Goal: Information Seeking & Learning: Learn about a topic

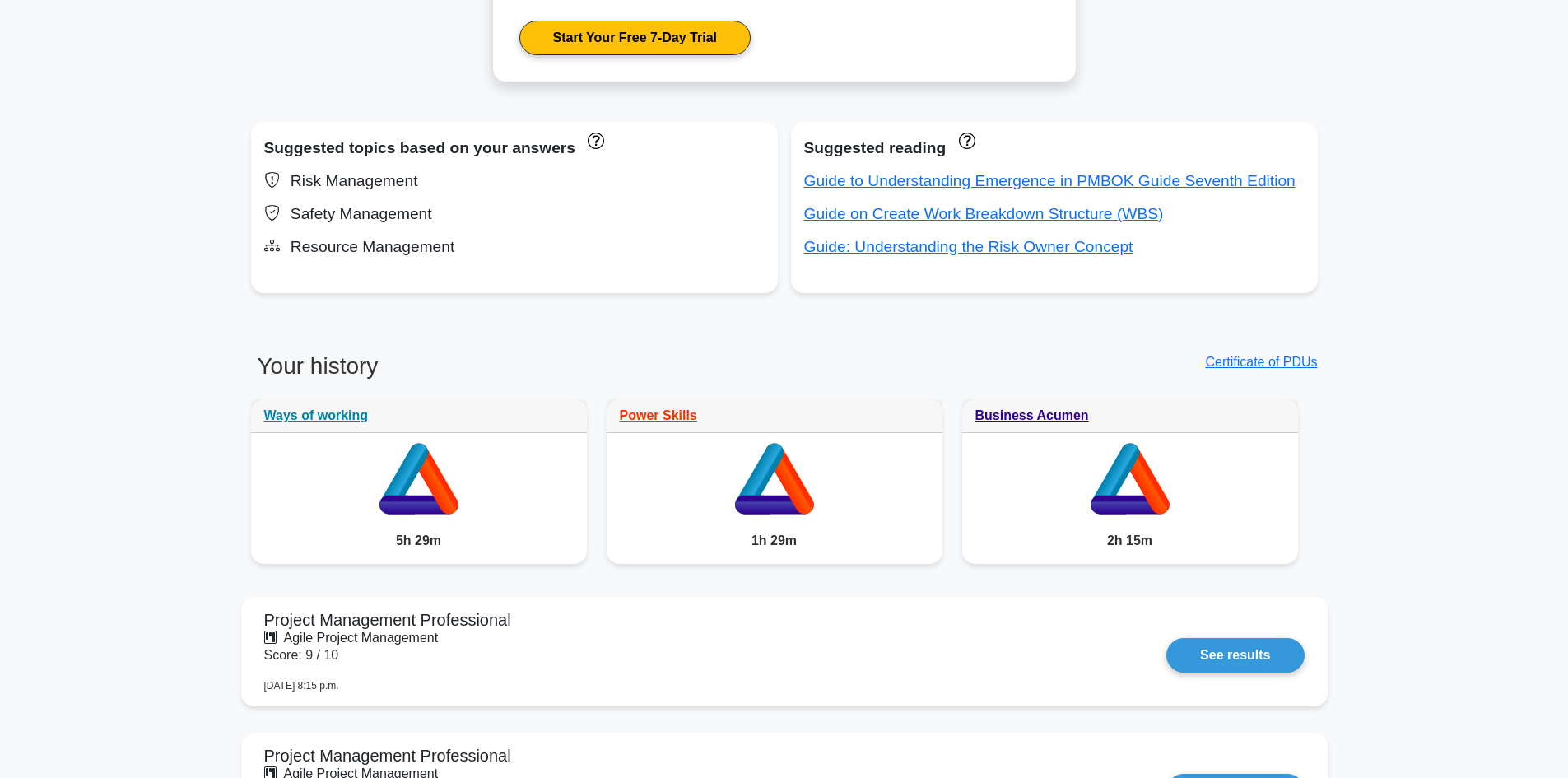
scroll to position [1400, 0]
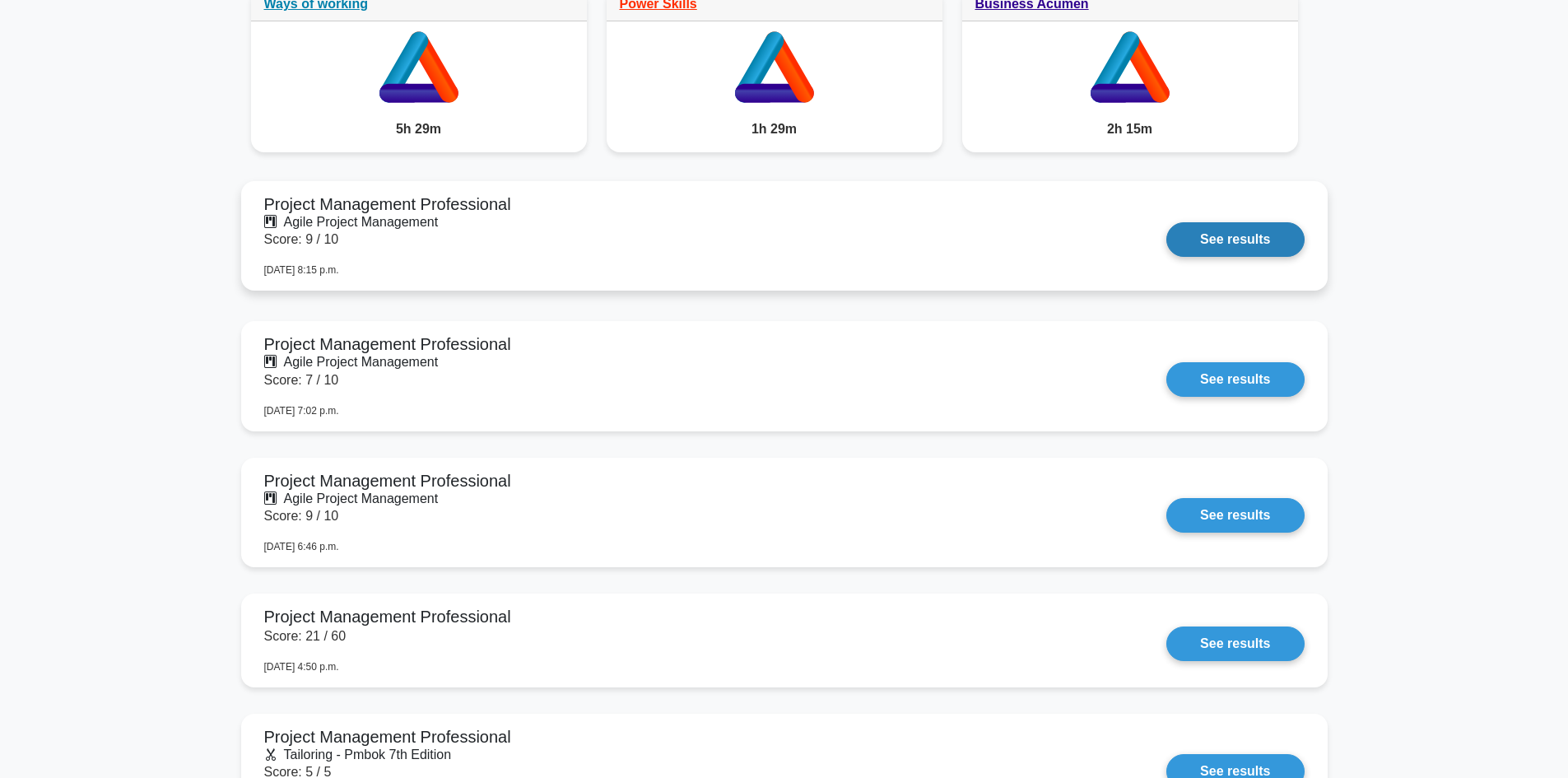
click at [1166, 224] on link "See results" at bounding box center [1235, 240] width 138 height 35
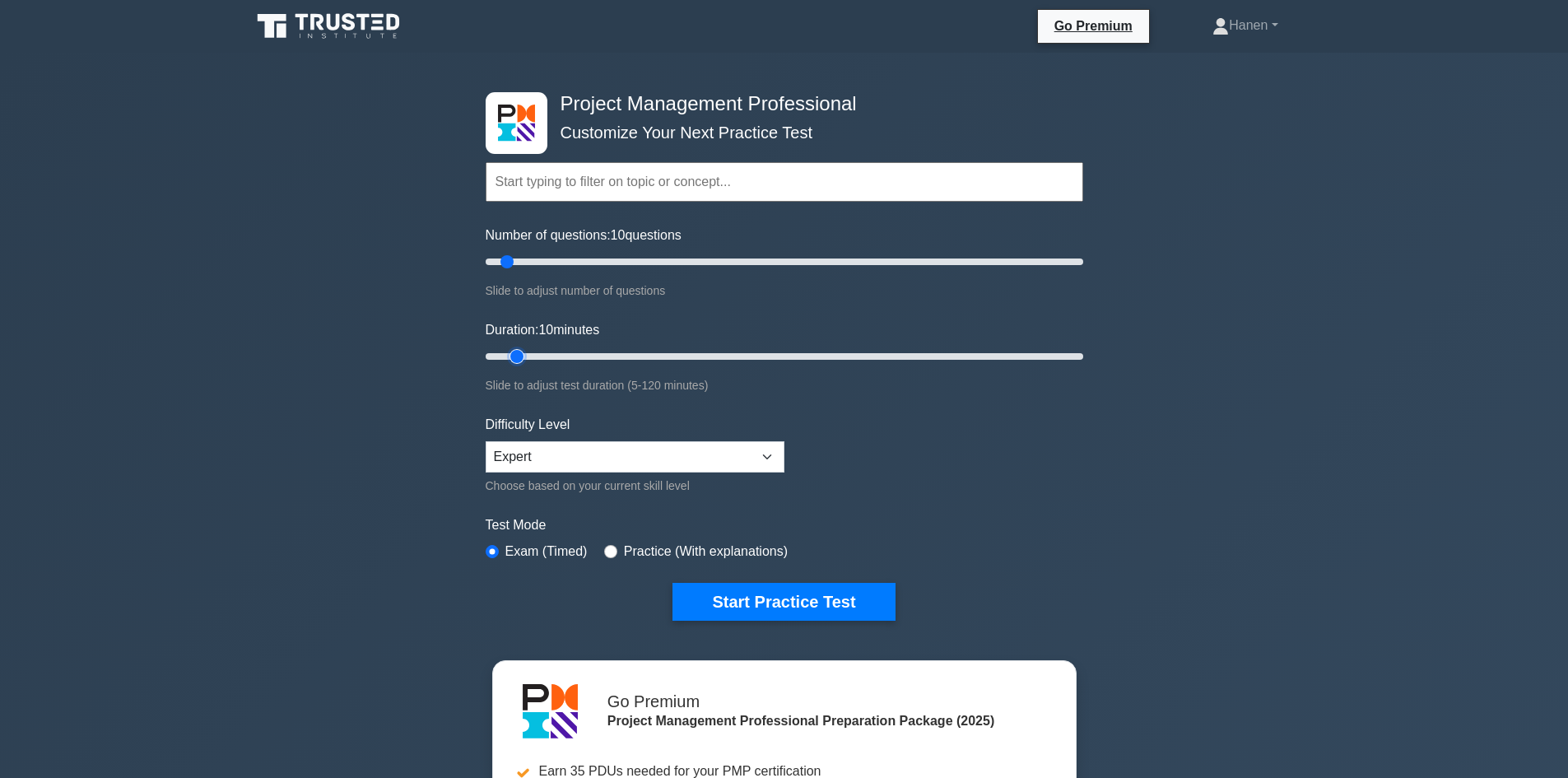
click at [529, 354] on input "Duration: 10 minutes" at bounding box center [784, 356] width 598 height 20
type input "15"
click at [530, 357] on input "Duration: 10 minutes" at bounding box center [784, 356] width 598 height 20
click at [541, 189] on input "text" at bounding box center [784, 182] width 598 height 39
paste input "Stewardship"
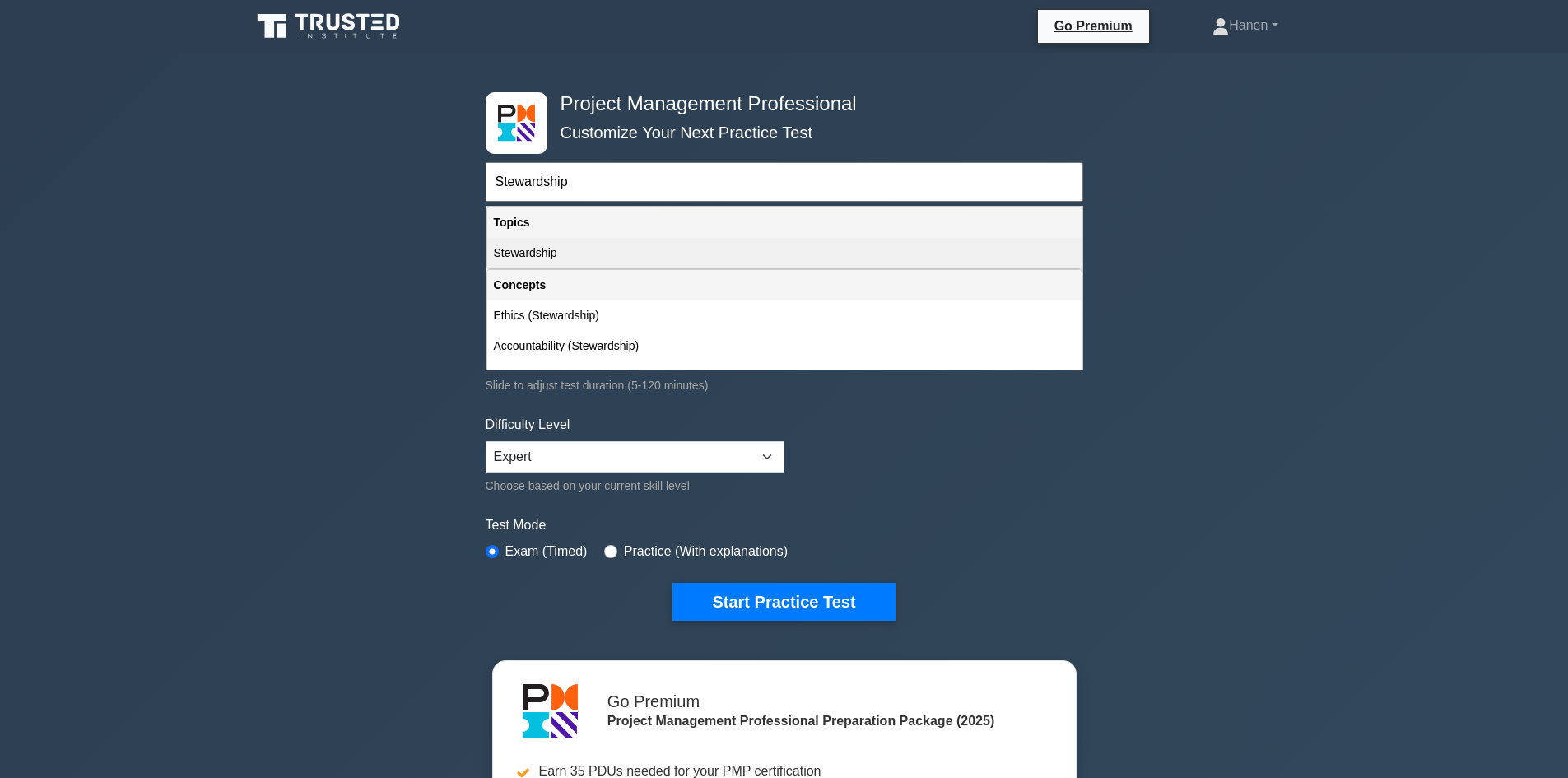
type input "Stewardship"
click at [529, 257] on div "Stewardship" at bounding box center [784, 253] width 594 height 30
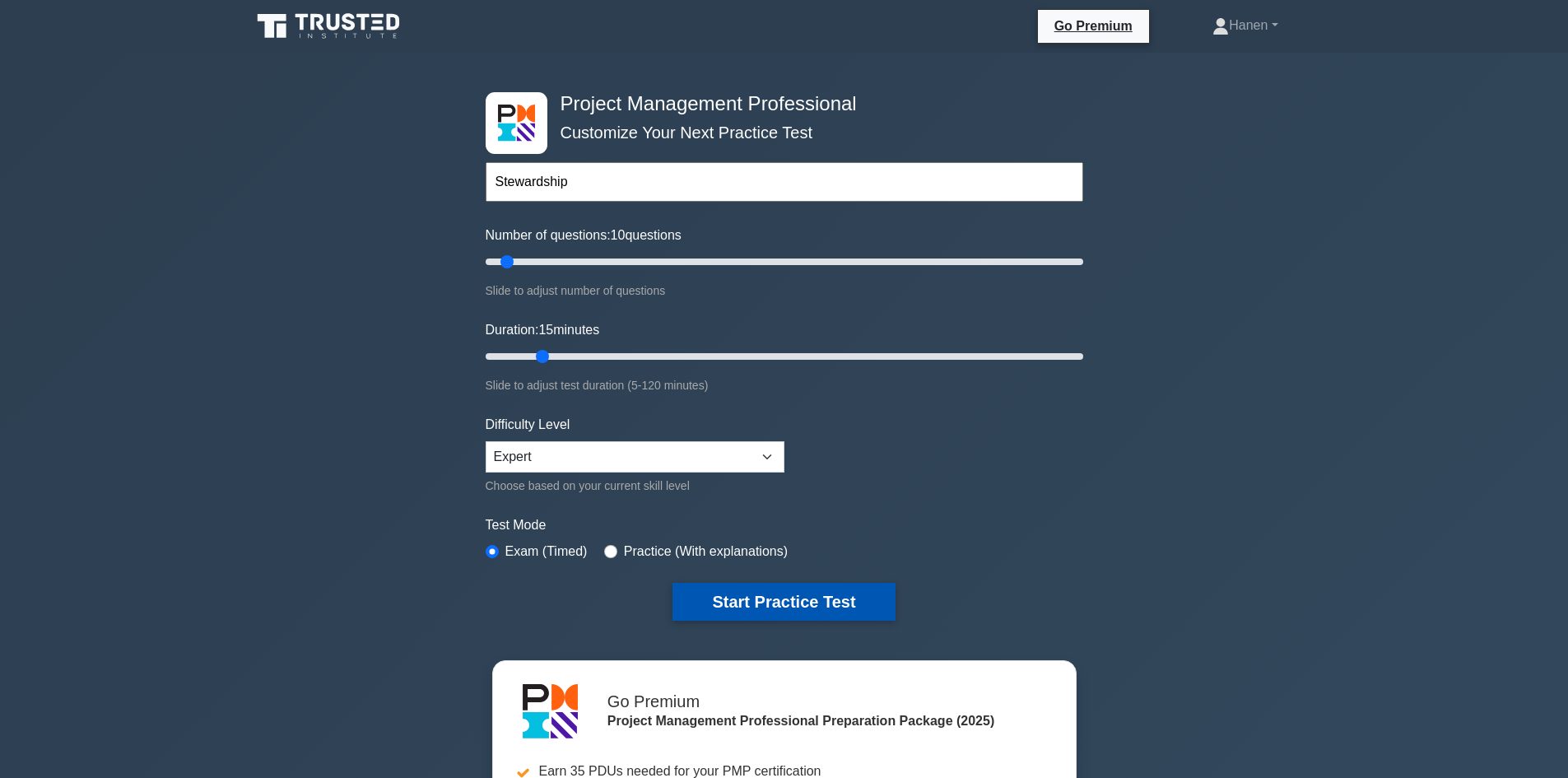
click at [735, 601] on button "Start Practice Test" at bounding box center [783, 602] width 222 height 38
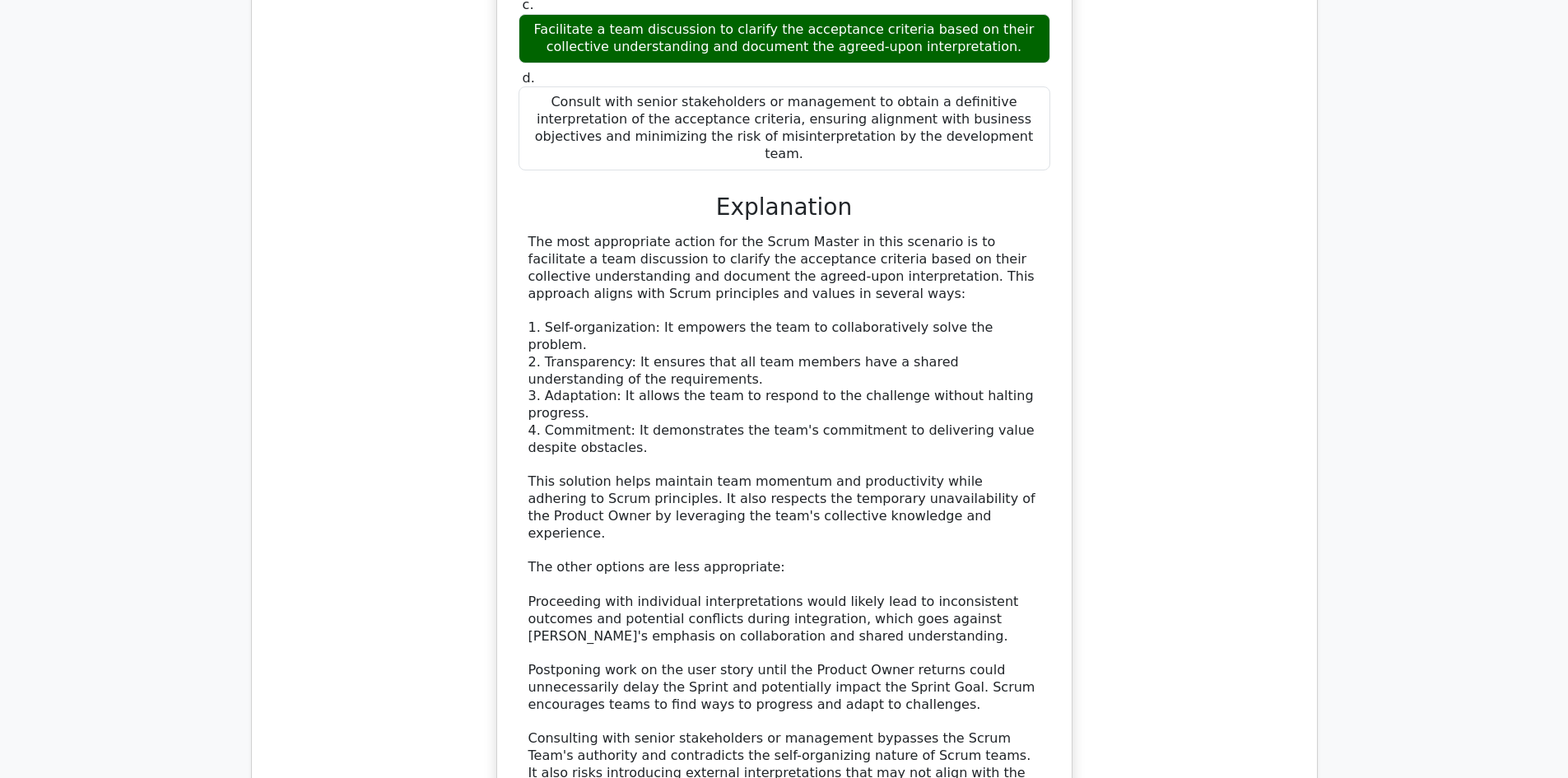
scroll to position [1977, 0]
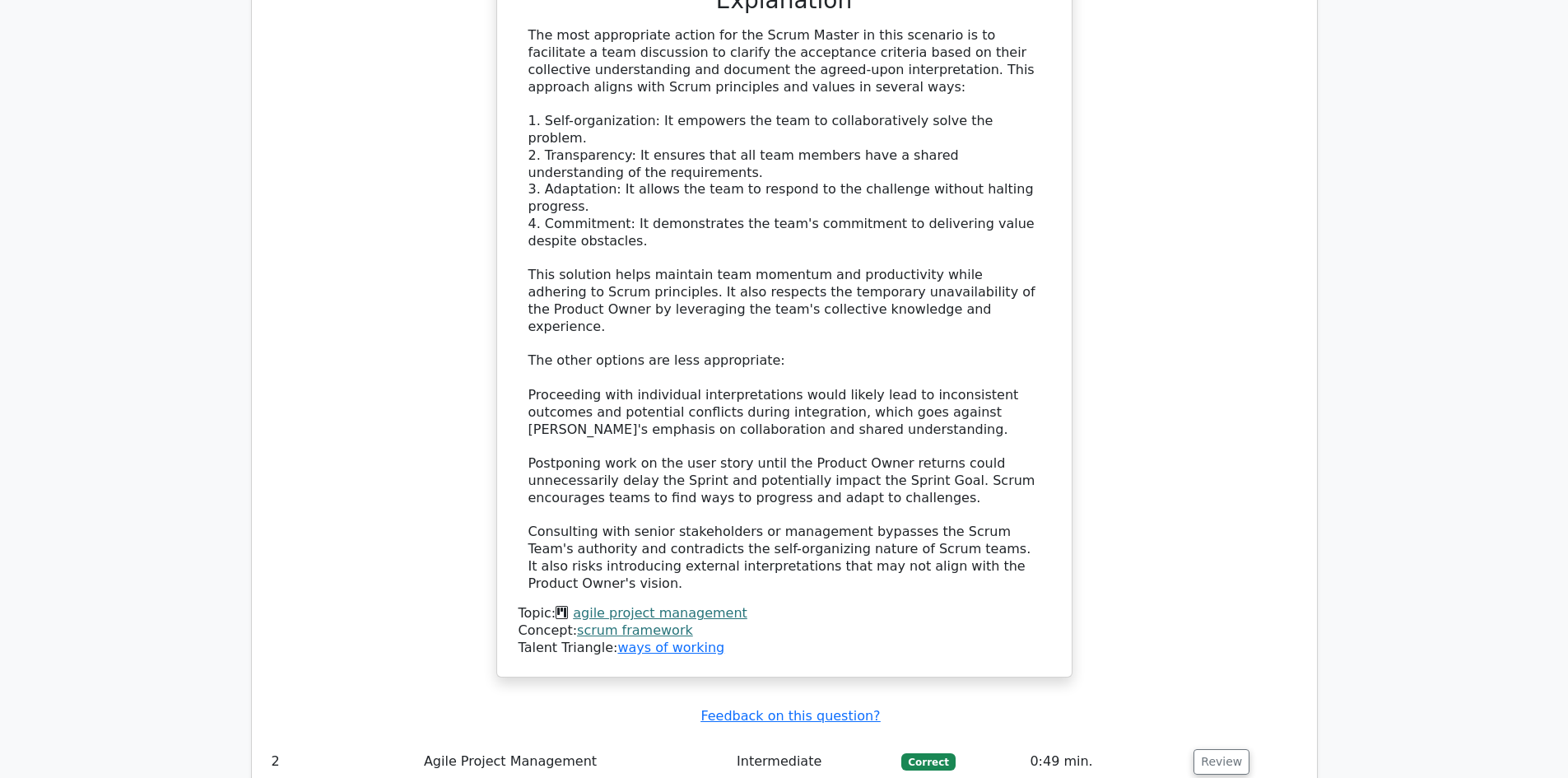
click at [617, 605] on link "agile project management" at bounding box center [660, 613] width 174 height 16
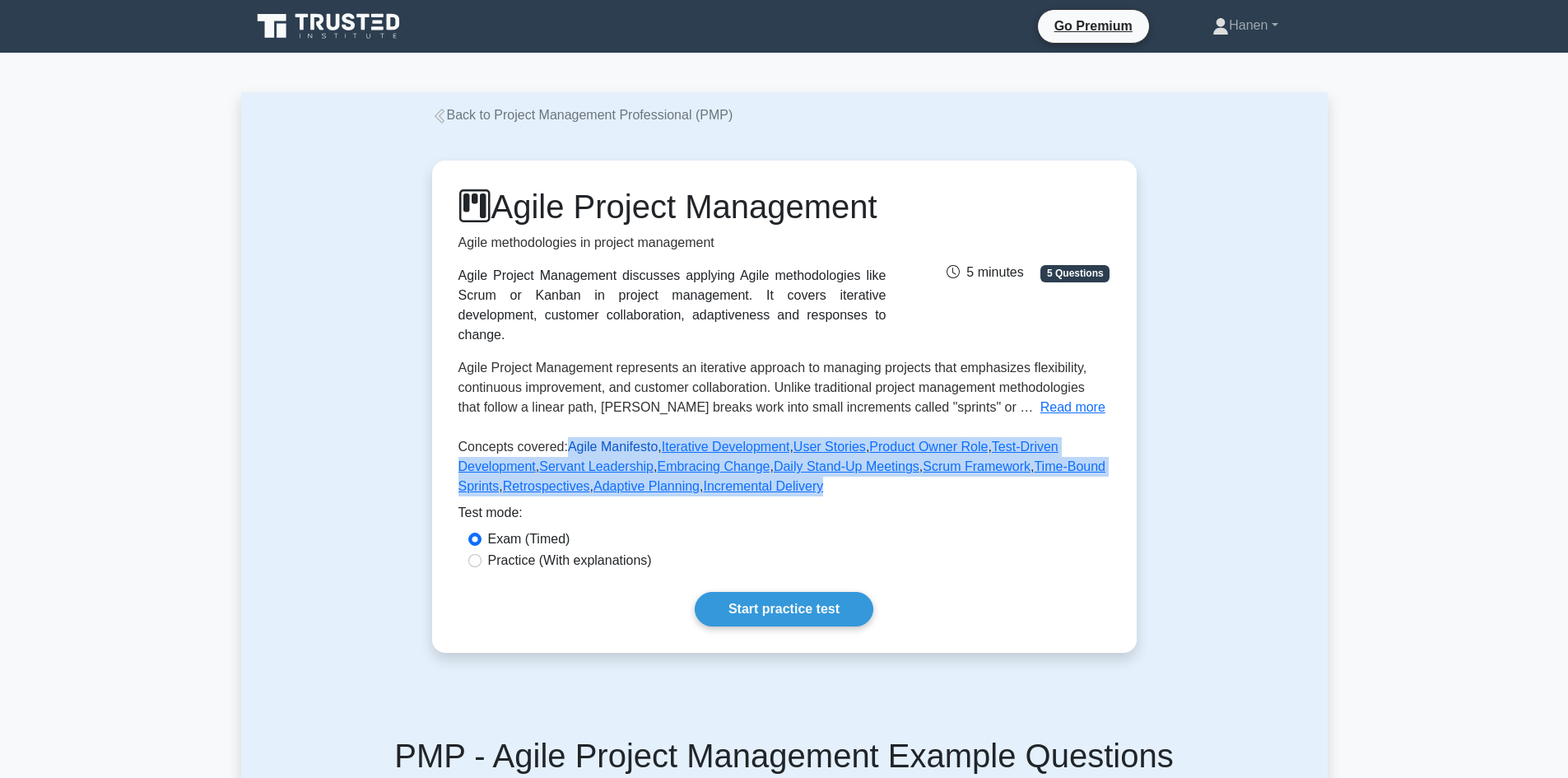
drag, startPoint x: 835, startPoint y: 512, endPoint x: 566, endPoint y: 468, distance: 272.6
click at [566, 468] on p "Concepts covered: Agile Manifesto , Iterative Development , User Stories , Prod…" at bounding box center [784, 470] width 652 height 66
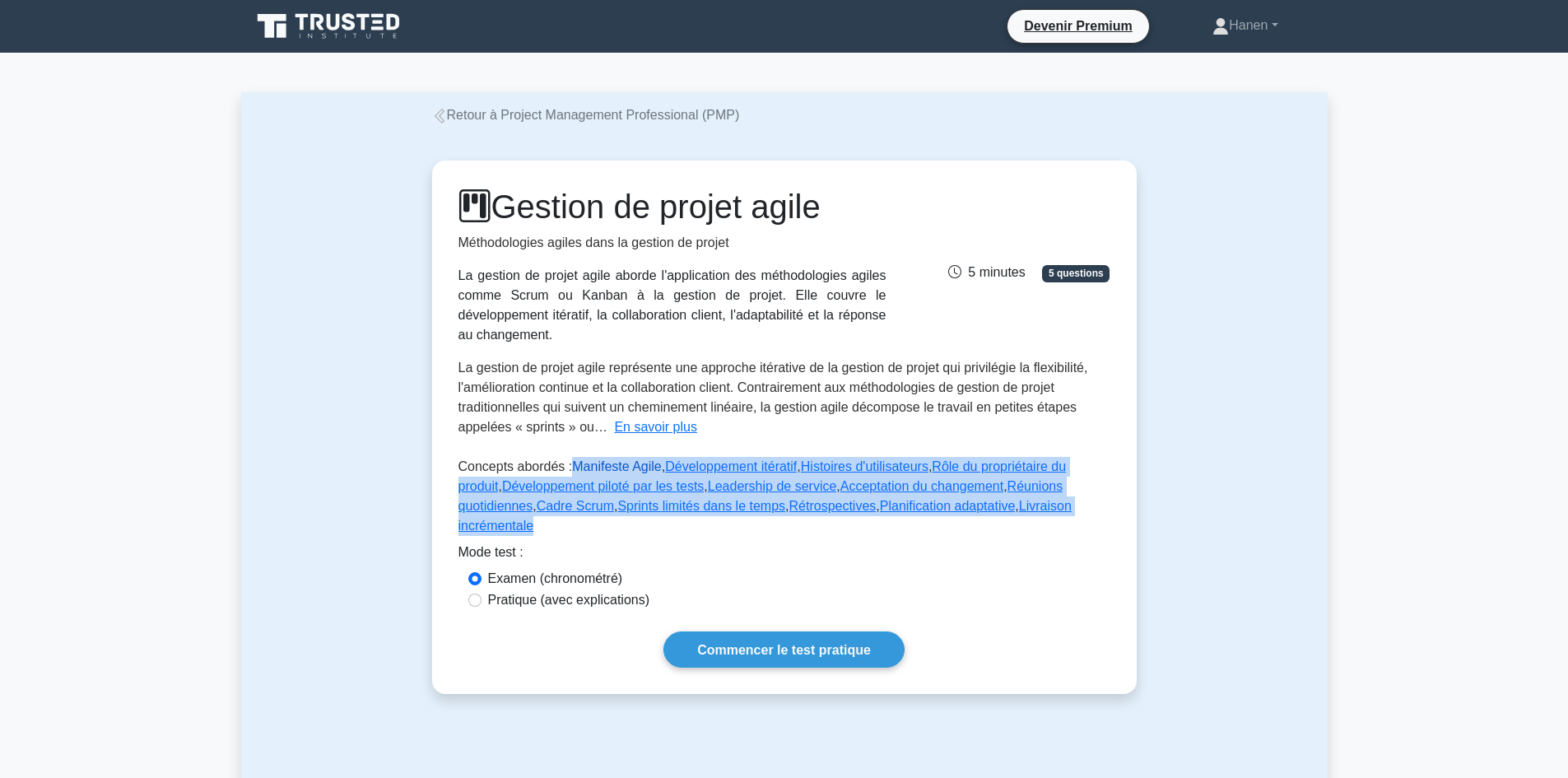
drag, startPoint x: 1076, startPoint y: 508, endPoint x: 569, endPoint y: 472, distance: 508.3
click at [569, 472] on p "Concepts abordés : Manifeste Agile , Développement itératif , Histoires d'utili…" at bounding box center [784, 500] width 652 height 85
copy p "Manifeste Agile , Développement itératif , Histoires d'utilisateurs , Rôle du p…"
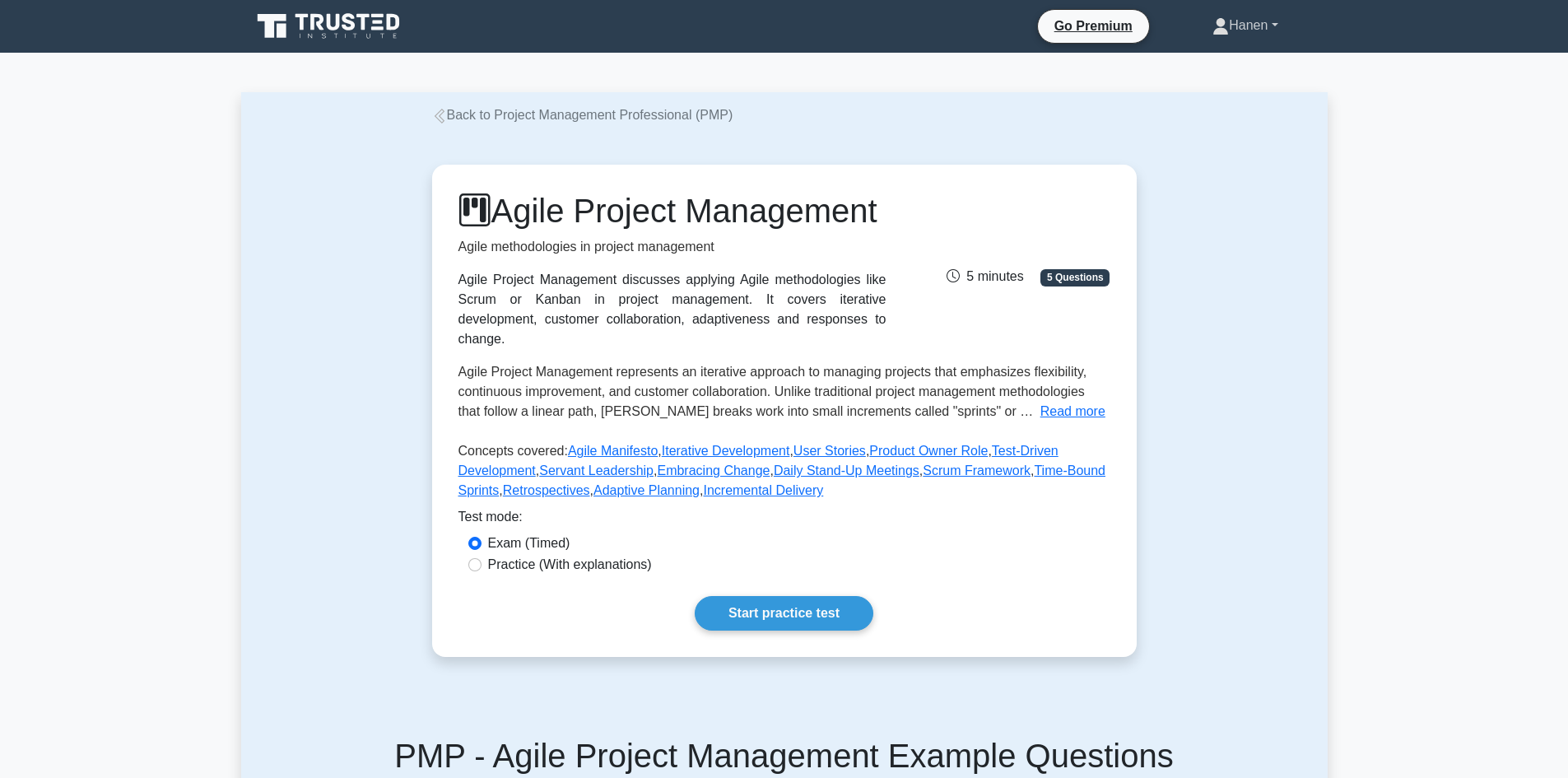
click at [1230, 29] on link "Hanen" at bounding box center [1245, 26] width 144 height 33
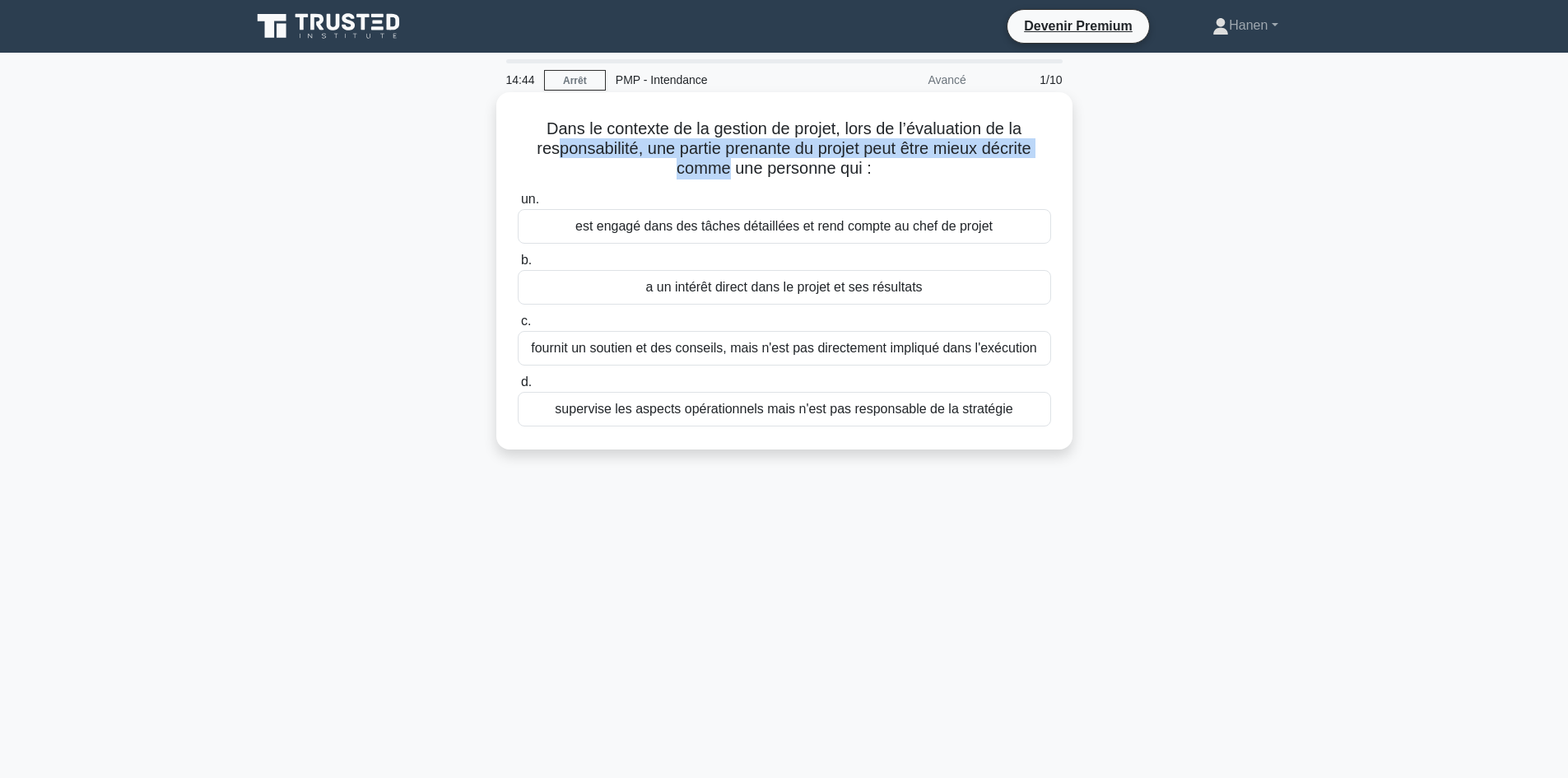
drag, startPoint x: 548, startPoint y: 151, endPoint x: 726, endPoint y: 178, distance: 180.0
click at [726, 177] on font "Dans le contexte de la gestion de projet, lors de l’évaluation de la responsabi…" at bounding box center [784, 148] width 494 height 58
click at [666, 294] on font "a un intérêt direct dans le projet et ses résultats" at bounding box center [783, 287] width 276 height 14
click at [518, 266] on input "b. a un intérêt direct dans le projet et ses résultats" at bounding box center [518, 261] width 0 height 11
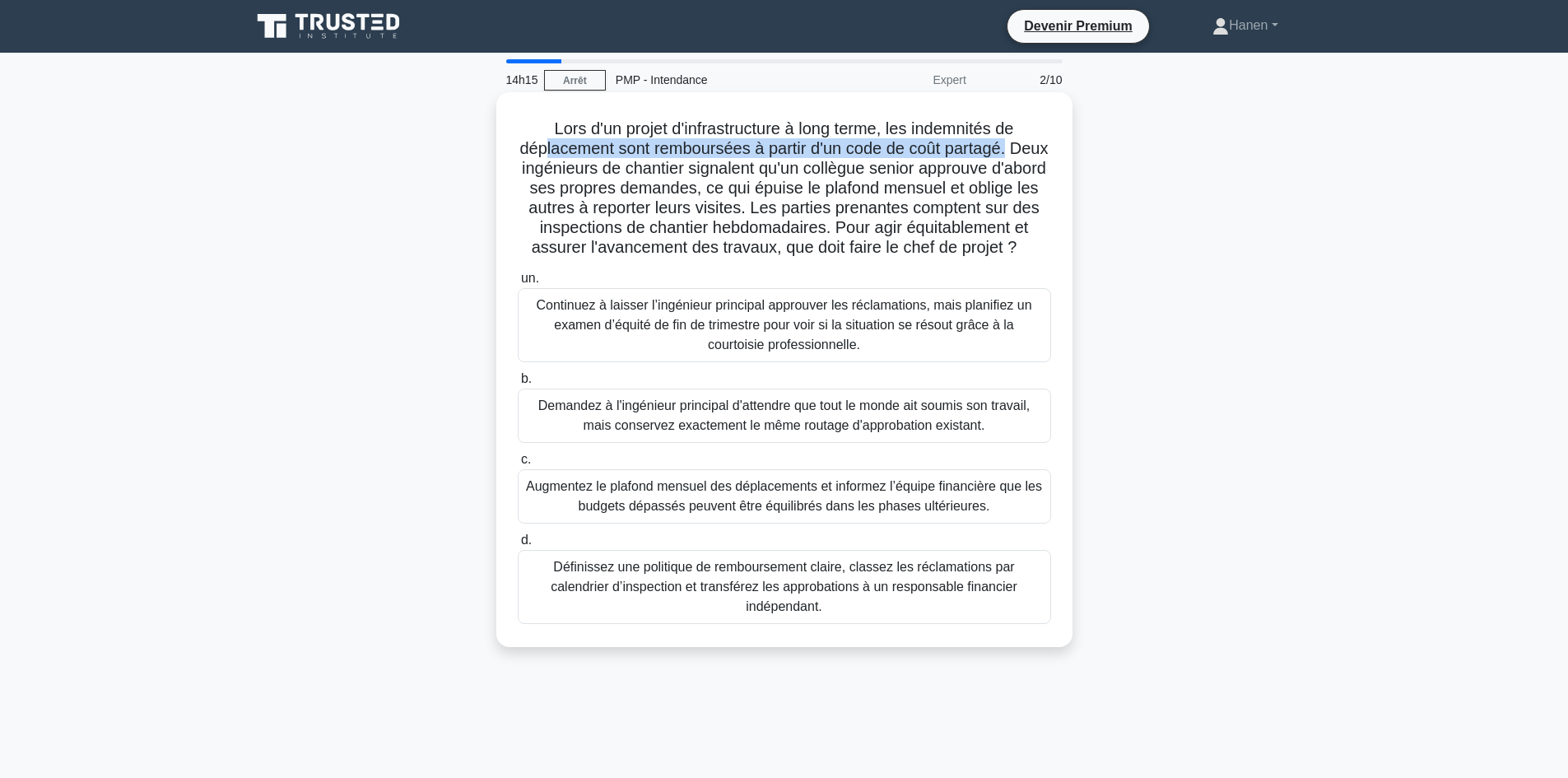
drag, startPoint x: 563, startPoint y: 152, endPoint x: 1054, endPoint y: 154, distance: 491.0
click at [1054, 154] on div "Lors d'un projet d'infrastructure à long terme, les indemnités de déplacement s…" at bounding box center [784, 370] width 563 height 542
drag, startPoint x: 593, startPoint y: 230, endPoint x: 926, endPoint y: 268, distance: 335.2
click at [926, 259] on h5 "Lors d'un projet d'infrastructure à long terme, les indemnités de déplacement s…" at bounding box center [784, 188] width 537 height 140
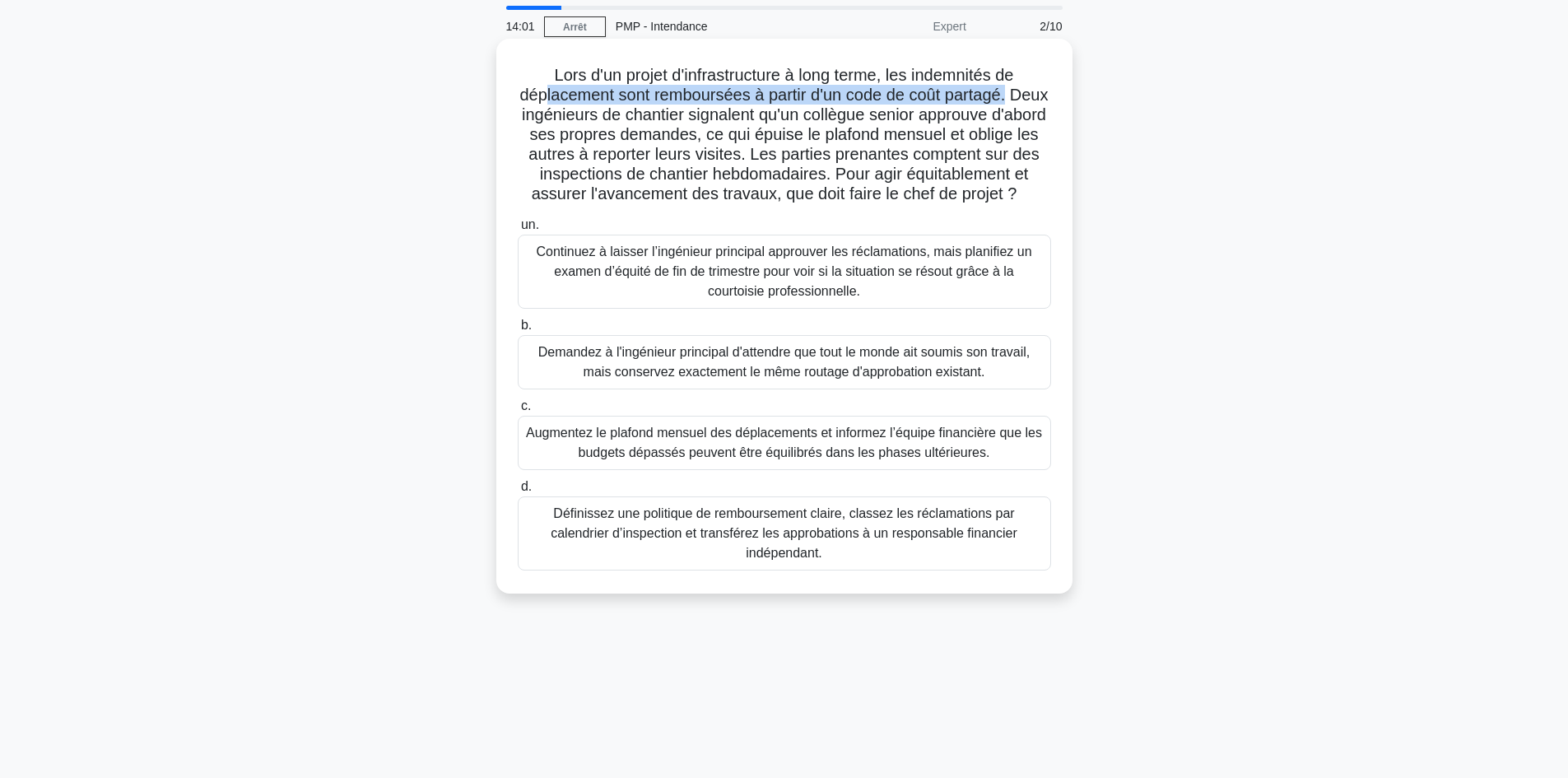
scroll to position [83, 0]
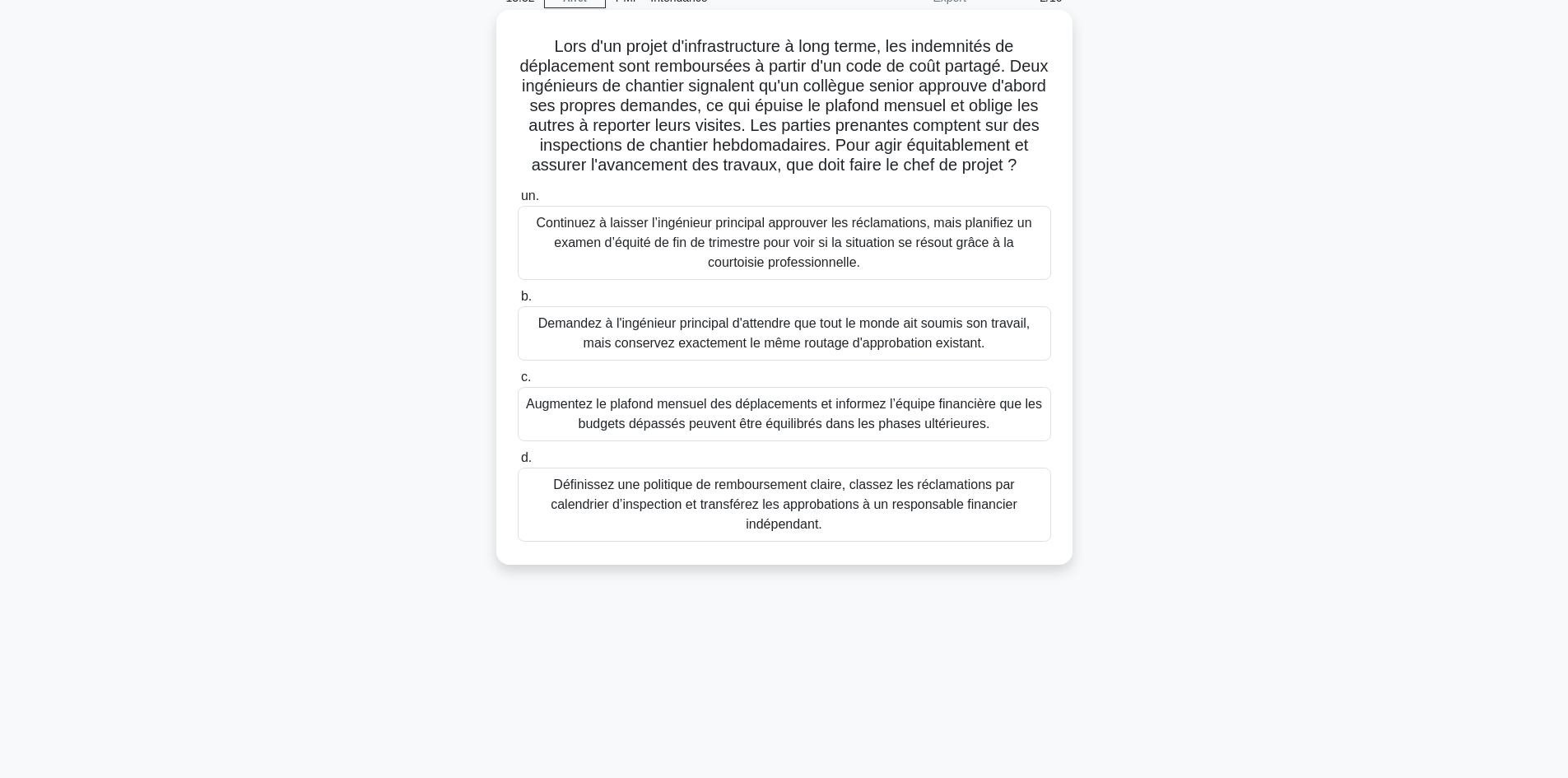
click at [801, 527] on font "Définissez une politique de remboursement claire, classez les réclamations par …" at bounding box center [784, 504] width 466 height 53
click at [518, 464] on input "d. Définissez une politique de remboursement claire, classez les réclamations p…" at bounding box center [518, 458] width 0 height 11
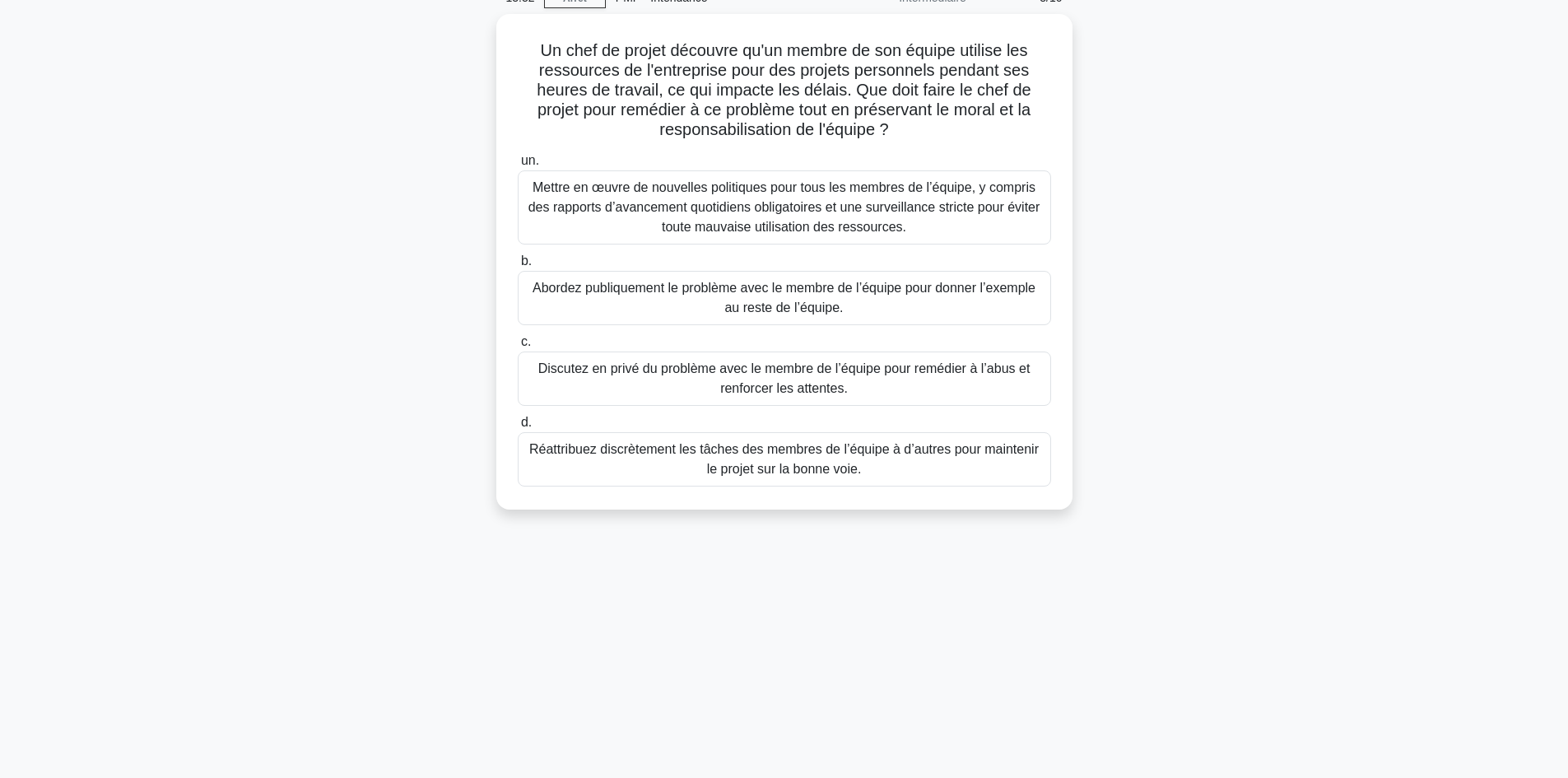
scroll to position [0, 0]
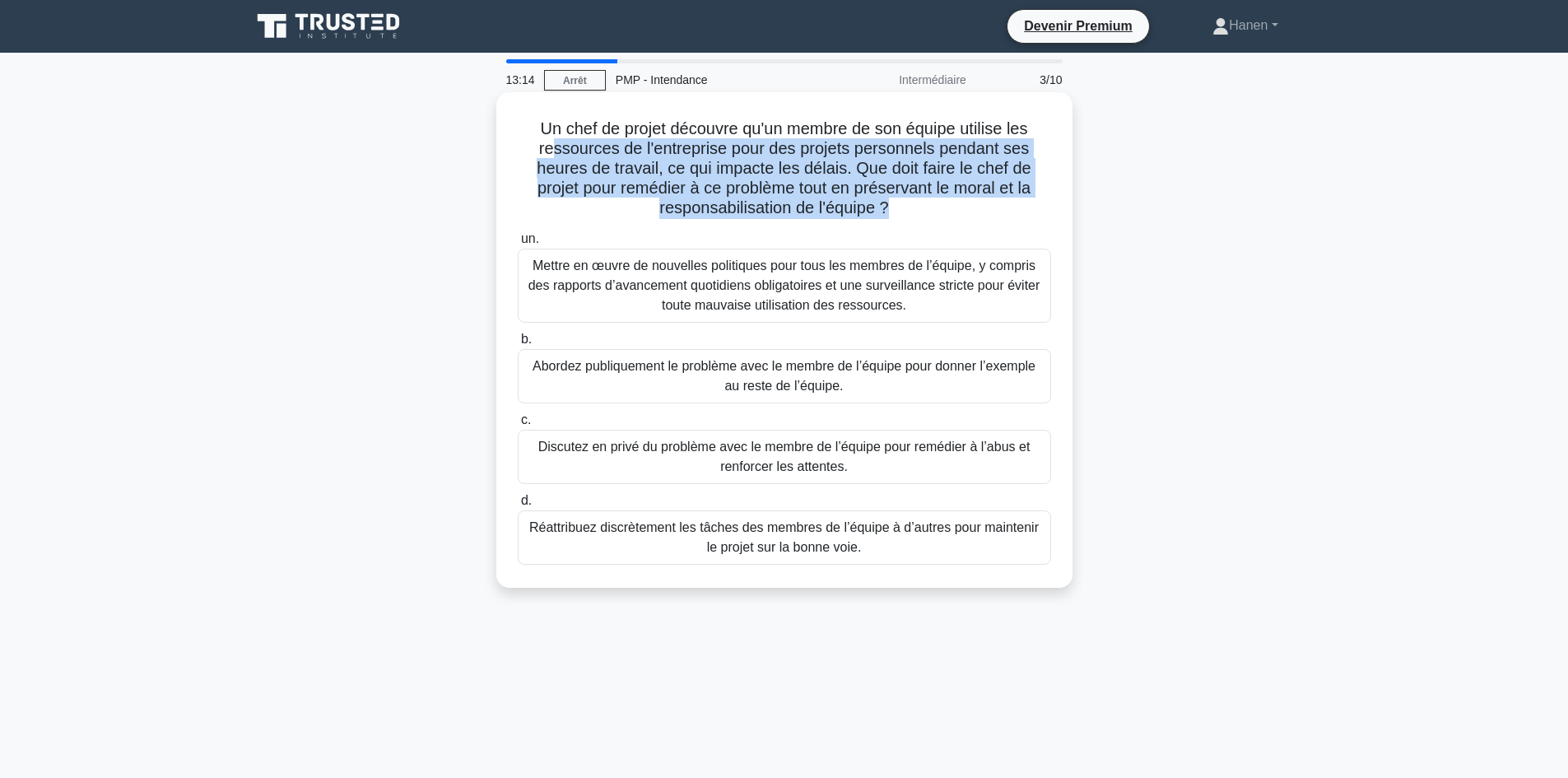
drag, startPoint x: 554, startPoint y: 155, endPoint x: 888, endPoint y: 211, distance: 338.7
click at [888, 211] on font "Un chef de projet découvre qu'un membre de son équipe utilise les ressources de…" at bounding box center [784, 168] width 494 height 97
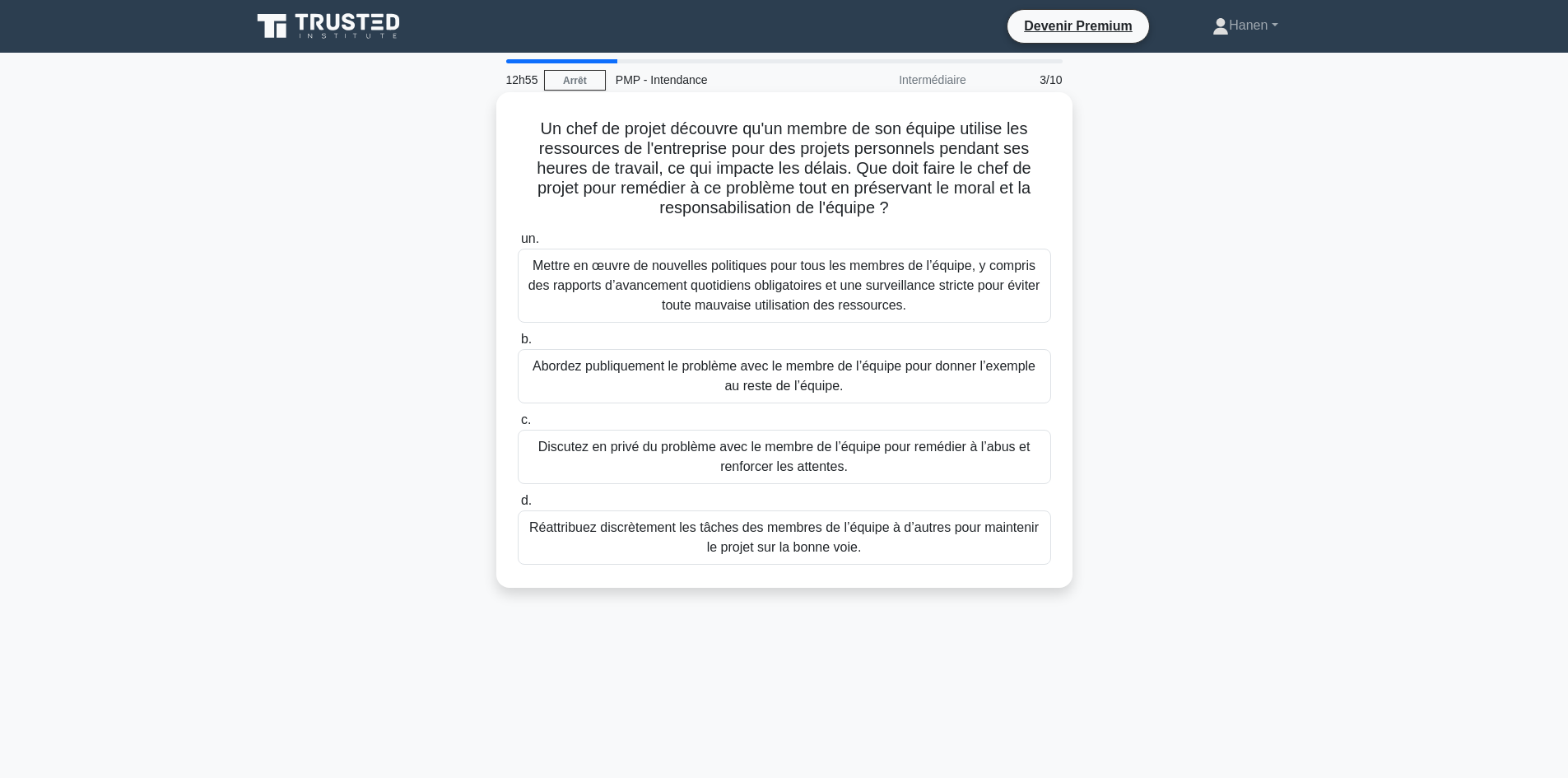
click at [678, 466] on font "Discutez en privé du problème avec le membre de l’équipe pour remédier à l’abus…" at bounding box center [784, 457] width 519 height 39
click at [518, 426] on input "c. Discutez en privé du problème avec le membre de l’équipe pour remédier à l’a…" at bounding box center [518, 421] width 0 height 11
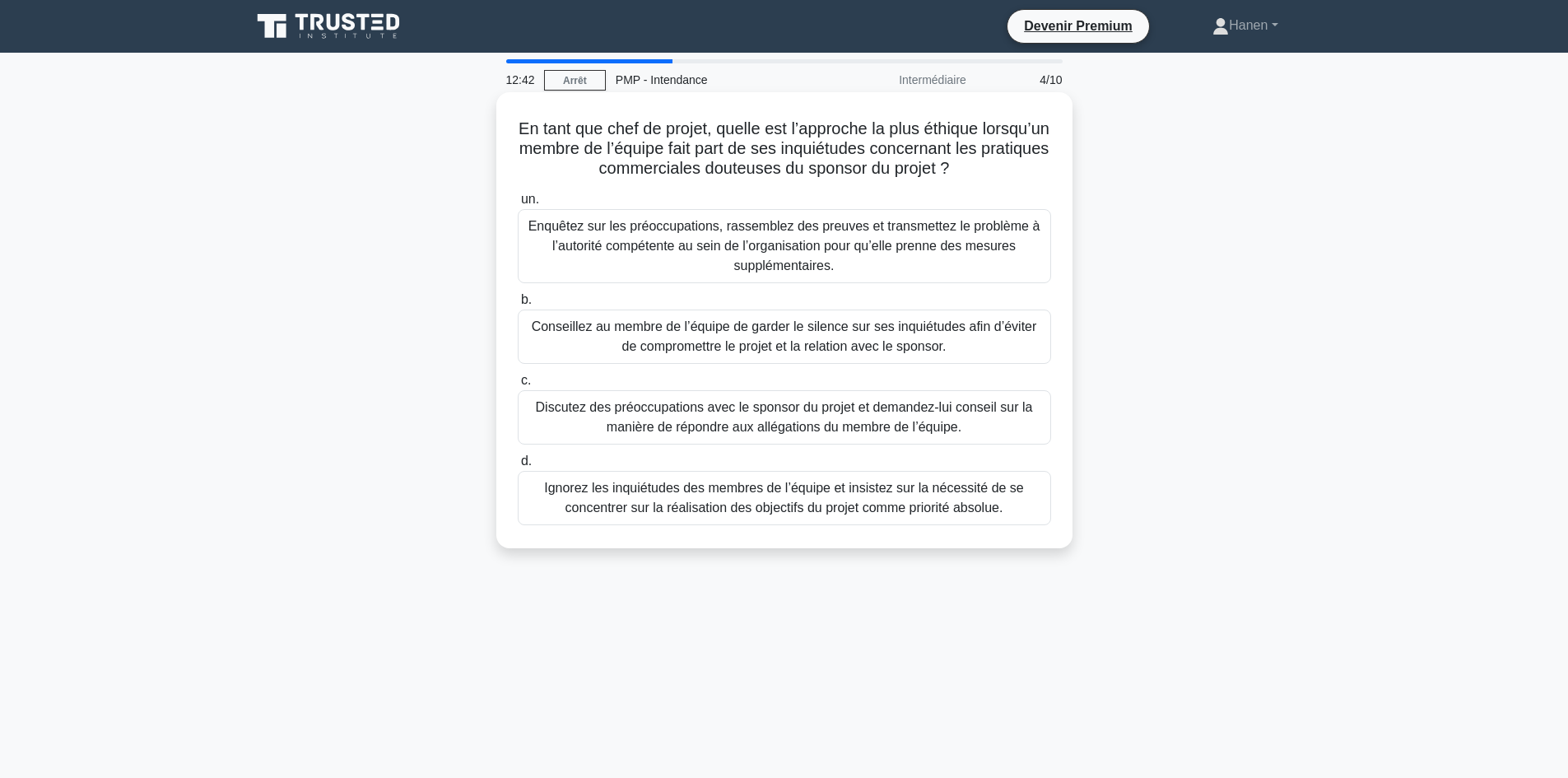
drag, startPoint x: 1013, startPoint y: 170, endPoint x: 842, endPoint y: 151, distance: 172.1
click at [842, 151] on h5 "En tant que chef de projet, quelle est l’approche la plus éthique lorsqu’un mem…" at bounding box center [784, 149] width 537 height 61
click at [938, 269] on font "Enquêtez sur les préoccupations, rassemblez des preuves et transmettez le probl…" at bounding box center [784, 246] width 519 height 60
click at [518, 205] on input "un. Enquêtez sur les préoccupations, rassemblez des preuves et transmettez le p…" at bounding box center [518, 200] width 0 height 11
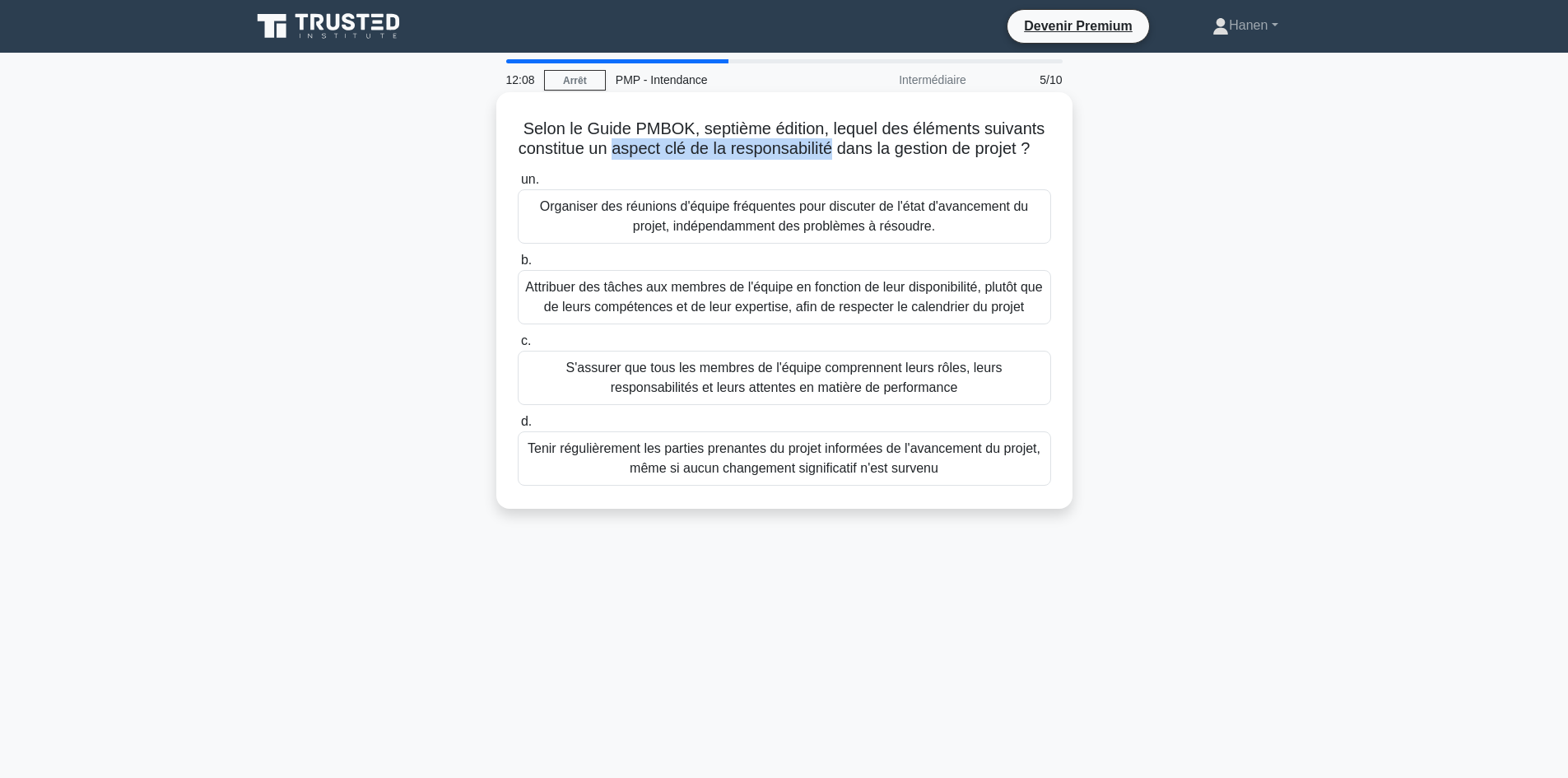
drag, startPoint x: 624, startPoint y: 149, endPoint x: 841, endPoint y: 149, distance: 217.0
click at [841, 149] on font "Selon le Guide PMBOK, septième édition, lequel des éléments suivants constitue …" at bounding box center [782, 138] width 527 height 38
click at [851, 394] on font "S'assurer que tous les membres de l'équipe comprennent leurs rôles, leurs respo…" at bounding box center [784, 378] width 436 height 34
click at [518, 346] on input "c. S'assurer que tous les membres de l'équipe comprennent leurs rôles, leurs re…" at bounding box center [518, 342] width 0 height 11
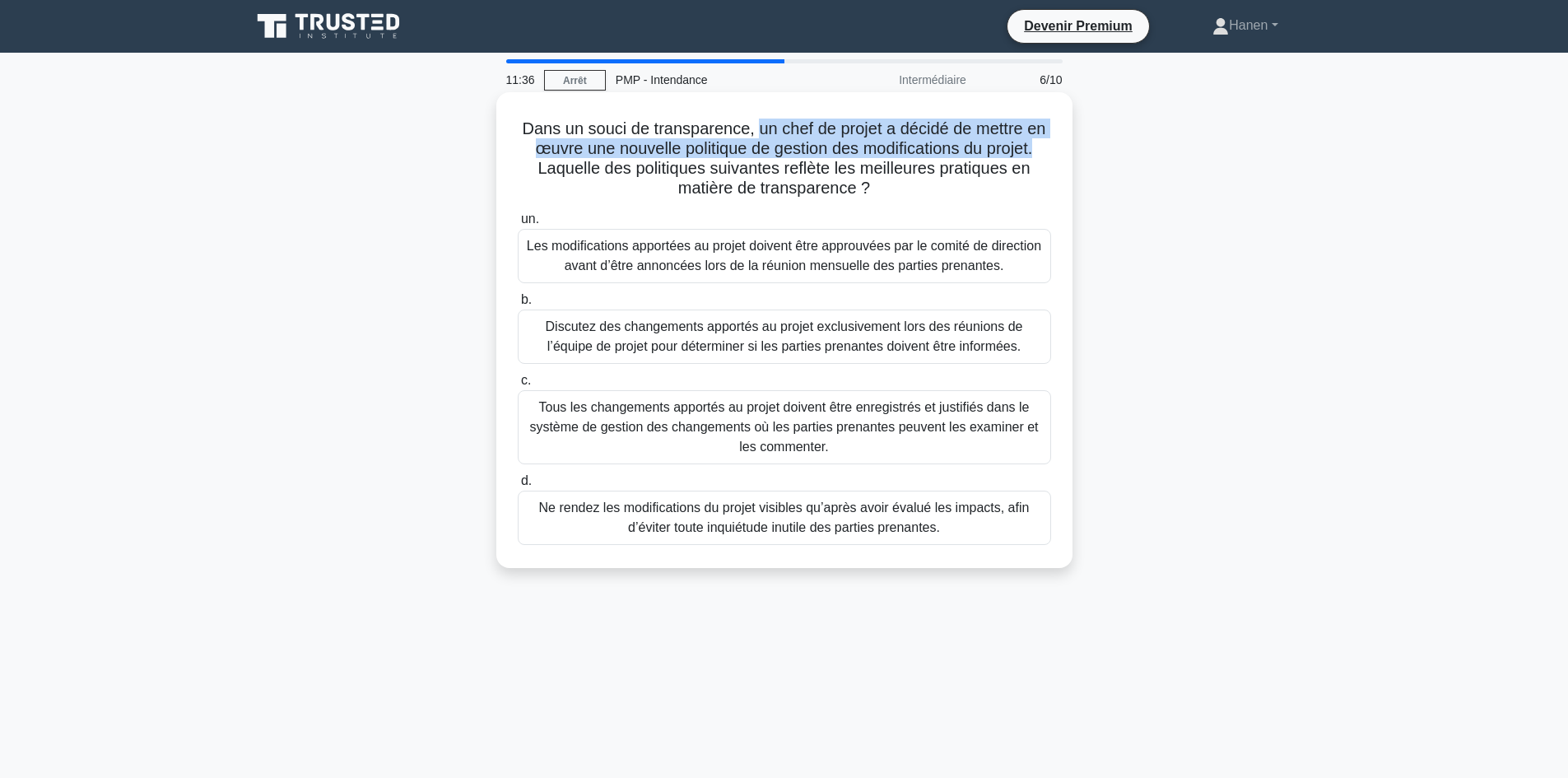
drag, startPoint x: 758, startPoint y: 130, endPoint x: 1047, endPoint y: 152, distance: 289.8
click at [1047, 152] on h5 "Dans un souci de transparence, un chef de projet a décidé de mettre en œuvre un…" at bounding box center [784, 159] width 537 height 81
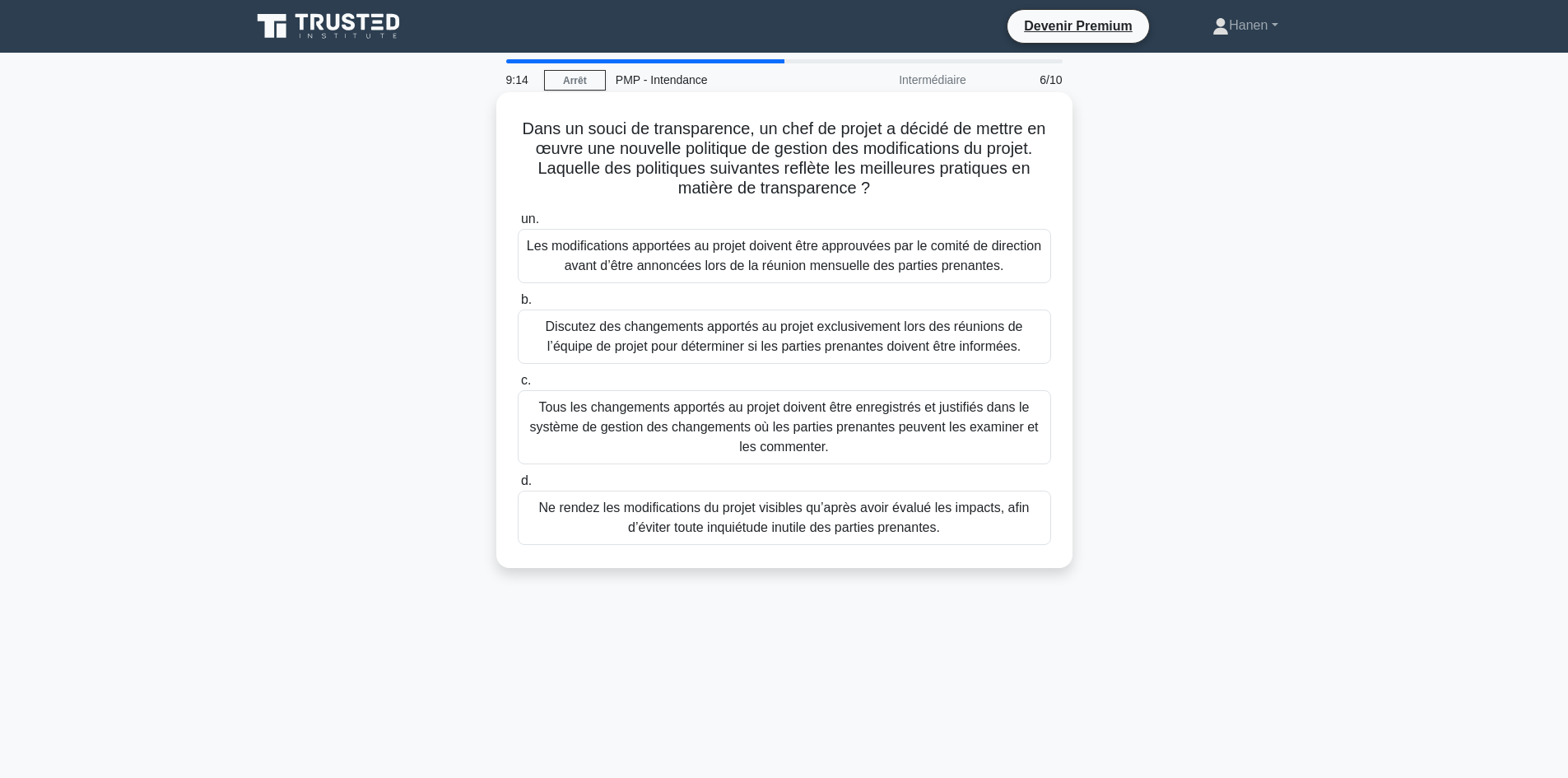
click at [883, 443] on font "Tous les changements apportés au projet doivent être enregistrés et justifiés d…" at bounding box center [784, 427] width 519 height 60
click at [518, 386] on input "c. Tous les changements apportés au projet doivent être enregistrés et justifié…" at bounding box center [518, 381] width 0 height 11
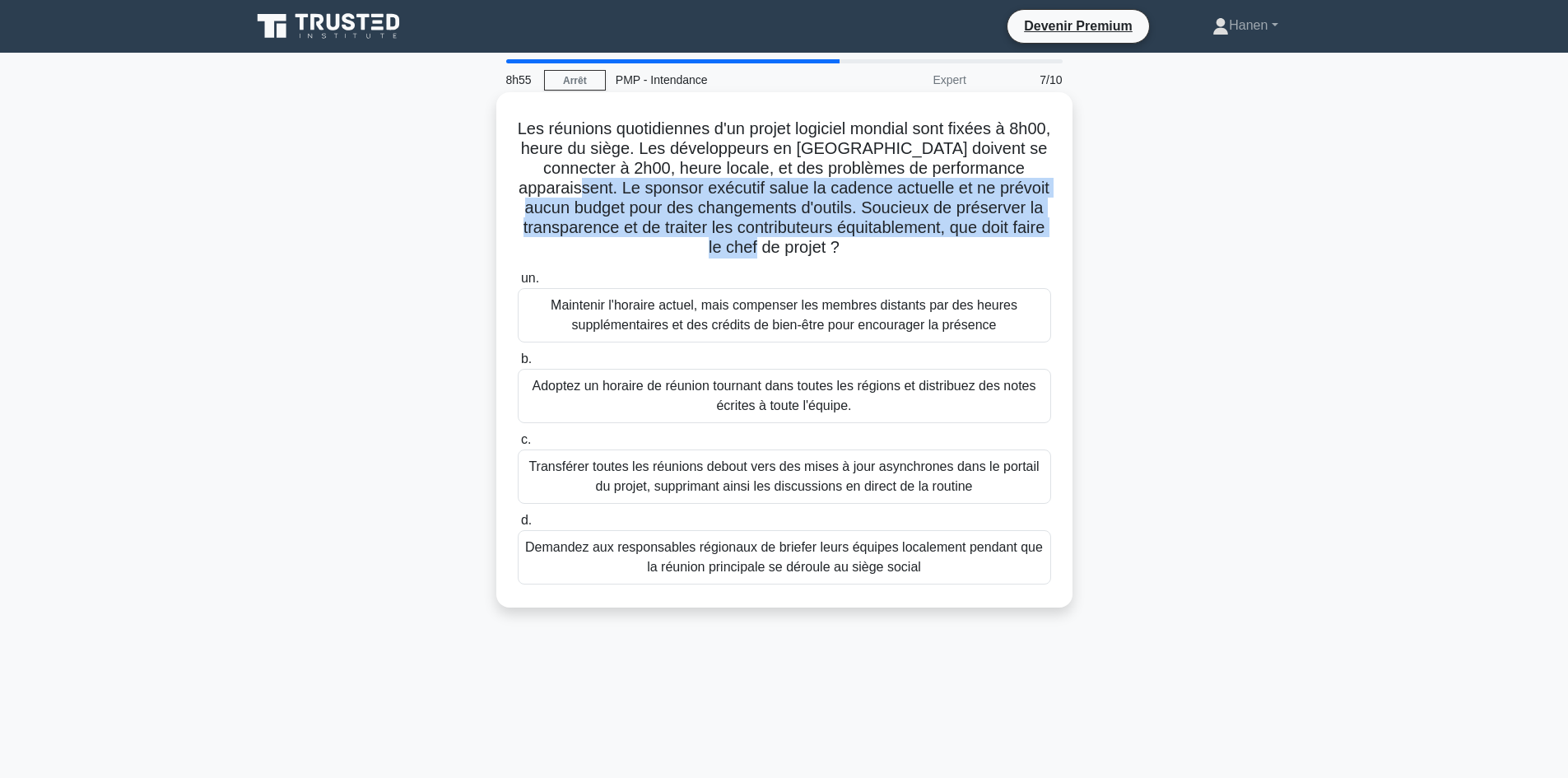
drag, startPoint x: 558, startPoint y: 195, endPoint x: 806, endPoint y: 251, distance: 254.2
click at [806, 251] on h5 "Les réunions quotidiennes d'un projet logiciel mondial sont fixées à 8h00, heur…" at bounding box center [784, 188] width 537 height 140
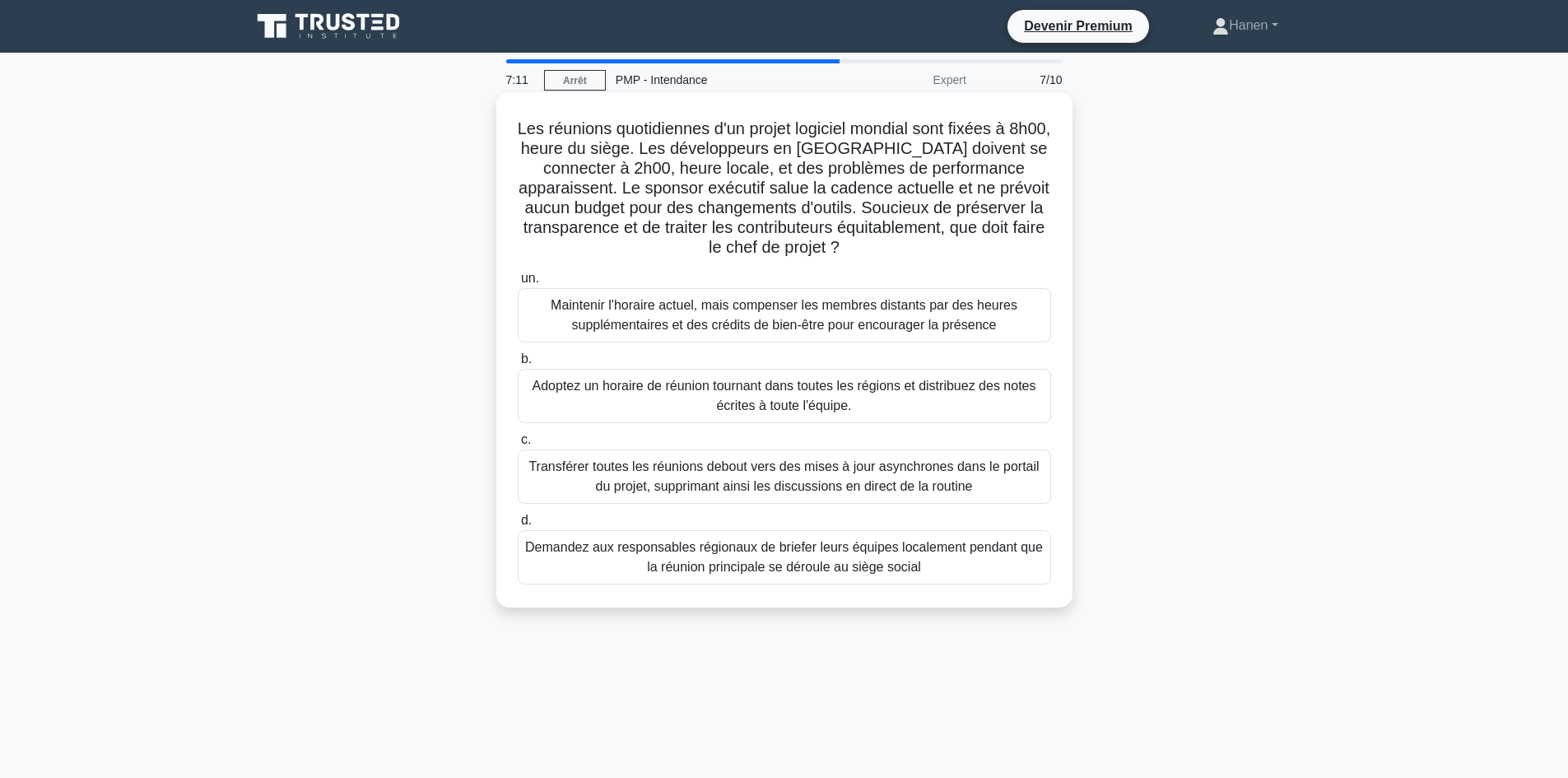
click at [897, 406] on font "Adoptez un horaire de réunion tournant dans toutes les régions et distribuez de…" at bounding box center [784, 396] width 519 height 39
click at [518, 365] on input "b. Adoptez un horaire de réunion tournant dans toutes les régions et distribuez…" at bounding box center [518, 360] width 0 height 11
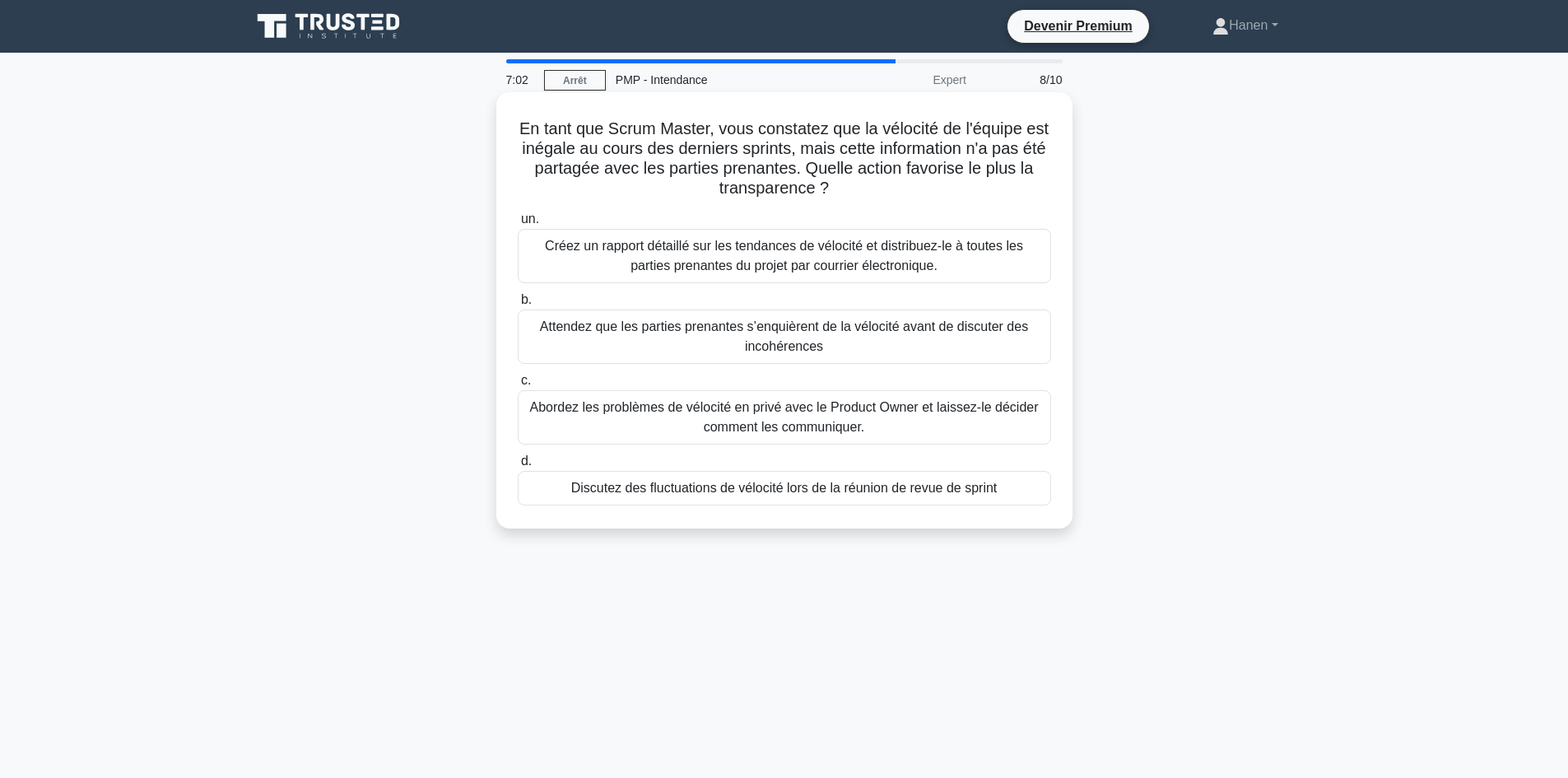
drag, startPoint x: 807, startPoint y: 169, endPoint x: 855, endPoint y: 201, distance: 57.7
click at [855, 201] on div "En tant que Scrum Master, vous constatez que la vélocité de l'équipe est inégal…" at bounding box center [784, 310] width 563 height 423
click at [680, 418] on font "Abordez les problèmes de vélocité en privé avec le Product Owner et laissez-le …" at bounding box center [784, 417] width 519 height 39
click at [518, 386] on input "c. Abordez les problèmes de vélocité en privé avec le Product Owner et laissez-…" at bounding box center [518, 381] width 0 height 11
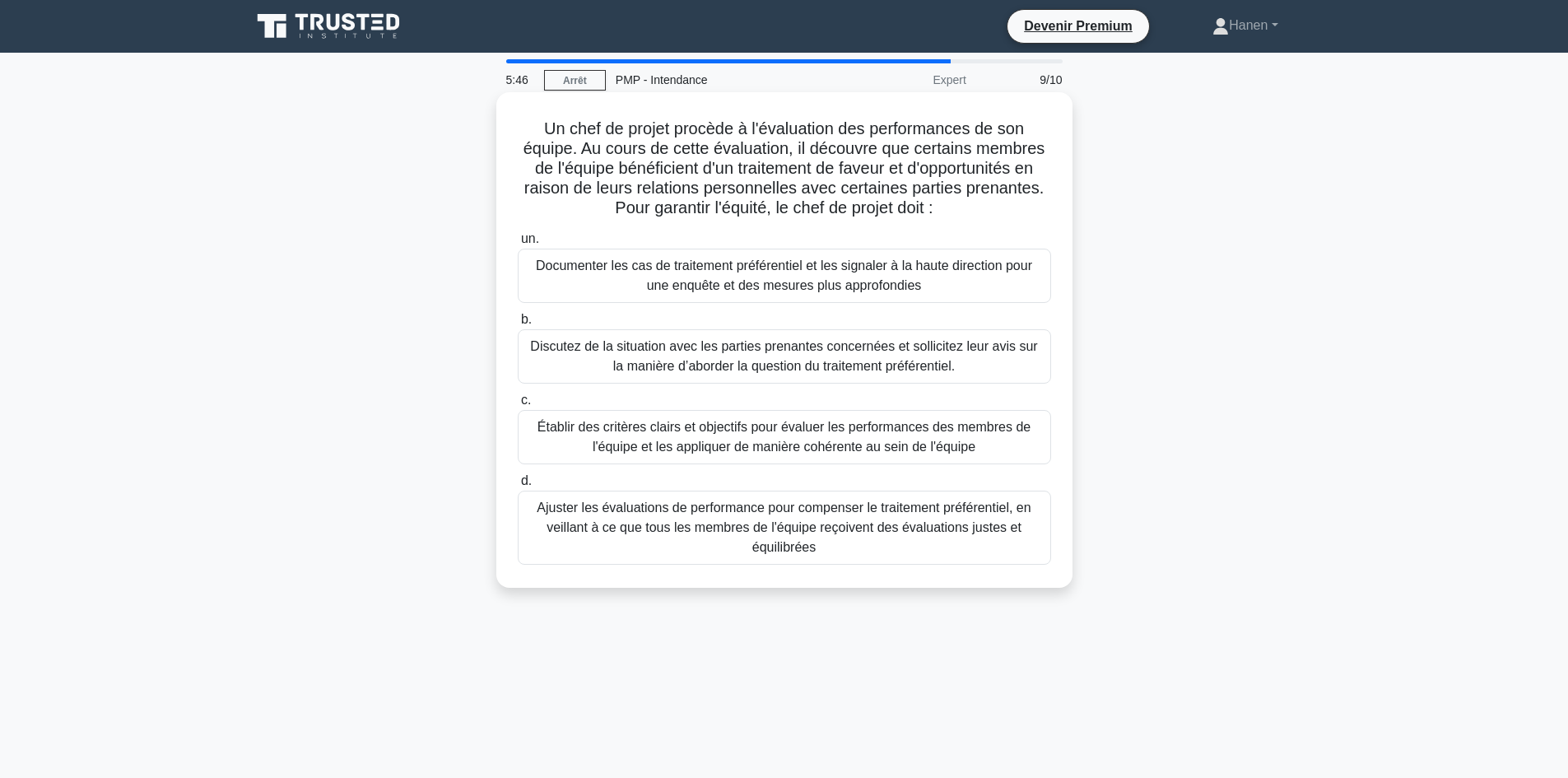
click at [574, 444] on font "Établir des critères clairs et objectifs pour évaluer les performances des memb…" at bounding box center [784, 437] width 519 height 39
click at [518, 406] on input "c. Établir des critères clairs et objectifs pour évaluer les performances des m…" at bounding box center [518, 400] width 0 height 11
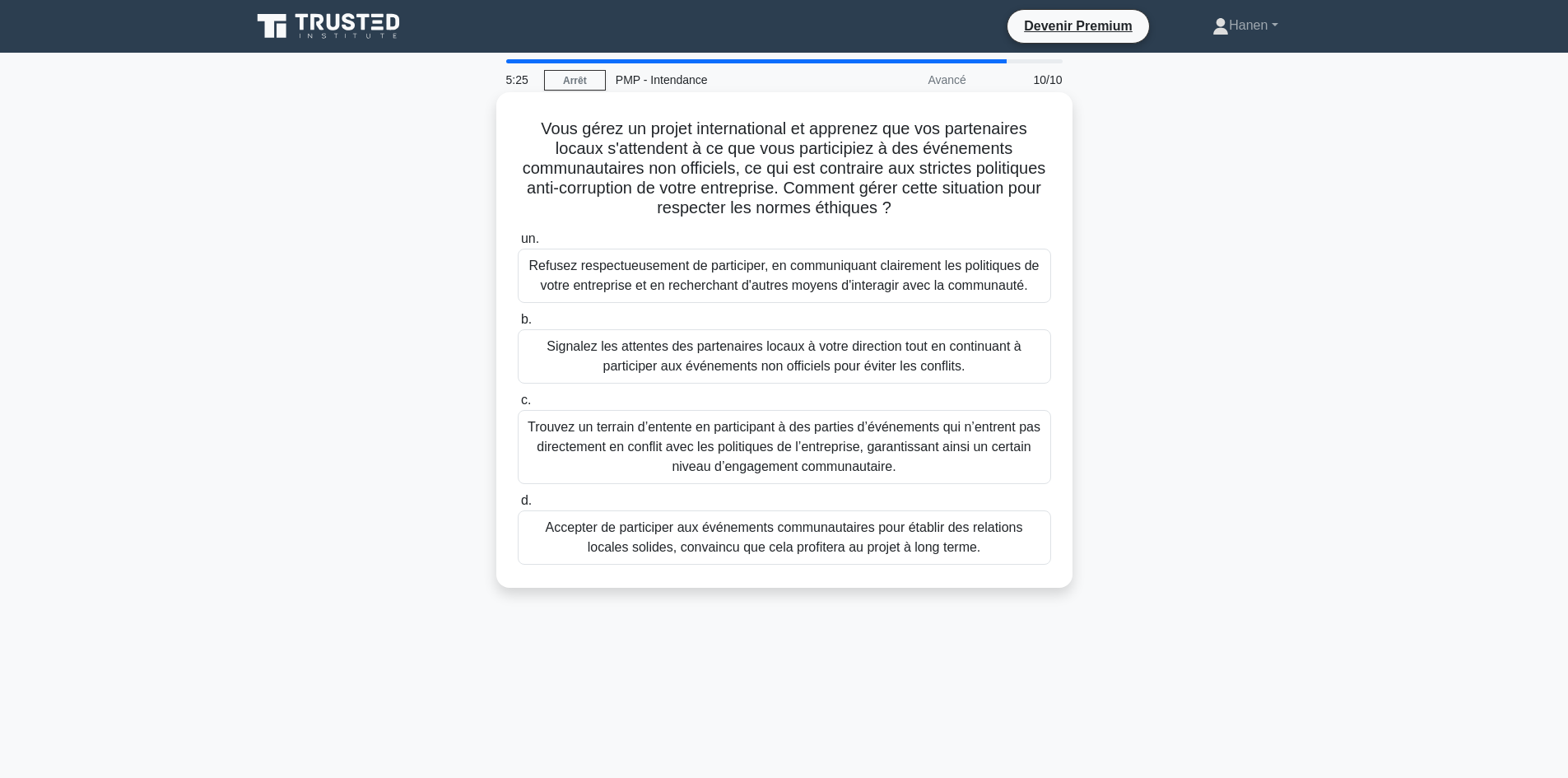
drag, startPoint x: 882, startPoint y: 186, endPoint x: 967, endPoint y: 206, distance: 87.3
click at [967, 206] on h5 "Vous gérez un projet international et apprenez que vos partenaires locaux s'att…" at bounding box center [784, 168] width 537 height 100
click at [1030, 285] on font "Refusez respectueusement de participer, en communiquant clairement les politiqu…" at bounding box center [784, 276] width 519 height 39
click at [518, 244] on input "un. Refusez respectueusement de participer, en communiquant clairement les poli…" at bounding box center [518, 240] width 0 height 11
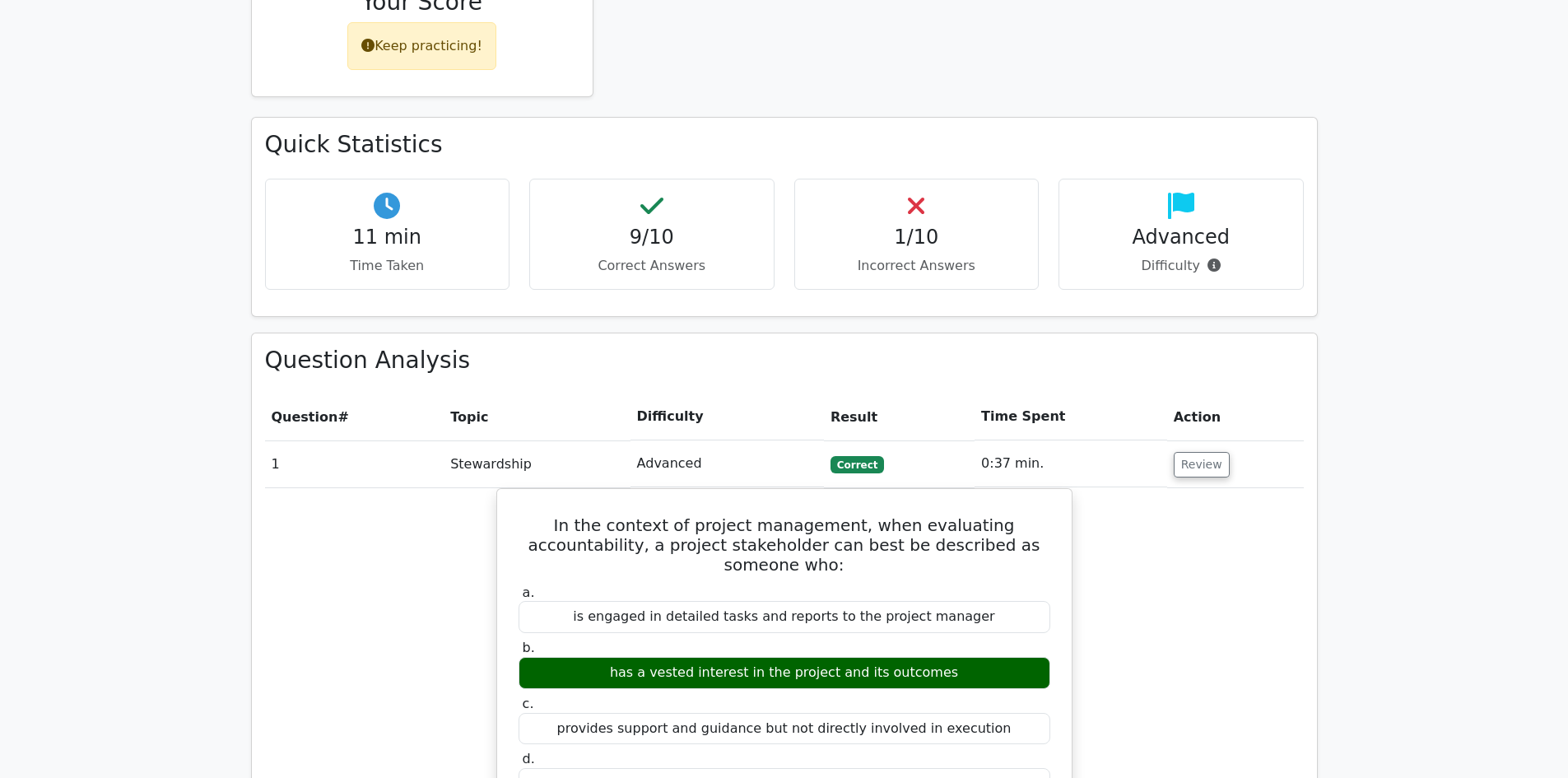
scroll to position [906, 0]
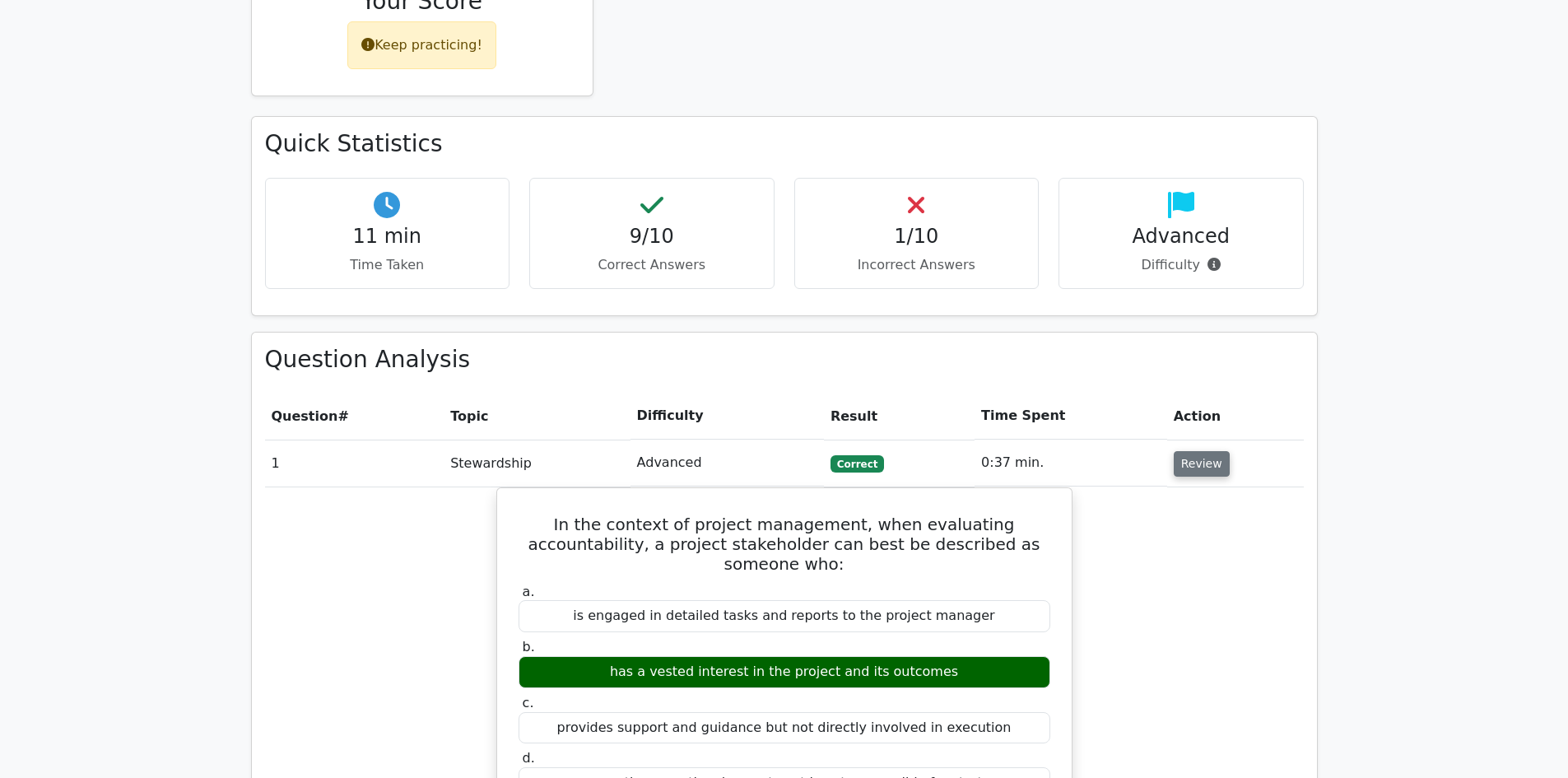
click at [1185, 451] on button "Review" at bounding box center [1201, 464] width 56 height 26
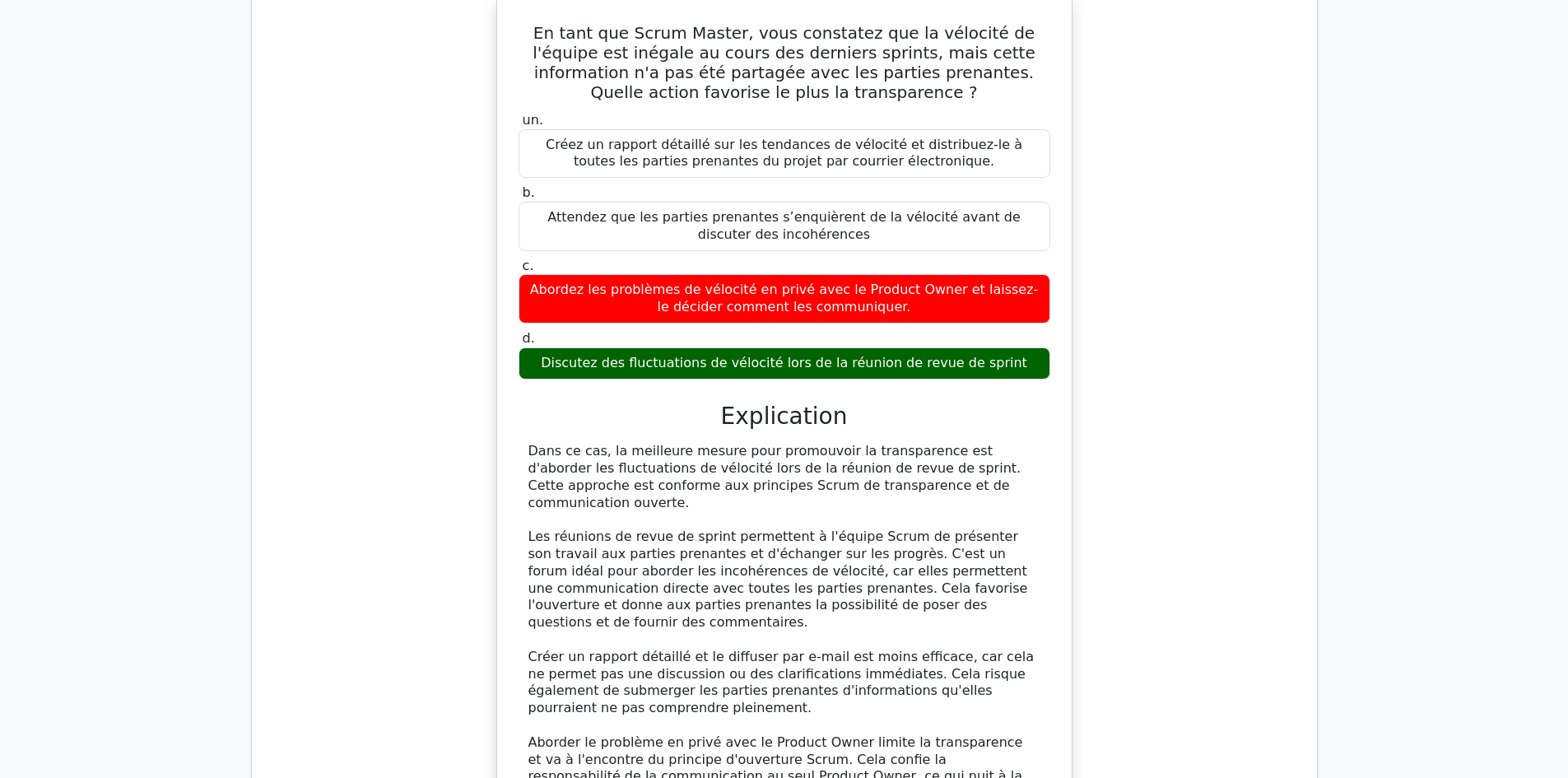
scroll to position [1893, 0]
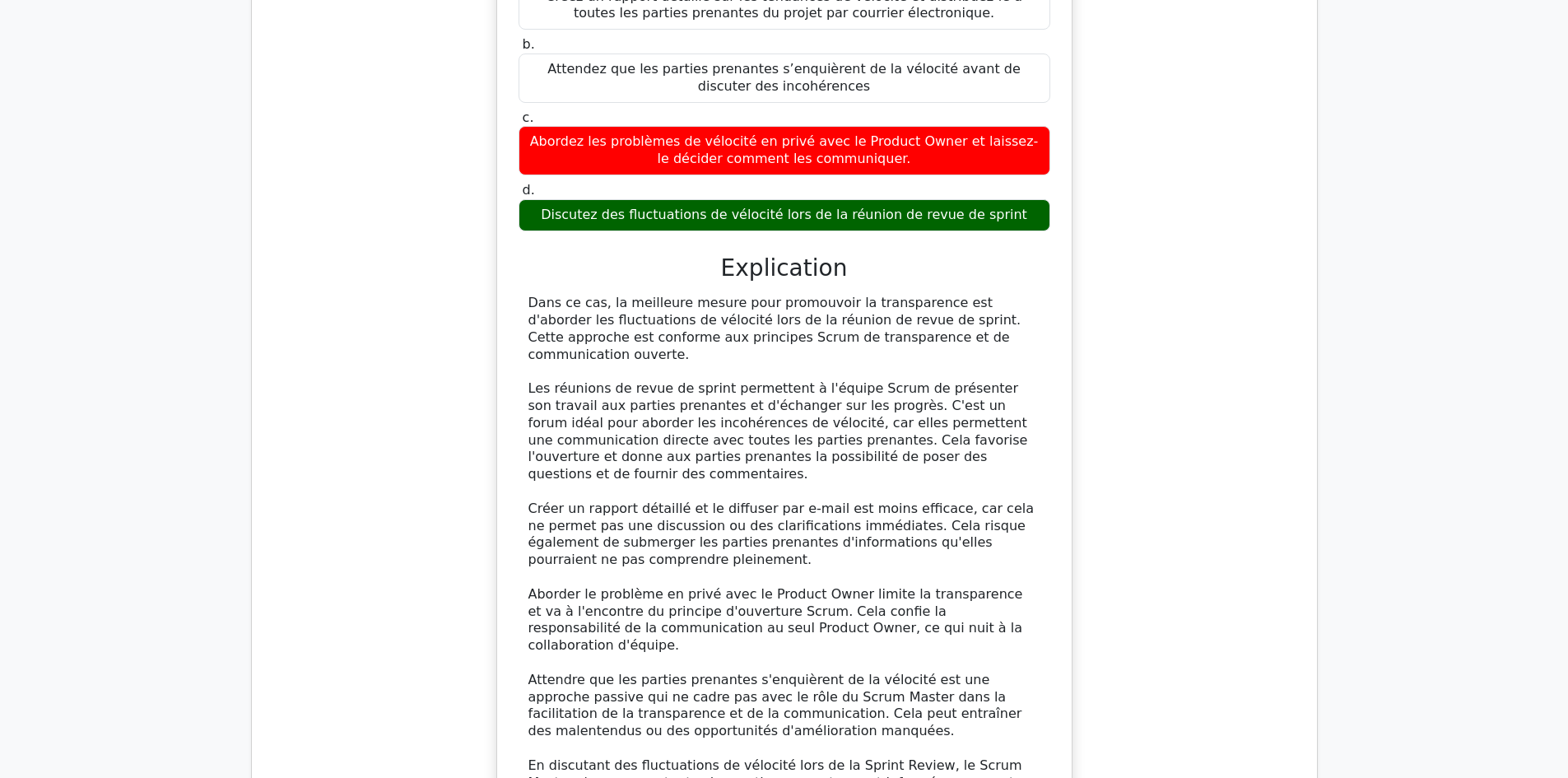
drag, startPoint x: 674, startPoint y: 302, endPoint x: 995, endPoint y: 317, distance: 321.4
click at [995, 317] on div "Dans ce cas, la meilleure mesure pour promouvoir la transparence est d'aborder …" at bounding box center [785, 560] width 512 height 531
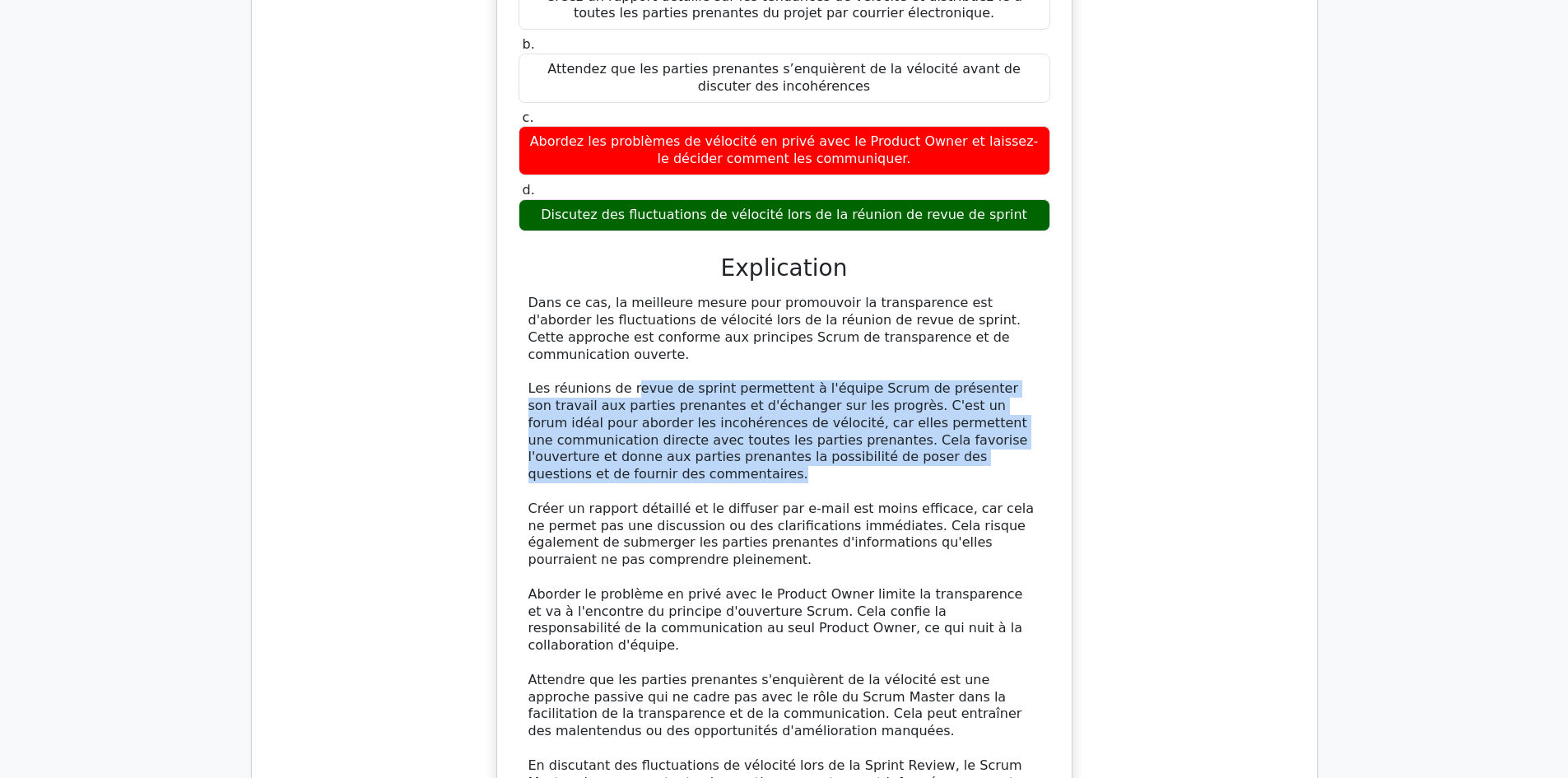
drag, startPoint x: 625, startPoint y: 355, endPoint x: 1014, endPoint y: 423, distance: 394.9
click at [1014, 423] on div "Dans ce cas, la meilleure mesure pour promouvoir la transparence est d'aborder …" at bounding box center [785, 560] width 512 height 531
click at [735, 389] on font "Les réunions de revue de sprint permettent à l'équipe Scrum de présenter son tr…" at bounding box center [778, 431] width 499 height 101
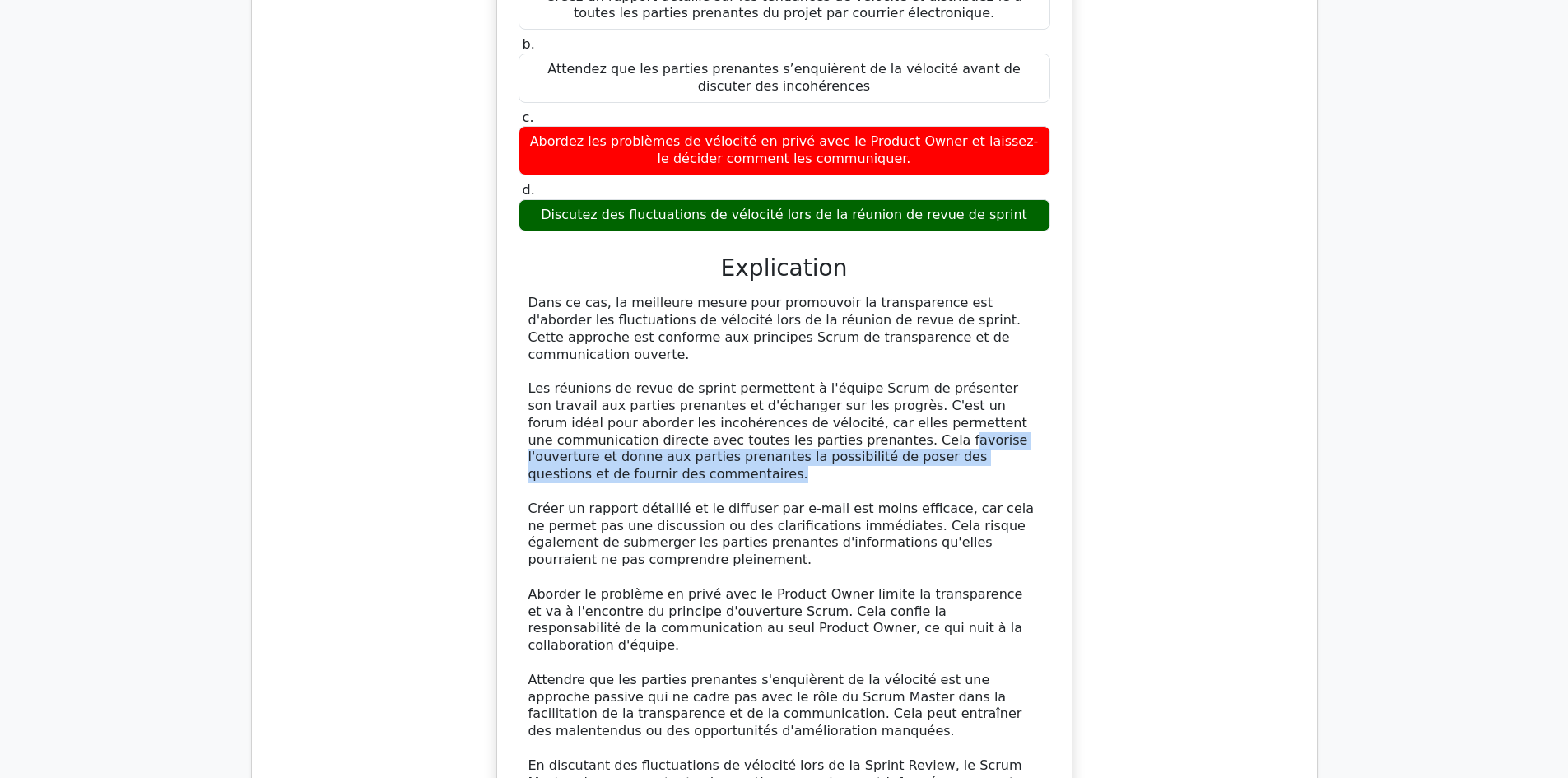
drag, startPoint x: 725, startPoint y: 406, endPoint x: 933, endPoint y: 426, distance: 209.0
click at [933, 426] on div "Dans ce cas, la meilleure mesure pour promouvoir la transparence est d'aborder …" at bounding box center [785, 560] width 512 height 531
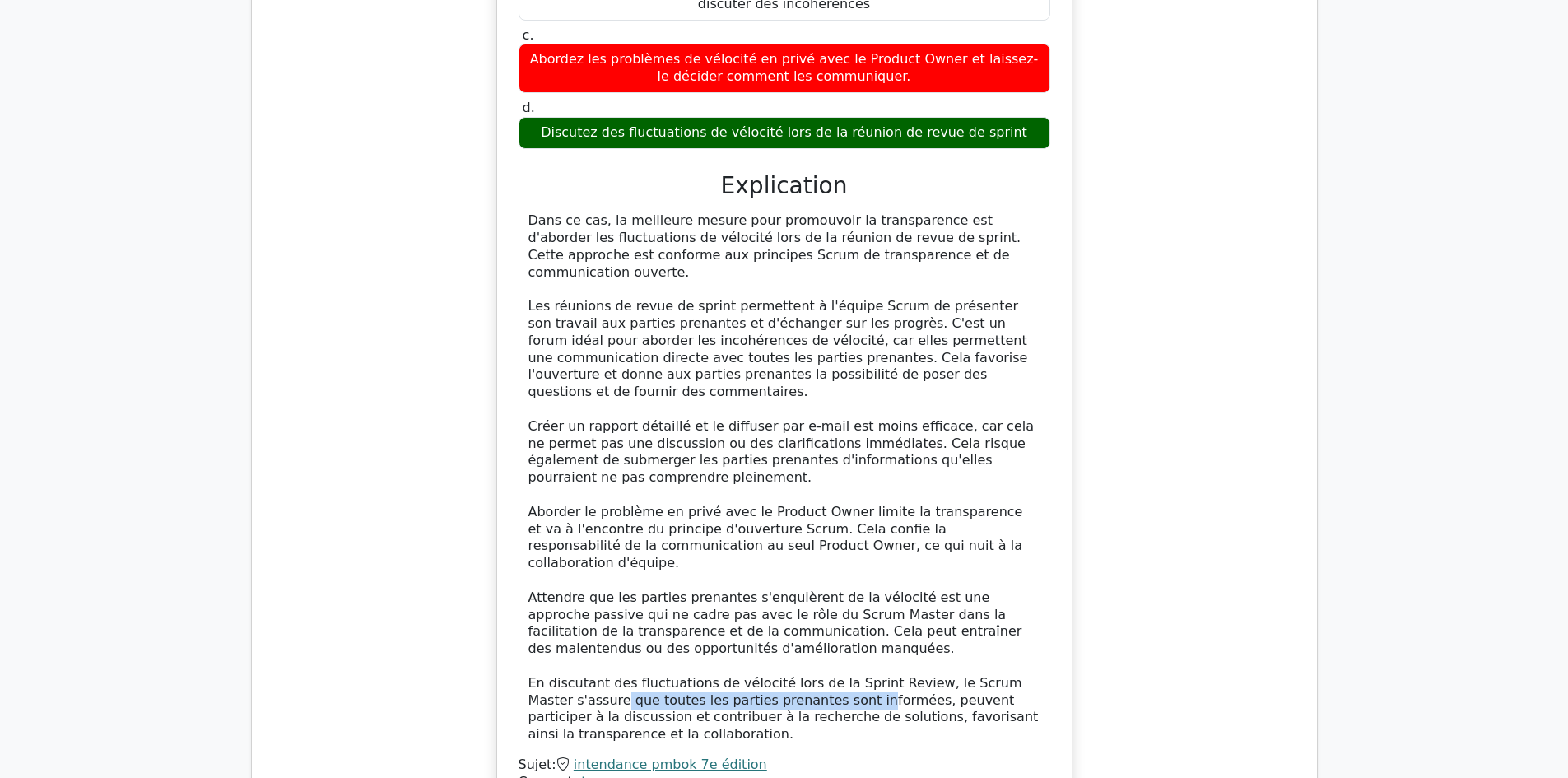
drag, startPoint x: 573, startPoint y: 633, endPoint x: 807, endPoint y: 632, distance: 234.0
click at [807, 675] on font "En discutant des fluctuations de vélocité lors de la Sprint Review, le Scrum Ma…" at bounding box center [784, 708] width 510 height 67
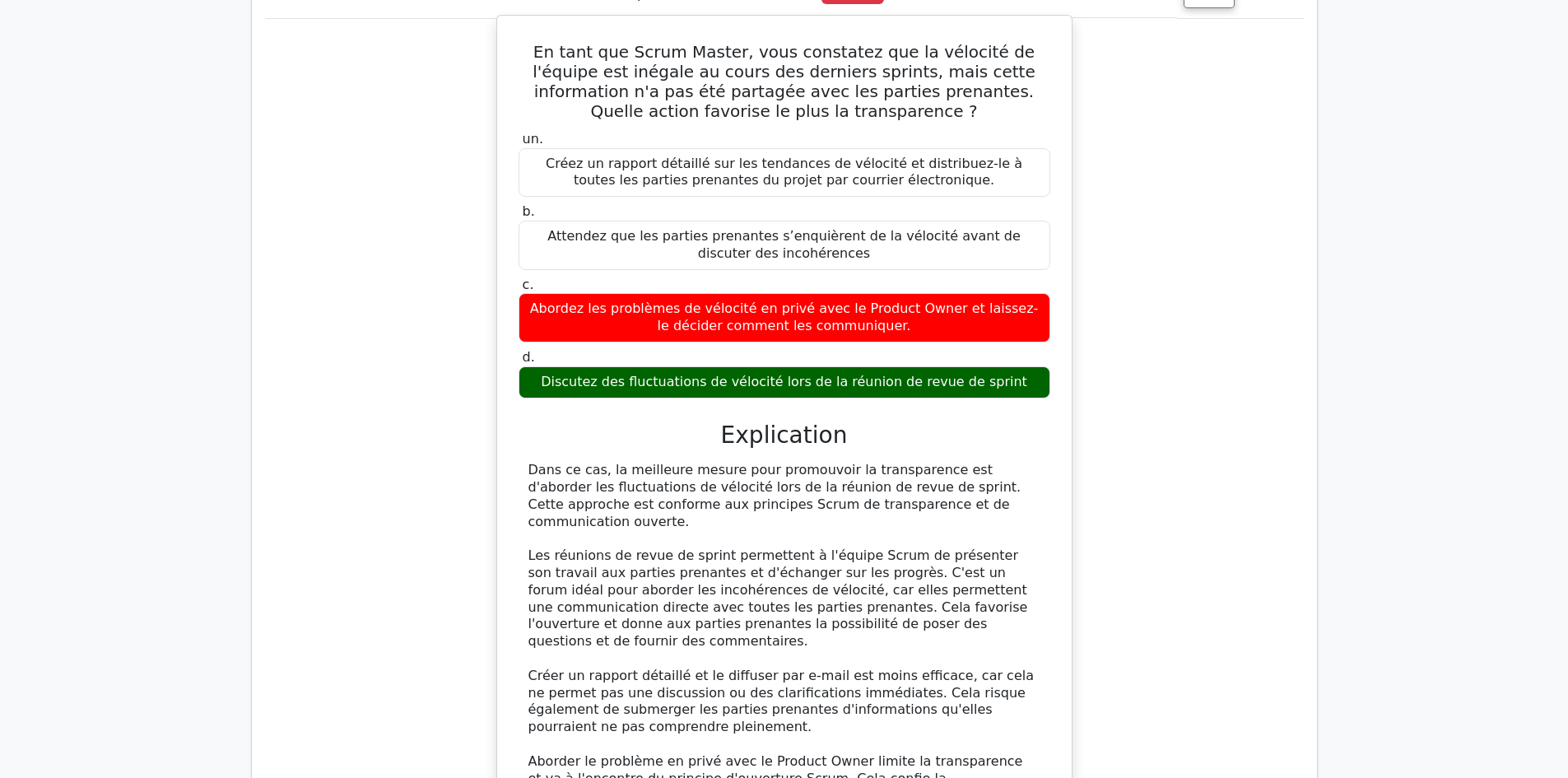
scroll to position [1646, 0]
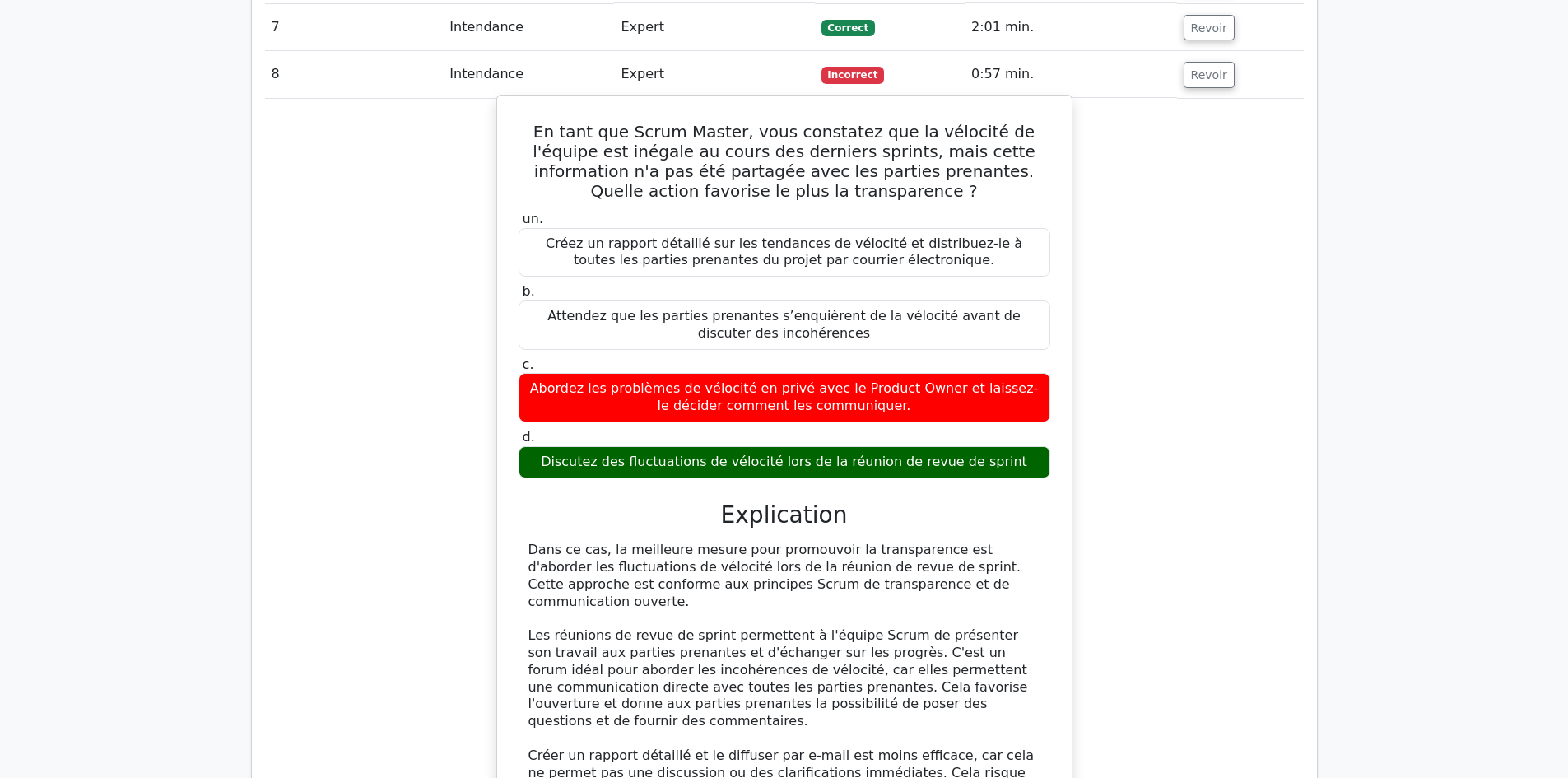
drag, startPoint x: 530, startPoint y: 113, endPoint x: 1022, endPoint y: 454, distance: 598.6
click at [1022, 454] on div "En tant que Scrum Master, vous constatez que la vélocité de l'équipe est inégal…" at bounding box center [784, 626] width 561 height 1048
copy div "En tant que Scrum Master, vous constatez que la vélocité de l'équipe est inégal…"
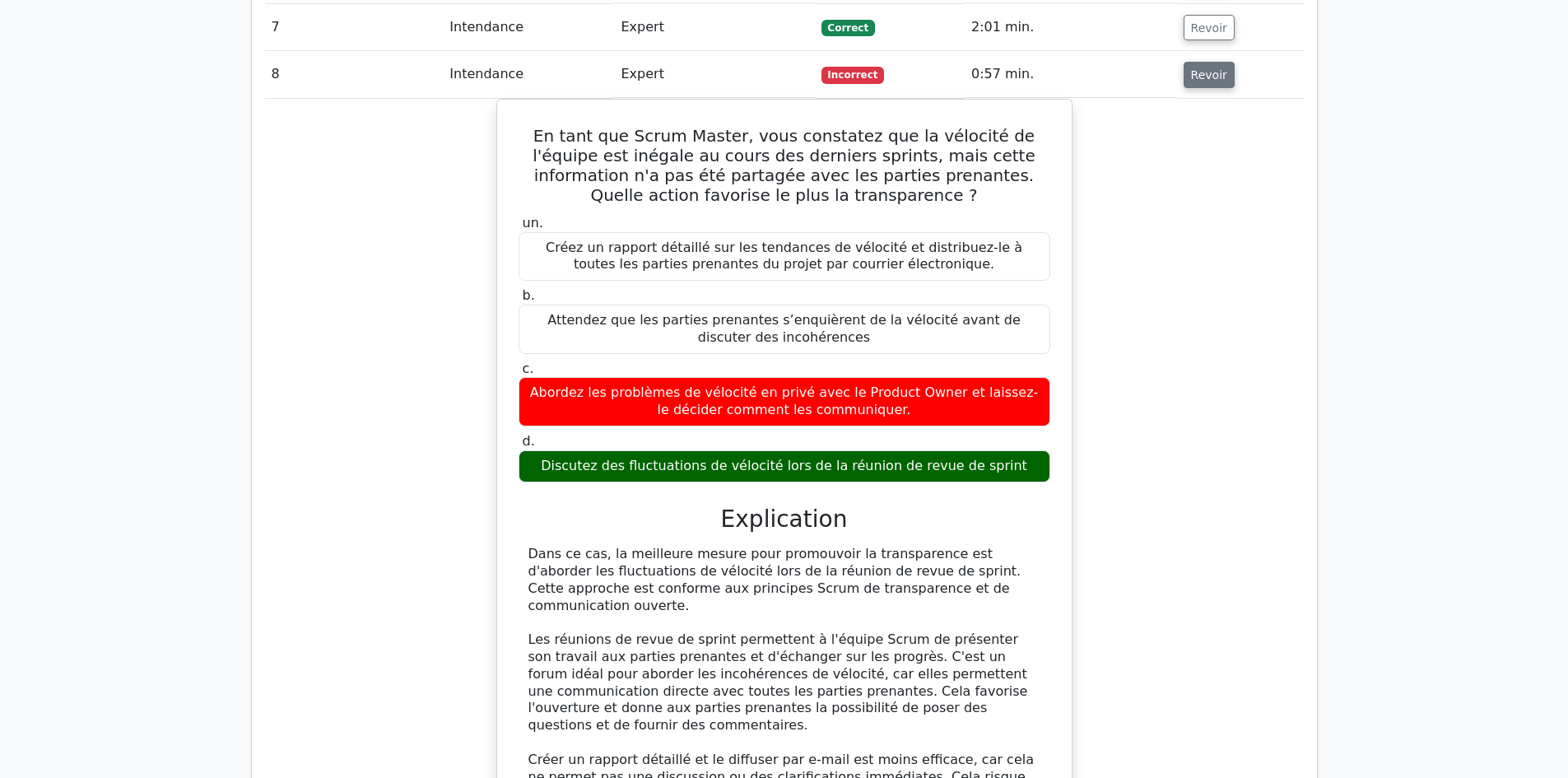
click at [1207, 68] on font "Revoir" at bounding box center [1208, 74] width 36 height 13
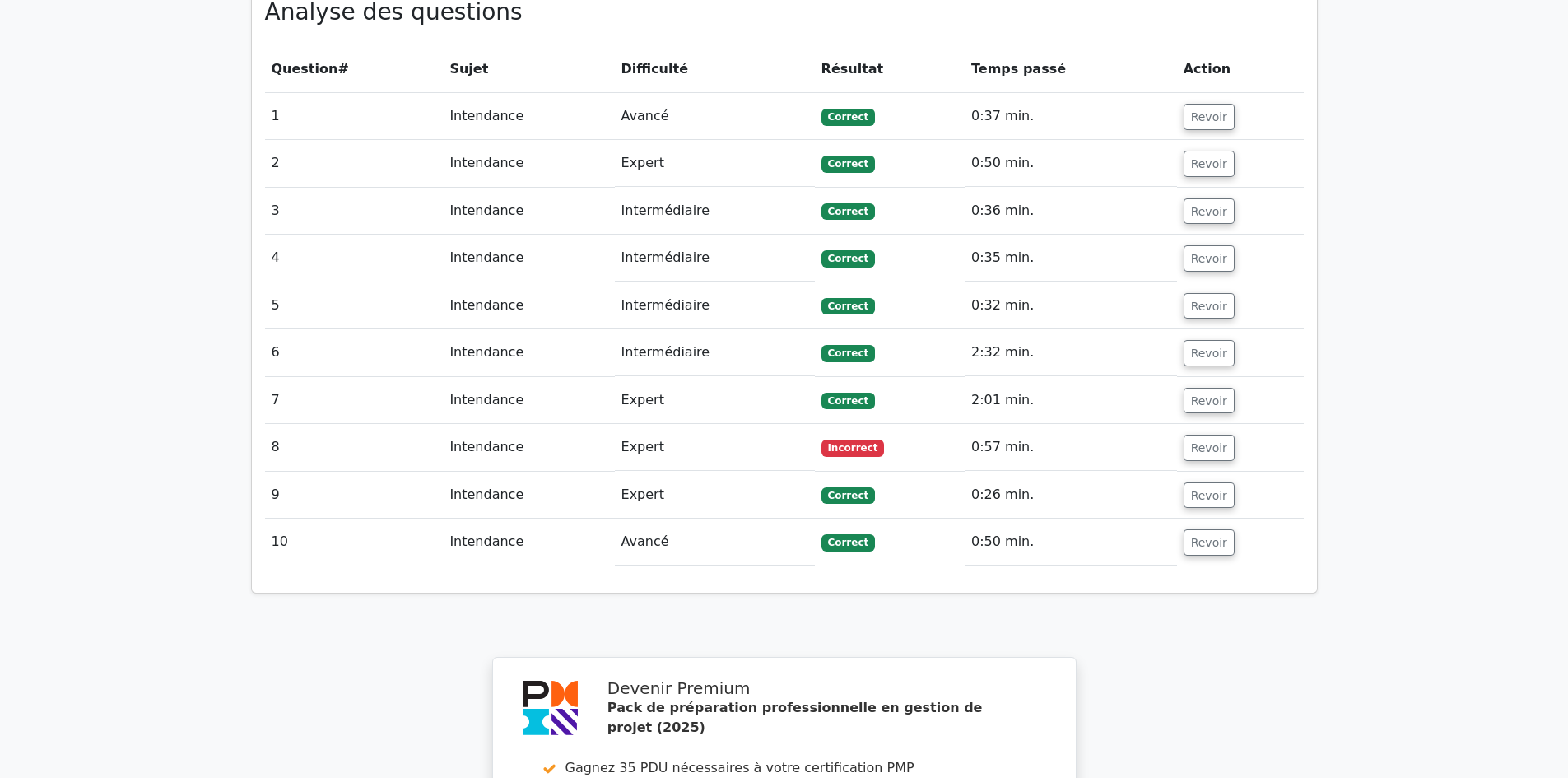
scroll to position [1235, 0]
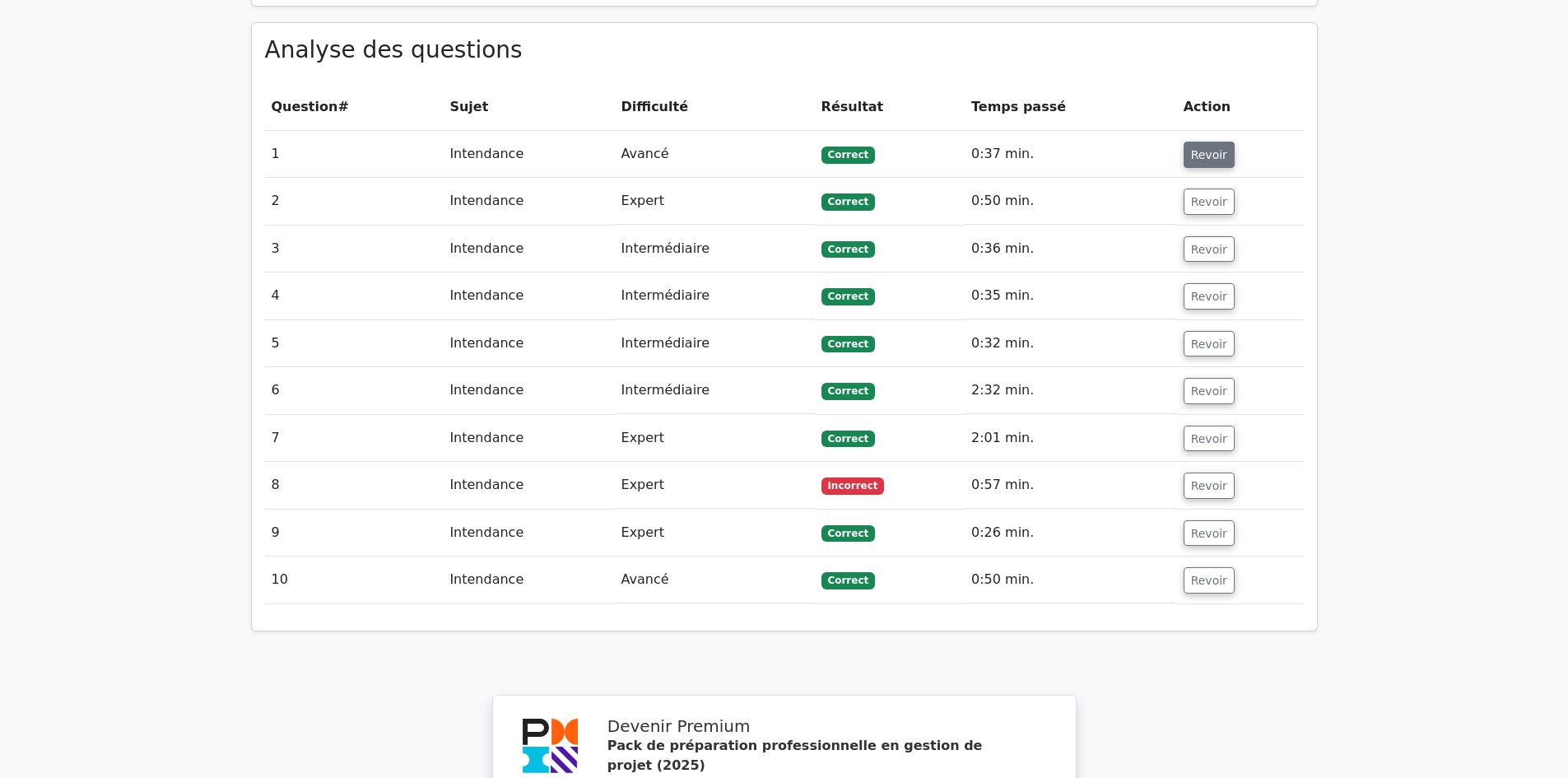
click at [1197, 148] on font "Revoir" at bounding box center [1208, 154] width 36 height 13
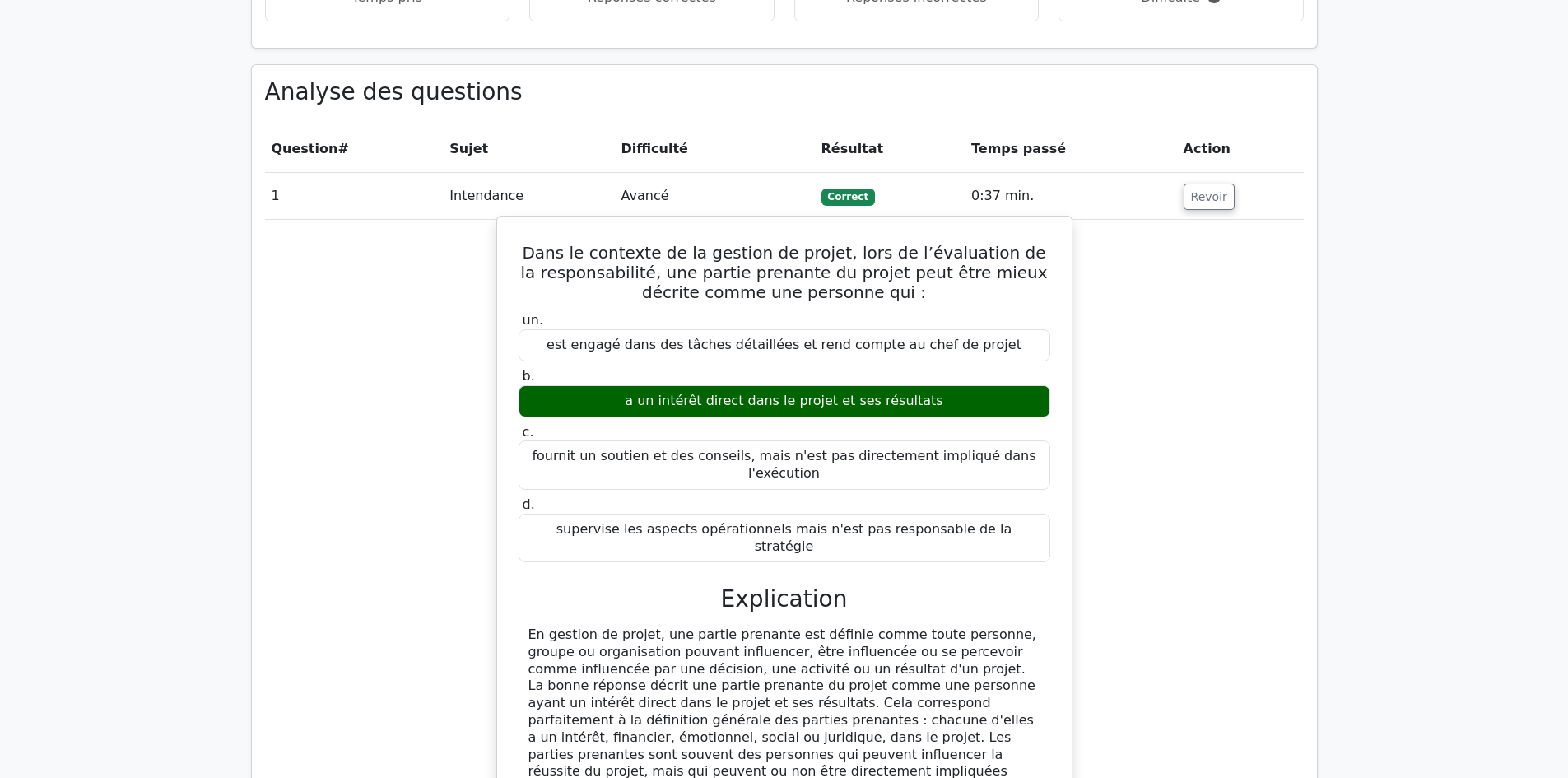
scroll to position [1153, 0]
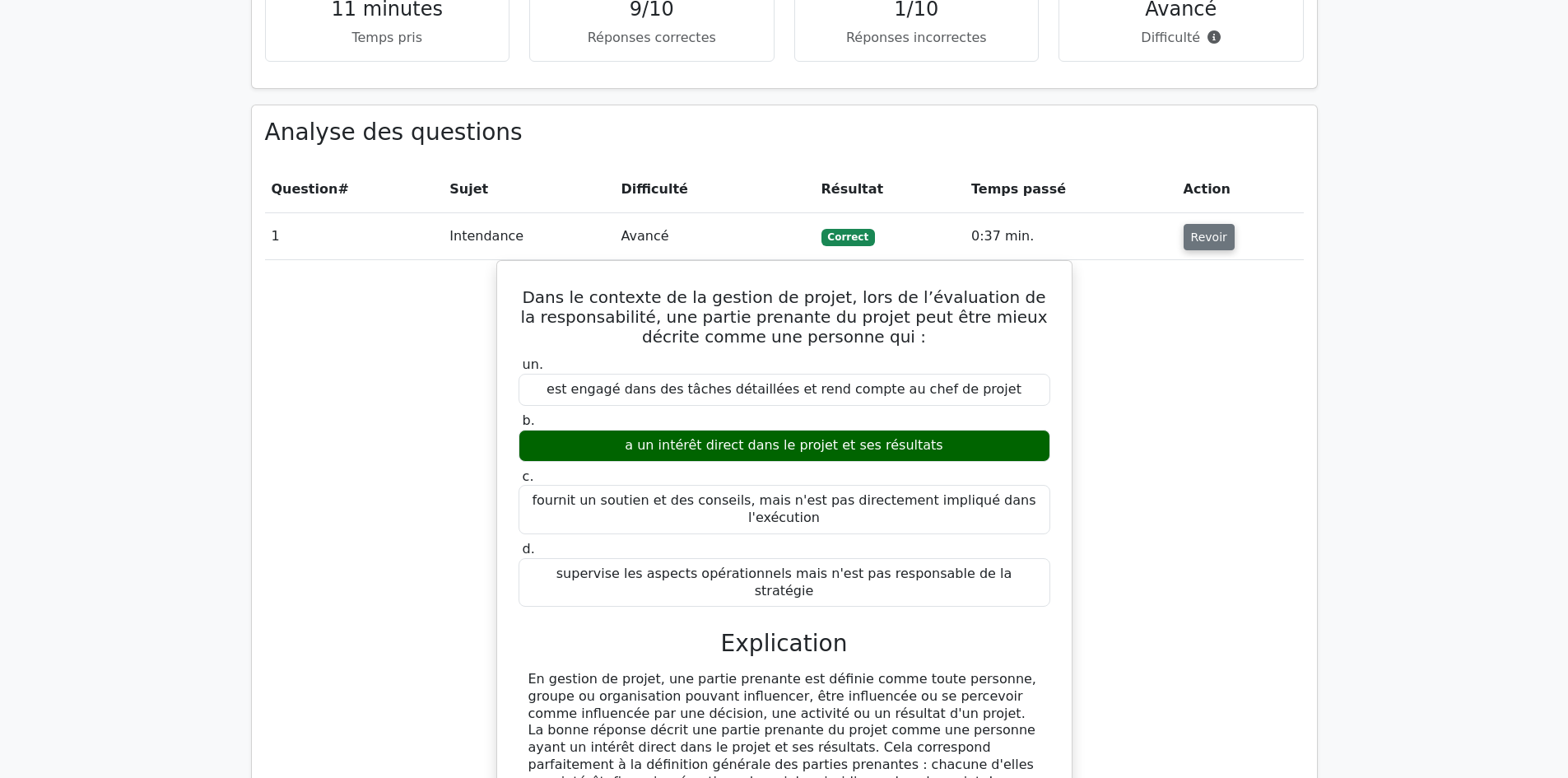
click at [1191, 231] on font "Revoir" at bounding box center [1208, 237] width 36 height 13
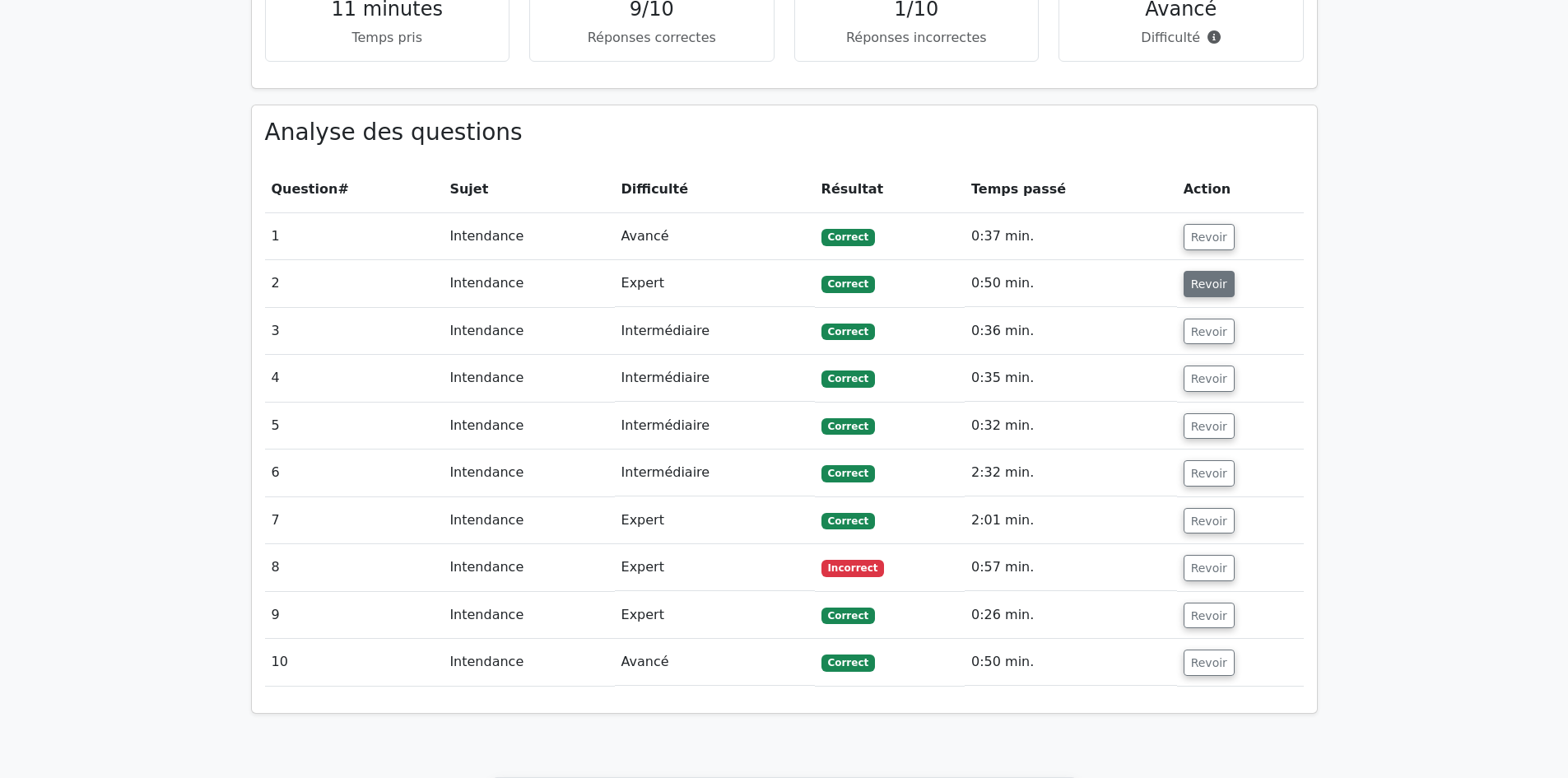
click at [1191, 277] on font "Revoir" at bounding box center [1208, 284] width 36 height 13
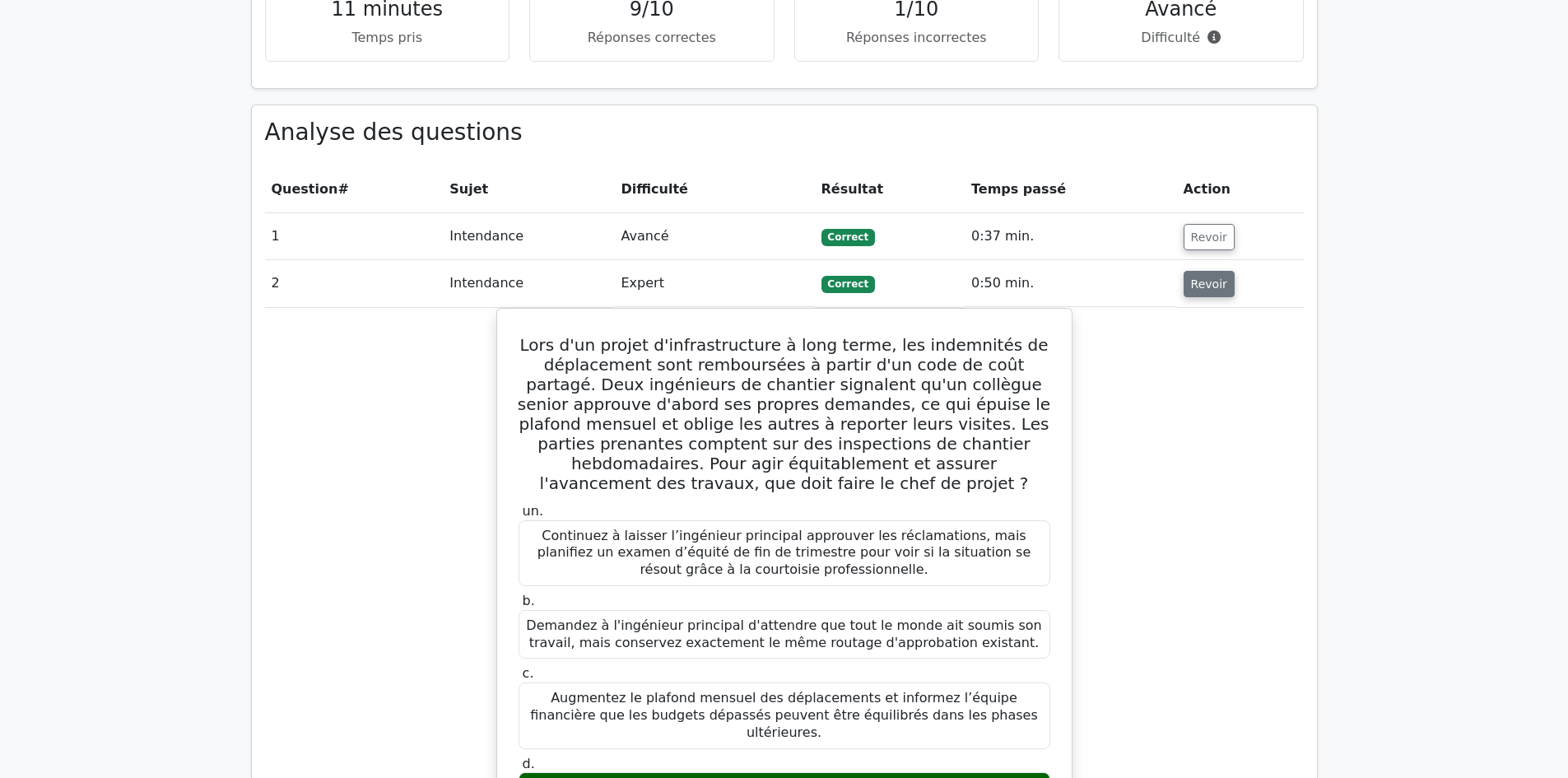
click at [1217, 271] on button "Revoir" at bounding box center [1209, 284] width 51 height 27
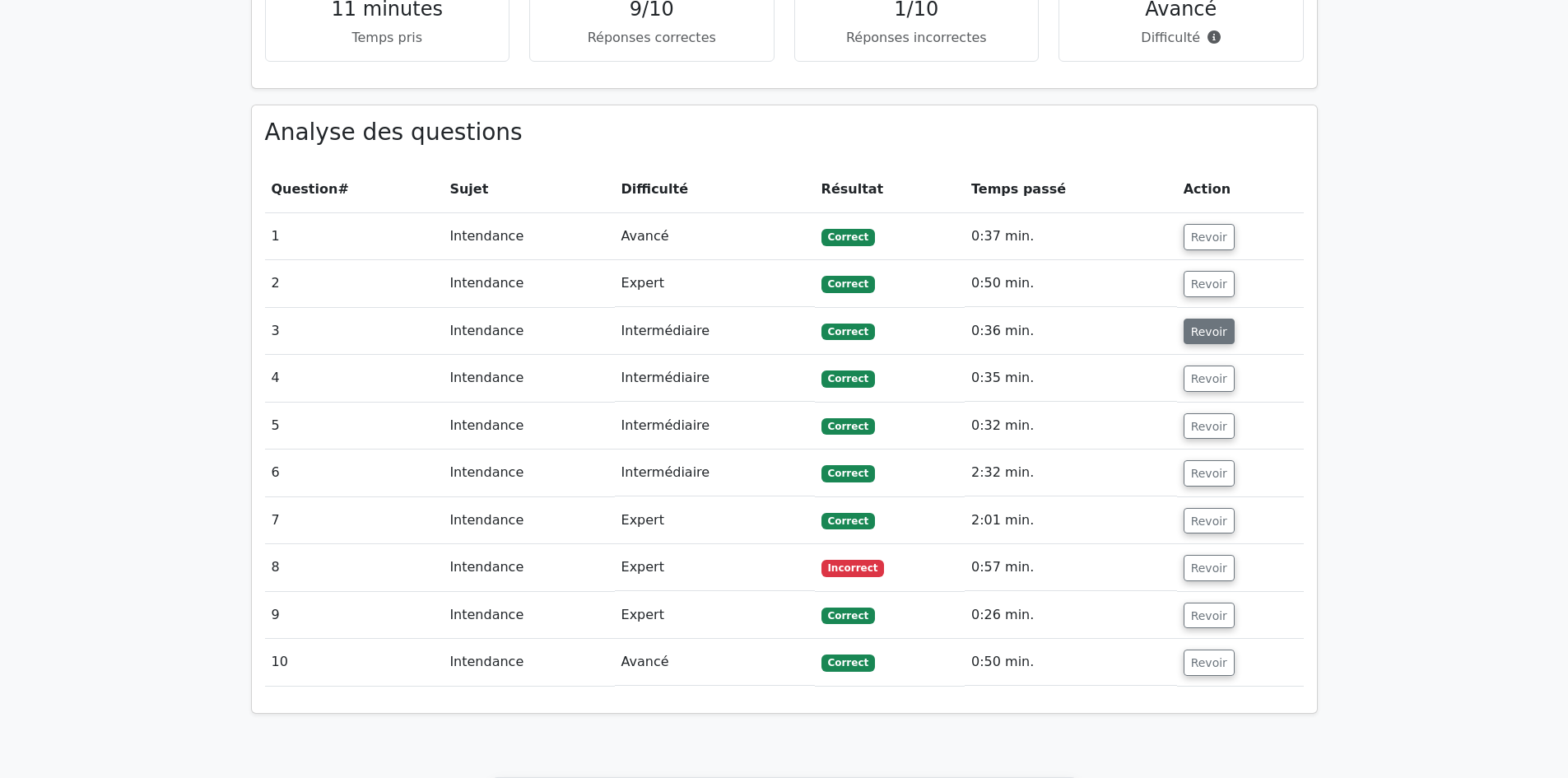
click at [1213, 324] on font "Revoir" at bounding box center [1208, 331] width 36 height 13
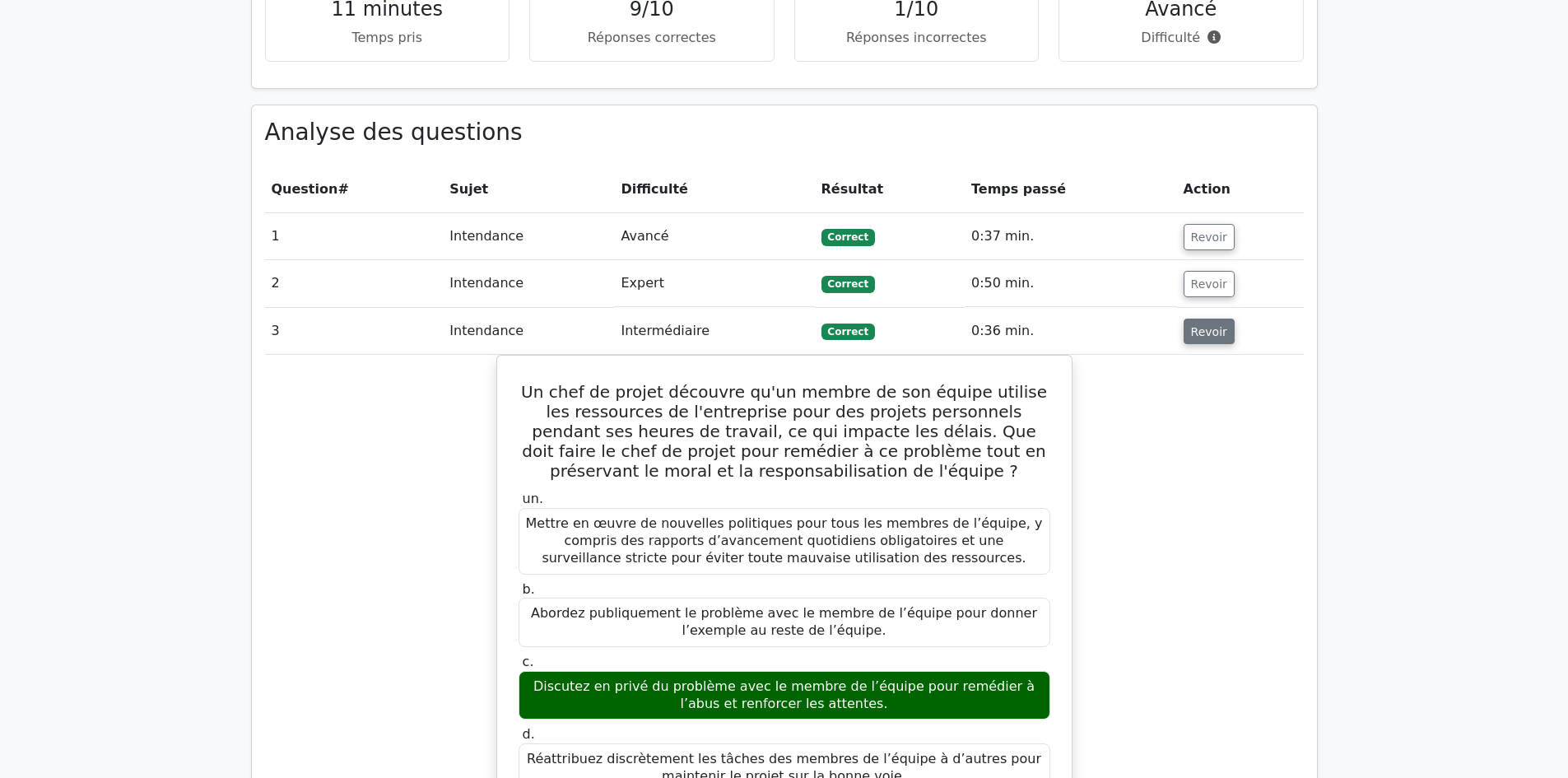
click at [1213, 324] on font "Revoir" at bounding box center [1208, 331] width 36 height 13
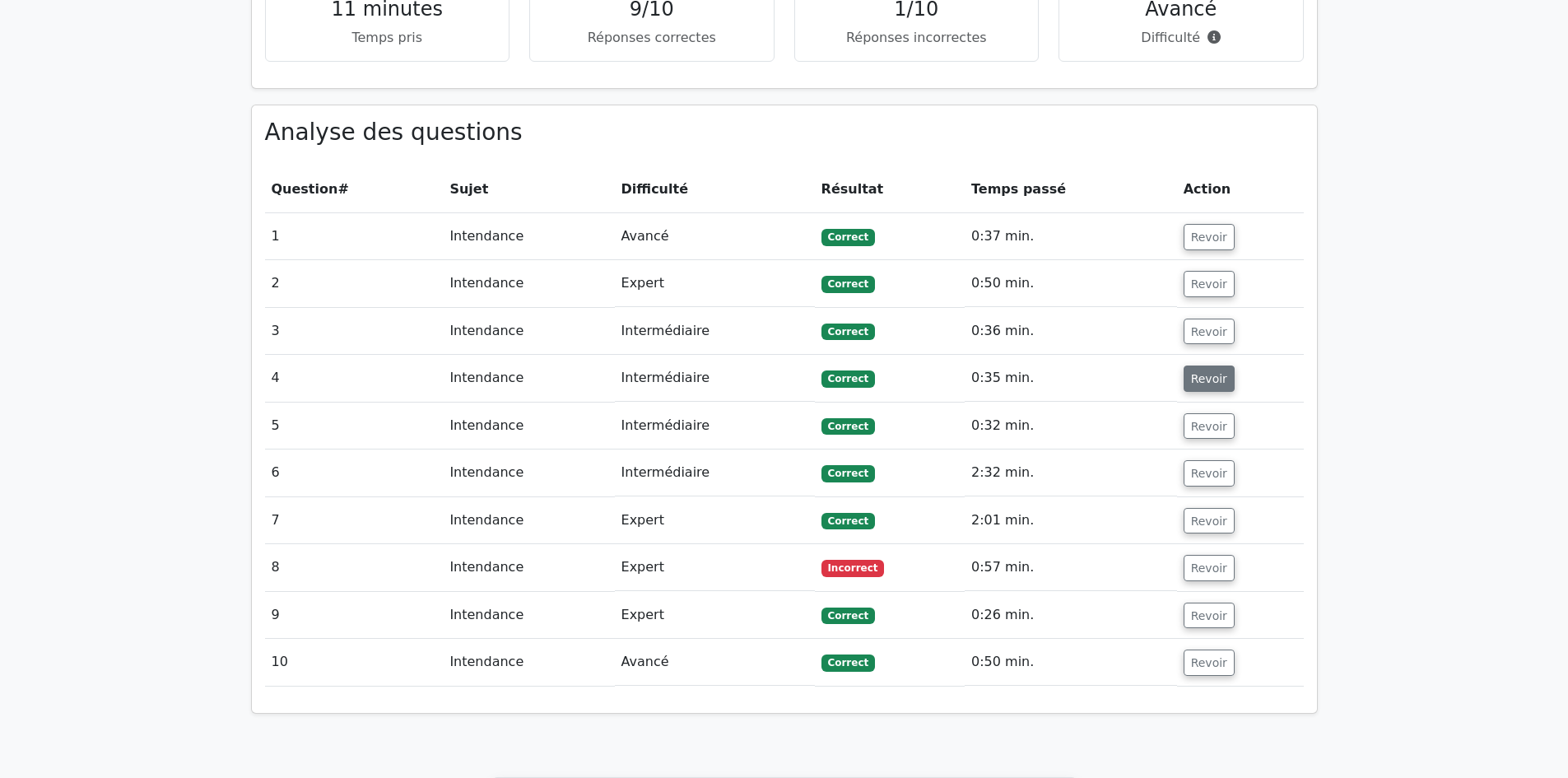
click at [1203, 372] on font "Revoir" at bounding box center [1208, 378] width 36 height 13
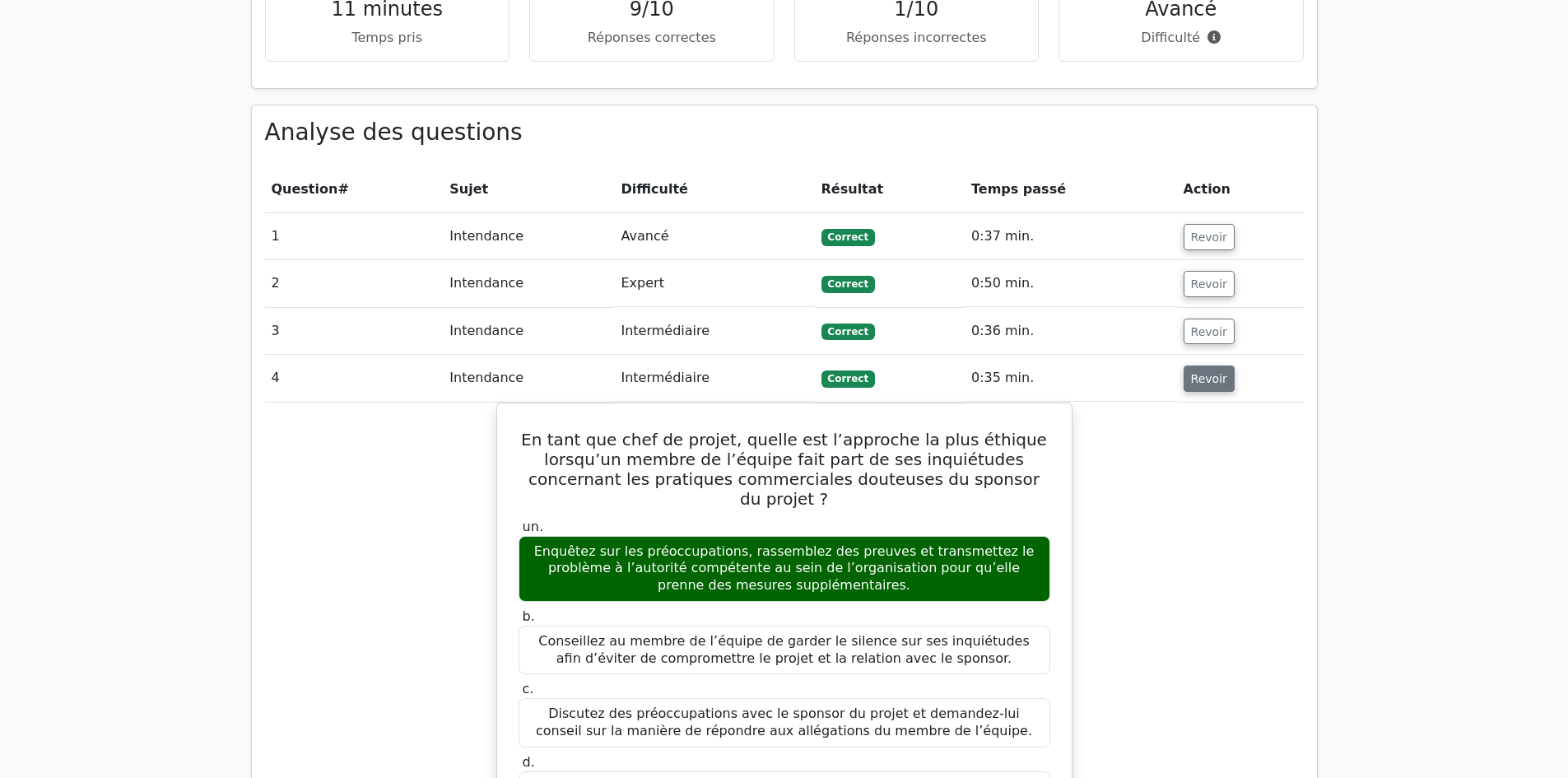
click at [1201, 372] on font "Revoir" at bounding box center [1208, 378] width 36 height 13
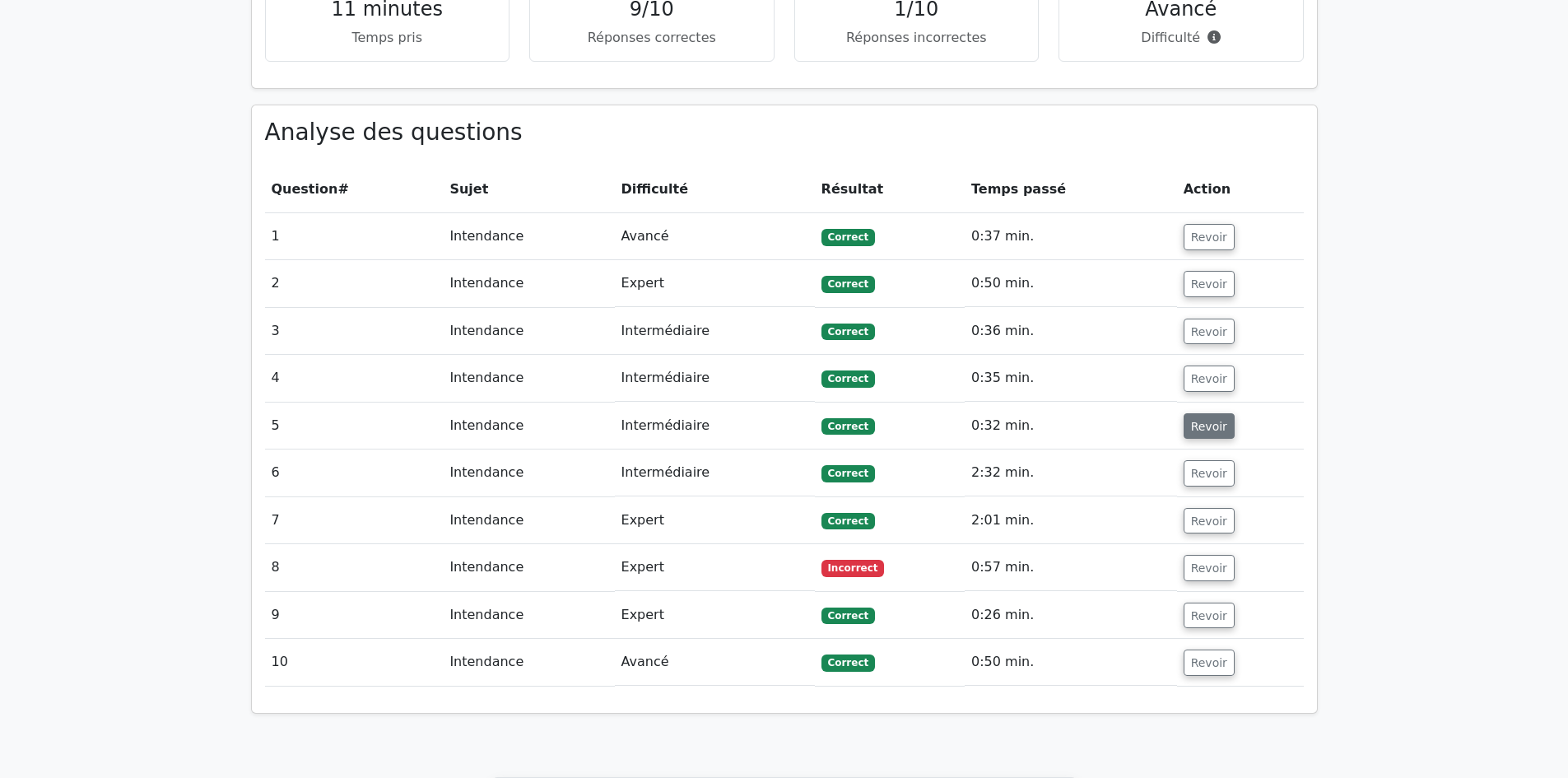
click at [1203, 419] on font "Revoir" at bounding box center [1208, 425] width 36 height 13
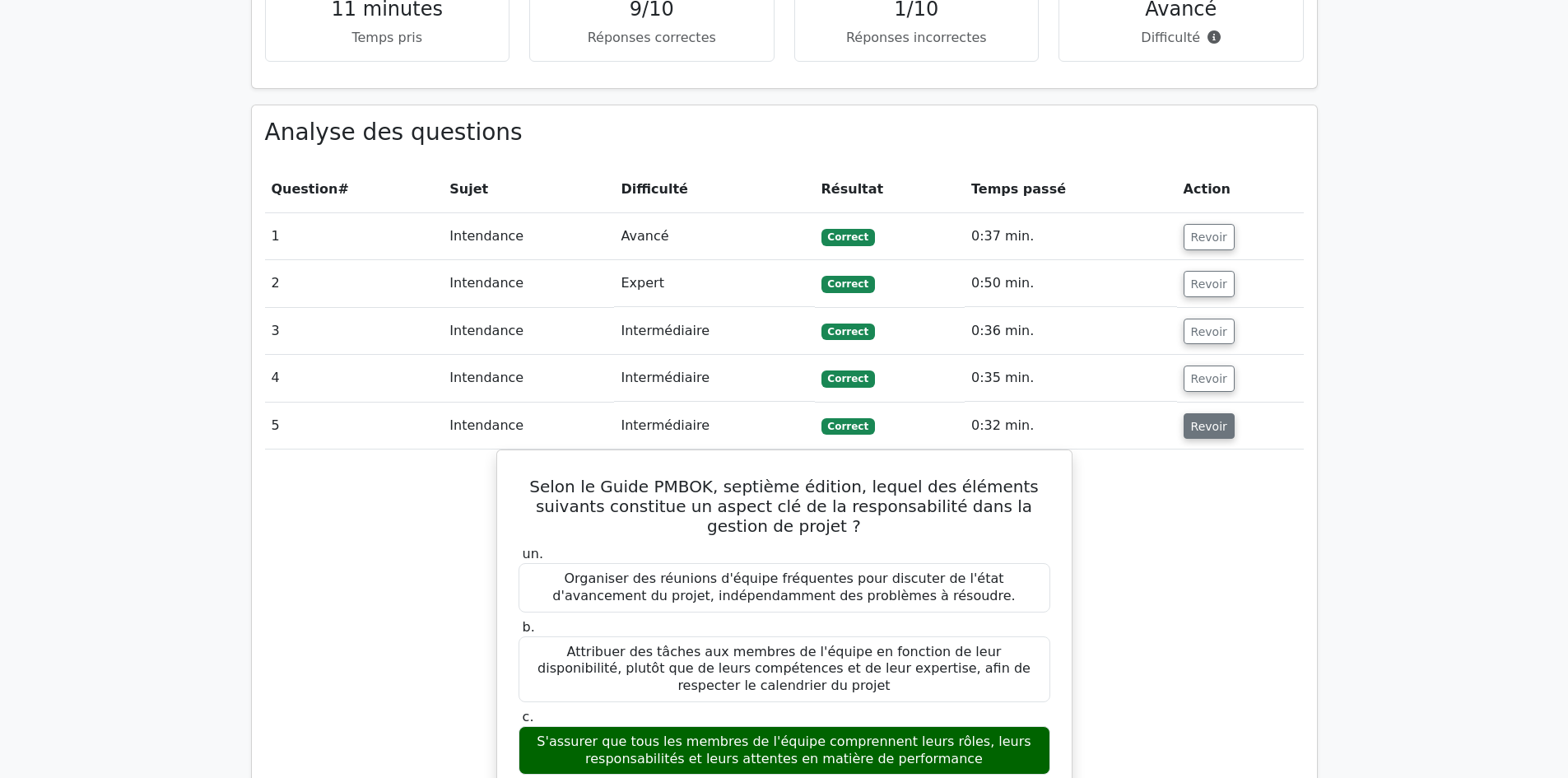
click at [1203, 419] on font "Revoir" at bounding box center [1208, 425] width 36 height 13
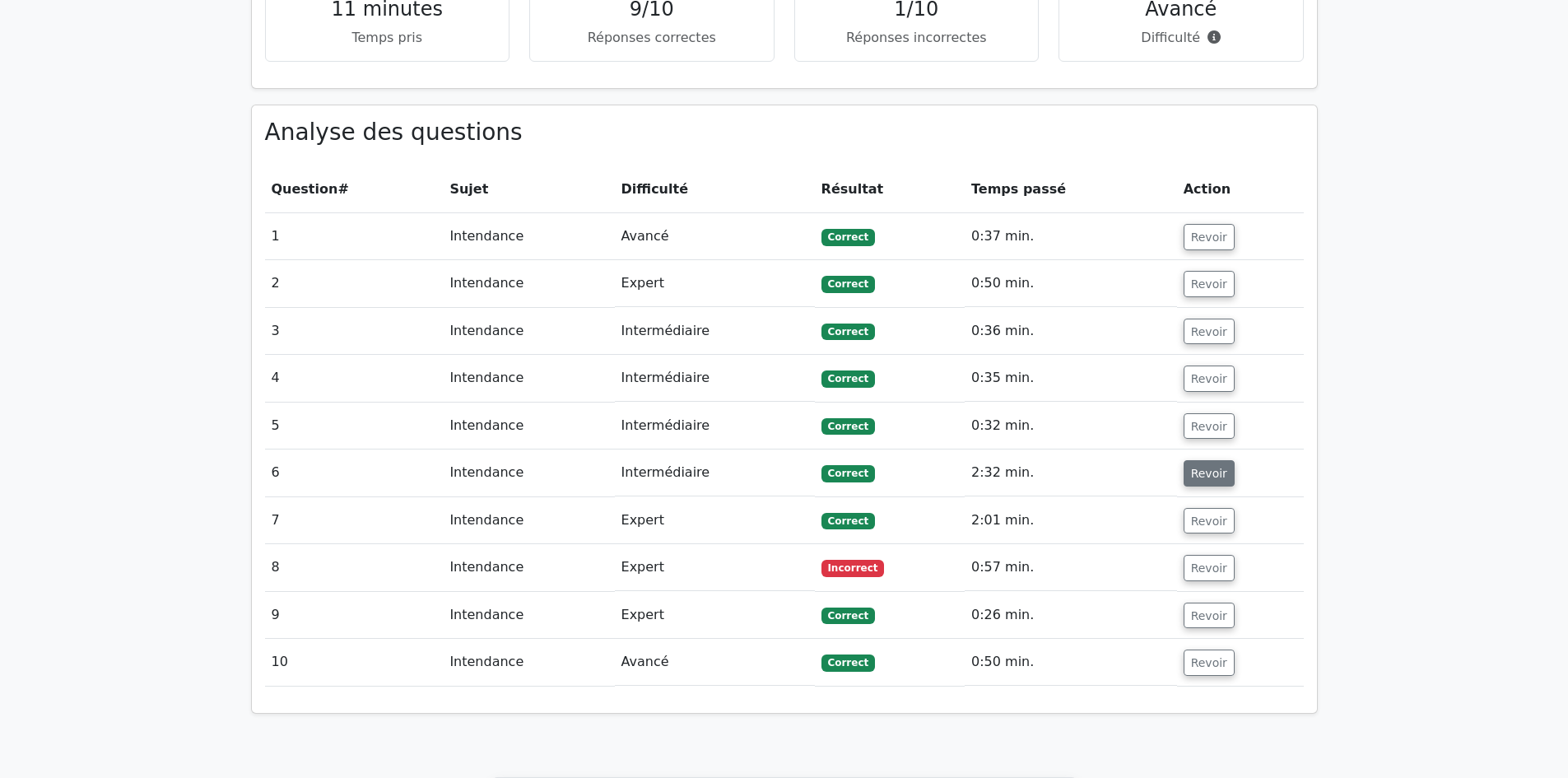
click at [1192, 467] on font "Revoir" at bounding box center [1208, 473] width 36 height 13
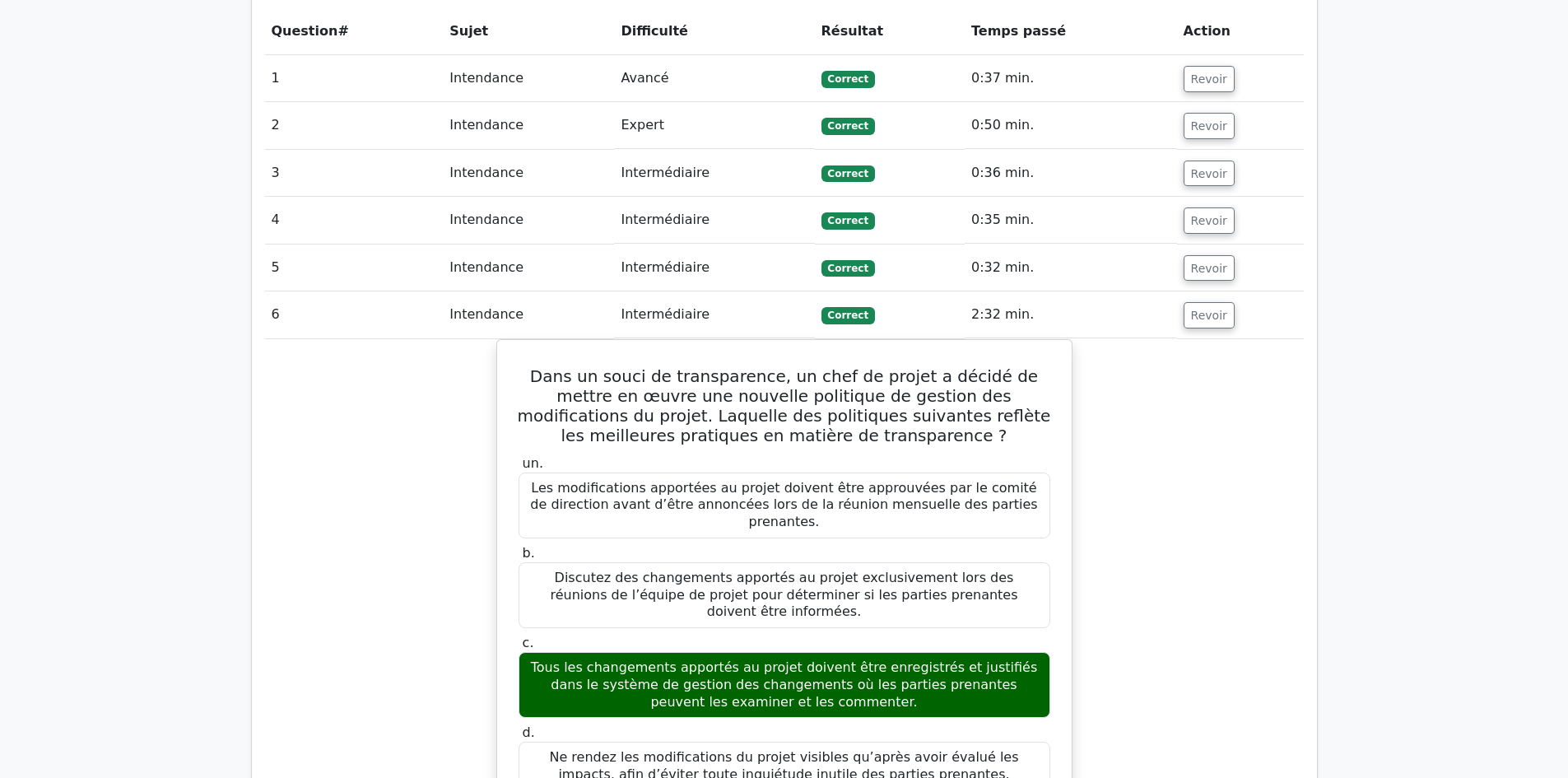
scroll to position [1317, 0]
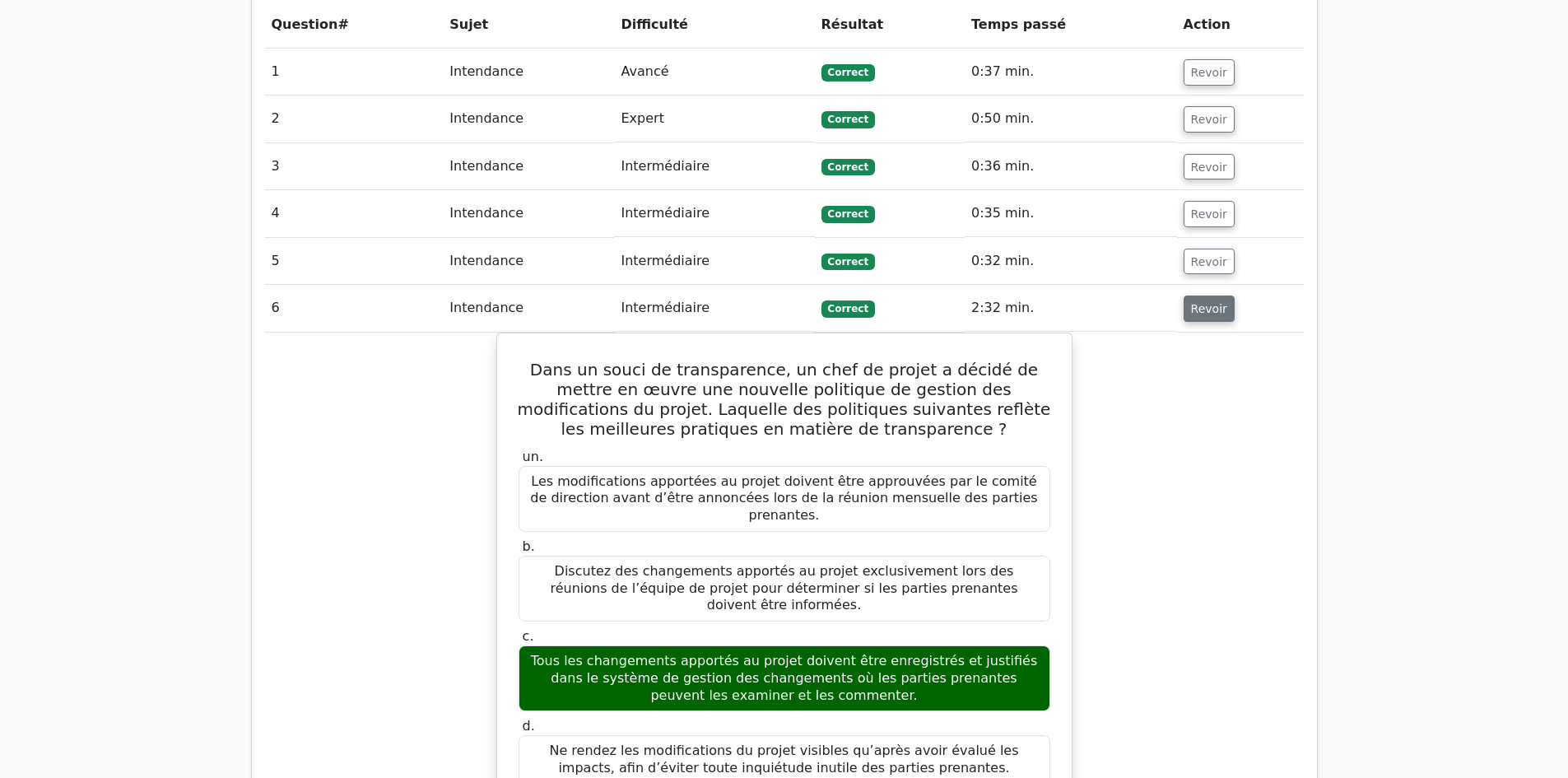
click at [1197, 302] on font "Revoir" at bounding box center [1208, 309] width 36 height 13
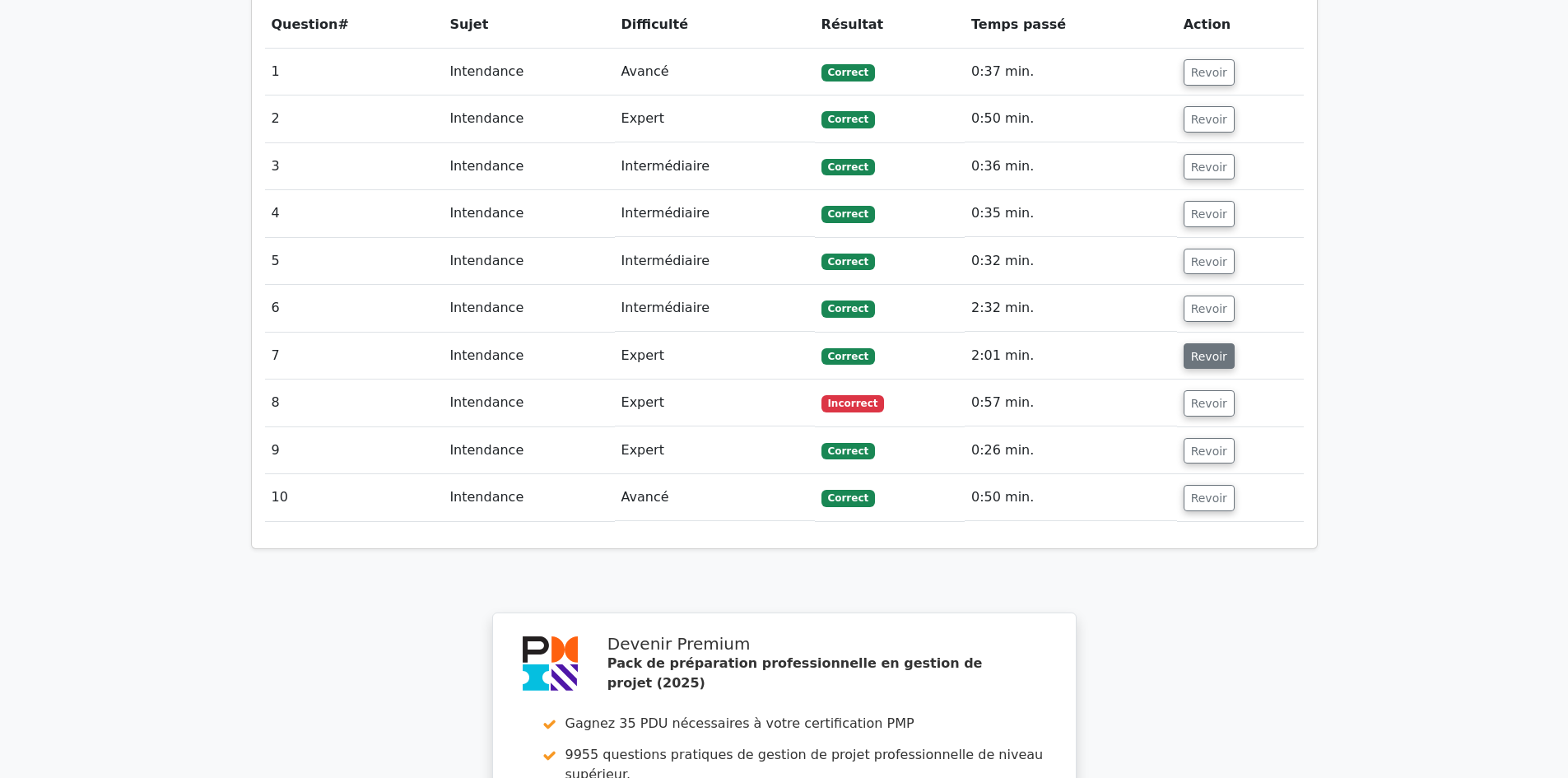
click at [1196, 349] on font "Revoir" at bounding box center [1208, 355] width 36 height 13
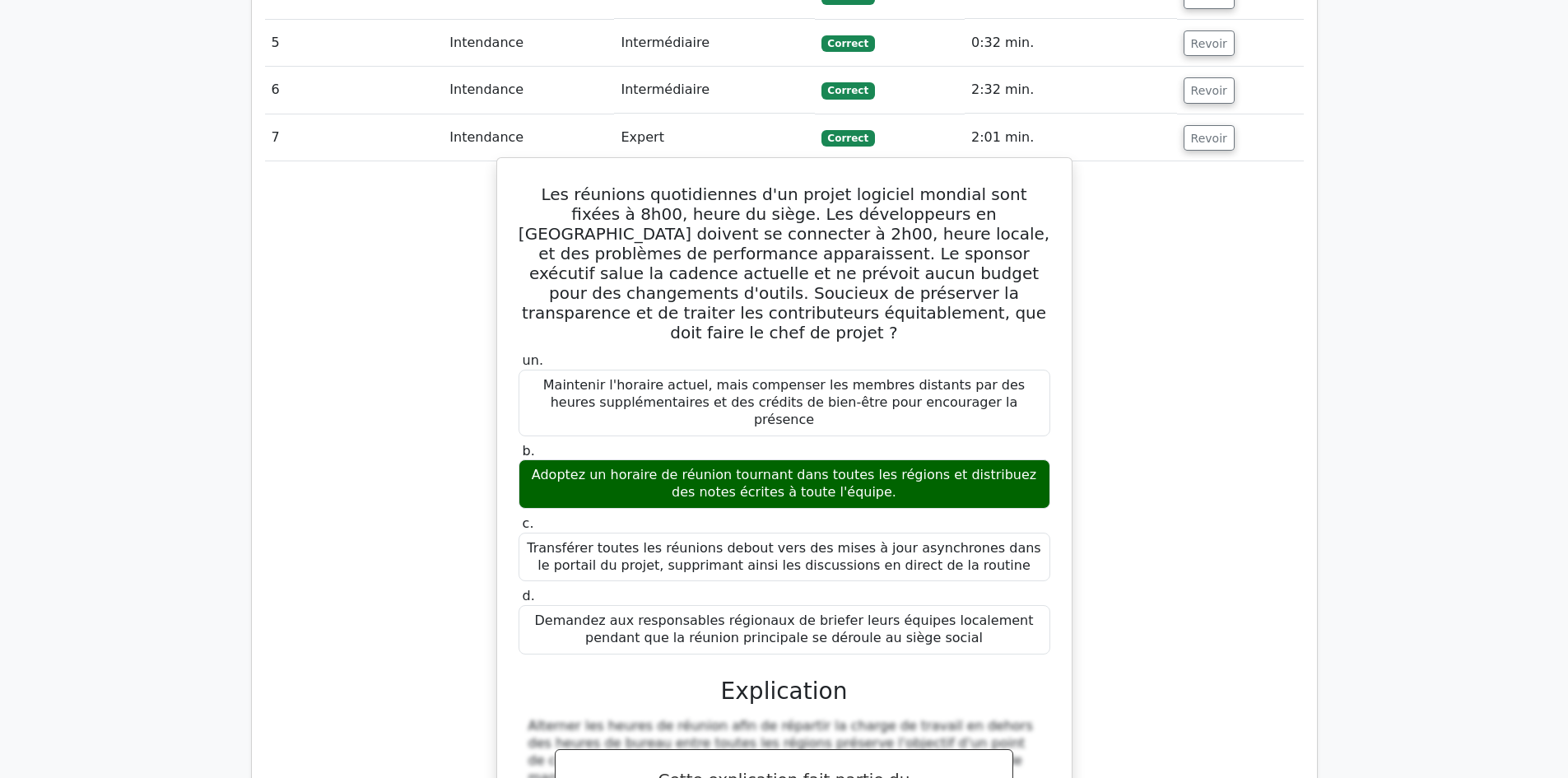
scroll to position [1564, 0]
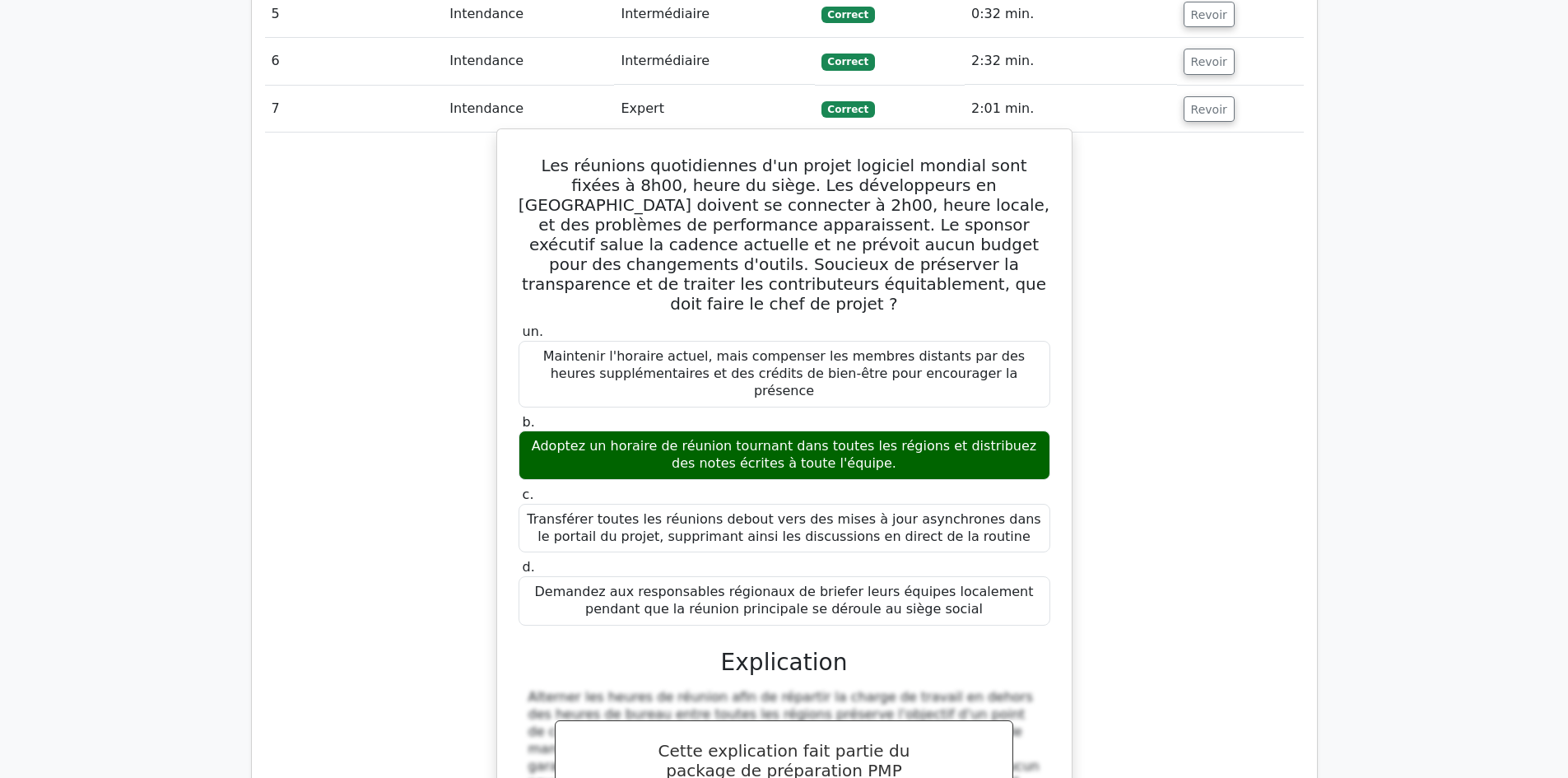
drag, startPoint x: 534, startPoint y: 148, endPoint x: 926, endPoint y: 552, distance: 562.9
click at [926, 552] on div "Les réunions quotidiennes d'un projet logiciel mondial sont fixées à 8h00, heur…" at bounding box center [784, 588] width 561 height 905
copy div "Les réunions quotidiennes d'un projet logiciel mondial sont fixées à 8h00, heur…"
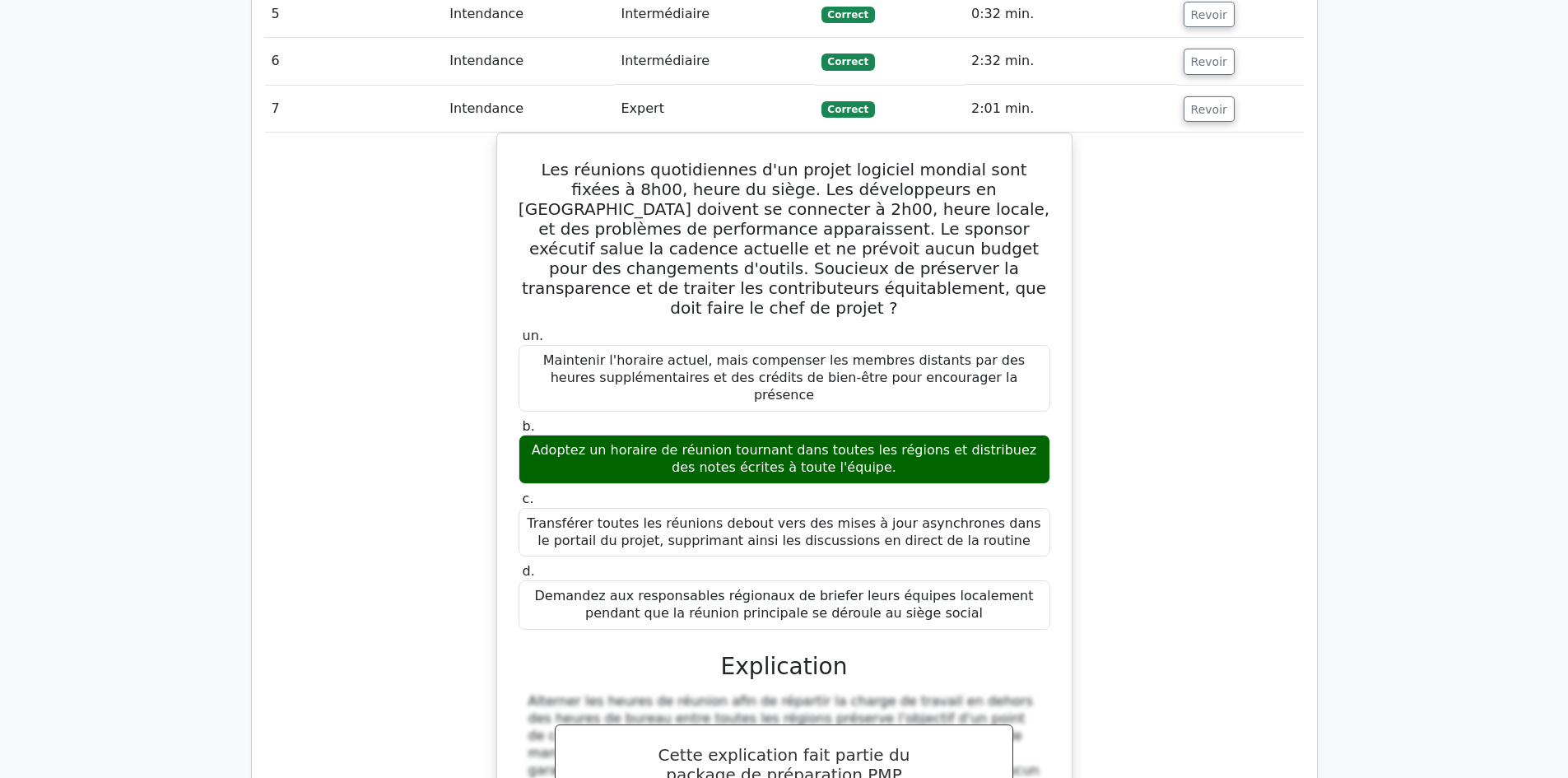
click at [1104, 299] on div "Les réunions quotidiennes d'un projet logiciel mondial sont fixées à 8h00, heur…" at bounding box center [784, 602] width 1038 height 940
click at [1197, 102] on font "Revoir" at bounding box center [1208, 108] width 36 height 13
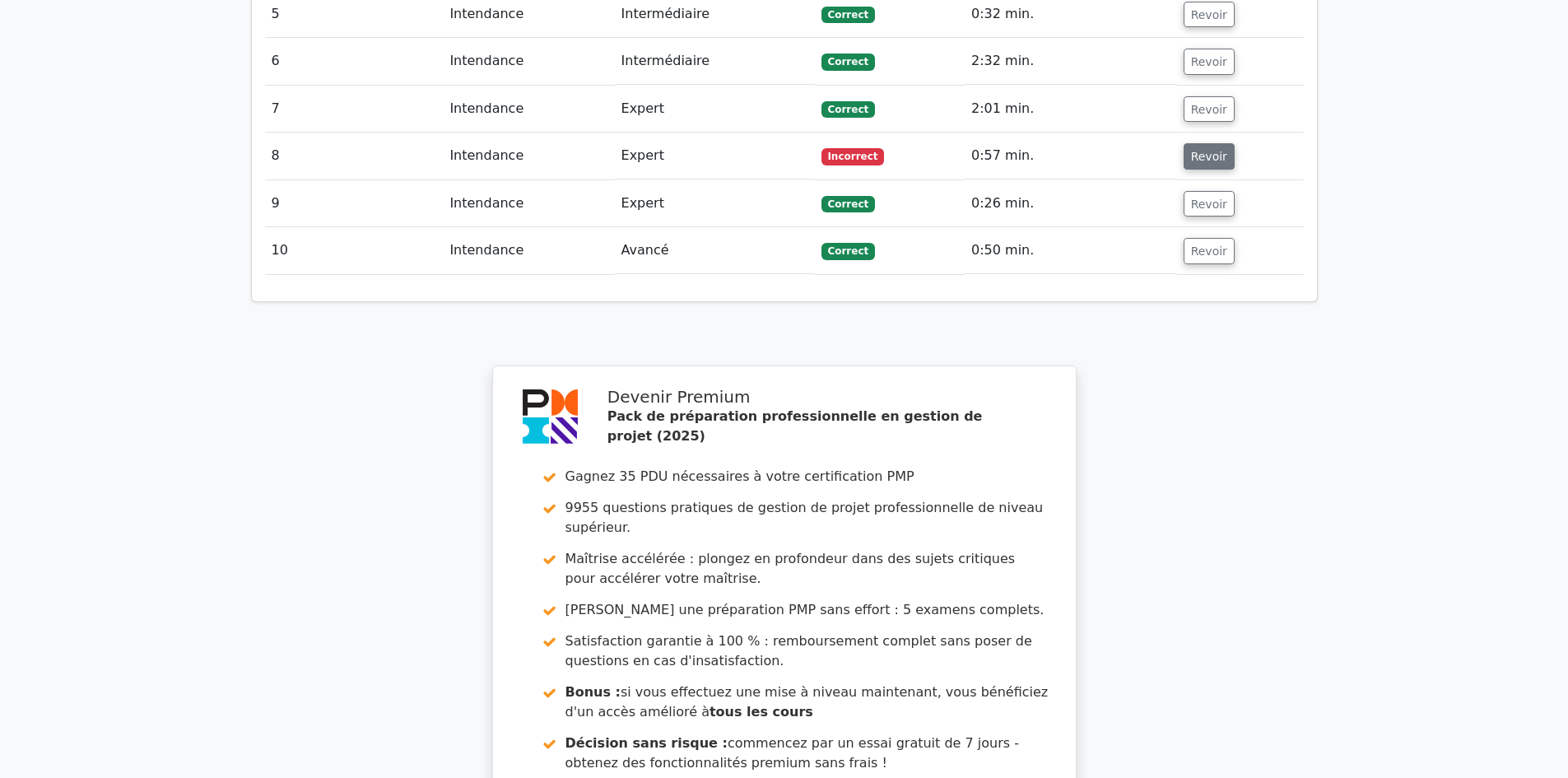
click at [1200, 150] on font "Revoir" at bounding box center [1208, 156] width 36 height 13
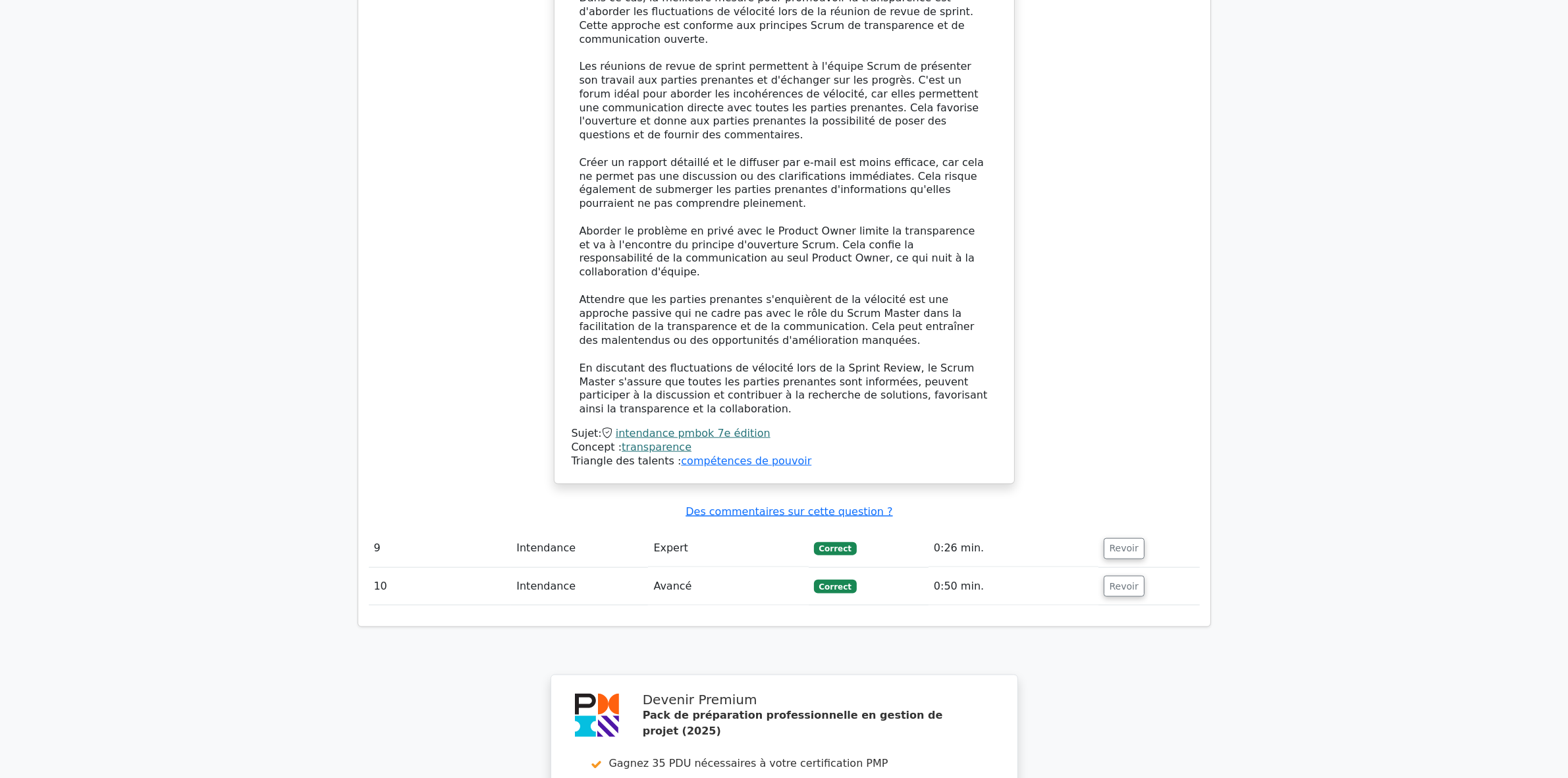
scroll to position [1951, 0]
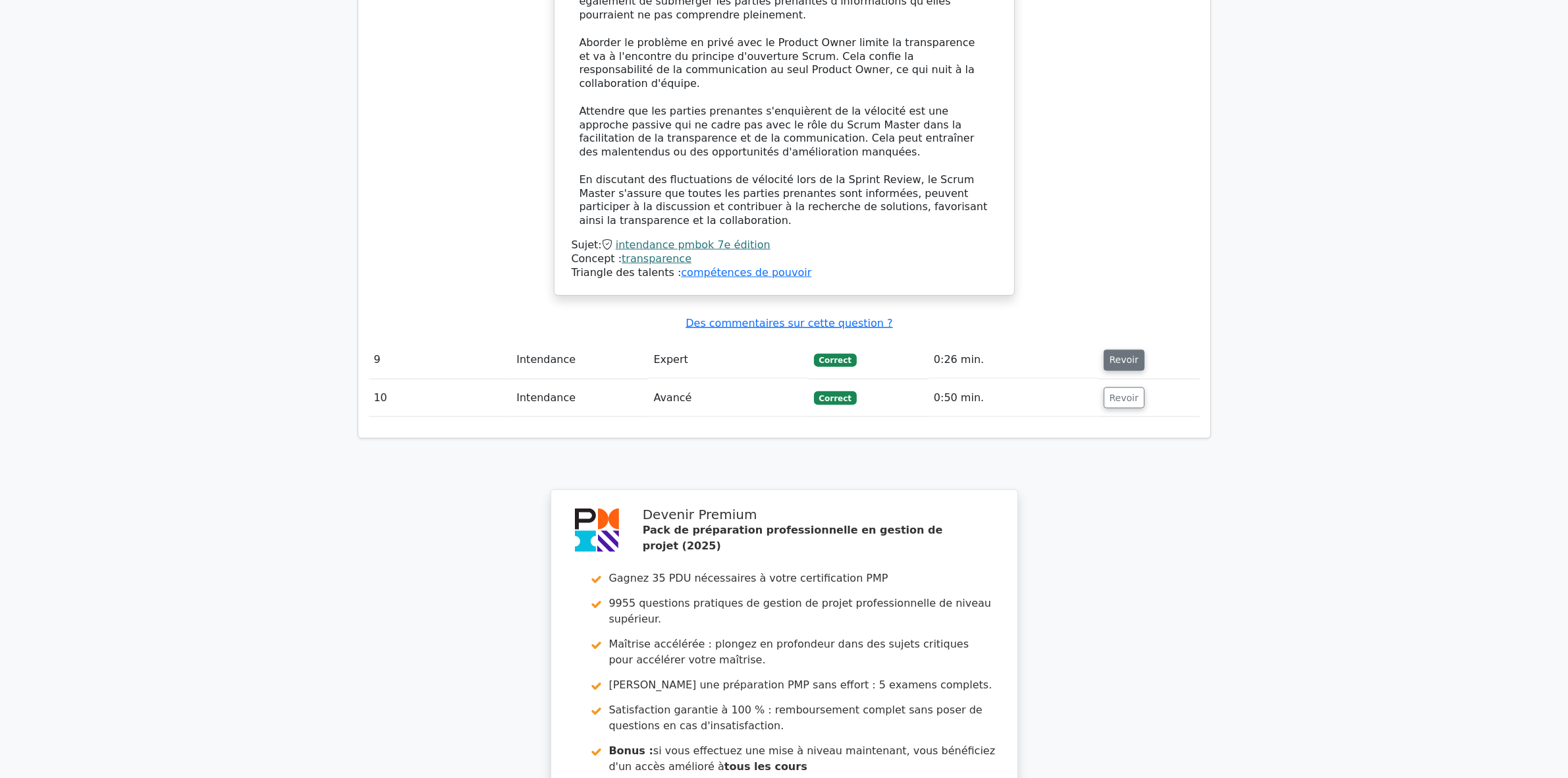
click at [1111, 355] on font "Revoir" at bounding box center [1124, 360] width 29 height 10
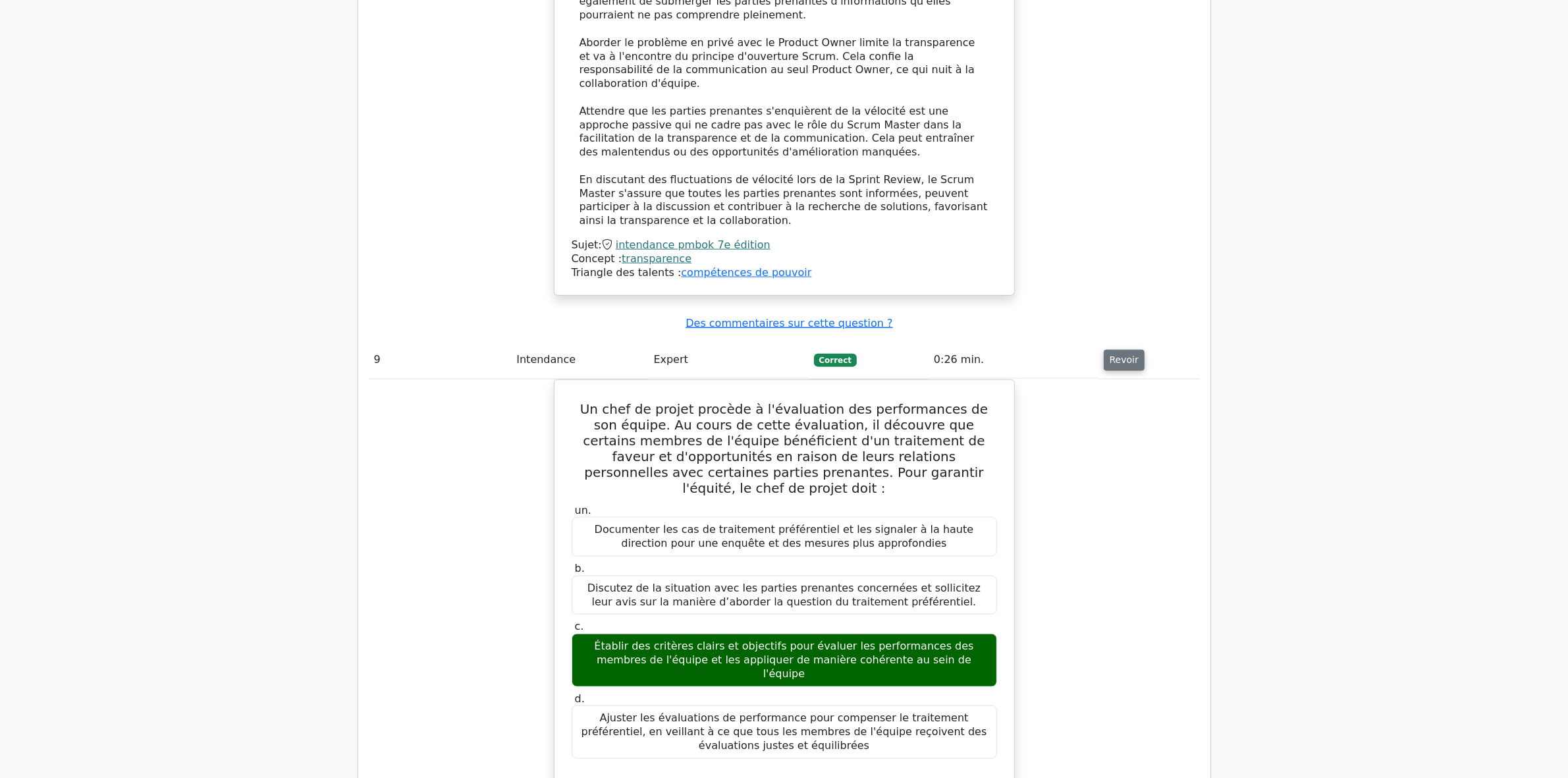
click at [1118, 355] on font "Revoir" at bounding box center [1124, 360] width 29 height 10
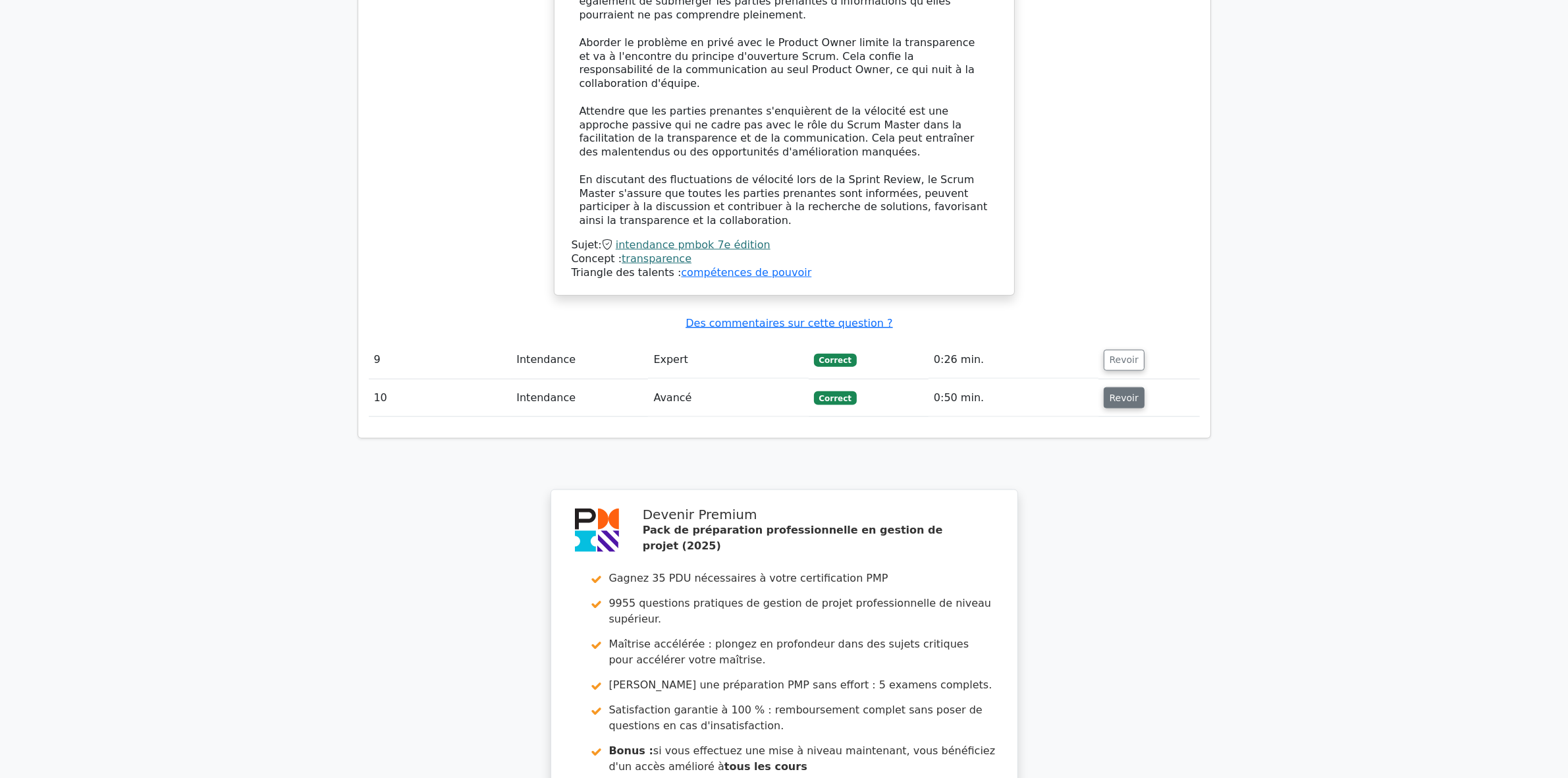
click at [1110, 392] on font "Revoir" at bounding box center [1124, 397] width 29 height 10
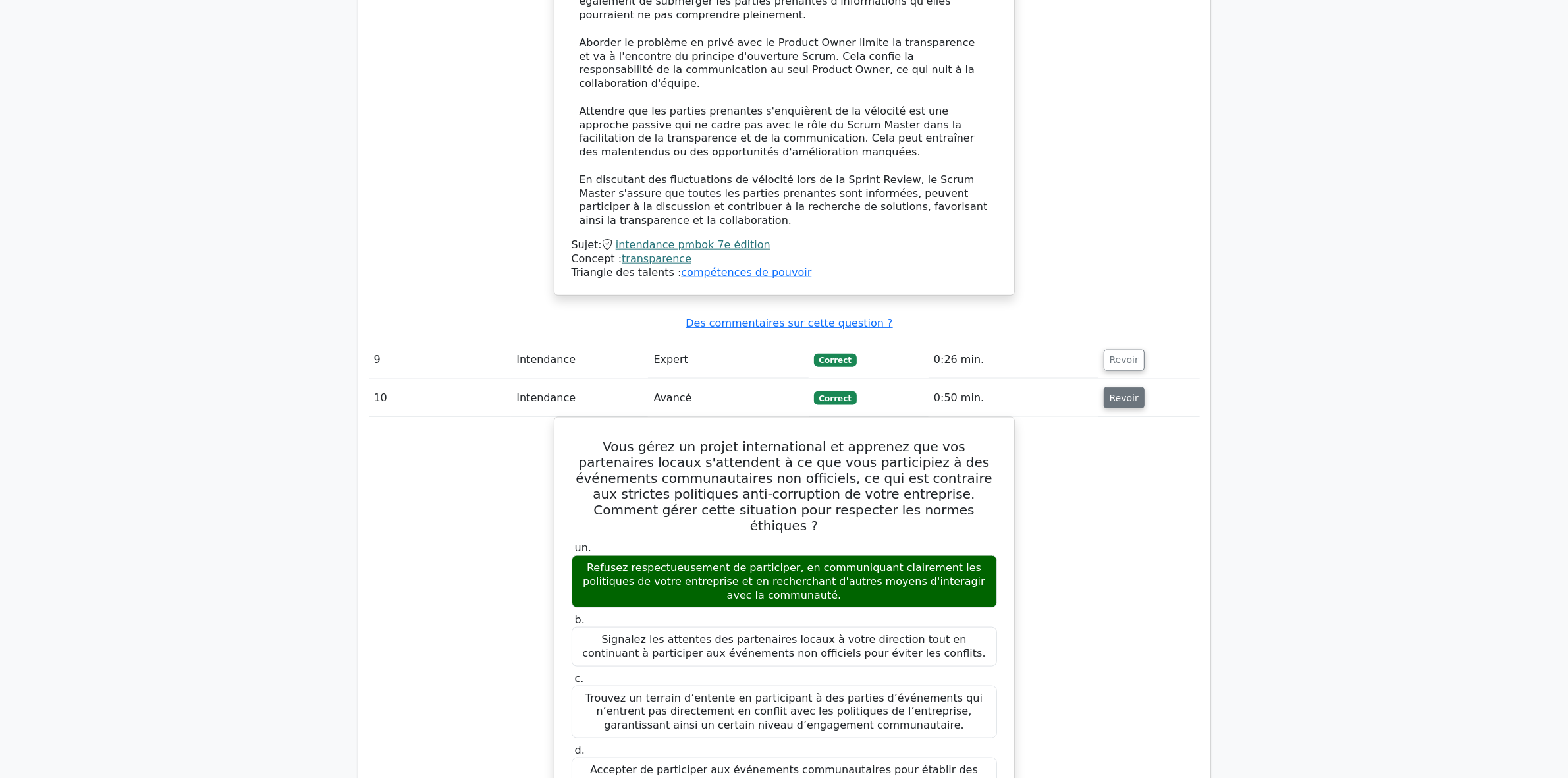
click at [1110, 392] on font "Revoir" at bounding box center [1124, 397] width 29 height 10
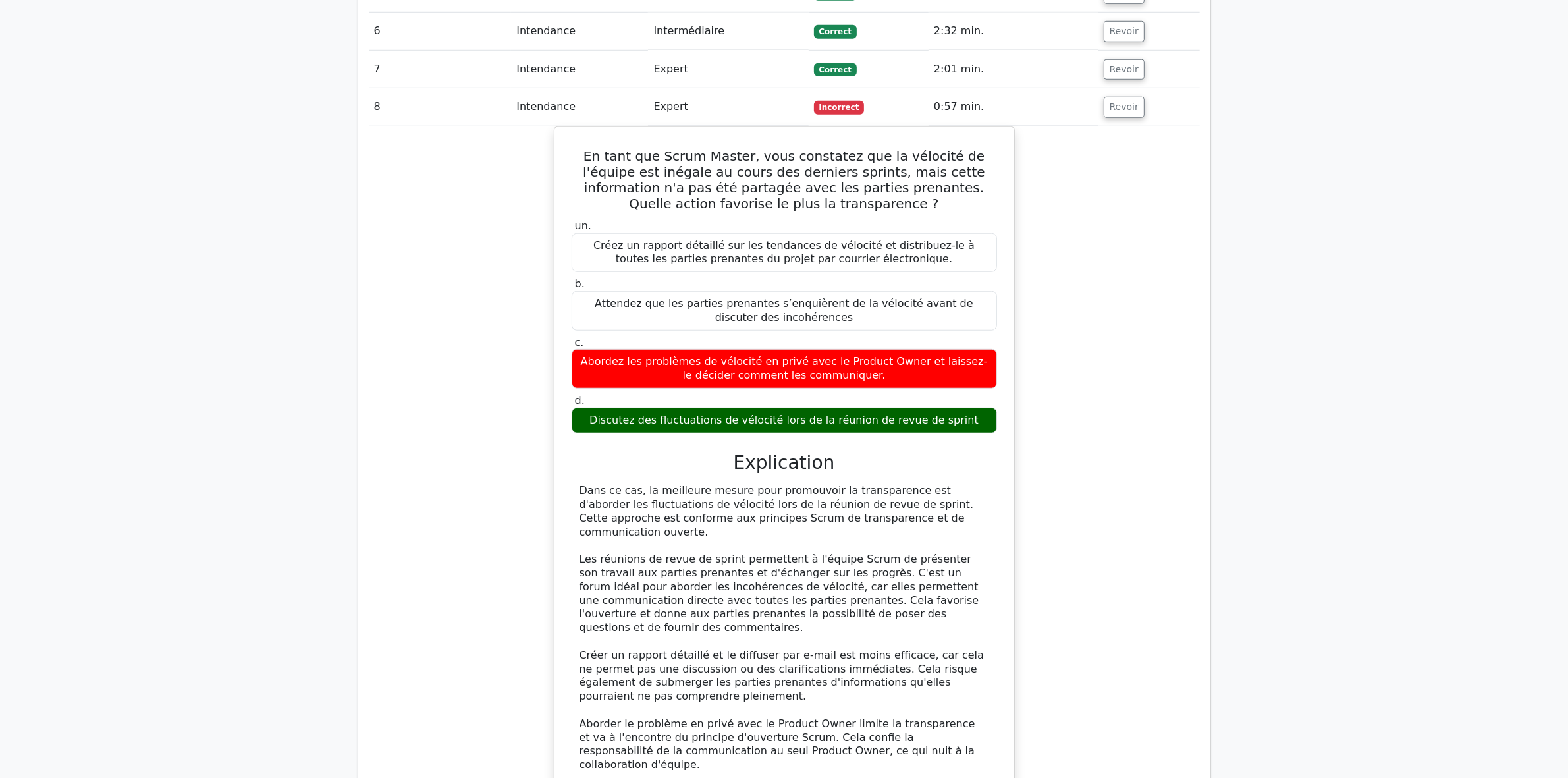
scroll to position [1042, 0]
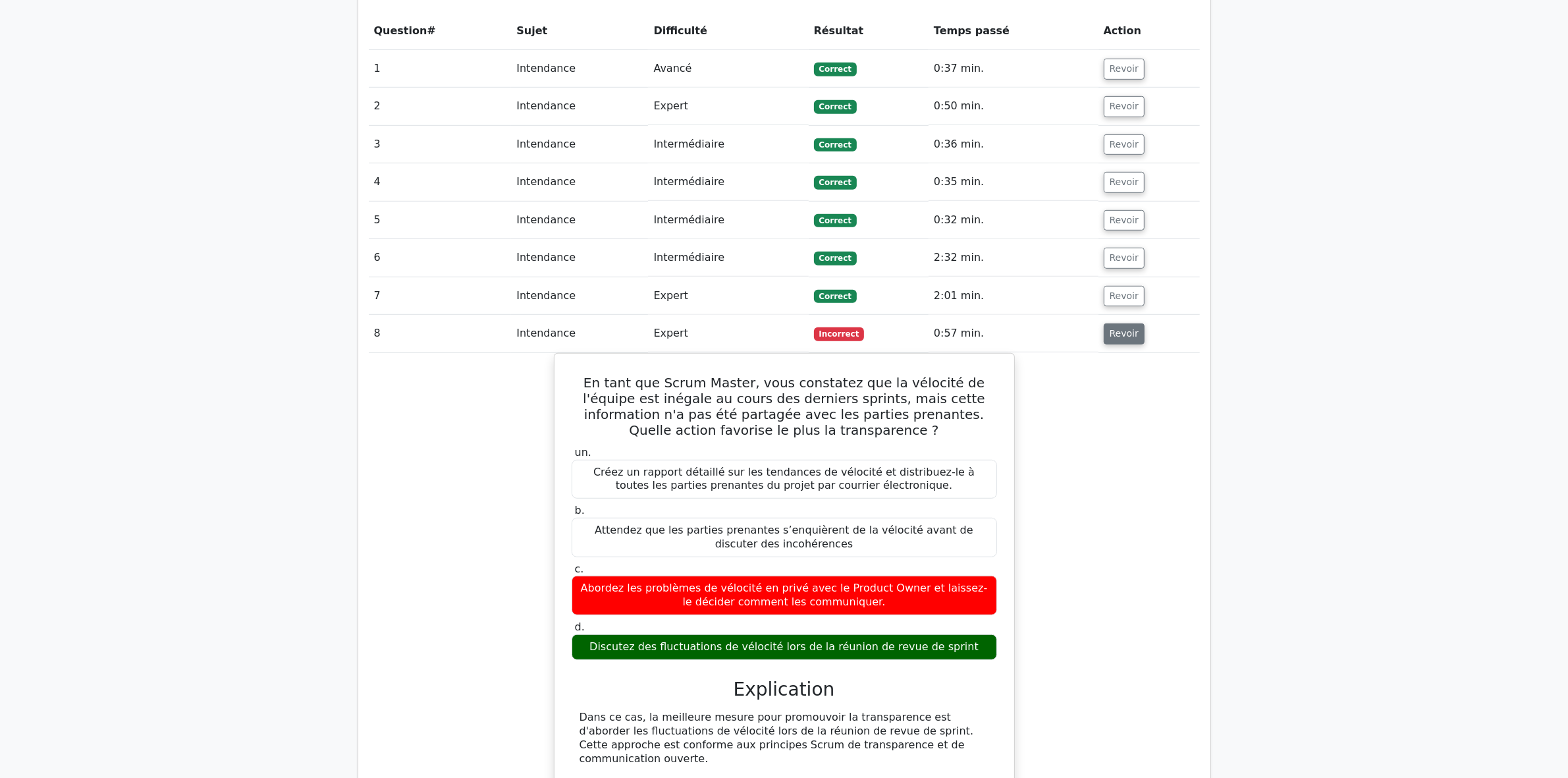
click at [1110, 328] on font "Revoir" at bounding box center [1124, 334] width 29 height 10
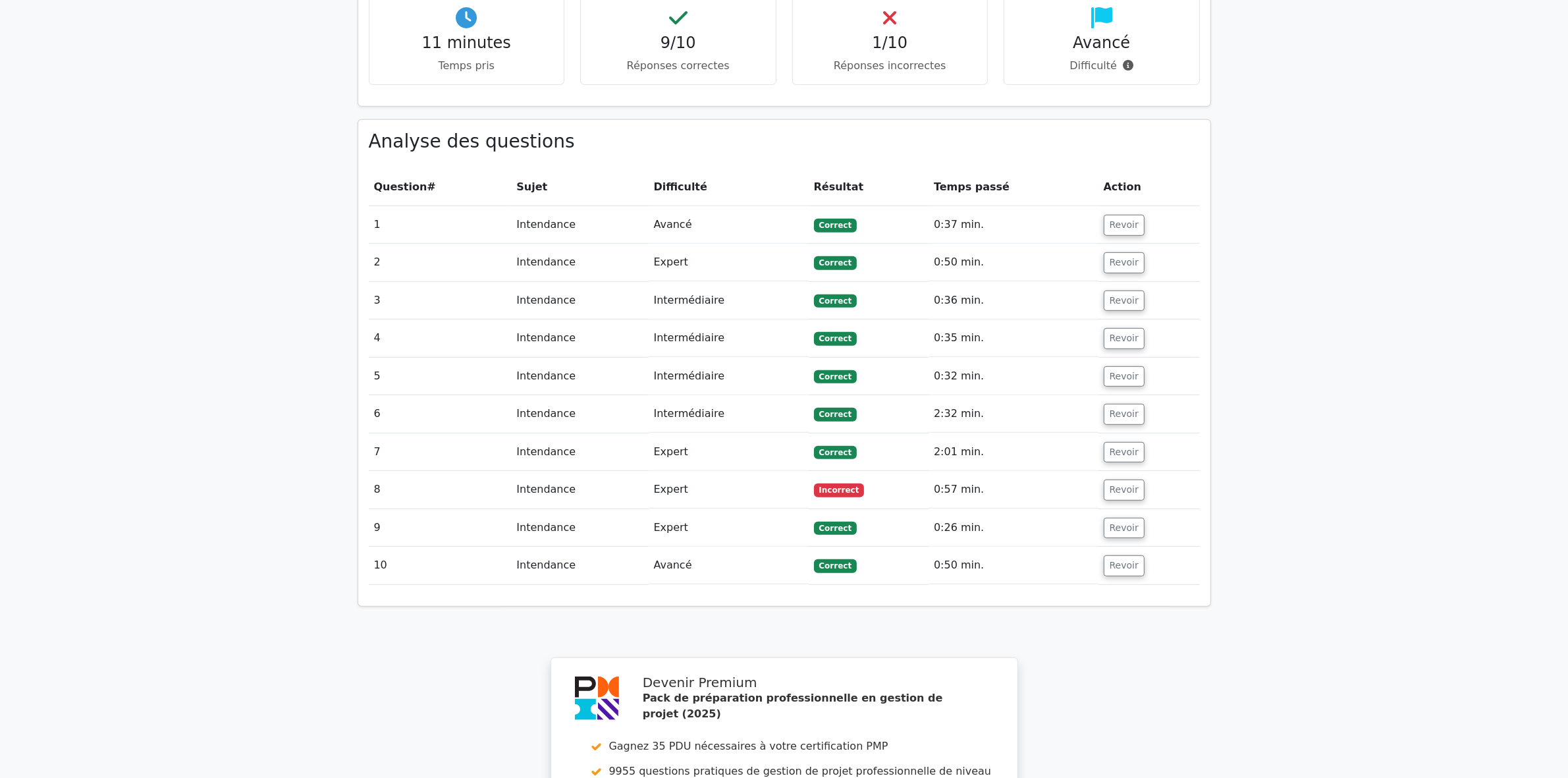
scroll to position [631, 0]
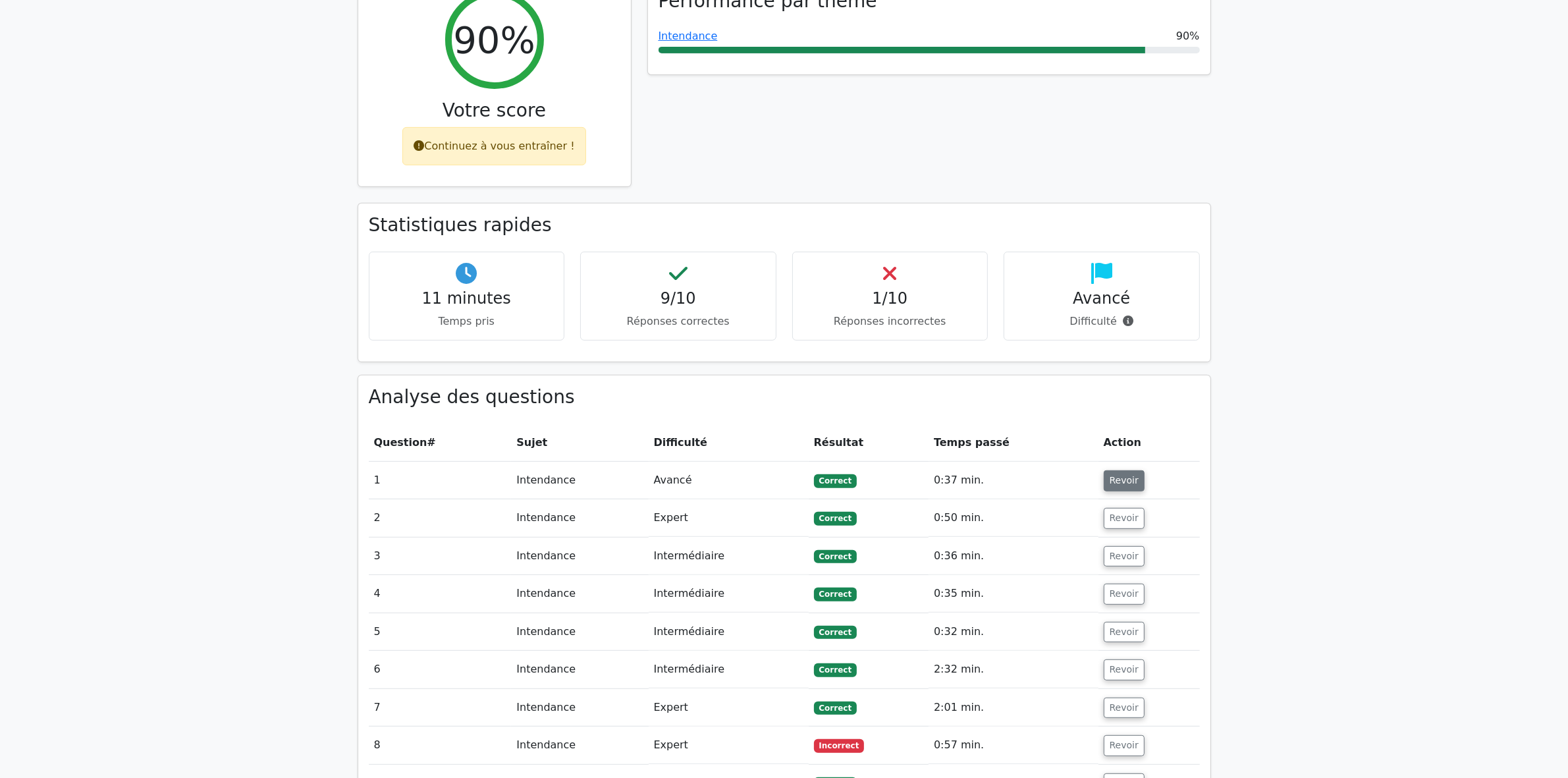
click at [1132, 470] on button "Revoir" at bounding box center [1124, 480] width 41 height 21
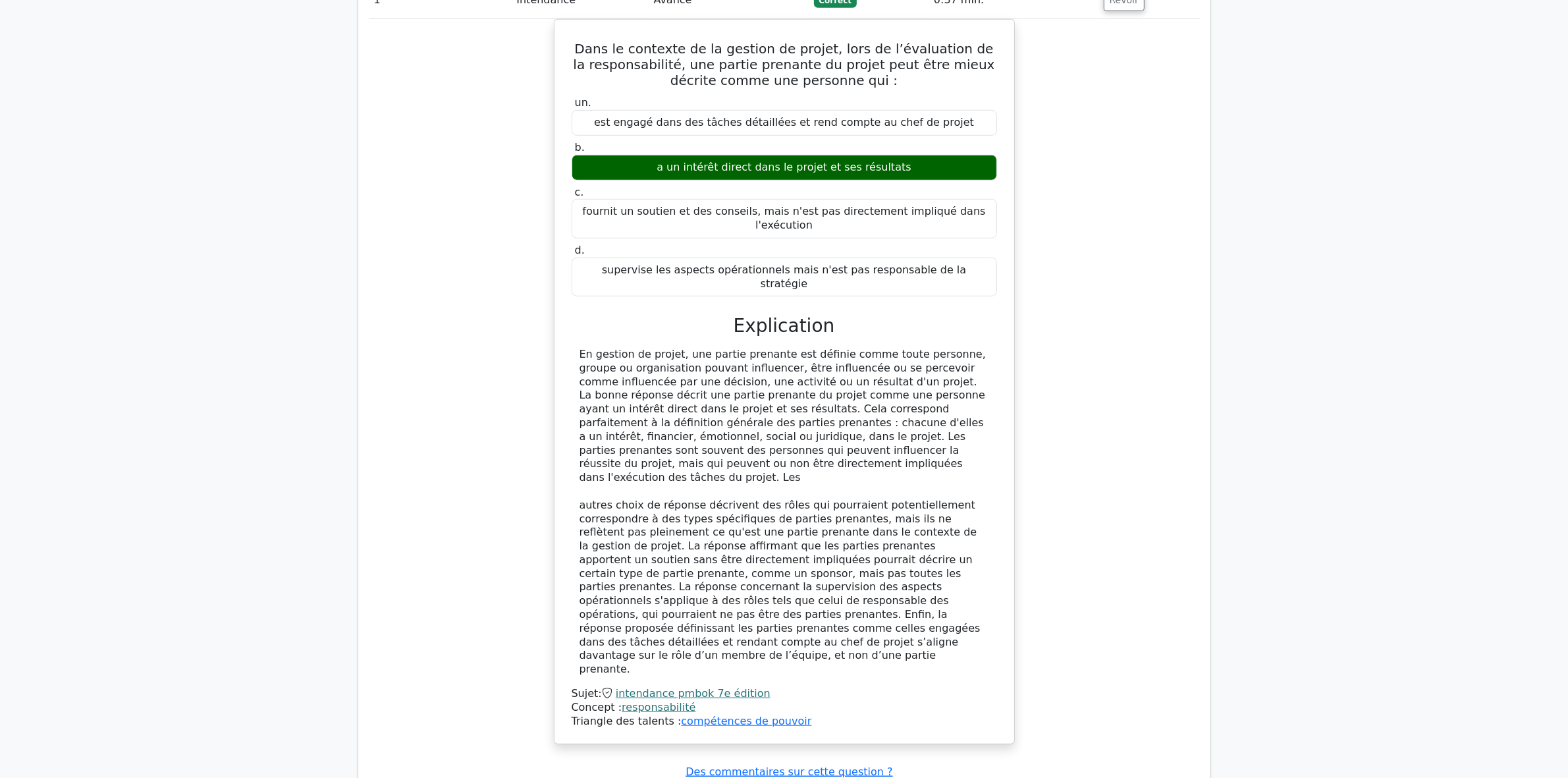
scroll to position [1289, 0]
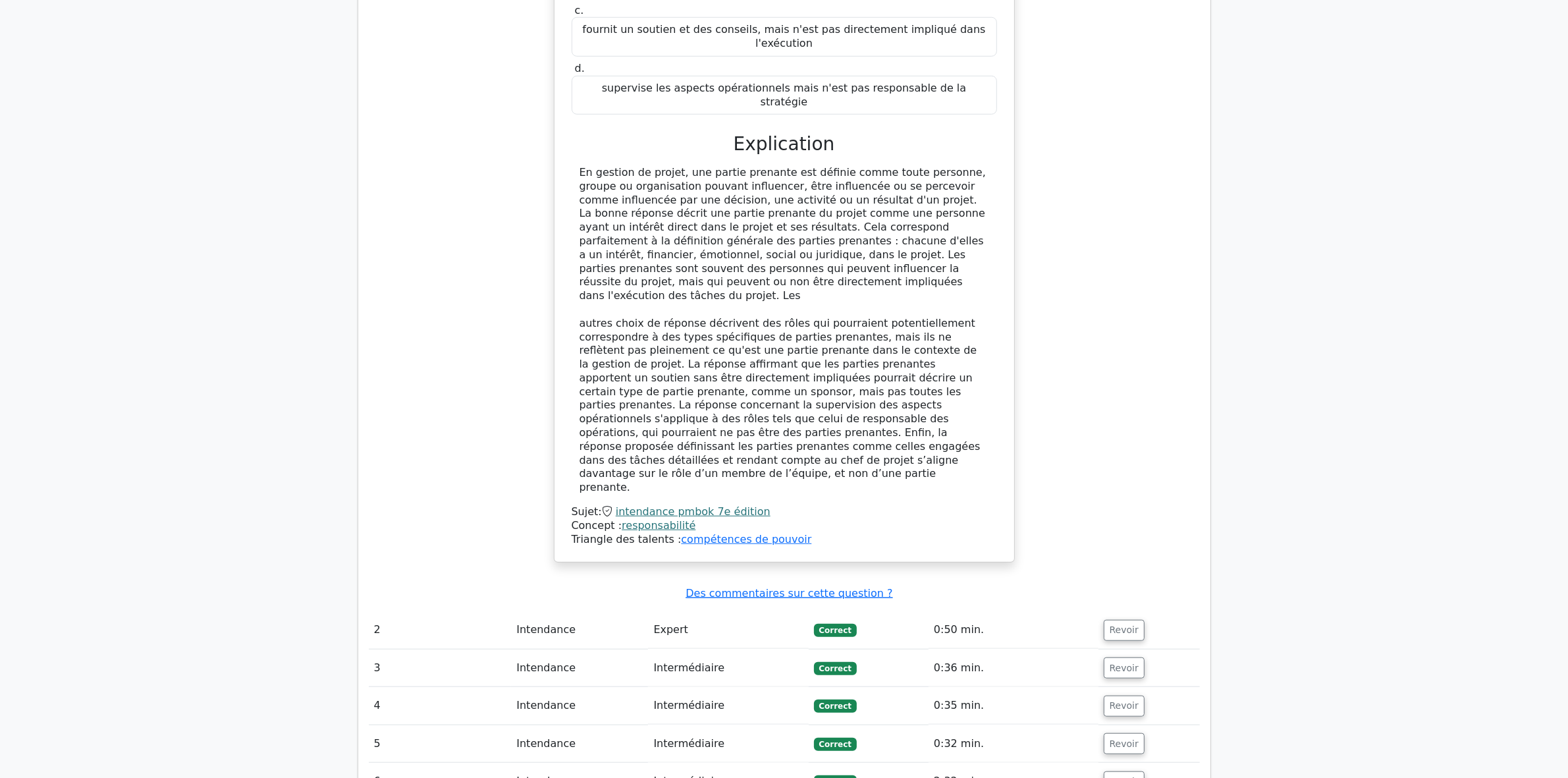
click at [646, 505] on font "intendance pmbok 7e édition" at bounding box center [693, 511] width 155 height 12
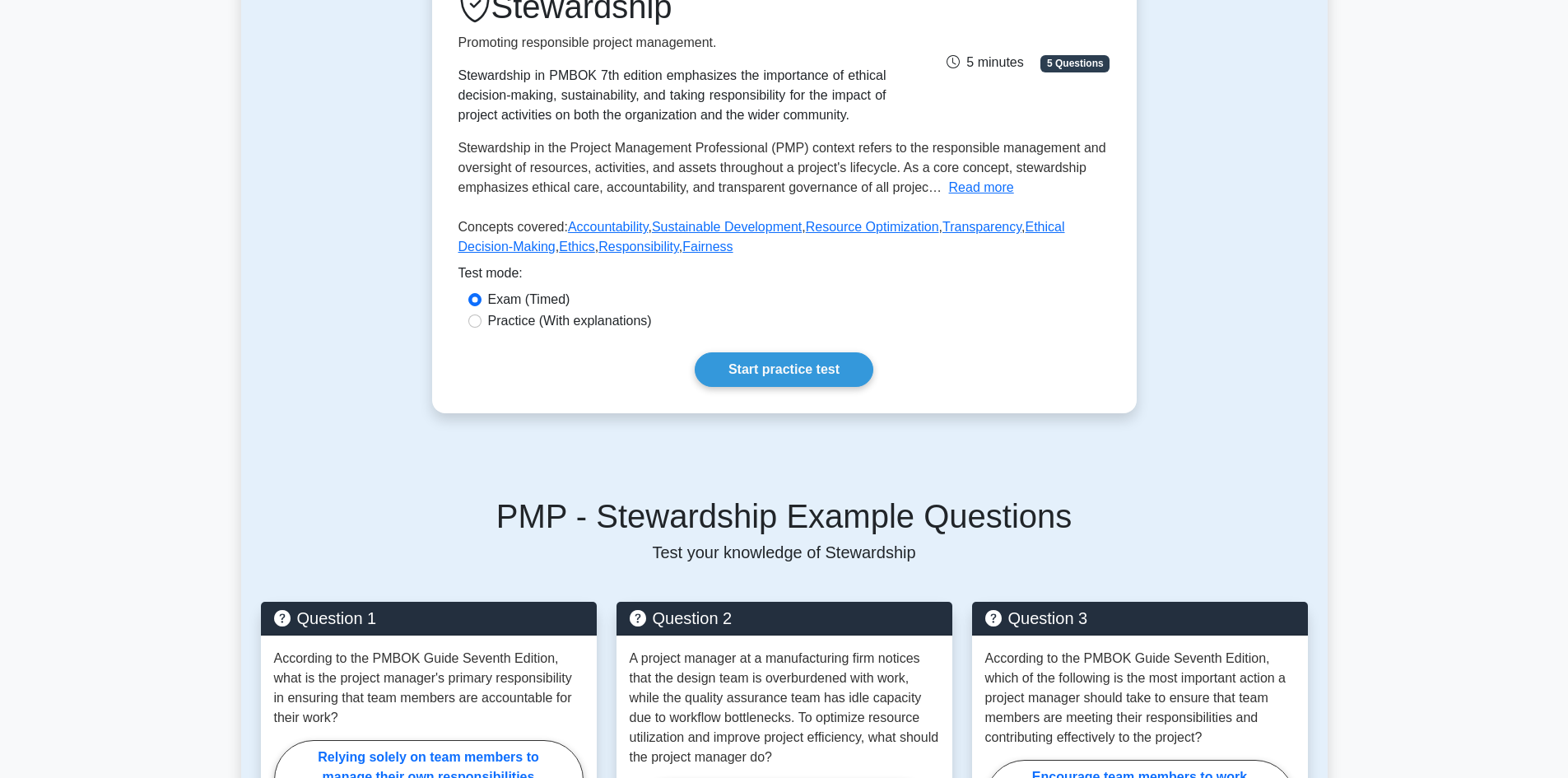
scroll to position [83, 0]
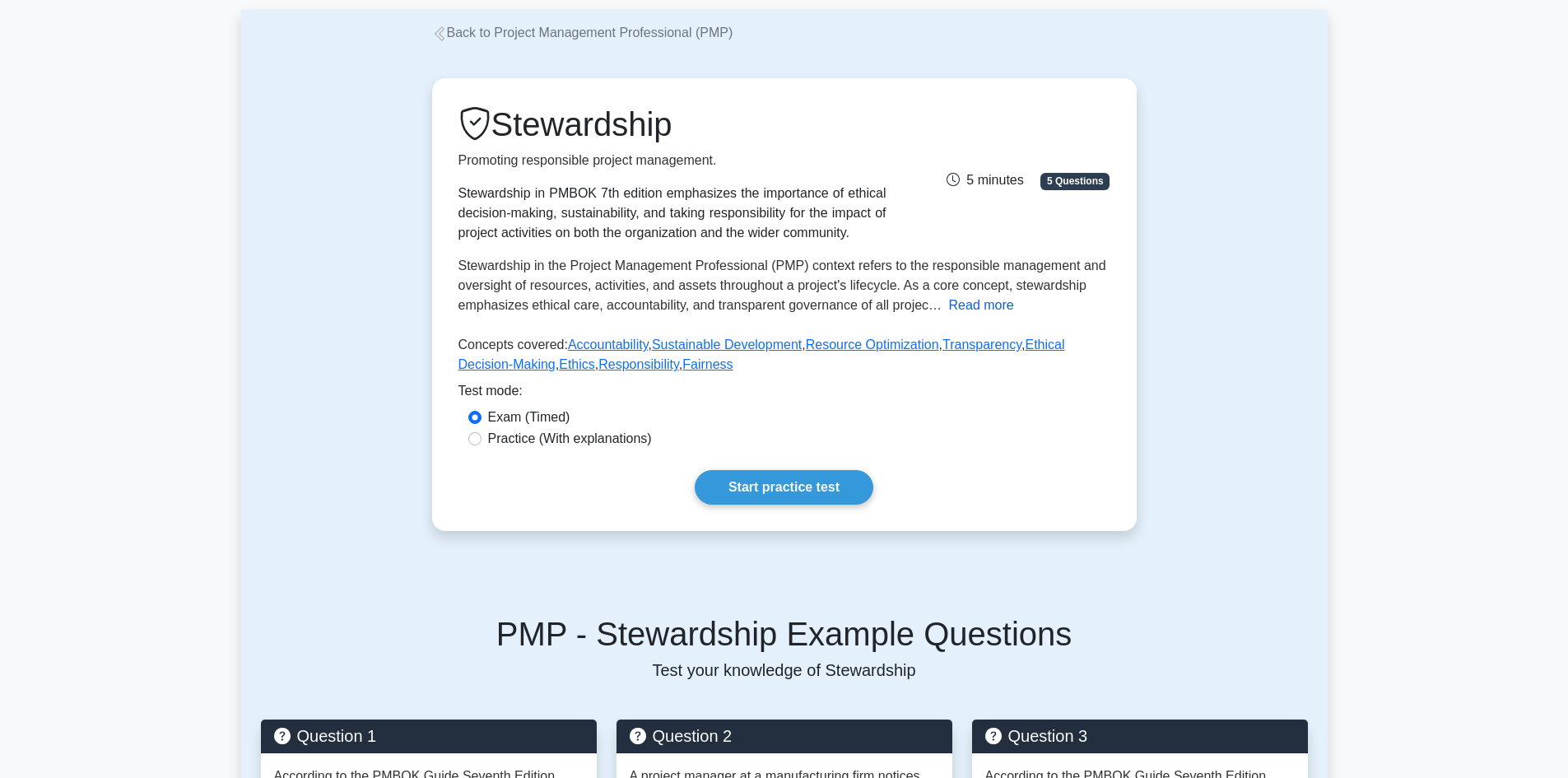
click at [967, 307] on button "Read more" at bounding box center [981, 306] width 65 height 20
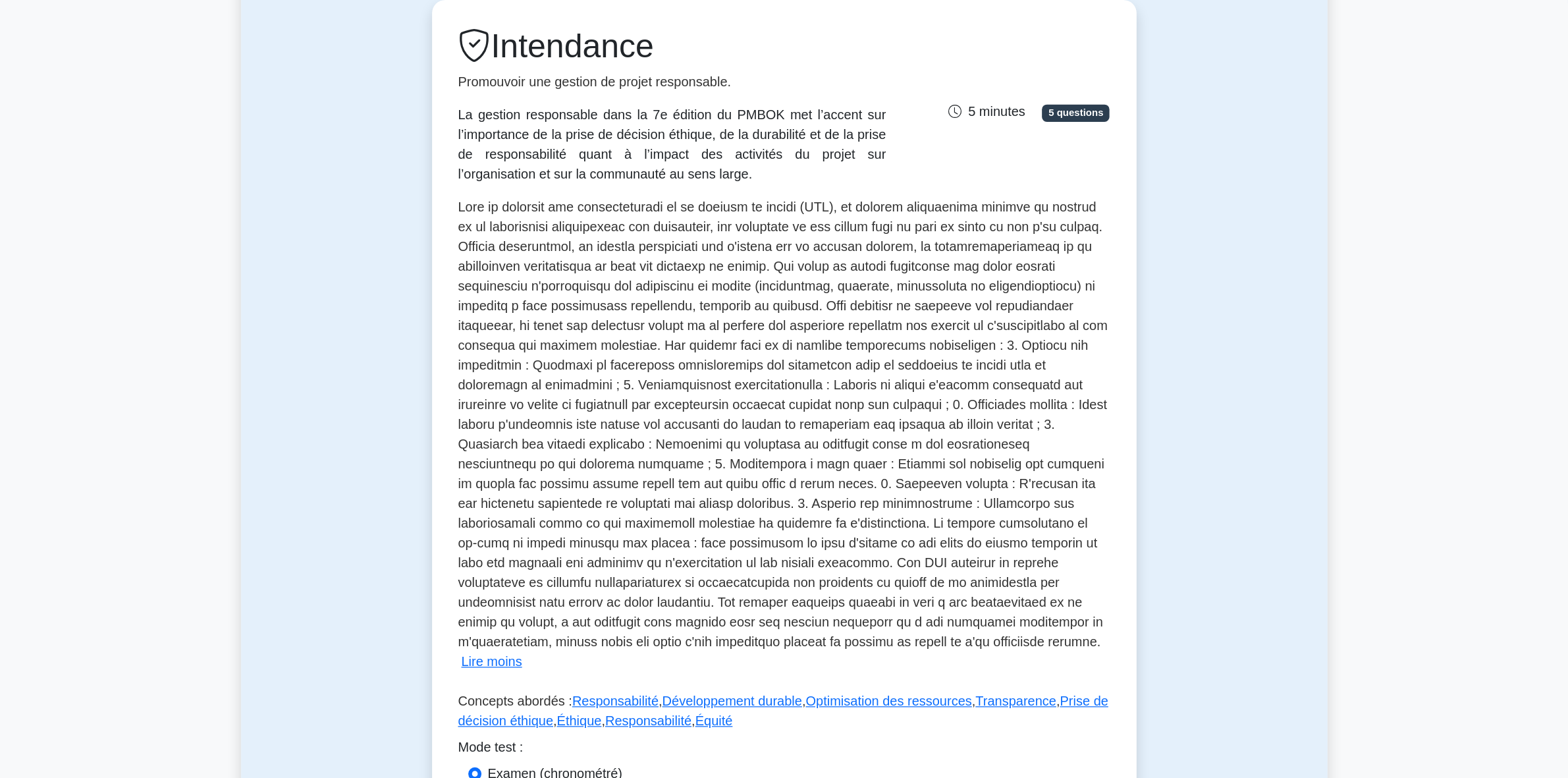
scroll to position [329, 0]
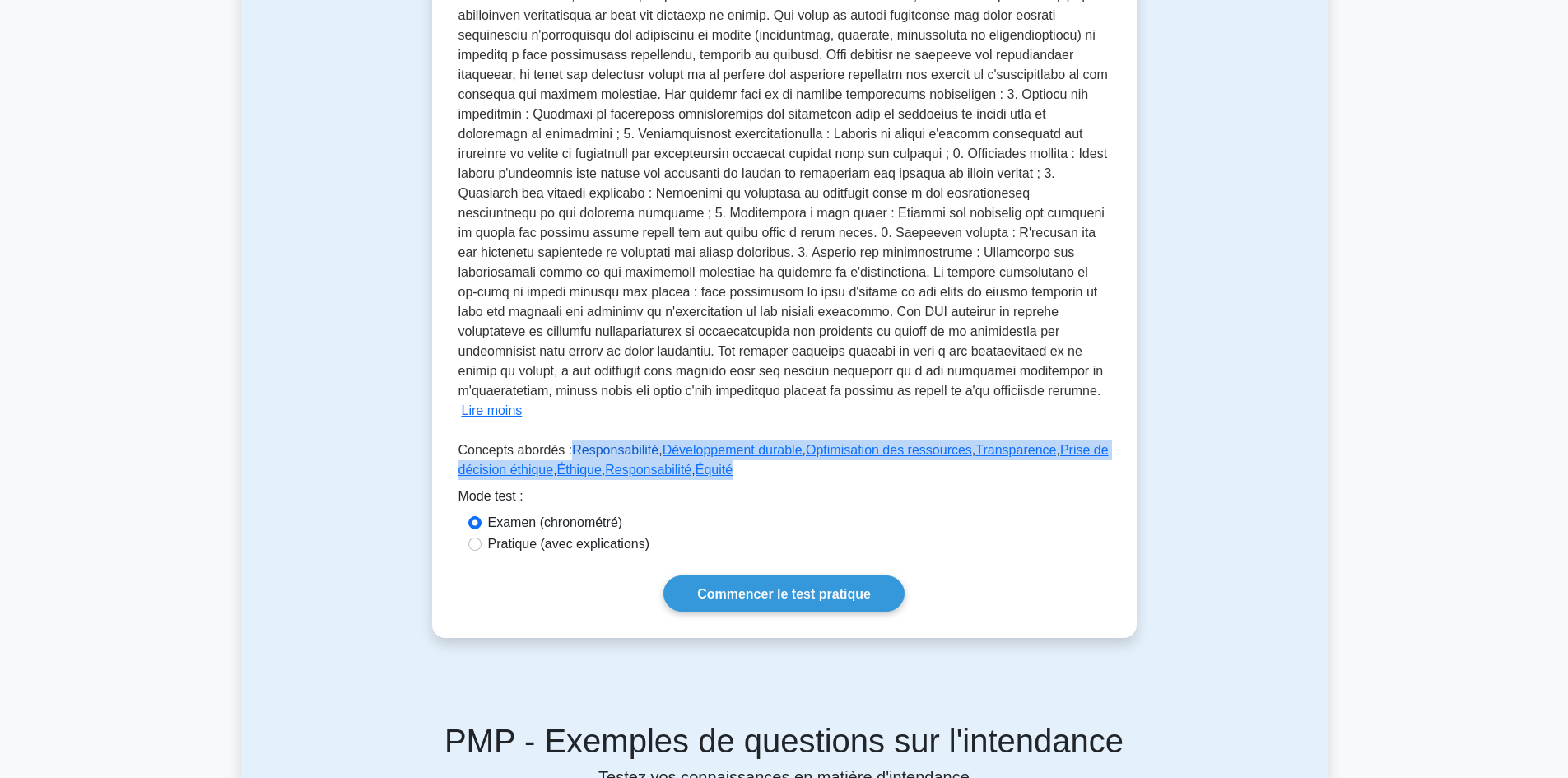
drag, startPoint x: 759, startPoint y: 457, endPoint x: 569, endPoint y: 434, distance: 191.4
click at [569, 441] on p "Concepts abordés : Responsabilité , Développement durable , Optimisation des re…" at bounding box center [784, 464] width 652 height 46
copy p "Responsabilité , Développement durable , Optimisation des ressources , Transpar…"
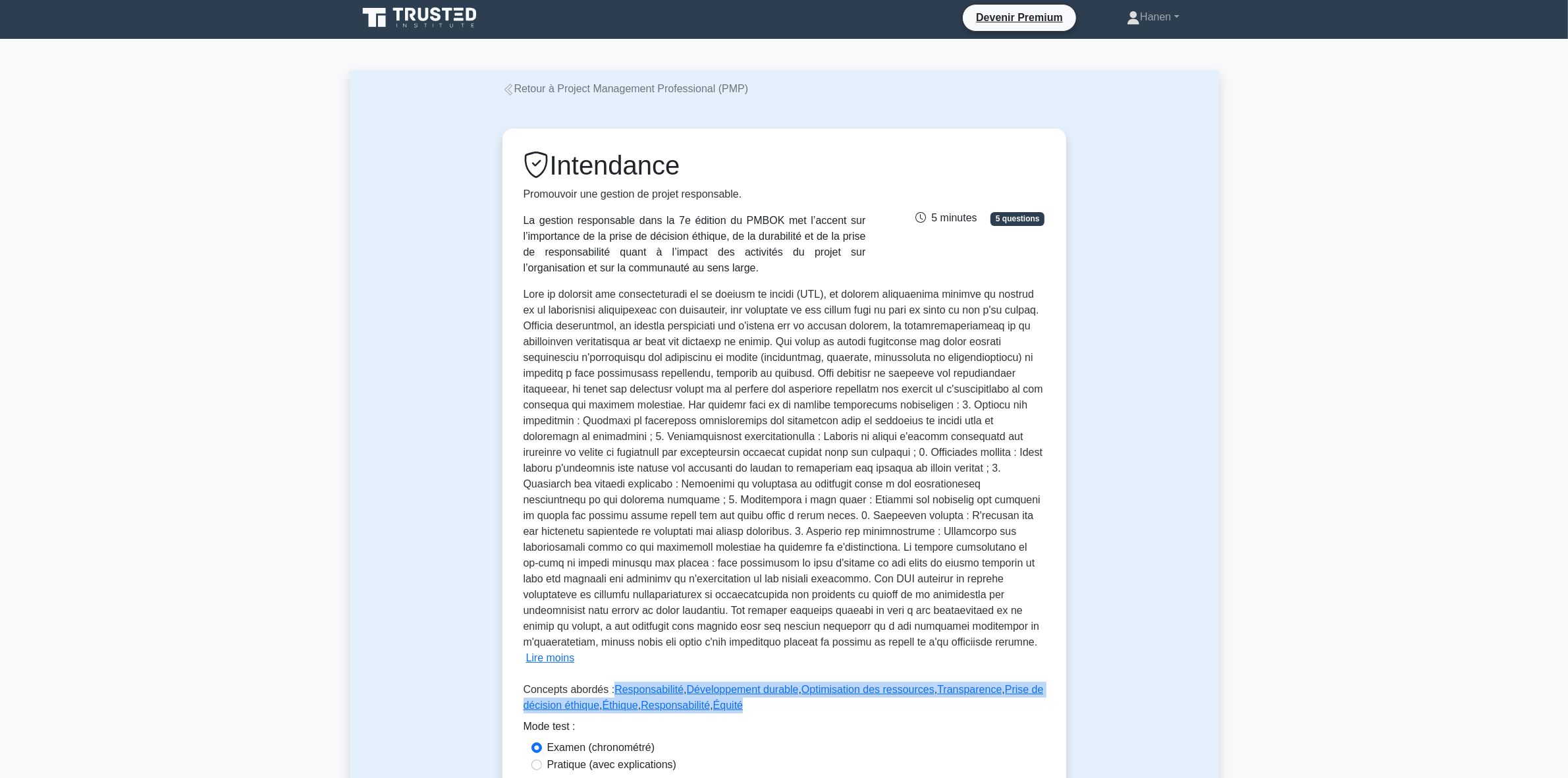
scroll to position [0, 0]
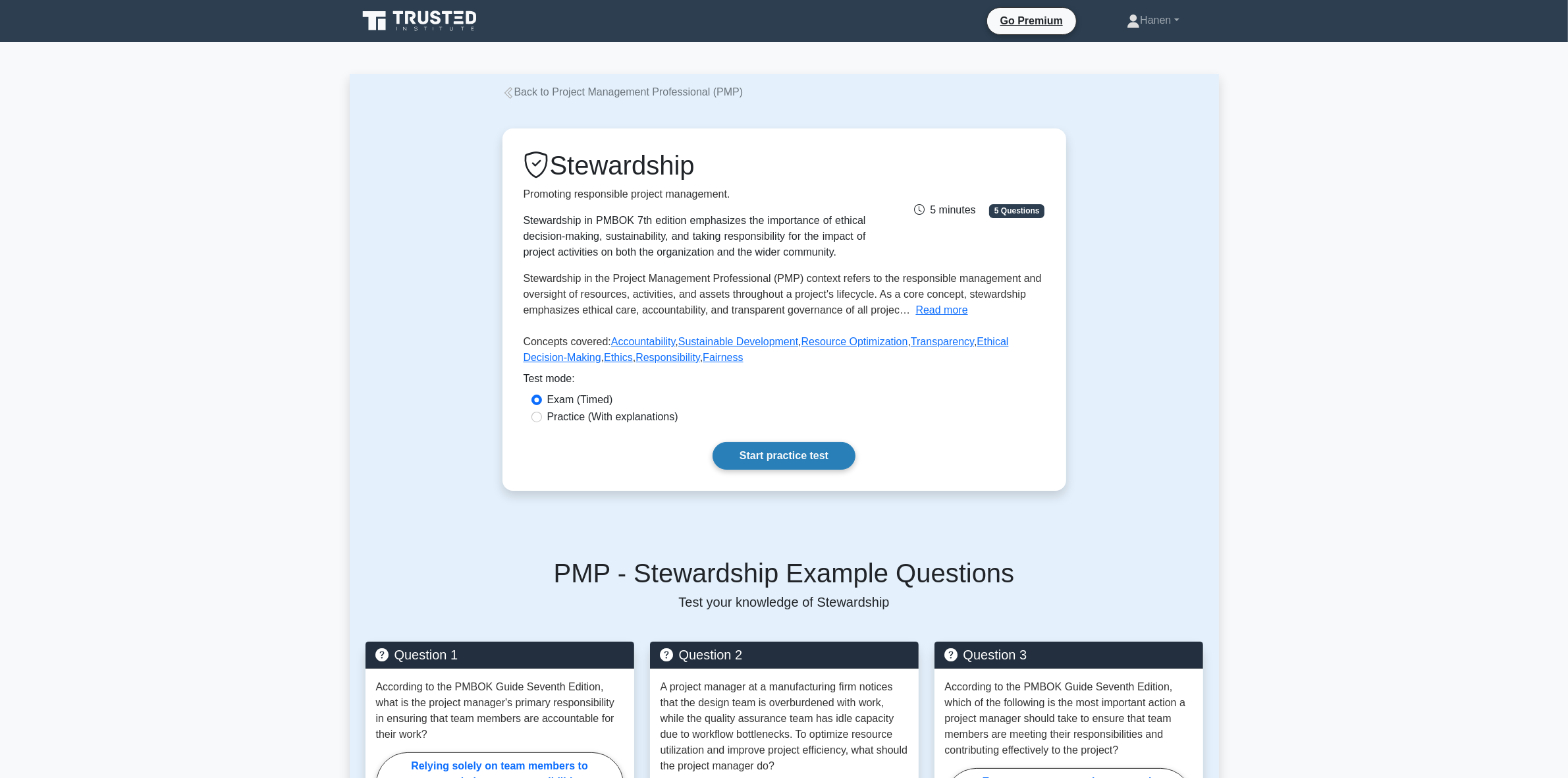
click at [784, 455] on link "Start practice test" at bounding box center [784, 456] width 143 height 28
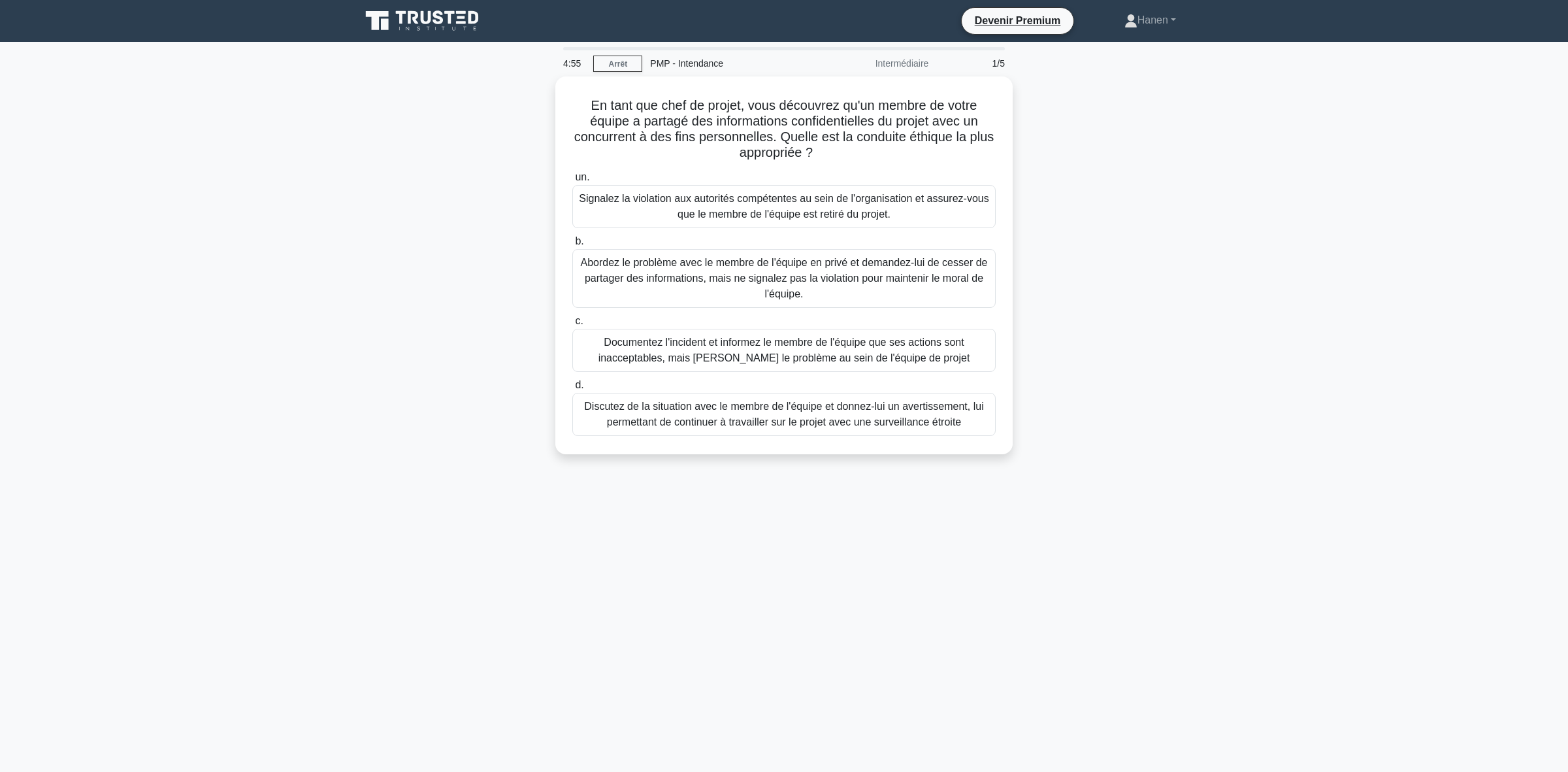
drag, startPoint x: 1185, startPoint y: 218, endPoint x: 1177, endPoint y: 225, distance: 10.6
click at [1185, 218] on div "En tant que chef de projet, vous découvrez qu'un membre de votre équipe a parta…" at bounding box center [783, 273] width 862 height 394
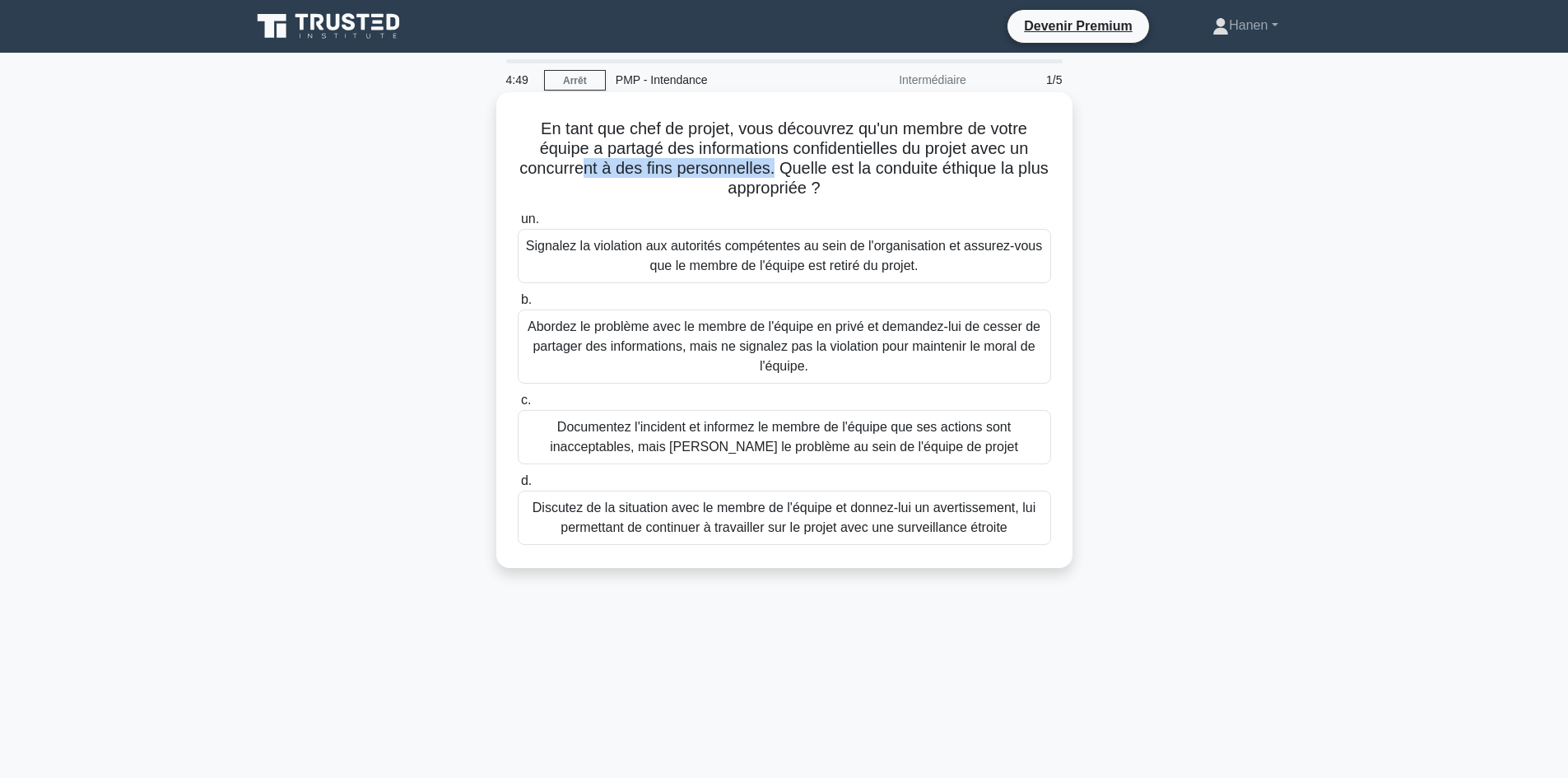
drag, startPoint x: 600, startPoint y: 169, endPoint x: 789, endPoint y: 167, distance: 189.0
click at [789, 167] on font "En tant que chef de projet, vous découvrez qu'un membre de votre équipe a parta…" at bounding box center [784, 158] width 529 height 77
click at [599, 264] on font "Signalez la violation aux autorités compétentes au sein de l'organisation et as…" at bounding box center [784, 255] width 519 height 39
click at [518, 225] on input "un. Signalez la violation aux autorités compétentes au sein de l'organisation e…" at bounding box center [518, 220] width 0 height 11
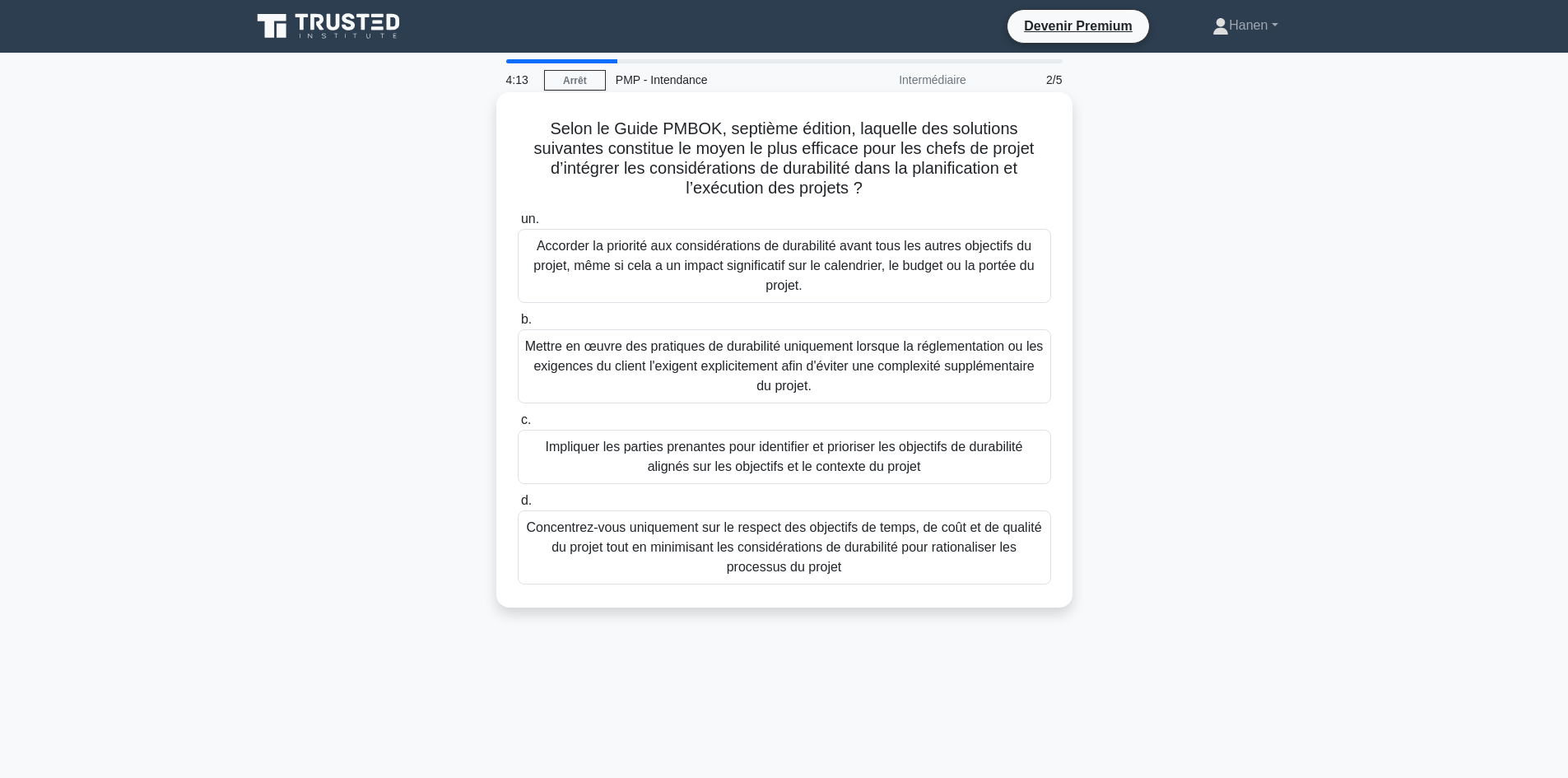
drag, startPoint x: 633, startPoint y: 169, endPoint x: 967, endPoint y: 195, distance: 335.0
click at [967, 195] on h5 "Selon le Guide PMBOK, septième édition, laquelle des solutions suivantes consti…" at bounding box center [784, 159] width 537 height 81
click at [922, 457] on font "Impliquer les parties prenantes pour identifier et prioriser les objectifs de d…" at bounding box center [784, 457] width 519 height 39
click at [518, 426] on input "c. Impliquer les parties prenantes pour identifier et prioriser les objectifs d…" at bounding box center [518, 421] width 0 height 11
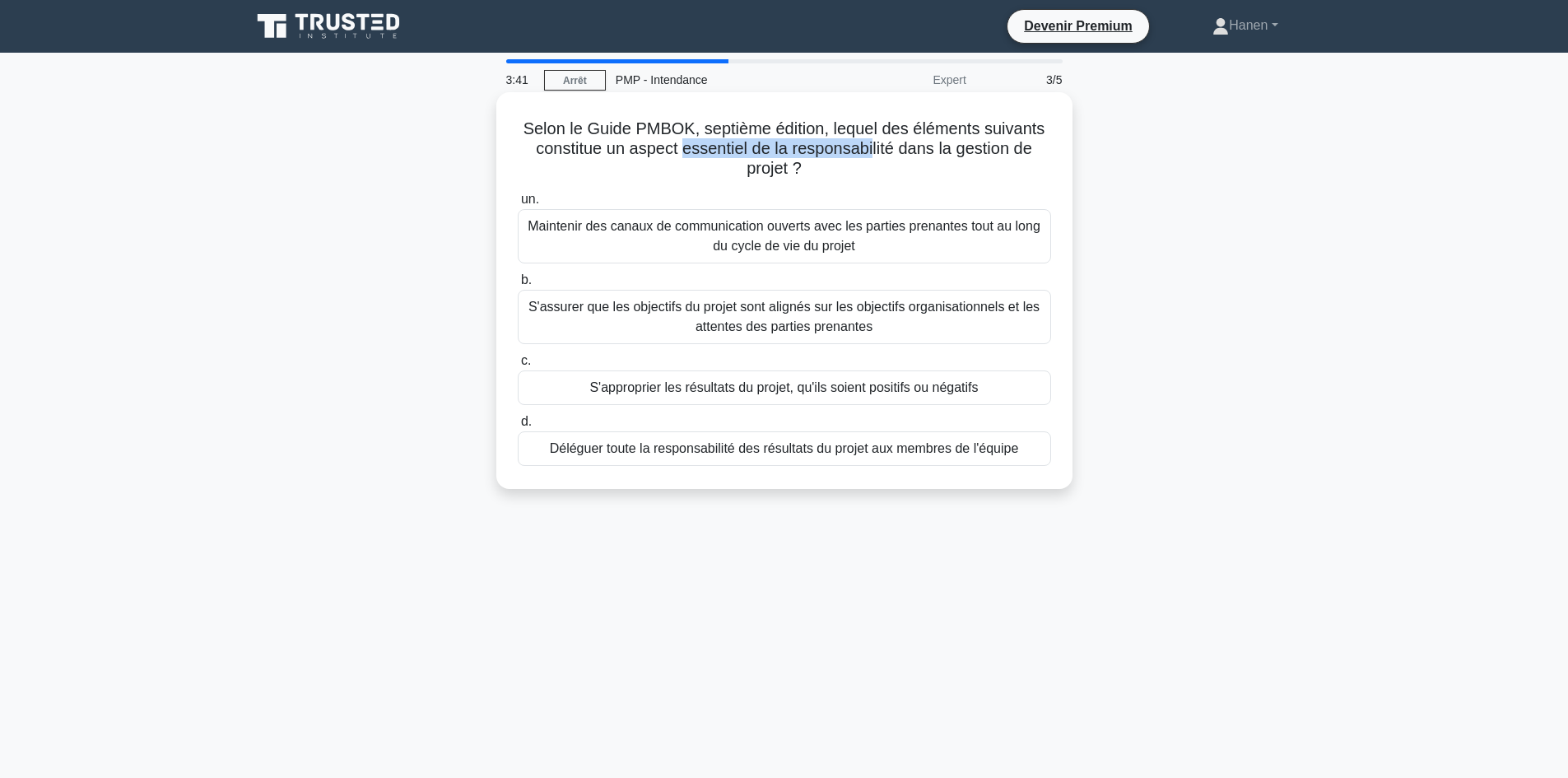
drag, startPoint x: 682, startPoint y: 154, endPoint x: 874, endPoint y: 149, distance: 192.1
click at [874, 149] on font "Selon le Guide PMBOK, septième édition, lequel des éléments suivants constitue …" at bounding box center [784, 148] width 521 height 58
click at [902, 330] on font "S'assurer que les objectifs du projet sont alignés sur les objectifs organisati…" at bounding box center [784, 317] width 519 height 39
click at [518, 286] on input "b. S'assurer que les objectifs du projet sont alignés sur les objectifs organis…" at bounding box center [518, 280] width 0 height 11
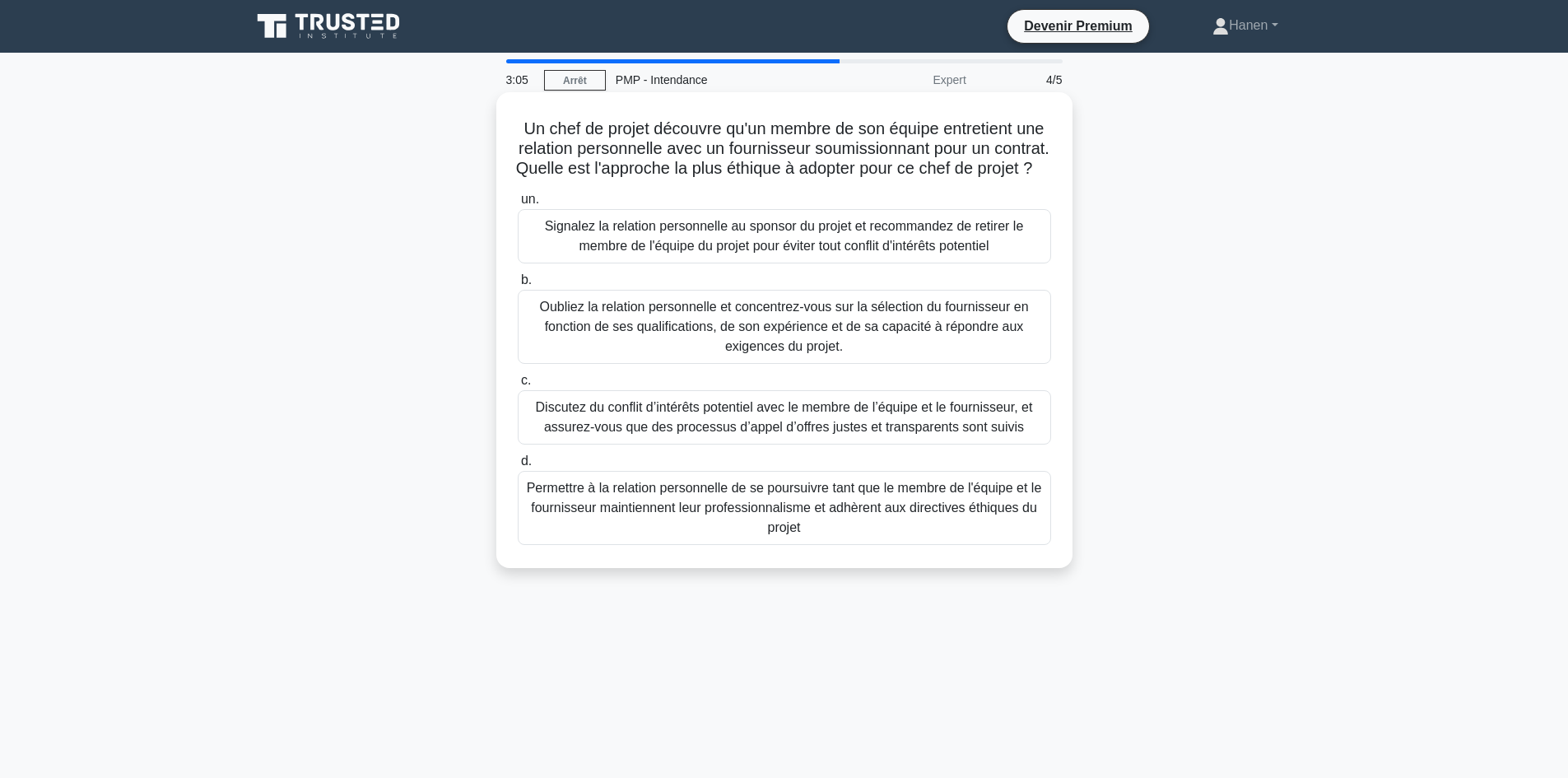
drag, startPoint x: 544, startPoint y: 150, endPoint x: 814, endPoint y: 186, distance: 272.4
click at [814, 179] on h5 "Un chef de projet découvre qu'un membre de son équipe entretient une relation p…" at bounding box center [784, 149] width 537 height 61
click at [810, 434] on font "Discutez du conflit d’intérêts potentiel avec le membre de l’équipe et le fourn…" at bounding box center [785, 417] width 498 height 34
click at [518, 386] on input "c. Discutez du conflit d’intérêts potentiel avec le membre de l’équipe et le fo…" at bounding box center [518, 381] width 0 height 11
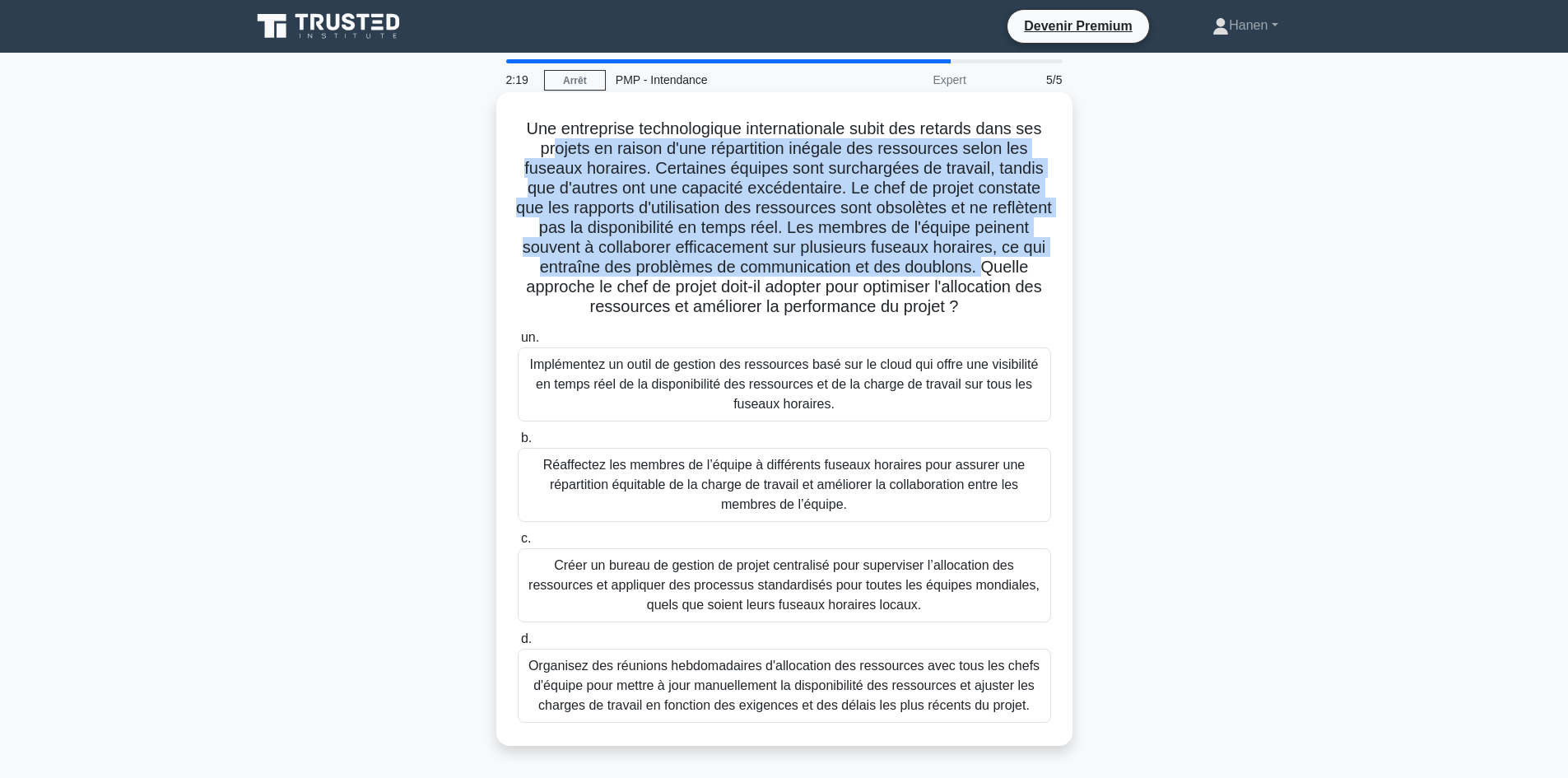
drag, startPoint x: 556, startPoint y: 149, endPoint x: 624, endPoint y: 283, distance: 150.3
click at [624, 283] on font "Une entreprise technologique internationale subit des retards dans ses projets …" at bounding box center [784, 217] width 536 height 196
drag, startPoint x: 533, startPoint y: 305, endPoint x: 860, endPoint y: 327, distance: 327.7
click at [860, 318] on h5 "Une entreprise technologique internationale subit des retards dans ses projets …" at bounding box center [784, 218] width 537 height 199
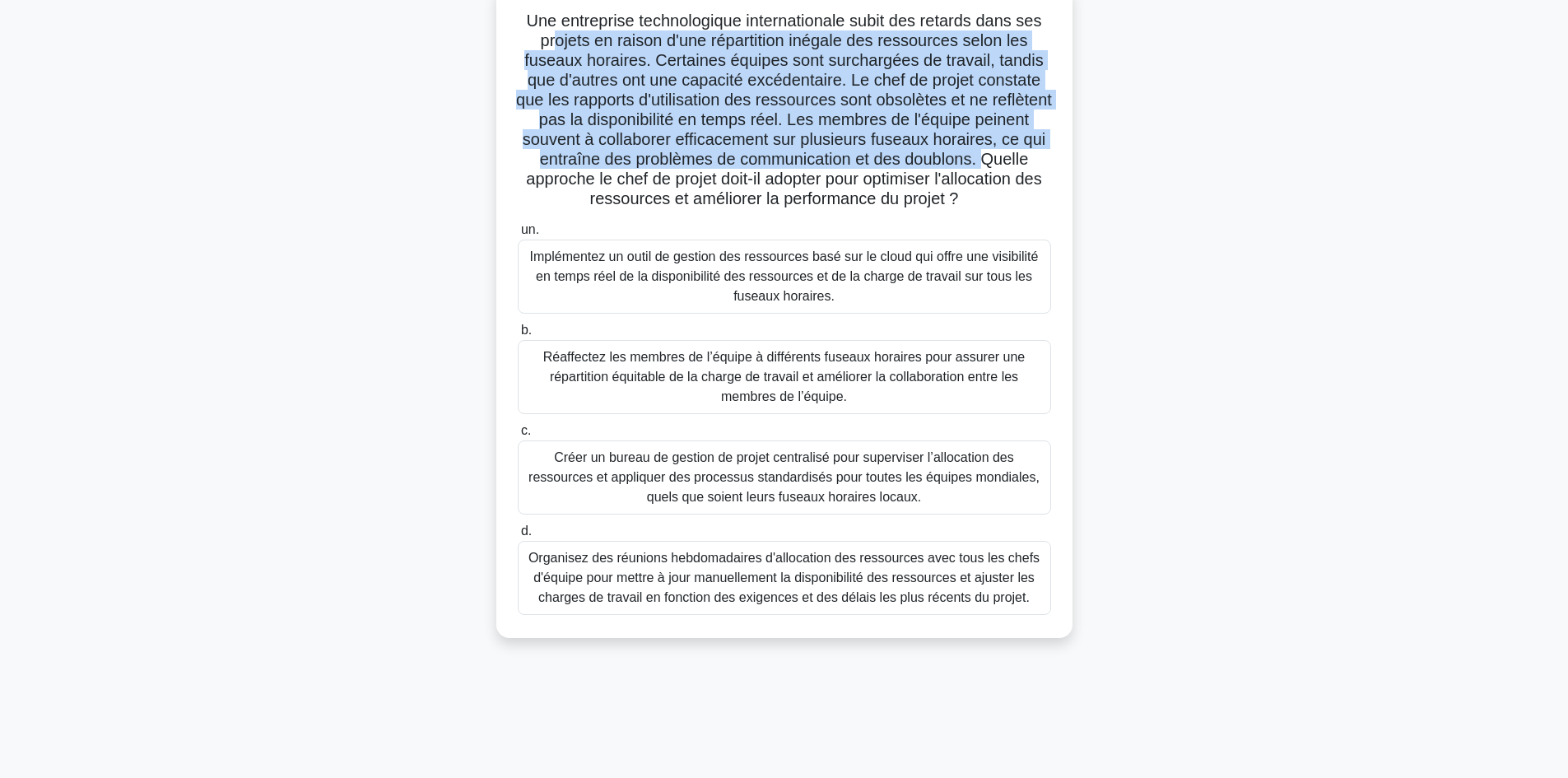
scroll to position [111, 0]
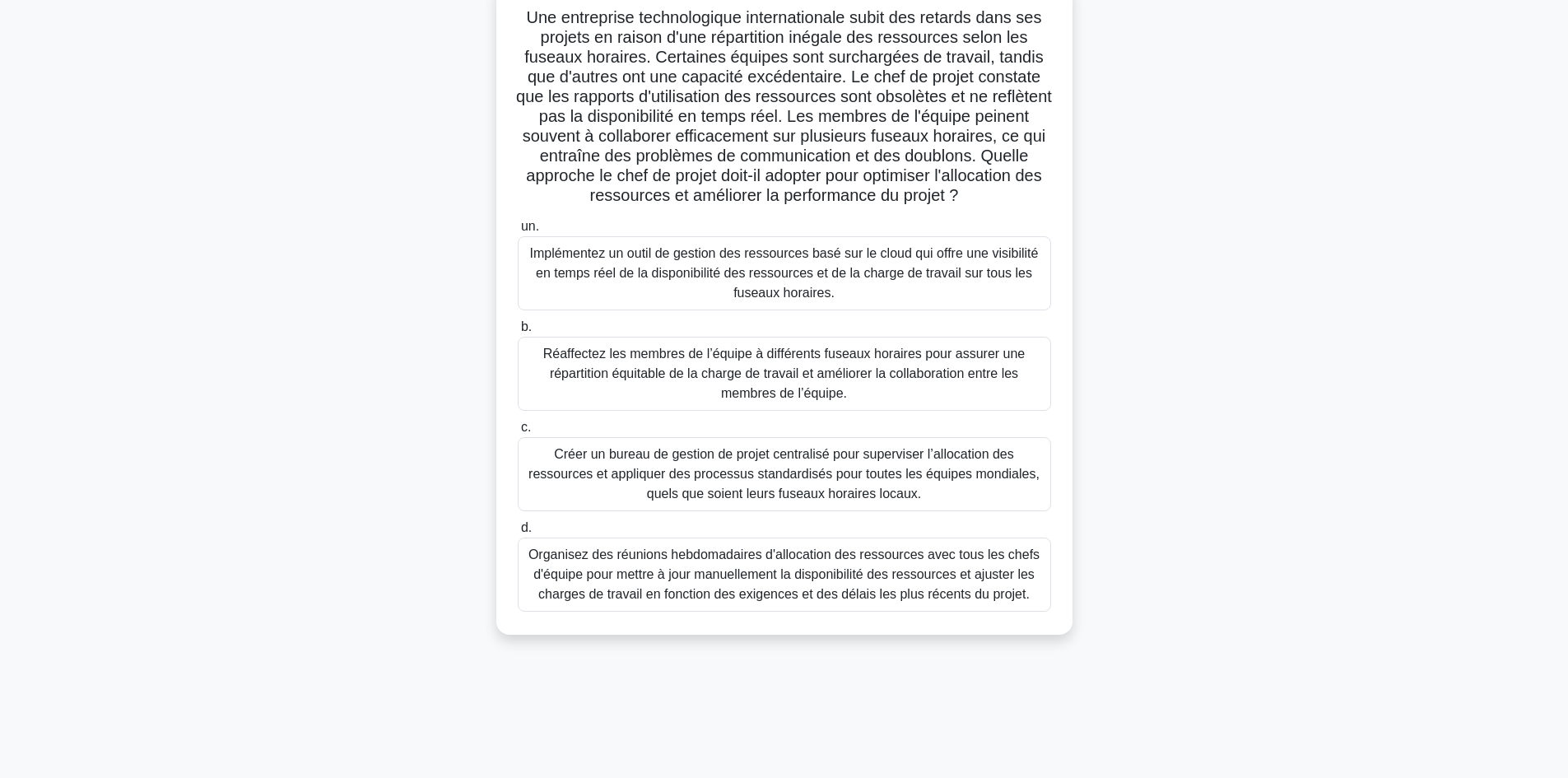
click at [699, 403] on font "Réaffectez les membres de l’équipe à différents fuseaux horaires pour assurer u…" at bounding box center [784, 374] width 519 height 60
click at [518, 333] on input "b. Réaffectez les membres de l’équipe à différents fuseaux horaires pour assure…" at bounding box center [518, 328] width 0 height 11
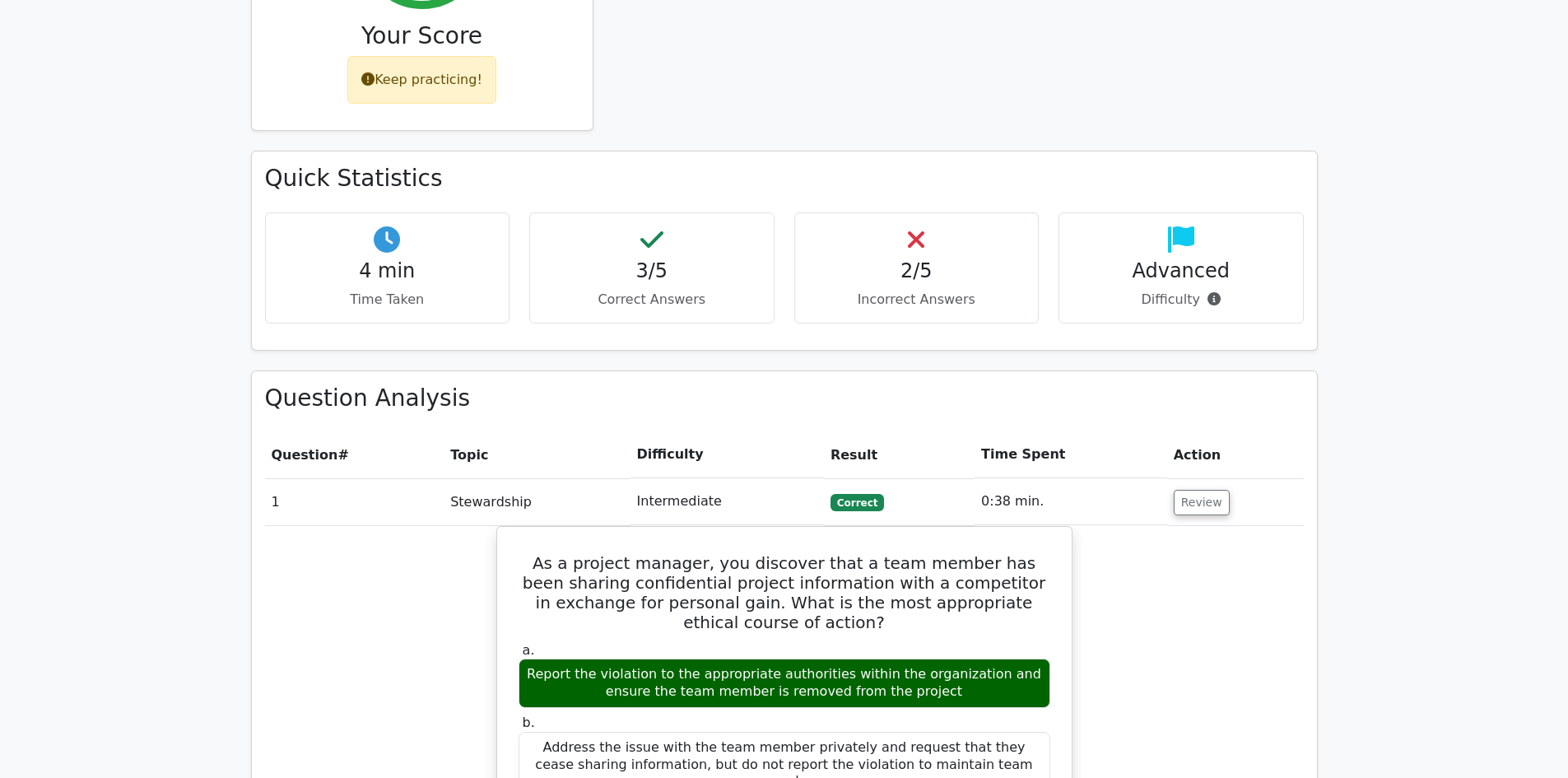
scroll to position [906, 0]
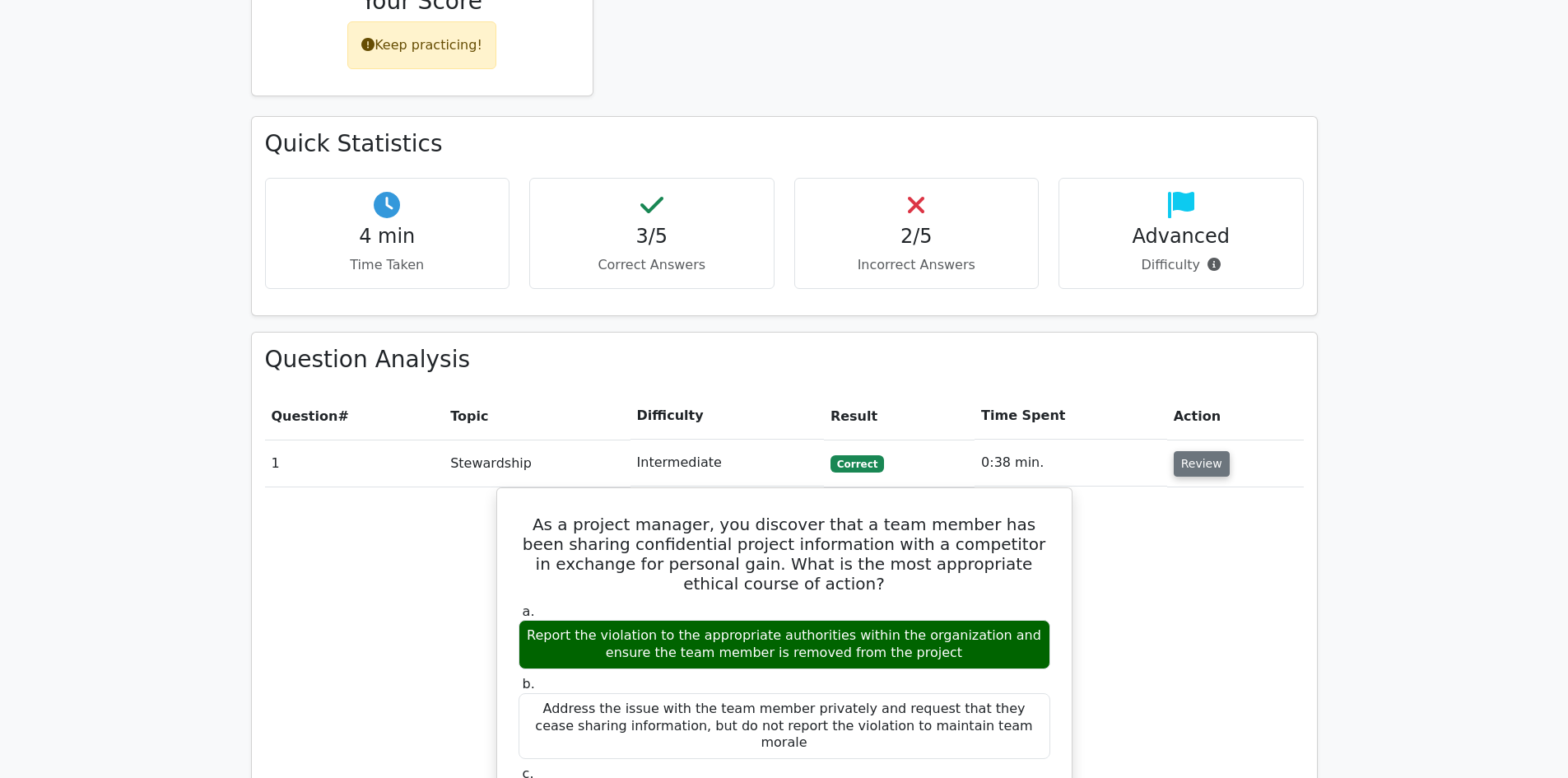
click at [1175, 451] on button "Review" at bounding box center [1201, 464] width 56 height 26
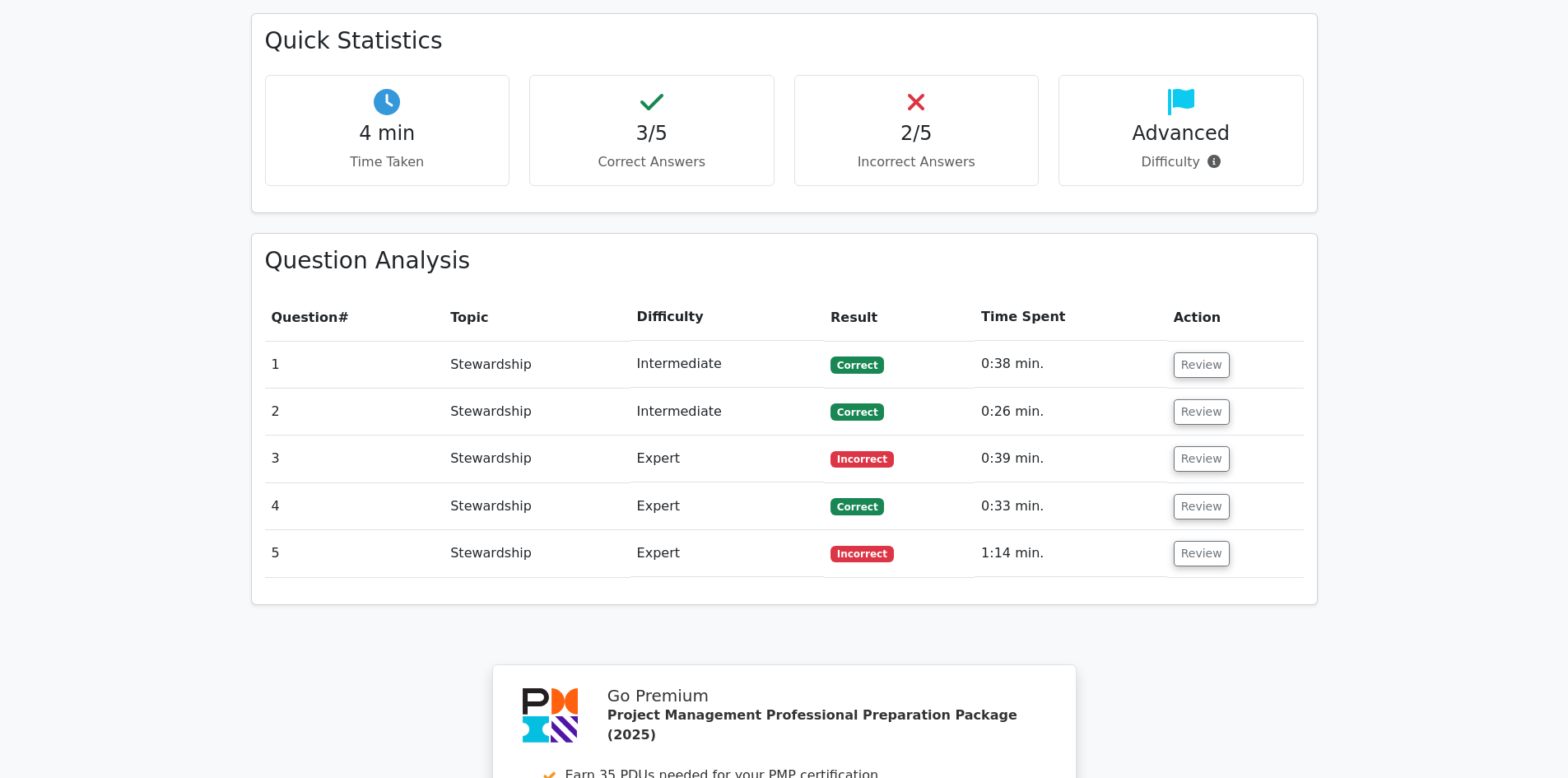
scroll to position [1153, 0]
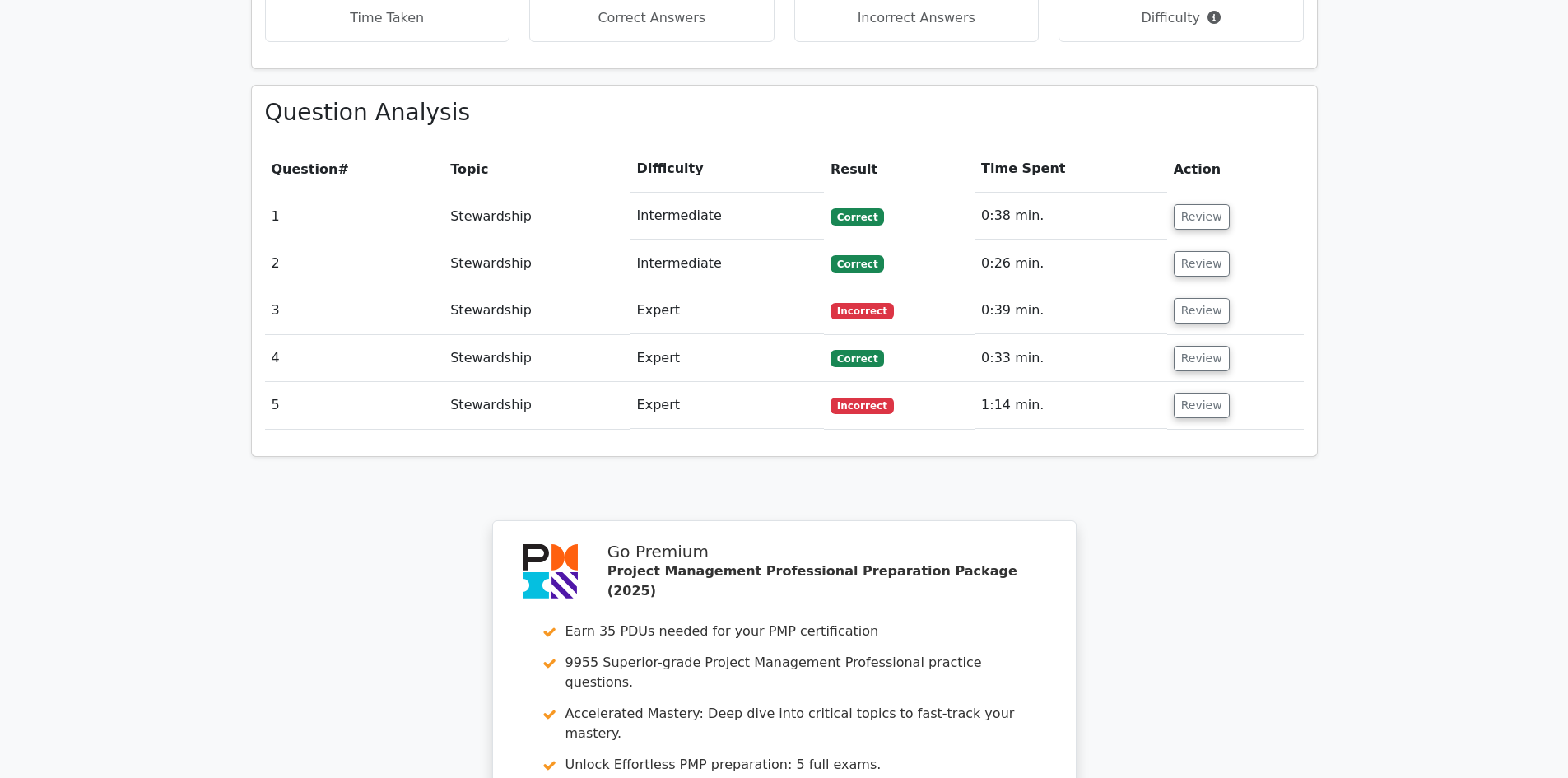
click at [1190, 193] on td "Review" at bounding box center [1235, 216] width 137 height 47
click at [1194, 204] on button "Review" at bounding box center [1201, 217] width 56 height 26
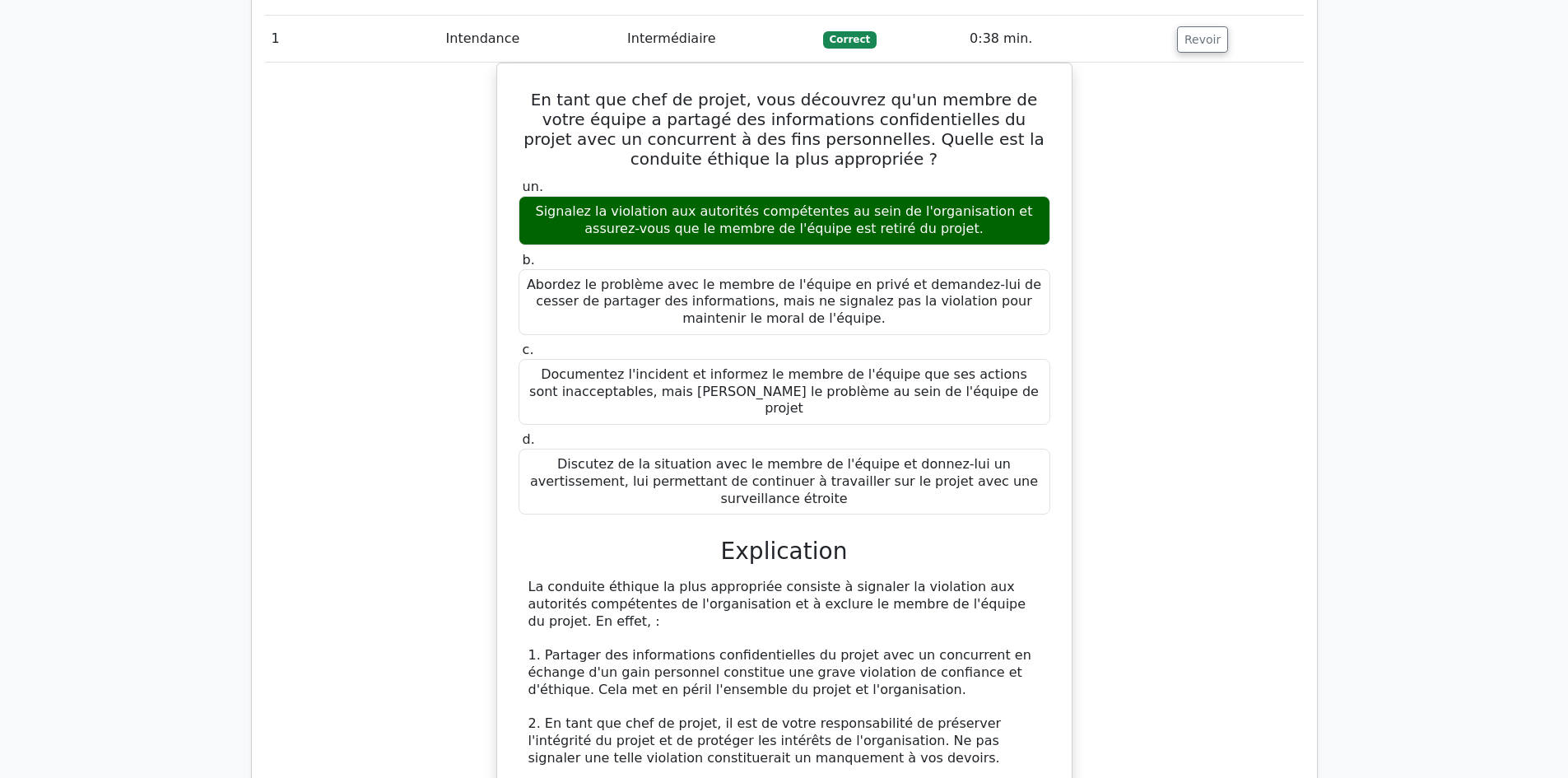
scroll to position [1399, 0]
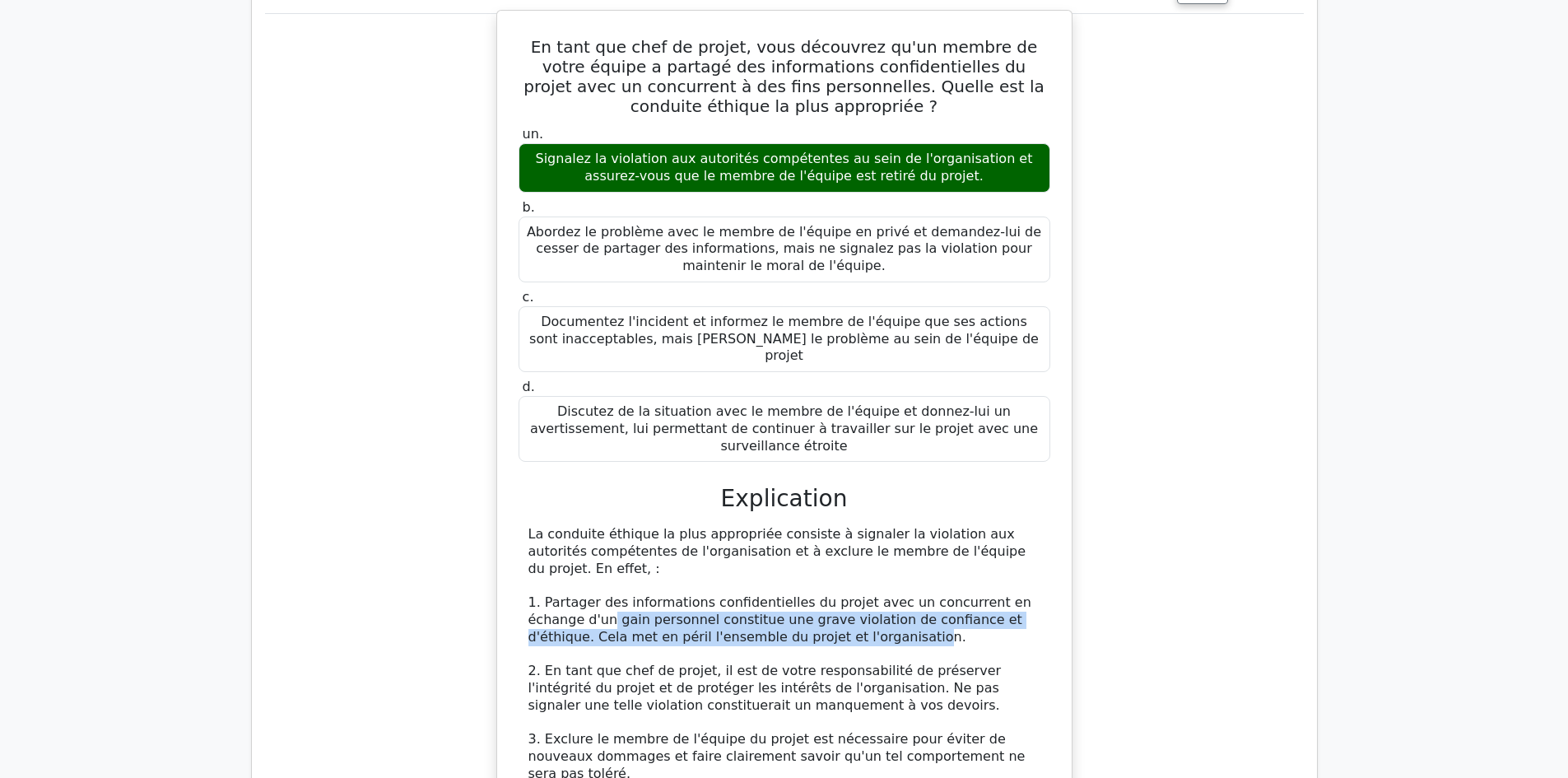
drag, startPoint x: 553, startPoint y: 548, endPoint x: 788, endPoint y: 568, distance: 235.8
click at [788, 594] on font "1. Partager des informations confidentielles du projet avec un concurrent en éc…" at bounding box center [780, 619] width 503 height 51
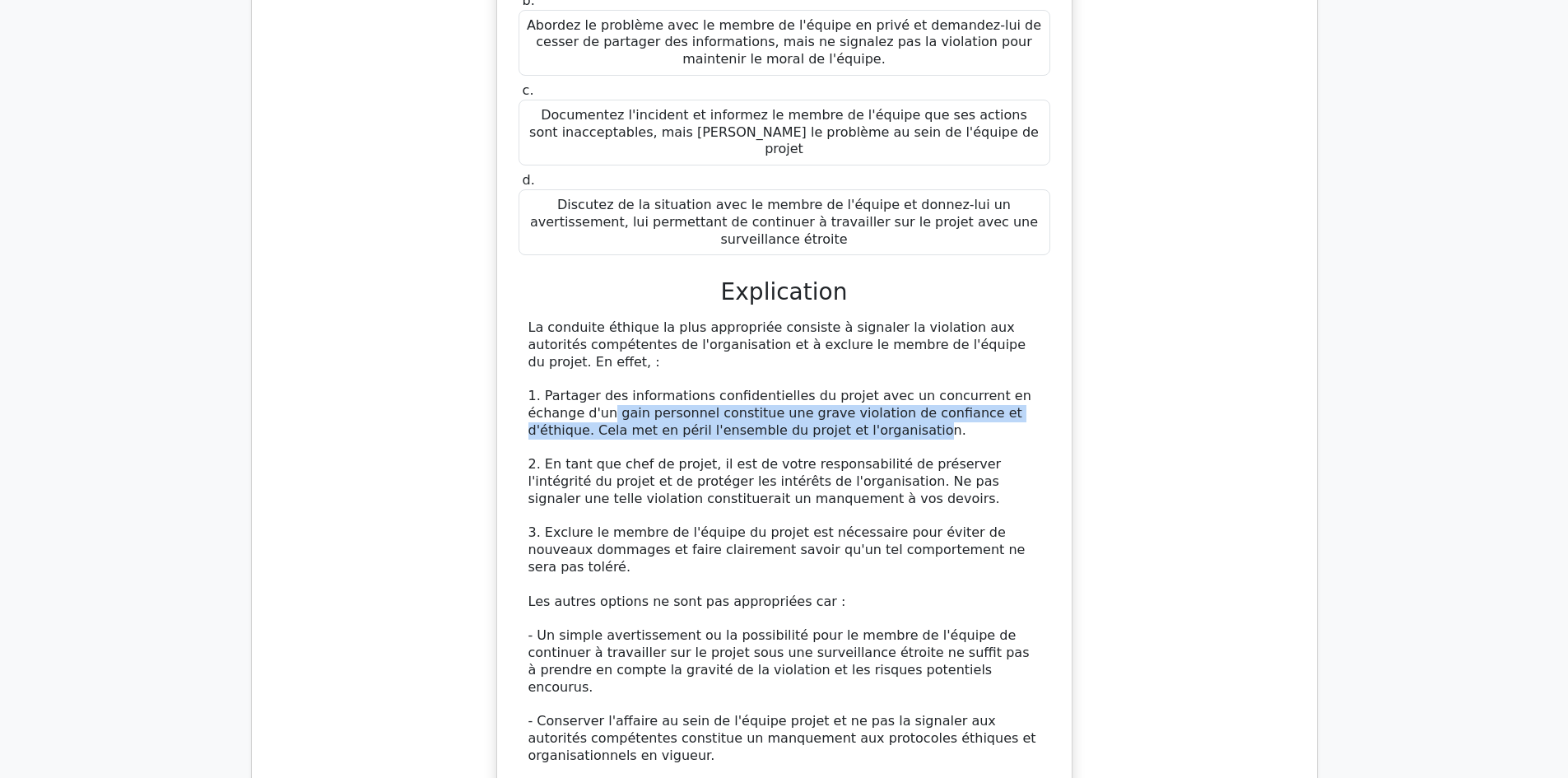
scroll to position [1646, 0]
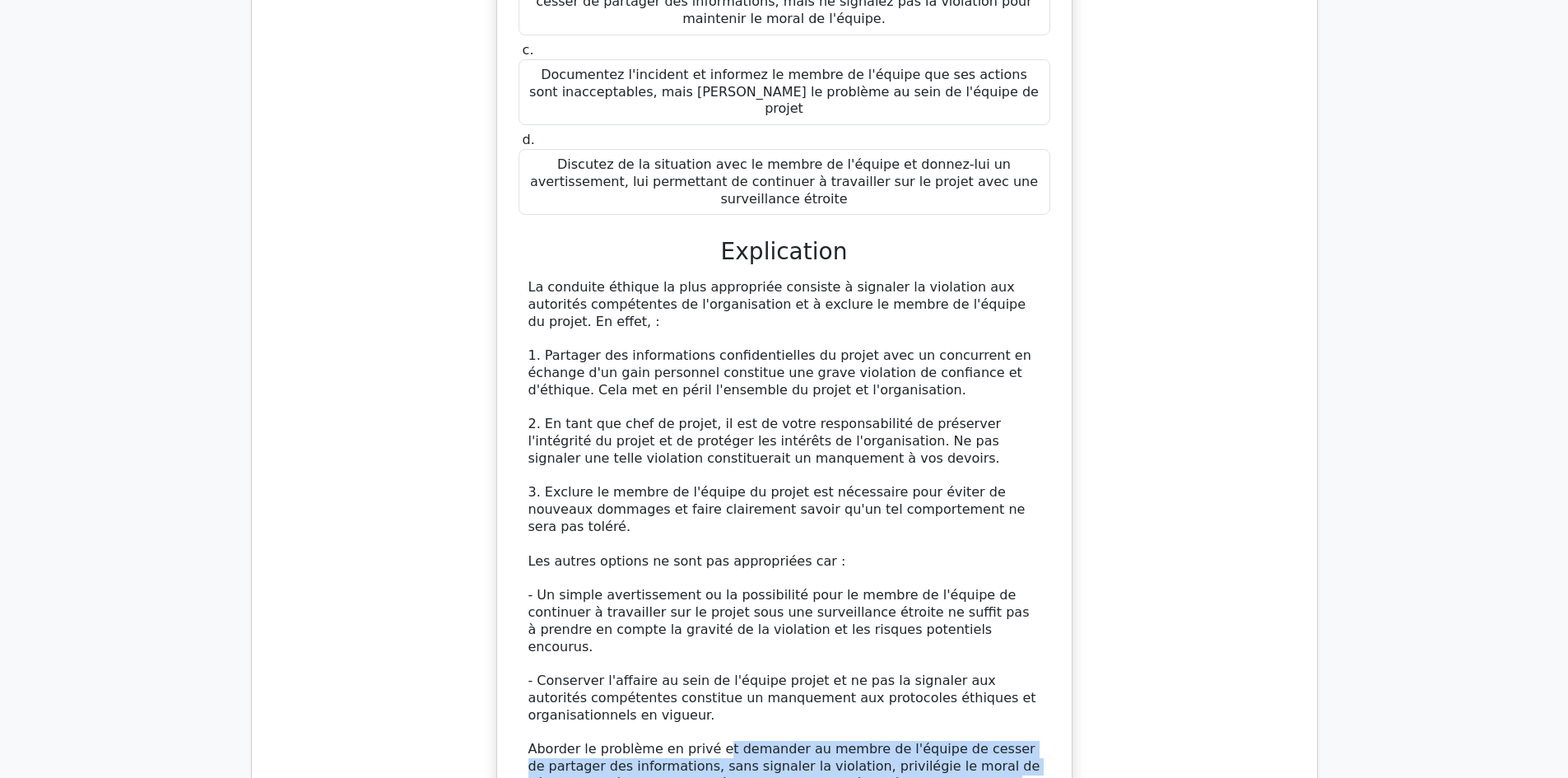
drag, startPoint x: 710, startPoint y: 648, endPoint x: 894, endPoint y: 675, distance: 186.0
click at [894, 741] on font "Aborder le problème en privé et demander au membre de l'équipe de cesser de par…" at bounding box center [785, 783] width 512 height 84
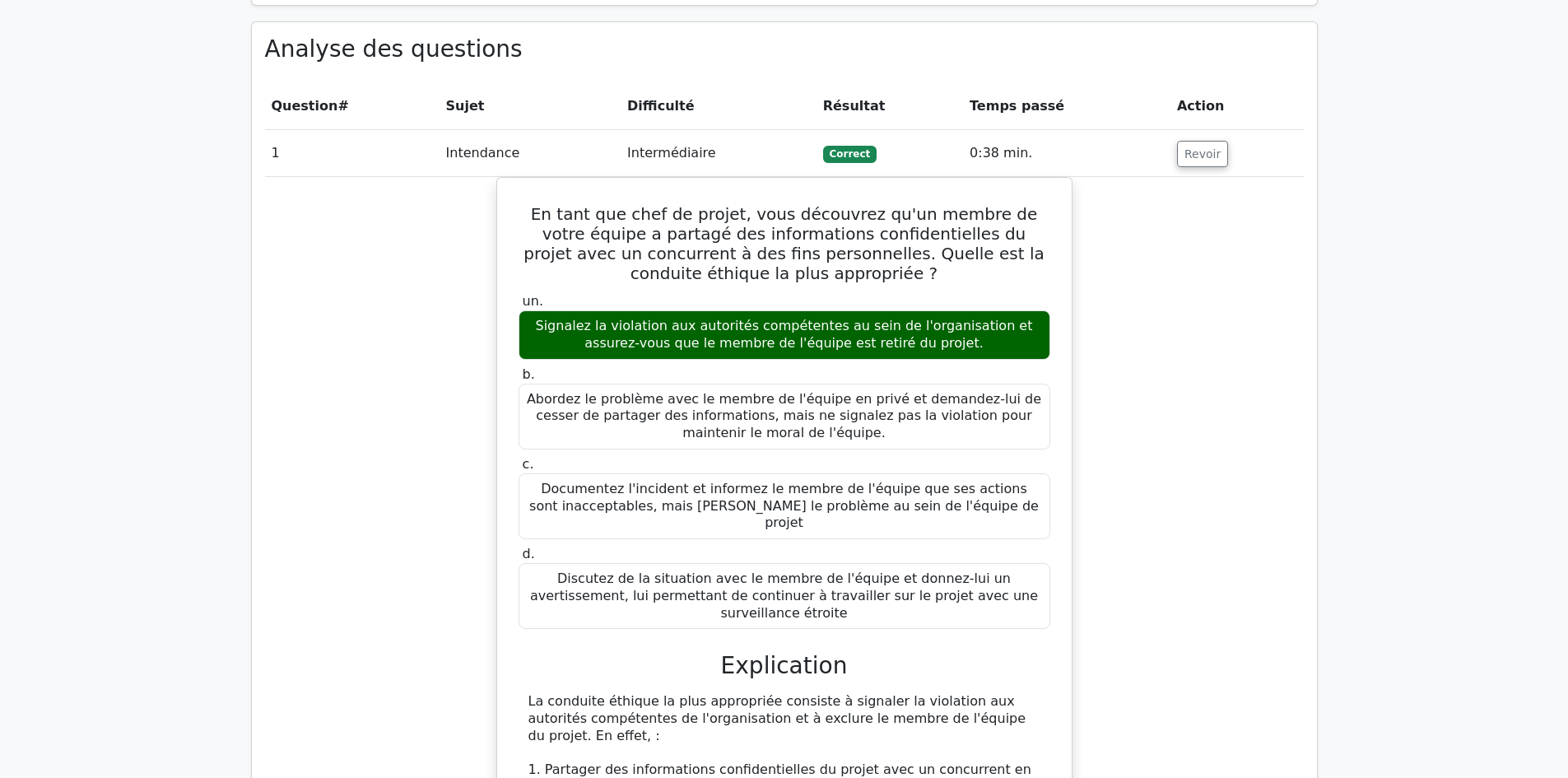
scroll to position [1235, 0]
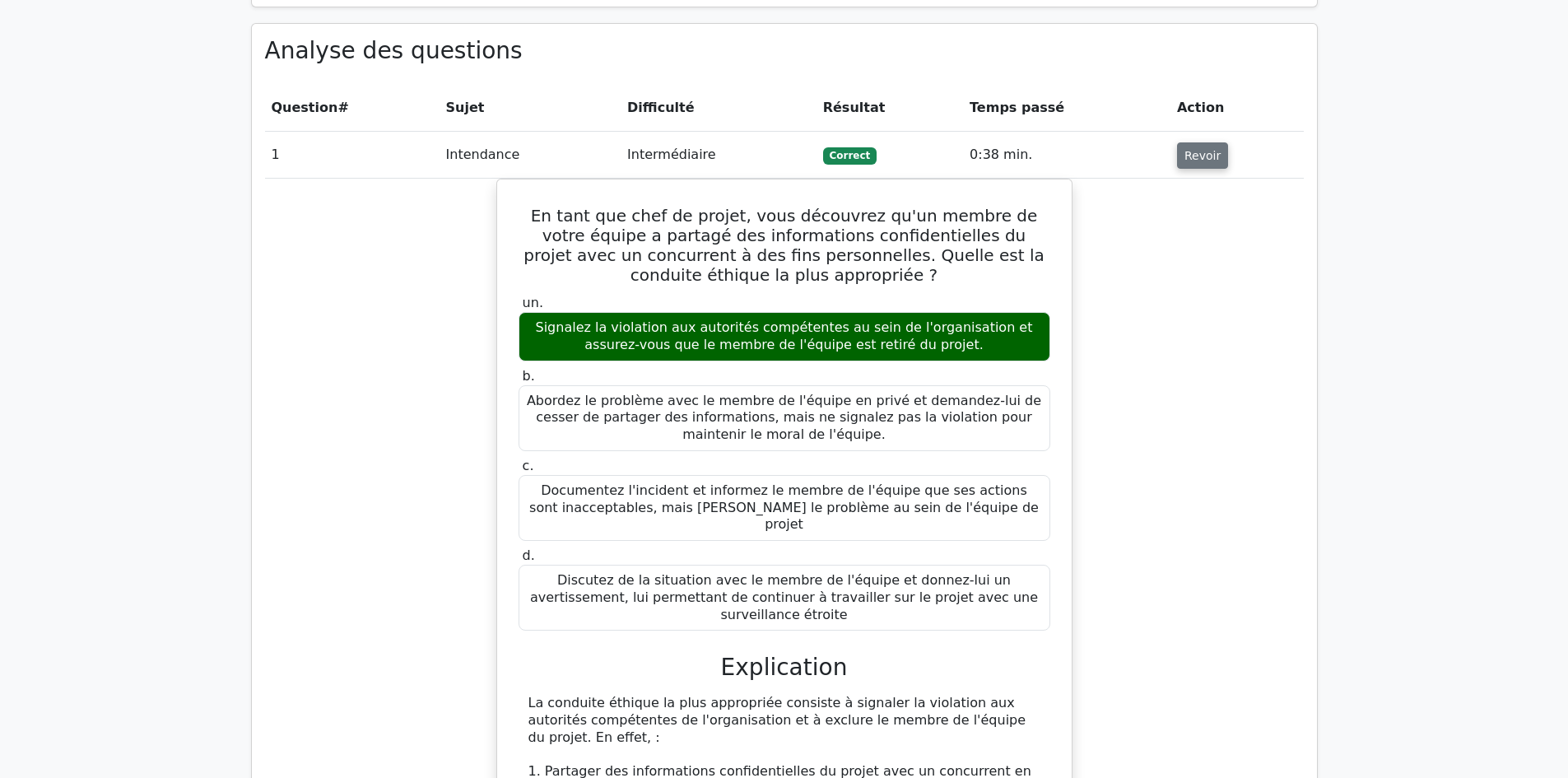
click at [1189, 149] on font "Revoir" at bounding box center [1202, 155] width 36 height 13
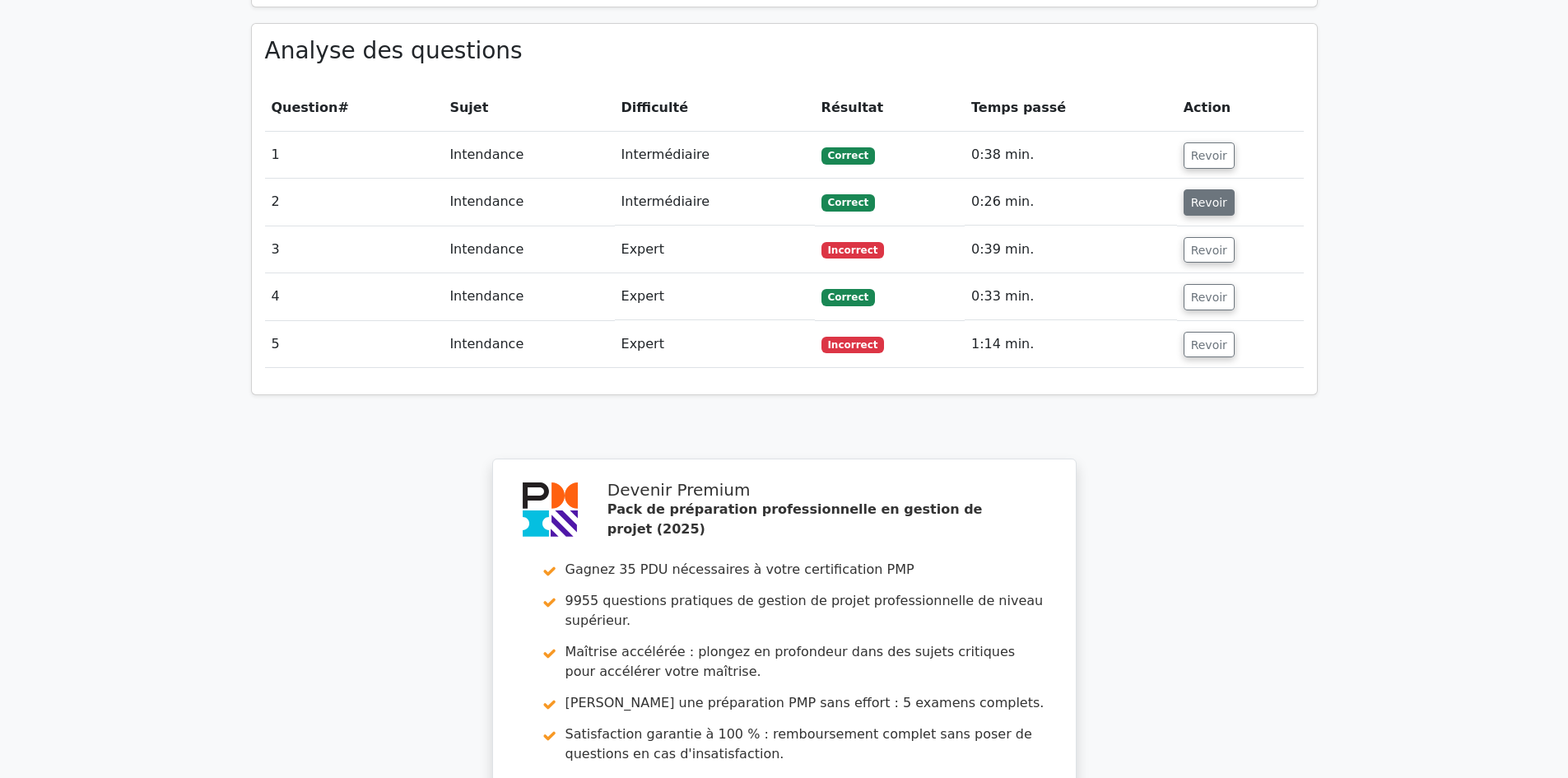
click at [1193, 196] on font "Revoir" at bounding box center [1208, 202] width 36 height 13
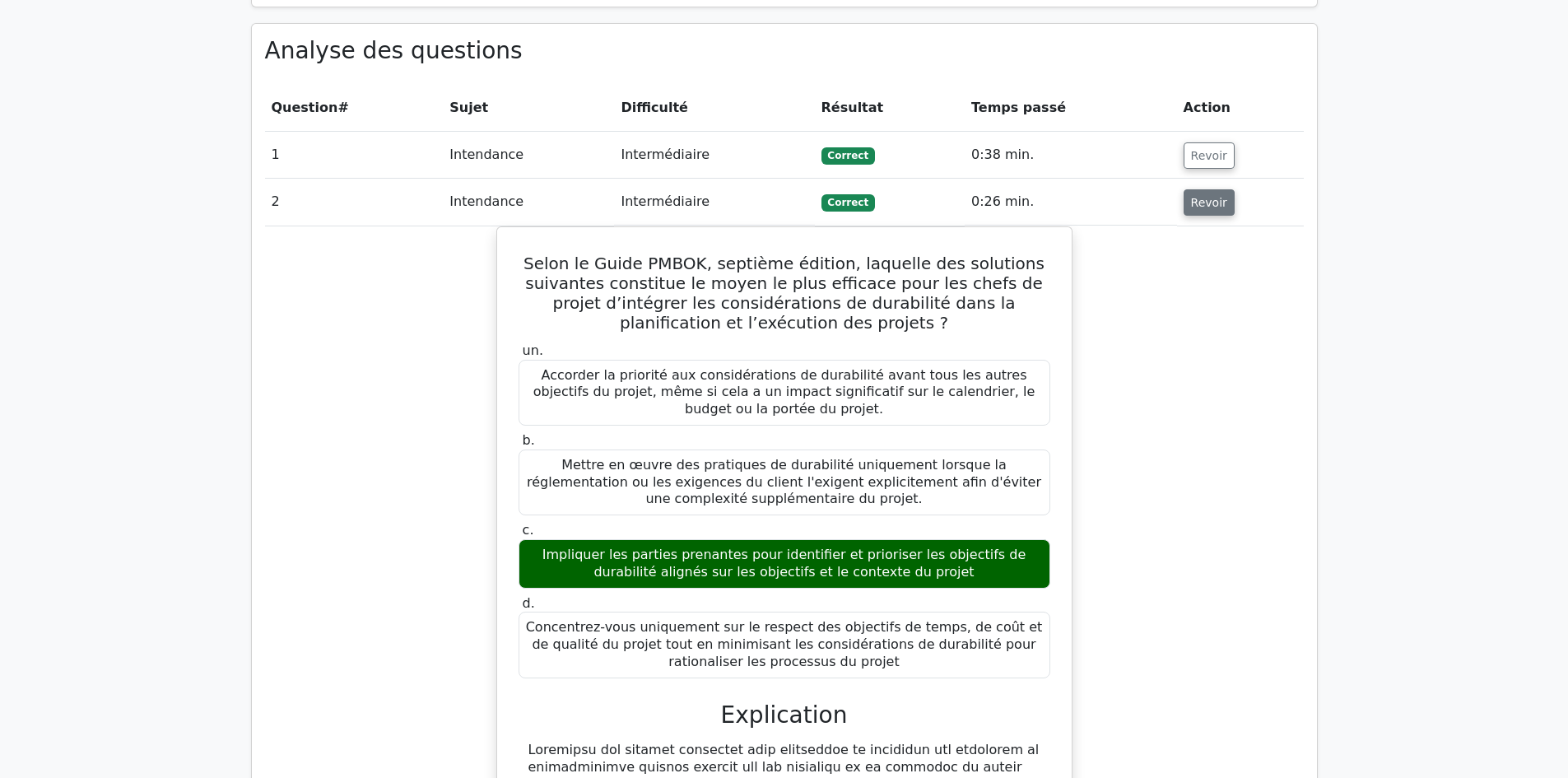
click at [1201, 196] on font "Revoir" at bounding box center [1208, 202] width 36 height 13
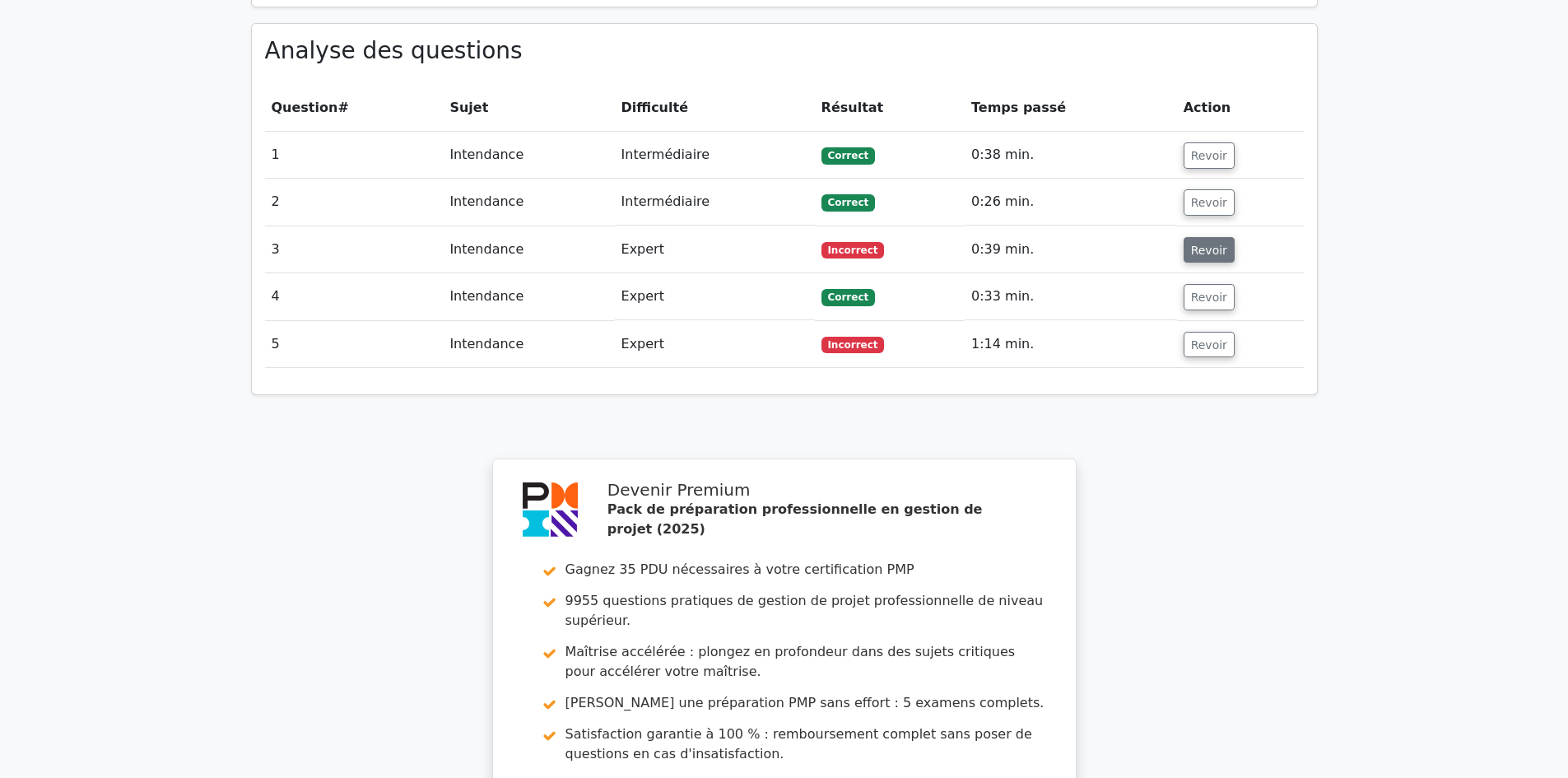
click at [1198, 242] on font "Revoir" at bounding box center [1208, 249] width 36 height 13
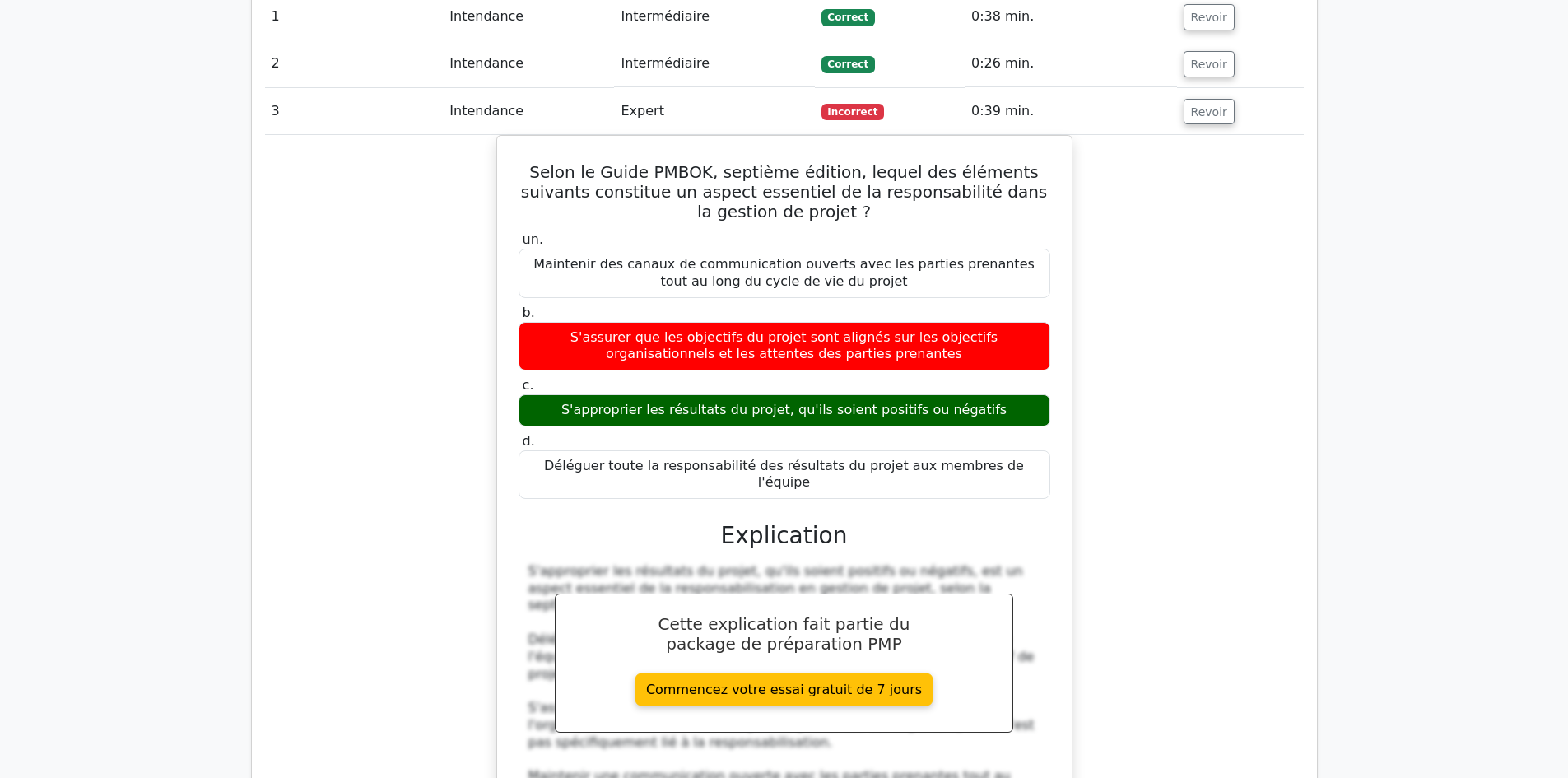
scroll to position [1399, 0]
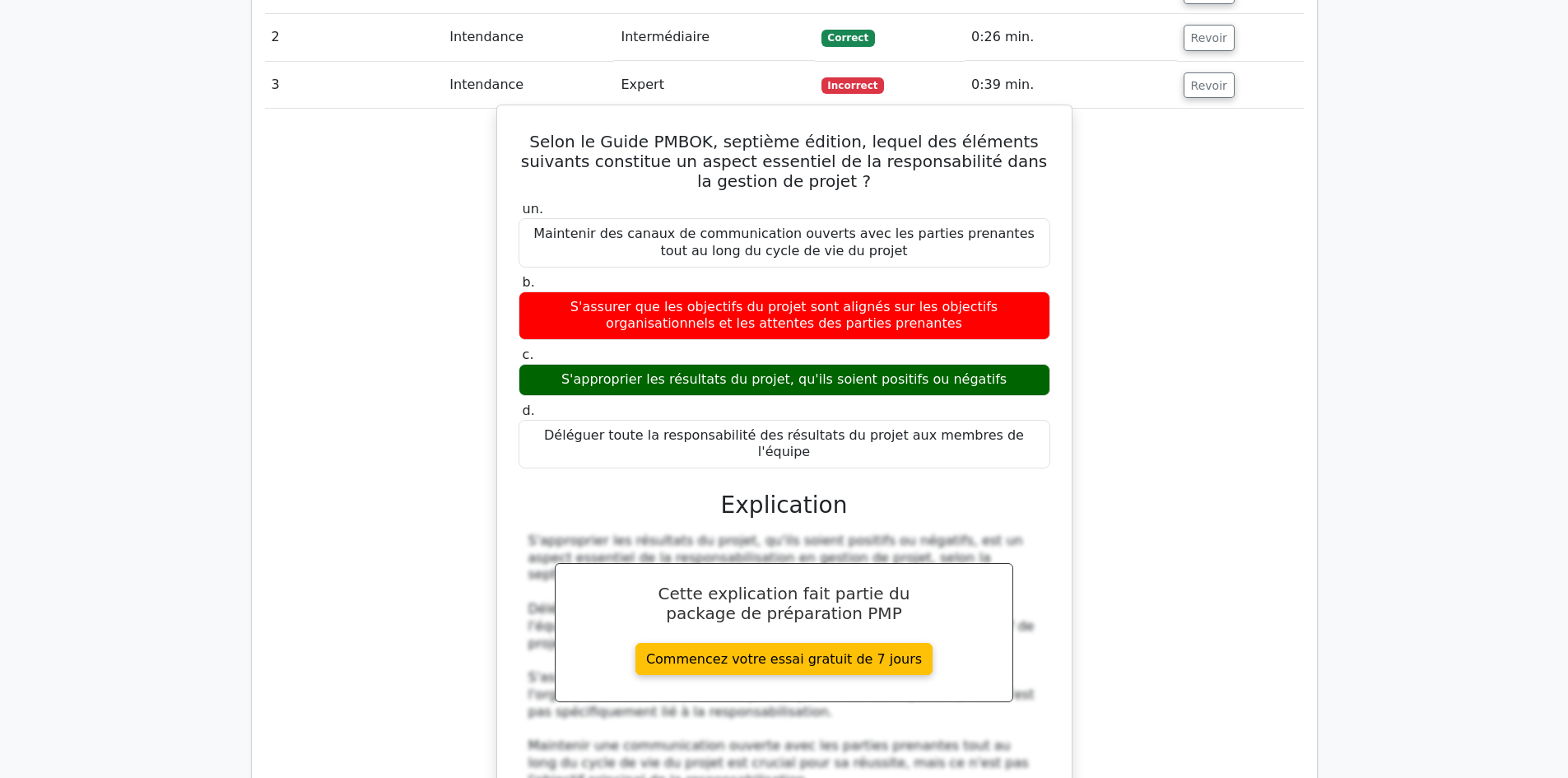
drag, startPoint x: 523, startPoint y: 123, endPoint x: 1033, endPoint y: 421, distance: 590.7
click at [1033, 421] on div "Selon le Guide PMBOK, septième édition, lequel des éléments suivants constitue …" at bounding box center [784, 490] width 561 height 755
copy div "Selon le Guide PMBOK, septième édition, lequel des éléments suivants constitue …"
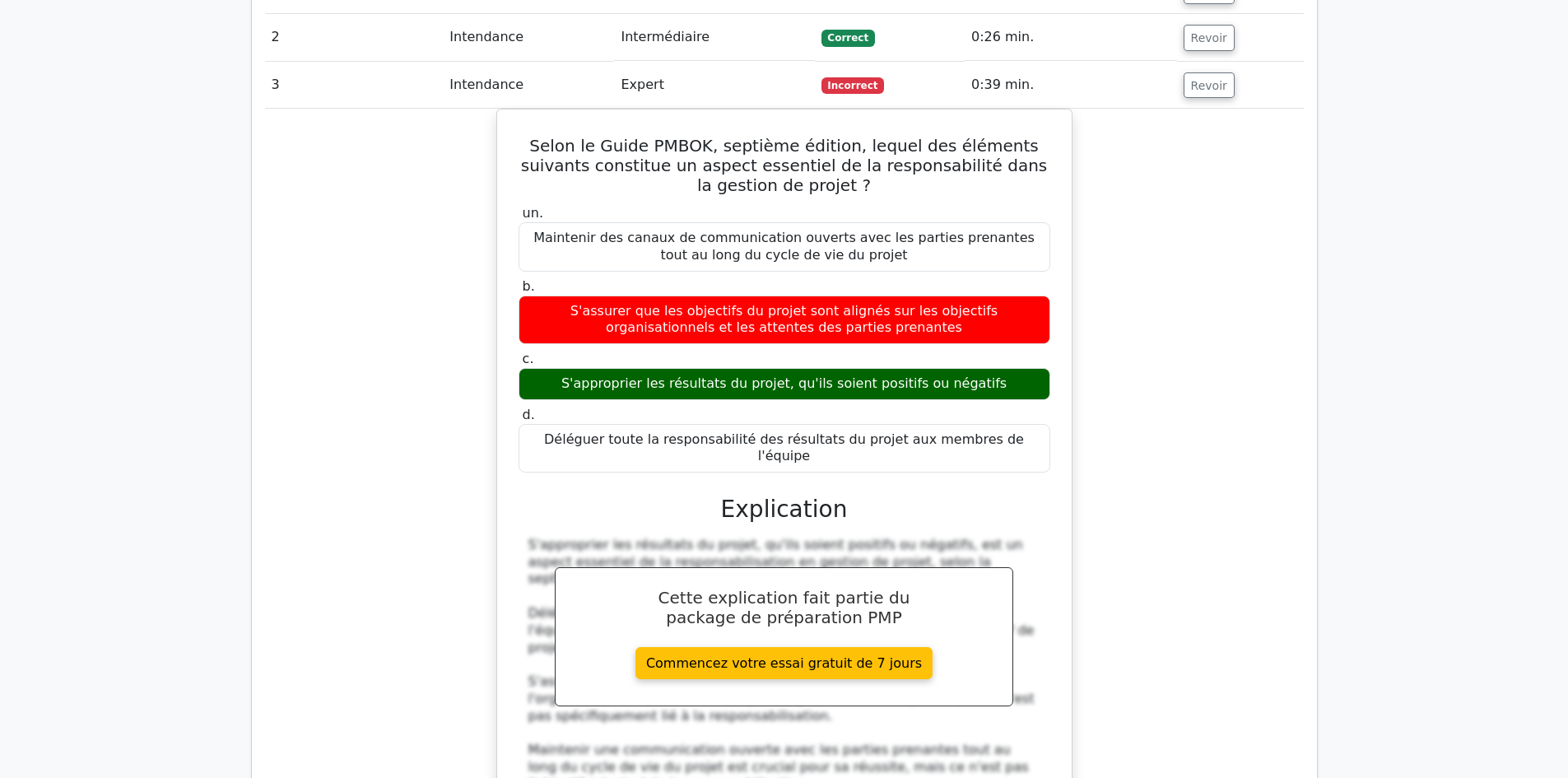
click at [1245, 334] on div "Selon le Guide PMBOK, septième édition, lequel des éléments suivants constitue …" at bounding box center [784, 503] width 1038 height 790
click at [1215, 78] on font "Revoir" at bounding box center [1208, 85] width 36 height 13
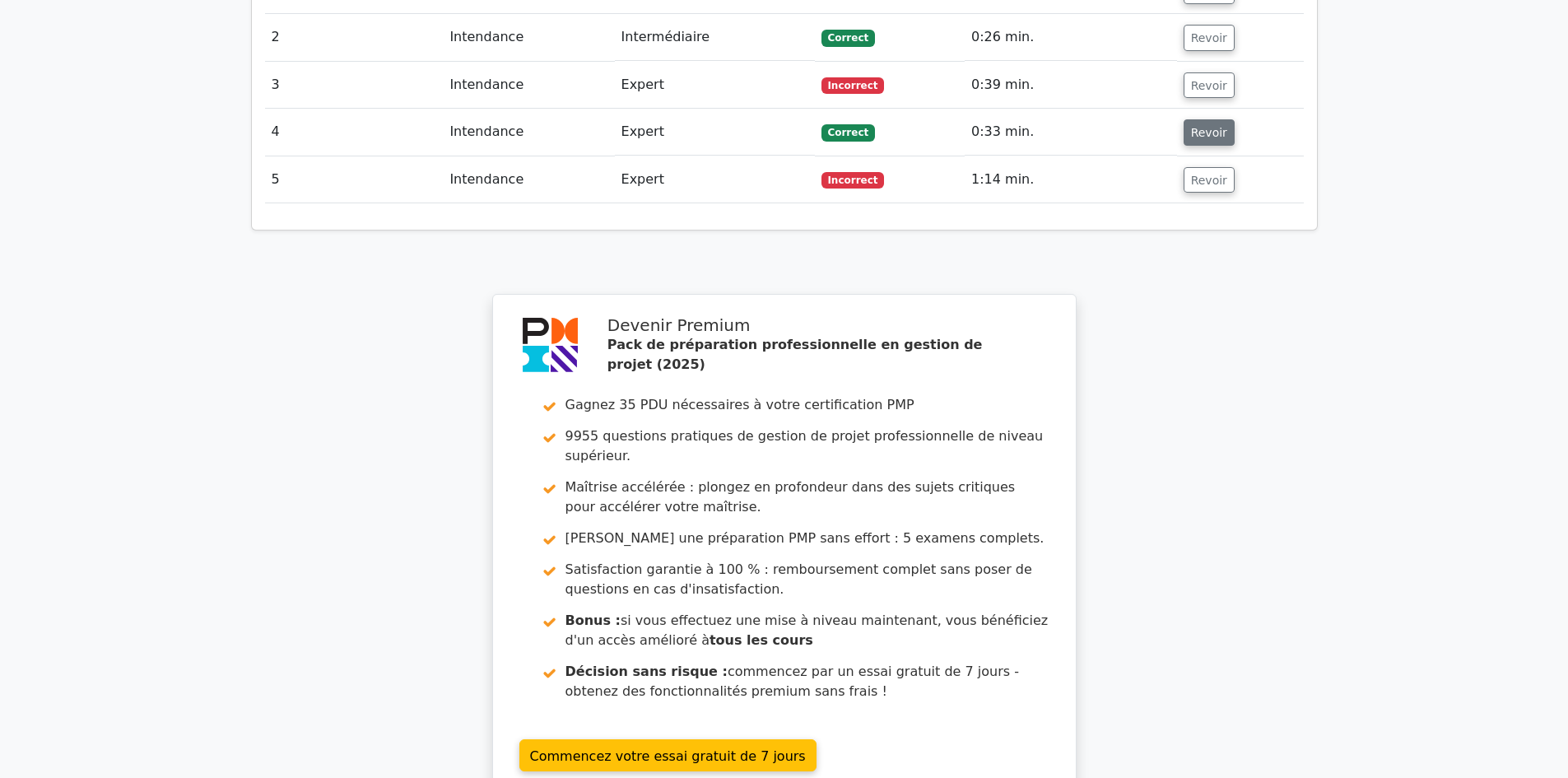
click at [1200, 126] on font "Revoir" at bounding box center [1208, 132] width 36 height 13
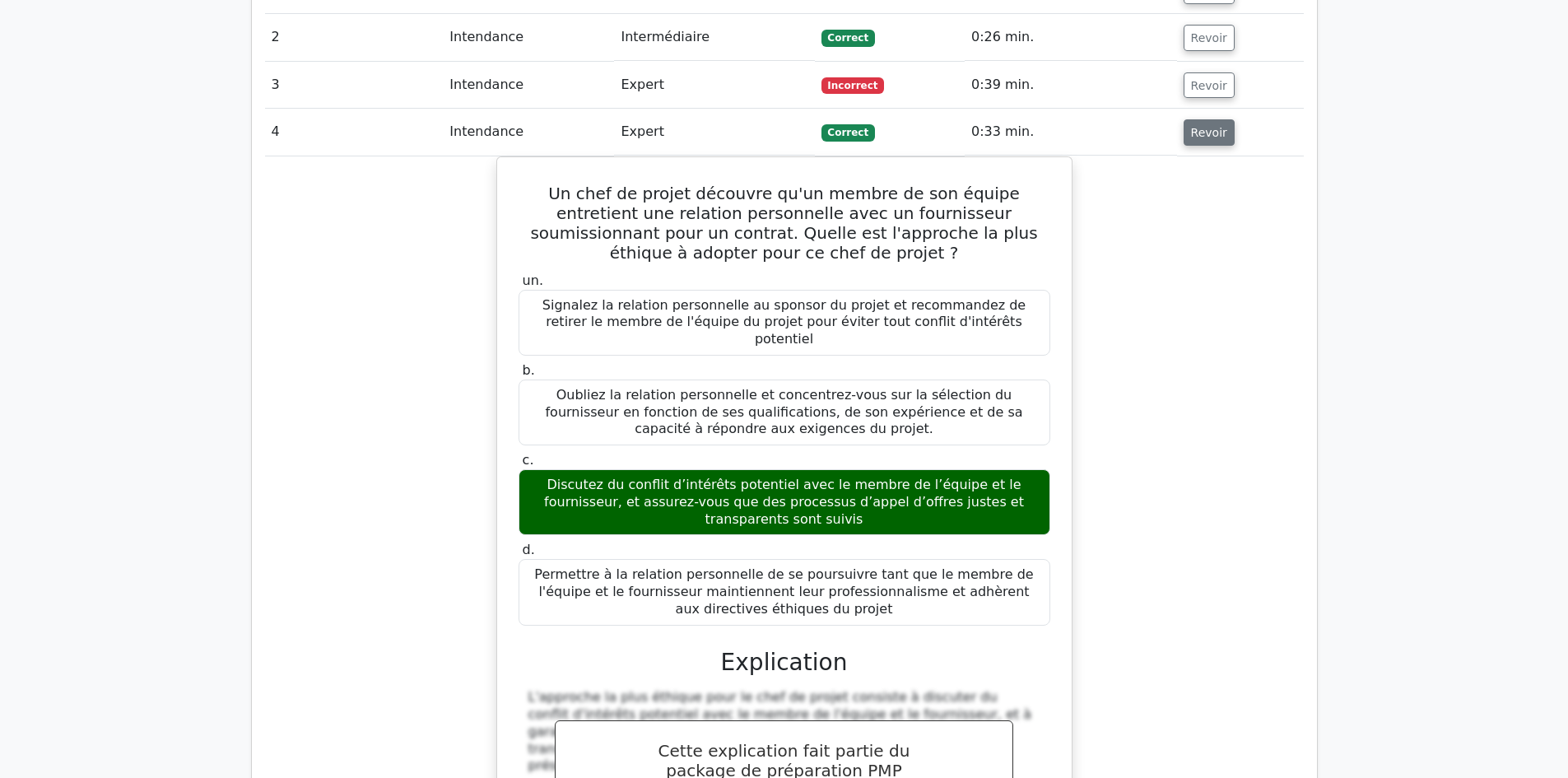
click at [1218, 121] on button "Revoir" at bounding box center [1209, 132] width 51 height 27
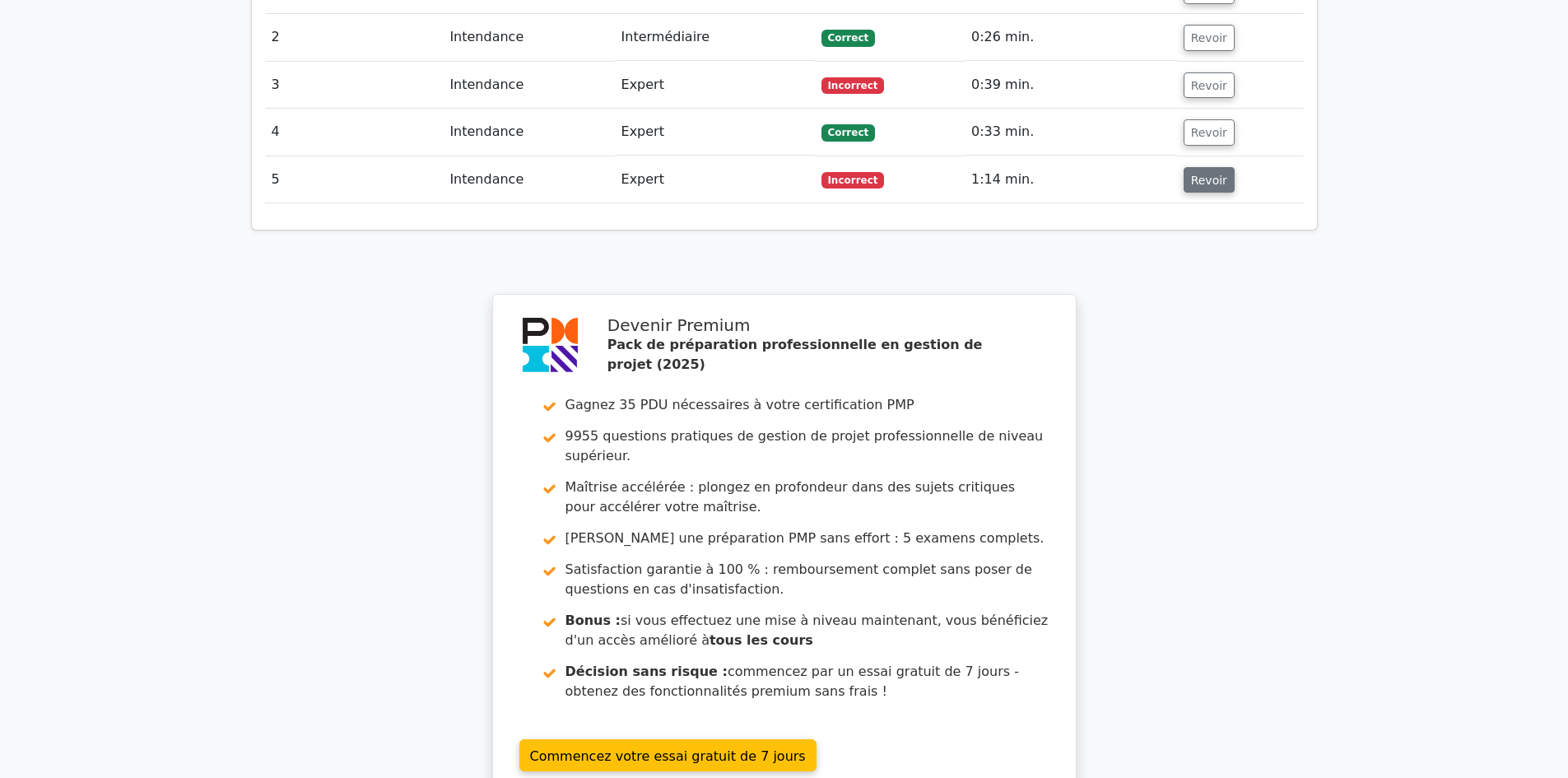
click at [1215, 173] on font "Revoir" at bounding box center [1208, 179] width 36 height 13
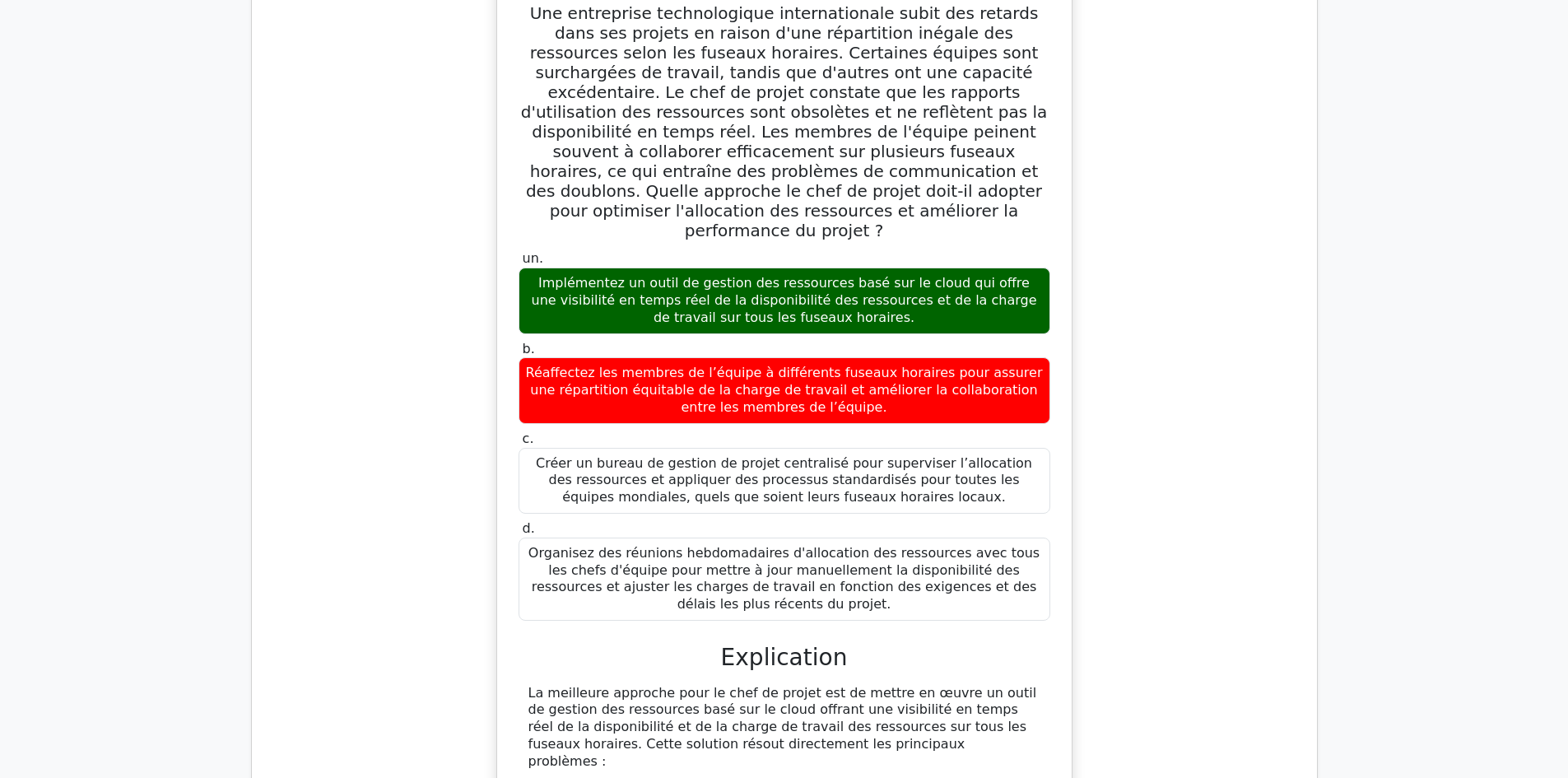
scroll to position [1646, 0]
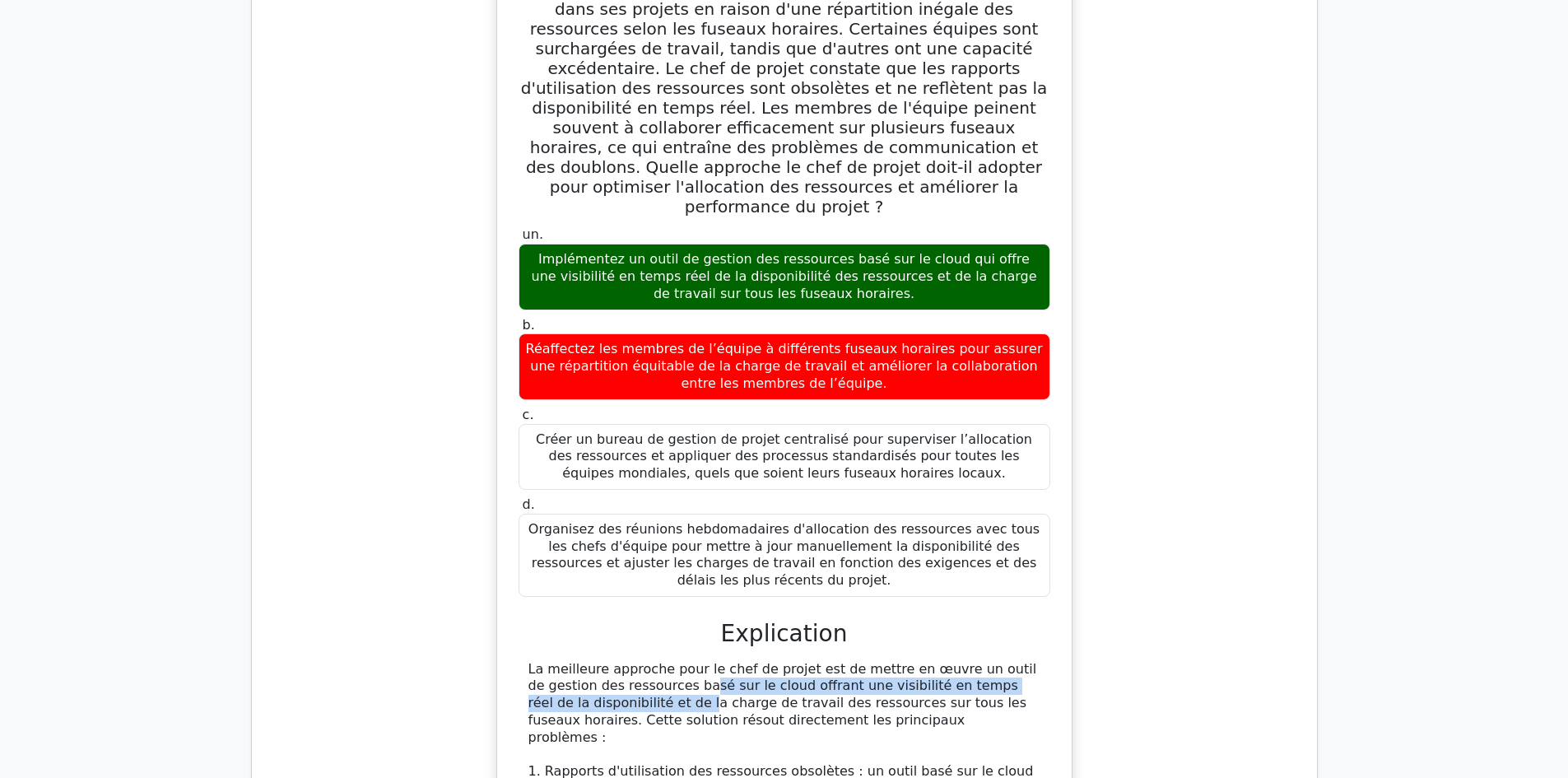
drag, startPoint x: 530, startPoint y: 632, endPoint x: 974, endPoint y: 628, distance: 444.0
click at [974, 661] on font "La meilleure approche pour le chef de projet est de mettre en œuvre un outil de…" at bounding box center [783, 703] width 509 height 84
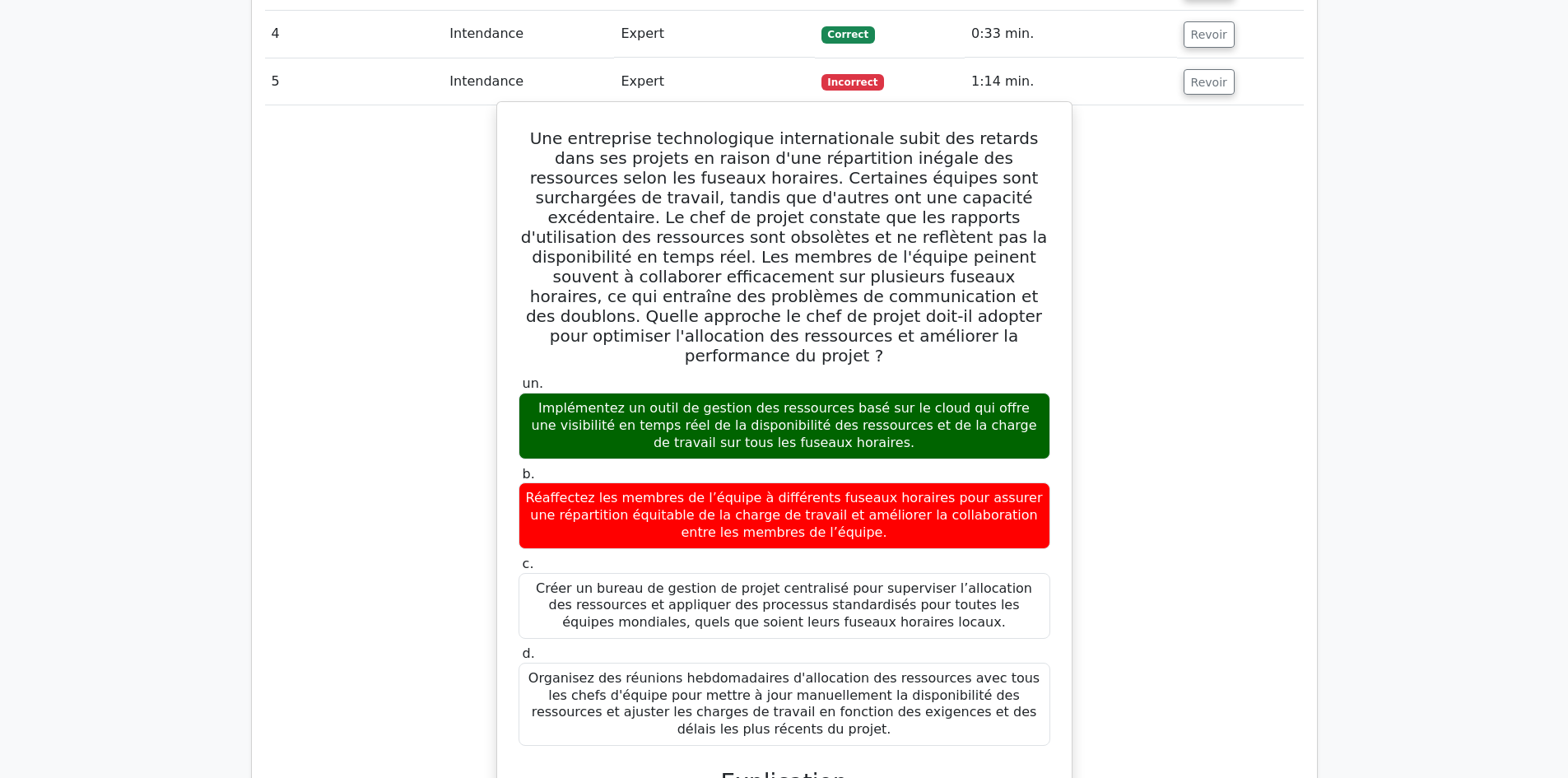
scroll to position [1482, 0]
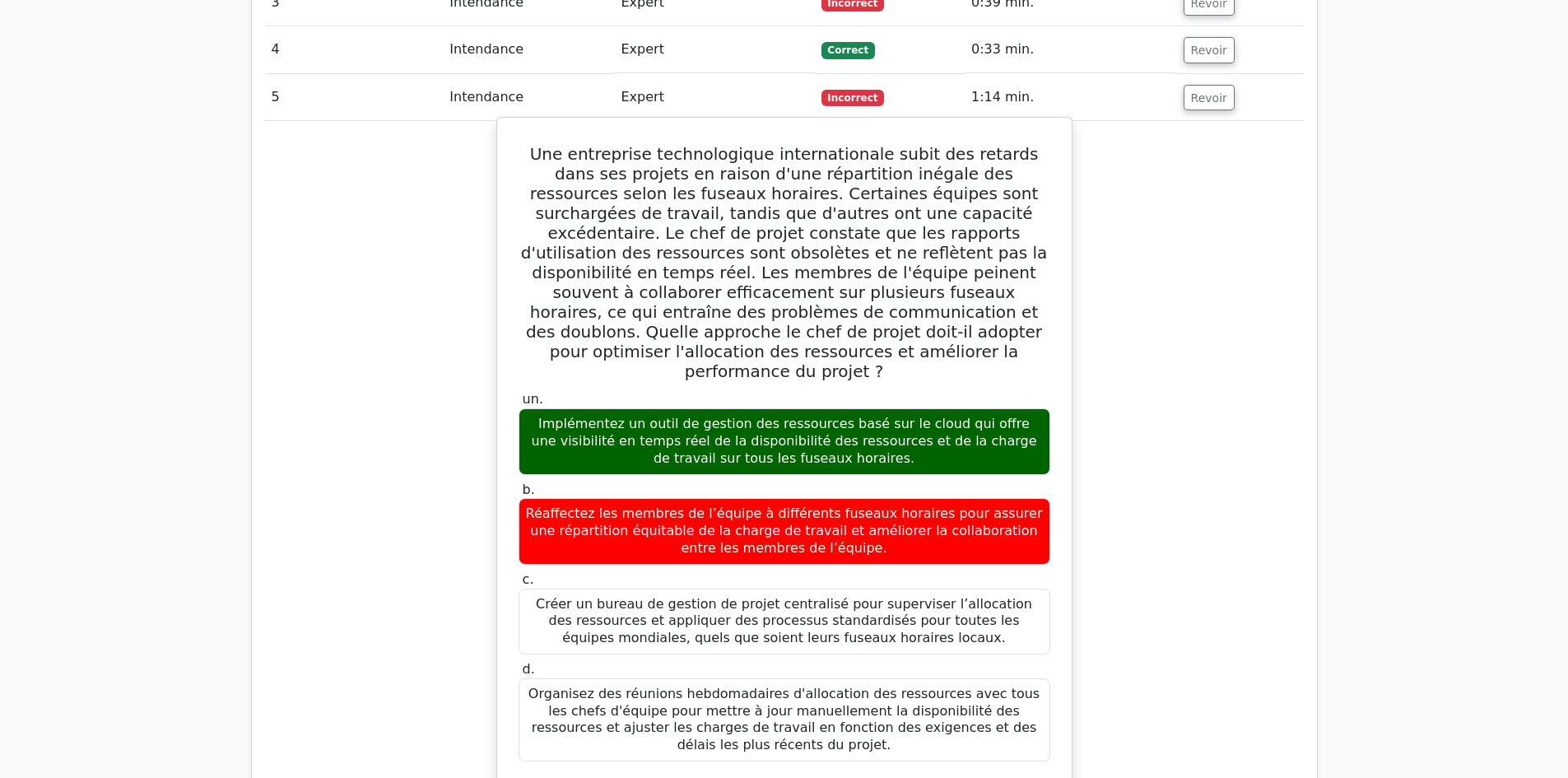
drag, startPoint x: 523, startPoint y: 133, endPoint x: 1030, endPoint y: 695, distance: 756.9
copy div "Une entreprise technologique internationale subit des retards dans ses projets …"
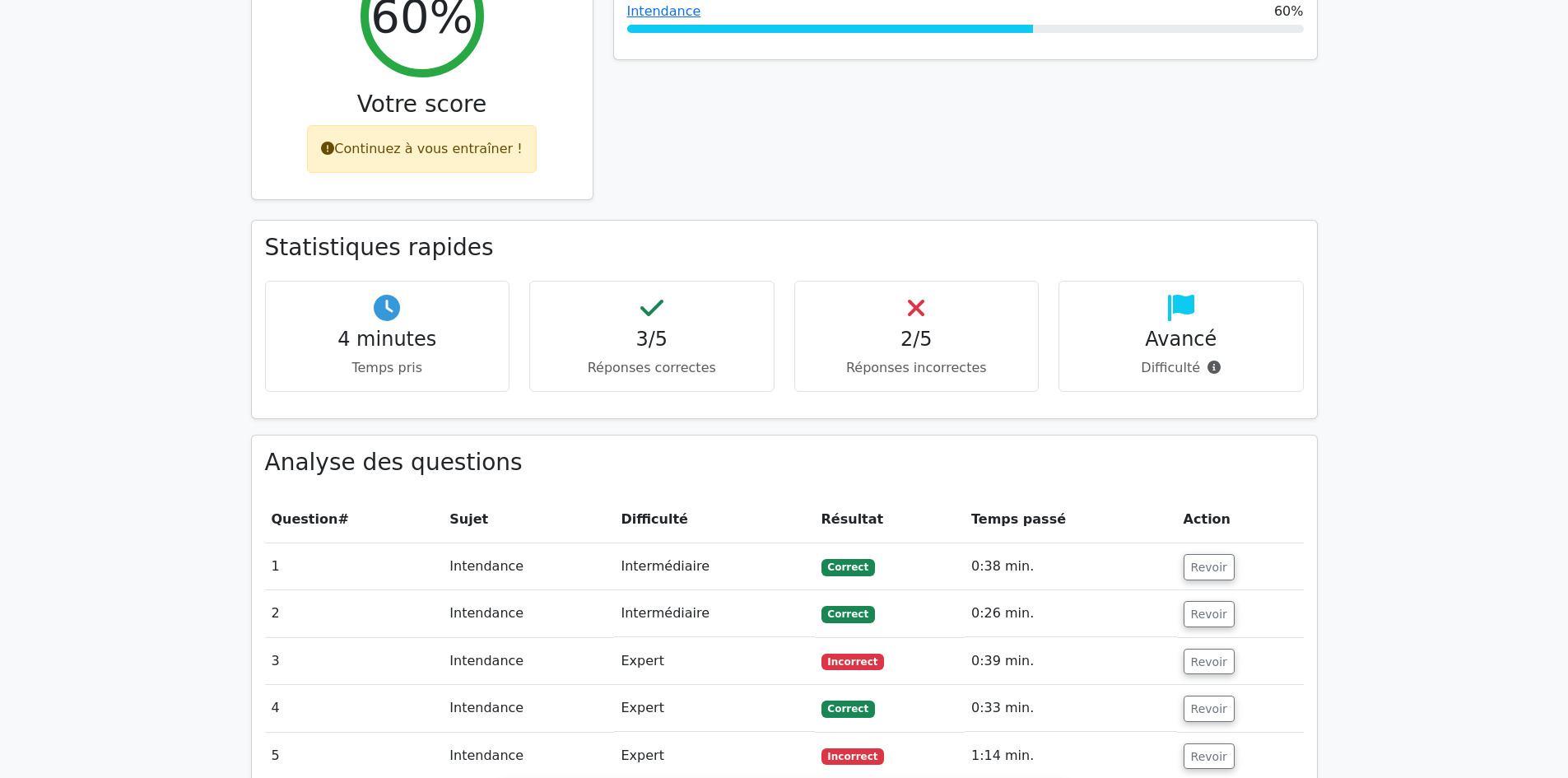
scroll to position [1070, 0]
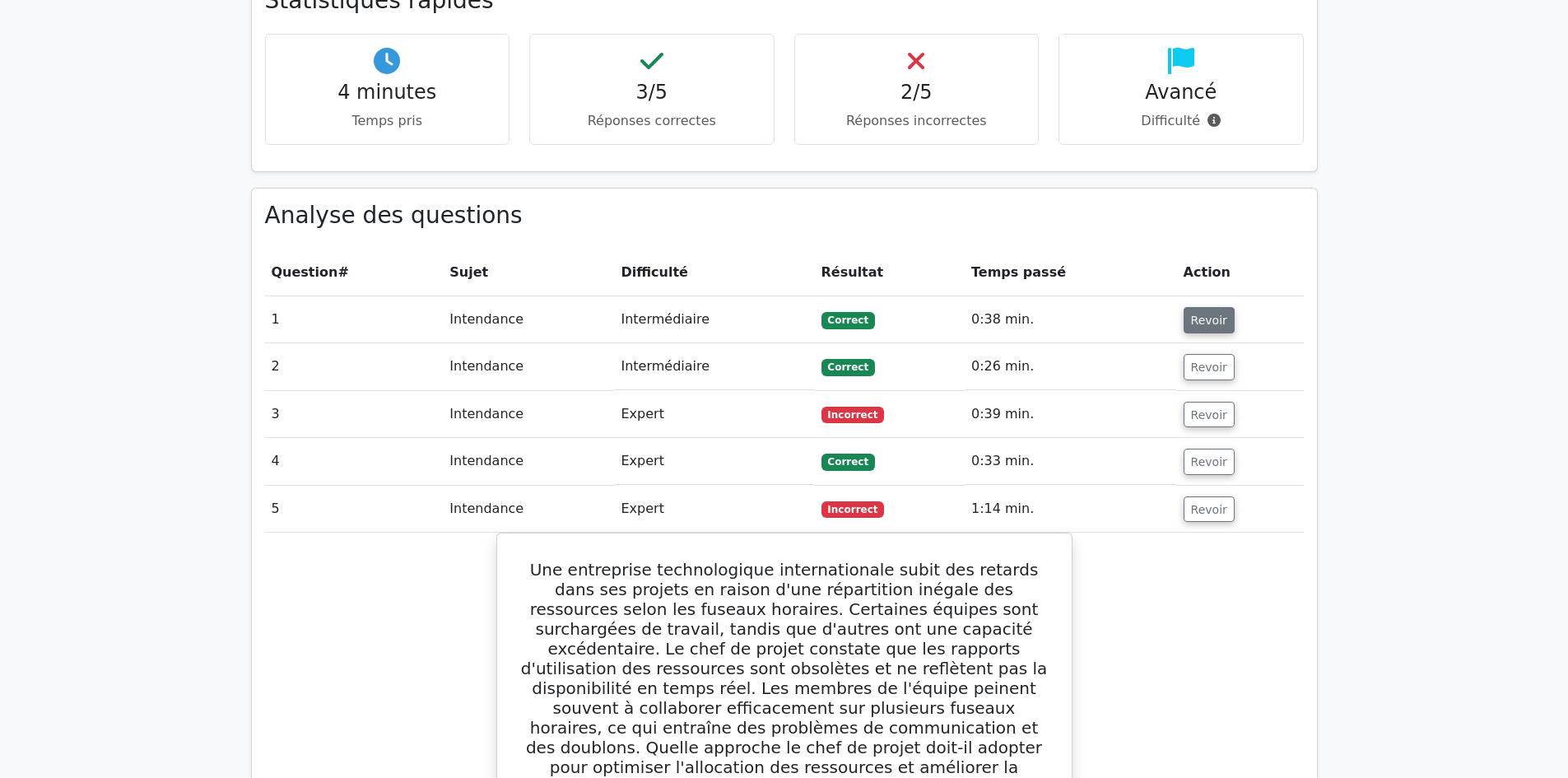
click at [1196, 314] on font "Revoir" at bounding box center [1208, 321] width 36 height 13
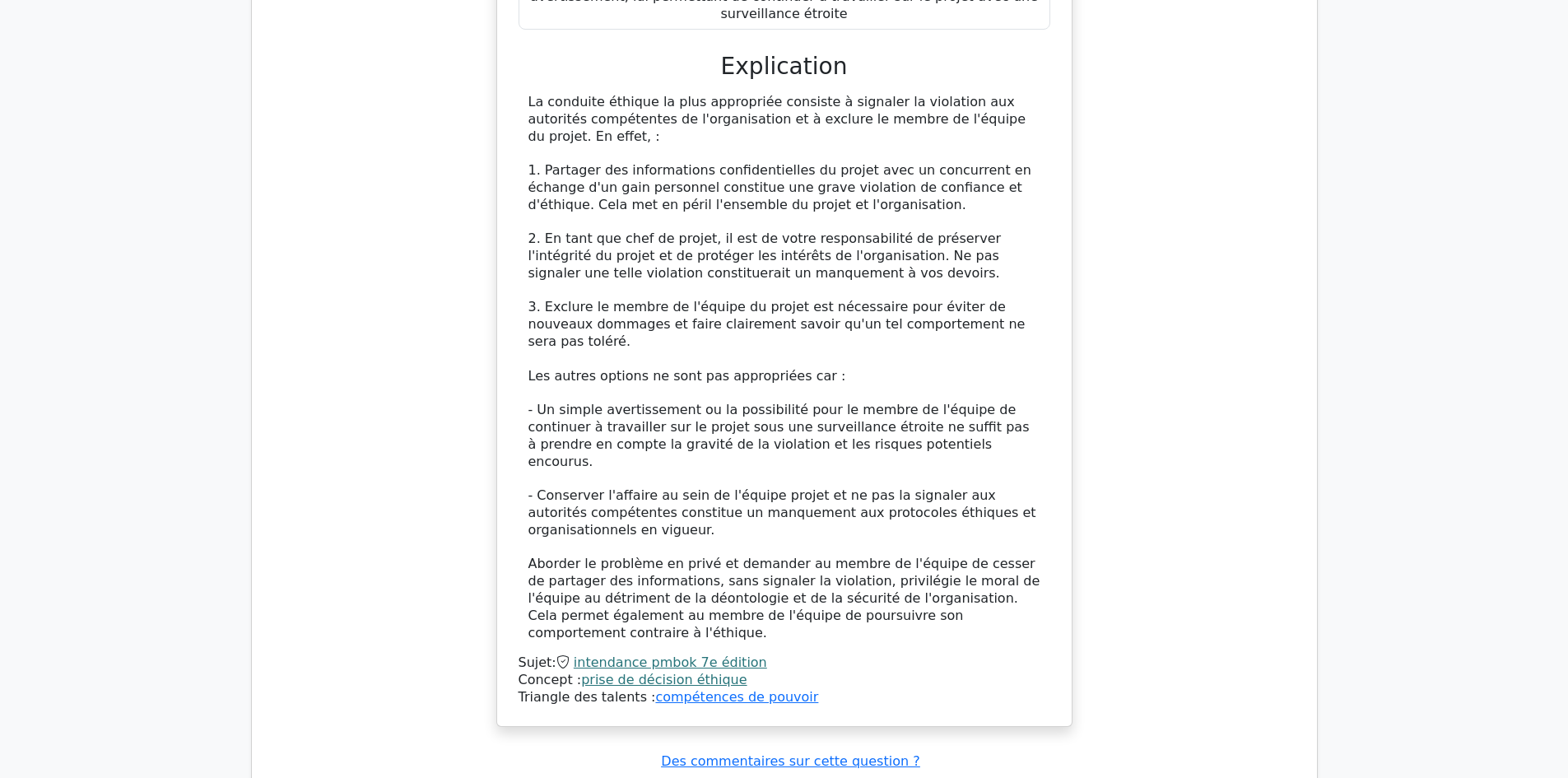
scroll to position [1976, 0]
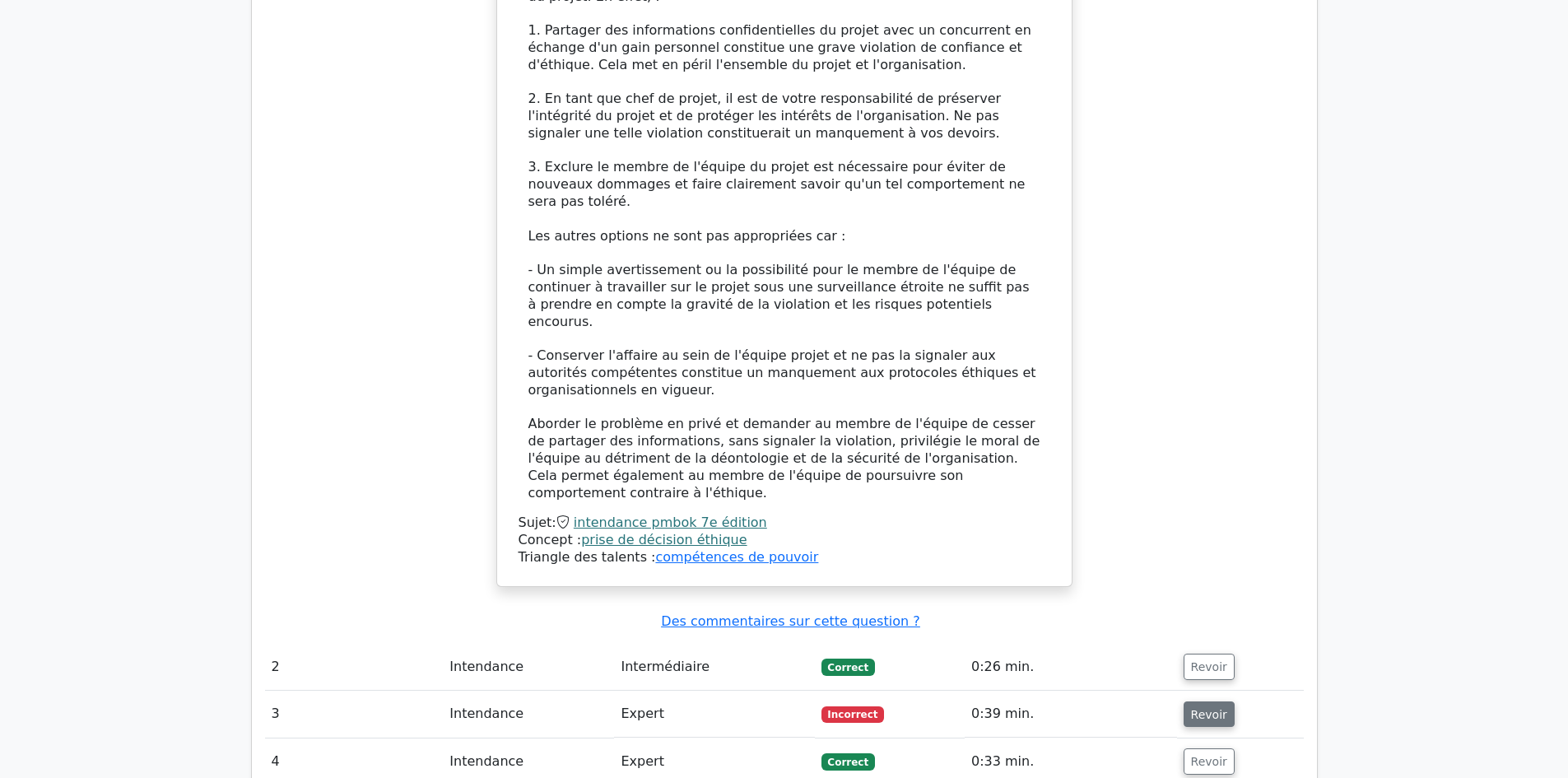
click at [1191, 707] on font "Revoir" at bounding box center [1208, 714] width 36 height 13
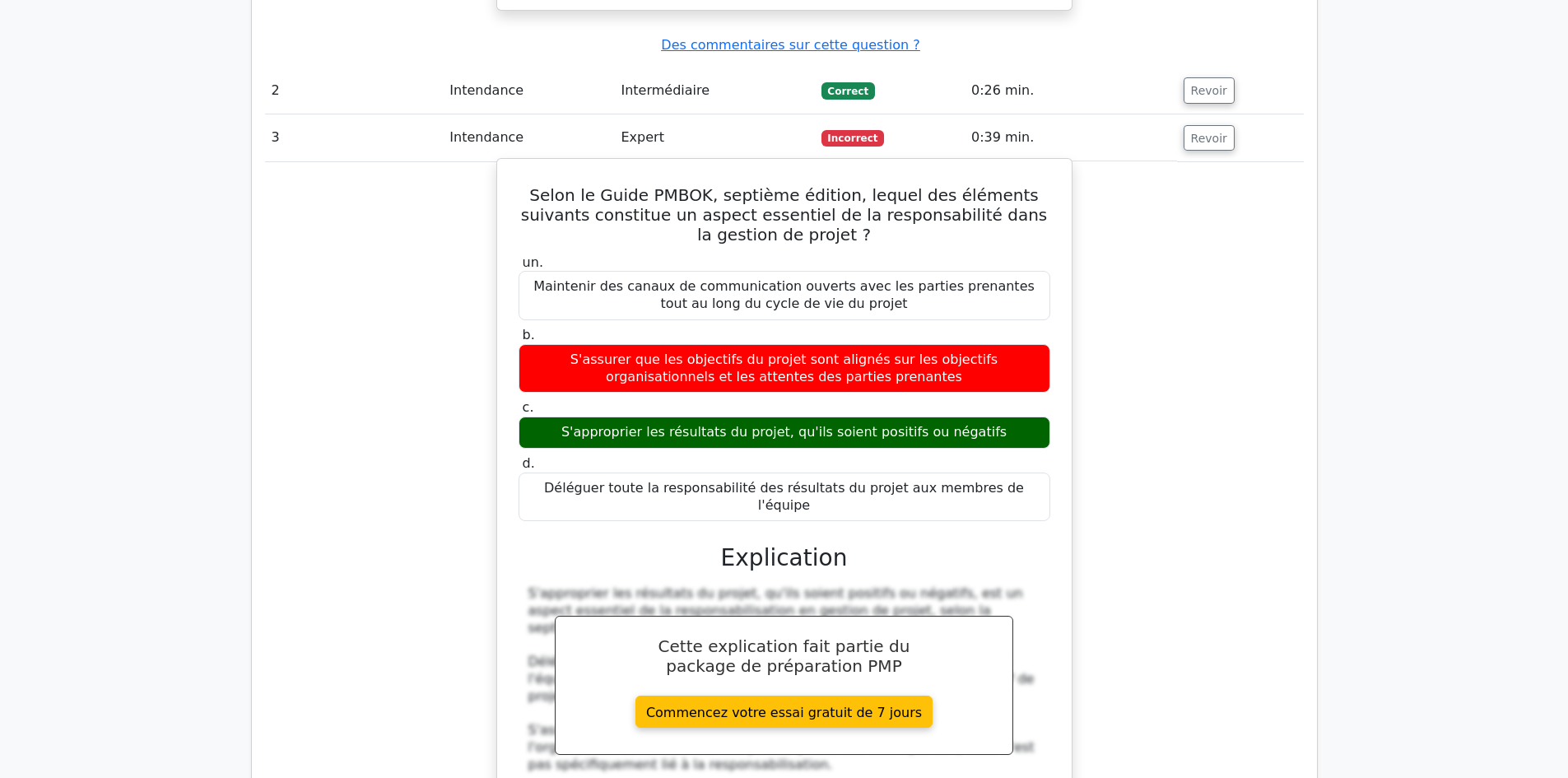
scroll to position [3046, 0]
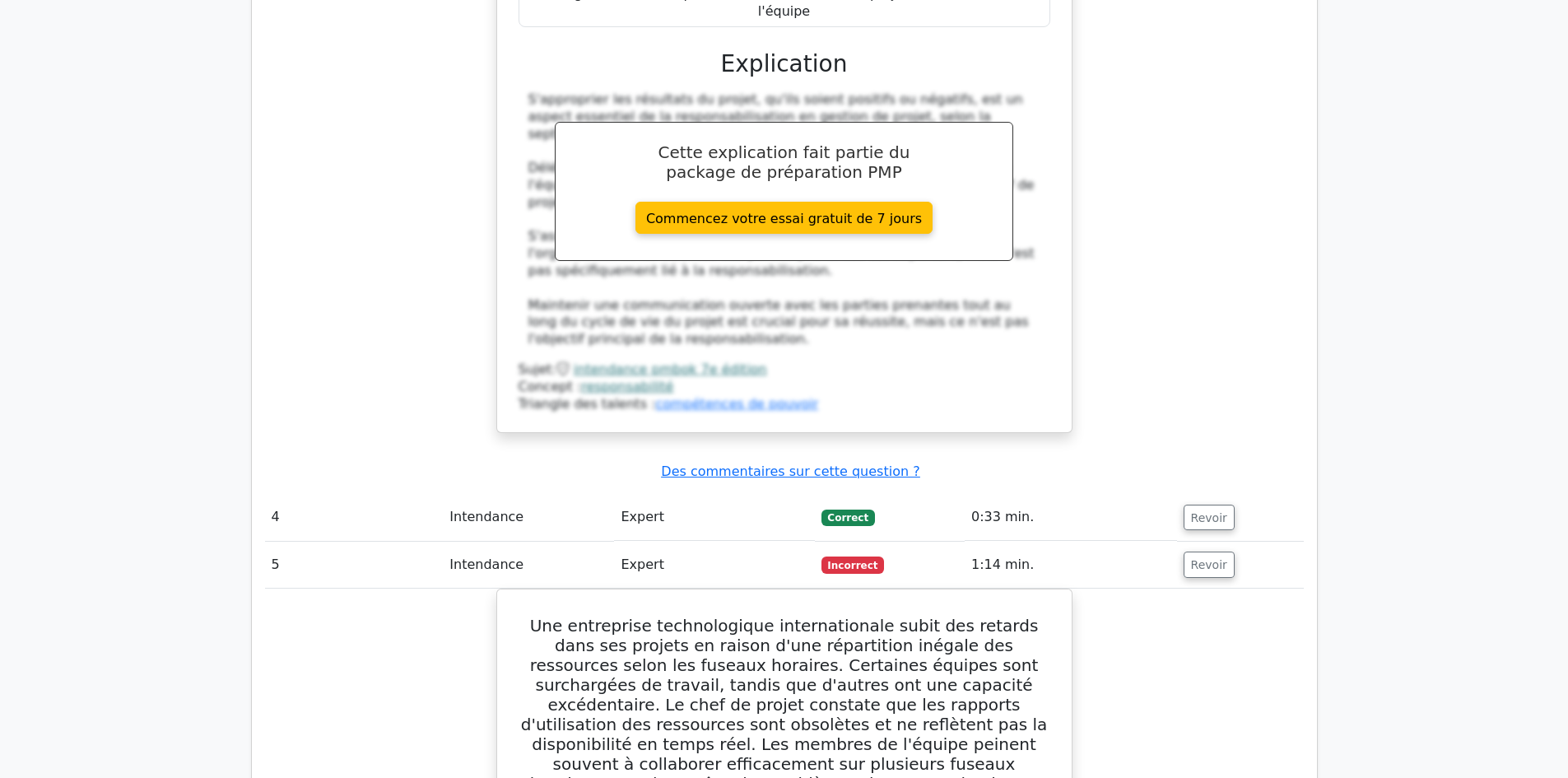
click at [602, 378] on font "responsabilité" at bounding box center [627, 386] width 92 height 16
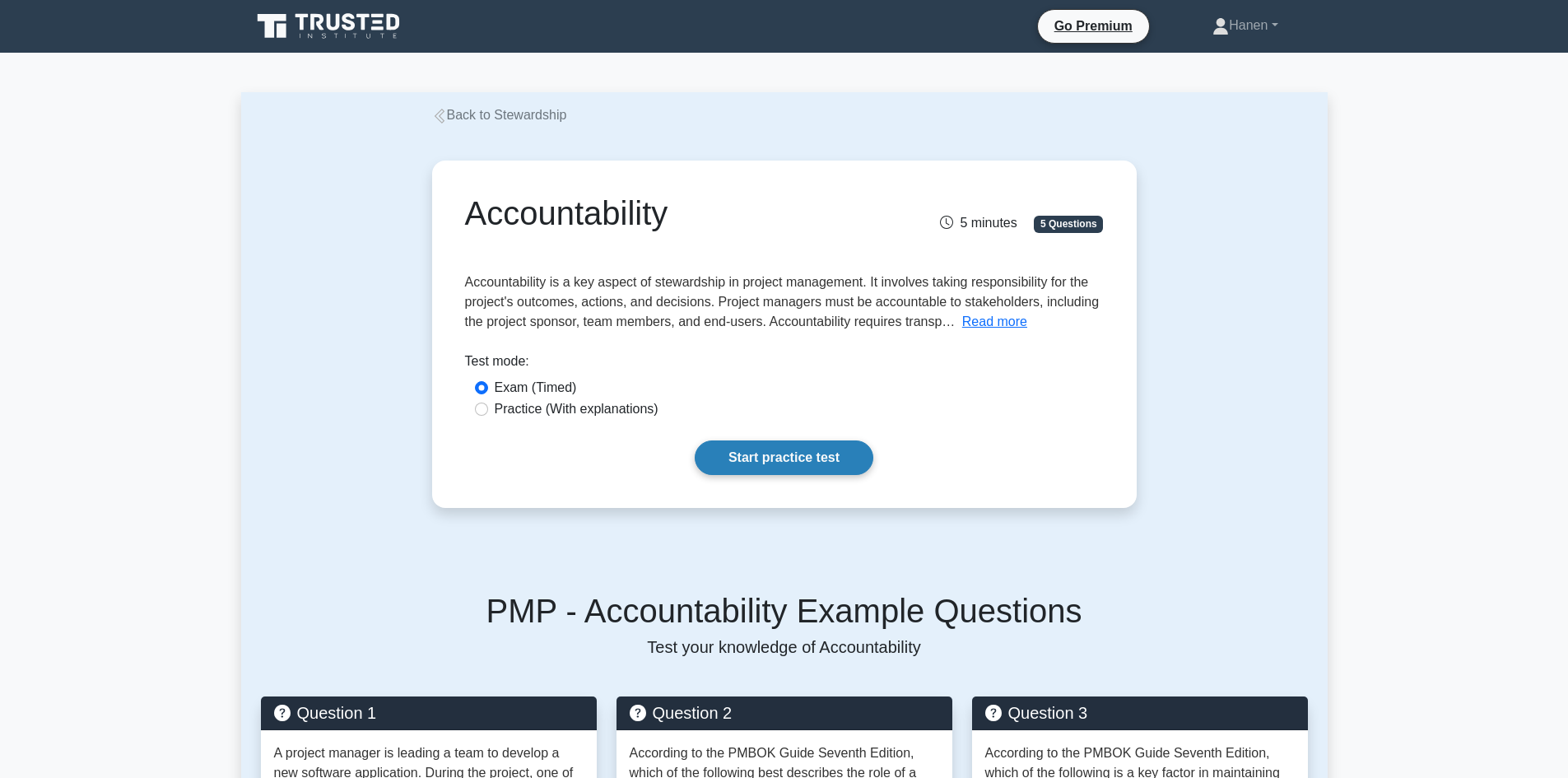
click at [790, 463] on link "Start practice test" at bounding box center [784, 458] width 179 height 35
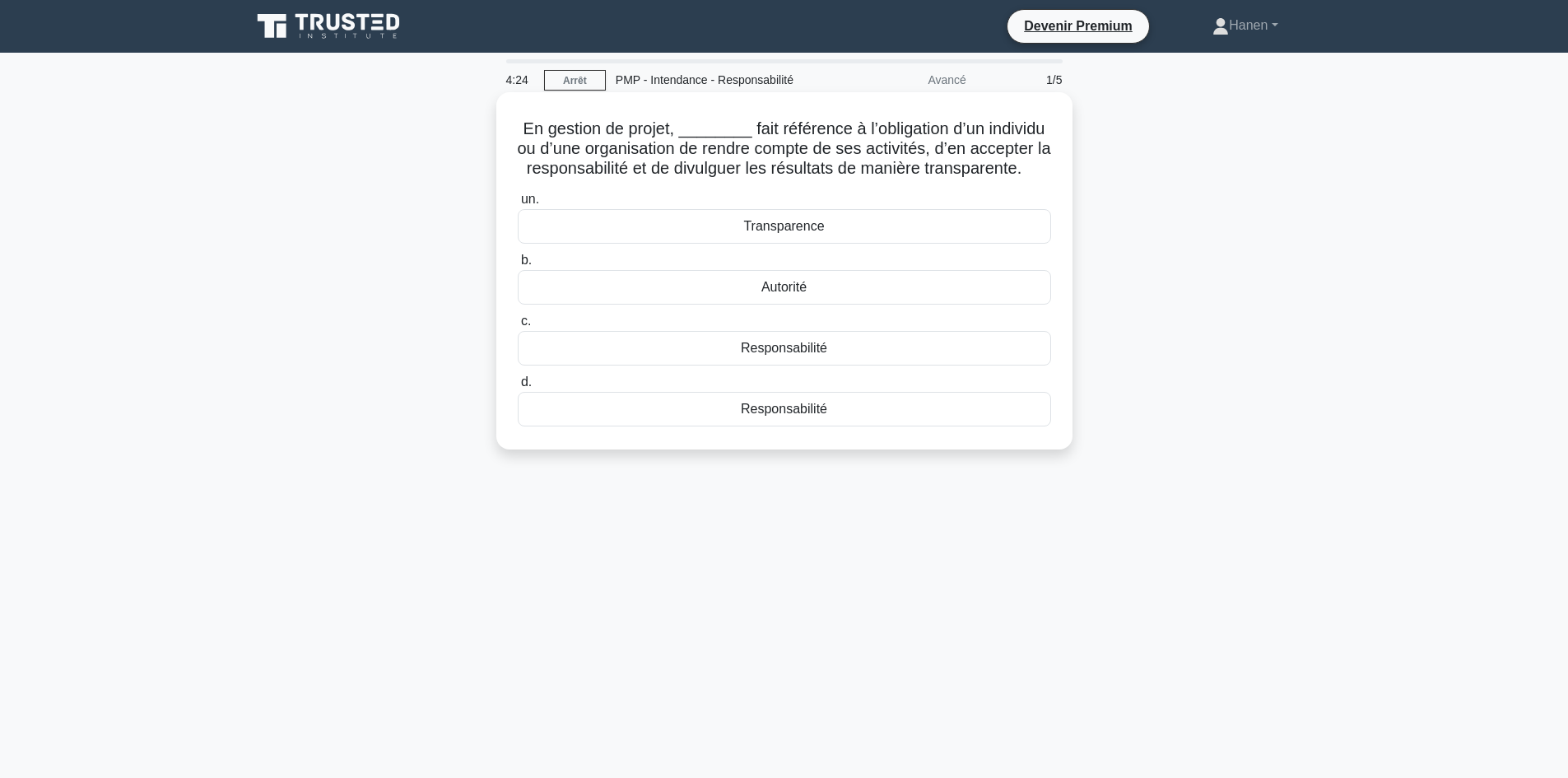
click at [803, 233] on font "Transparence" at bounding box center [784, 225] width 81 height 14
click at [518, 205] on input "un. Transparence" at bounding box center [518, 200] width 0 height 11
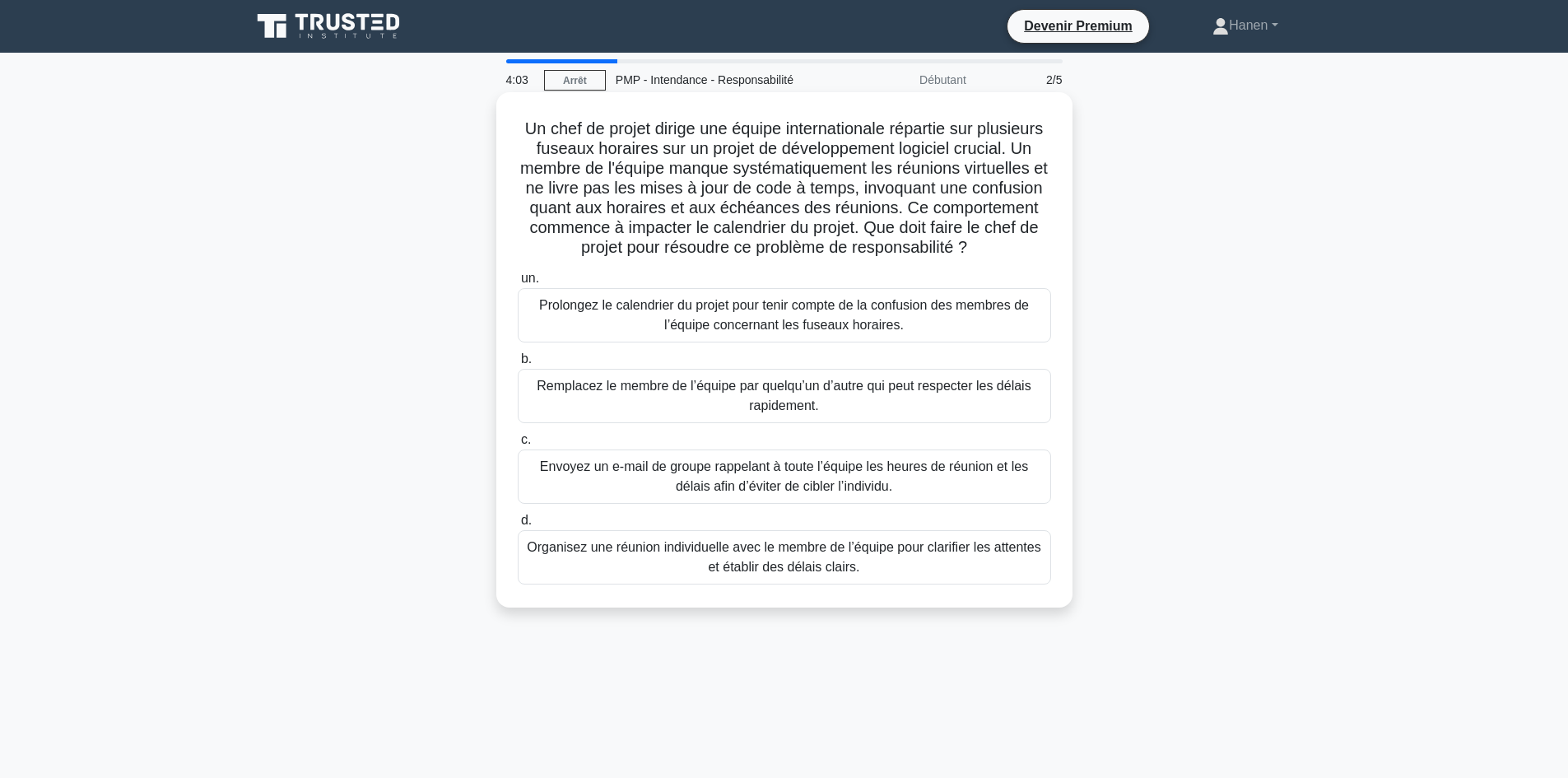
drag, startPoint x: 585, startPoint y: 169, endPoint x: 1070, endPoint y: 249, distance: 491.6
click at [1070, 249] on div "Un chef de projet dirige une équipe internationale répartie sur plusieurs fusea…" at bounding box center [785, 349] width 577 height 515
click at [695, 565] on font "Organisez une réunion individuelle avec le membre de l’équipe pour clarifier le…" at bounding box center [784, 557] width 519 height 39
click at [518, 526] on input "d. Organisez une réunion individuelle avec le membre de l’équipe pour clarifier…" at bounding box center [518, 521] width 0 height 11
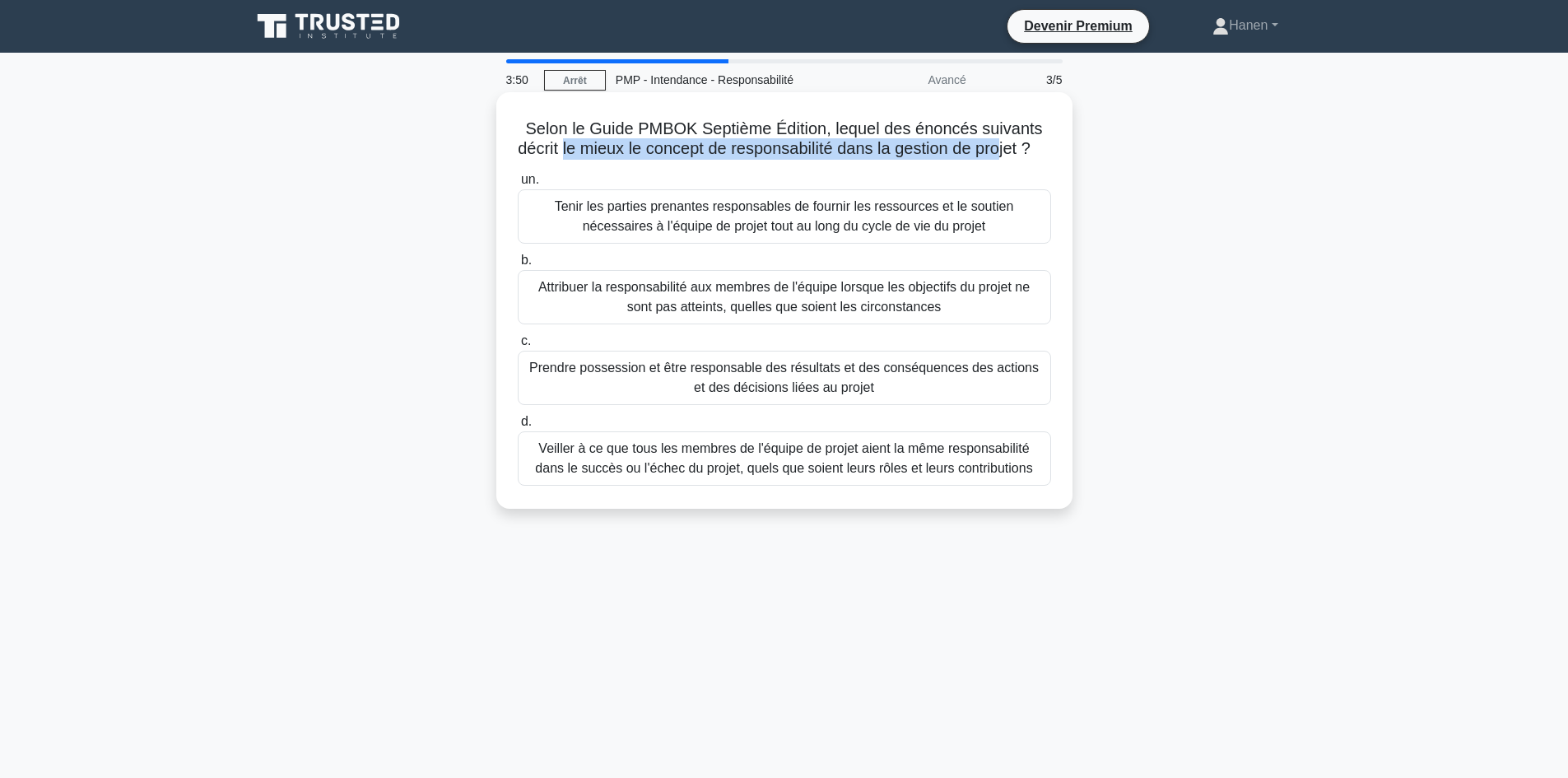
drag, startPoint x: 567, startPoint y: 147, endPoint x: 1015, endPoint y: 148, distance: 448.0
click at [1015, 148] on font "Selon le Guide PMBOK Septième Édition, lequel des énoncés suivants décrit le mi…" at bounding box center [779, 138] width 524 height 38
click at [873, 398] on font "Prendre possession et être responsable des résultats et des conséquences des ac…" at bounding box center [784, 378] width 519 height 39
click at [518, 346] on input "c. Prendre possession et être responsable des résultats et des conséquences des…" at bounding box center [518, 342] width 0 height 11
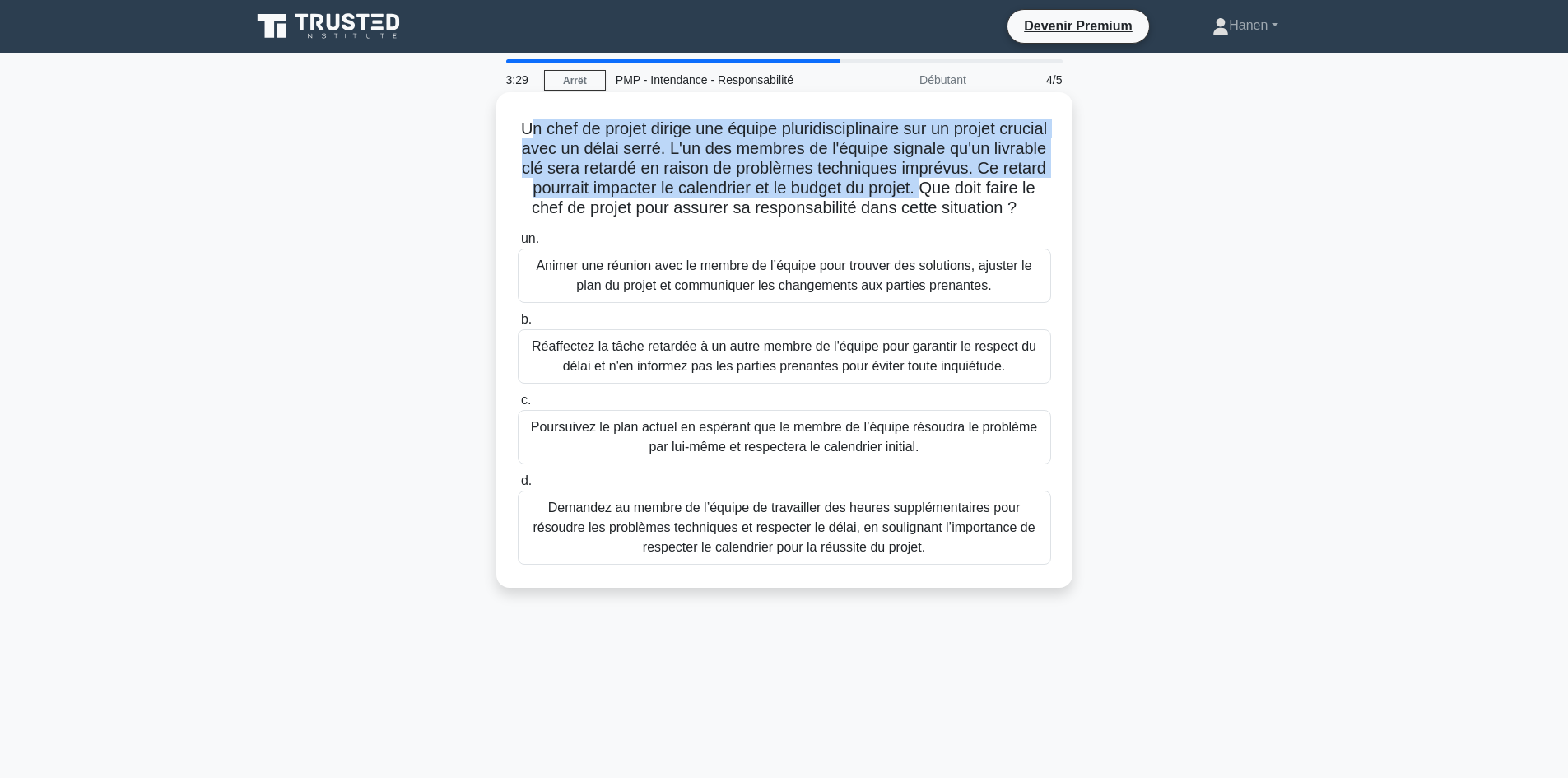
drag, startPoint x: 550, startPoint y: 134, endPoint x: 1009, endPoint y: 187, distance: 462.0
click at [1009, 187] on font "Un chef de projet dirige une équipe pluridisciplinaire sur un projet crucial av…" at bounding box center [784, 168] width 526 height 97
drag, startPoint x: 596, startPoint y: 208, endPoint x: 836, endPoint y: 228, distance: 240.8
click at [836, 219] on h5 "Un chef de projet dirige une équipe pluridisciplinaire sur un projet crucial av…" at bounding box center [784, 168] width 537 height 100
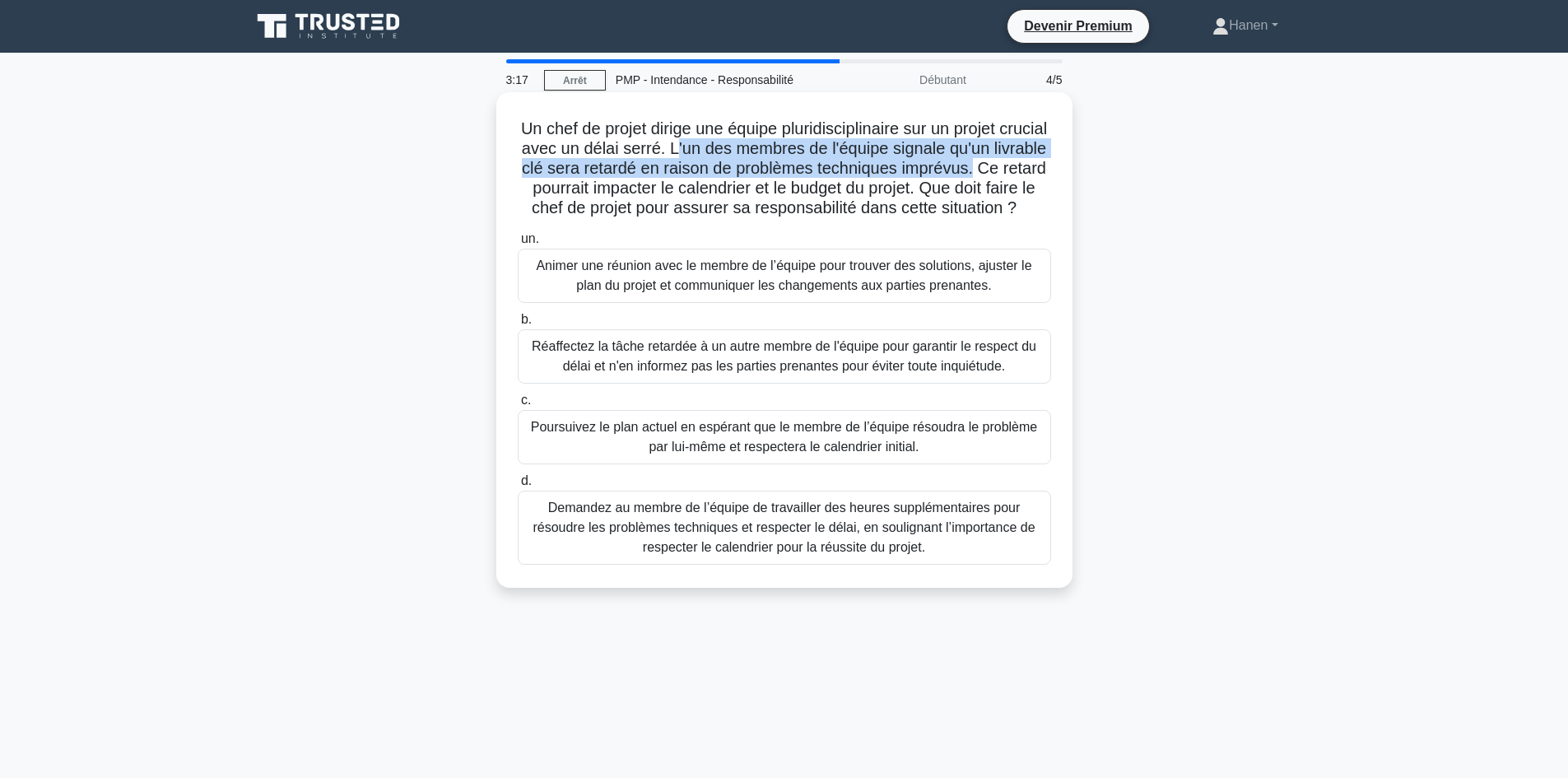
drag, startPoint x: 726, startPoint y: 149, endPoint x: 1054, endPoint y: 170, distance: 328.7
click at [1054, 170] on div "Un chef de projet dirige une équipe pluridisciplinaire sur un projet crucial av…" at bounding box center [784, 340] width 563 height 482
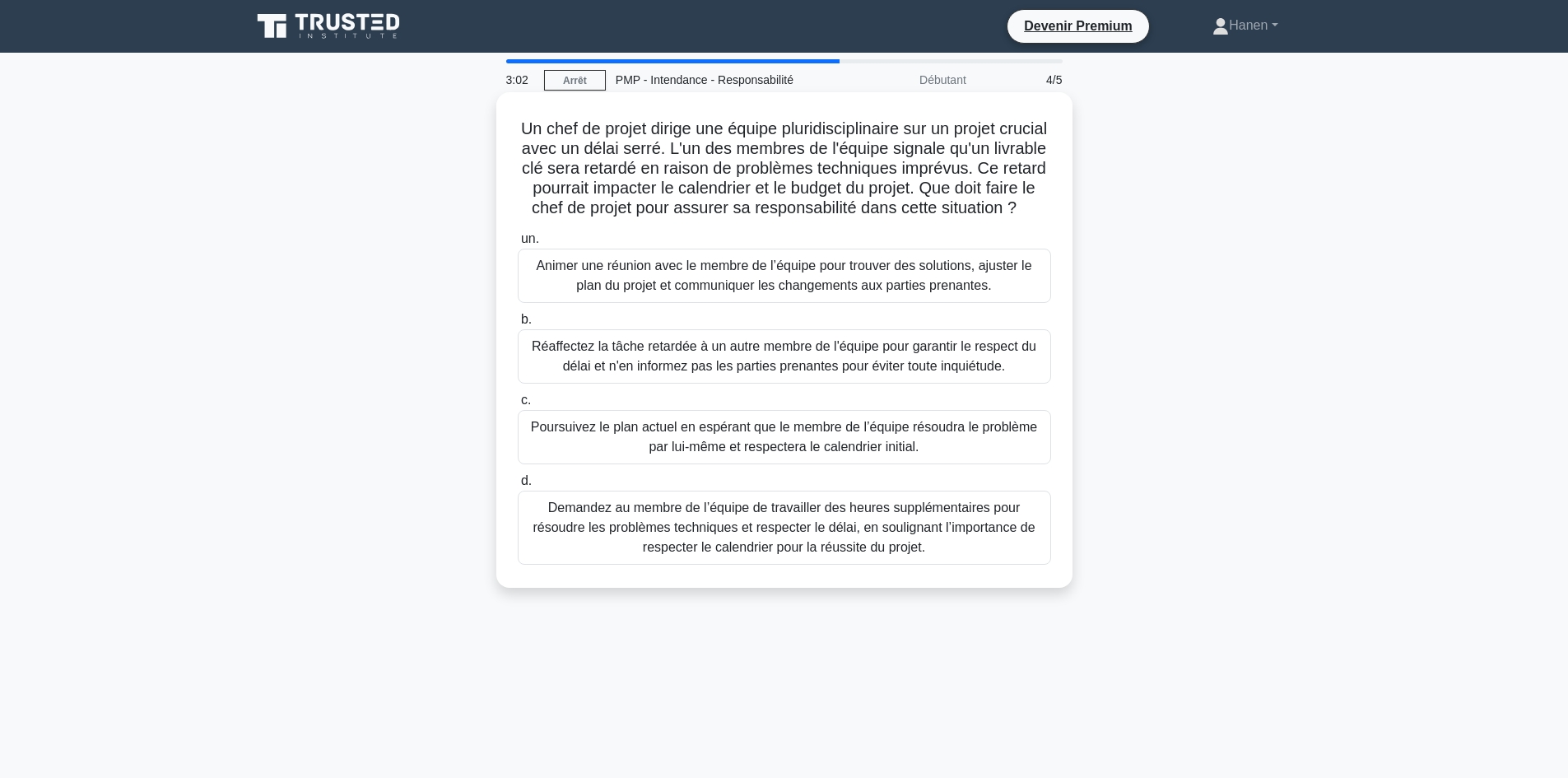
click at [565, 296] on font "Animer une réunion avec le membre de l’équipe pour trouver des solutions, ajust…" at bounding box center [784, 276] width 519 height 39
click at [518, 244] on input "un. Animer une réunion avec le membre de l’équipe pour trouver des solutions, a…" at bounding box center [518, 240] width 0 height 11
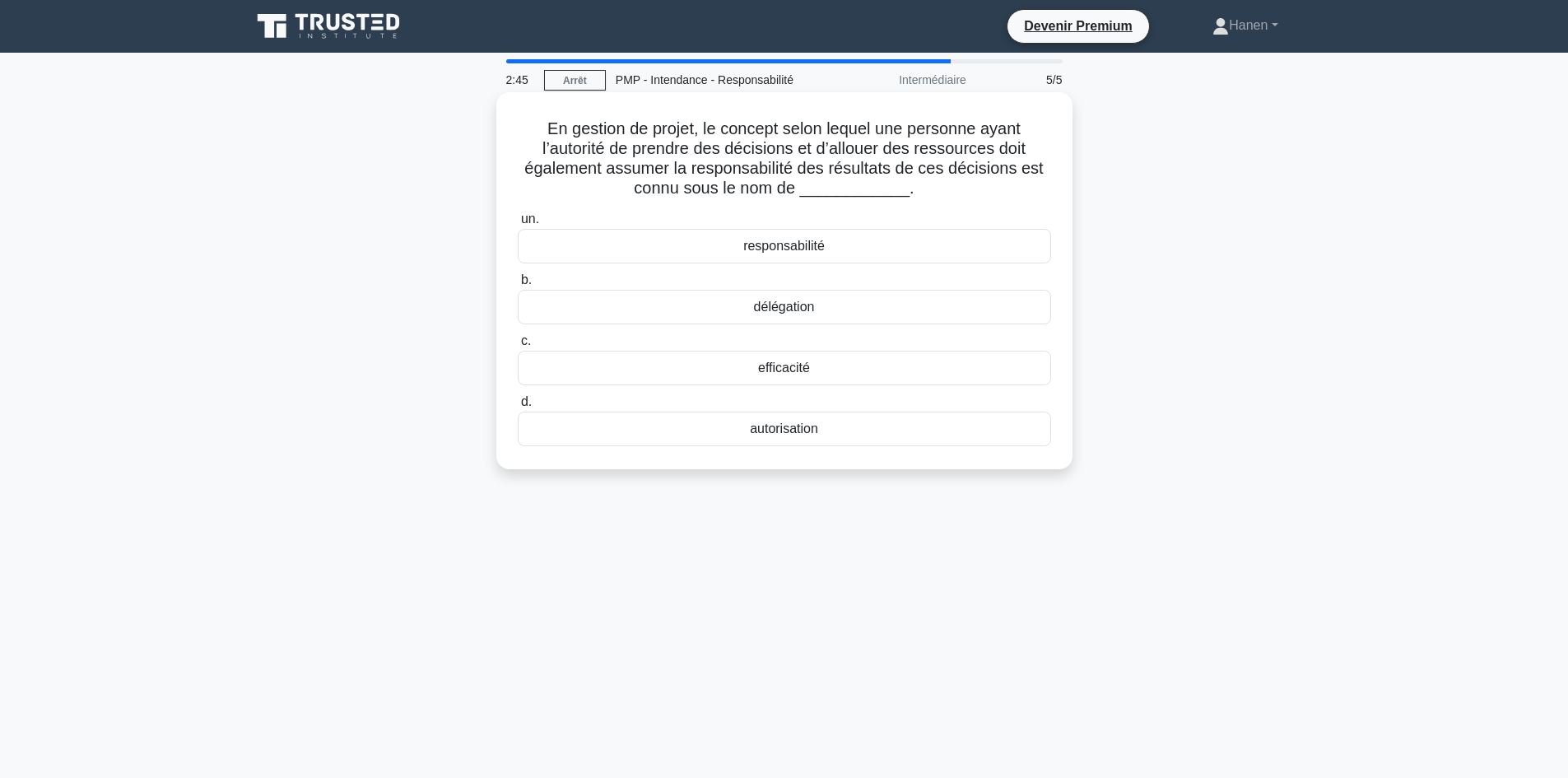
click at [786, 249] on font "responsabilité" at bounding box center [784, 245] width 82 height 14
click at [518, 225] on input "un. responsabilité" at bounding box center [518, 220] width 0 height 11
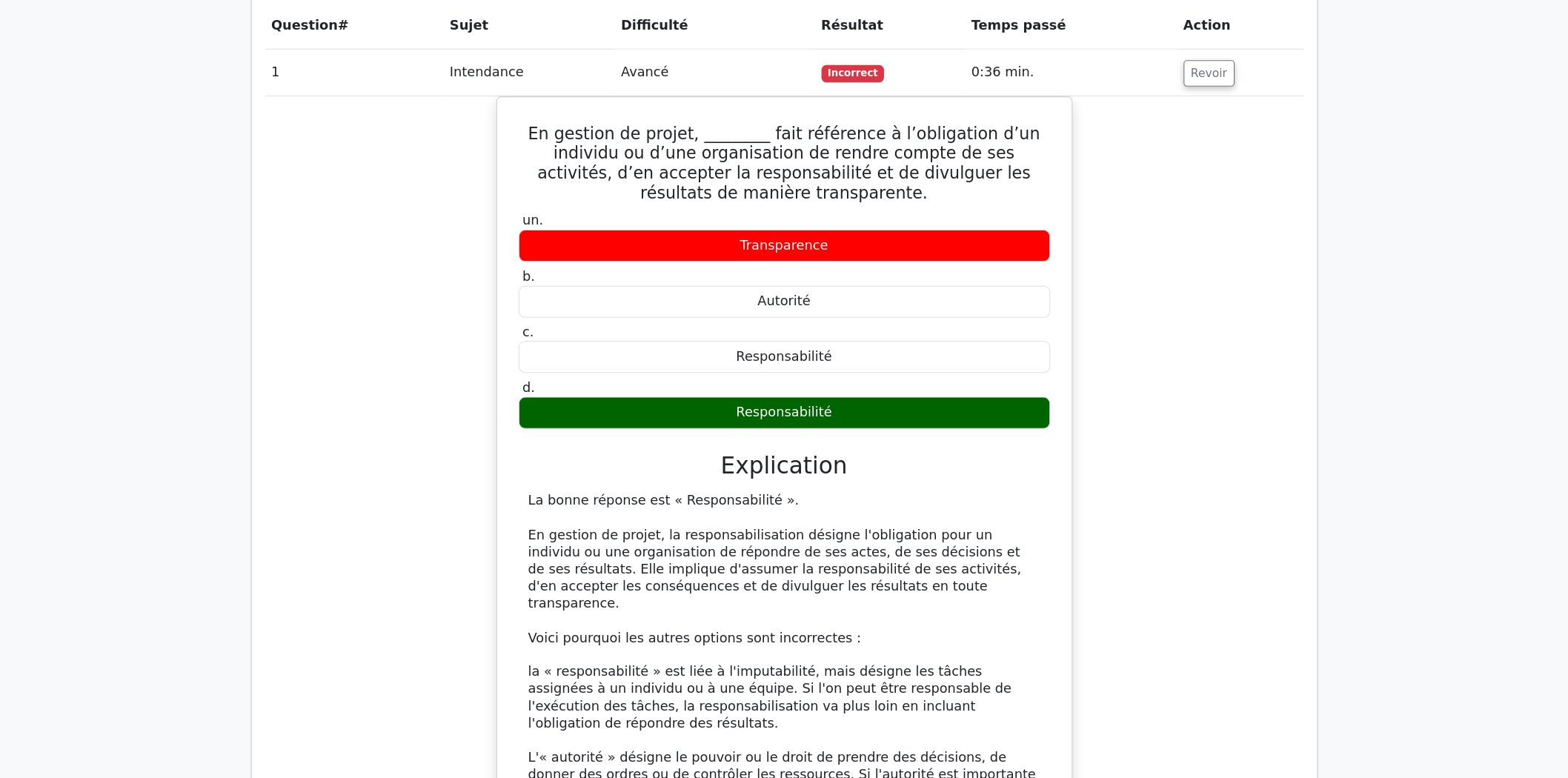
scroll to position [1185, 0]
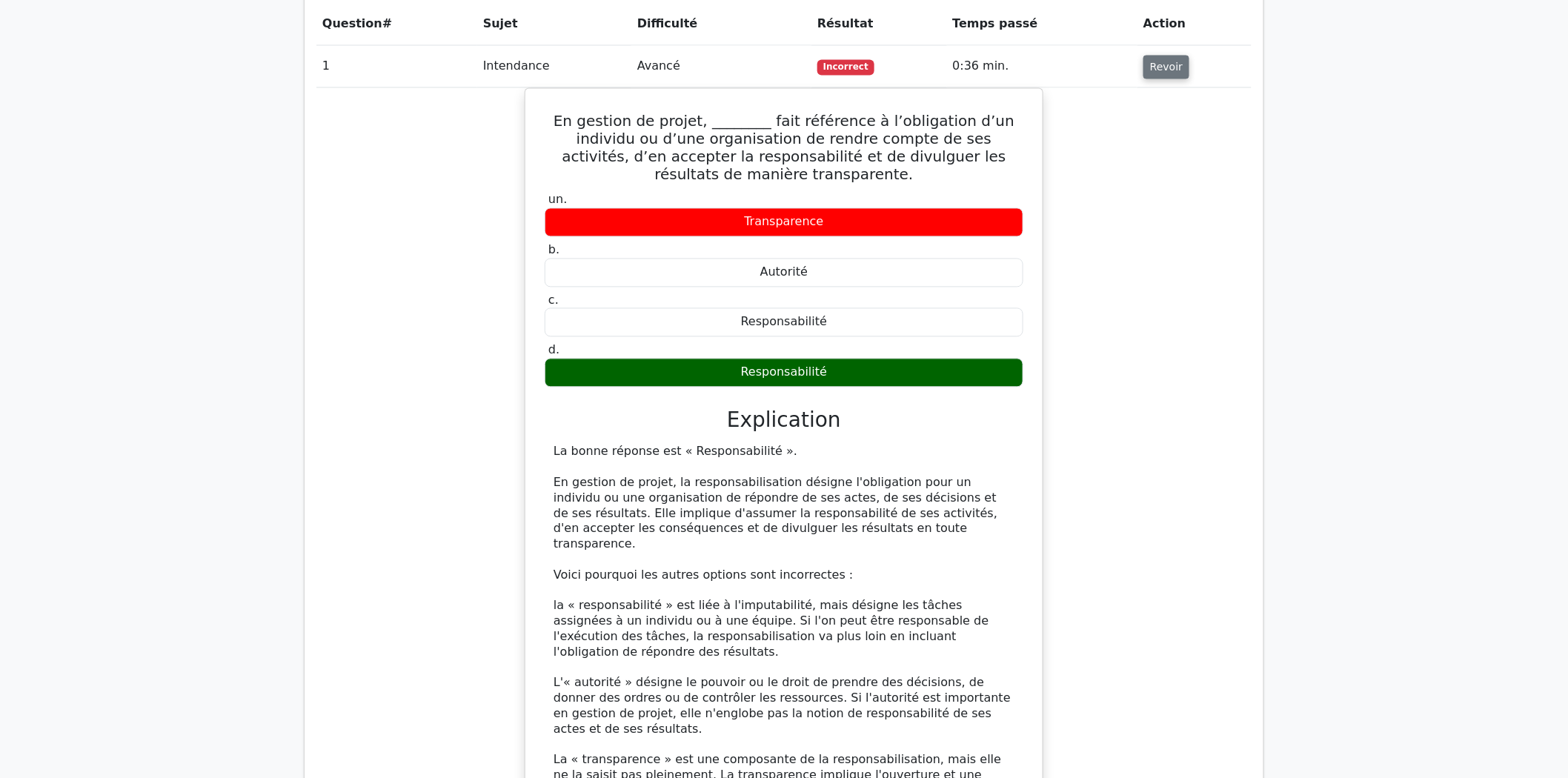
click at [1171, 61] on font "Revoir" at bounding box center [1165, 67] width 32 height 12
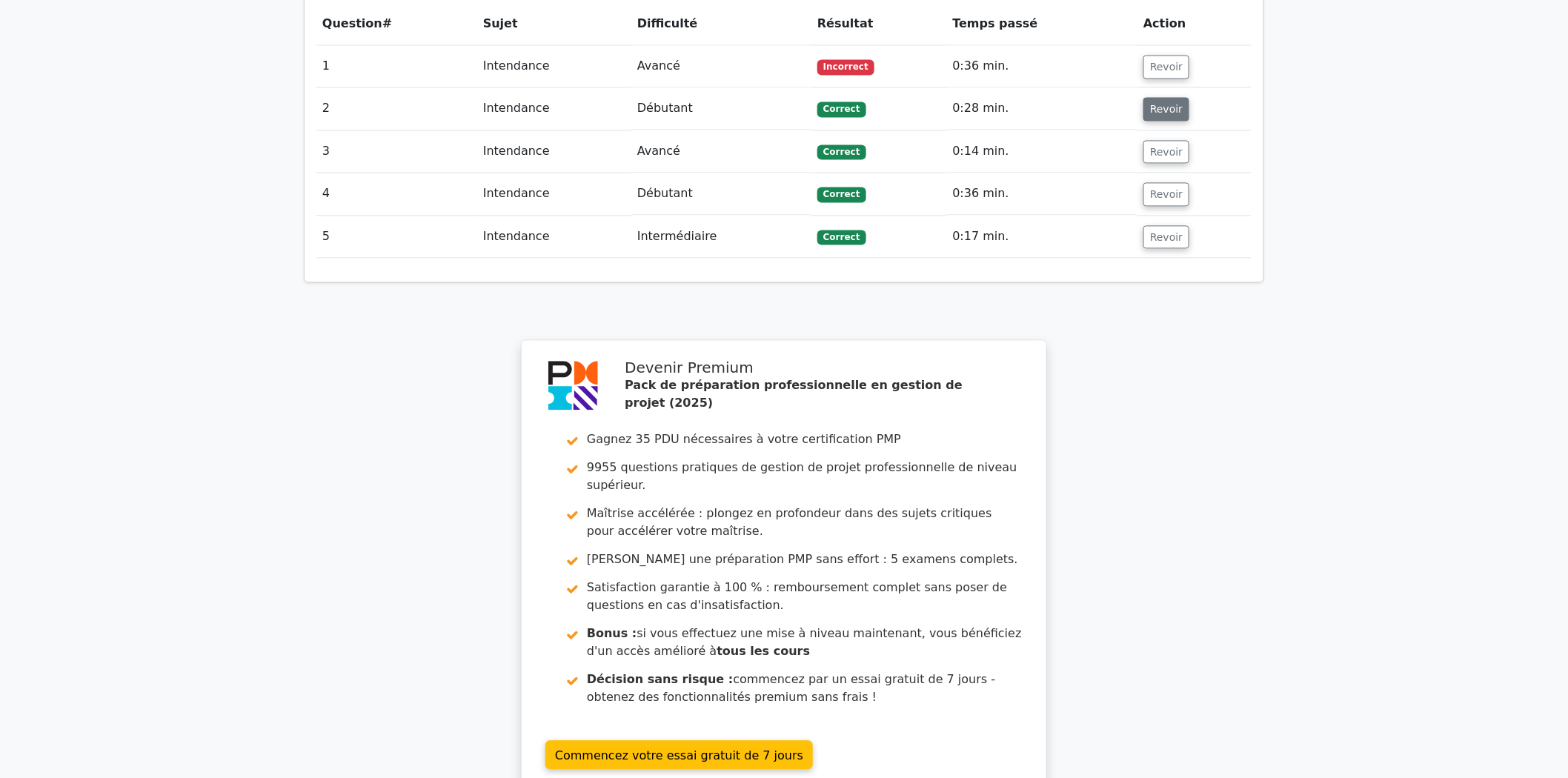
click at [1164, 103] on font "Revoir" at bounding box center [1165, 109] width 32 height 12
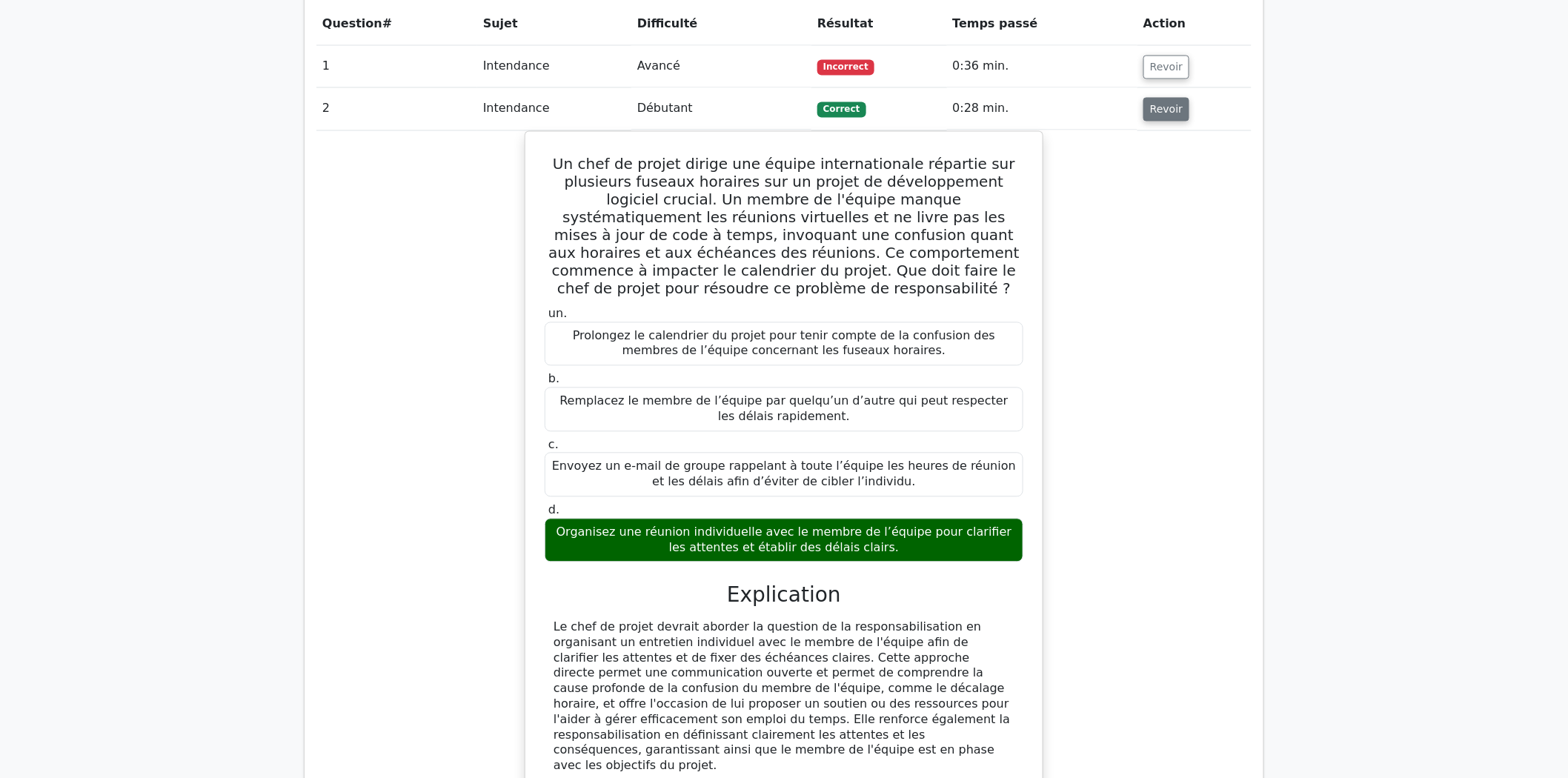
click at [1164, 103] on font "Revoir" at bounding box center [1165, 109] width 32 height 12
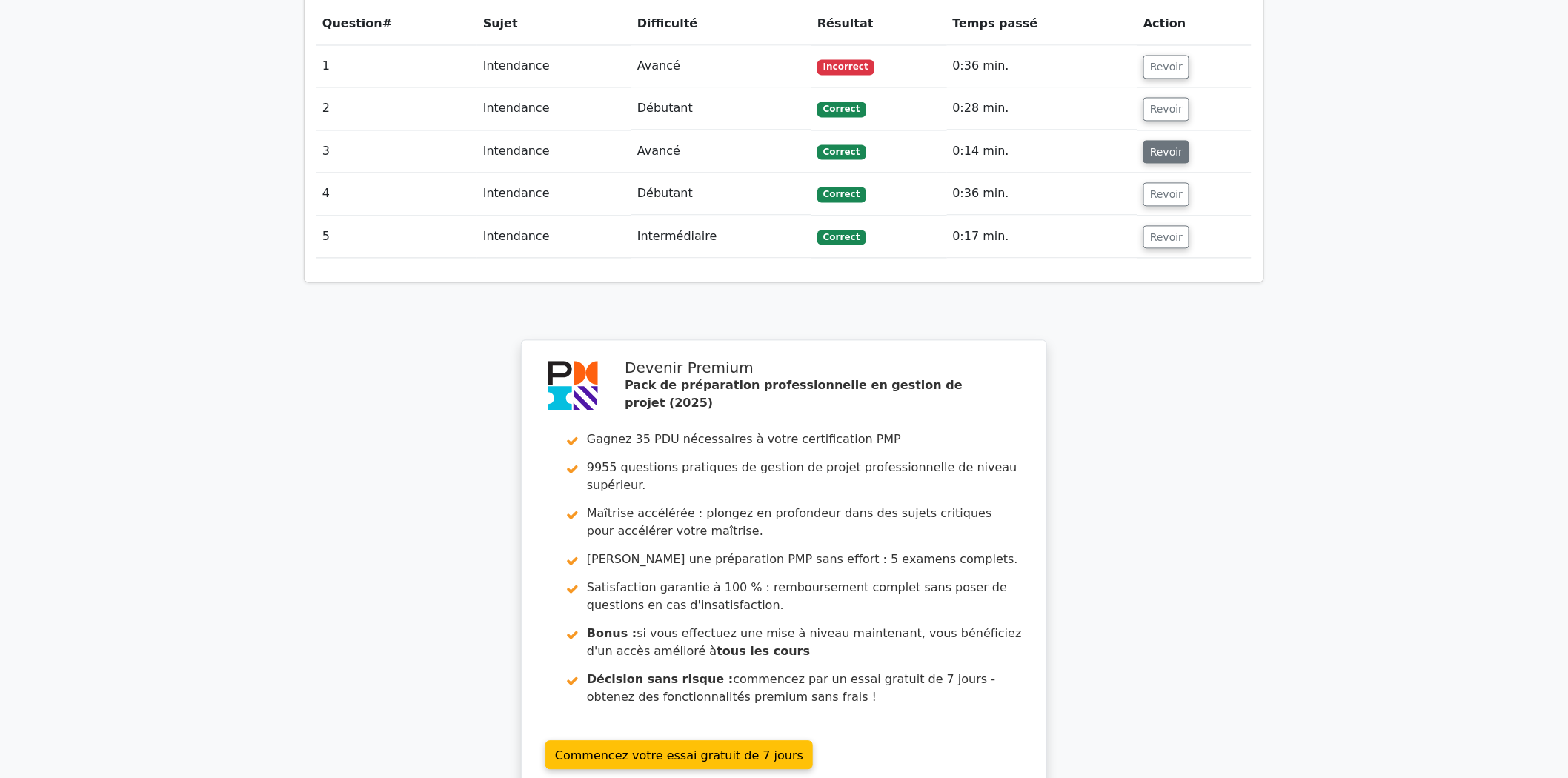
click at [1164, 146] on font "Revoir" at bounding box center [1165, 151] width 32 height 12
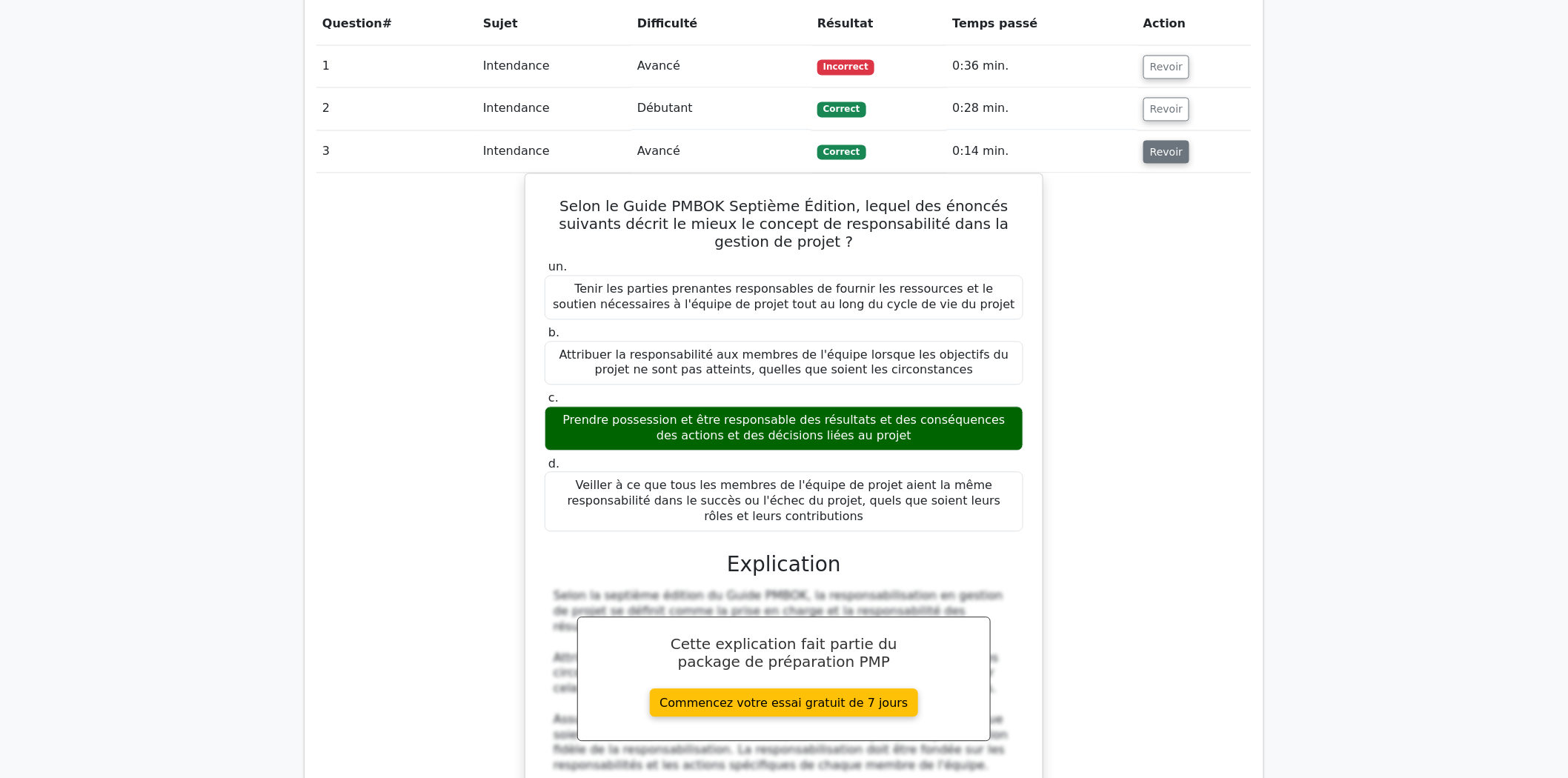
click at [1150, 146] on font "Revoir" at bounding box center [1165, 151] width 32 height 12
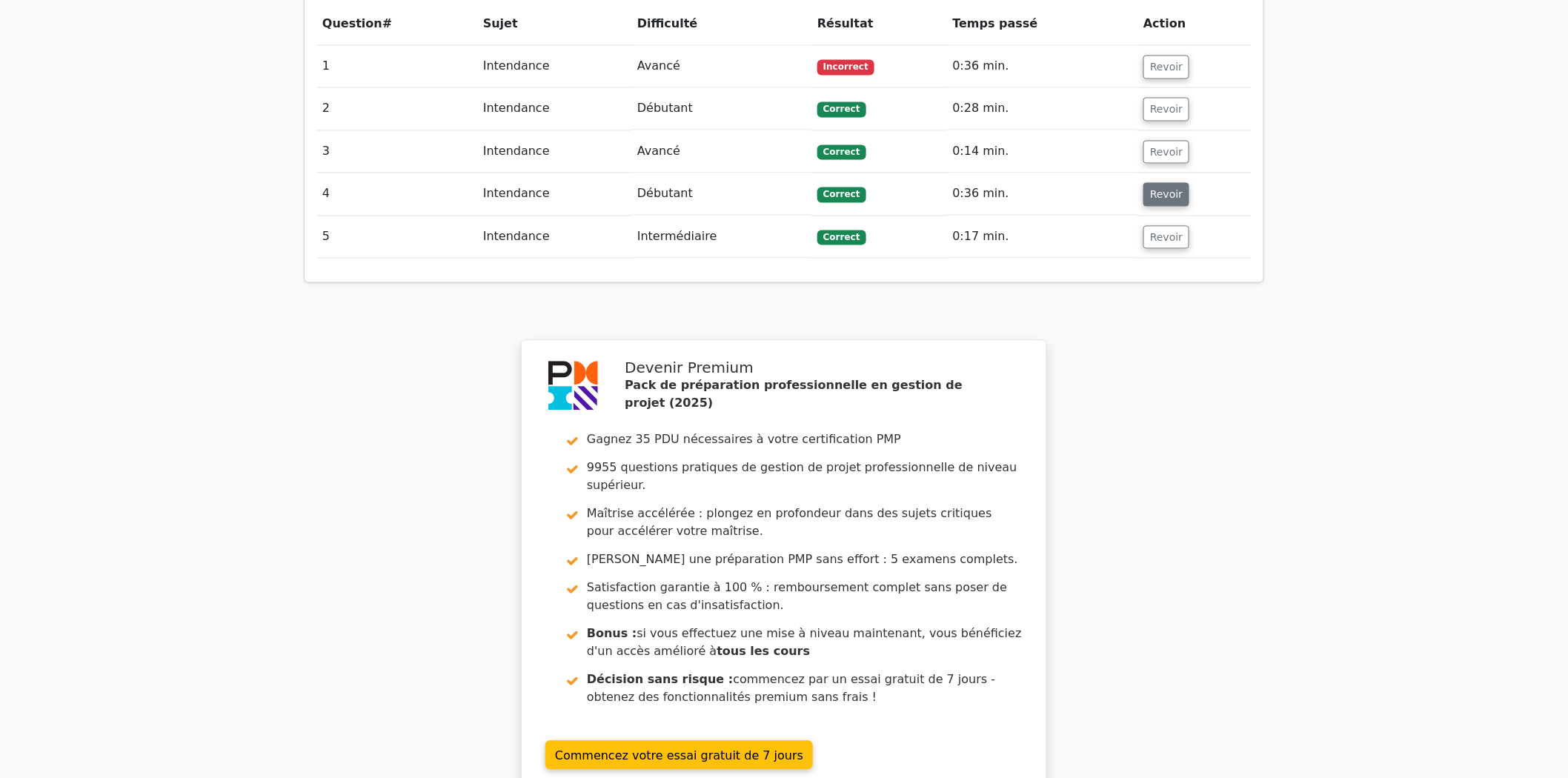
click at [1162, 189] on font "Revoir" at bounding box center [1165, 194] width 32 height 12
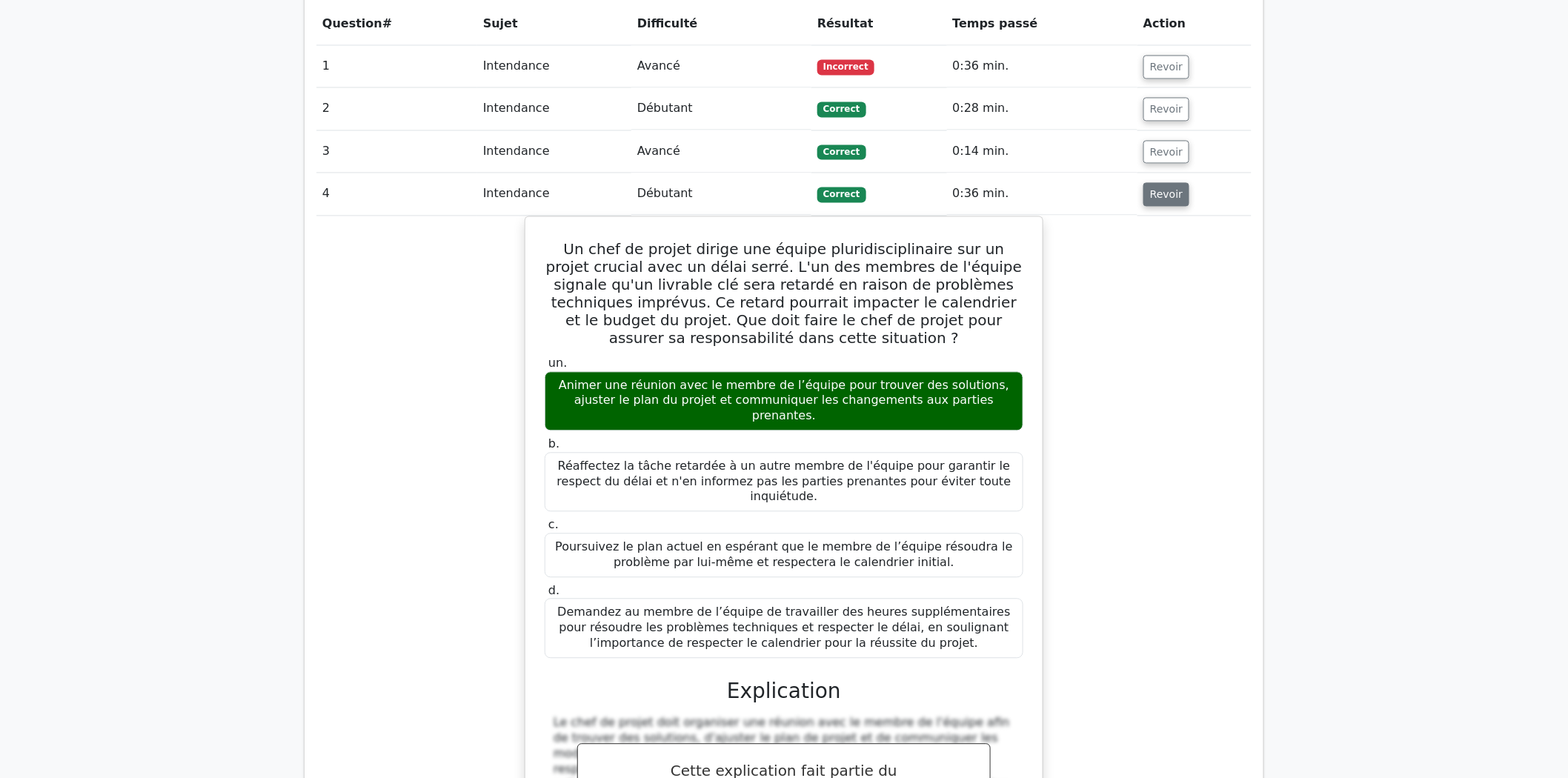
click at [1151, 189] on font "Revoir" at bounding box center [1165, 194] width 32 height 12
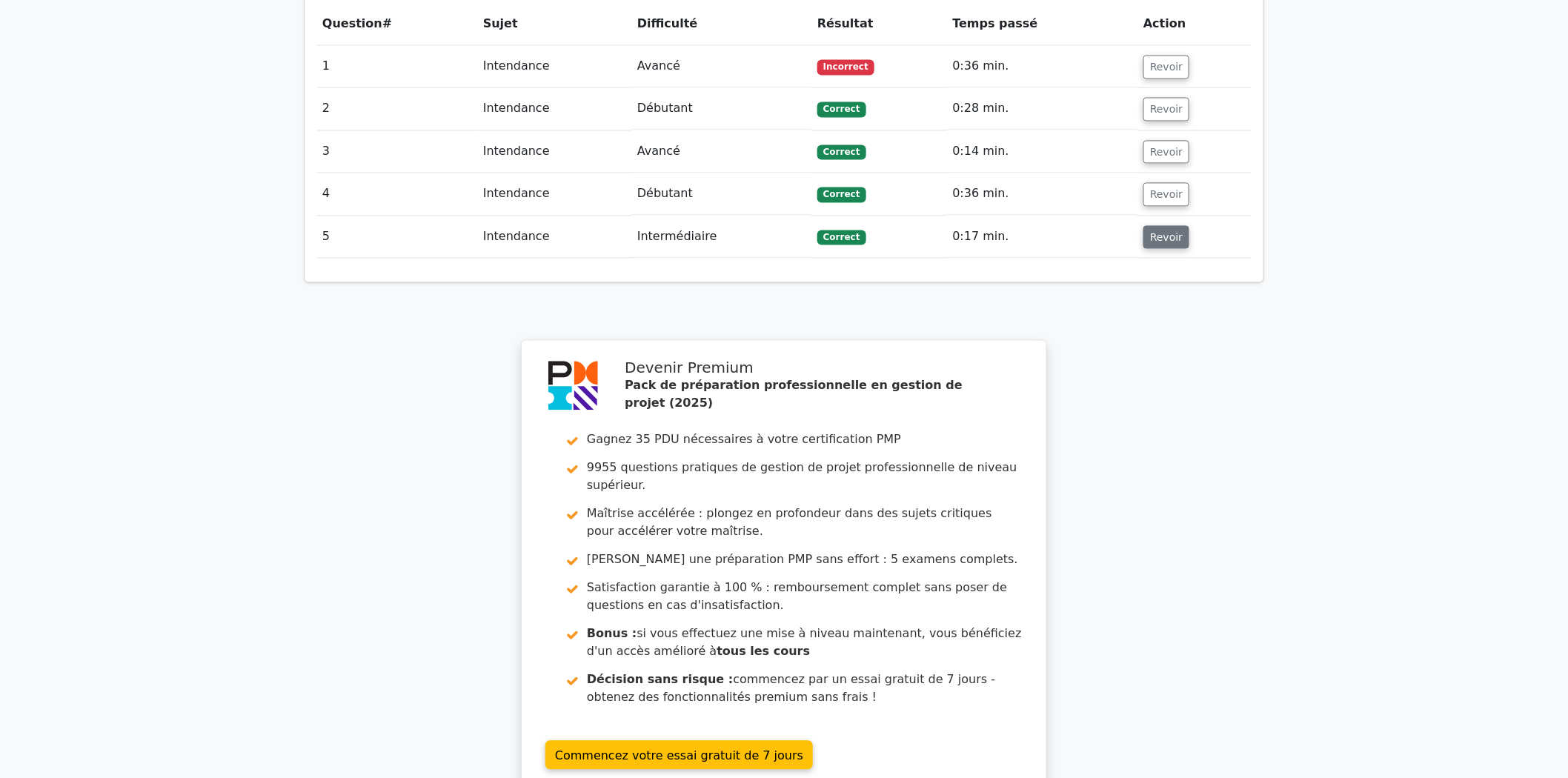
click at [1150, 231] on font "Revoir" at bounding box center [1165, 236] width 32 height 12
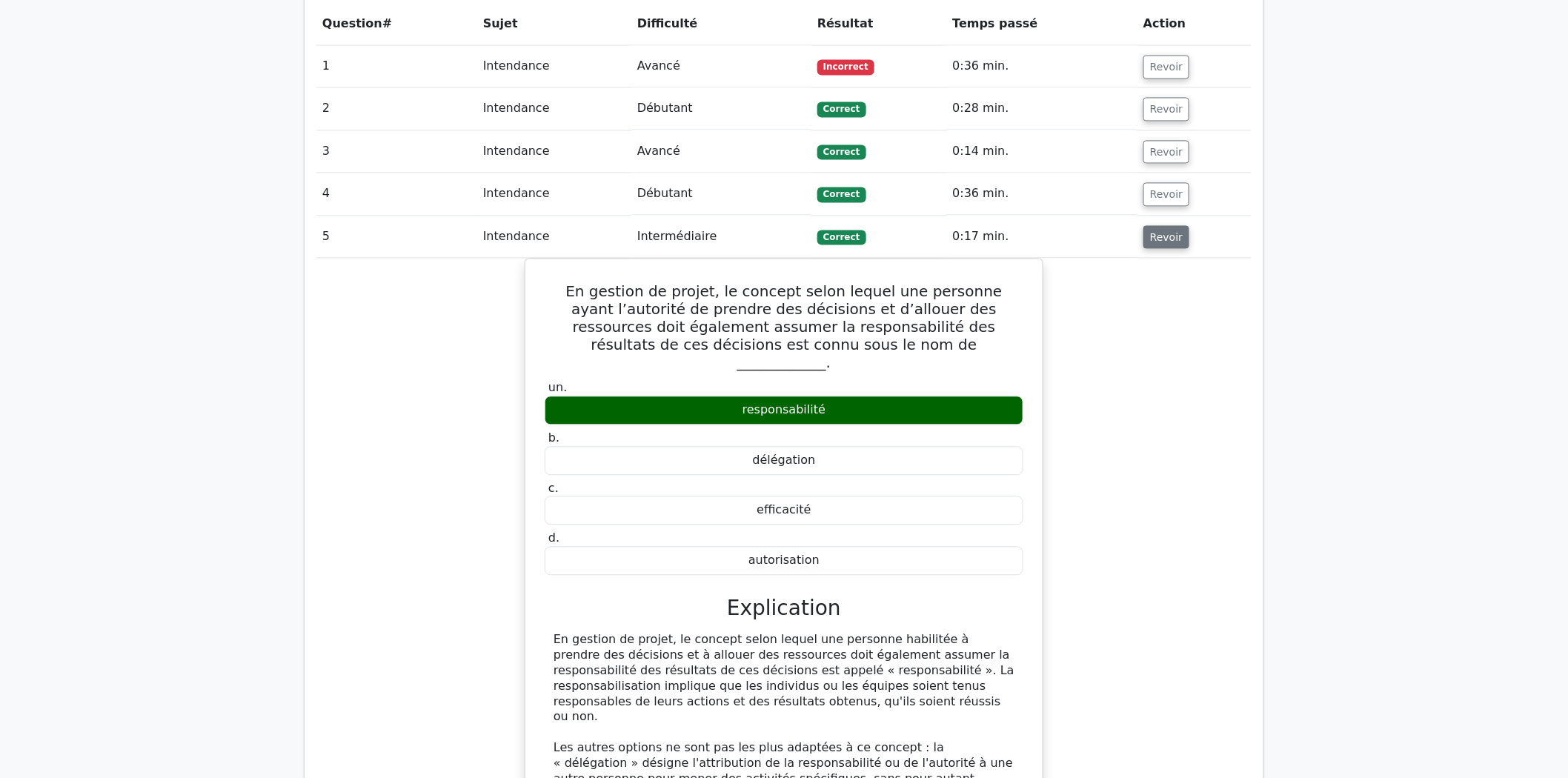
click at [1156, 231] on font "Revoir" at bounding box center [1165, 236] width 32 height 12
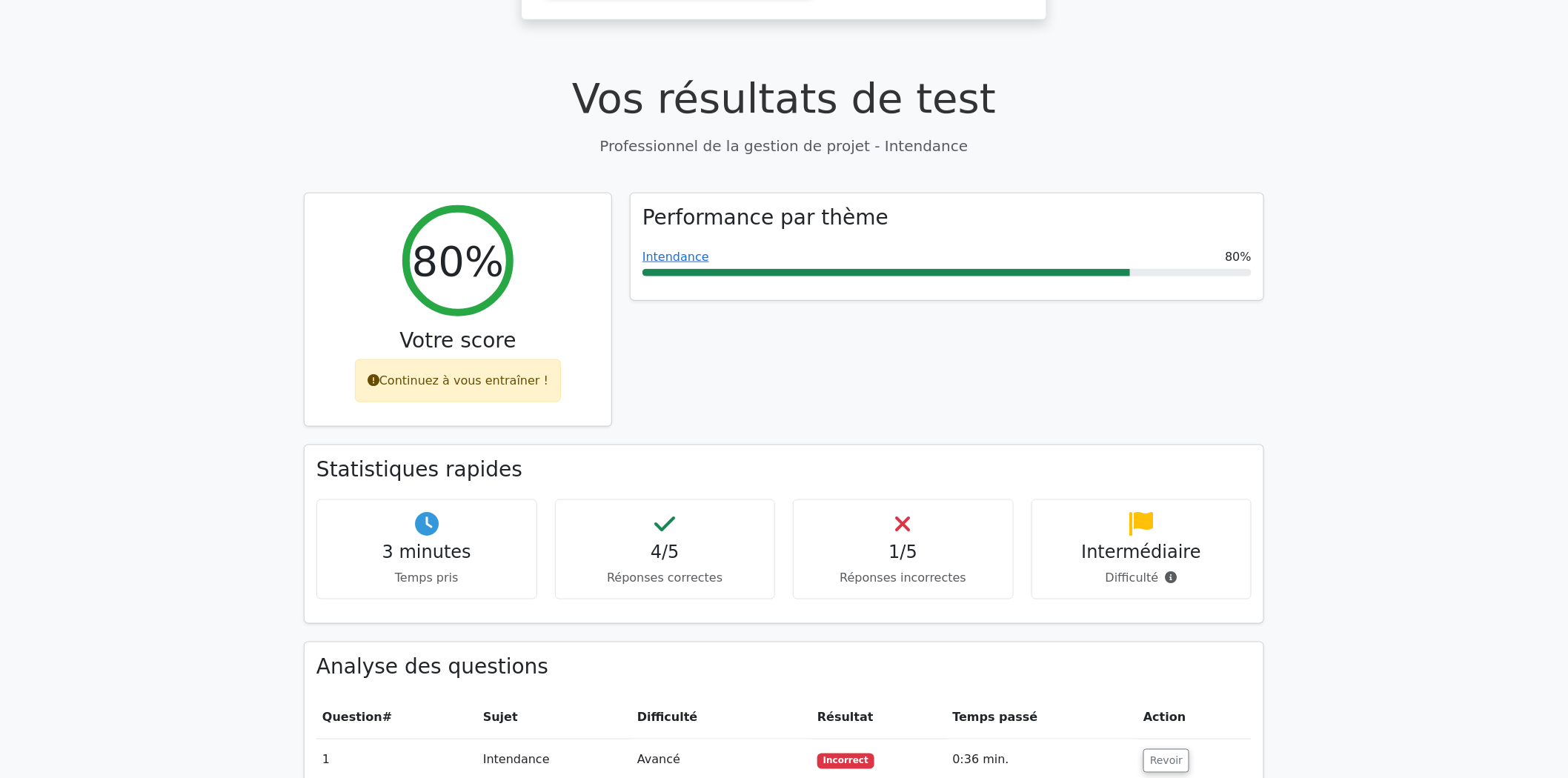
scroll to position [165, 0]
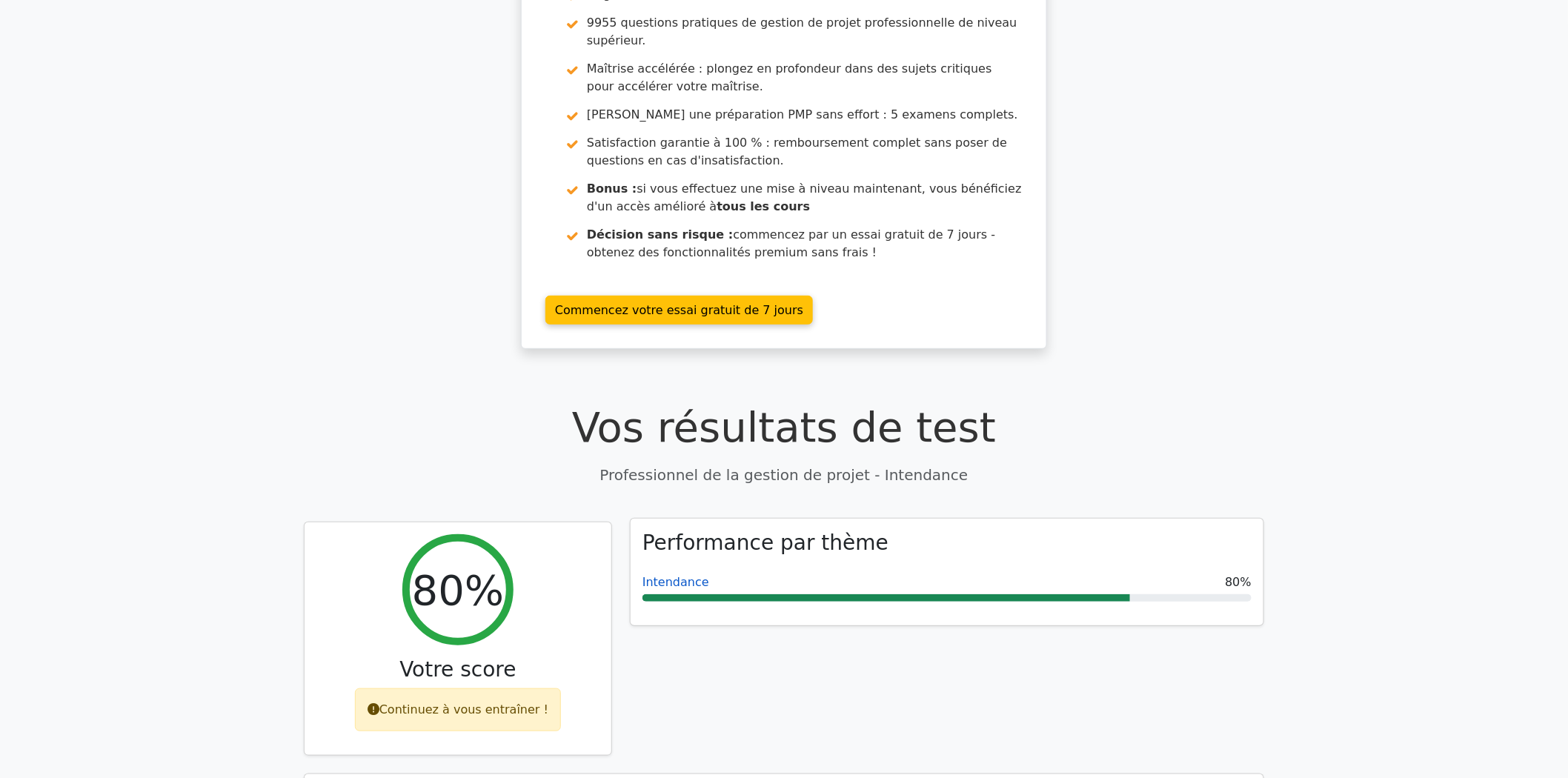
click at [668, 575] on font "Intendance" at bounding box center [675, 582] width 67 height 14
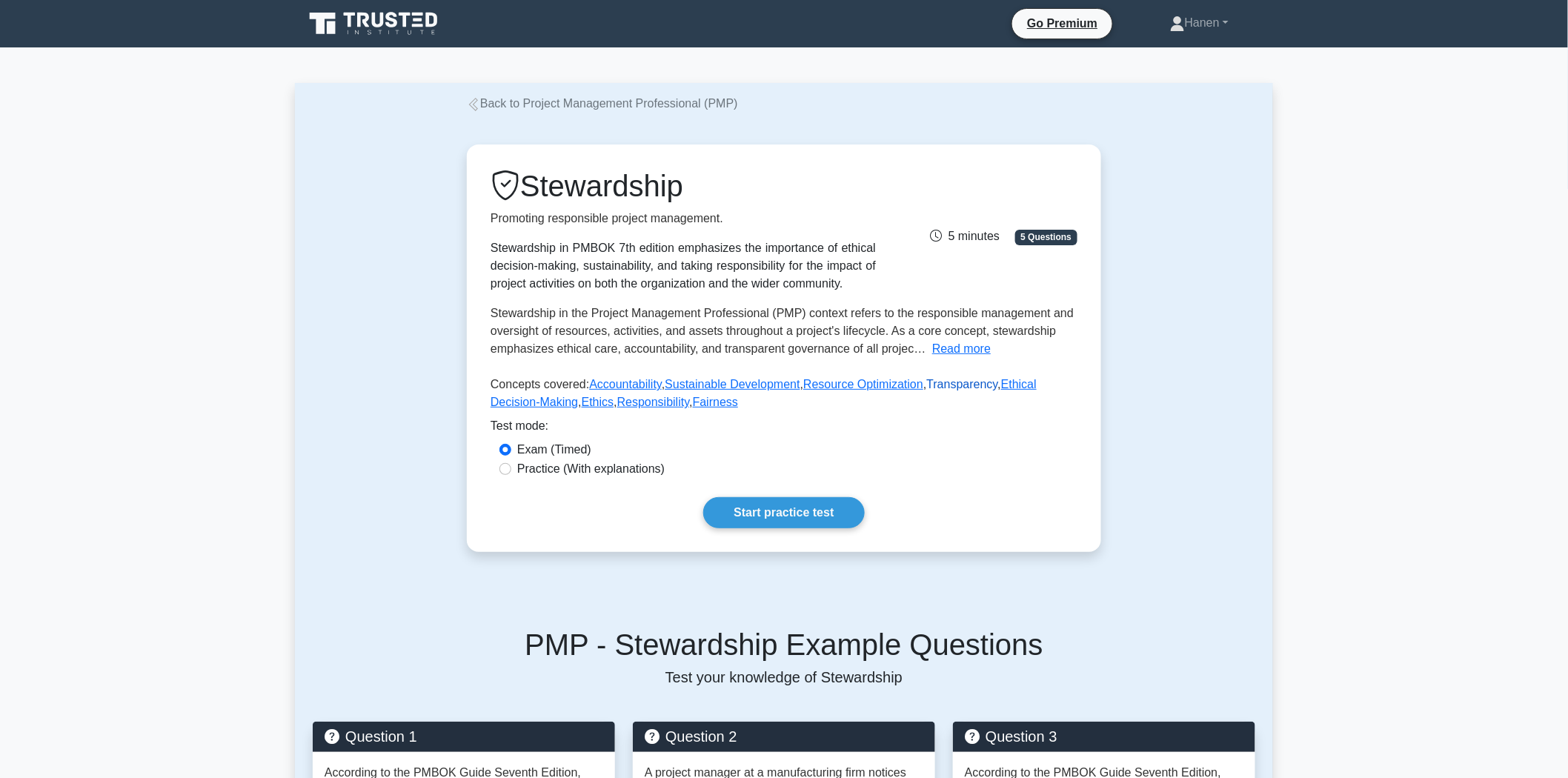
click at [951, 384] on link "Transparency" at bounding box center [962, 384] width 71 height 12
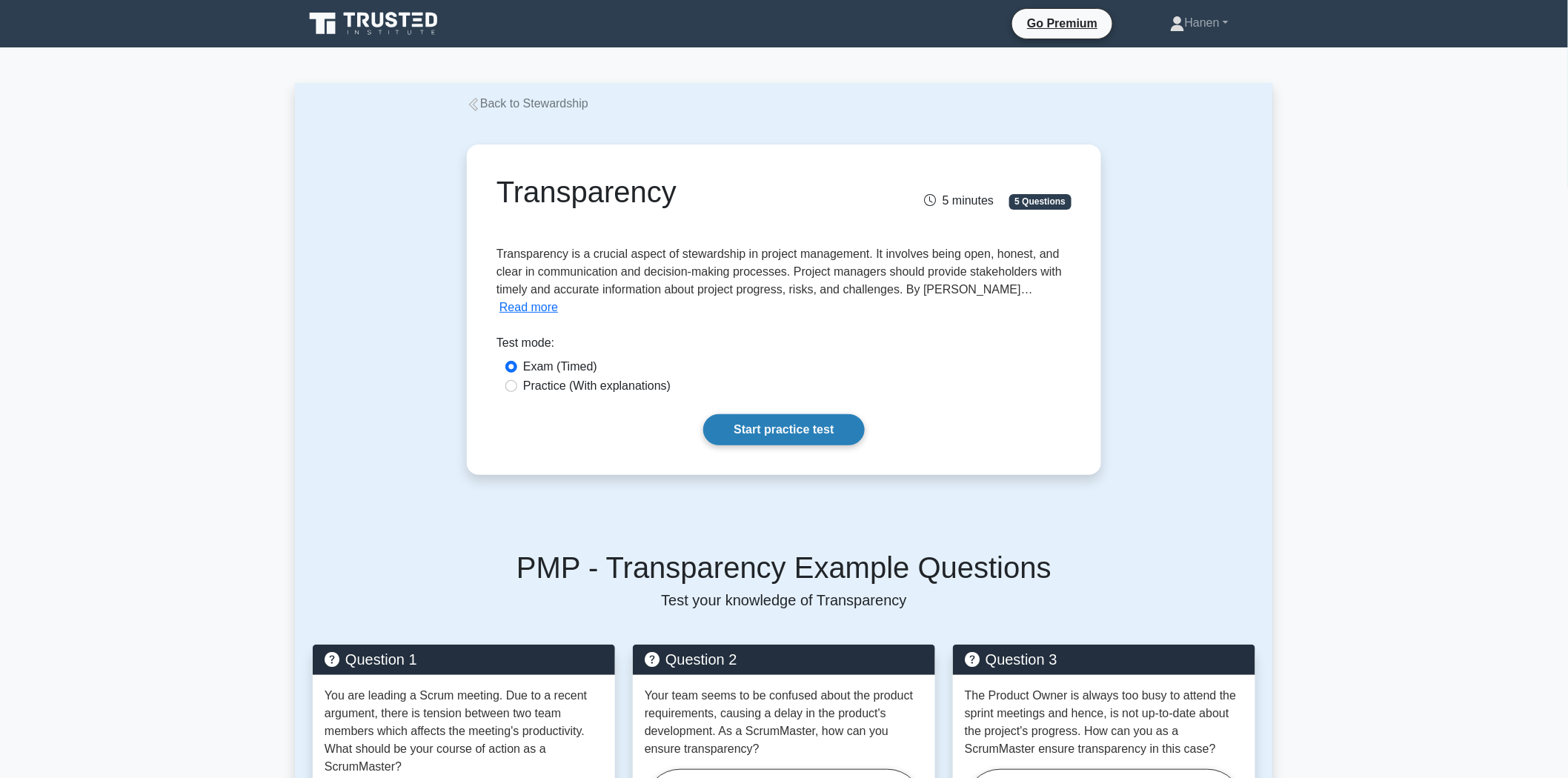
click at [759, 415] on link "Start practice test" at bounding box center [784, 430] width 161 height 31
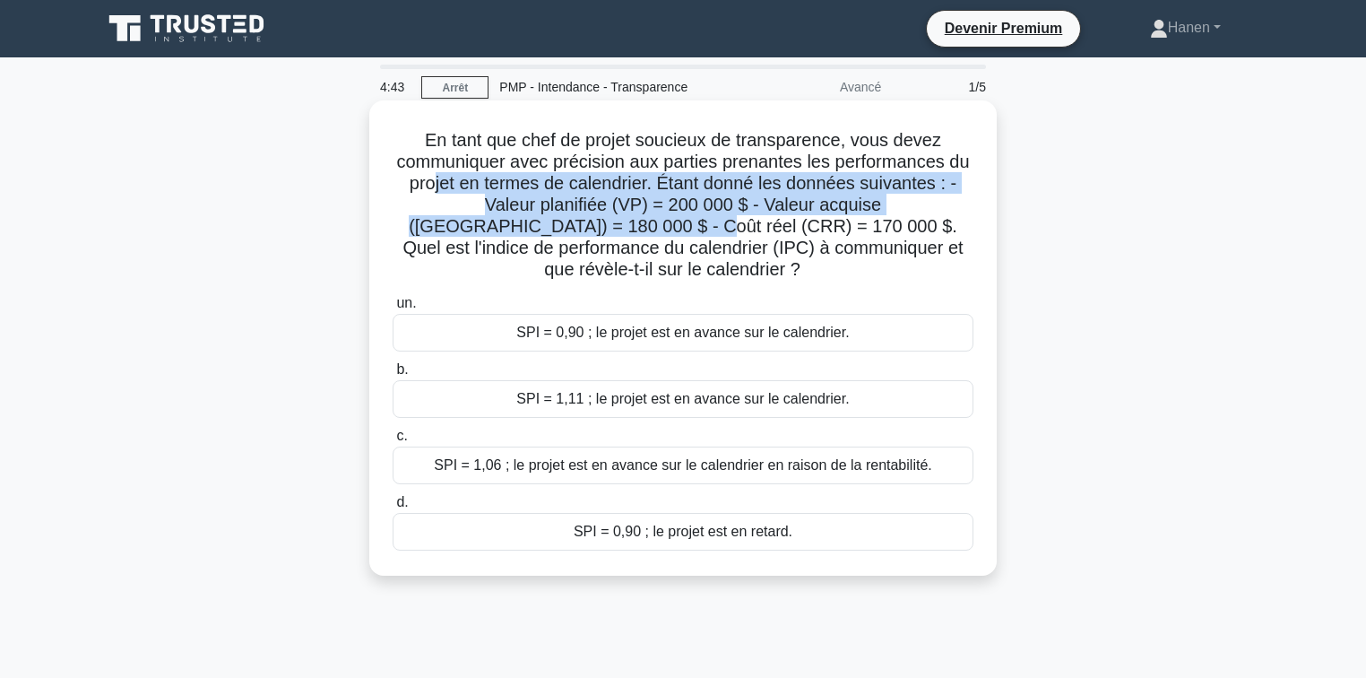
drag, startPoint x: 429, startPoint y: 183, endPoint x: 550, endPoint y: 219, distance: 127.1
click at [550, 219] on font "En tant que chef de projet soucieux de transparence, vous devez communiquer ave…" at bounding box center [682, 204] width 573 height 149
click at [777, 207] on font "En tant que chef de projet soucieux de transparence, vous devez communiquer ave…" at bounding box center [682, 204] width 573 height 149
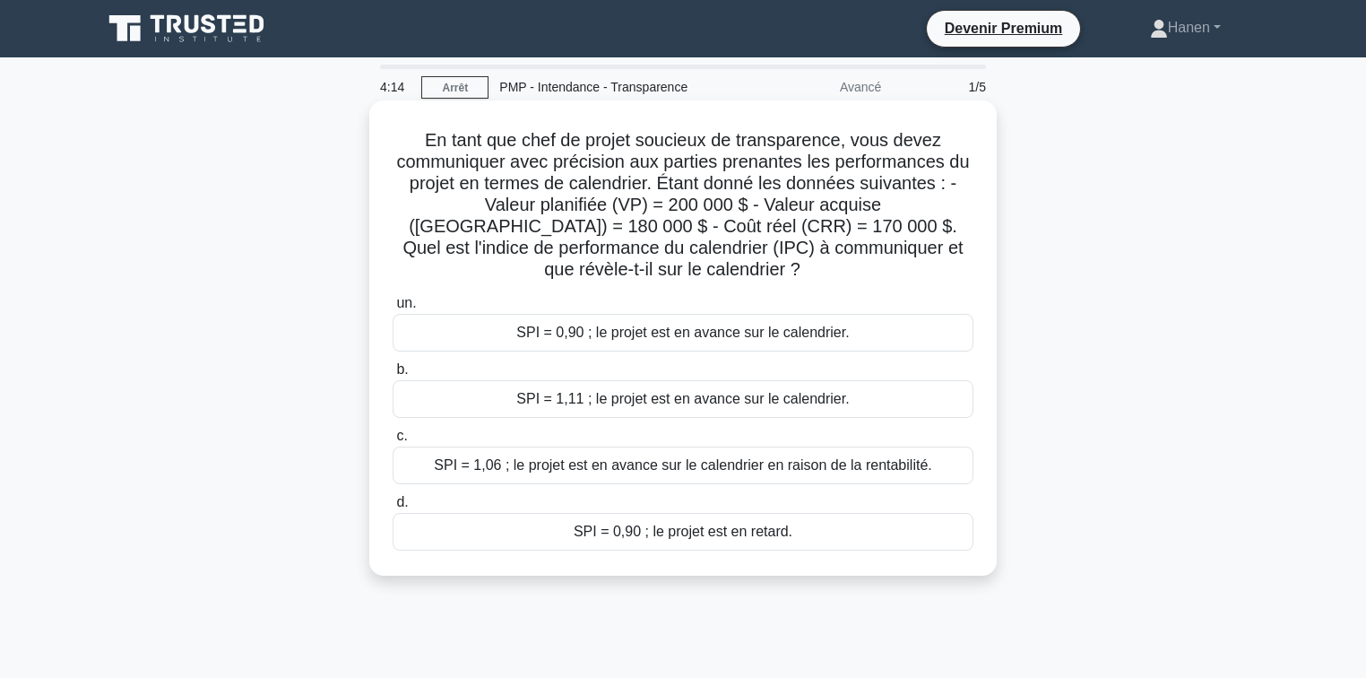
click at [624, 524] on font "SPI = 0,90 ; le projet est en retard." at bounding box center [683, 531] width 219 height 15
click at [393, 508] on input "d. SPI = 0,90 ; le projet est en retard." at bounding box center [393, 503] width 0 height 12
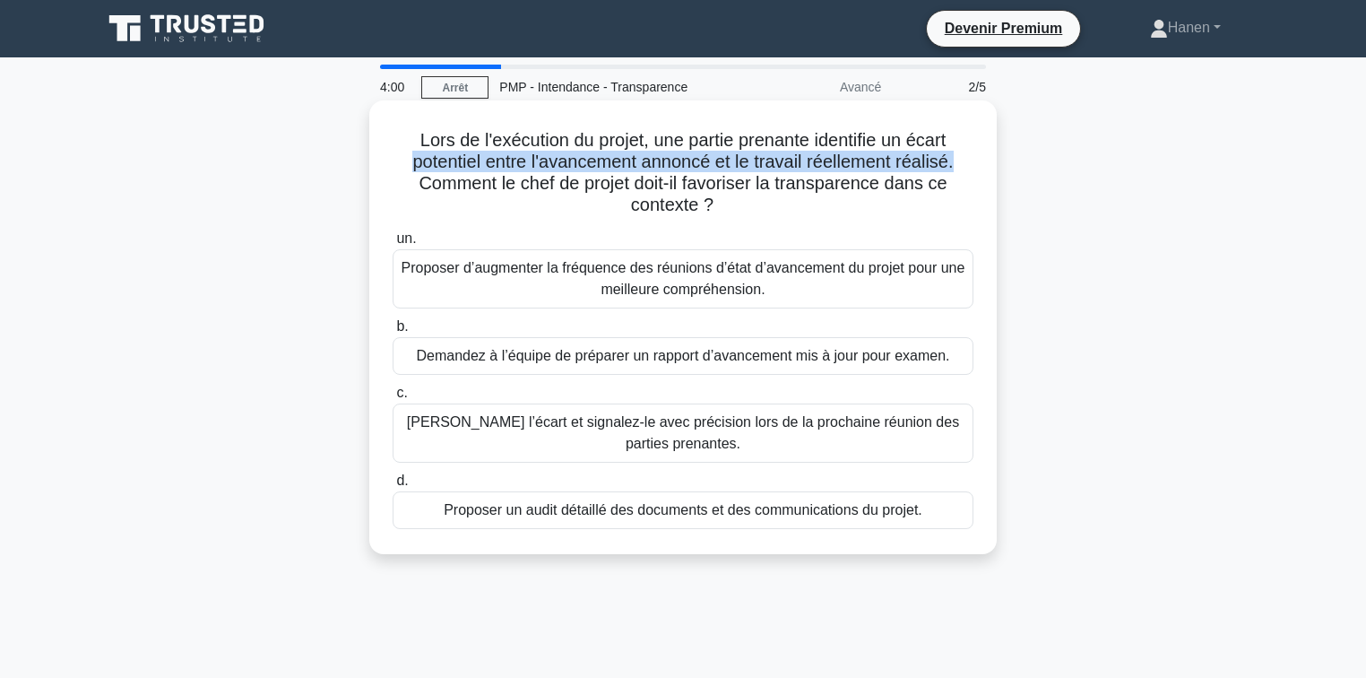
drag, startPoint x: 410, startPoint y: 165, endPoint x: 960, endPoint y: 159, distance: 550.5
click at [953, 159] on font "Lors de l'exécution du projet, une partie prenante identifie un écart potentiel…" at bounding box center [682, 172] width 541 height 84
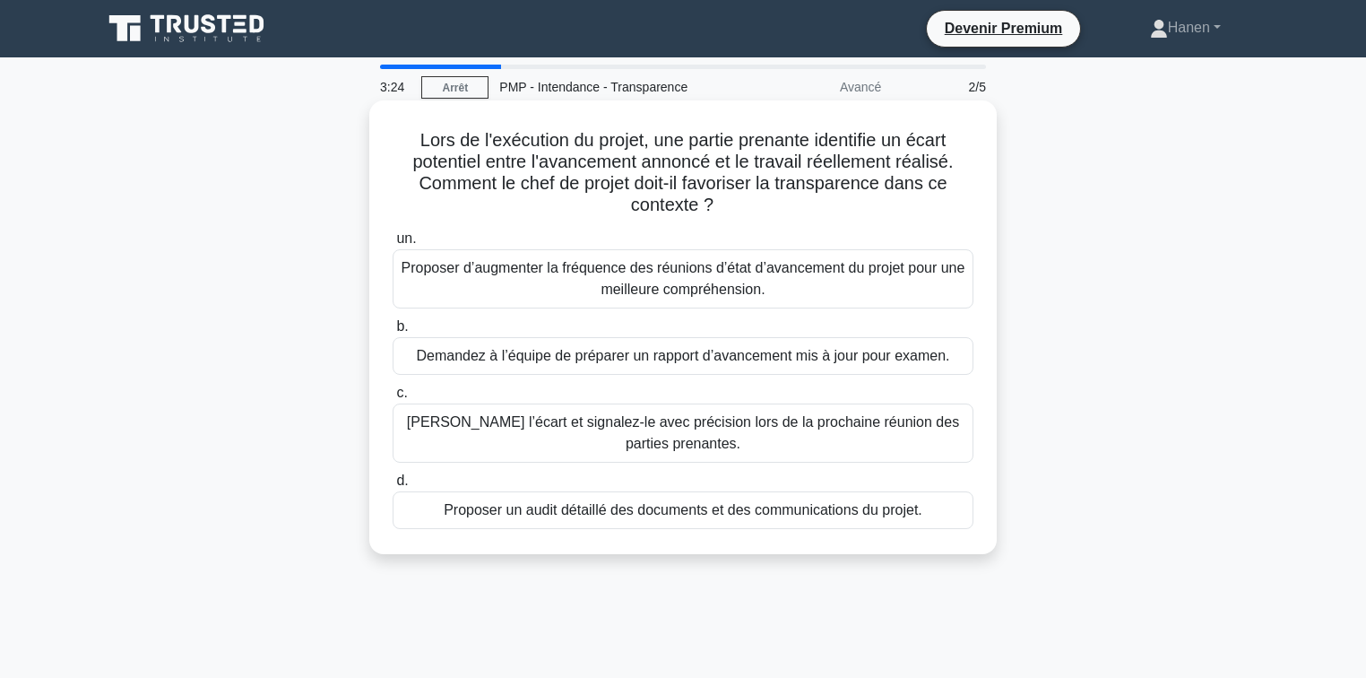
click at [606, 444] on font "Vérifiez l’écart et signalez-le avec précision lors de la prochaine réunion des…" at bounding box center [683, 433] width 565 height 43
click at [393, 399] on input "c. Vérifiez l’écart et signalez-le avec précision lors de la prochaine réunion …" at bounding box center [393, 393] width 0 height 12
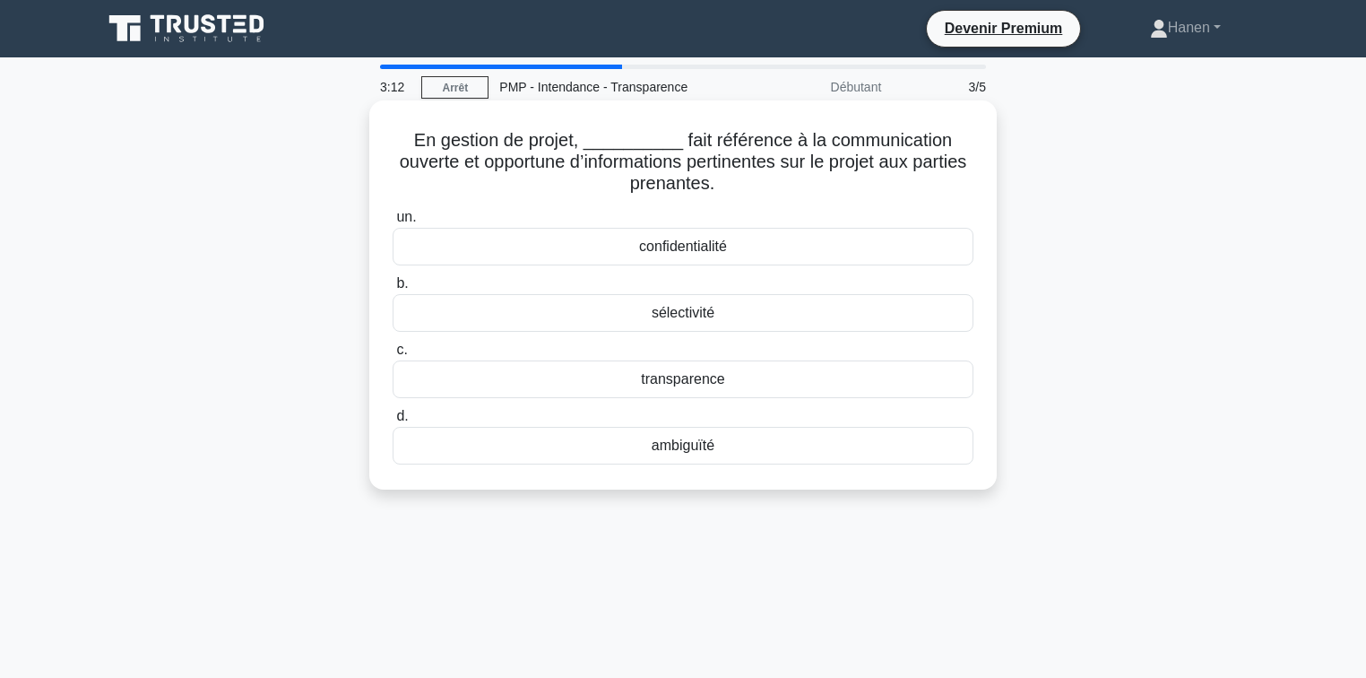
click at [665, 379] on font "transparence" at bounding box center [682, 378] width 83 height 15
click at [393, 356] on input "c. transparence" at bounding box center [393, 350] width 0 height 12
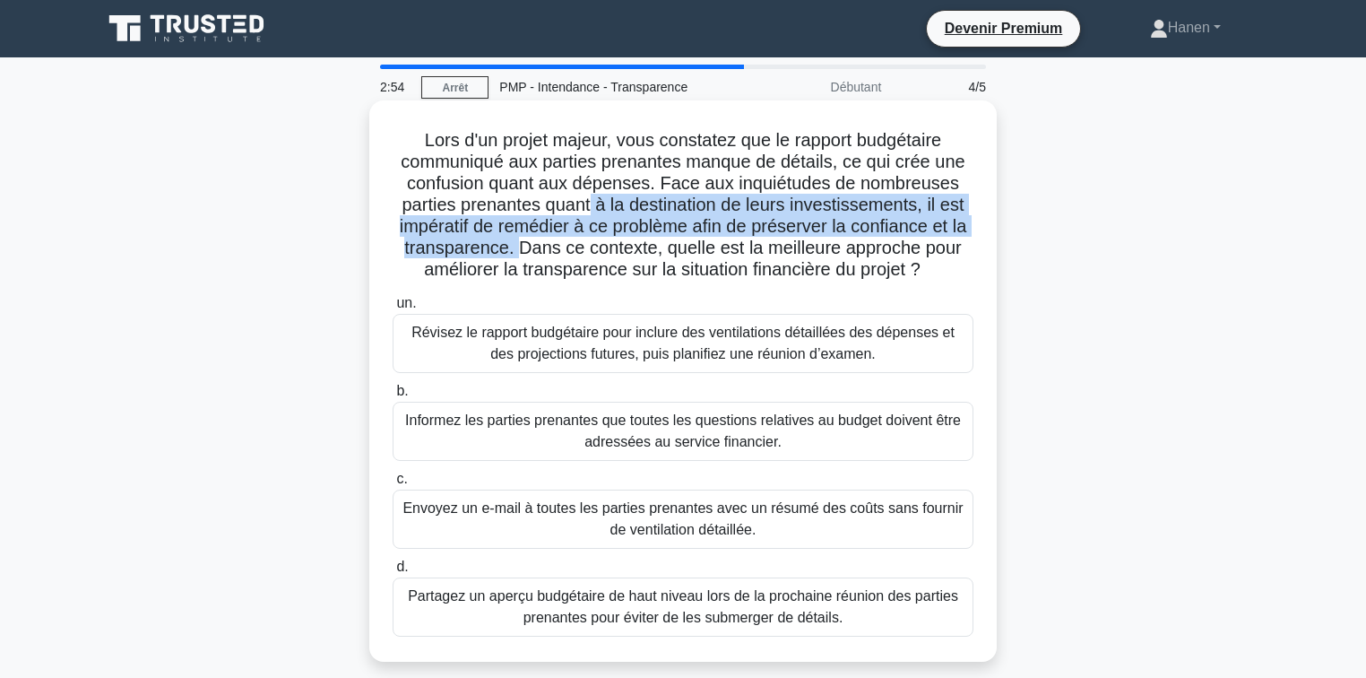
drag, startPoint x: 588, startPoint y: 212, endPoint x: 513, endPoint y: 244, distance: 81.9
click at [513, 244] on font "Lors d'un projet majeur, vous constatez que le rapport budgétaire communiqué au…" at bounding box center [684, 204] width 568 height 149
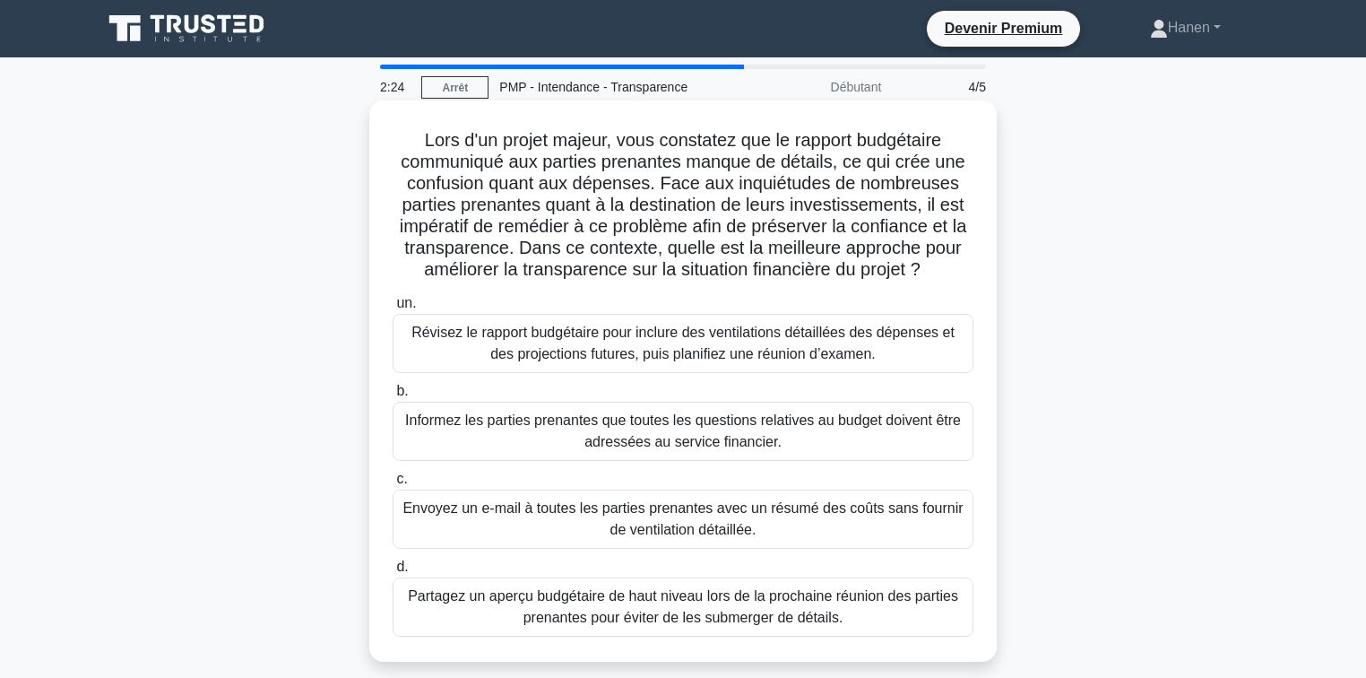
click at [914, 352] on font "Révisez le rapport budgétaire pour inclure des ventilations détaillées des dépe…" at bounding box center [683, 343] width 565 height 43
click at [393, 309] on input "un. Révisez le rapport budgétaire pour inclure des ventilations détaillées des …" at bounding box center [393, 304] width 0 height 12
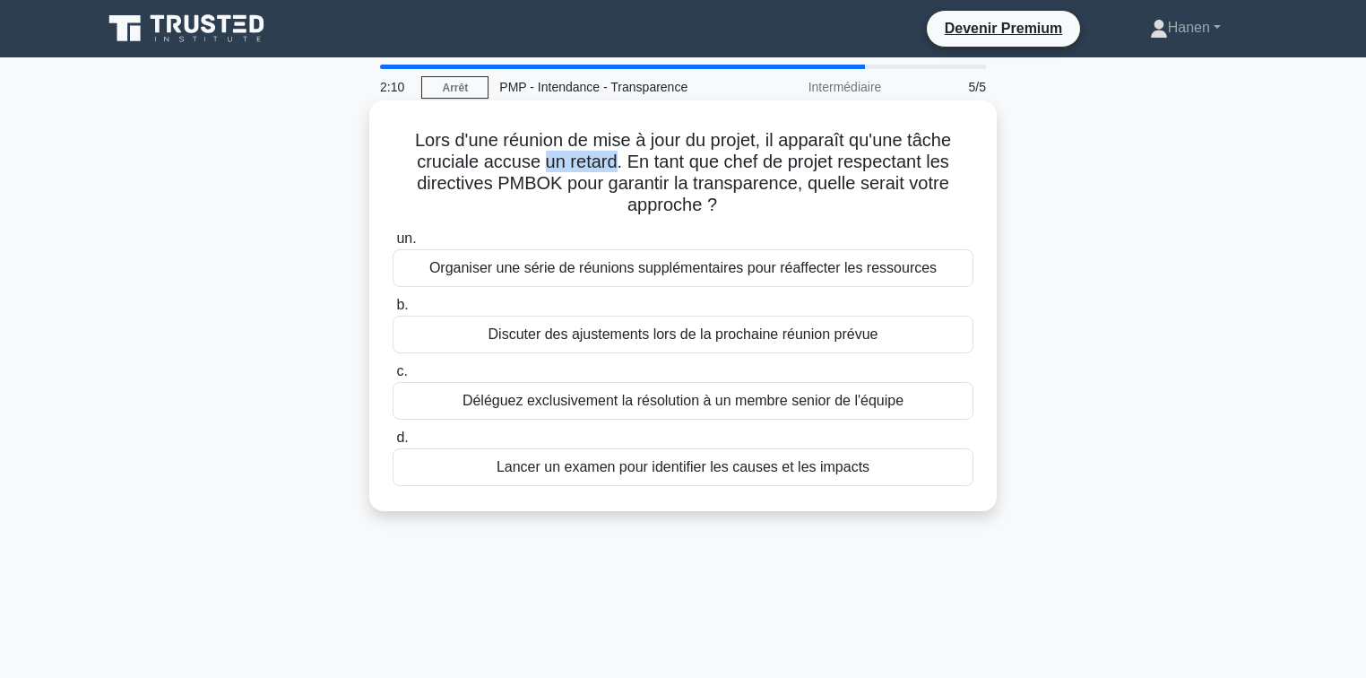
drag, startPoint x: 539, startPoint y: 163, endPoint x: 610, endPoint y: 165, distance: 70.8
click at [610, 165] on font "Lors d'une réunion de mise à jour du projet, il apparaît qu'une tâche cruciale …" at bounding box center [683, 172] width 536 height 84
drag, startPoint x: 635, startPoint y: 162, endPoint x: 717, endPoint y: 207, distance: 93.9
click at [717, 207] on font "Lors d'une réunion de mise à jour du projet, il apparaît qu'une tâche cruciale …" at bounding box center [683, 172] width 536 height 84
click at [585, 347] on div "Discuter des ajustements lors de la prochaine réunion prévue" at bounding box center [683, 335] width 581 height 38
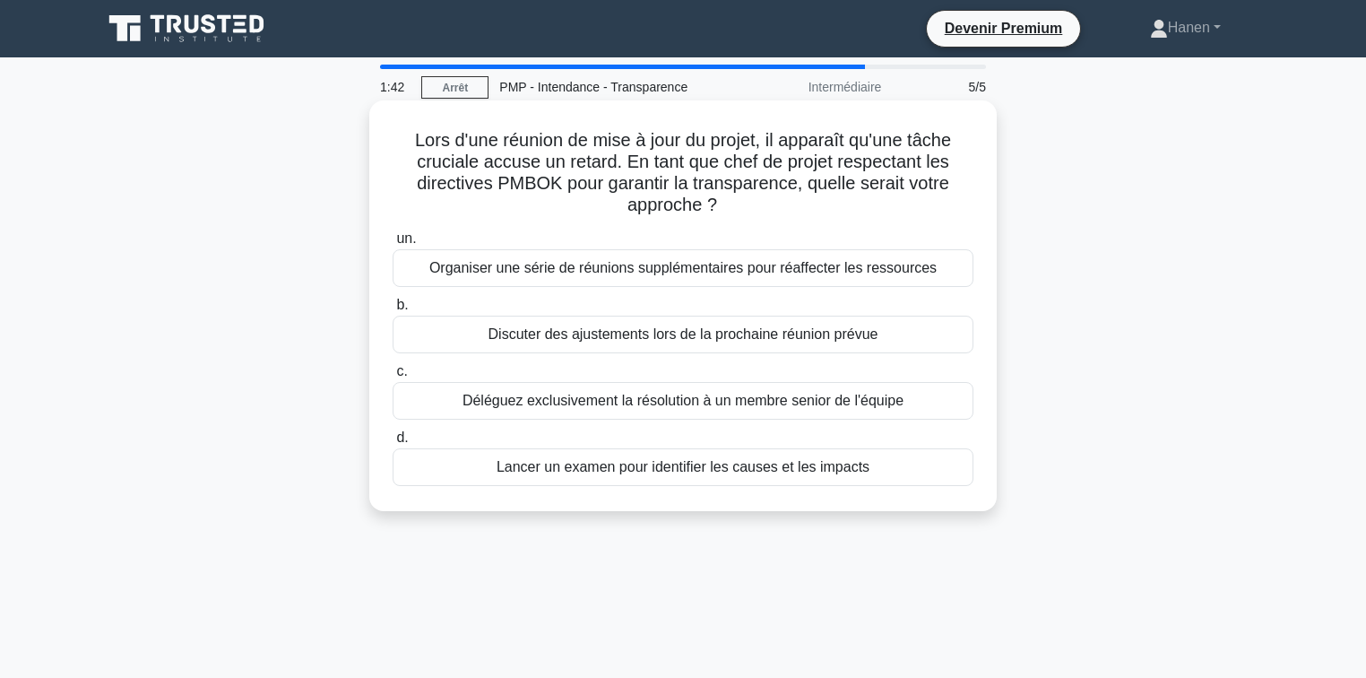
click at [393, 311] on input "b. Discuter des ajustements lors de la prochaine réunion prévue" at bounding box center [393, 305] width 0 height 12
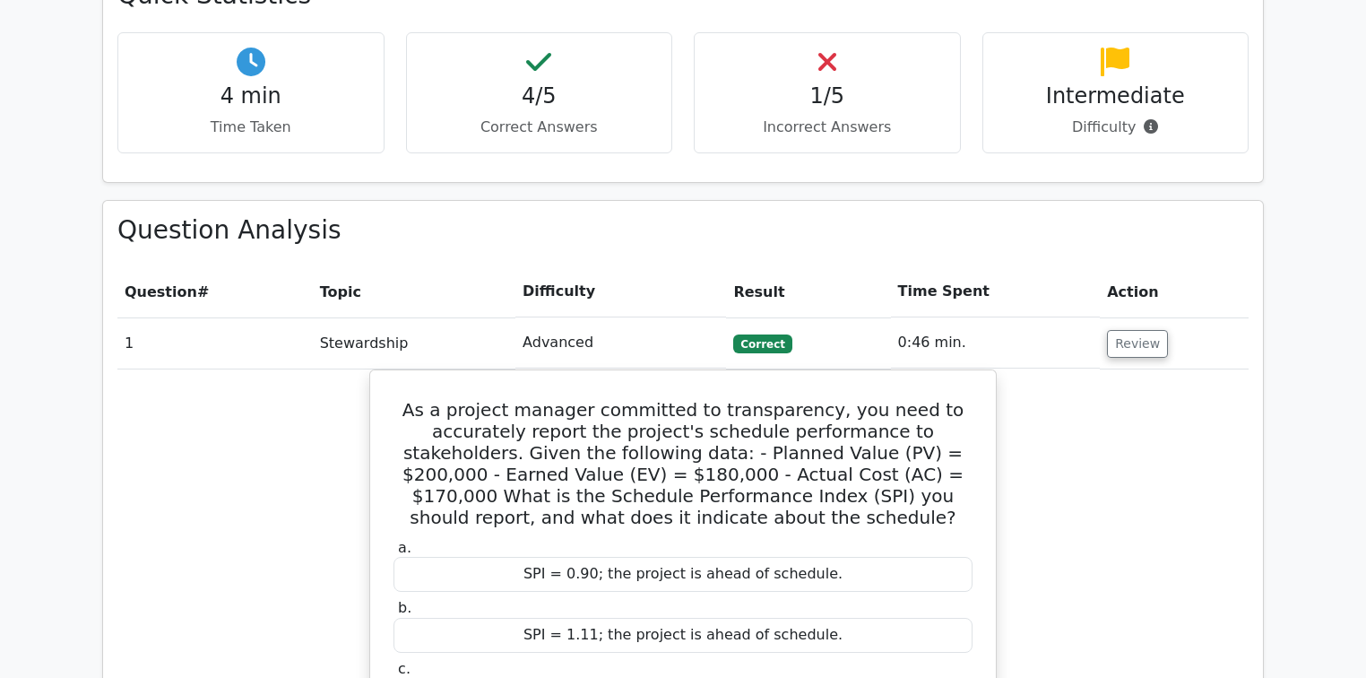
scroll to position [1237, 0]
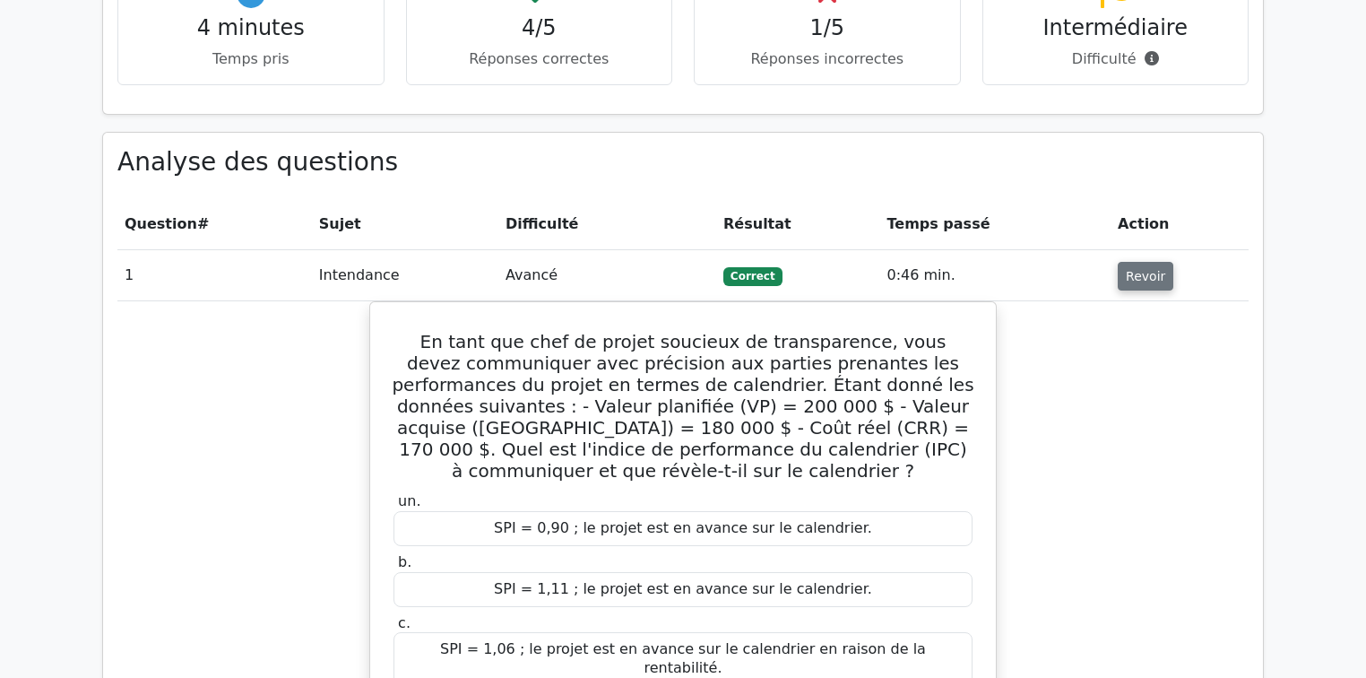
click at [1139, 269] on font "Revoir" at bounding box center [1145, 276] width 39 height 14
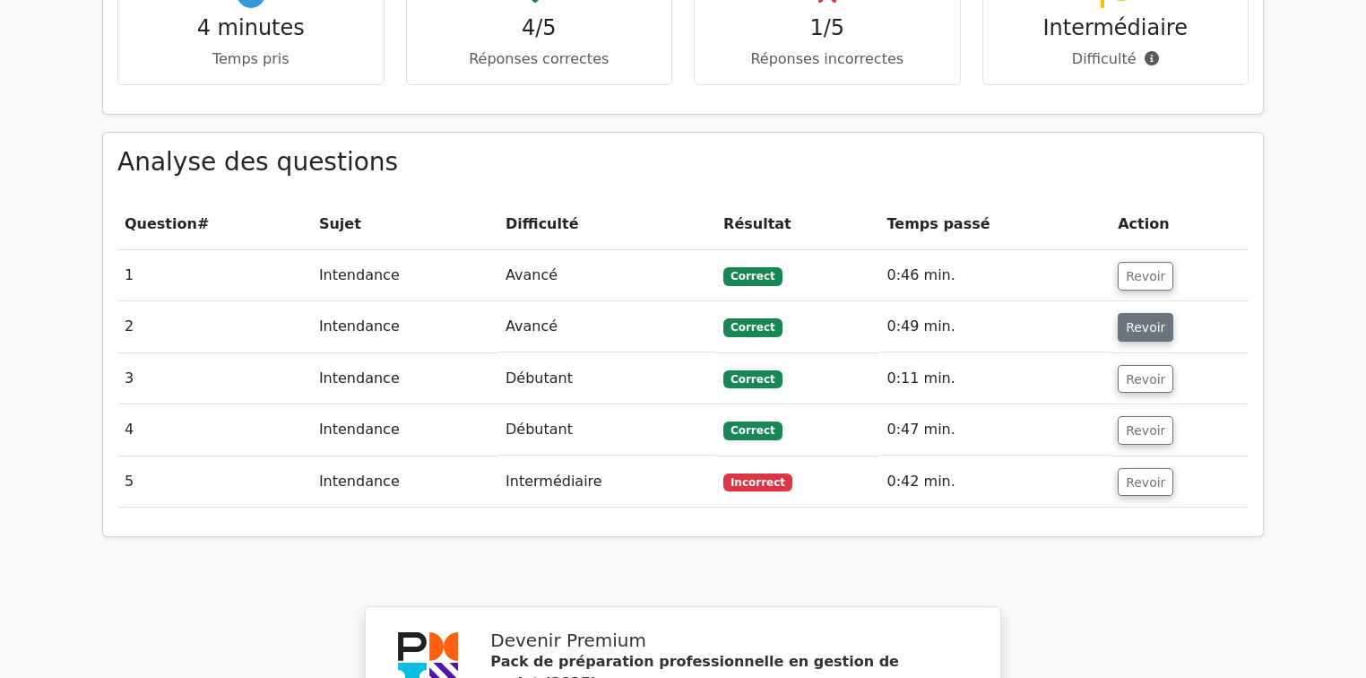
click at [1141, 320] on font "Revoir" at bounding box center [1145, 327] width 39 height 14
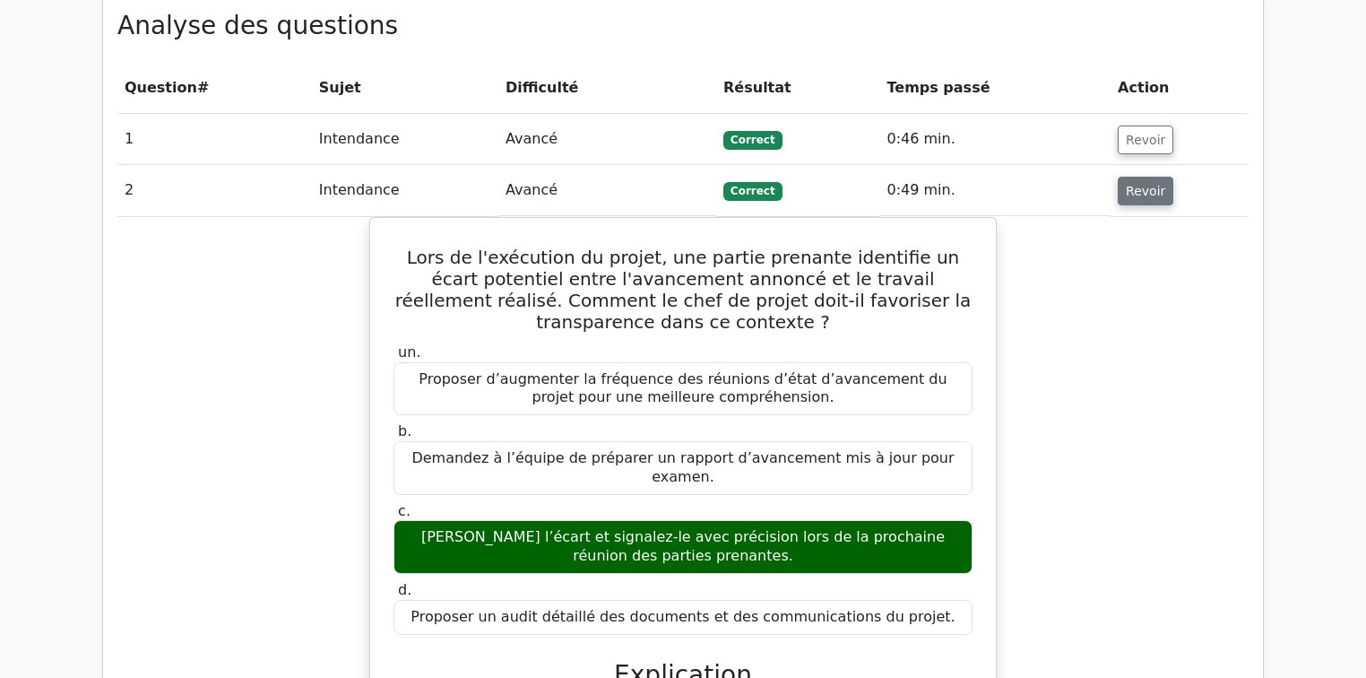
scroll to position [1381, 0]
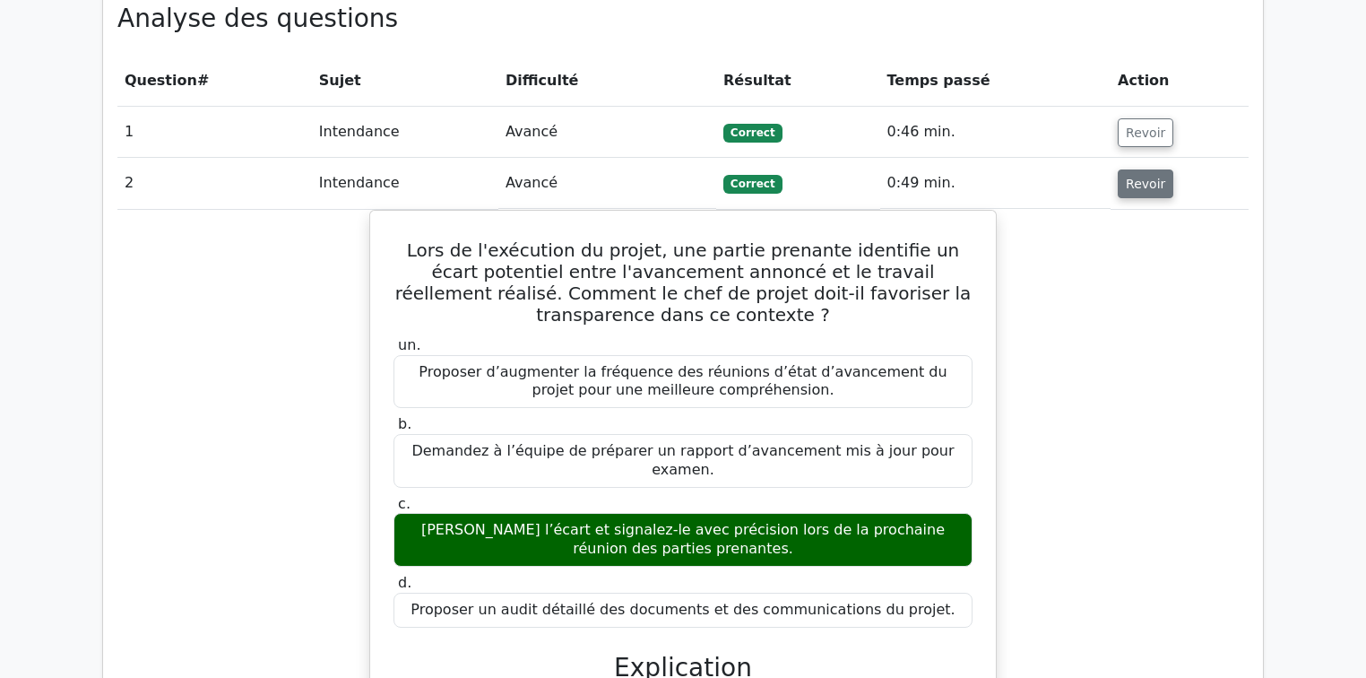
click at [1148, 177] on font "Revoir" at bounding box center [1145, 184] width 39 height 14
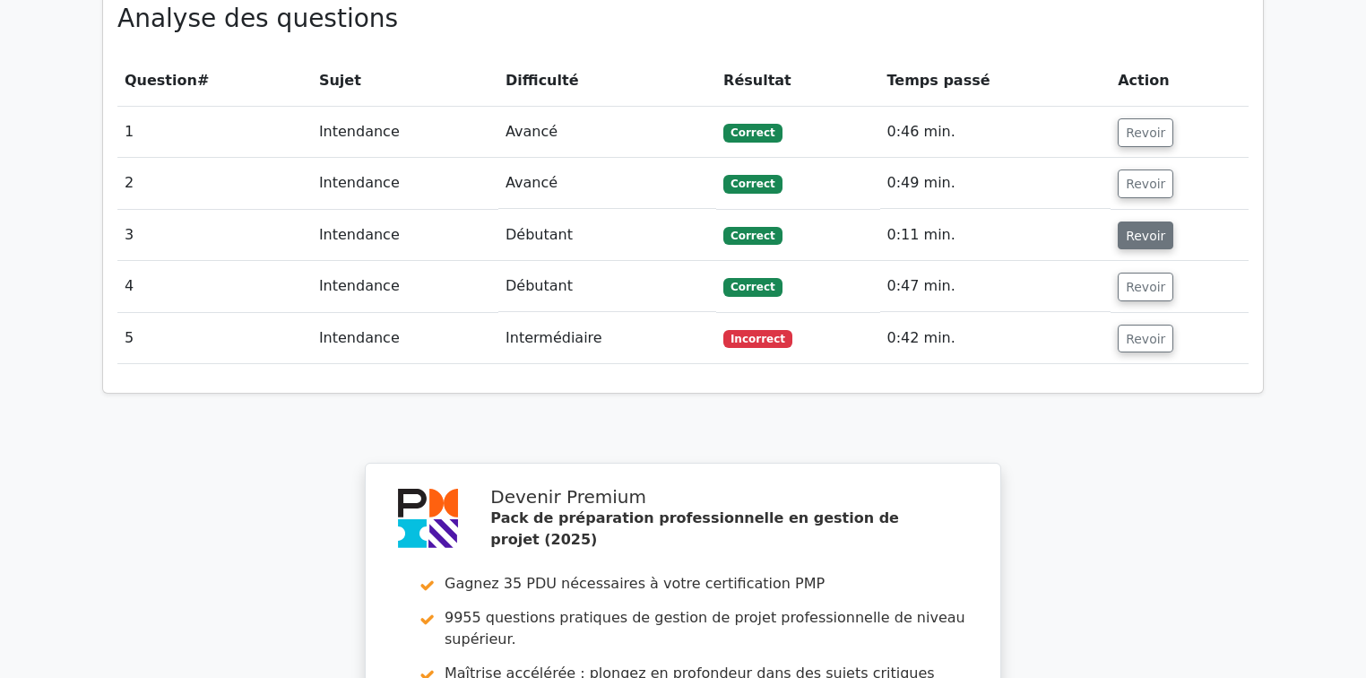
click at [1136, 228] on font "Revoir" at bounding box center [1145, 235] width 39 height 14
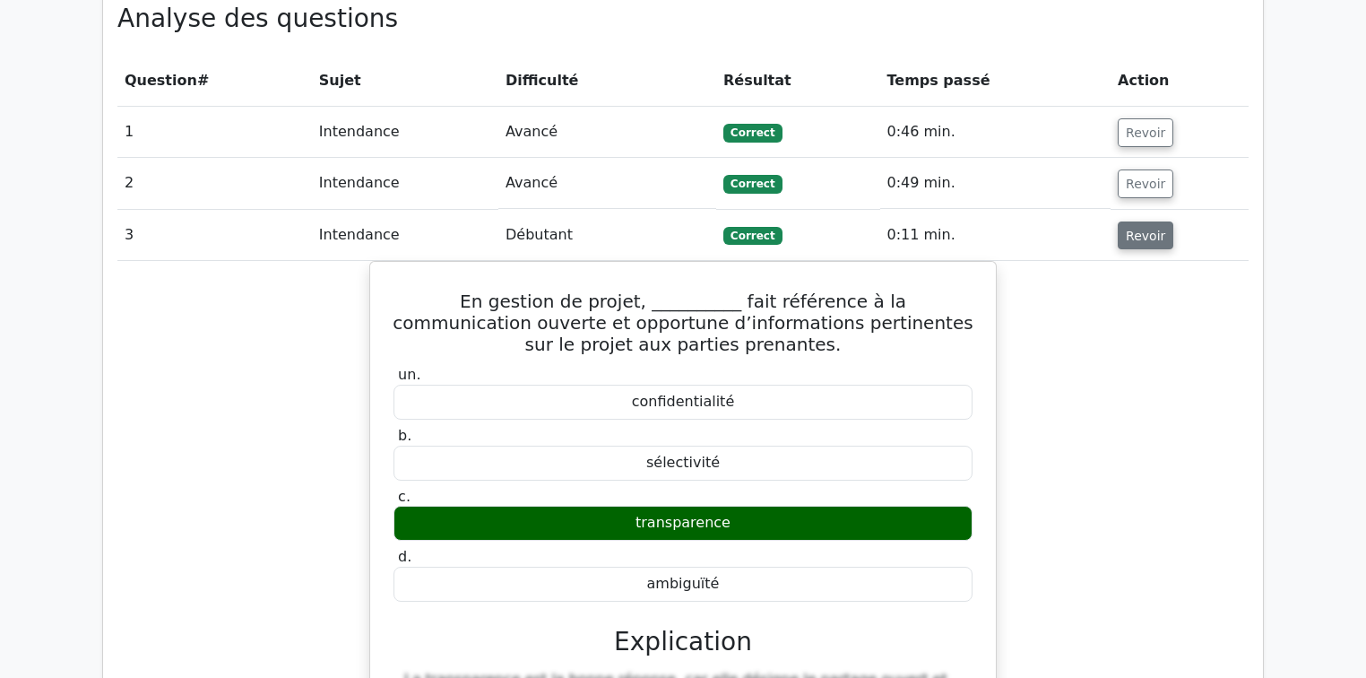
click at [1136, 228] on font "Revoir" at bounding box center [1145, 235] width 39 height 14
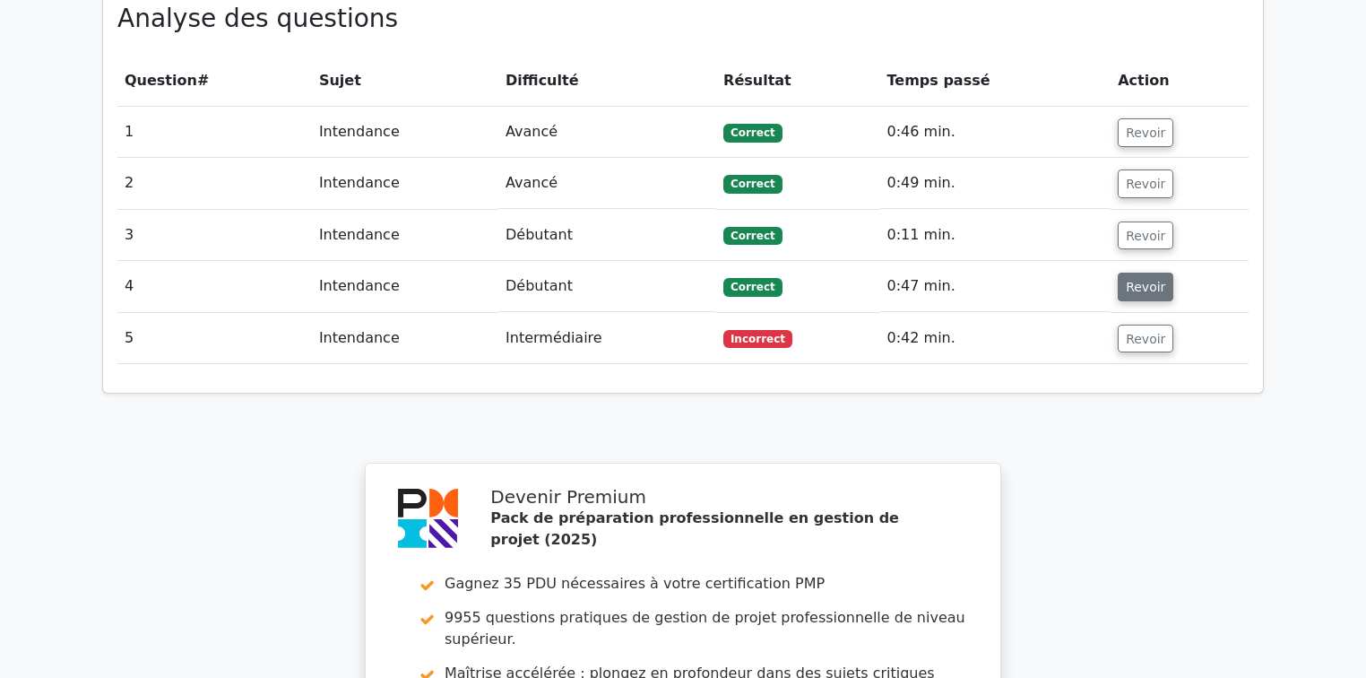
click at [1126, 280] on font "Revoir" at bounding box center [1145, 287] width 39 height 14
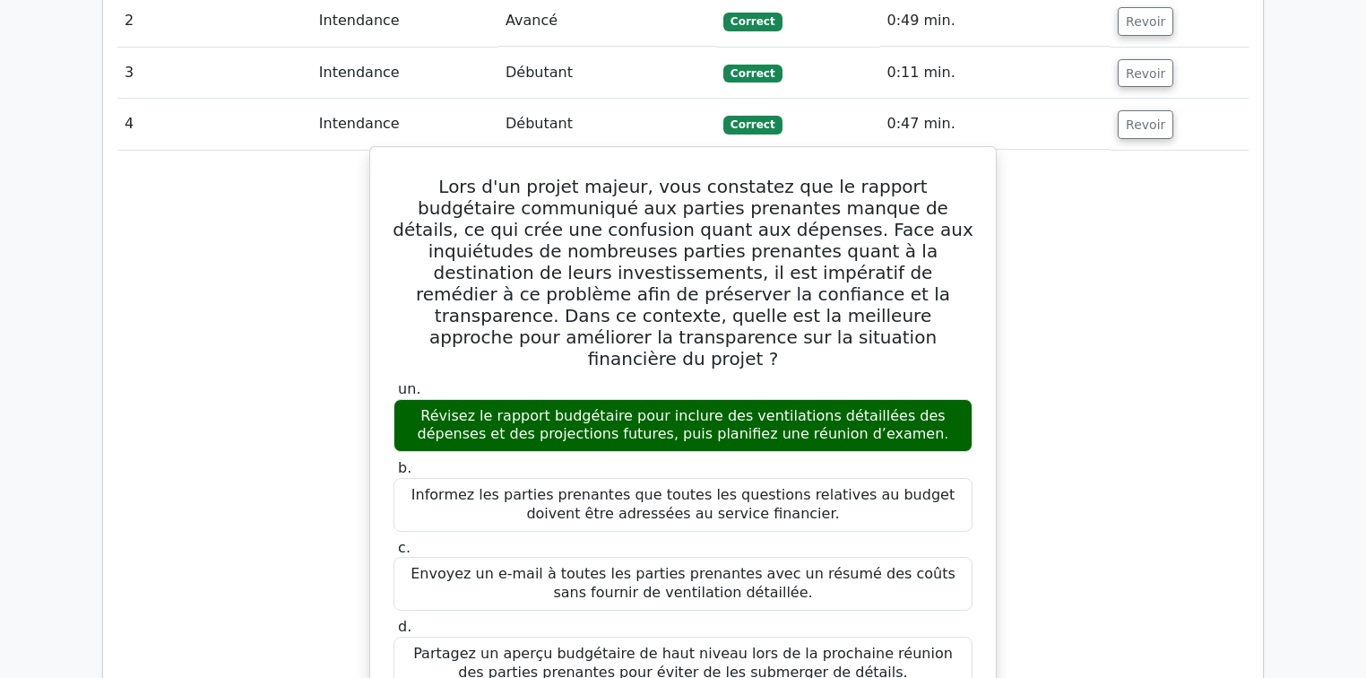
scroll to position [1524, 0]
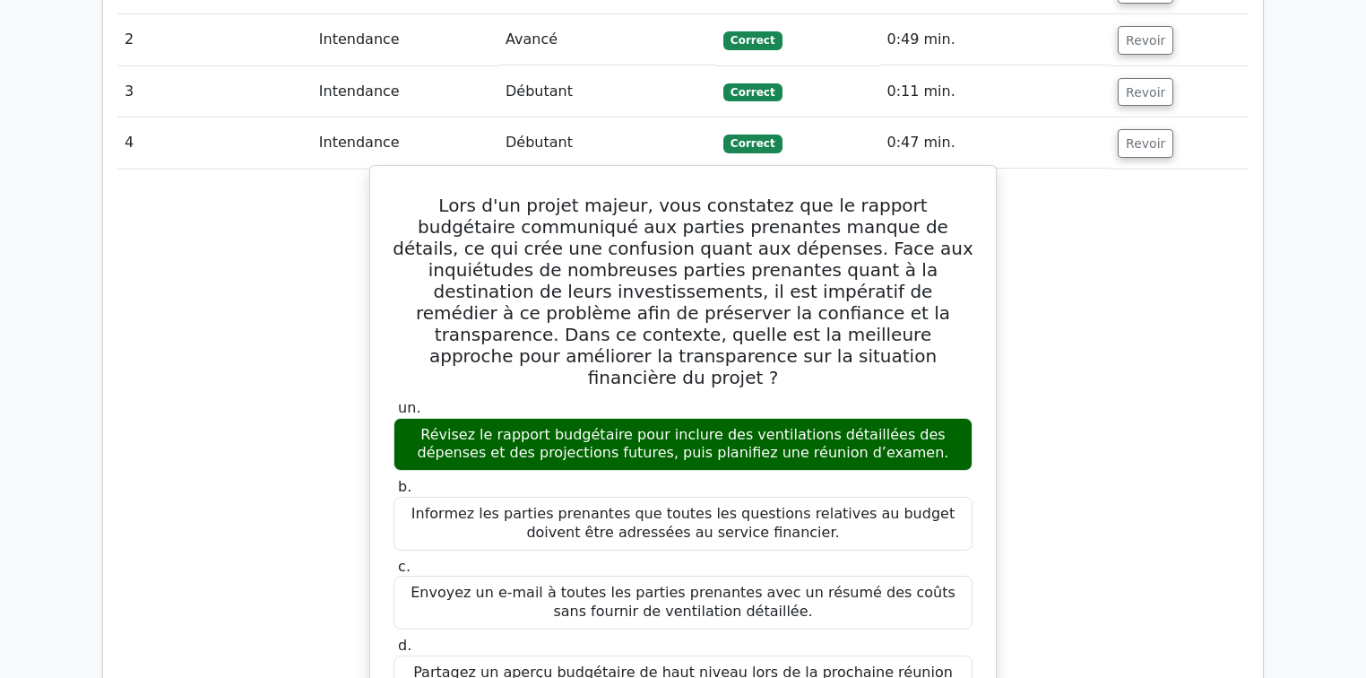
click at [419, 195] on font "Lors d'un projet majeur, vous constatez que le rapport budgétaire communiqué au…" at bounding box center [683, 292] width 580 height 194
drag, startPoint x: 417, startPoint y: 183, endPoint x: 858, endPoint y: 625, distance: 624.4
copy div "Lore i'do sitame consec, adip elitseddo eiu te incidid utlaboreet doloremagn al…"
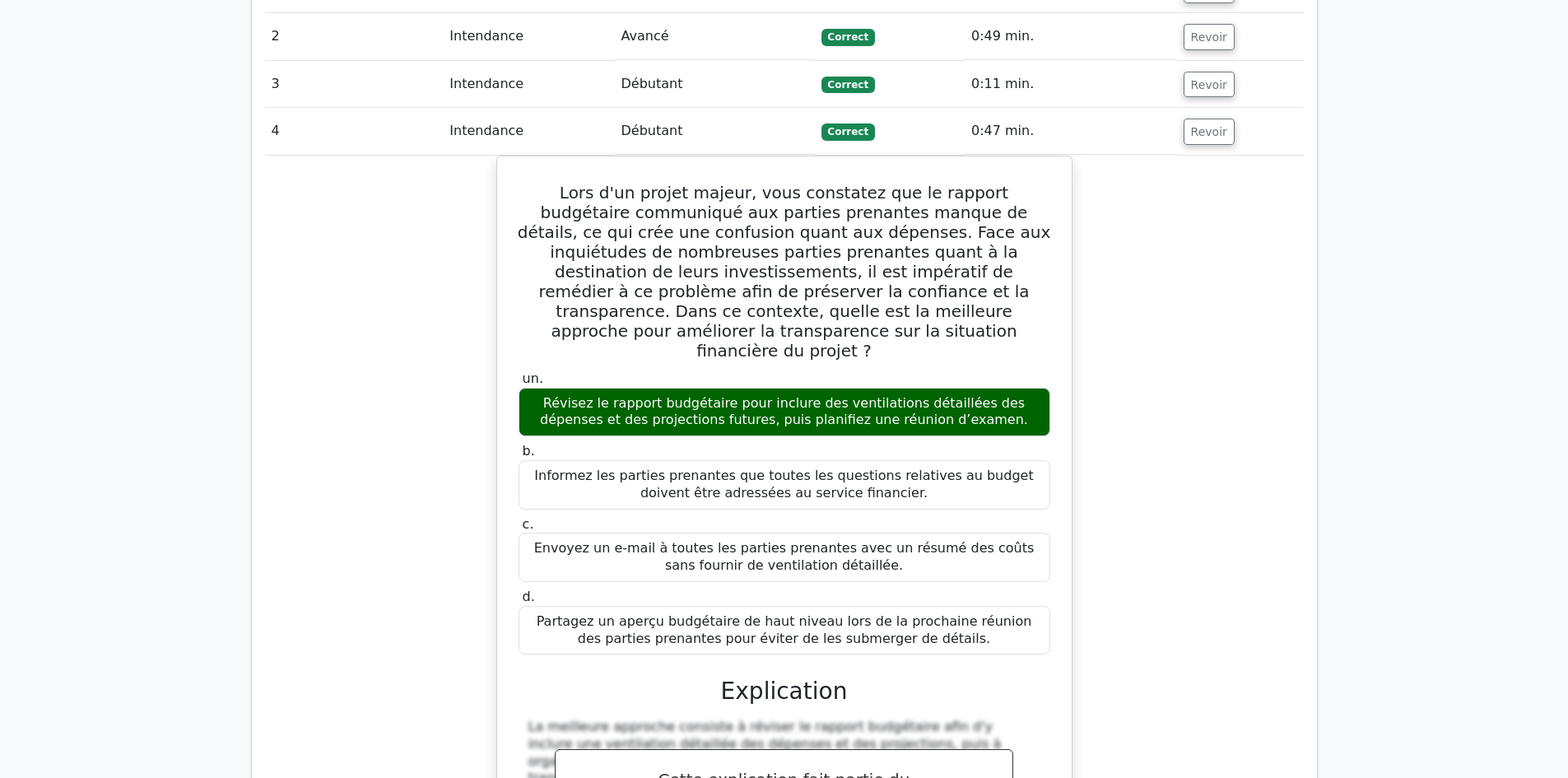
drag, startPoint x: 1014, startPoint y: 362, endPoint x: 1269, endPoint y: 454, distance: 271.1
click at [1253, 454] on div "Lors d'un projet majeur, vous constatez que le rapport budgétaire communiqué au…" at bounding box center [784, 660] width 1038 height 1010
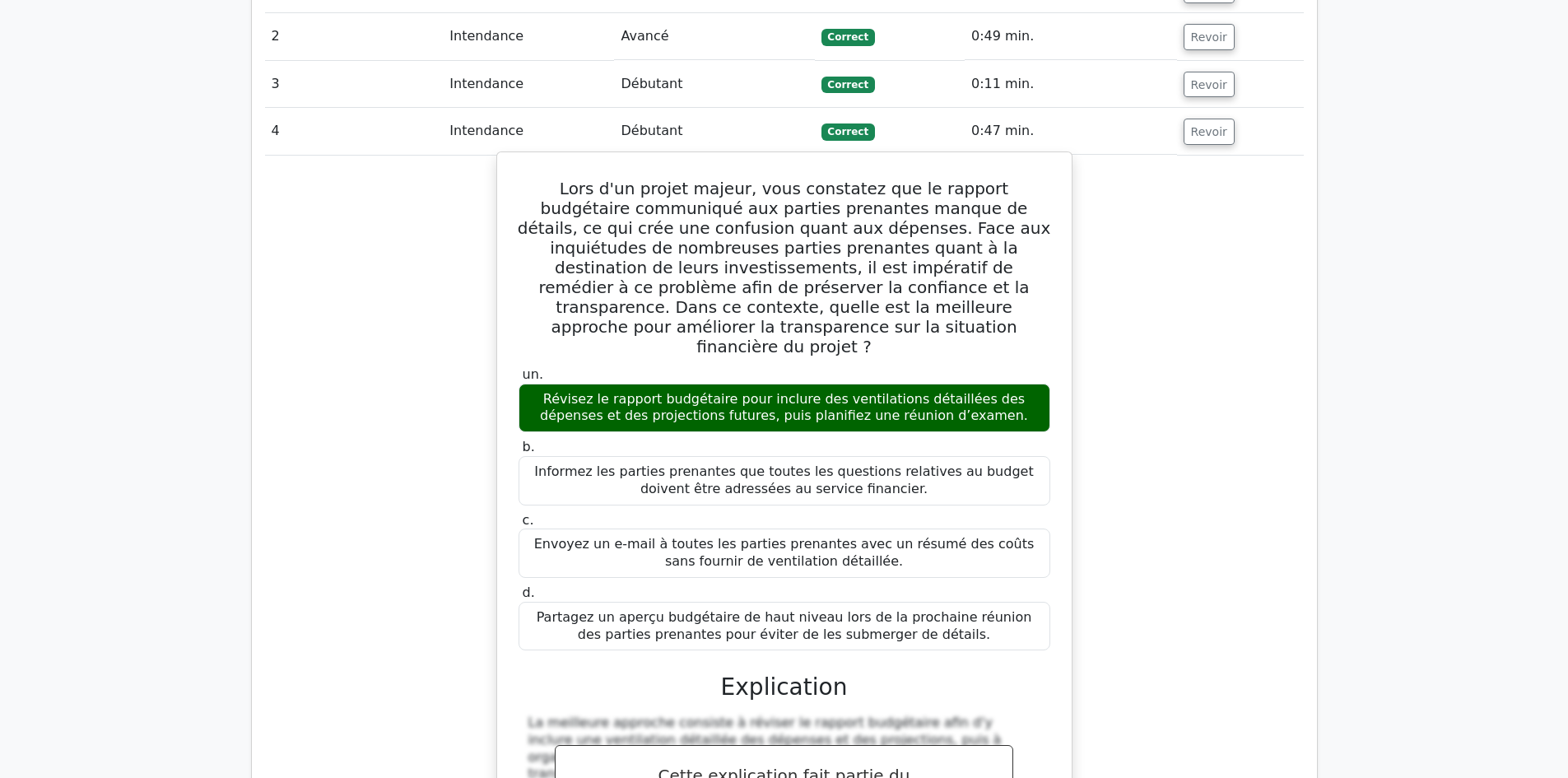
drag, startPoint x: 684, startPoint y: 344, endPoint x: 973, endPoint y: 354, distance: 289.2
click at [973, 391] on font "Révisez le rapport budgétaire pour inclure des ventilations détaillées des dépe…" at bounding box center [784, 409] width 517 height 35
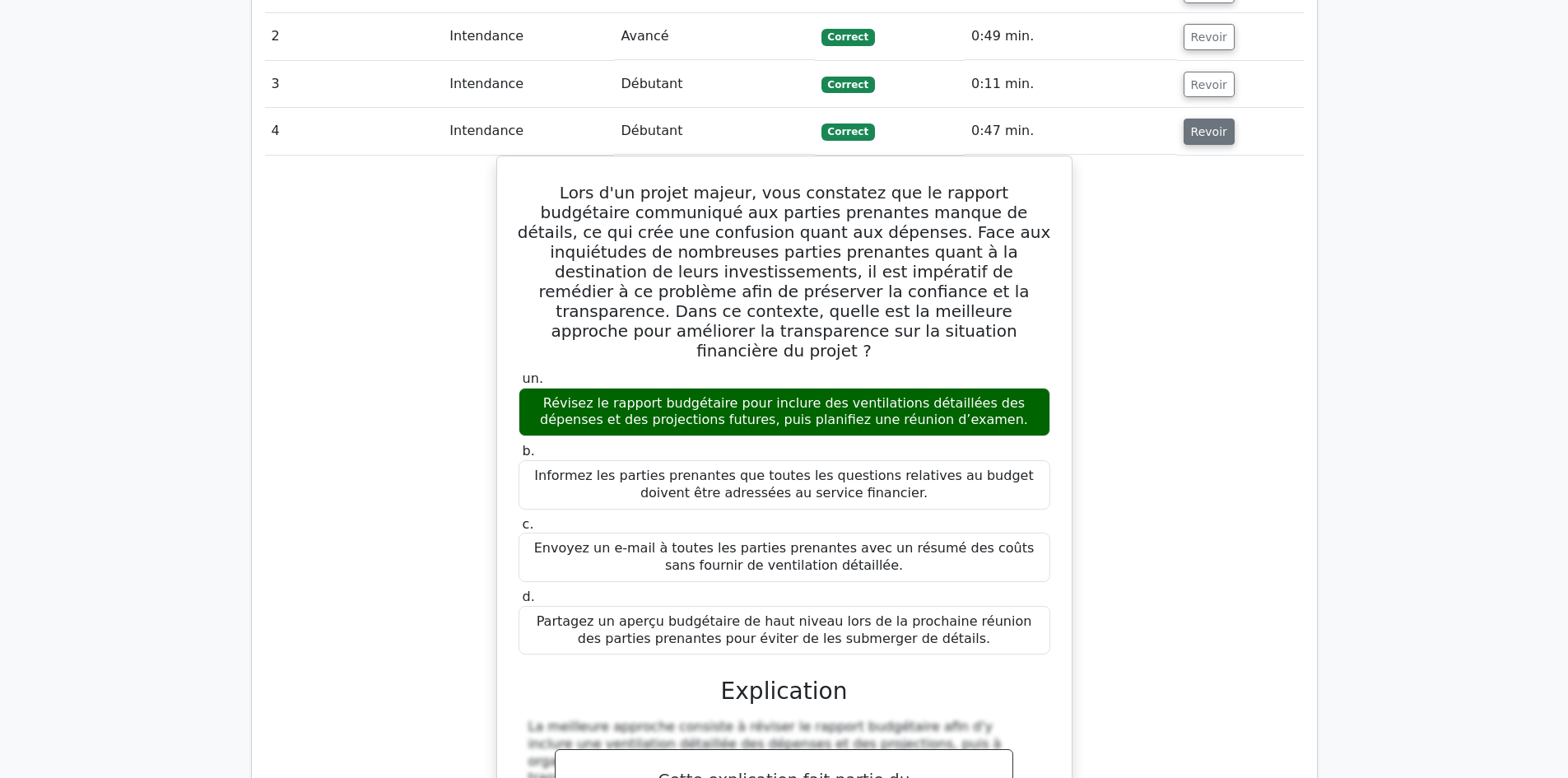
click at [1207, 125] on font "Revoir" at bounding box center [1208, 131] width 36 height 13
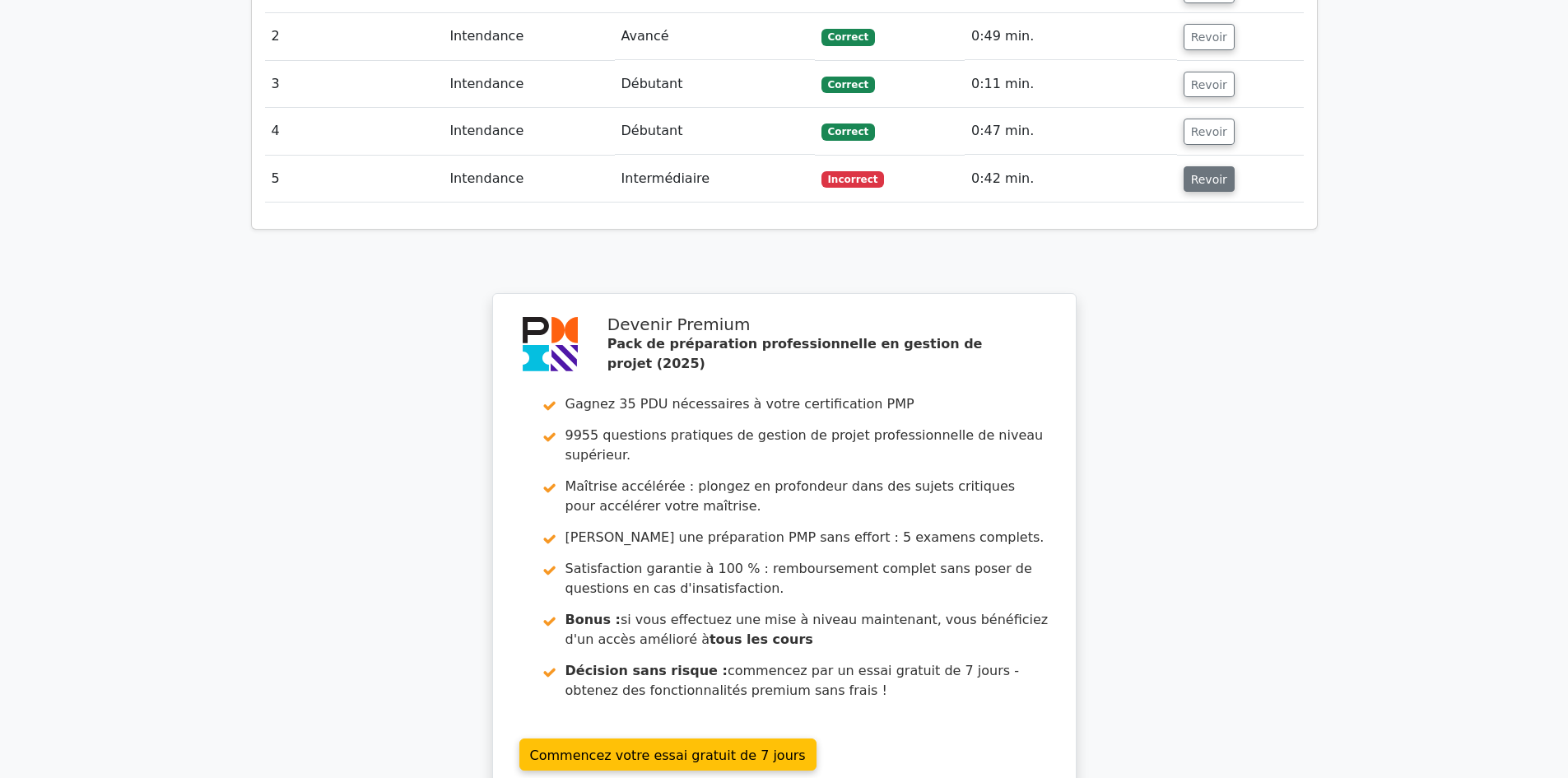
click at [1215, 172] on font "Revoir" at bounding box center [1208, 178] width 36 height 13
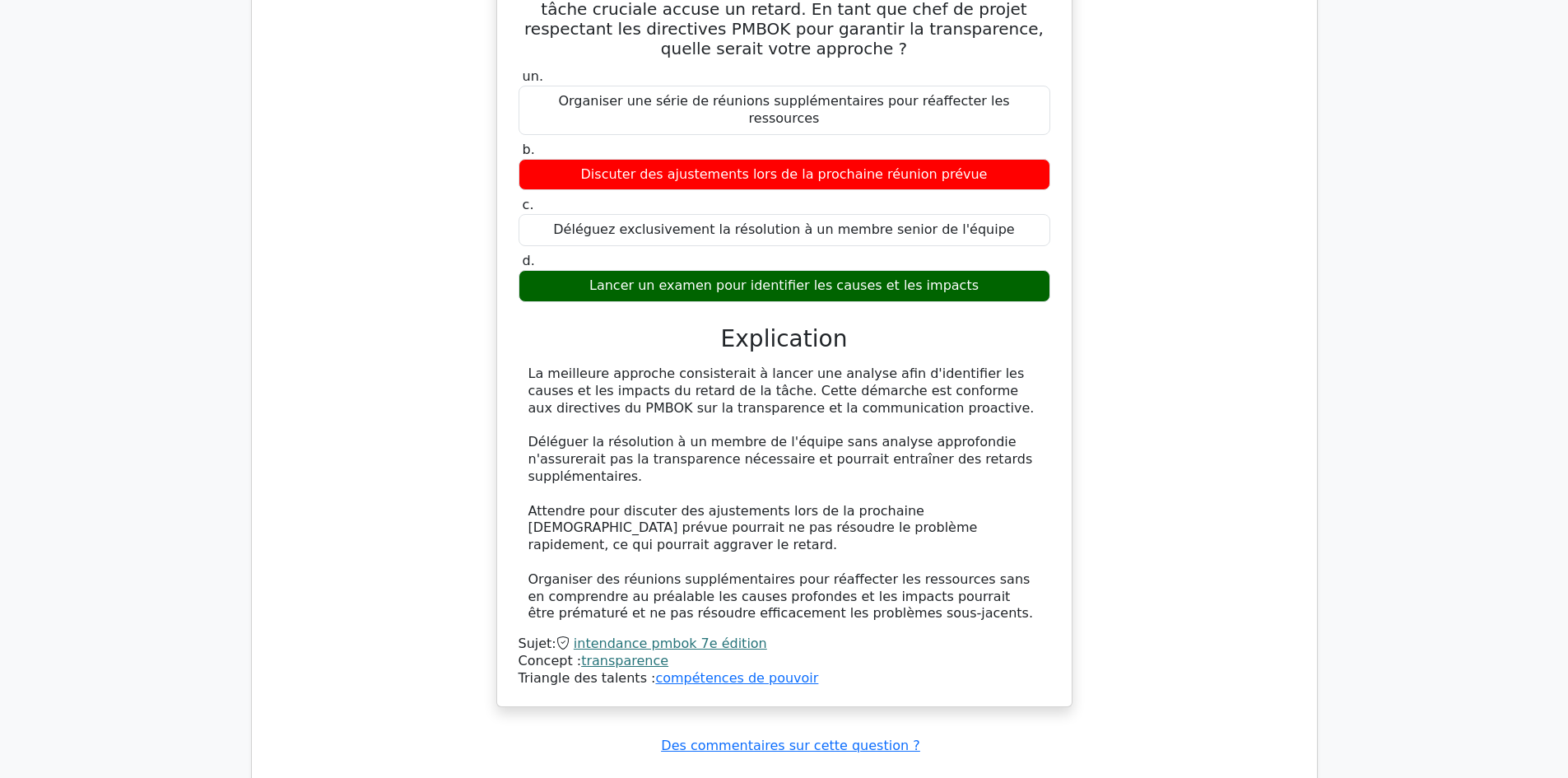
scroll to position [1647, 0]
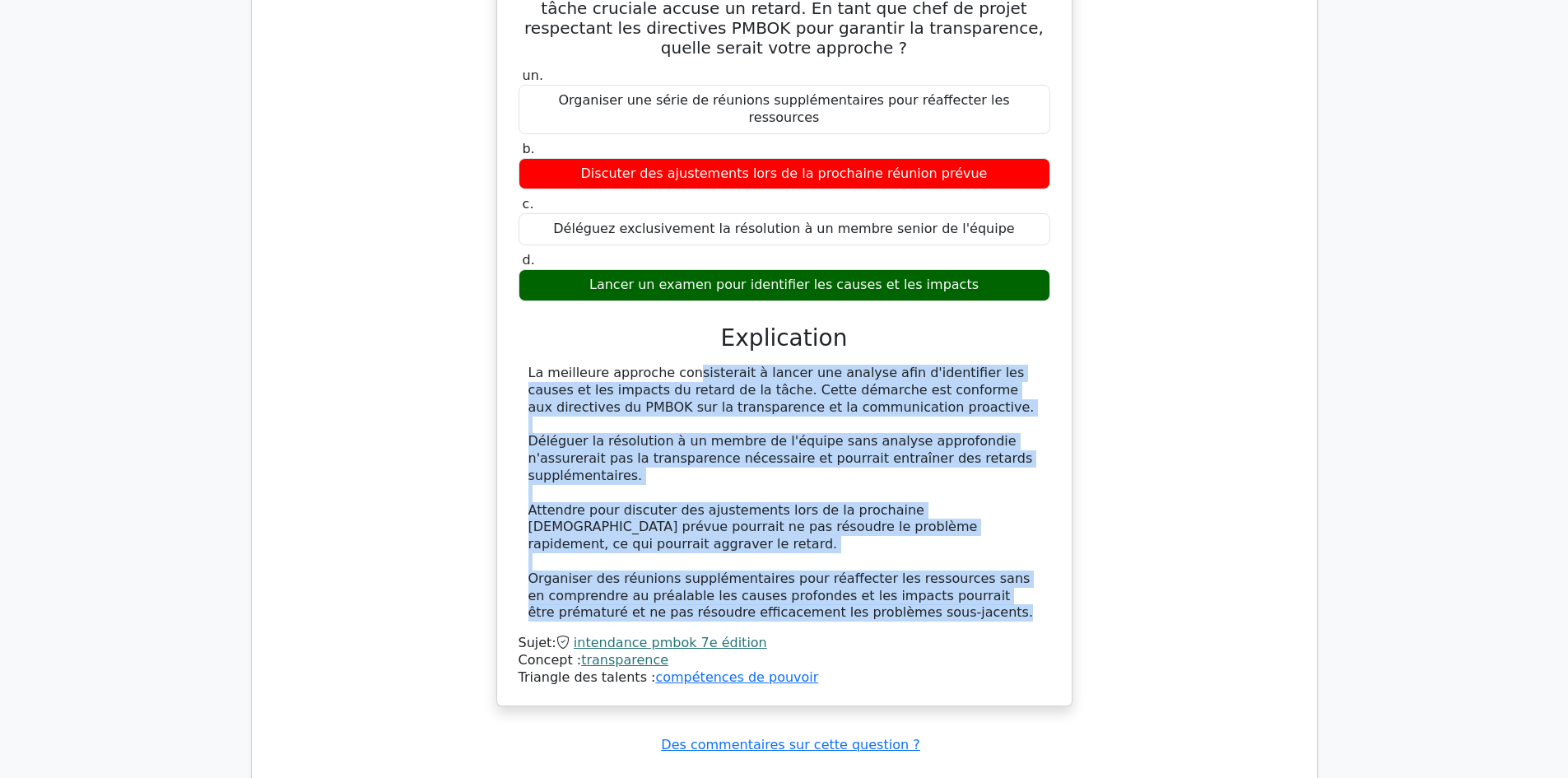
drag, startPoint x: 573, startPoint y: 337, endPoint x: 964, endPoint y: 541, distance: 441.0
click at [964, 541] on div "La meilleure approche consisterait à lancer une analyse afin d'identifier les c…" at bounding box center [785, 493] width 512 height 257
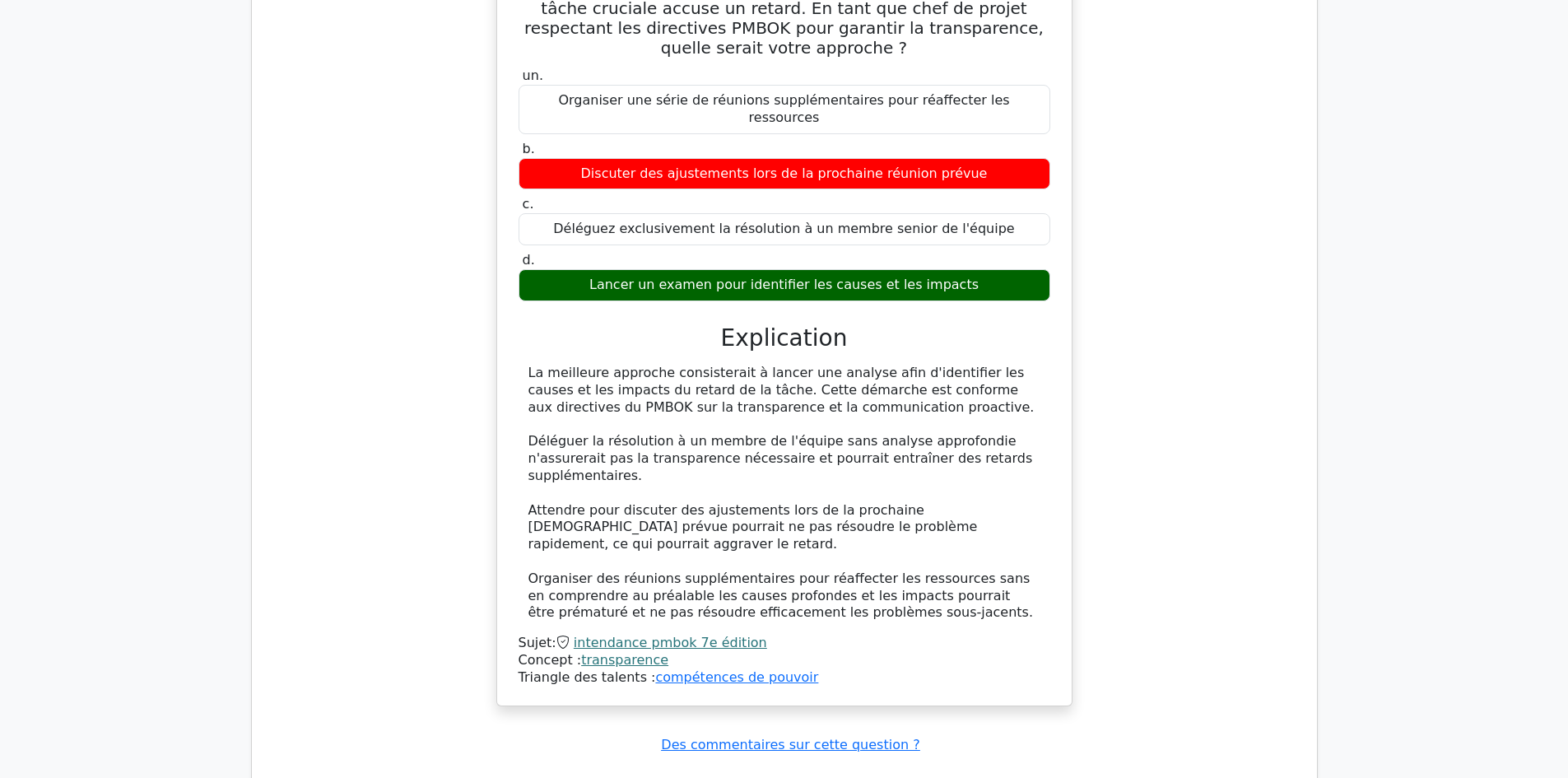
click at [952, 554] on div "La meilleure approche consisterait à lancer une analyse afin d'identifier les c…" at bounding box center [784, 525] width 532 height 321
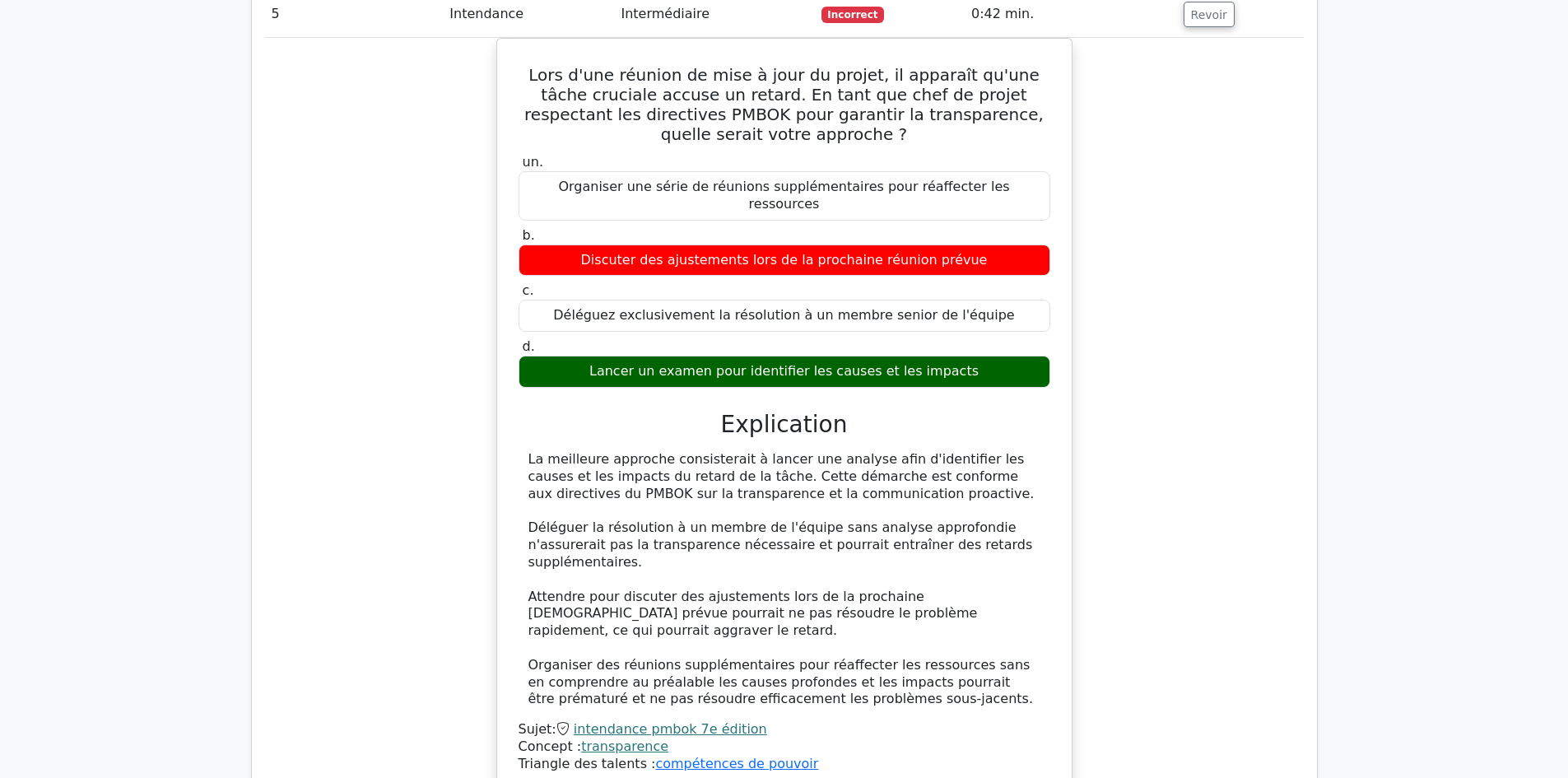
scroll to position [1235, 0]
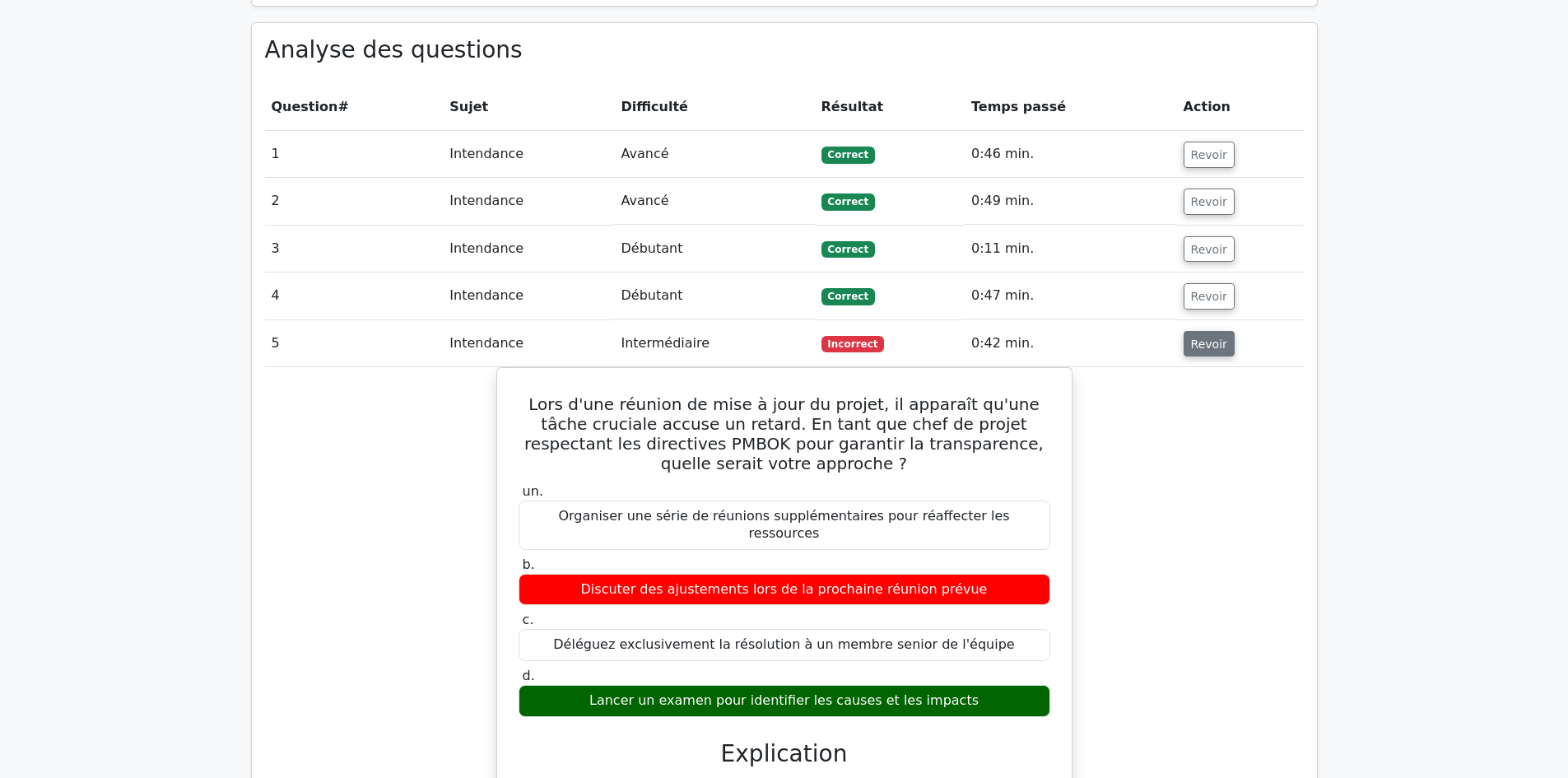
click at [1202, 337] on font "Revoir" at bounding box center [1208, 344] width 36 height 13
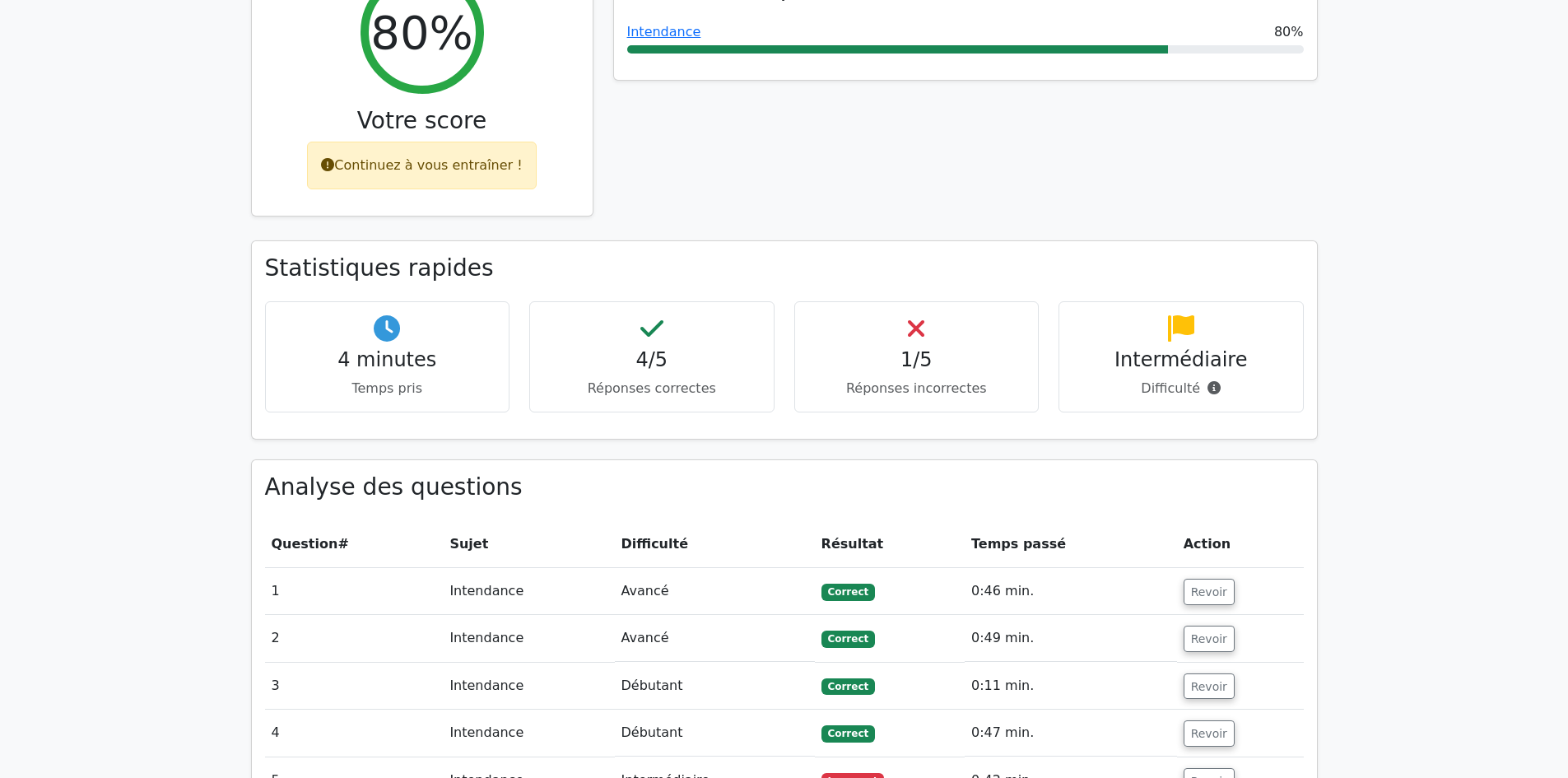
scroll to position [577, 0]
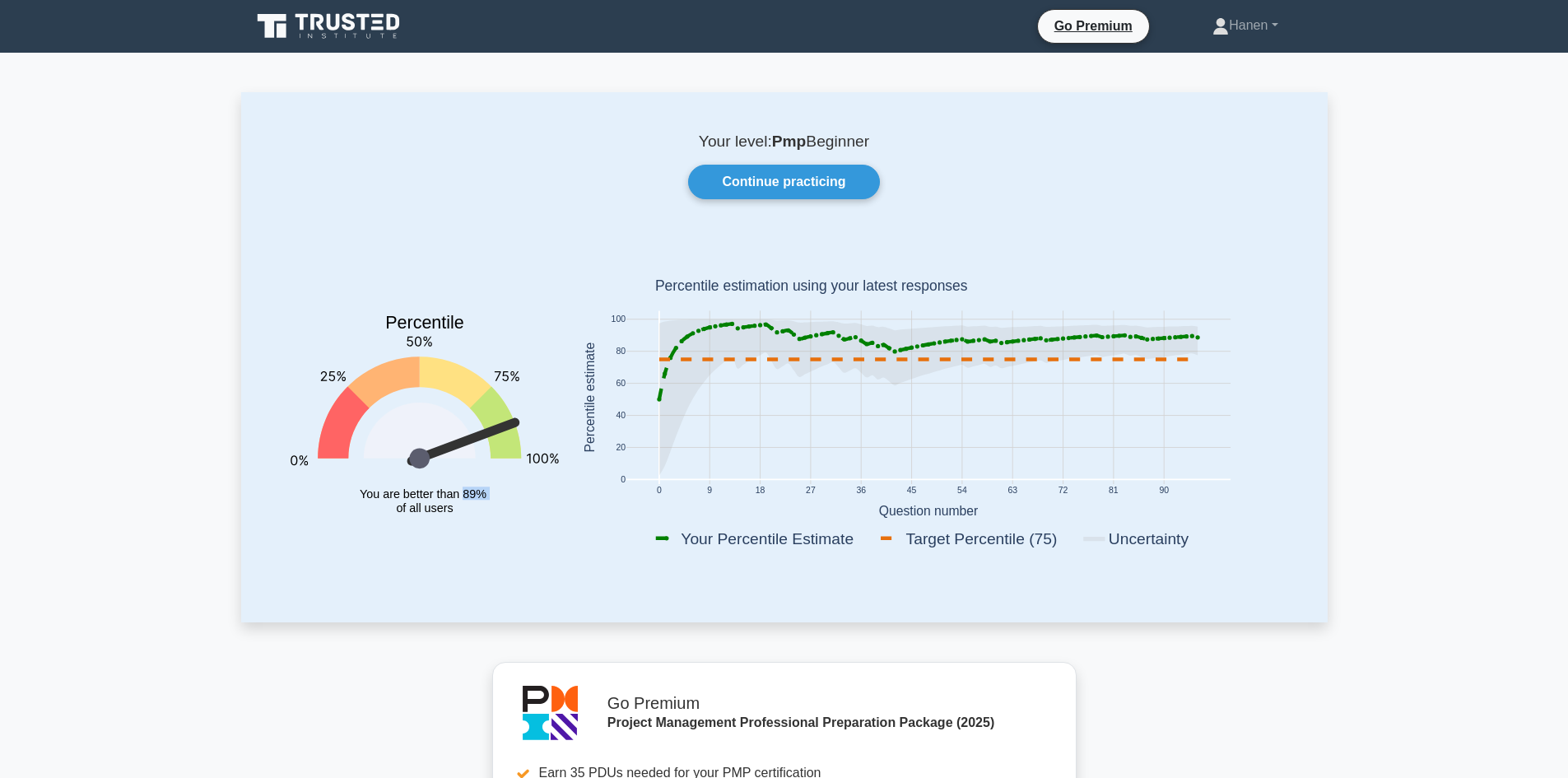
drag, startPoint x: 465, startPoint y: 492, endPoint x: 509, endPoint y: 508, distance: 46.8
click at [500, 492] on icon "Percentile You are better than 89% of all users" at bounding box center [424, 400] width 268 height 323
click at [532, 541] on icon "Percentile You are better than 89% of all users" at bounding box center [424, 400] width 268 height 323
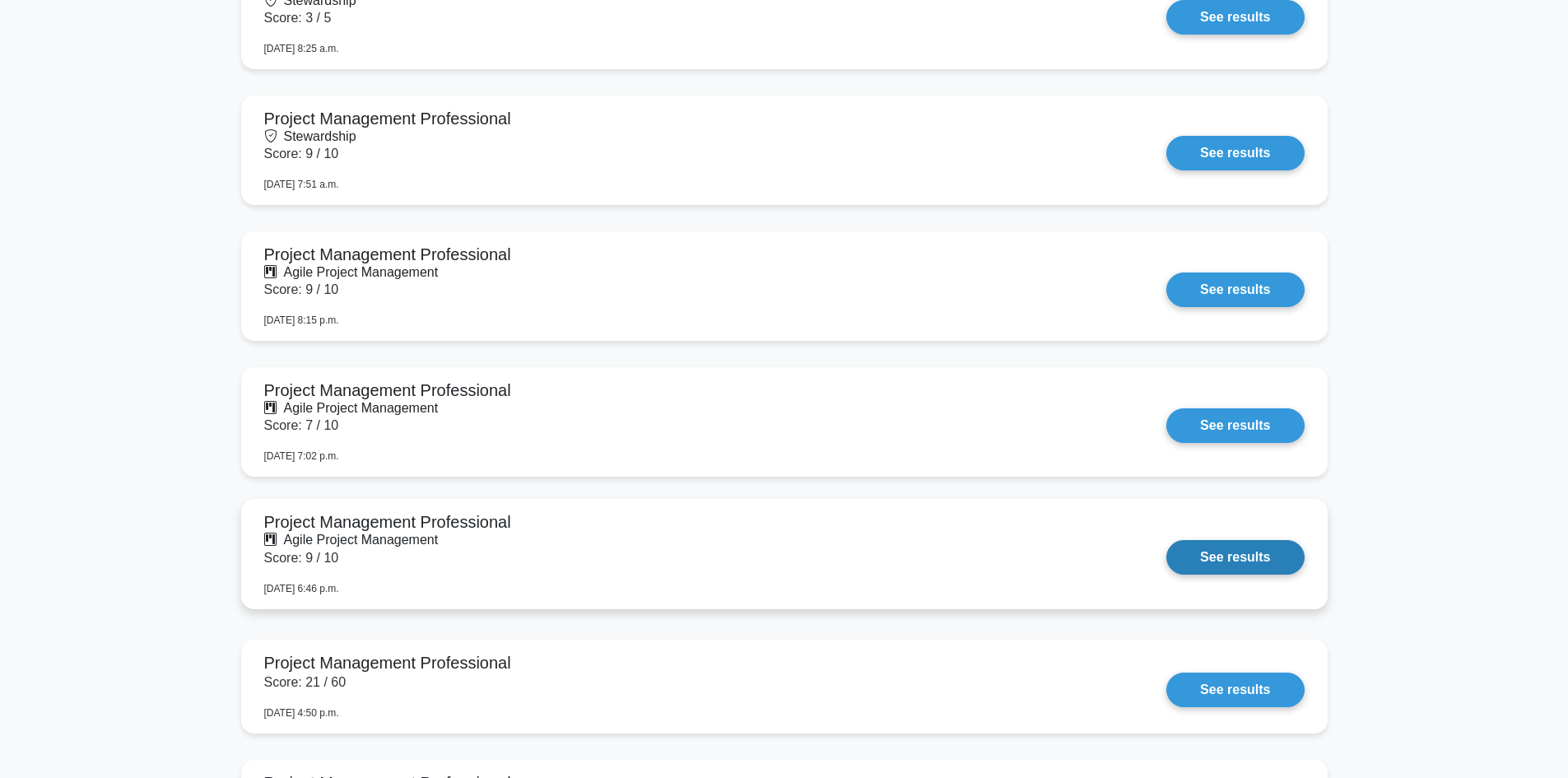
scroll to position [1936, 0]
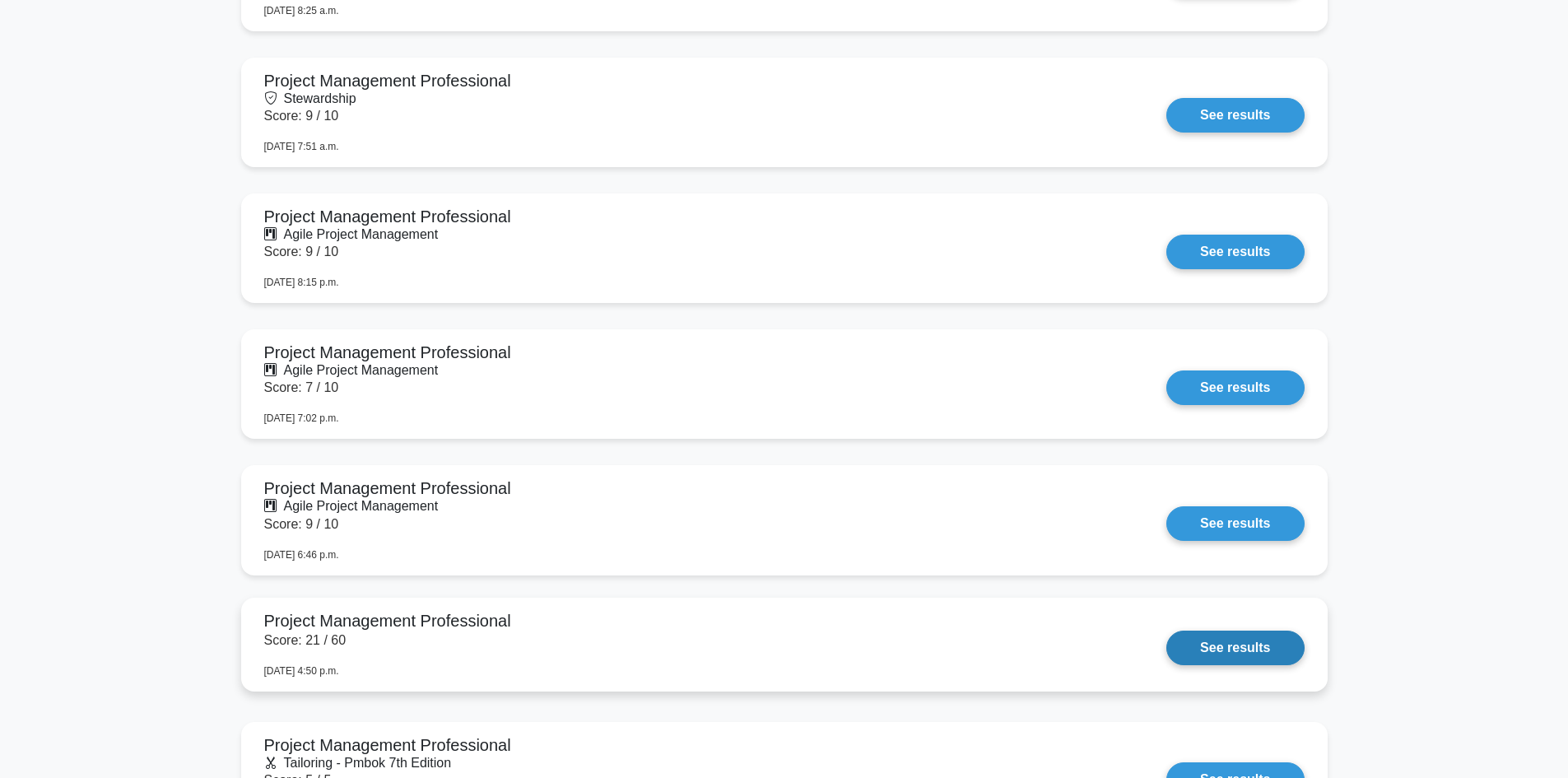
click at [1253, 648] on link "See results" at bounding box center [1235, 648] width 138 height 35
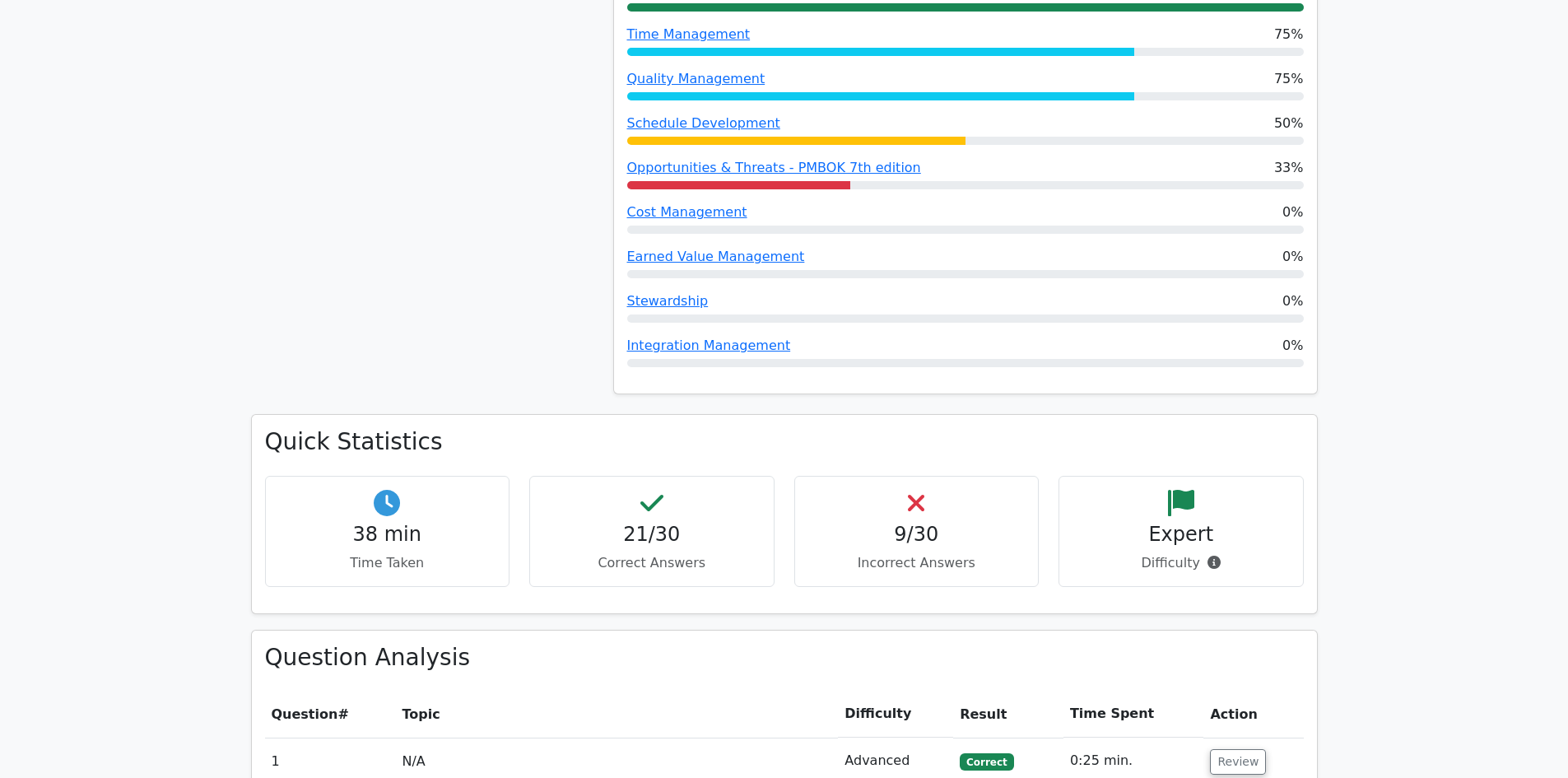
scroll to position [1400, 0]
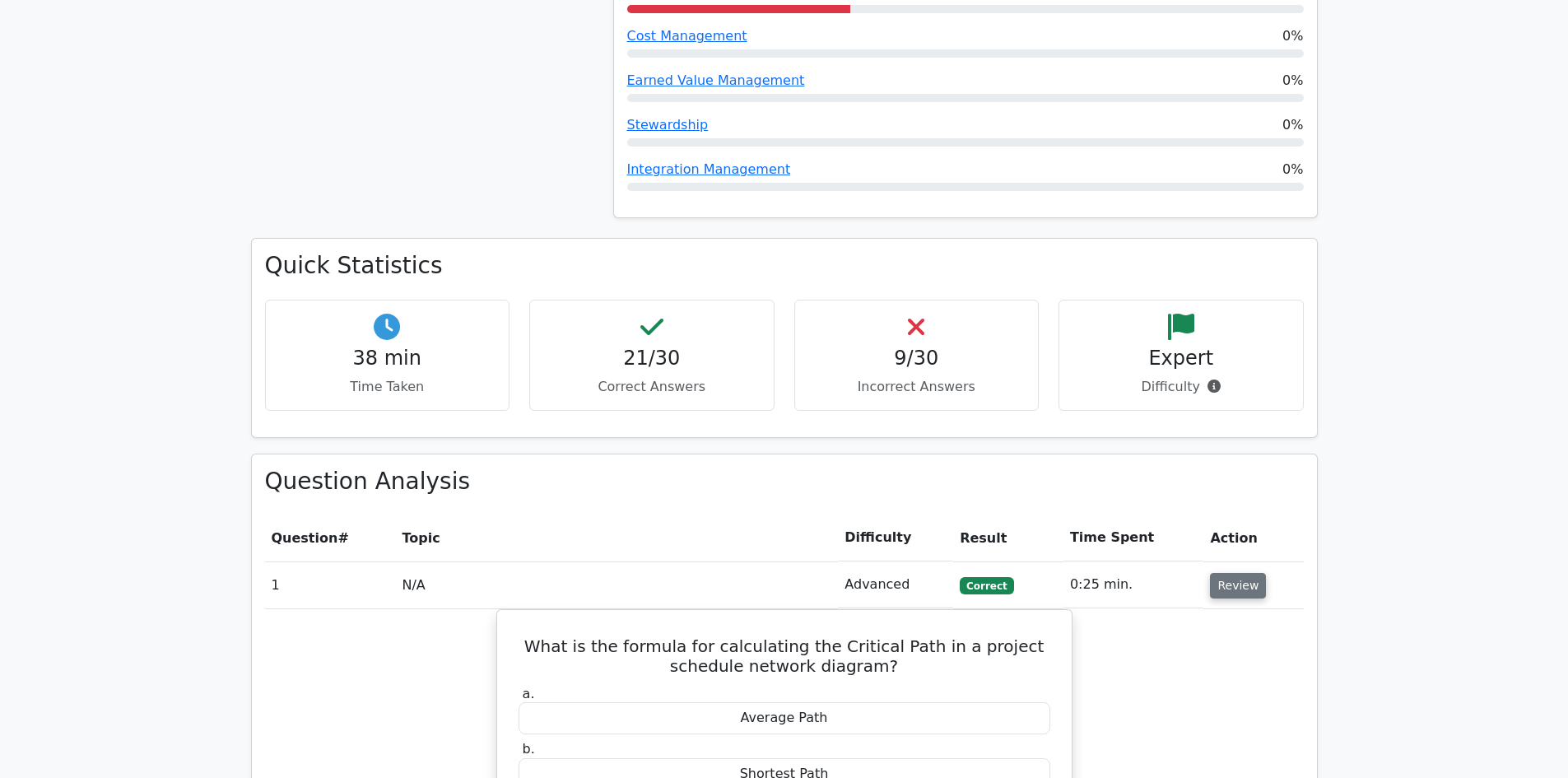
click at [1225, 573] on button "Review" at bounding box center [1238, 586] width 56 height 26
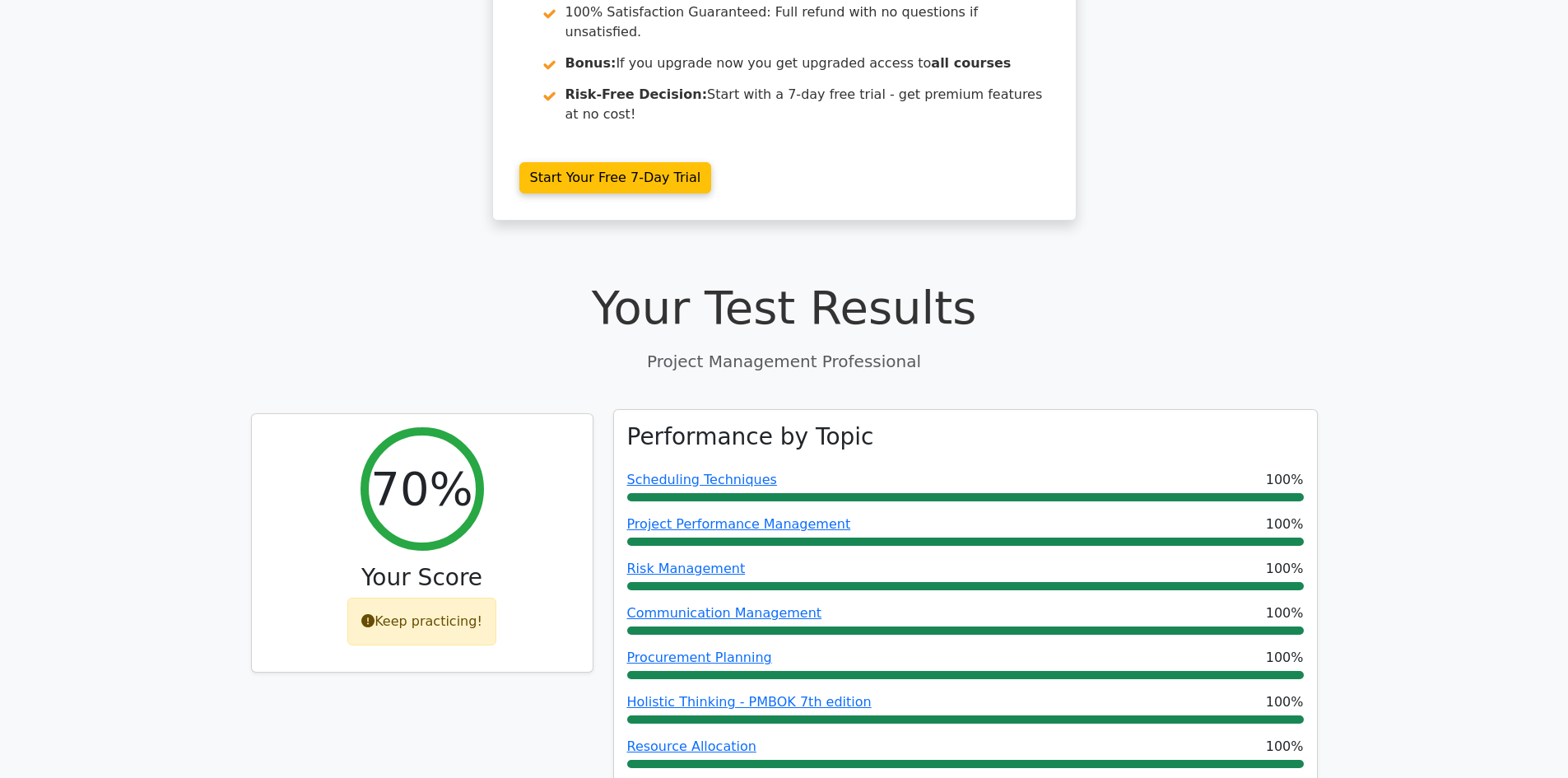
scroll to position [0, 0]
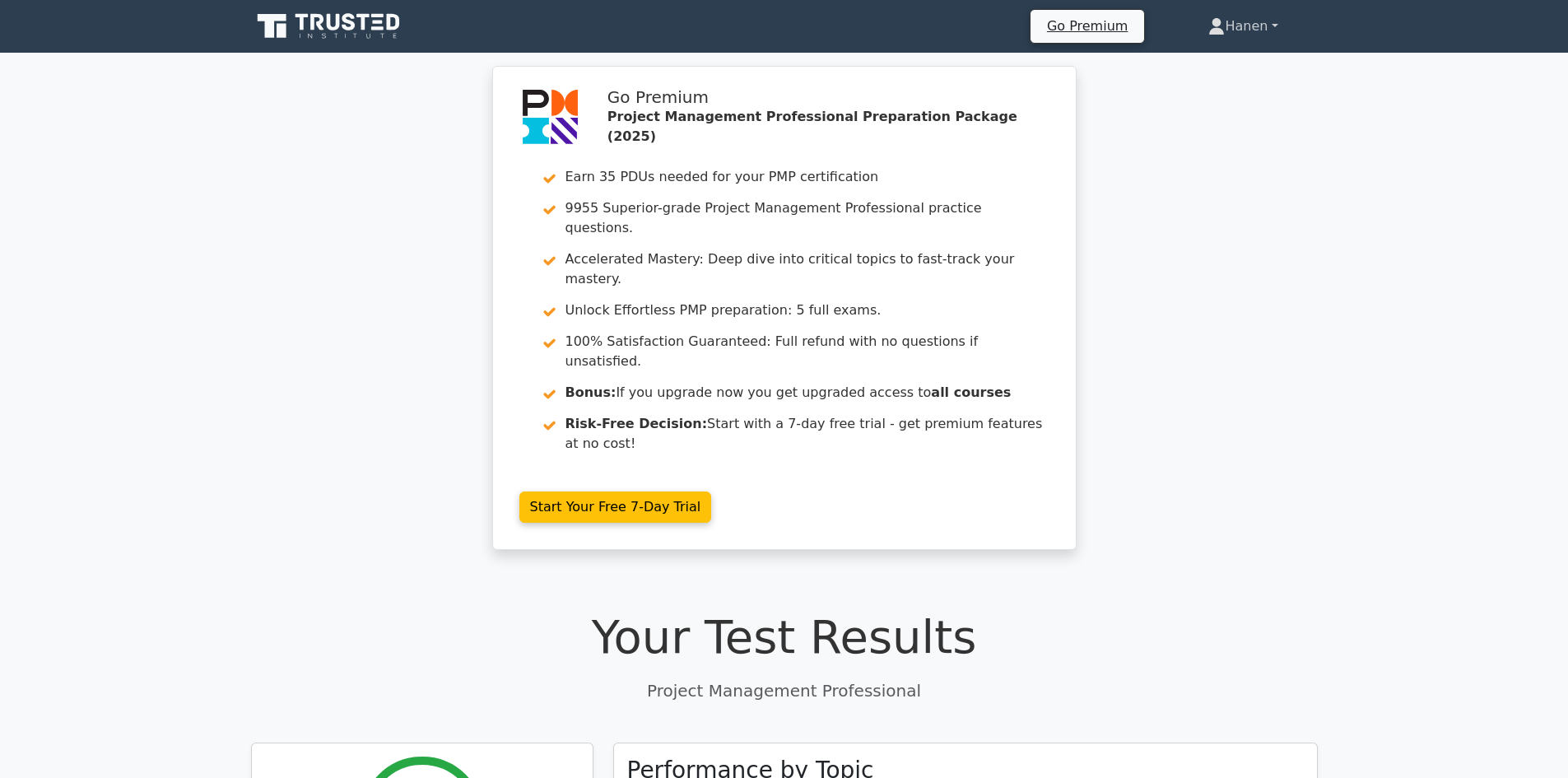
click at [1263, 34] on link "Hanen" at bounding box center [1242, 27] width 148 height 33
click at [1228, 60] on link "Profile" at bounding box center [1235, 64] width 130 height 27
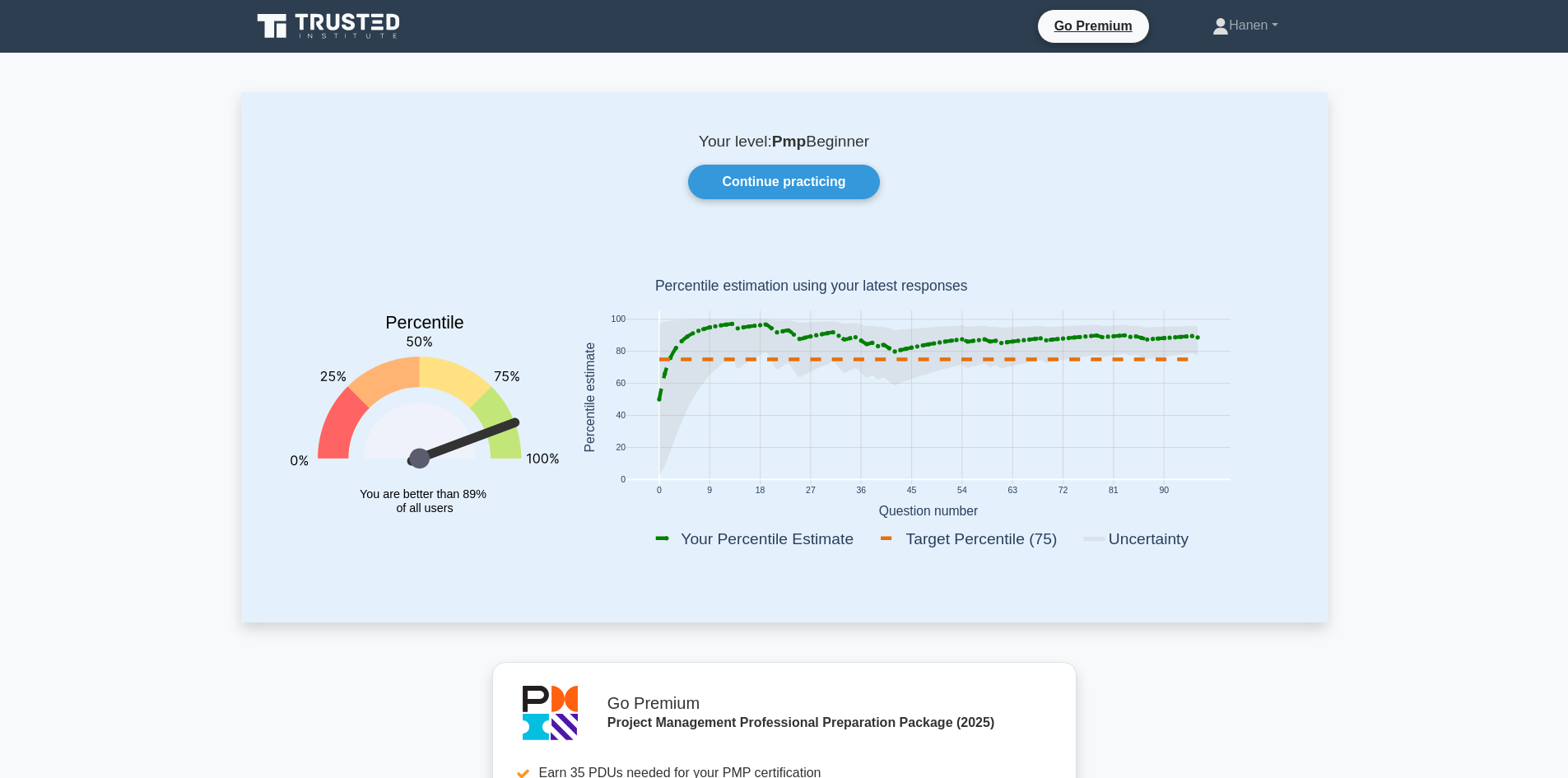
drag, startPoint x: 815, startPoint y: 141, endPoint x: 888, endPoint y: 141, distance: 73.0
click at [888, 141] on p "Your level: Pmp Beginner" at bounding box center [784, 141] width 1007 height 20
click at [777, 186] on link "Continue practicing" at bounding box center [784, 182] width 191 height 35
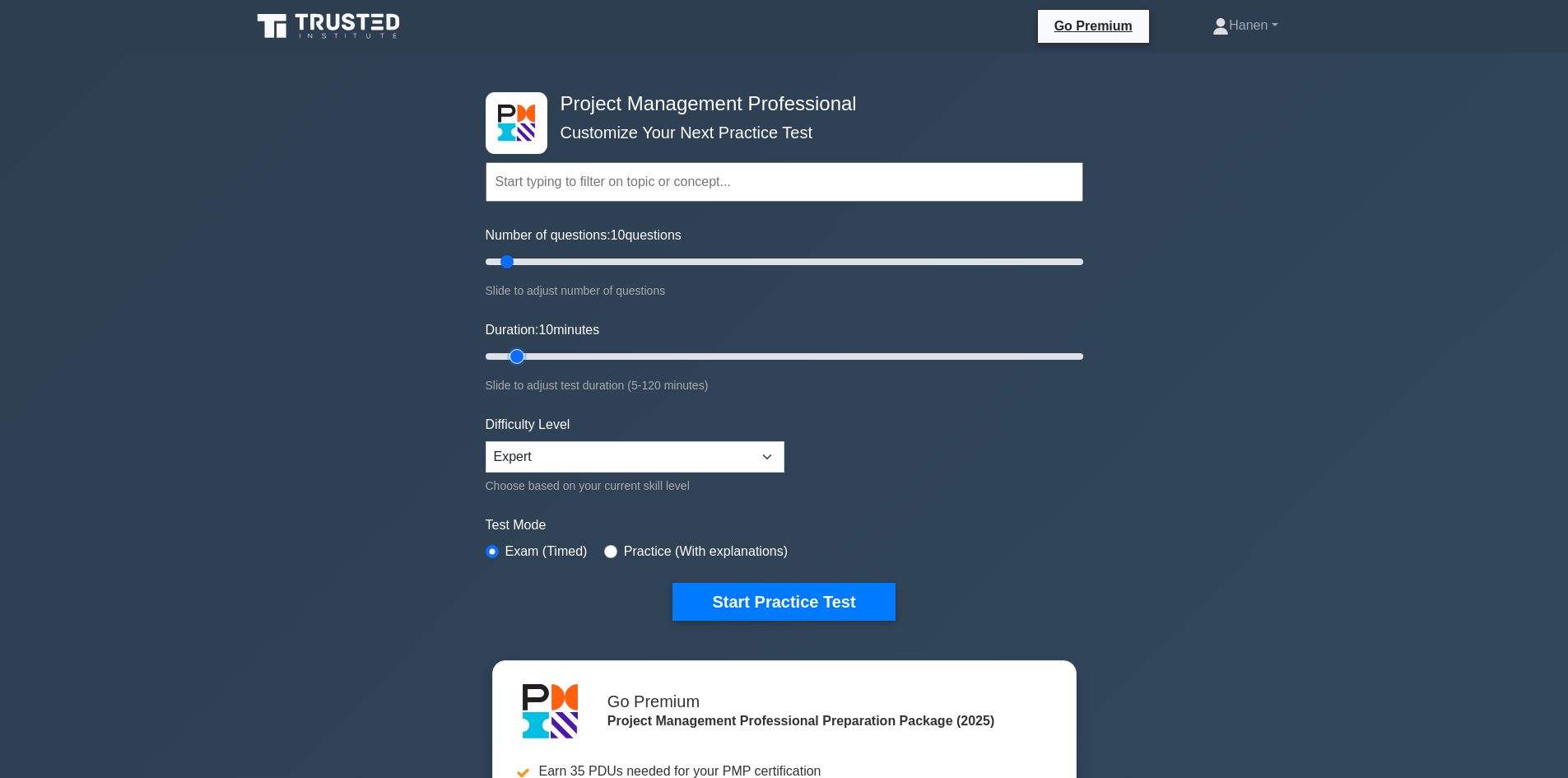
click at [525, 357] on input "Duration: 10 minutes" at bounding box center [784, 356] width 598 height 20
drag, startPoint x: 519, startPoint y: 356, endPoint x: 529, endPoint y: 356, distance: 10.0
click at [529, 356] on input "Duration: 10 minutes" at bounding box center [784, 356] width 598 height 20
drag, startPoint x: 521, startPoint y: 353, endPoint x: 533, endPoint y: 355, distance: 12.2
type input "15"
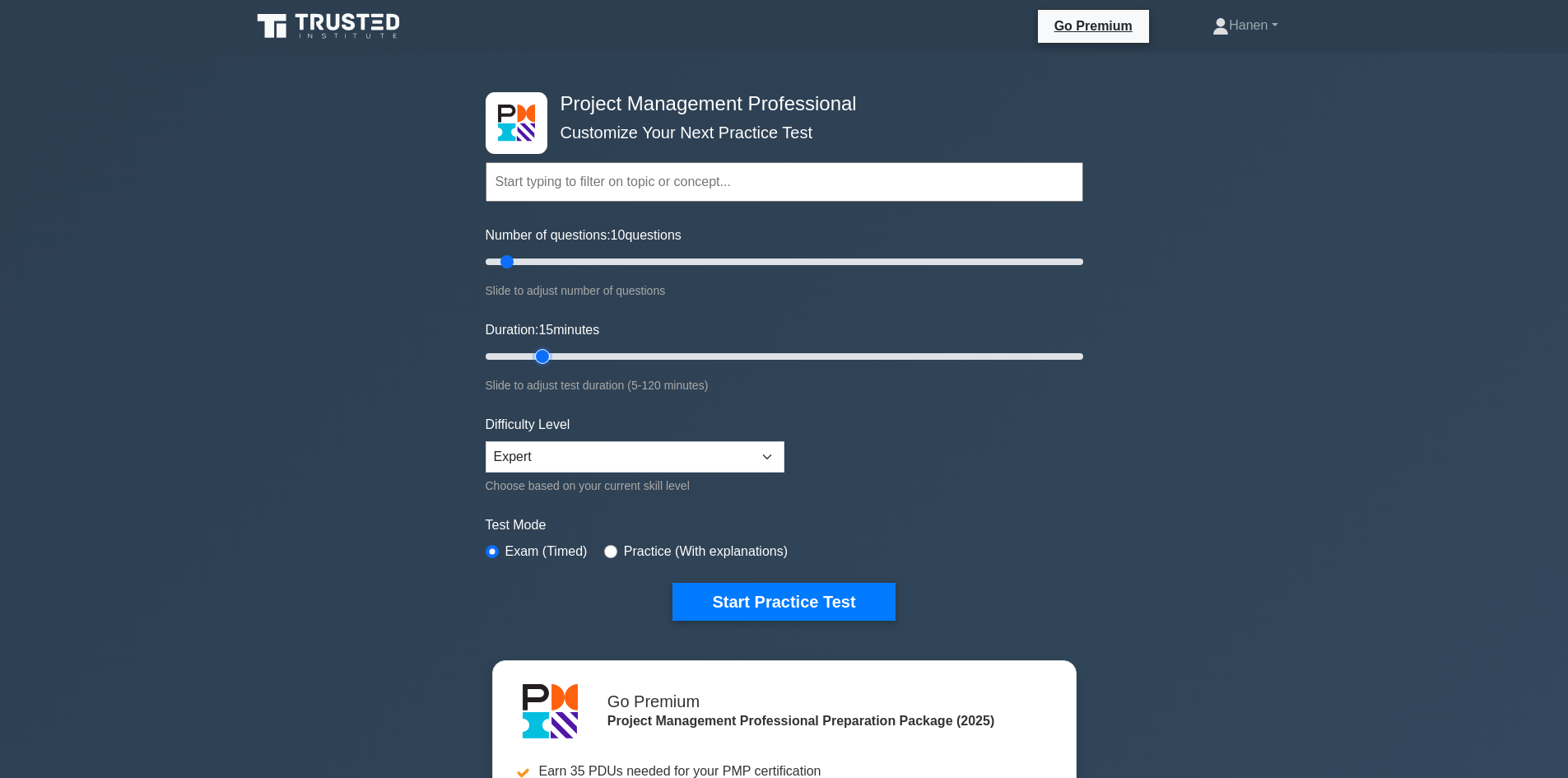
click at [533, 355] on input "Duration: 15 minutes" at bounding box center [784, 356] width 598 height 20
click at [570, 182] on input "text" at bounding box center [784, 182] width 598 height 39
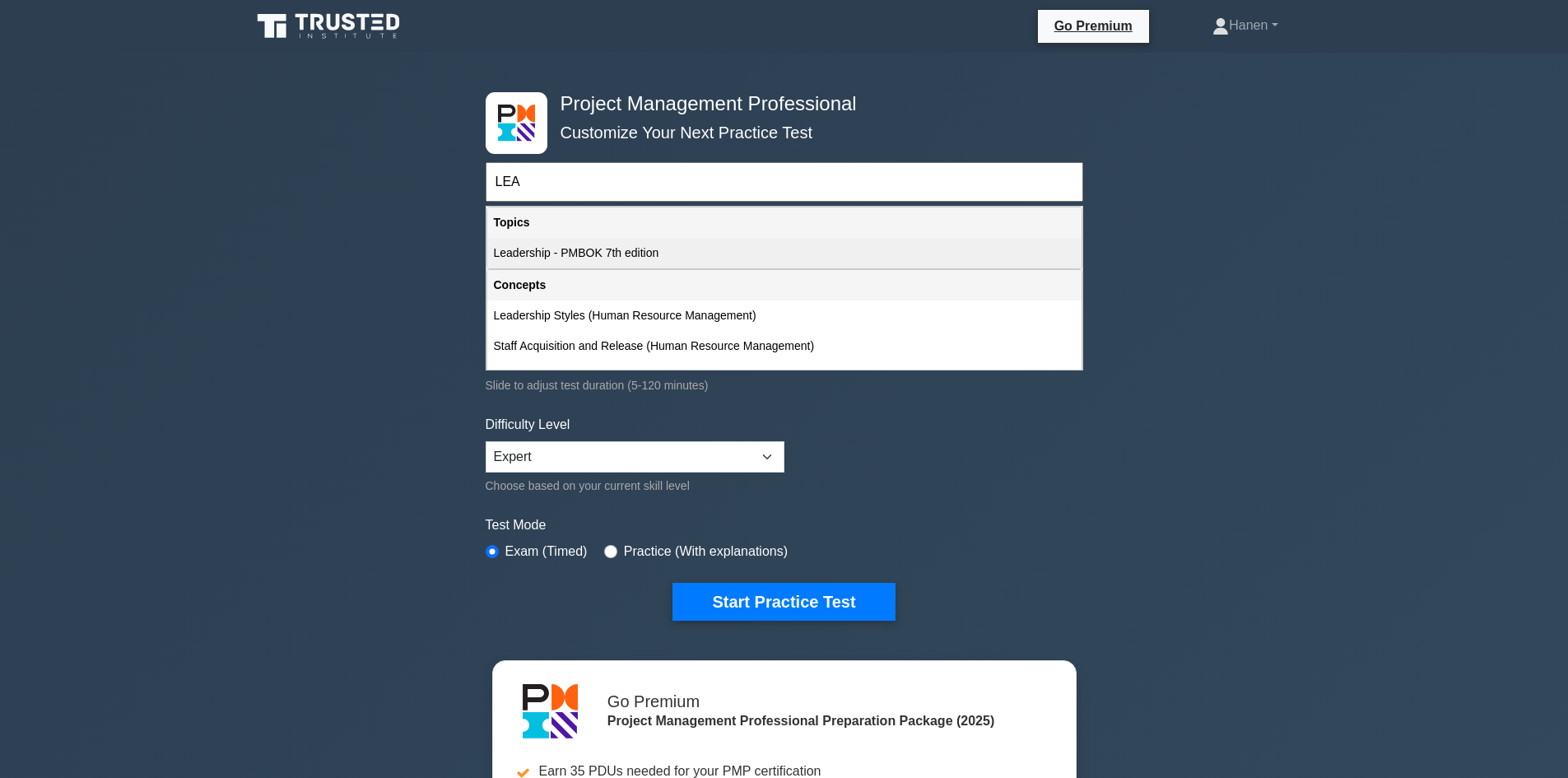
click at [639, 254] on div "Leadership - PMBOK 7th edition" at bounding box center [784, 253] width 594 height 30
type input "Leadership - PMBOK 7th edition"
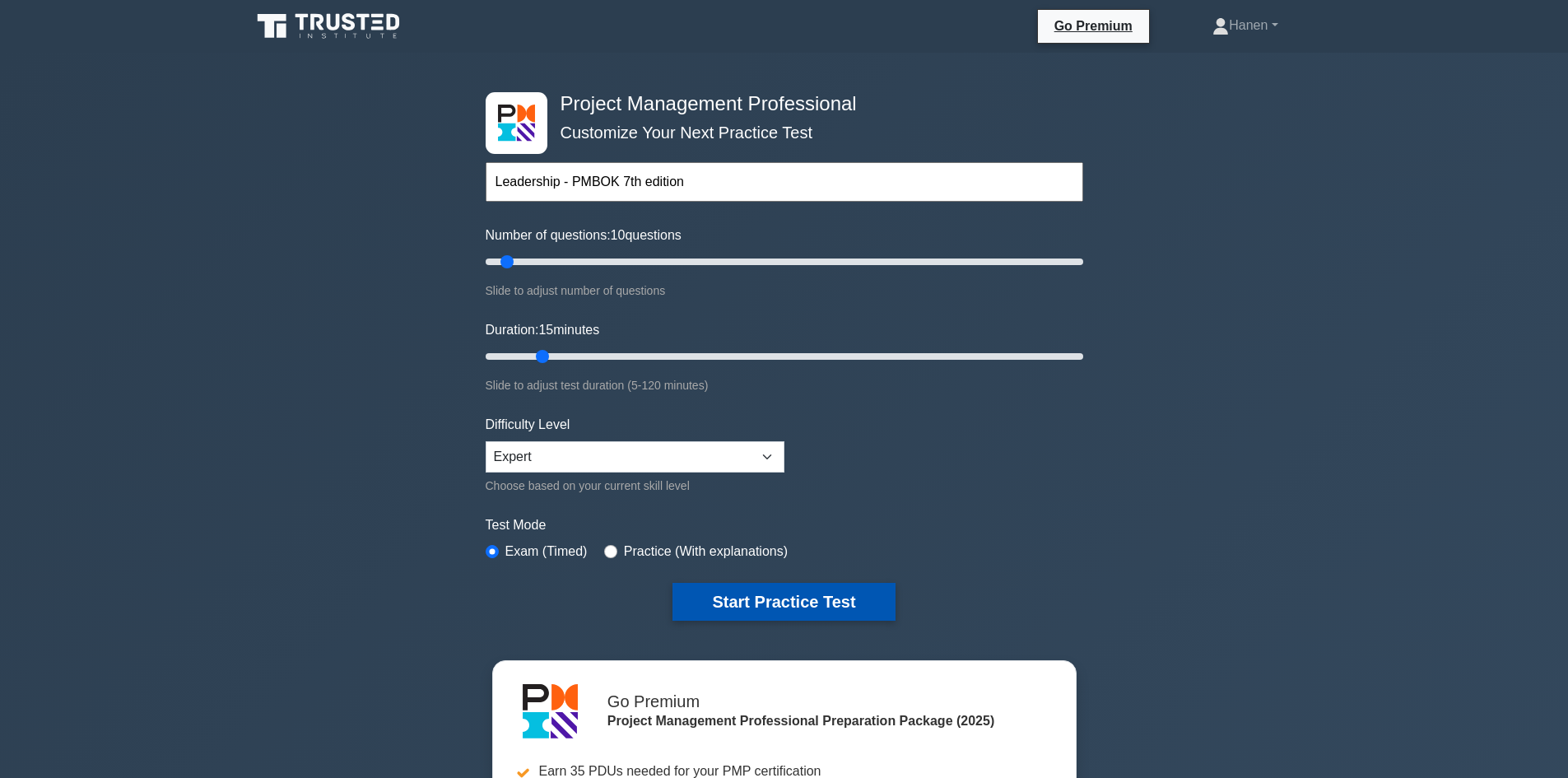
click at [755, 595] on button "Start Practice Test" at bounding box center [783, 602] width 222 height 38
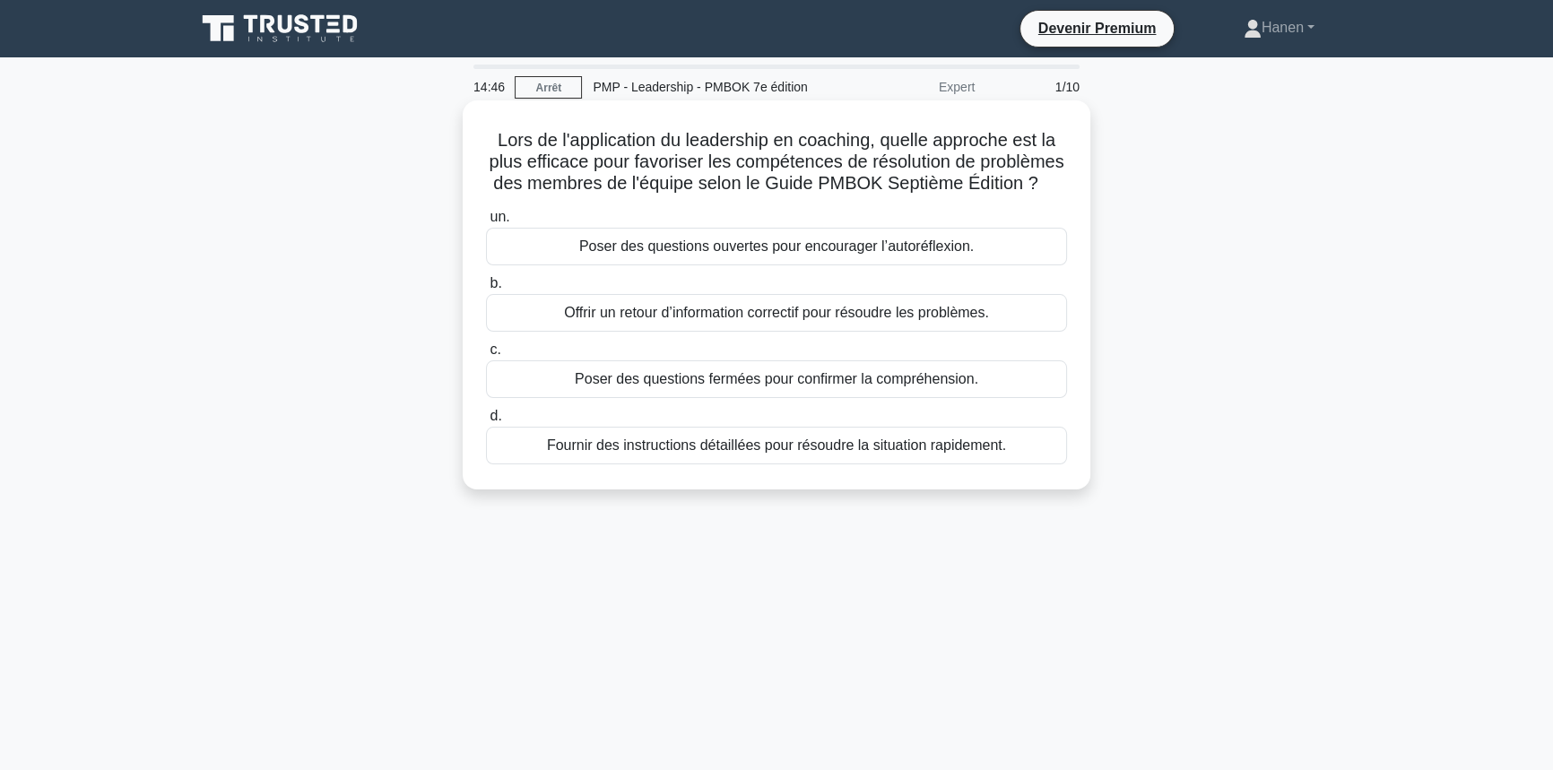
drag, startPoint x: 582, startPoint y: 167, endPoint x: 801, endPoint y: 201, distance: 221.4
click at [801, 193] on font "Lors de l'application du leadership en coaching, quelle approche est la plus ef…" at bounding box center [776, 161] width 575 height 63
click at [750, 254] on font "Poser des questions ouvertes pour encourager l’autoréflexion." at bounding box center [776, 245] width 394 height 15
click at [486, 223] on input "un. Poser des questions ouvertes pour encourager l’autoréflexion." at bounding box center [486, 218] width 0 height 12
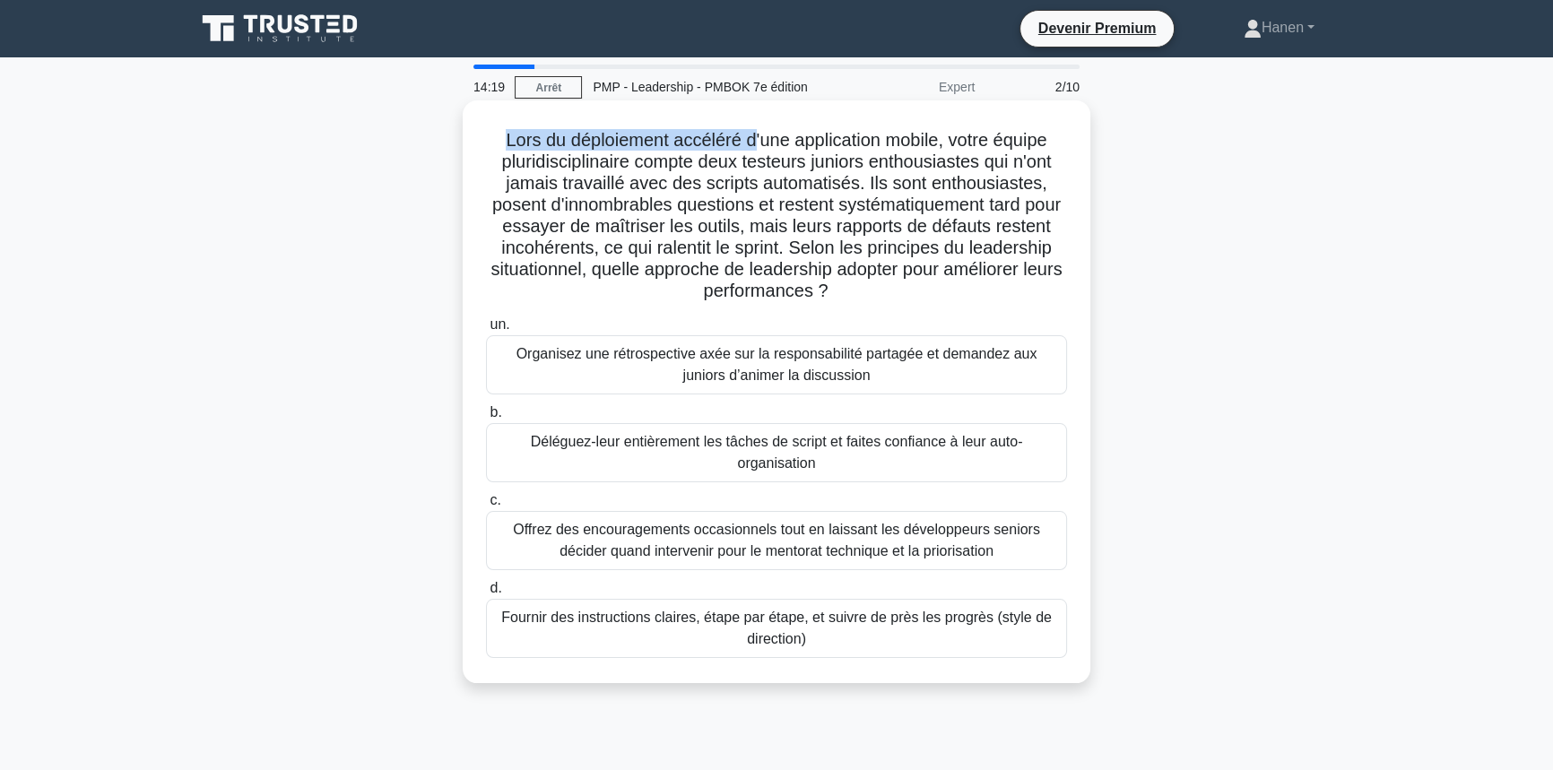
drag, startPoint x: 500, startPoint y: 141, endPoint x: 752, endPoint y: 144, distance: 252.0
click at [752, 144] on font "Lors du déploiement accéléré d'une application mobile, votre équipe pluridiscip…" at bounding box center [775, 215] width 571 height 170
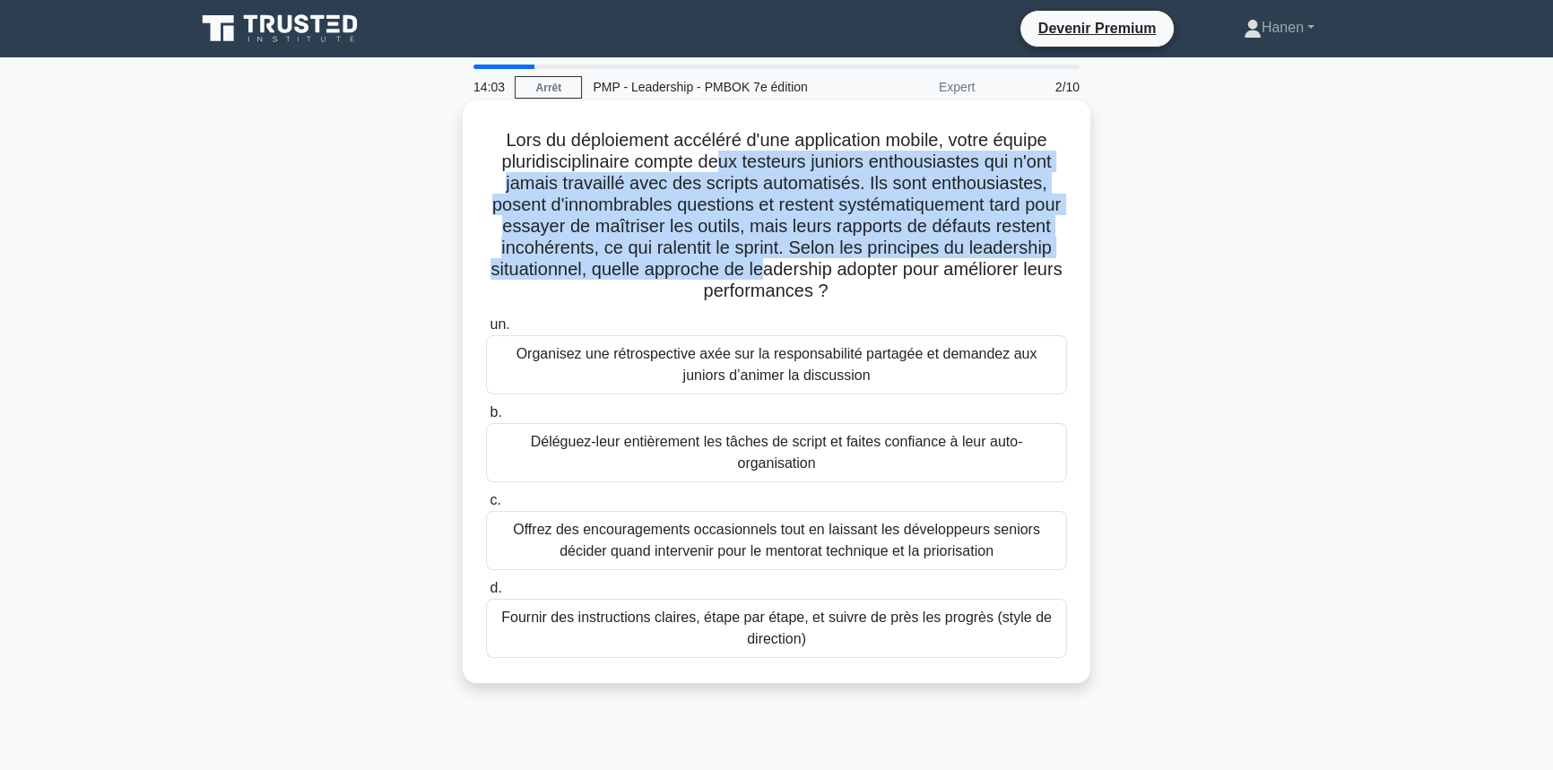
drag, startPoint x: 714, startPoint y: 167, endPoint x: 868, endPoint y: 267, distance: 184.0
click at [868, 267] on font "Lors du déploiement accéléré d'une application mobile, votre équipe pluridiscip…" at bounding box center [775, 215] width 571 height 170
click at [825, 252] on font "Lors du déploiement accéléré d'une application mobile, votre équipe pluridiscip…" at bounding box center [775, 215] width 571 height 170
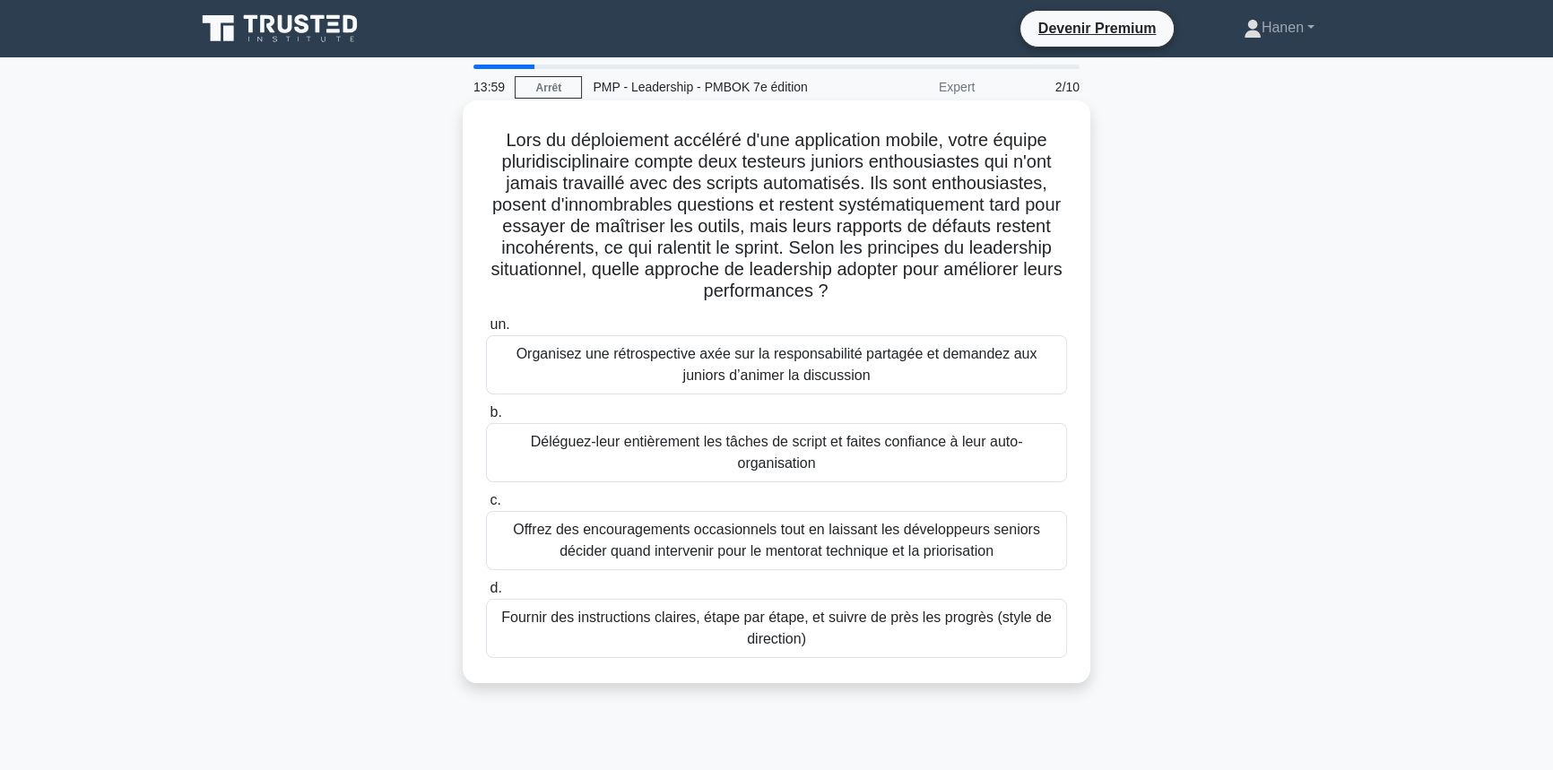
drag, startPoint x: 867, startPoint y: 247, endPoint x: 911, endPoint y: 299, distance: 67.4
click at [911, 299] on h5 "Lors du déploiement accéléré d'une application mobile, votre équipe pluridiscip…" at bounding box center [776, 216] width 585 height 174
click at [652, 637] on font "Fournir des instructions claires, étape par étape, et suivre de près les progrè…" at bounding box center [776, 628] width 565 height 43
click at [486, 594] on input "d. Fournir des instructions claires, étape par étape, et suivre de près les pro…" at bounding box center [486, 589] width 0 height 12
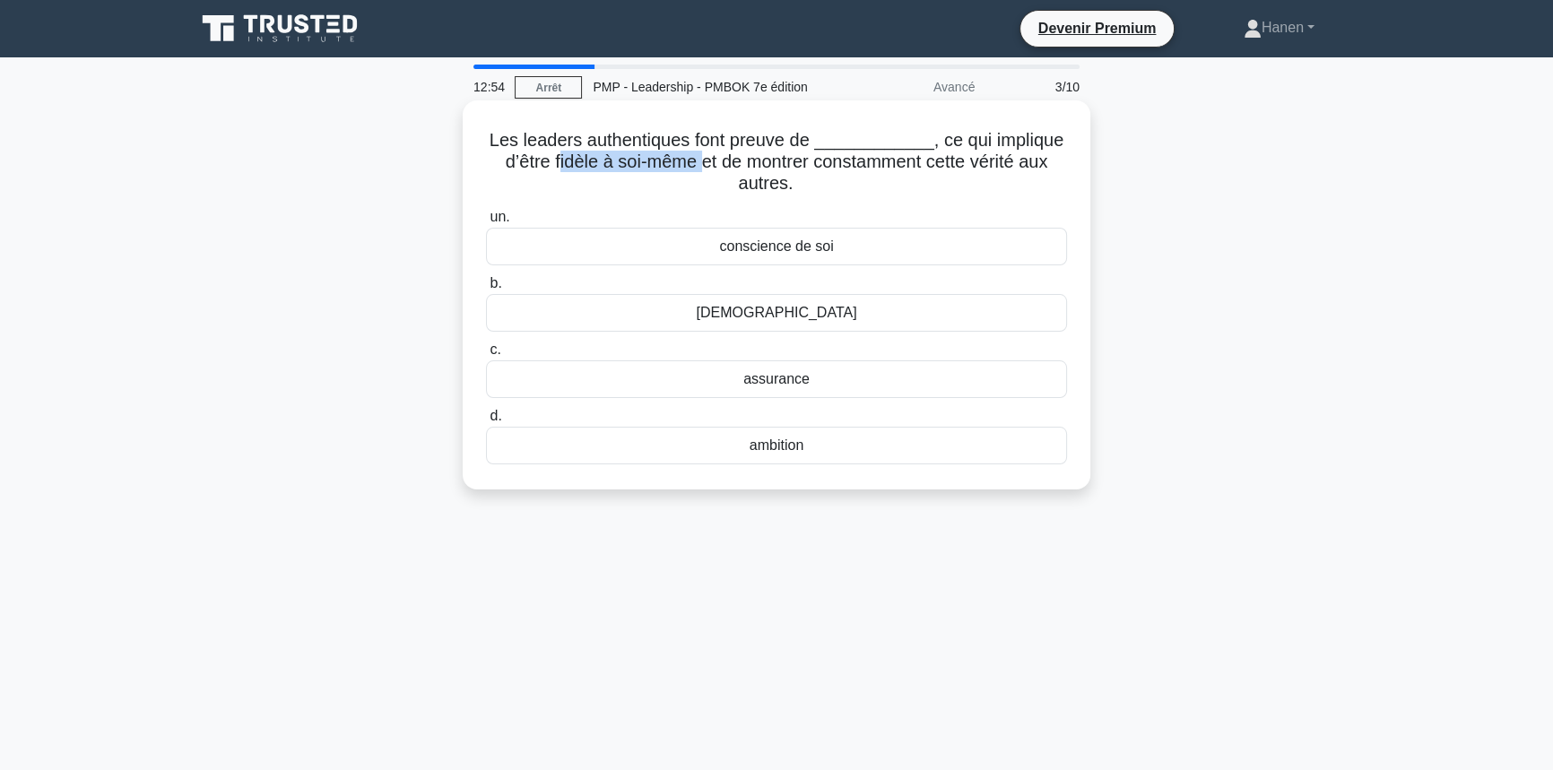
drag, startPoint x: 555, startPoint y: 163, endPoint x: 699, endPoint y: 162, distance: 144.3
click at [699, 162] on font "Les leaders authentiques font preuve de ____________, ce qui implique d’être fi…" at bounding box center [777, 161] width 574 height 63
drag, startPoint x: 498, startPoint y: 164, endPoint x: 697, endPoint y: 161, distance: 199.0
click at [697, 161] on font "Les leaders authentiques font preuve de ____________, ce qui implique d’être fi…" at bounding box center [777, 161] width 574 height 63
click at [793, 251] on font "conscience de soi" at bounding box center [776, 245] width 114 height 15
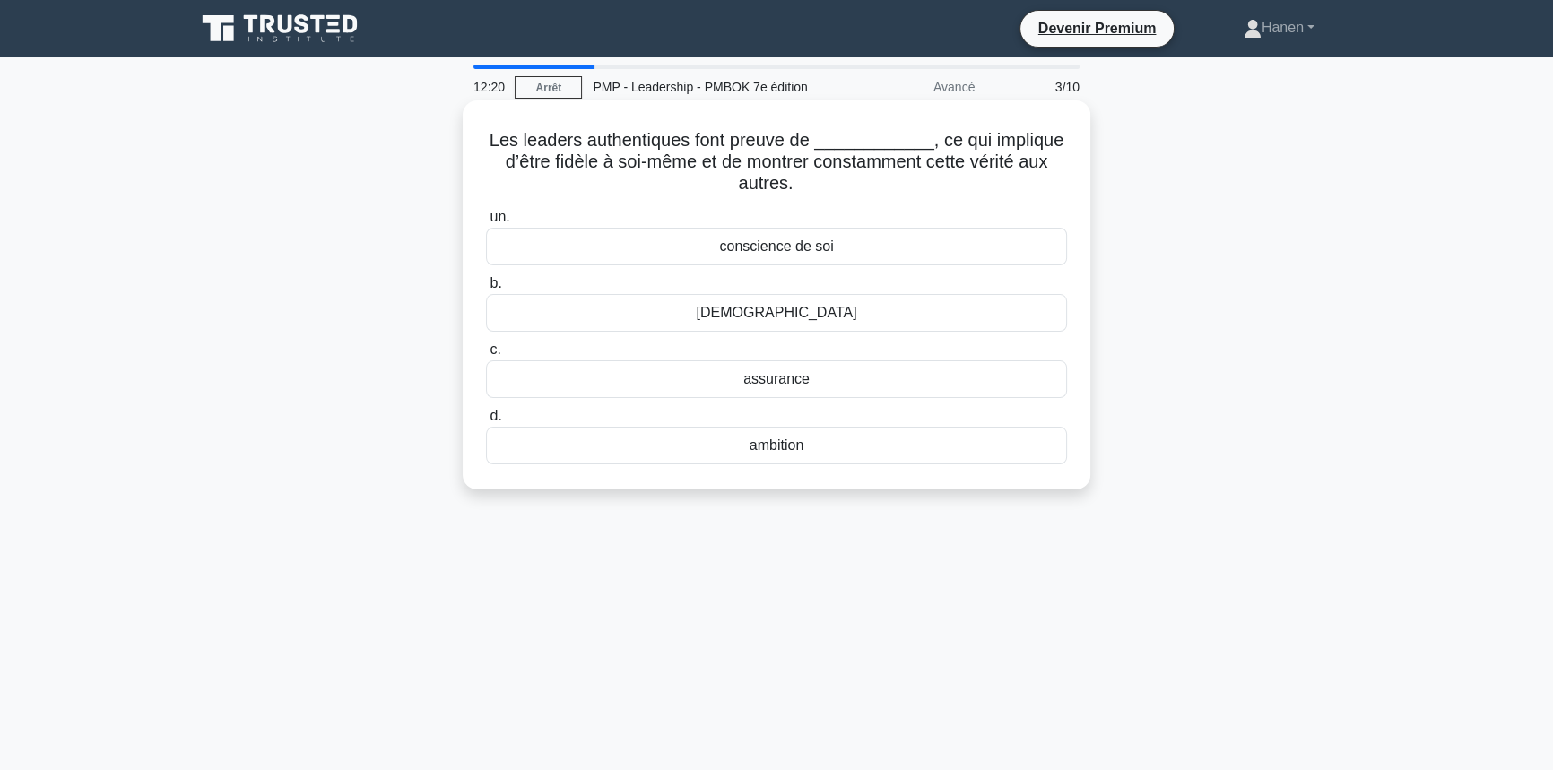
click at [486, 223] on input "un. conscience de soi" at bounding box center [486, 218] width 0 height 12
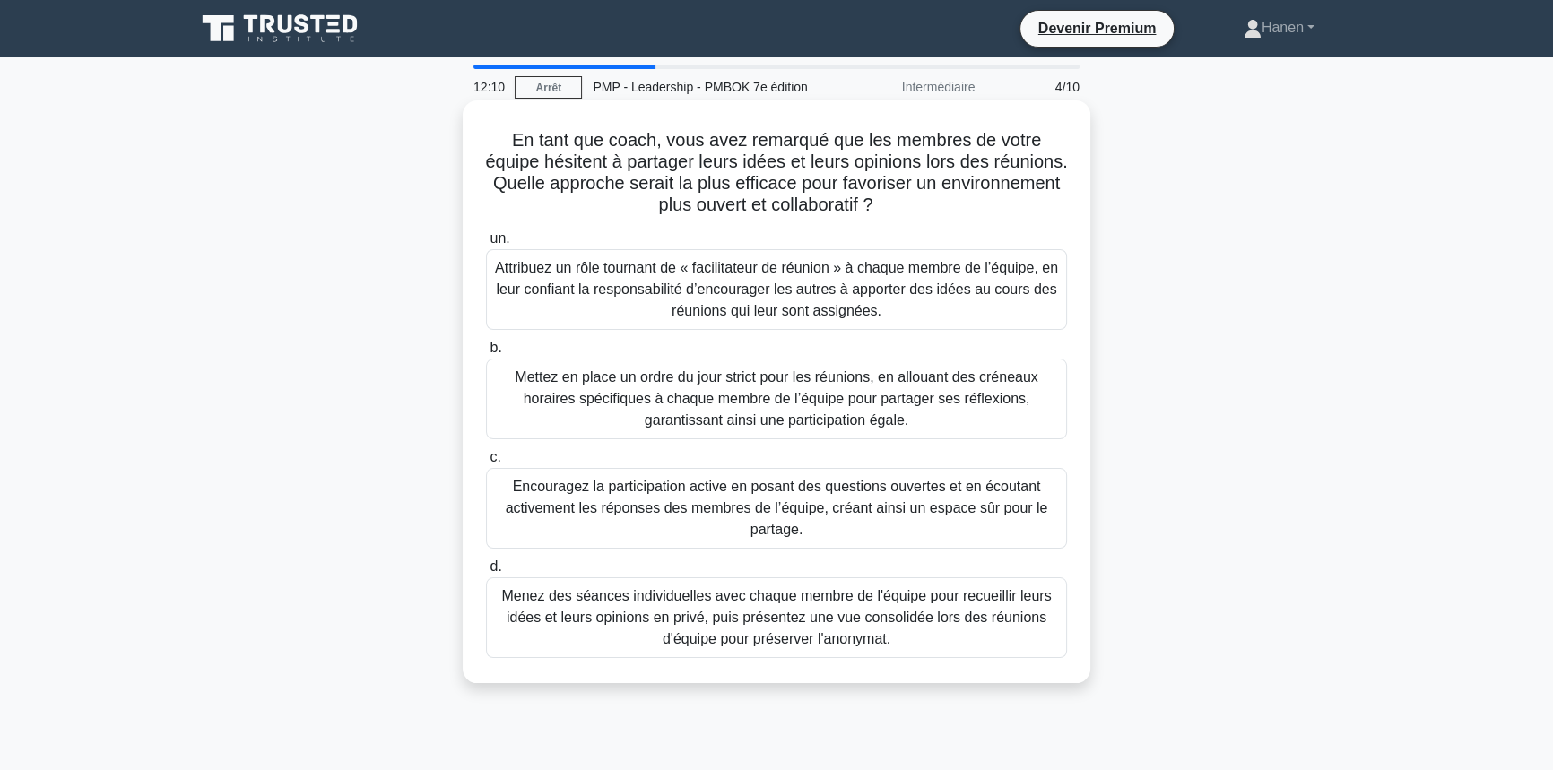
drag, startPoint x: 779, startPoint y: 160, endPoint x: 943, endPoint y: 205, distance: 170.1
click at [943, 205] on h5 "En tant que coach, vous avez remarqué que les membres de votre équipe hésitent …" at bounding box center [776, 173] width 585 height 88
click at [668, 169] on font "En tant que coach, vous avez remarqué que les membres de votre équipe hésitent …" at bounding box center [776, 172] width 582 height 84
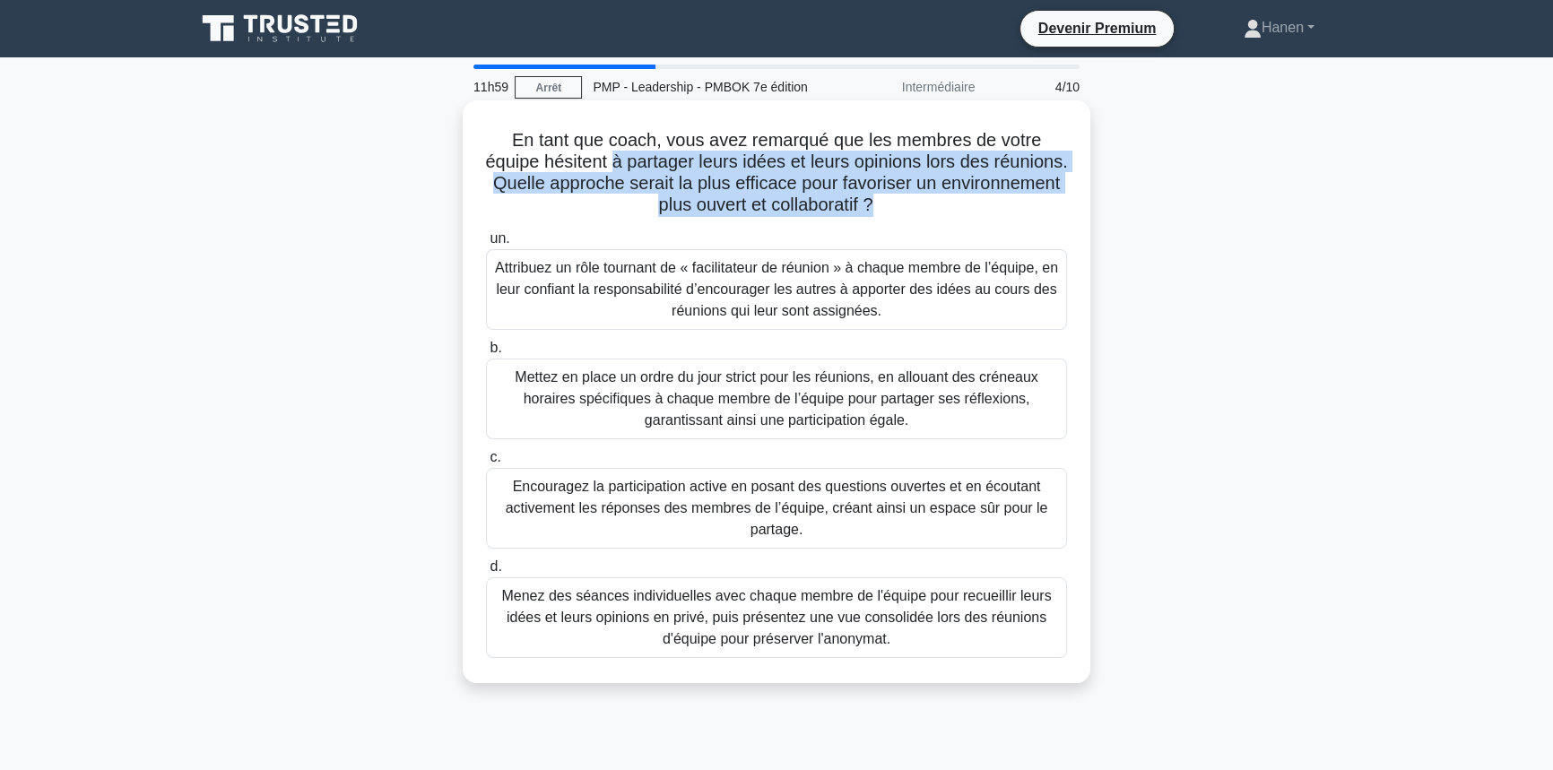
drag, startPoint x: 648, startPoint y: 163, endPoint x: 940, endPoint y: 204, distance: 295.0
click at [940, 204] on font "En tant que coach, vous avez remarqué que les membres de votre équipe hésitent …" at bounding box center [776, 172] width 582 height 84
click at [683, 205] on font "En tant que coach, vous avez remarqué que les membres de votre équipe hésitent …" at bounding box center [776, 172] width 582 height 84
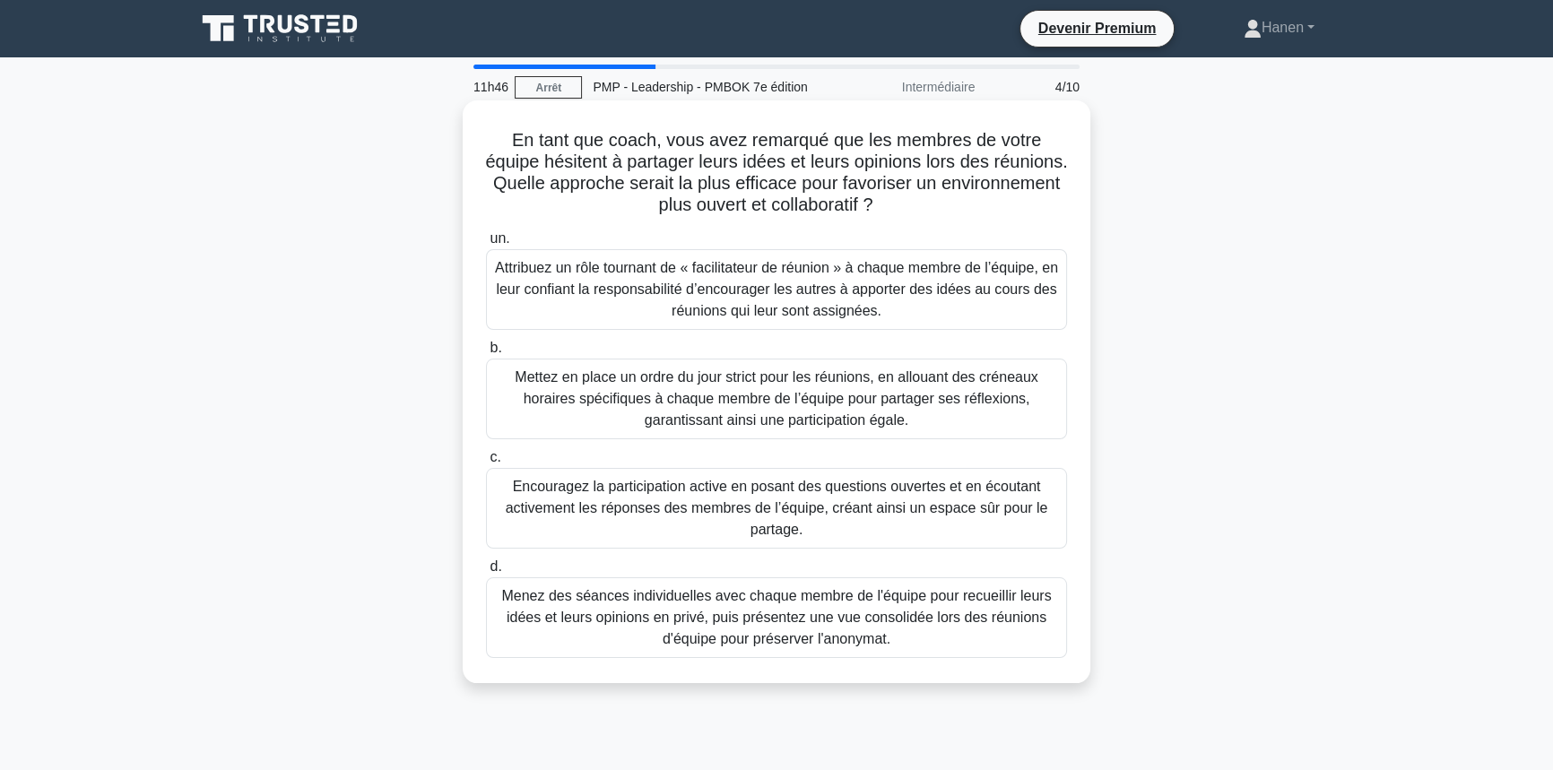
drag, startPoint x: 592, startPoint y: 184, endPoint x: 960, endPoint y: 204, distance: 369.1
click at [960, 204] on h5 "En tant que coach, vous avez remarqué que les membres de votre équipe hésitent …" at bounding box center [776, 173] width 585 height 88
click at [813, 527] on font "Encouragez la participation active en posant des questions ouvertes et en écout…" at bounding box center [776, 508] width 565 height 65
click at [486, 464] on input "c. Encouragez la participation active en posant des questions ouvertes et en éc…" at bounding box center [486, 458] width 0 height 12
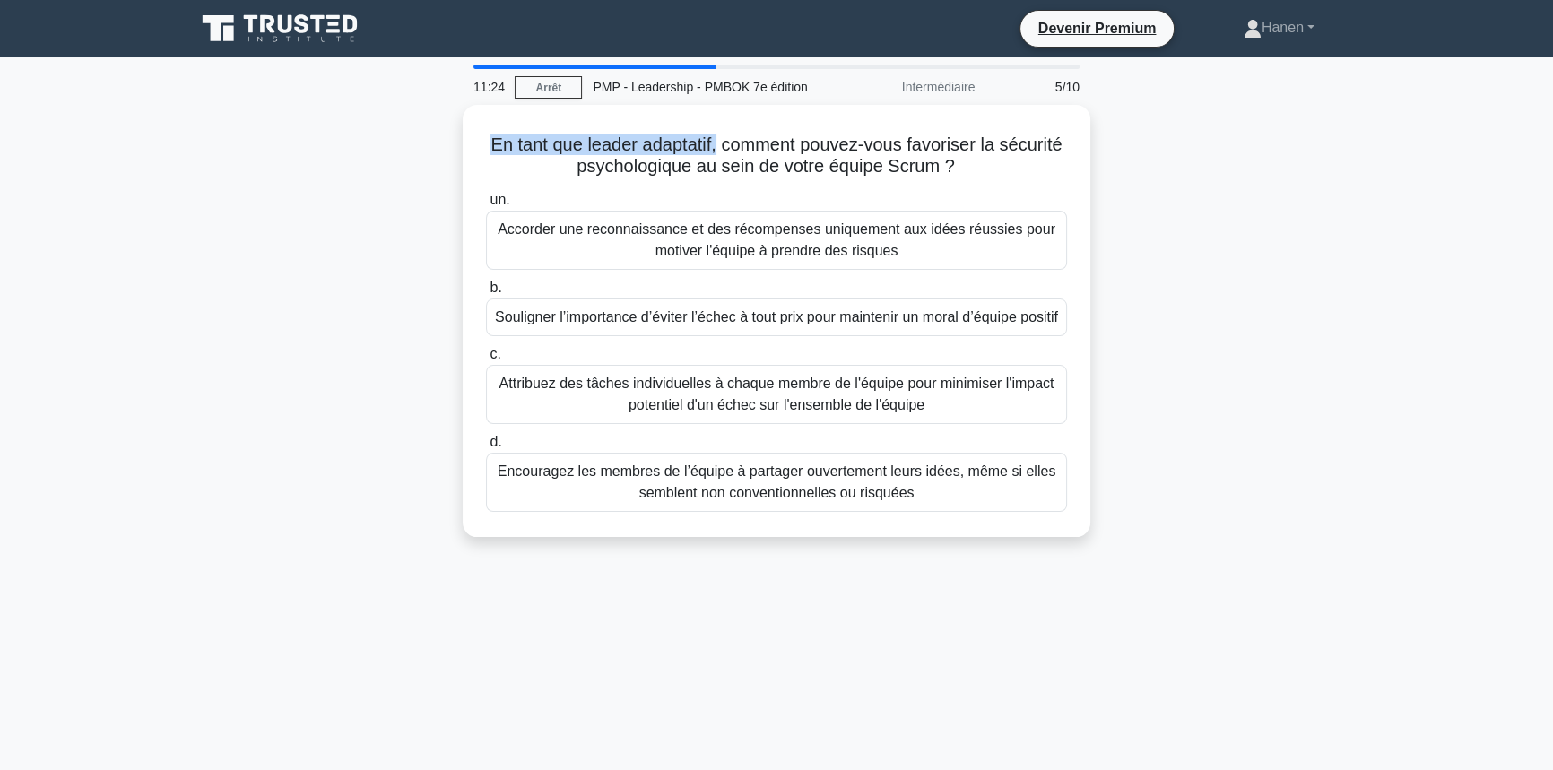
drag, startPoint x: 715, startPoint y: 142, endPoint x: 448, endPoint y: 139, distance: 267.2
click at [448, 139] on div "En tant que leader adaptatif, comment pouvez-vous favoriser la sécurité psychol…" at bounding box center [776, 332] width 1183 height 454
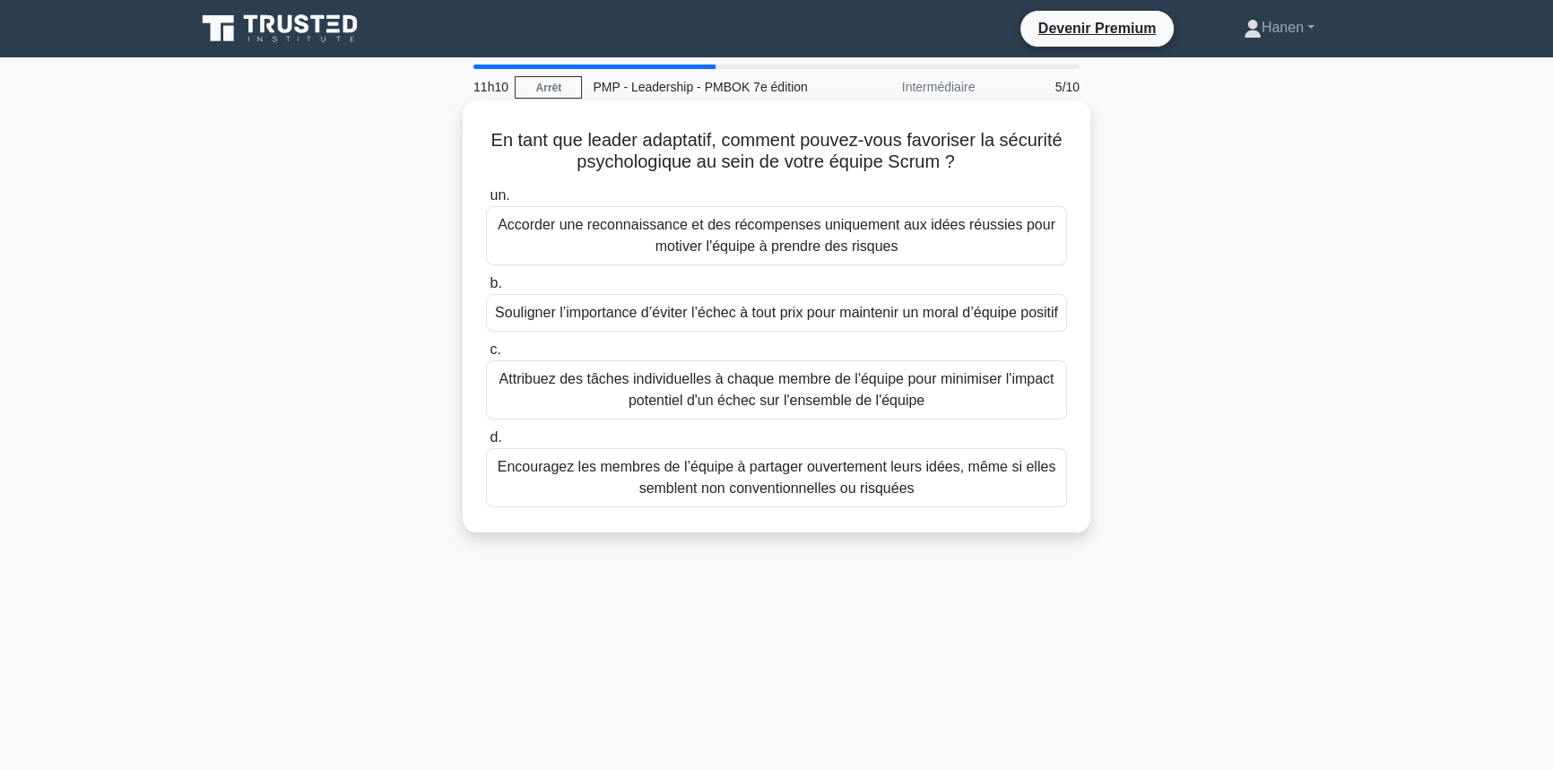
click at [935, 499] on font "Encouragez les membres de l’équipe à partager ouvertement leurs idées, même si …" at bounding box center [776, 477] width 565 height 43
click at [486, 444] on input "d. Encouragez les membres de l’équipe à partager ouvertement leurs idées, même …" at bounding box center [486, 438] width 0 height 12
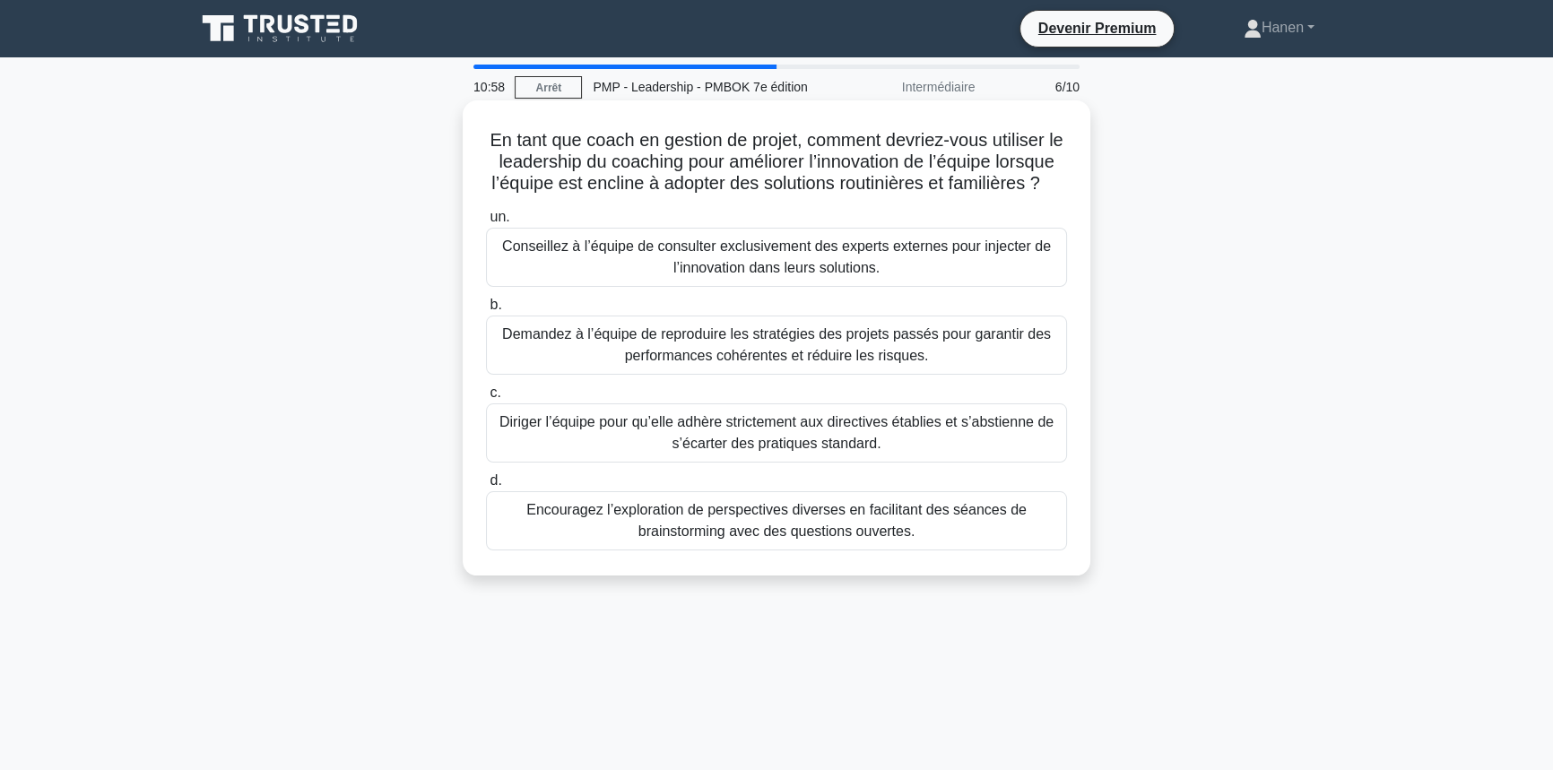
drag, startPoint x: 491, startPoint y: 140, endPoint x: 845, endPoint y: 205, distance: 359.2
click at [845, 195] on h5 "En tant que coach en gestion de projet, comment devriez-vous utiliser le leader…" at bounding box center [776, 162] width 585 height 66
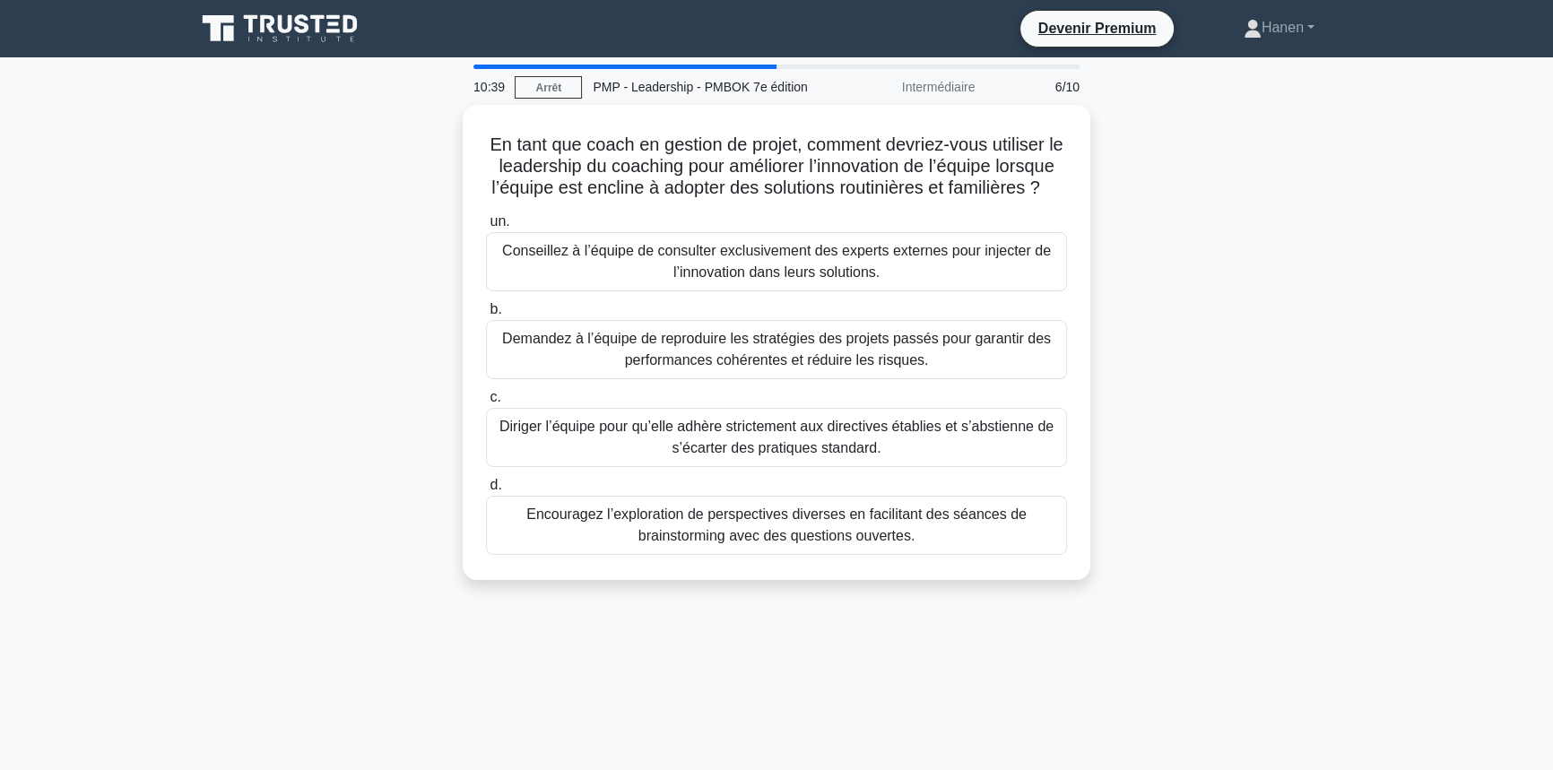
drag, startPoint x: 927, startPoint y: 550, endPoint x: 268, endPoint y: 551, distance: 659.0
click at [926, 547] on font "Encouragez l’exploration de perspectives diverses en facilitant des séances de …" at bounding box center [776, 525] width 565 height 43
click at [486, 491] on input "d. Encouragez l’exploration de perspectives diverses en facilitant des séances …" at bounding box center [486, 486] width 0 height 12
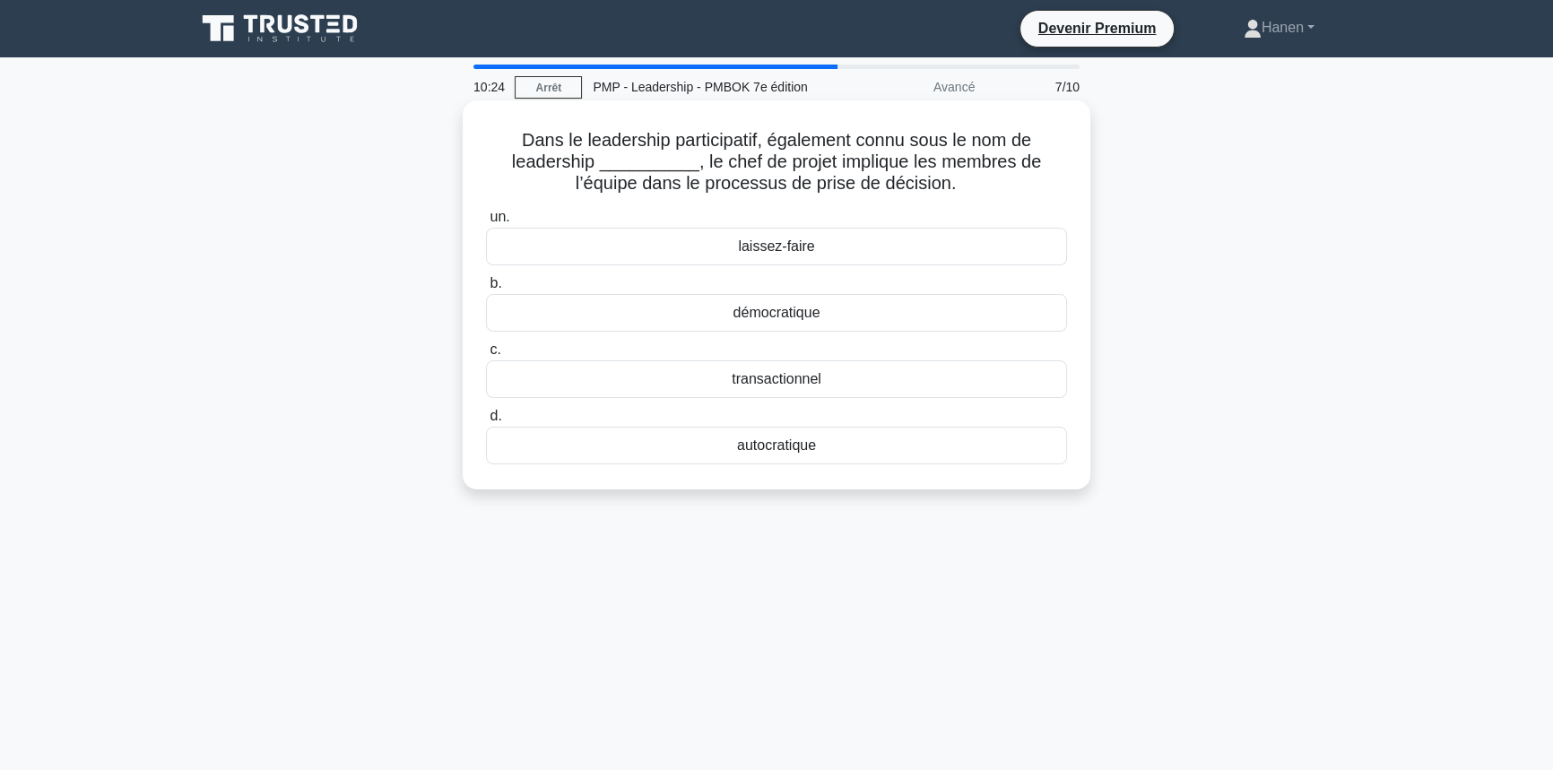
click at [751, 316] on font "démocratique" at bounding box center [776, 312] width 87 height 15
click at [486, 290] on input "b. démocratique" at bounding box center [486, 284] width 0 height 12
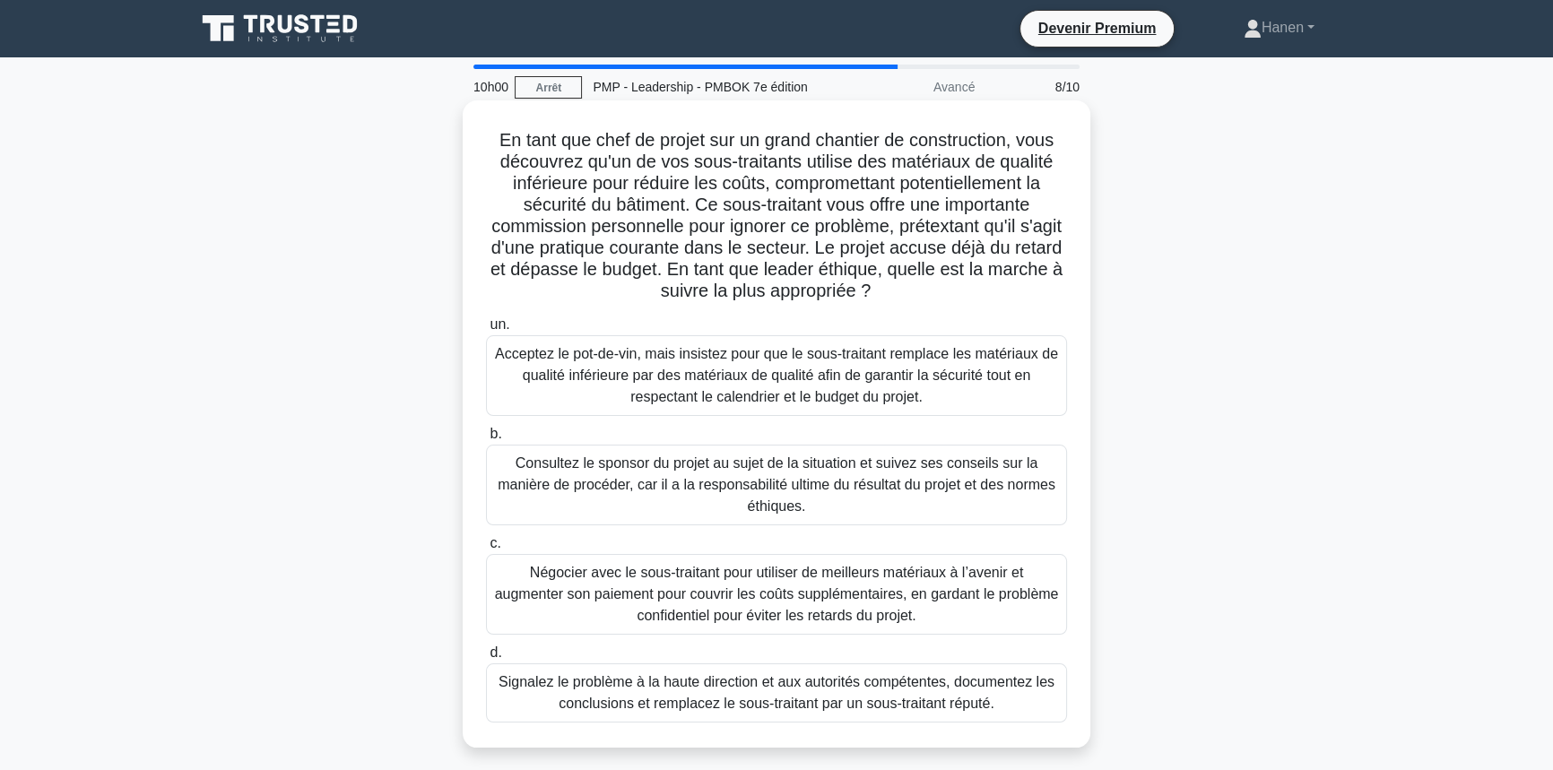
drag, startPoint x: 507, startPoint y: 160, endPoint x: 947, endPoint y: 289, distance: 457.6
click at [947, 289] on h5 "En tant que chef de projet sur un grand chantier de construction, vous découvre…" at bounding box center [776, 216] width 585 height 174
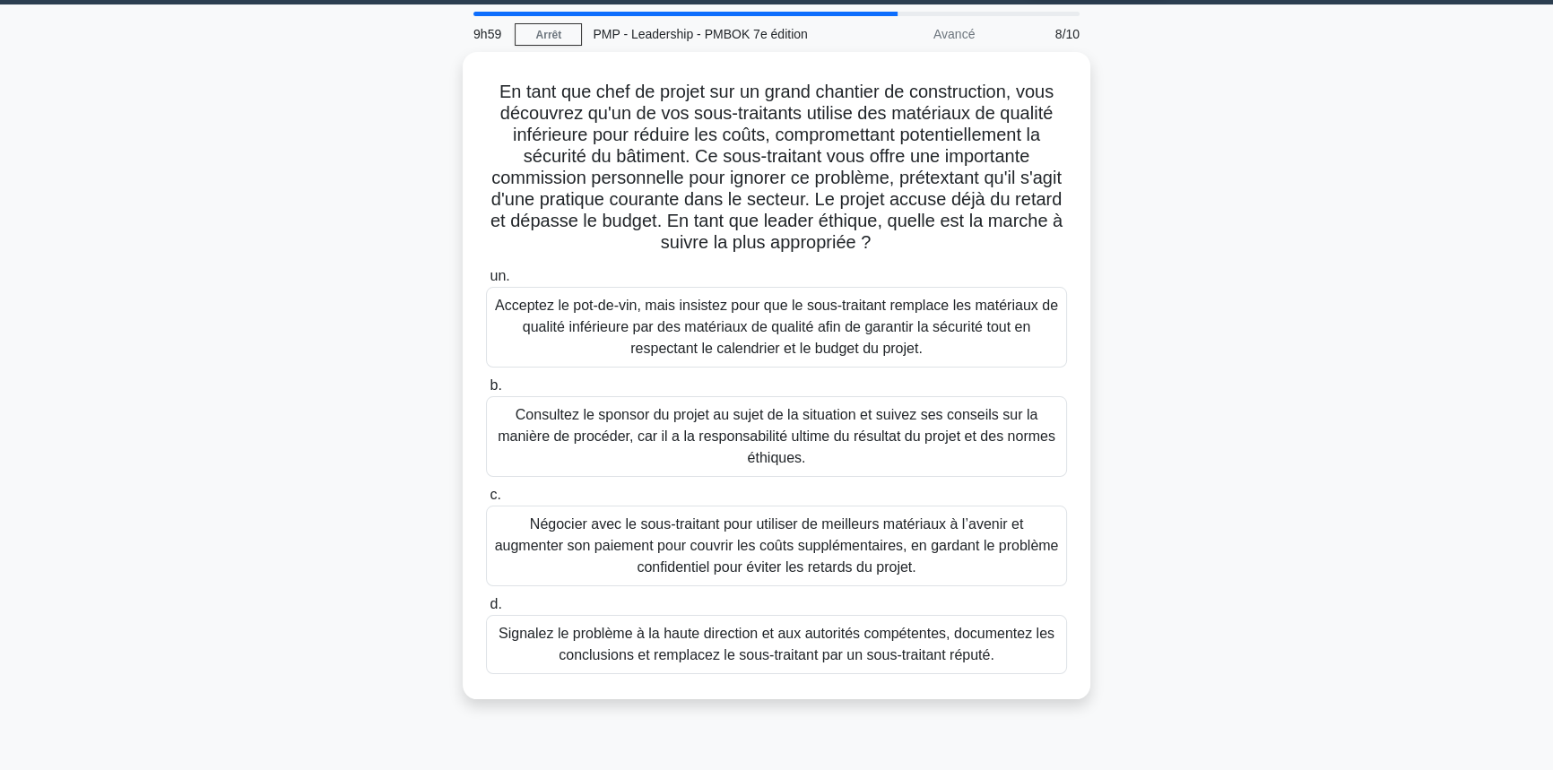
scroll to position [81, 0]
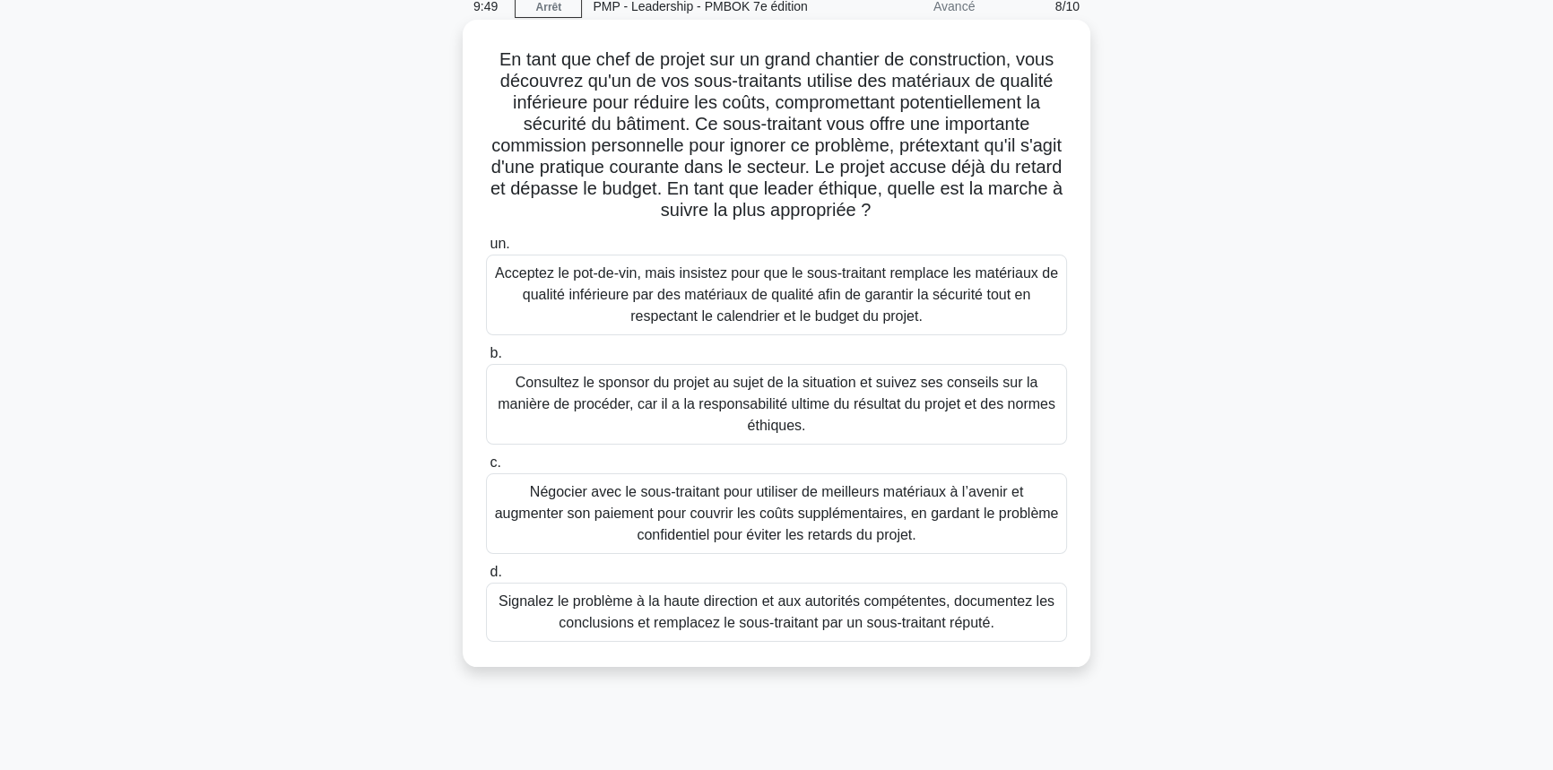
click at [752, 627] on font "Signalez le problème à la haute direction et aux autorités compétentes, documen…" at bounding box center [776, 612] width 556 height 37
click at [486, 578] on input "d. Signalez le problème à la haute direction et aux autorités compétentes, docu…" at bounding box center [486, 573] width 0 height 12
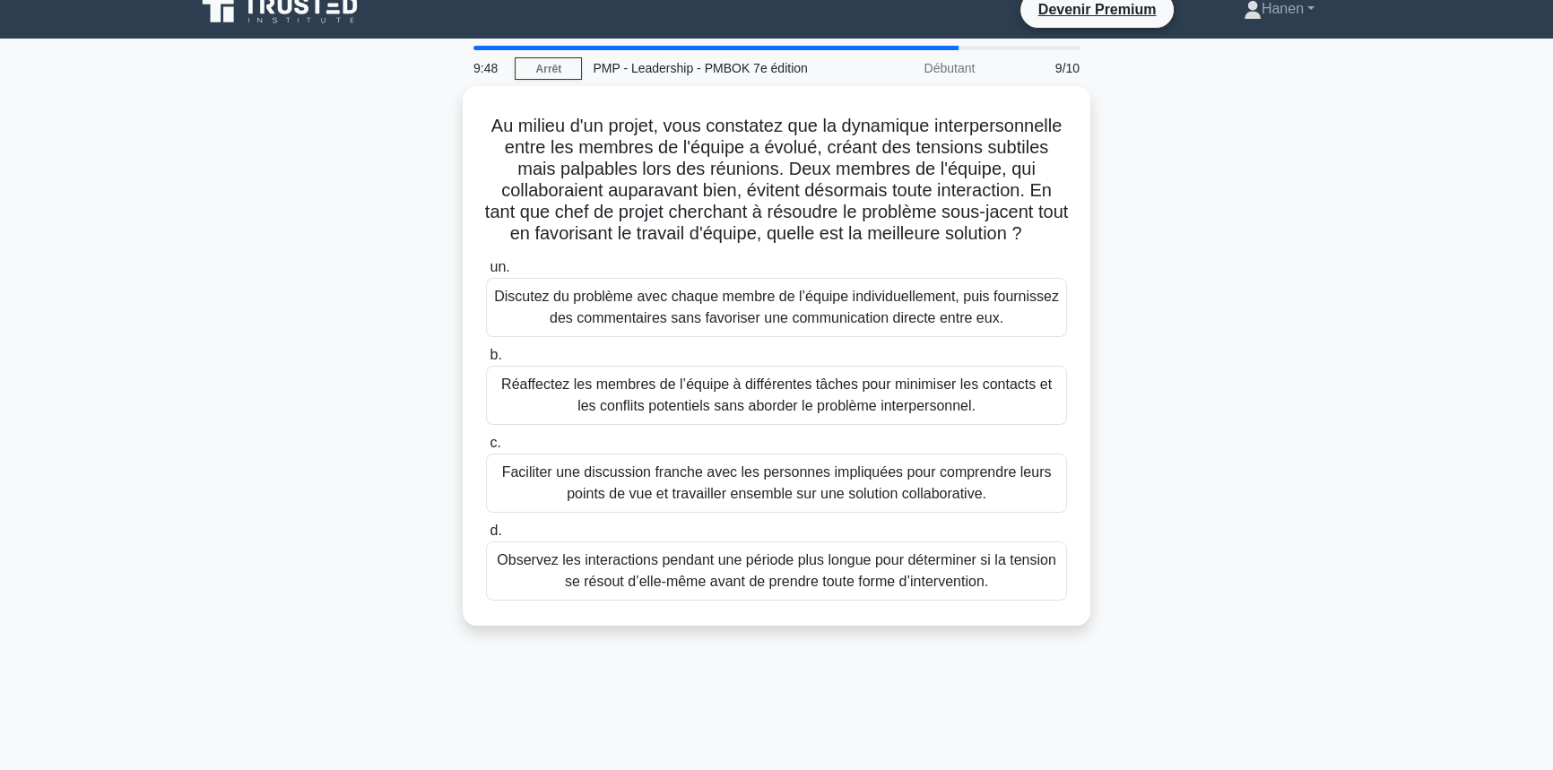
scroll to position [0, 0]
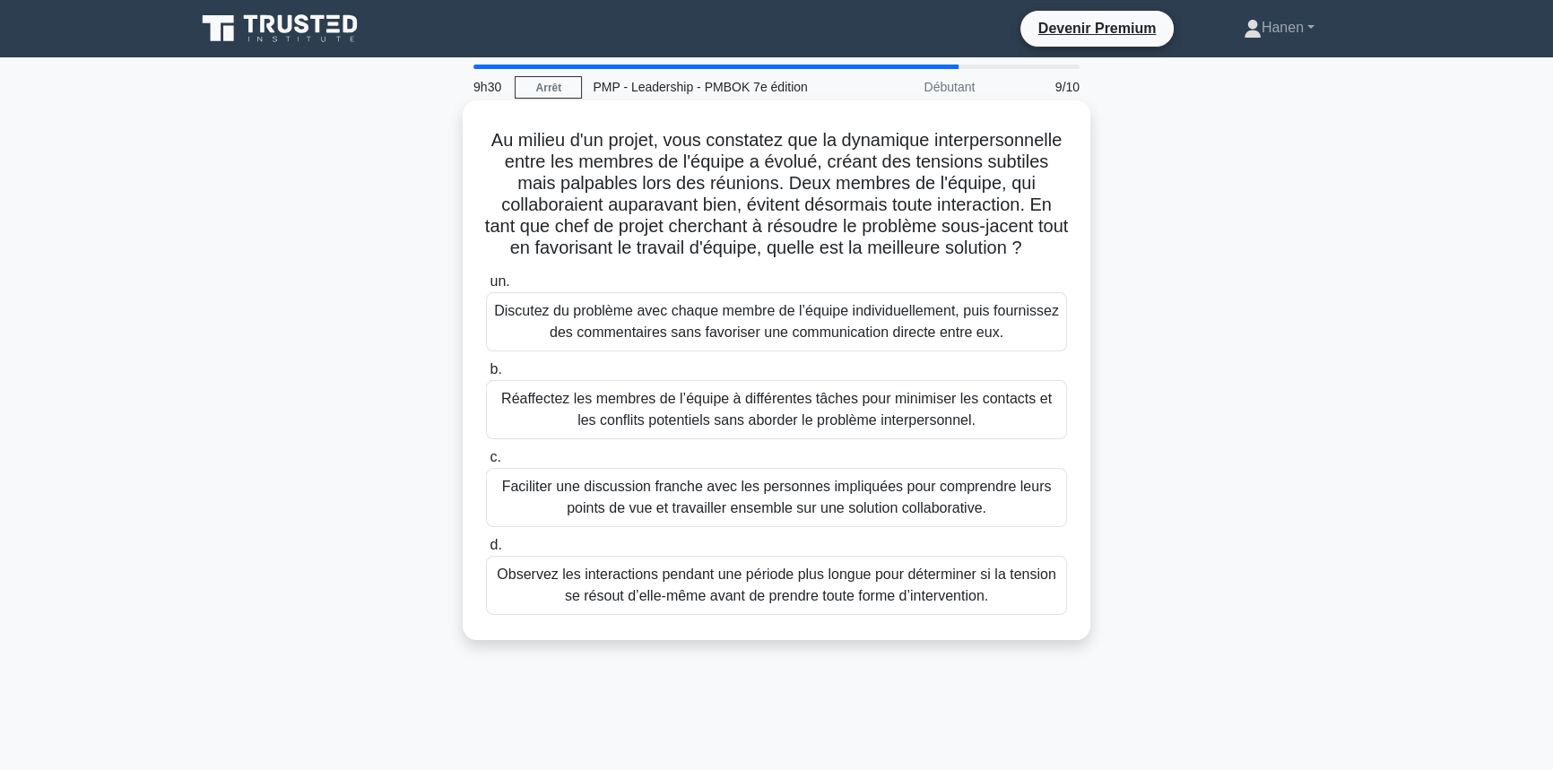
drag, startPoint x: 509, startPoint y: 186, endPoint x: 862, endPoint y: 267, distance: 362.3
click at [862, 260] on h5 "Au milieu d'un projet, vous constatez que la dynamique interpersonnelle entre l…" at bounding box center [776, 194] width 585 height 131
click at [581, 260] on h5 "Au milieu d'un projet, vous constatez que la dynamique interpersonnelle entre l…" at bounding box center [776, 194] width 585 height 131
drag, startPoint x: 550, startPoint y: 141, endPoint x: 893, endPoint y: 277, distance: 368.6
click at [893, 260] on h5 "Au milieu d'un projet, vous constatez que la dynamique interpersonnelle entre l…" at bounding box center [776, 194] width 585 height 131
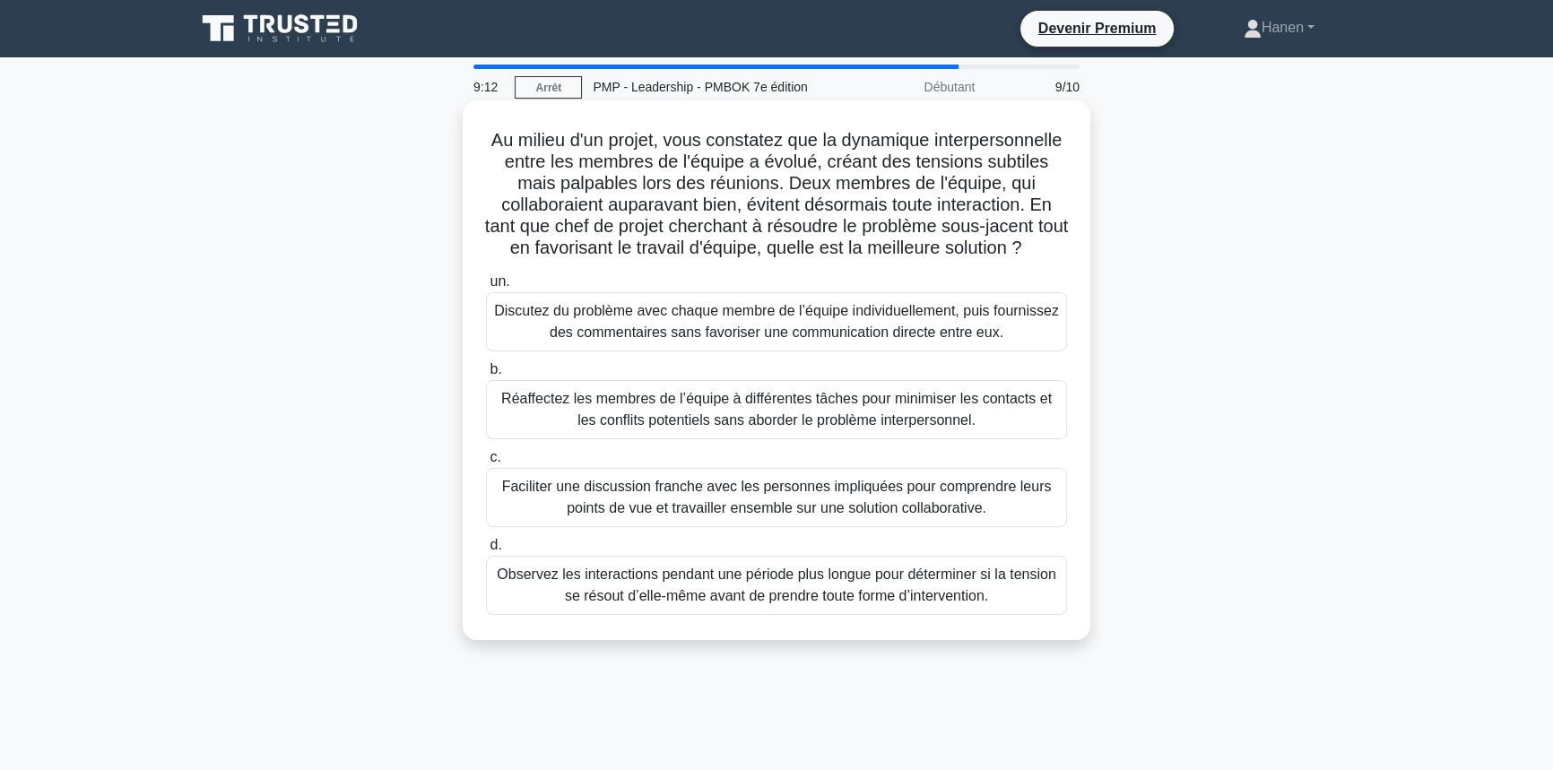
click at [960, 192] on font "Au milieu d'un projet, vous constatez que la dynamique interpersonnelle entre l…" at bounding box center [776, 193] width 583 height 127
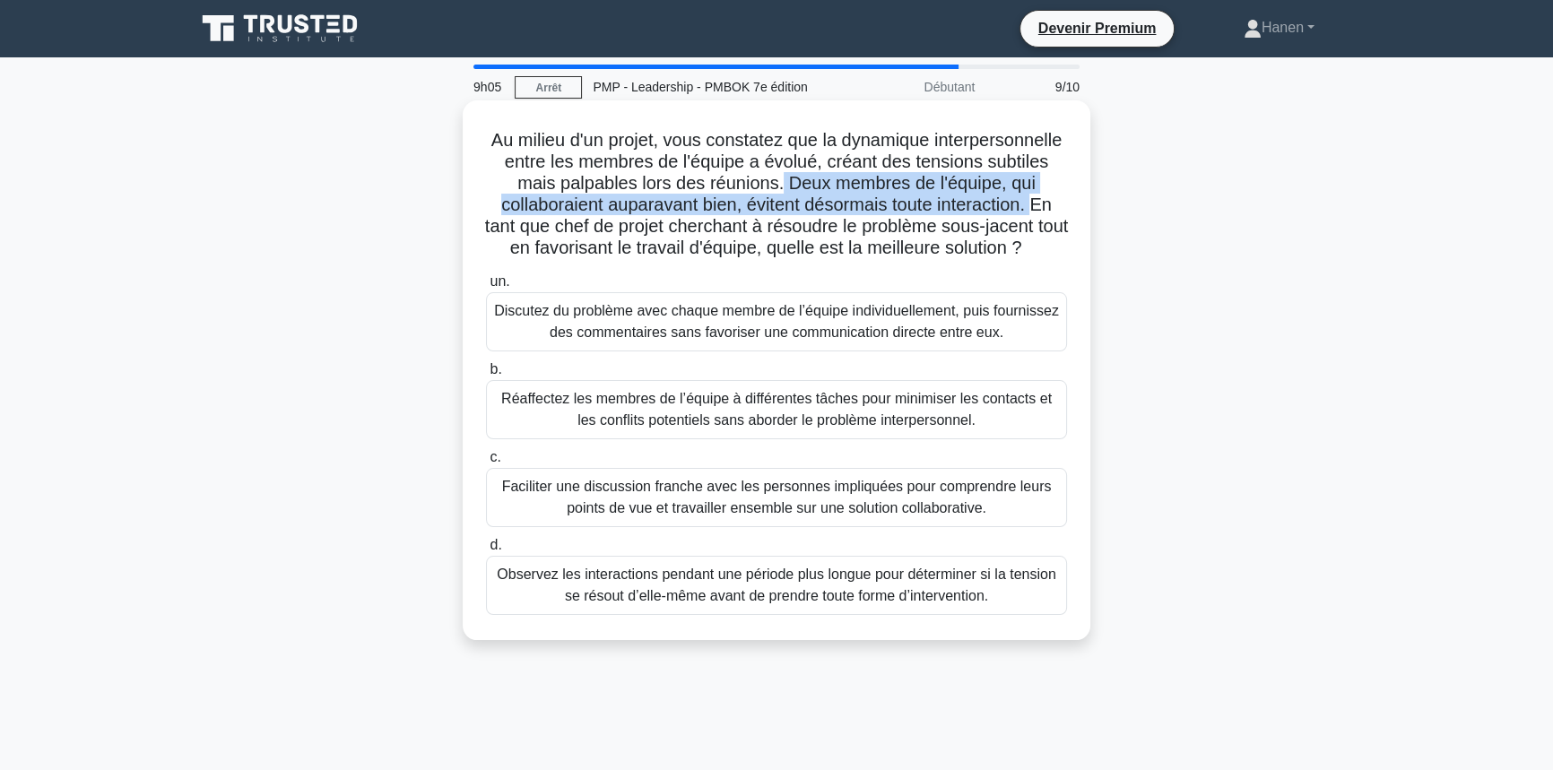
drag, startPoint x: 905, startPoint y: 186, endPoint x: 623, endPoint y: 221, distance: 283.7
click at [623, 221] on font "Au milieu d'un projet, vous constatez que la dynamique interpersonnelle entre l…" at bounding box center [776, 193] width 583 height 127
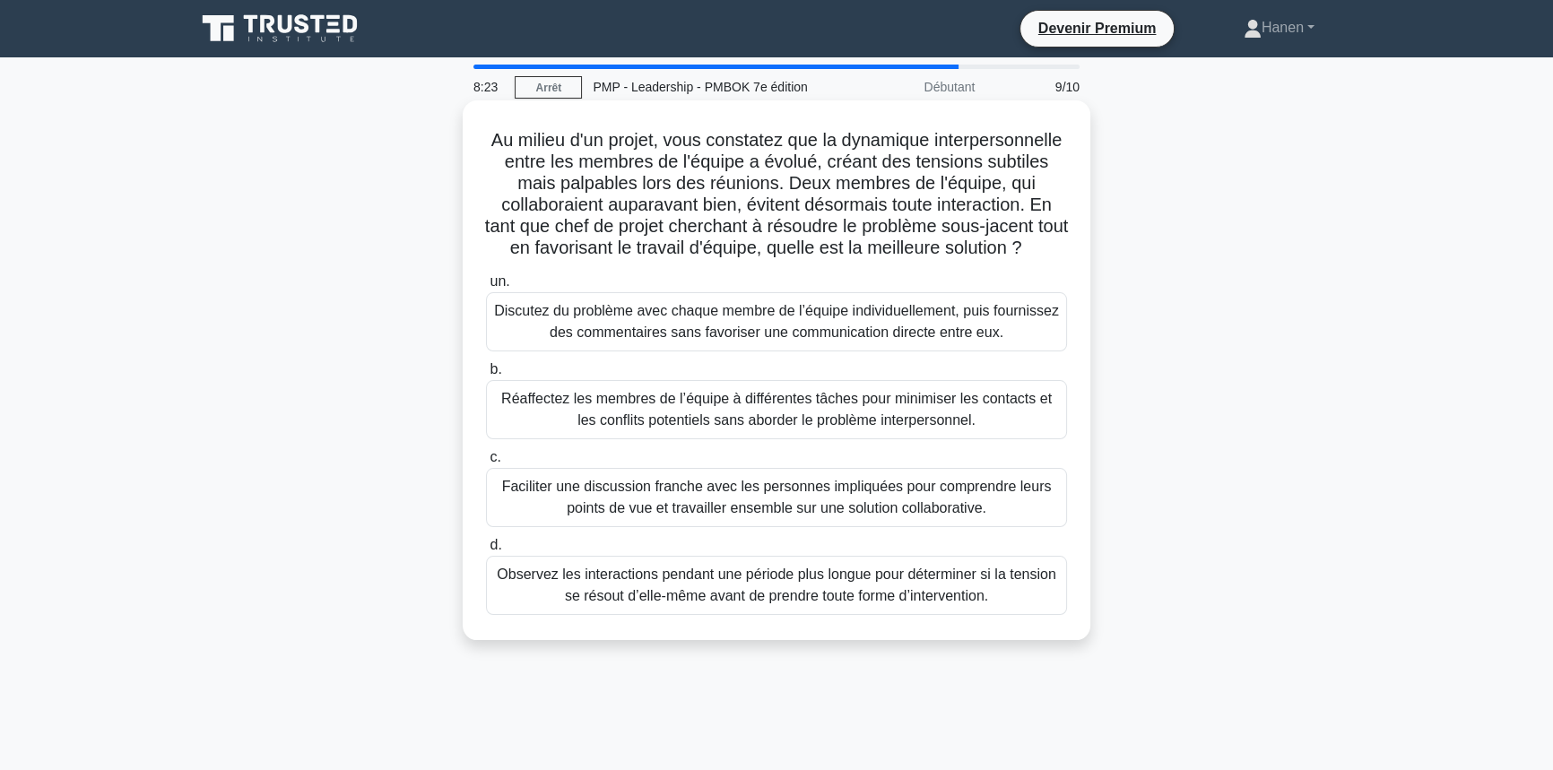
click at [851, 516] on font "Faciliter une discussion franche avec les personnes impliquées pour comprendre …" at bounding box center [777, 497] width 550 height 37
click at [486, 464] on input "c. Faciliter une discussion franche avec les personnes impliquées pour comprend…" at bounding box center [486, 458] width 0 height 12
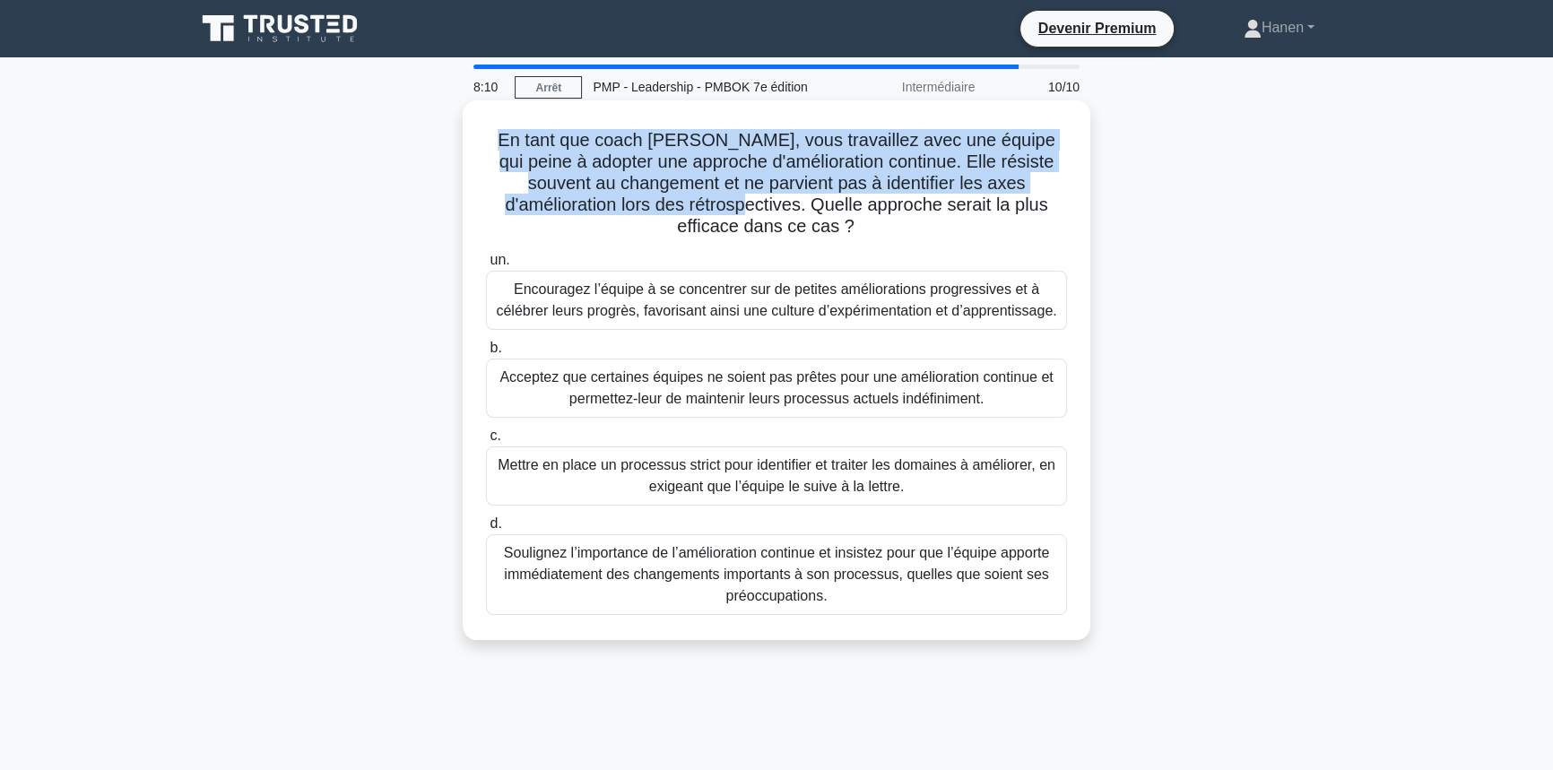
drag, startPoint x: 641, startPoint y: 209, endPoint x: 501, endPoint y: 138, distance: 156.8
click at [501, 138] on font "En tant que coach Agile, vous travaillez avec une équipe qui peine à adopter un…" at bounding box center [776, 183] width 557 height 106
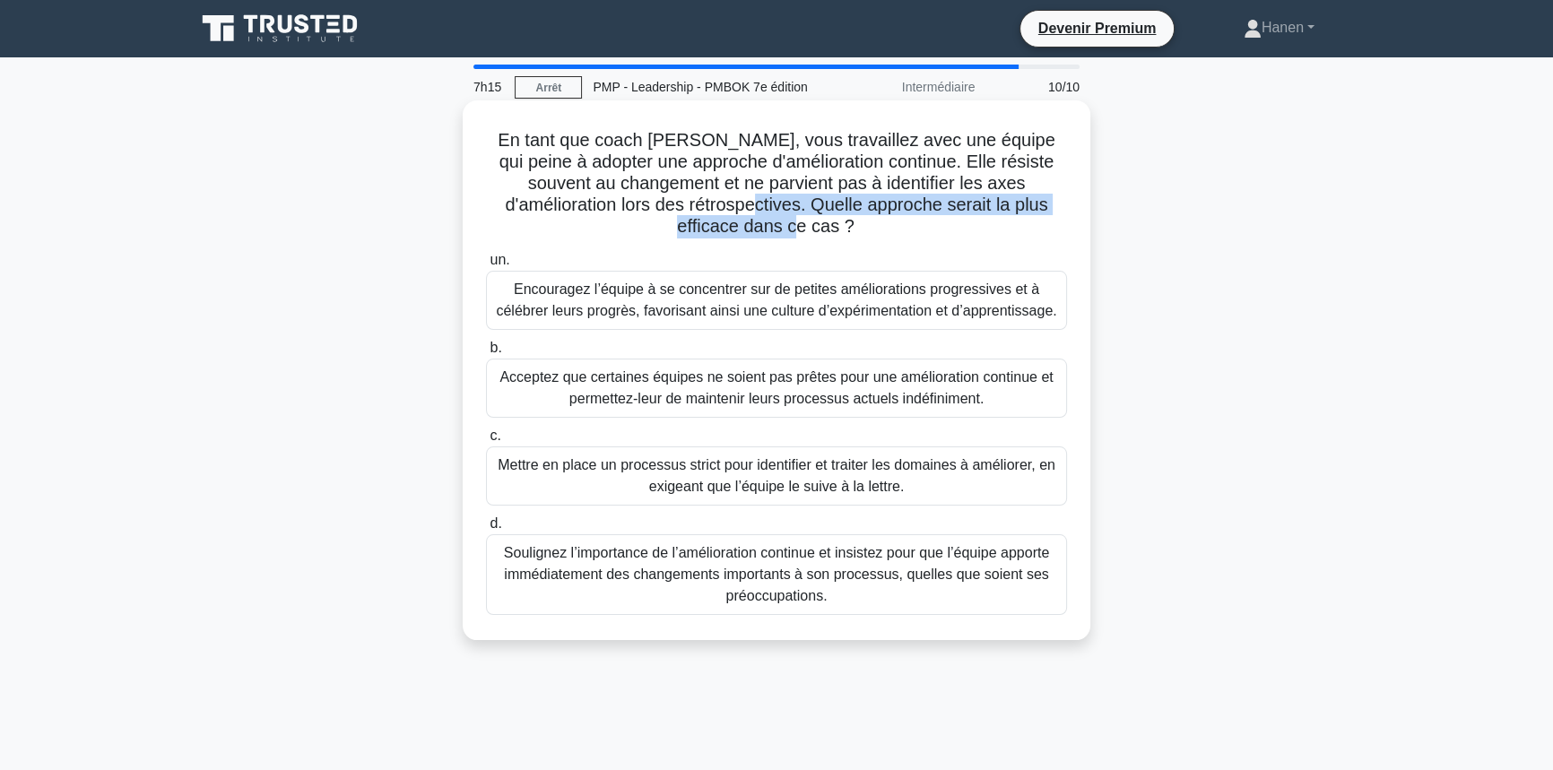
drag, startPoint x: 648, startPoint y: 203, endPoint x: 1081, endPoint y: 215, distance: 433.2
click at [1081, 215] on div "En tant que coach Agile, vous travaillez avec une équipe qui peine à adopter un…" at bounding box center [776, 370] width 613 height 525
click at [947, 307] on font "Encouragez l’équipe à se concentrer sur de petites améliorations progressives e…" at bounding box center [776, 300] width 560 height 37
click at [486, 266] on input "un. Encouragez l’équipe à se concentrer sur de petites améliorations progressiv…" at bounding box center [486, 261] width 0 height 12
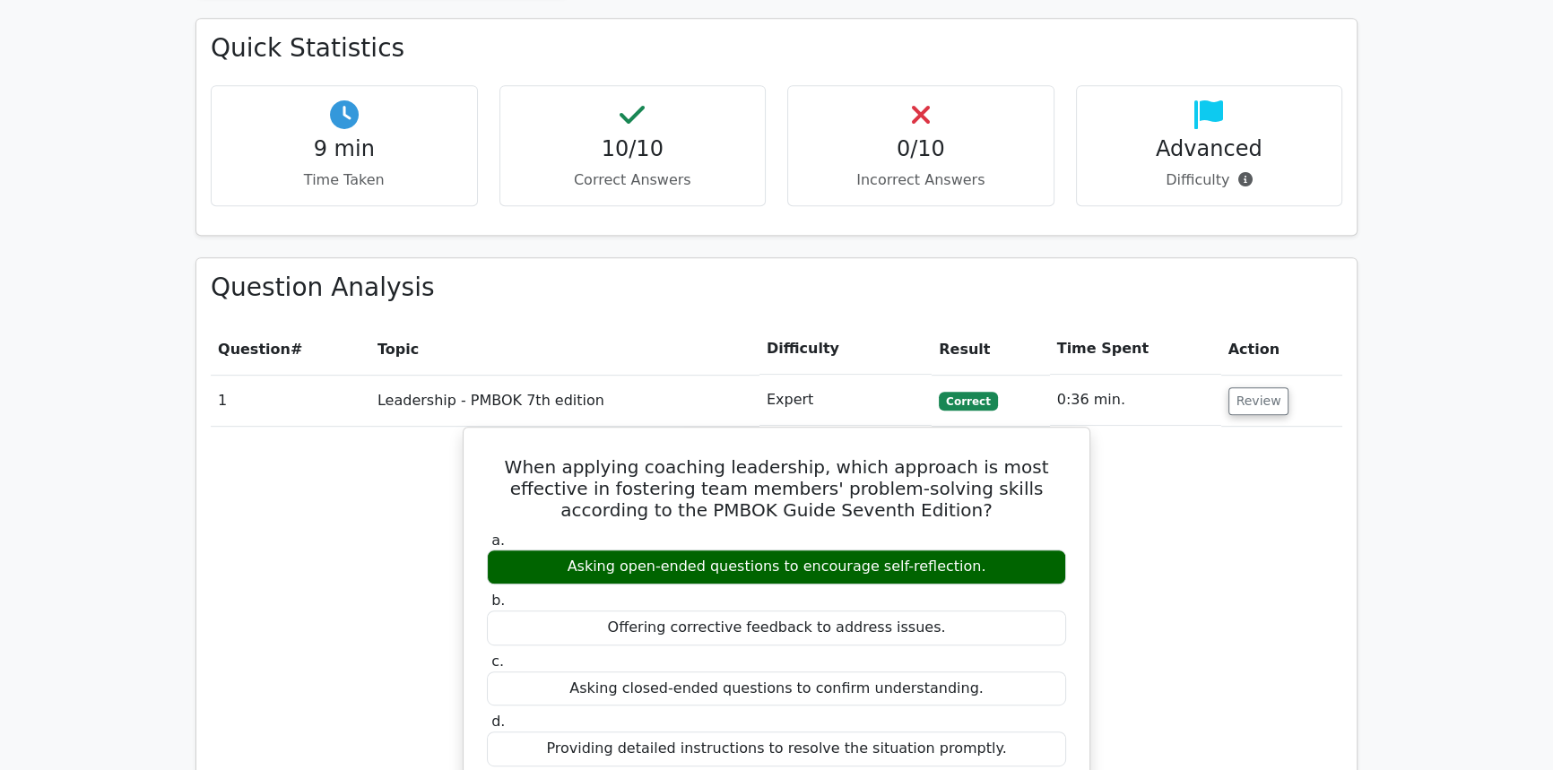
scroll to position [1140, 0]
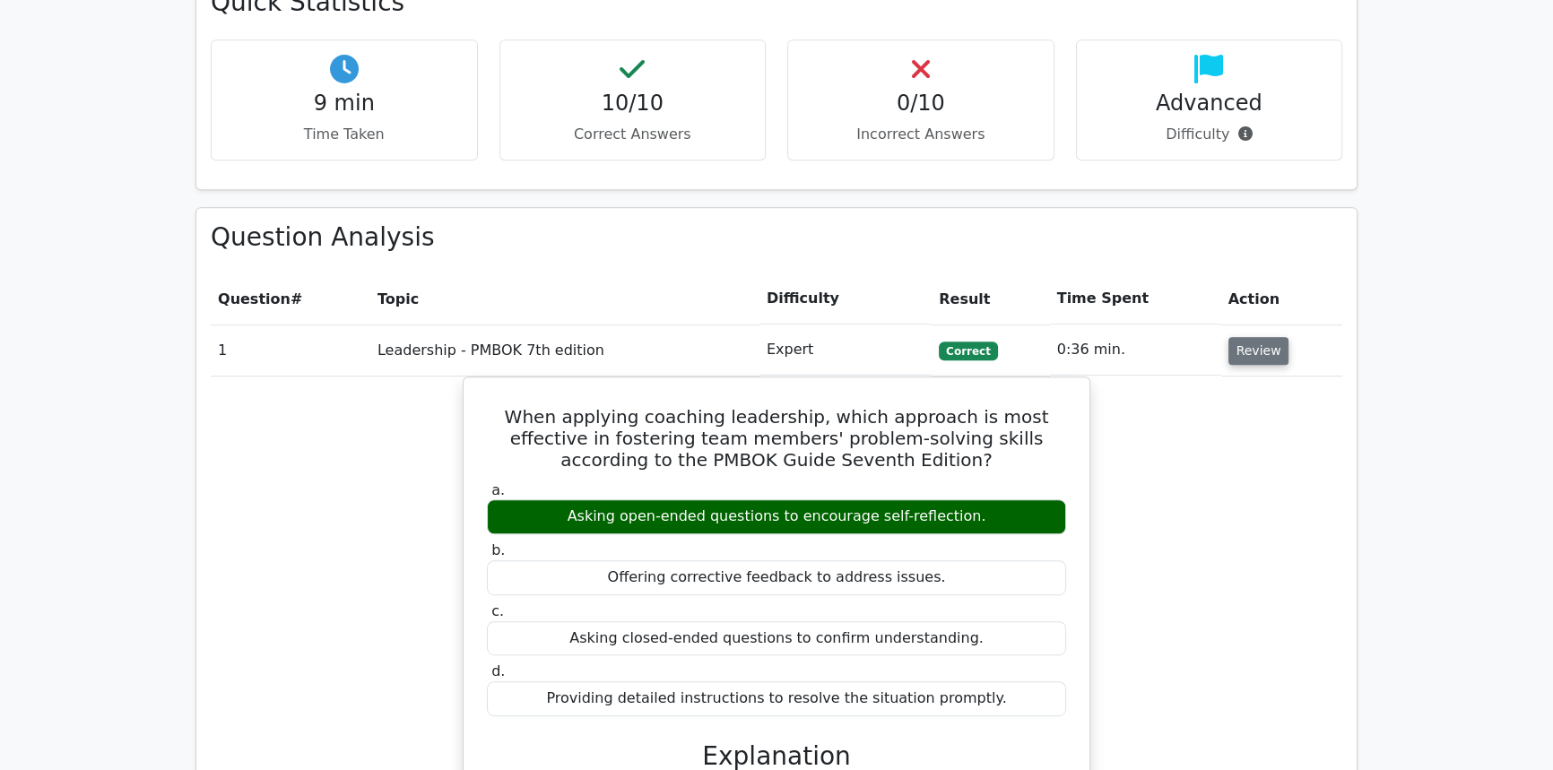
click at [1255, 337] on button "Review" at bounding box center [1258, 351] width 61 height 28
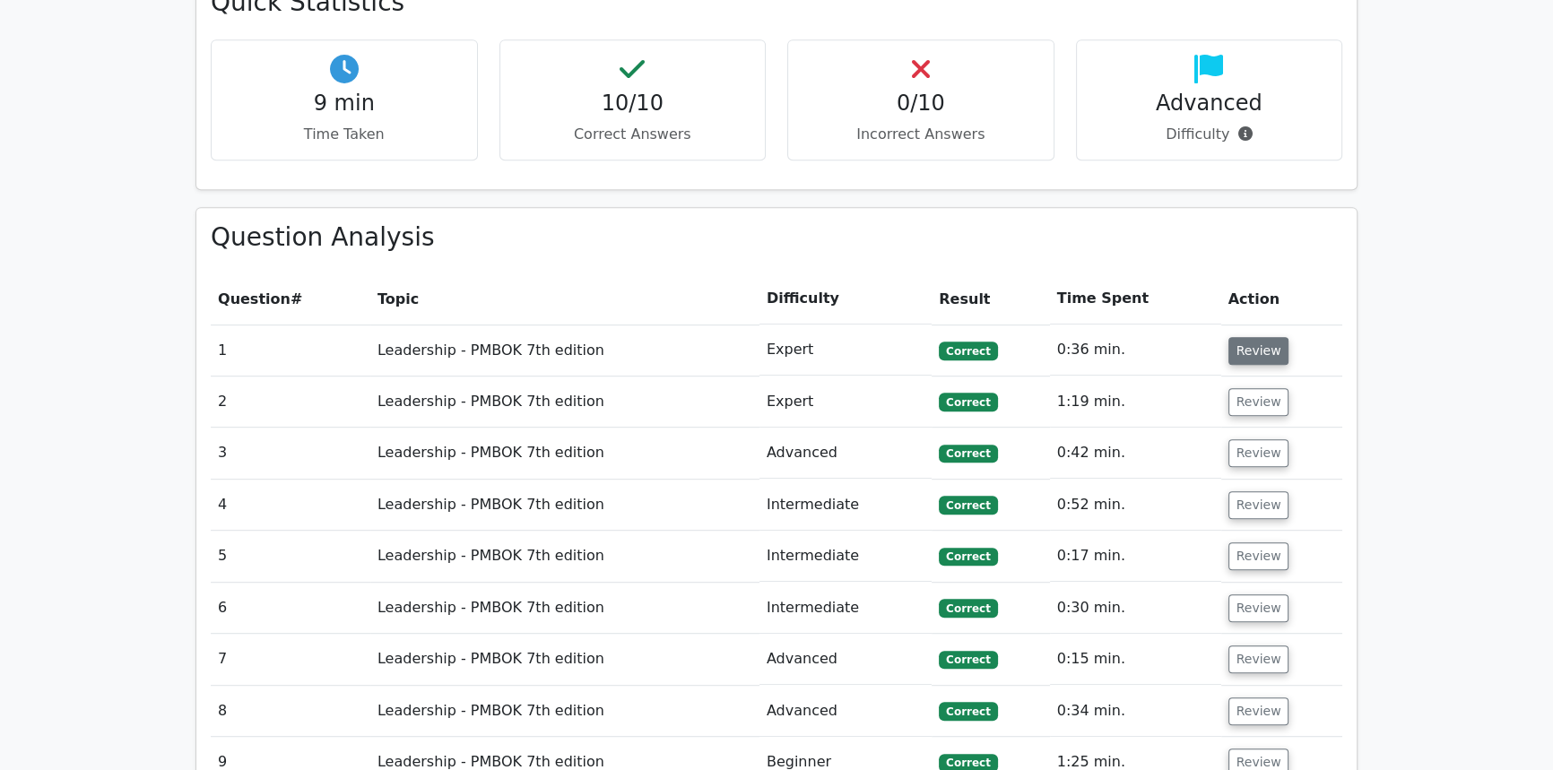
click at [1252, 337] on button "Review" at bounding box center [1258, 351] width 61 height 28
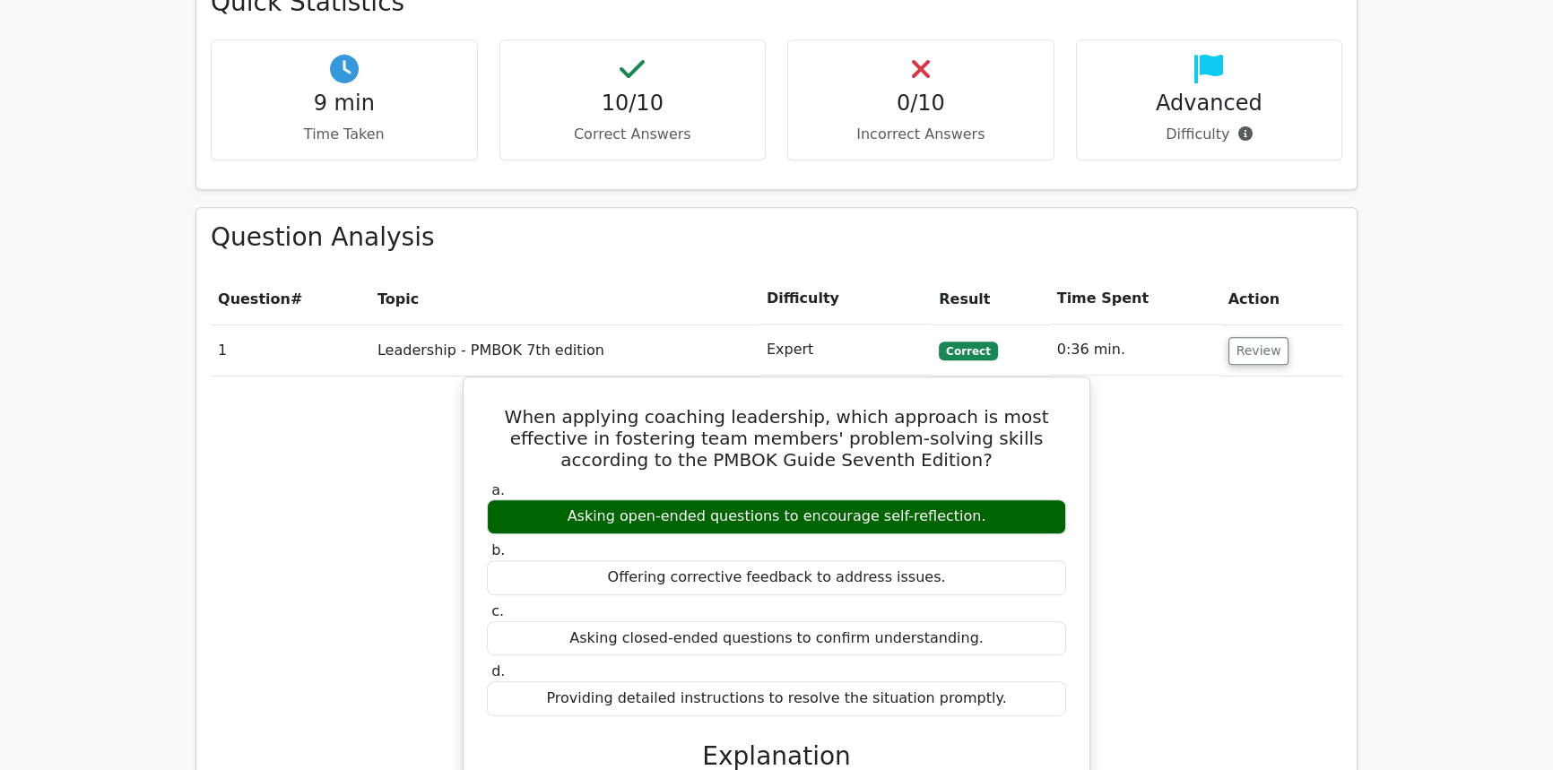
scroll to position [1229, 0]
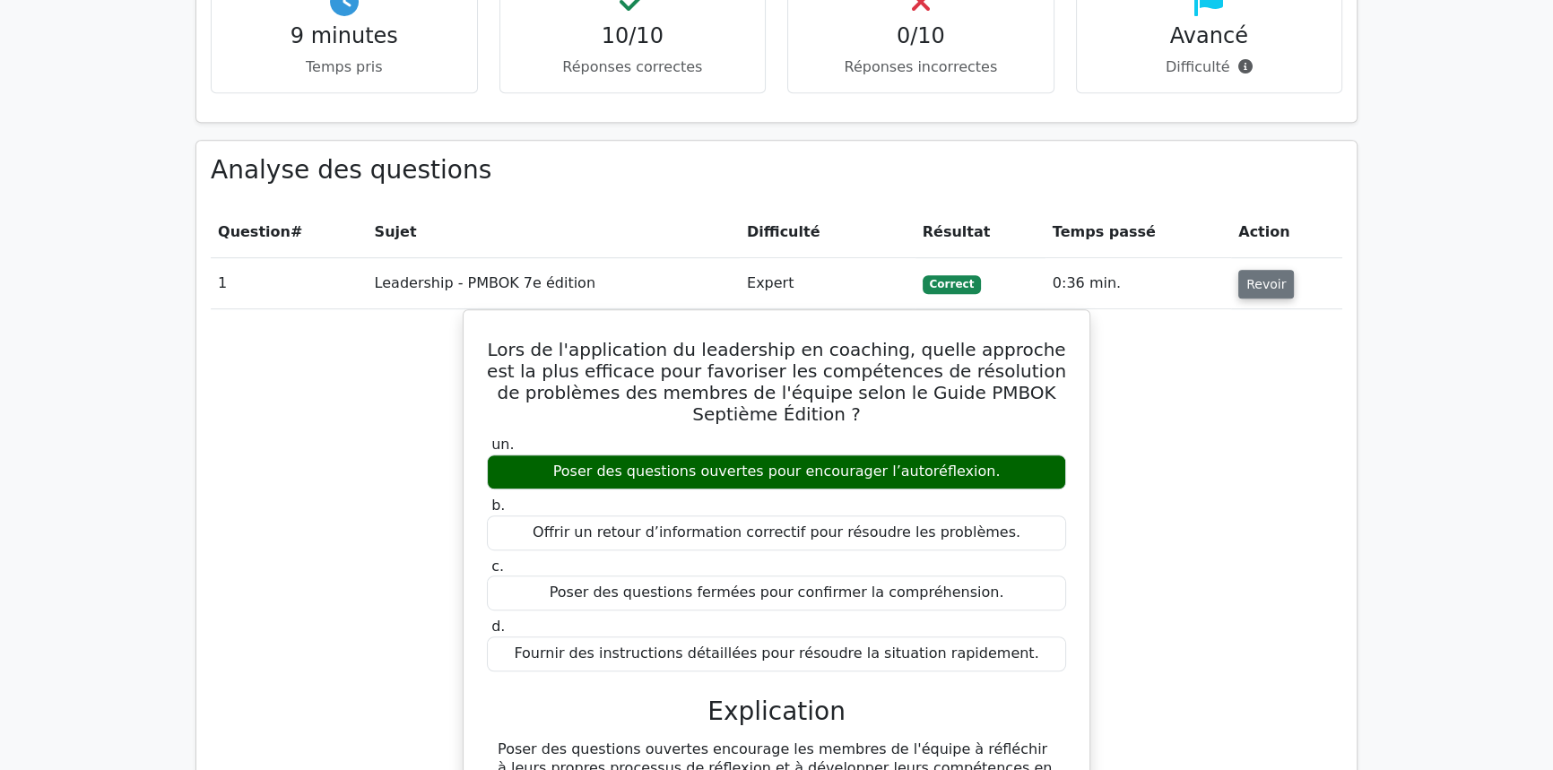
click at [1273, 277] on font "Revoir" at bounding box center [1265, 284] width 39 height 14
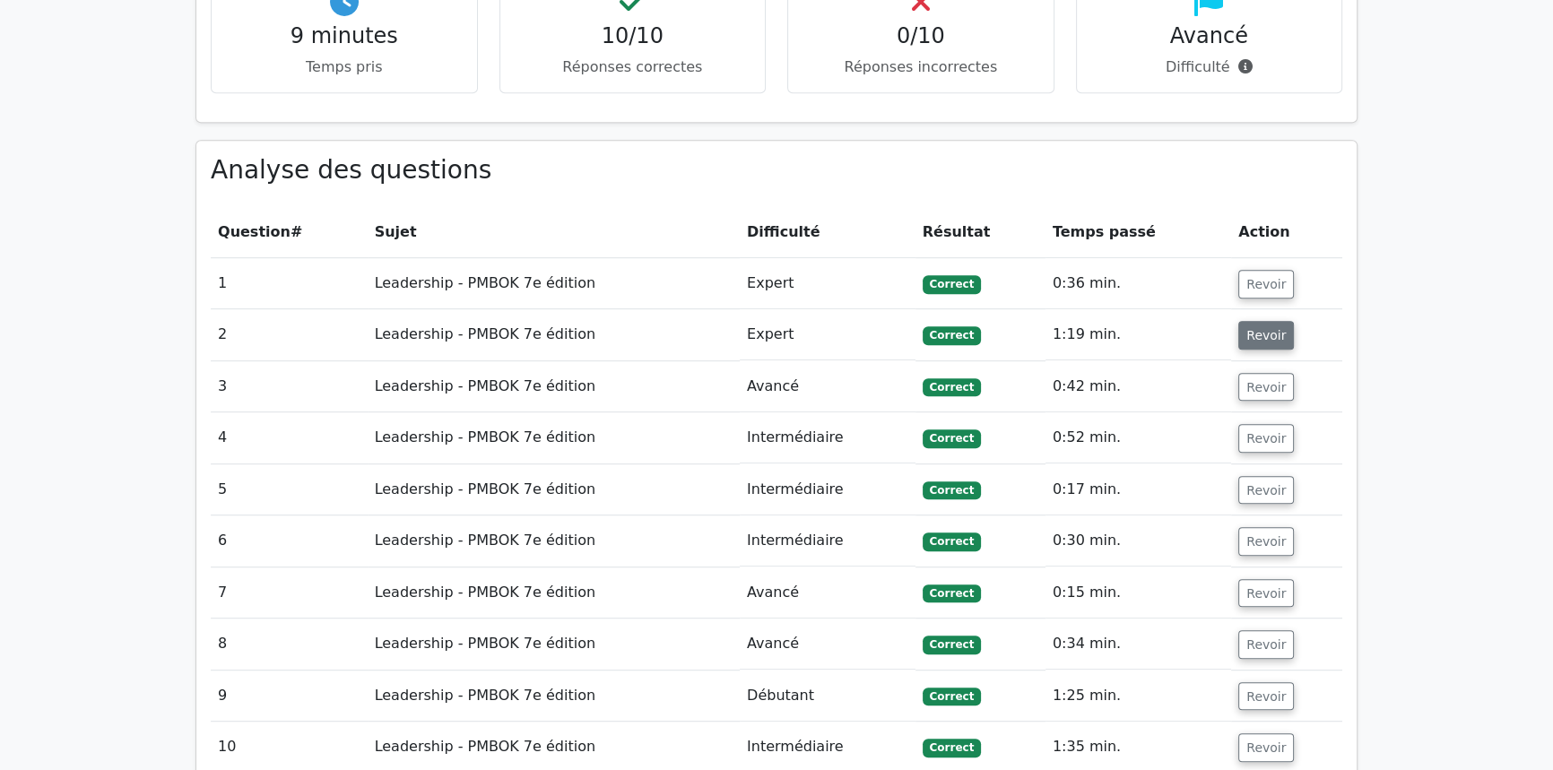
click at [1262, 328] on font "Revoir" at bounding box center [1265, 335] width 39 height 14
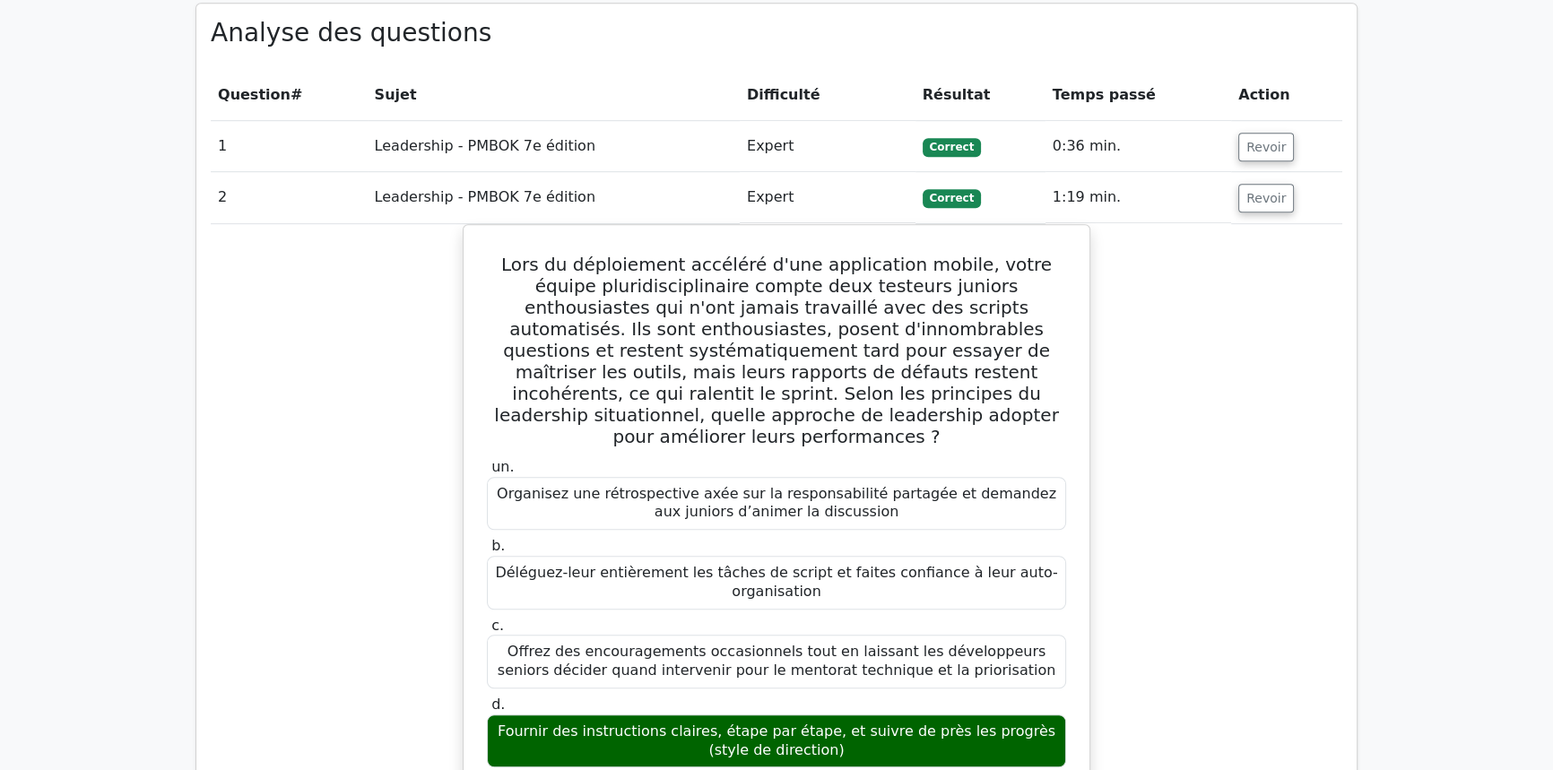
scroll to position [1474, 0]
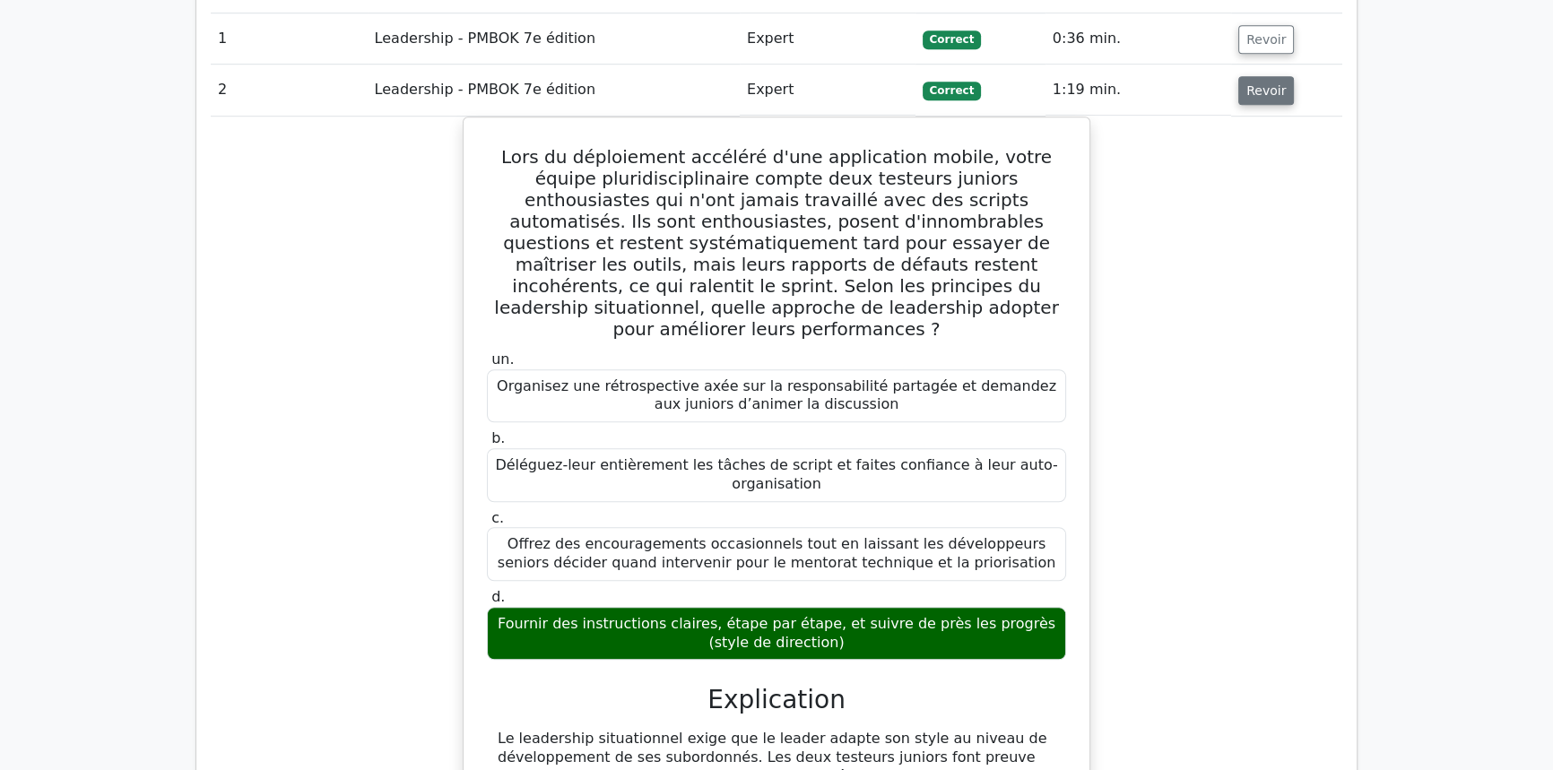
click at [1261, 83] on font "Revoir" at bounding box center [1265, 90] width 39 height 14
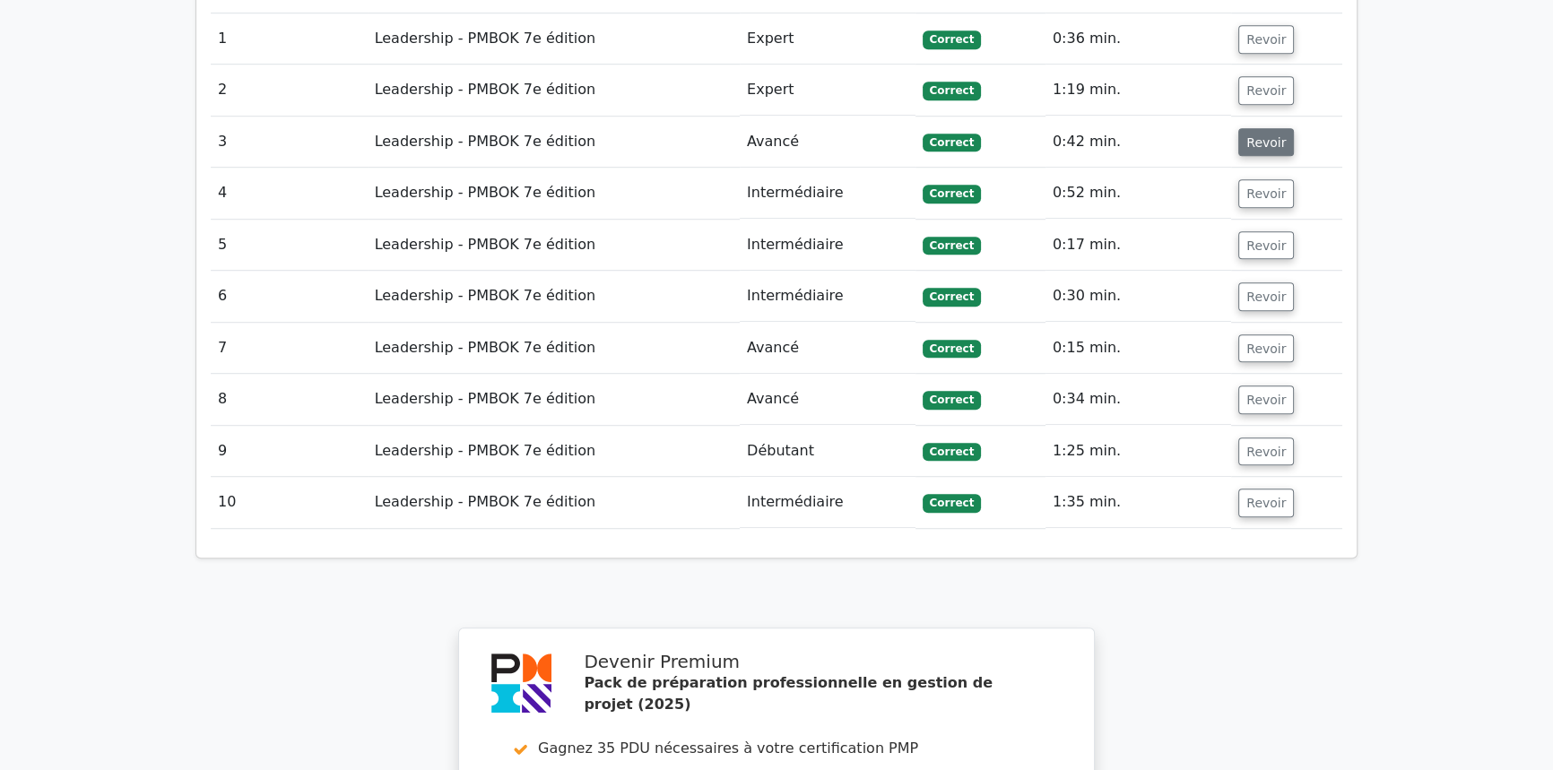
click at [1260, 134] on font "Revoir" at bounding box center [1265, 141] width 39 height 14
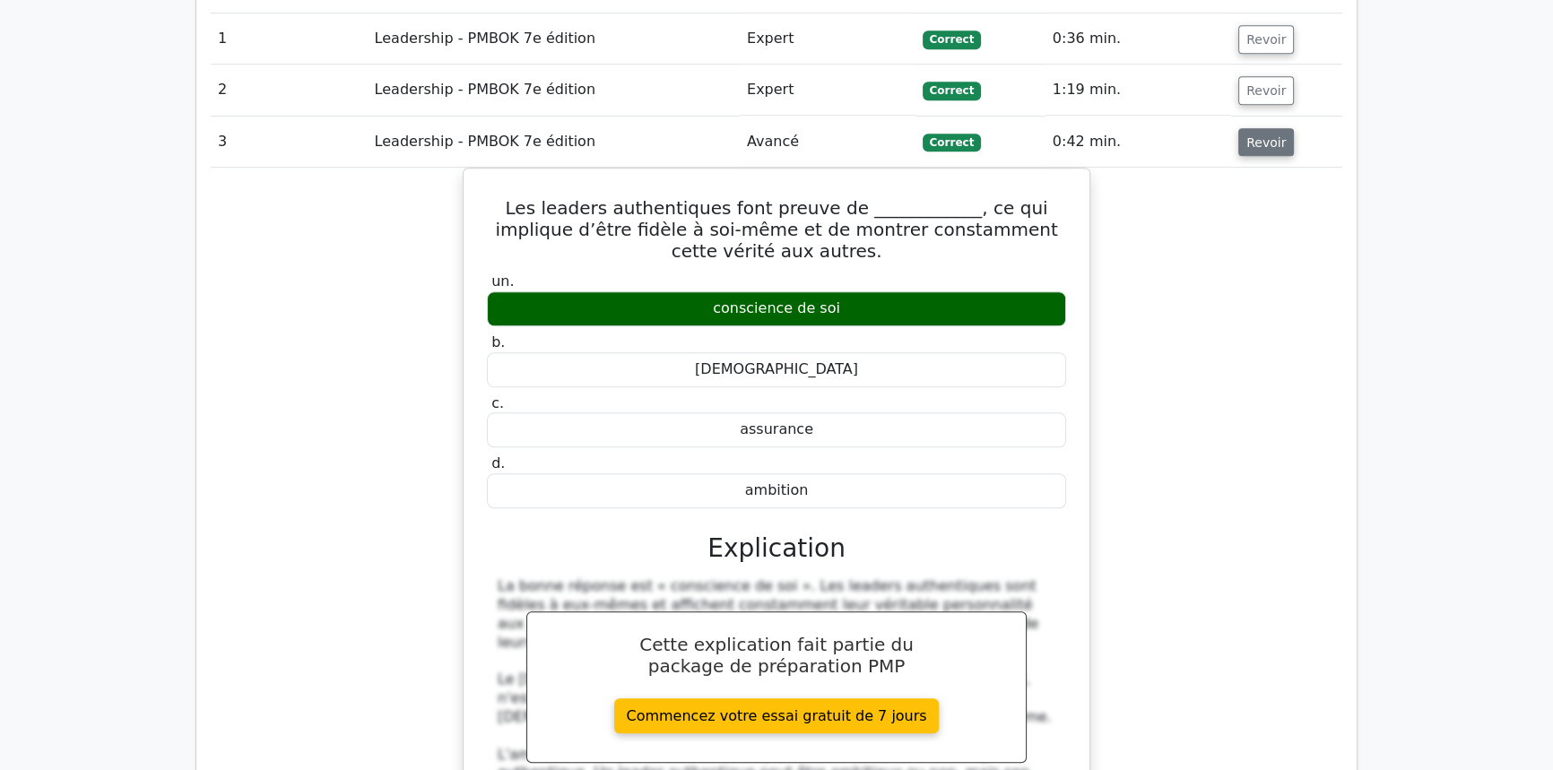
click at [1260, 134] on font "Revoir" at bounding box center [1265, 141] width 39 height 14
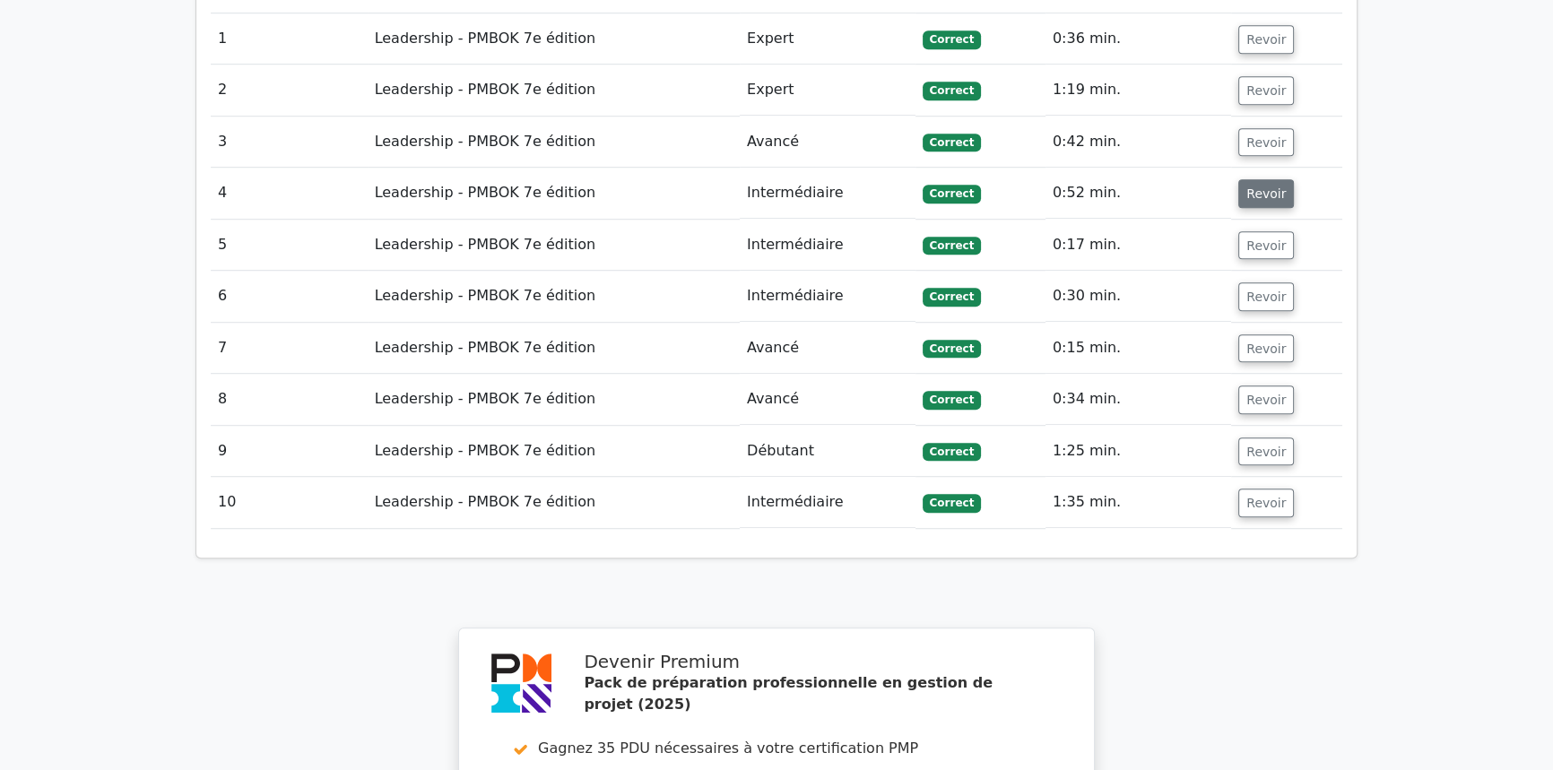
click at [1256, 186] on font "Revoir" at bounding box center [1265, 193] width 39 height 14
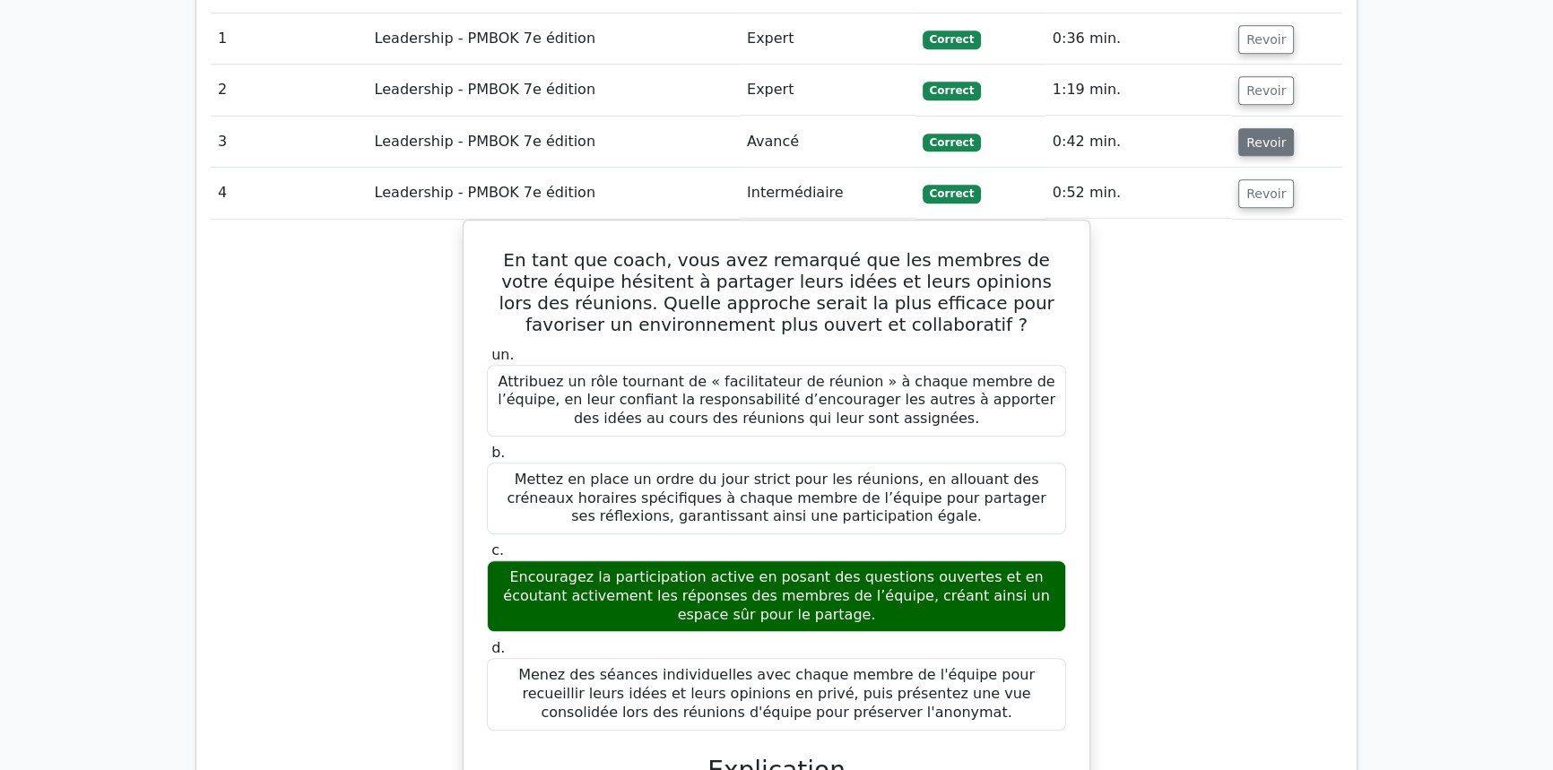
click at [1251, 134] on font "Revoir" at bounding box center [1265, 141] width 39 height 14
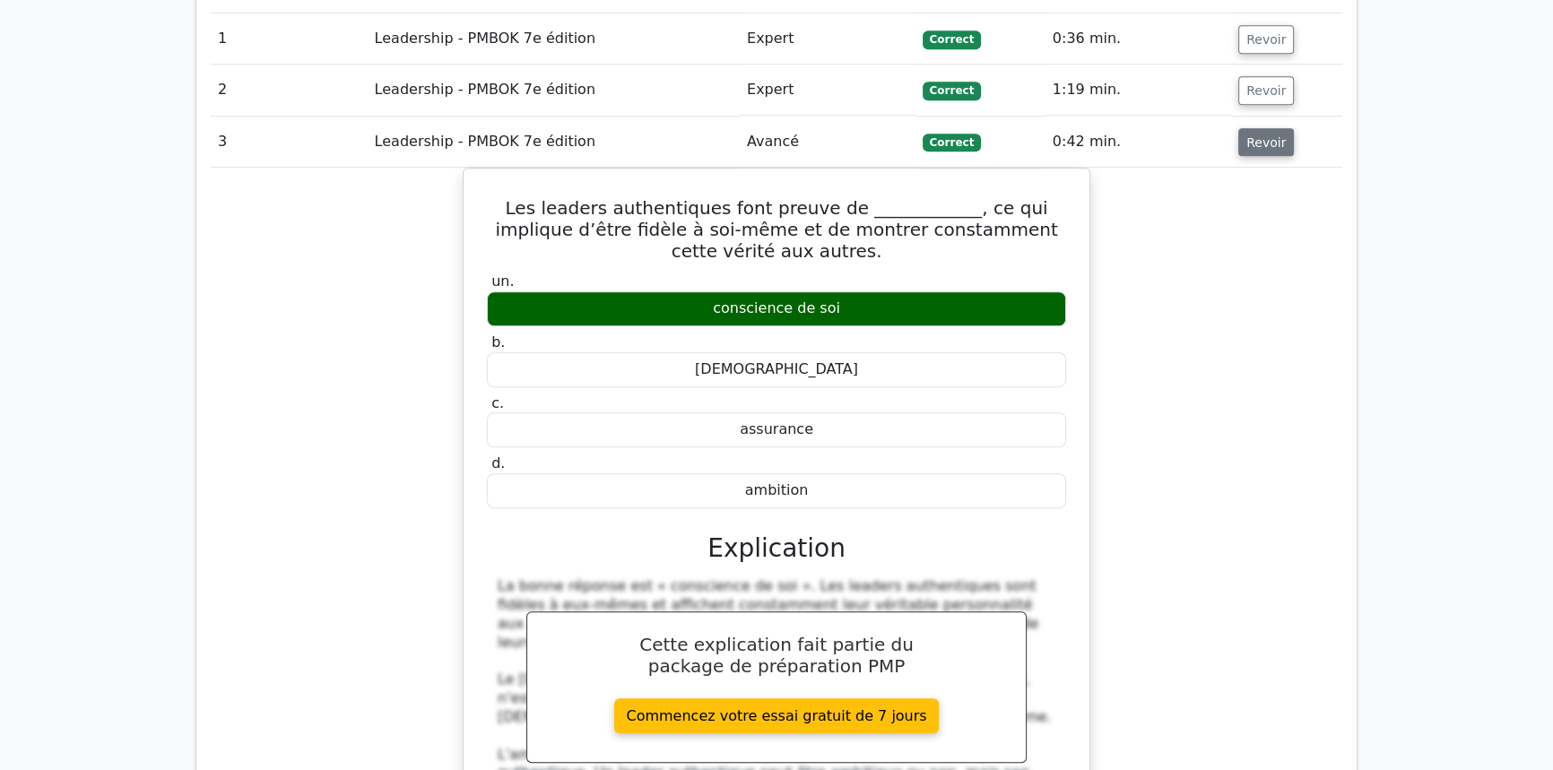
click at [1252, 134] on font "Revoir" at bounding box center [1265, 141] width 39 height 14
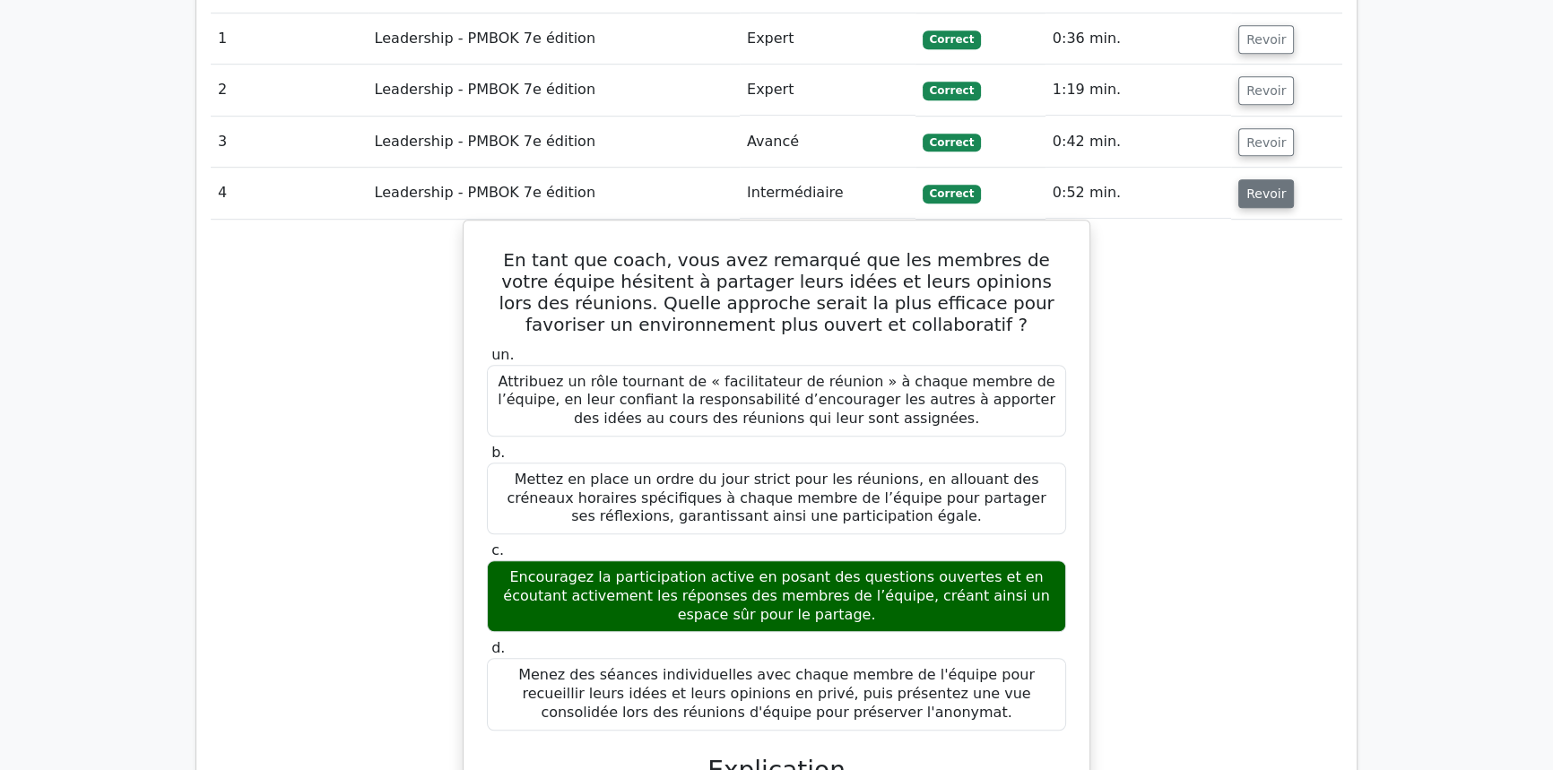
click at [1252, 186] on font "Revoir" at bounding box center [1265, 193] width 39 height 14
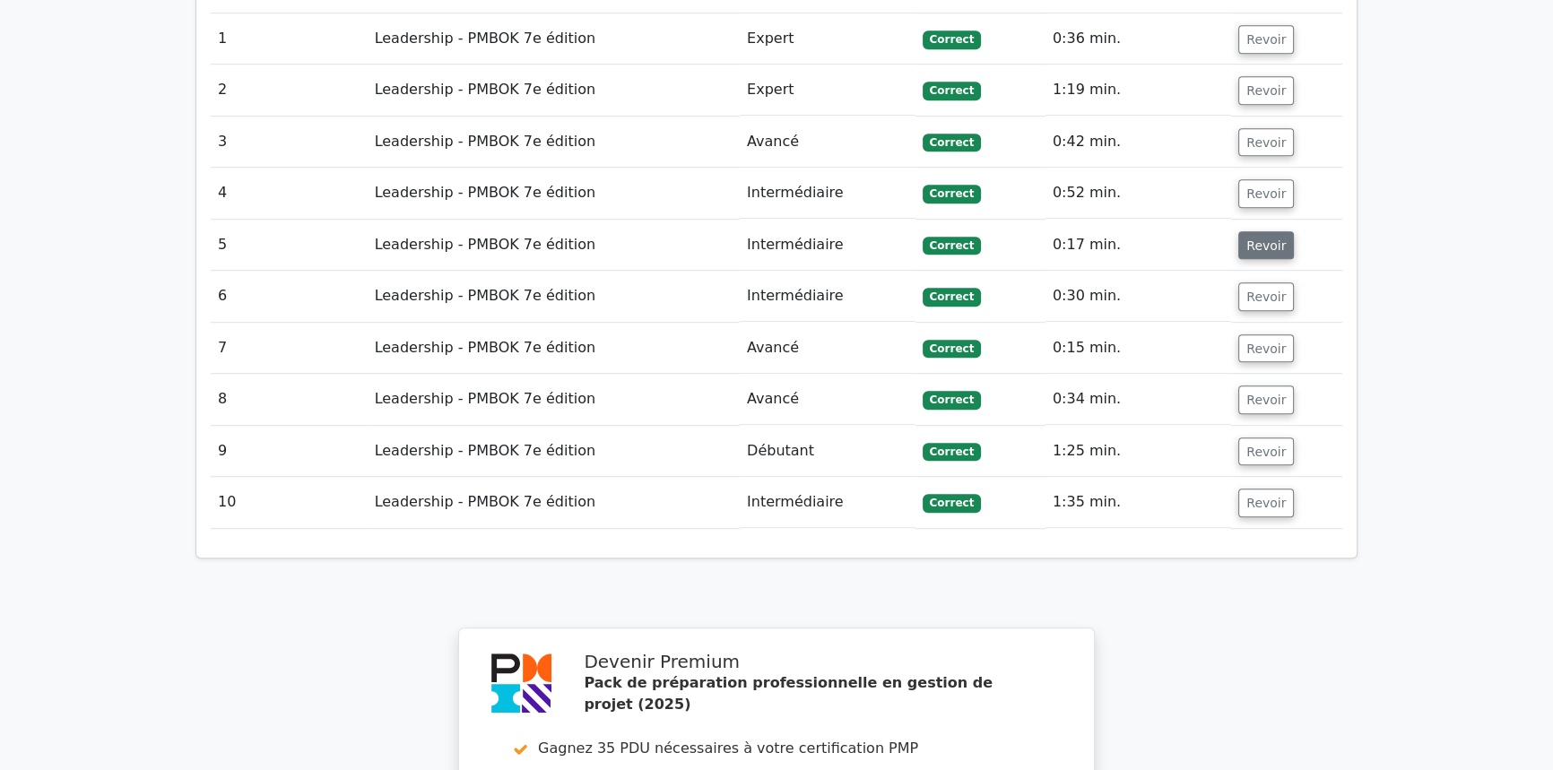
click at [1255, 238] on font "Revoir" at bounding box center [1265, 245] width 39 height 14
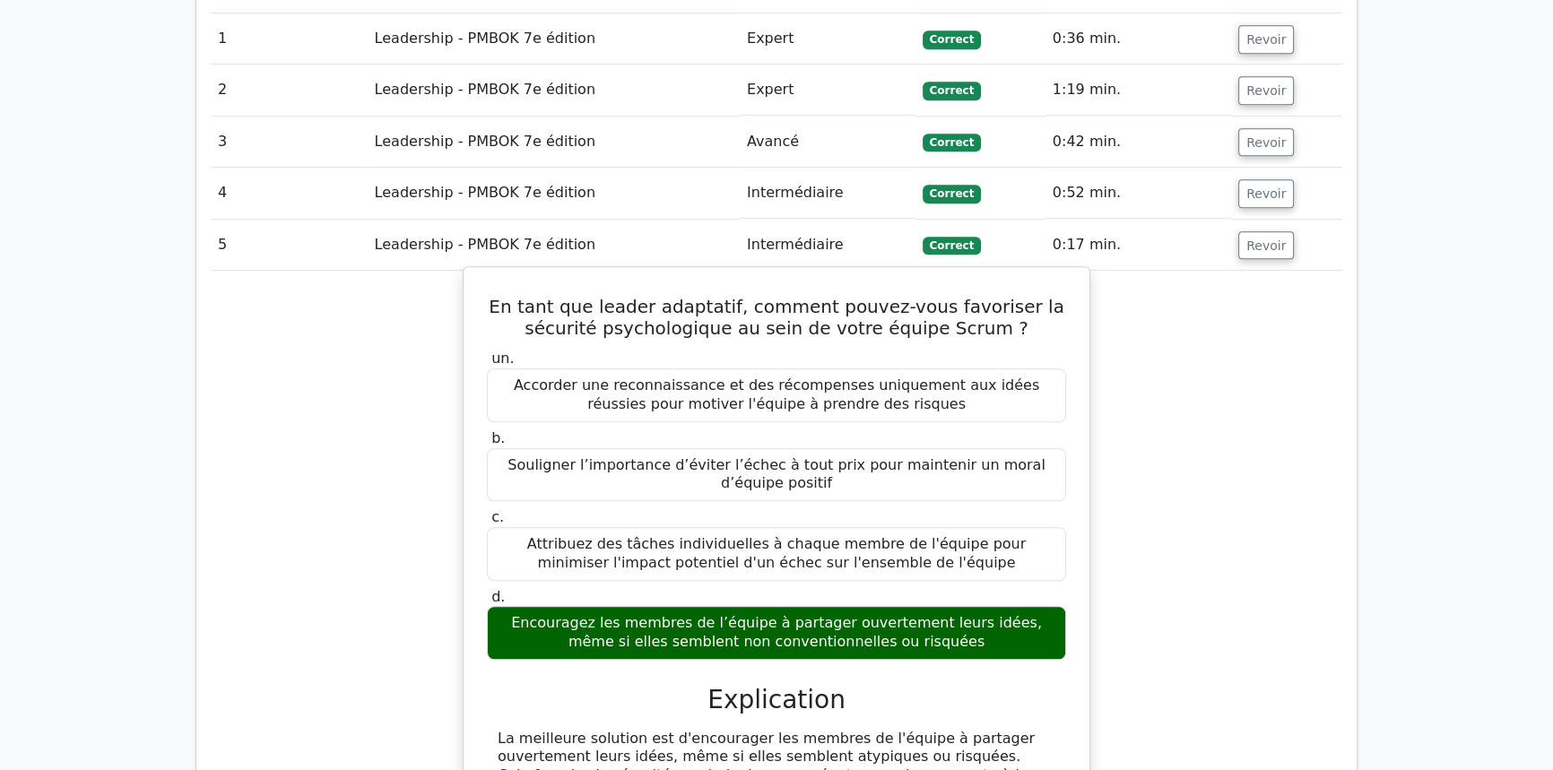
scroll to position [1555, 0]
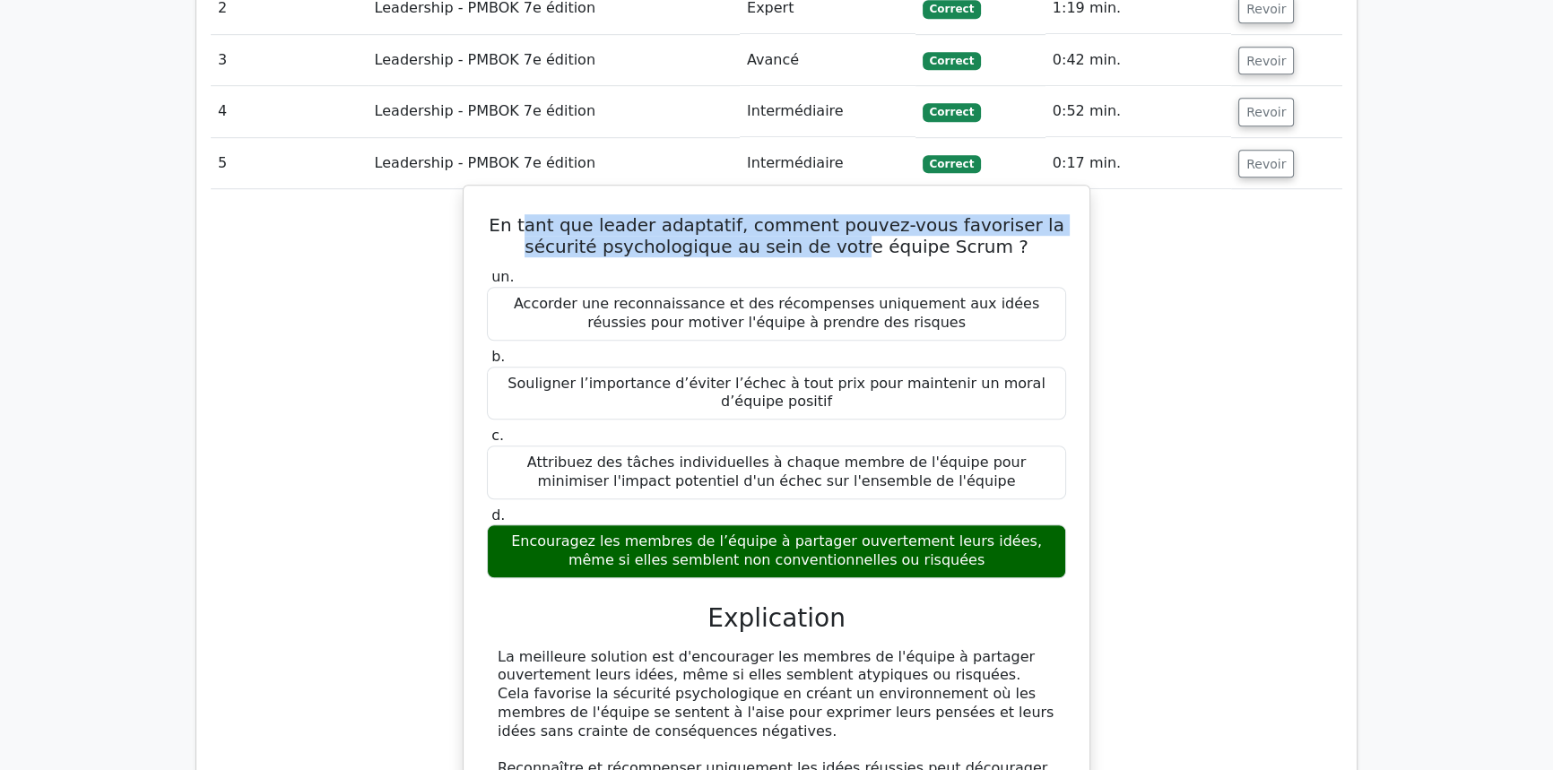
drag, startPoint x: 548, startPoint y: 212, endPoint x: 862, endPoint y: 220, distance: 314.8
click at [862, 220] on font "En tant que leader adaptatif, comment pouvez-vous favoriser la sécurité psychol…" at bounding box center [777, 235] width 576 height 43
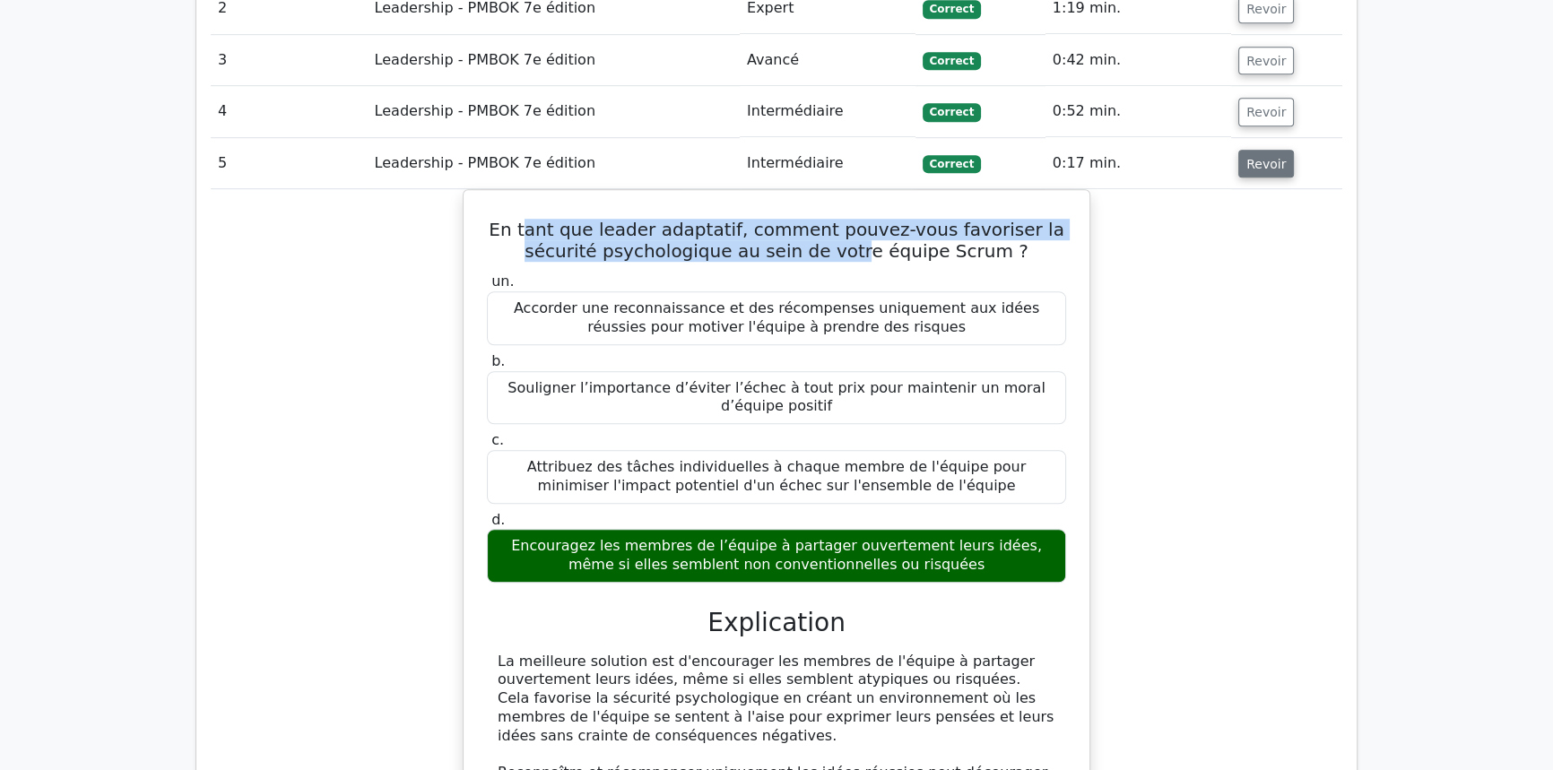
click at [1264, 156] on font "Revoir" at bounding box center [1265, 163] width 39 height 14
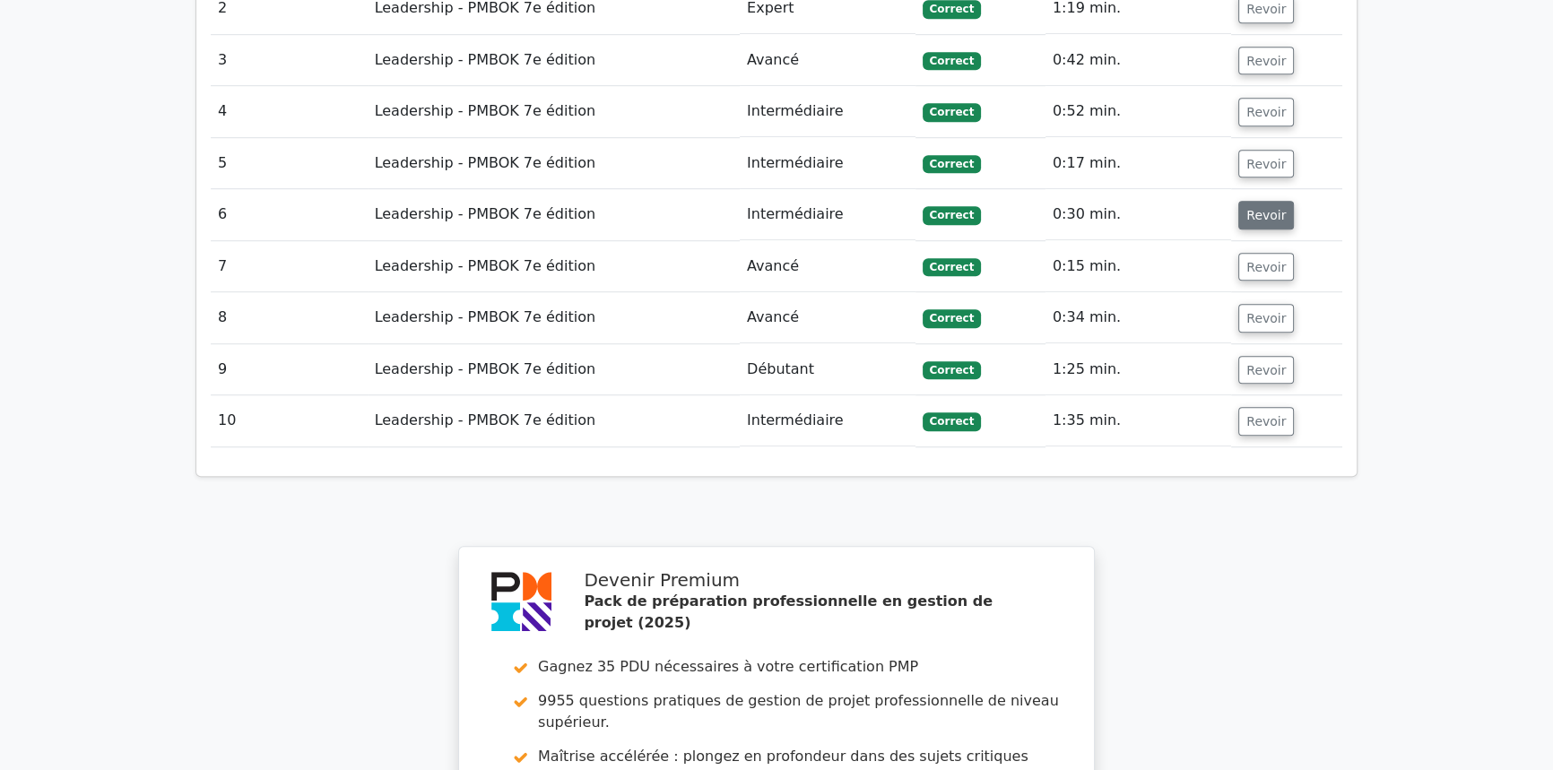
click at [1258, 208] on font "Revoir" at bounding box center [1265, 215] width 39 height 14
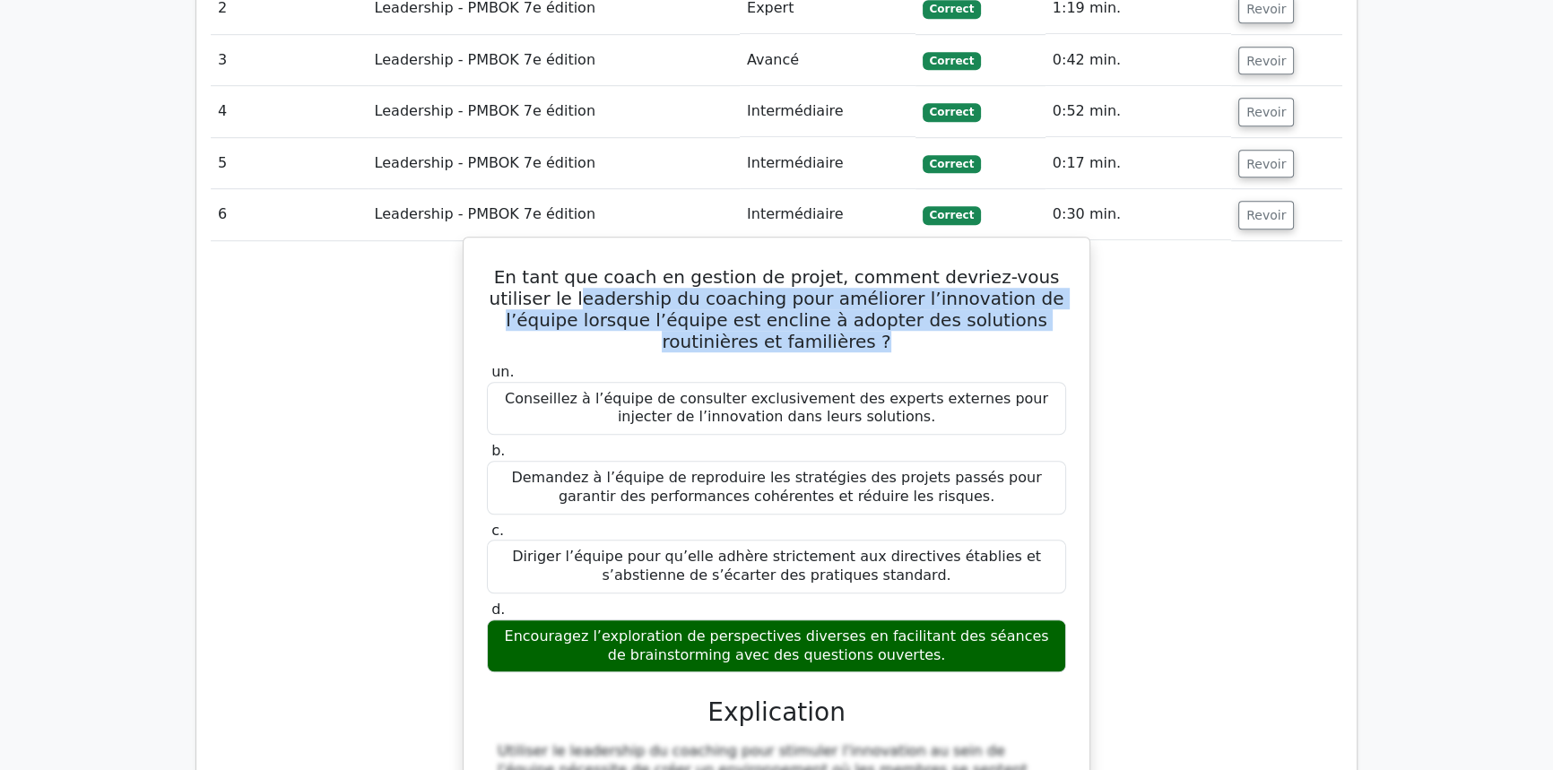
drag, startPoint x: 535, startPoint y: 276, endPoint x: 855, endPoint y: 315, distance: 322.4
click at [855, 315] on h5 "En tant que coach en gestion de projet, comment devriez-vous utiliser le leader…" at bounding box center [776, 309] width 583 height 86
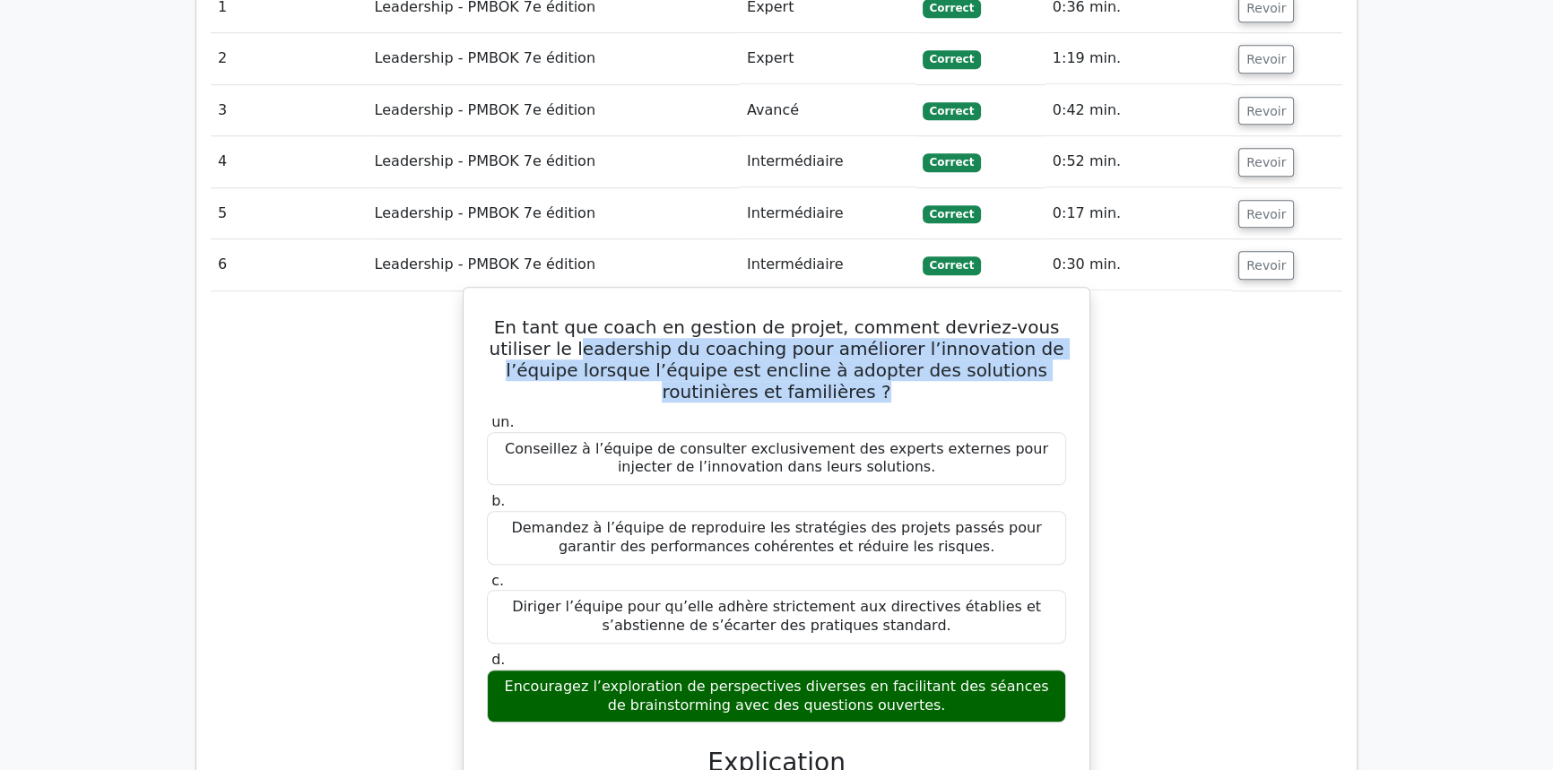
scroll to position [1719, 0]
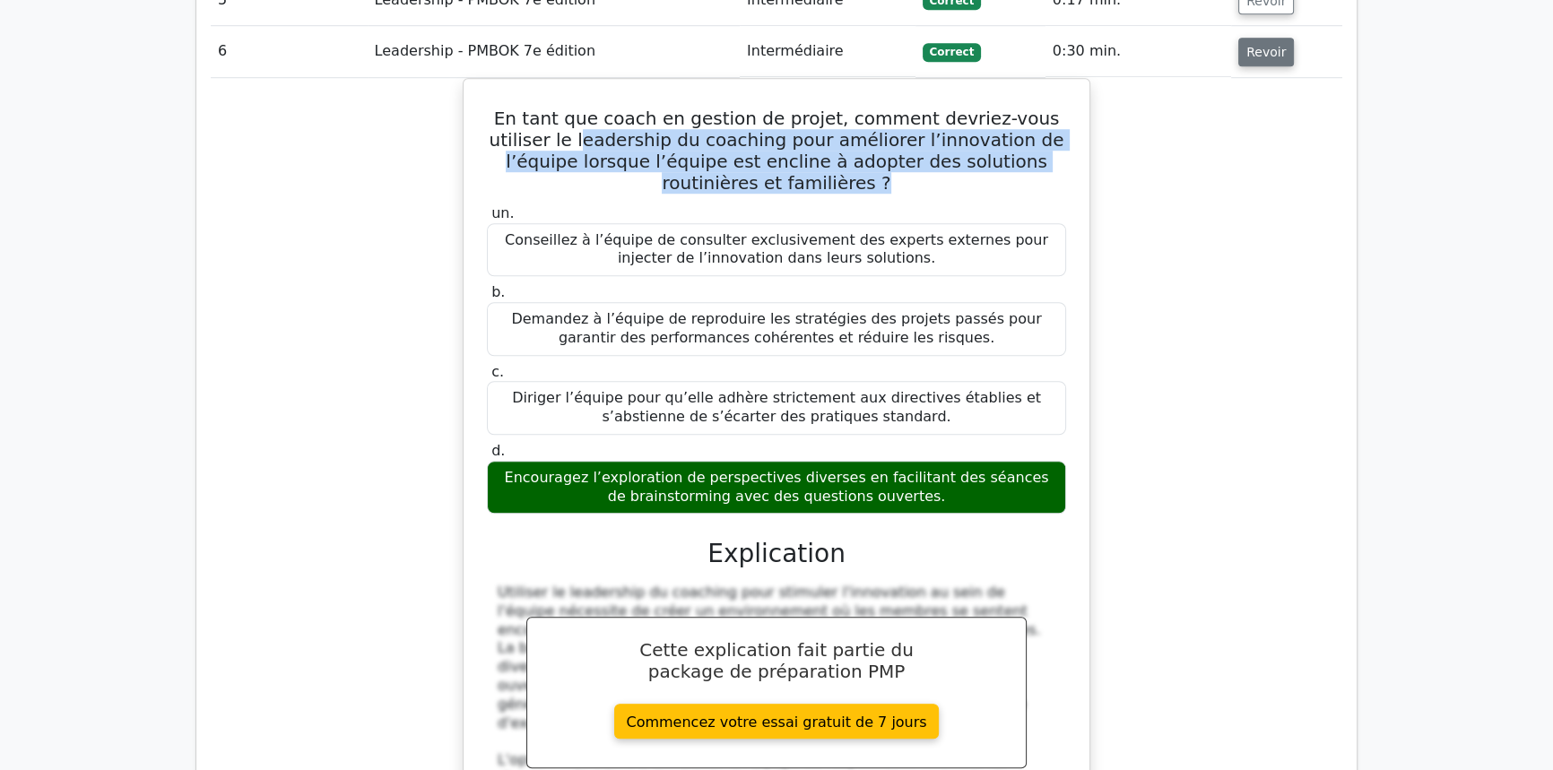
click at [1262, 43] on button "Revoir" at bounding box center [1266, 52] width 56 height 29
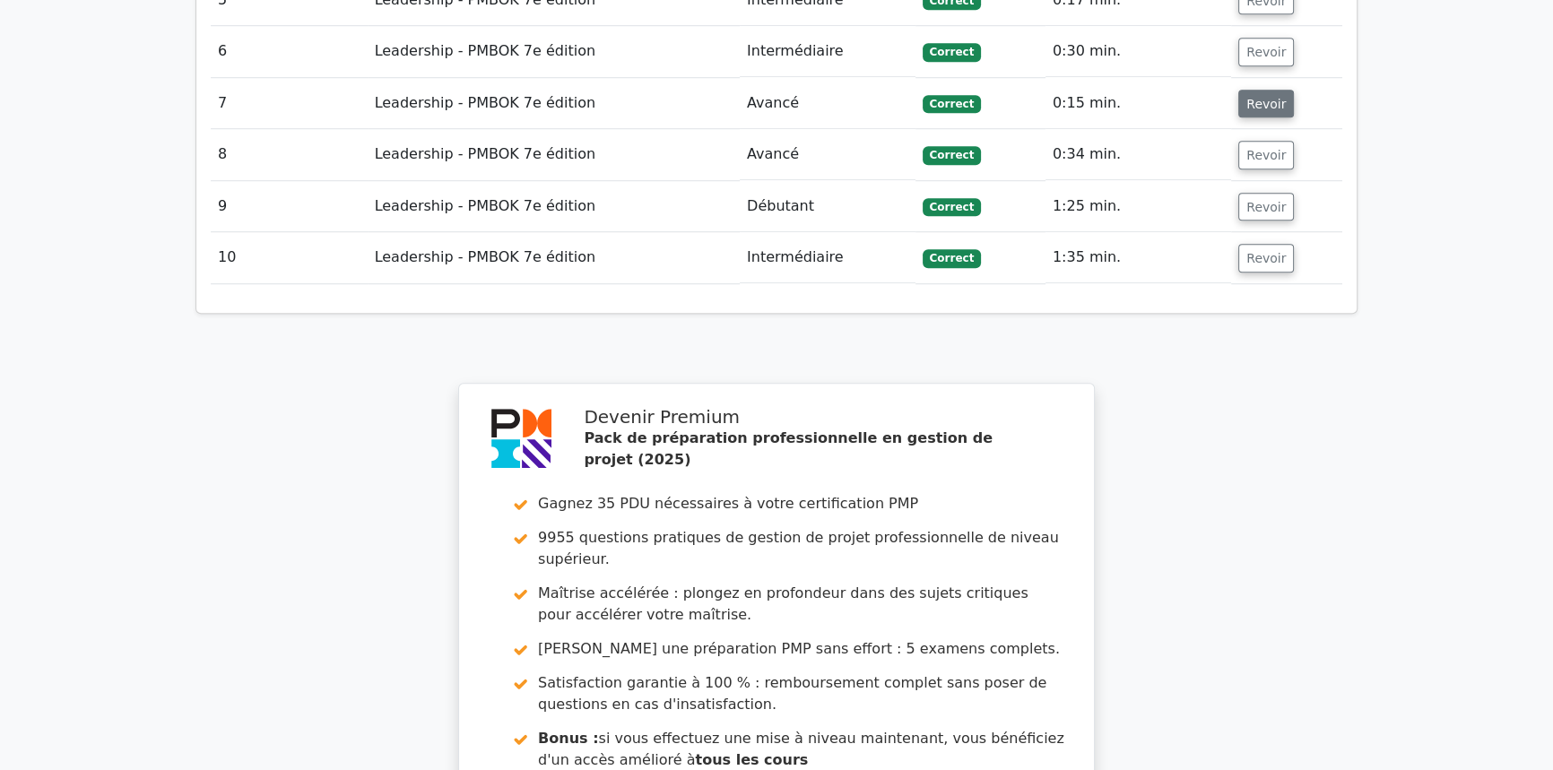
click at [1261, 96] on font "Revoir" at bounding box center [1265, 103] width 39 height 14
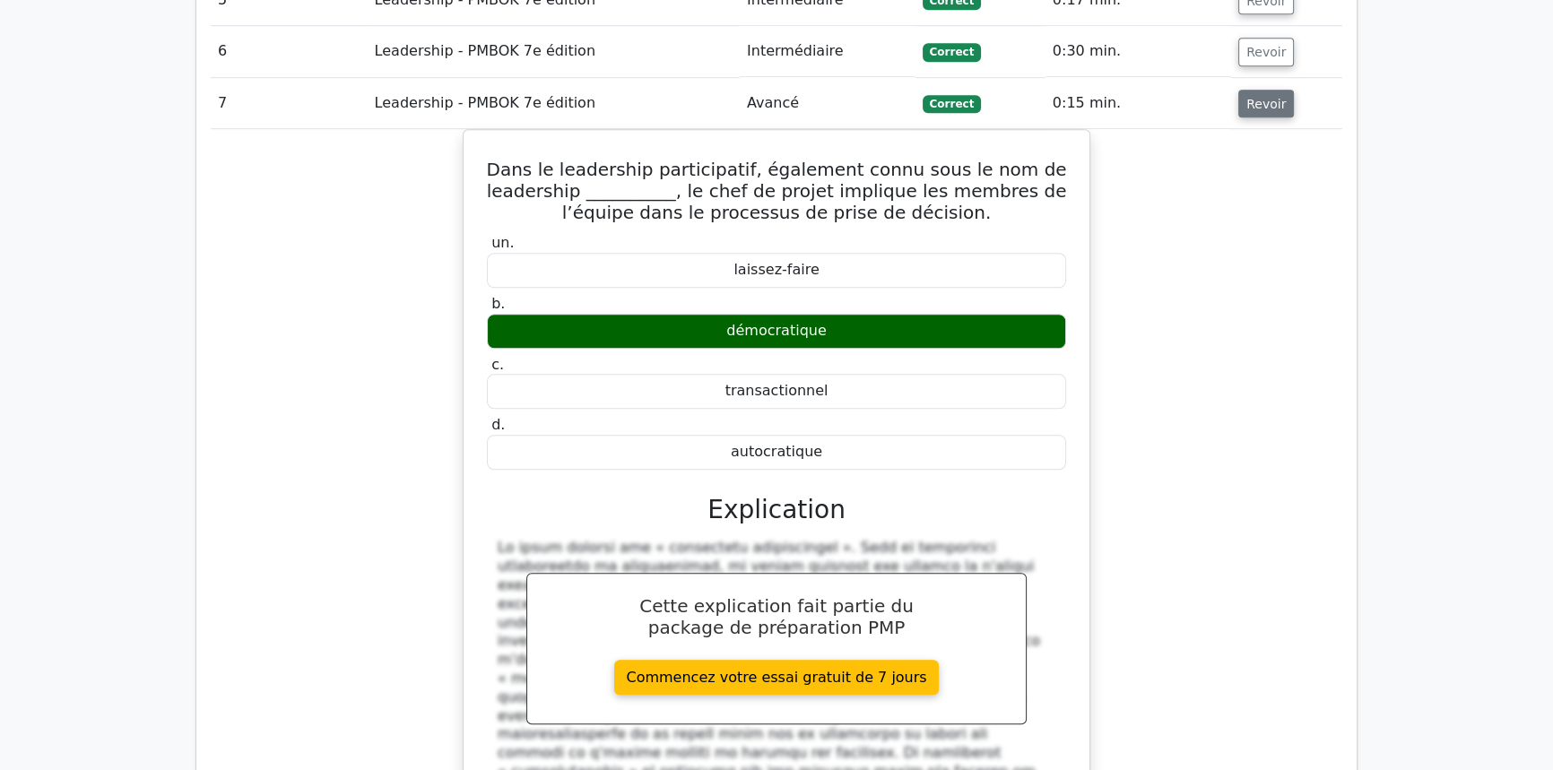
click at [1261, 96] on font "Revoir" at bounding box center [1265, 103] width 39 height 14
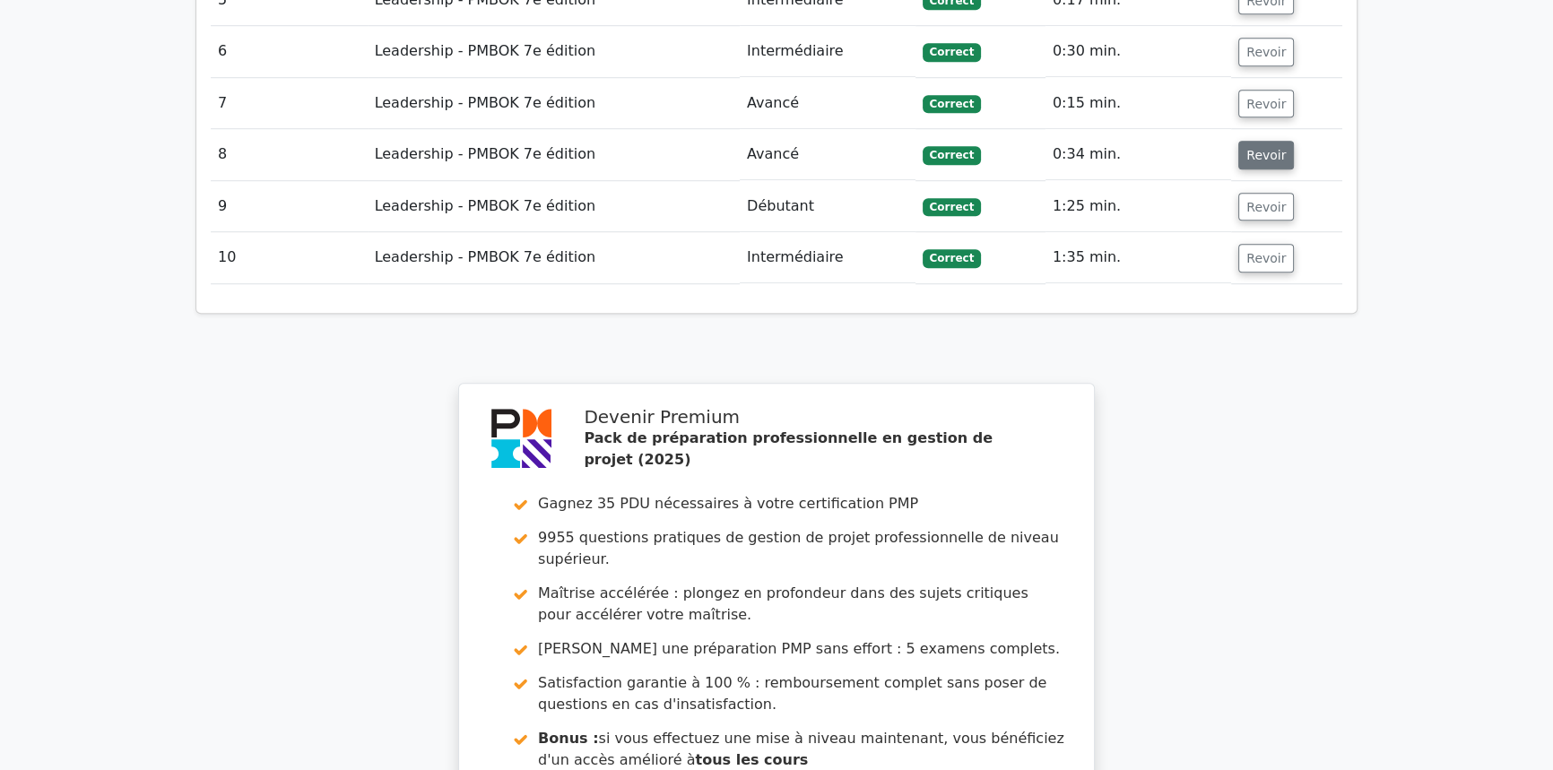
click at [1256, 148] on font "Revoir" at bounding box center [1265, 155] width 39 height 14
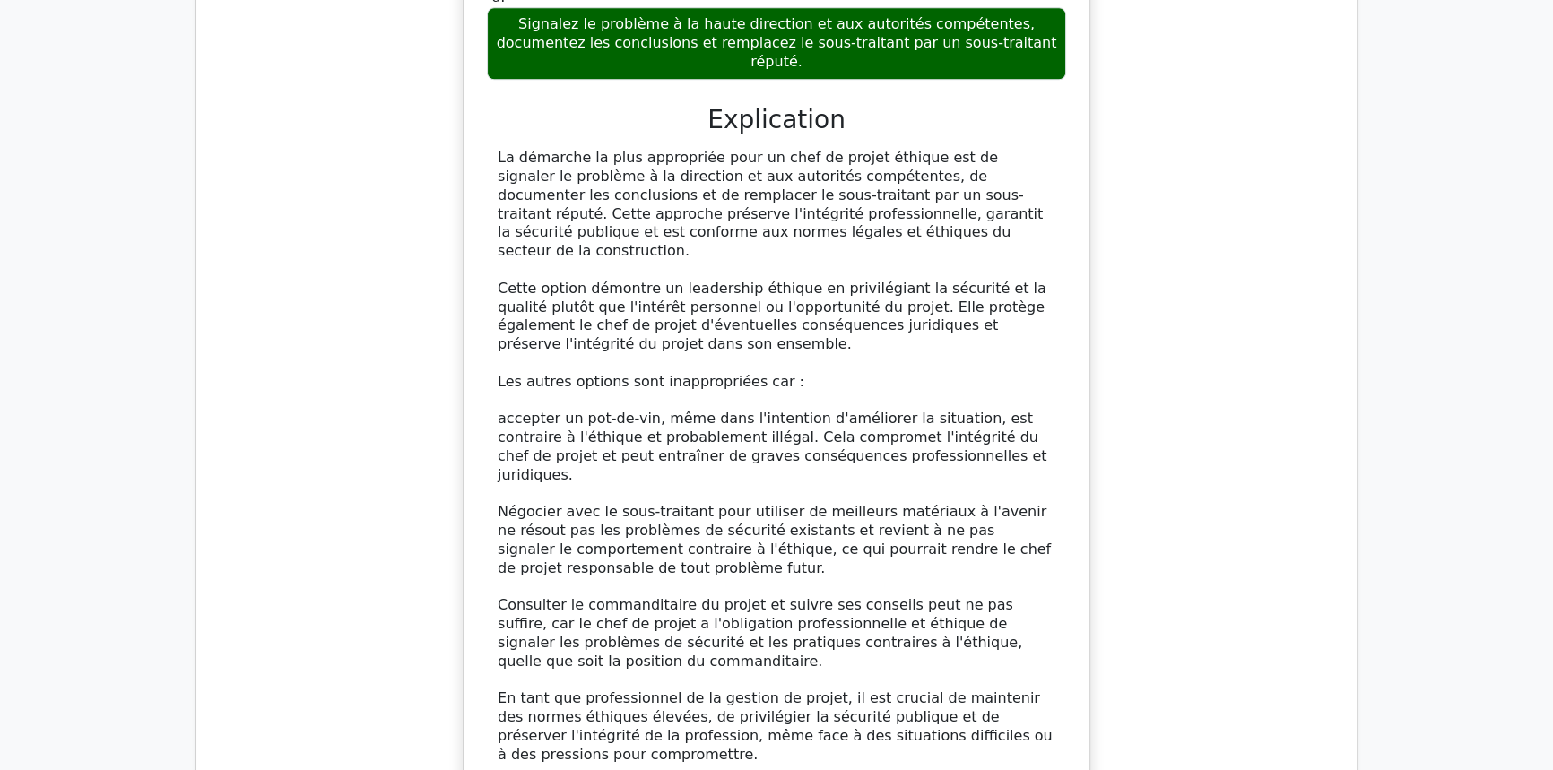
scroll to position [2452, 0]
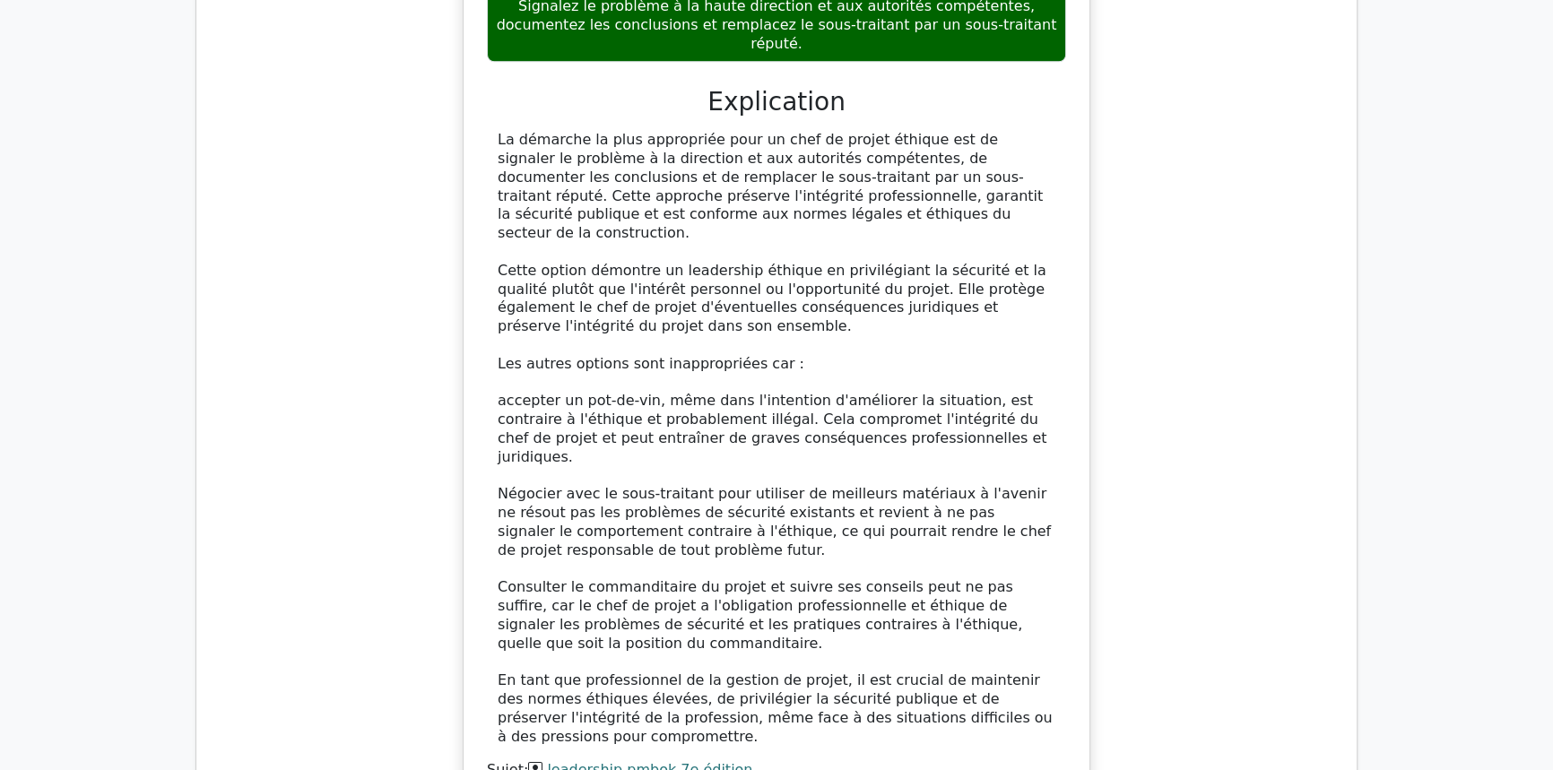
click at [572, 761] on font "leadership pmbok 7e édition" at bounding box center [649, 769] width 205 height 17
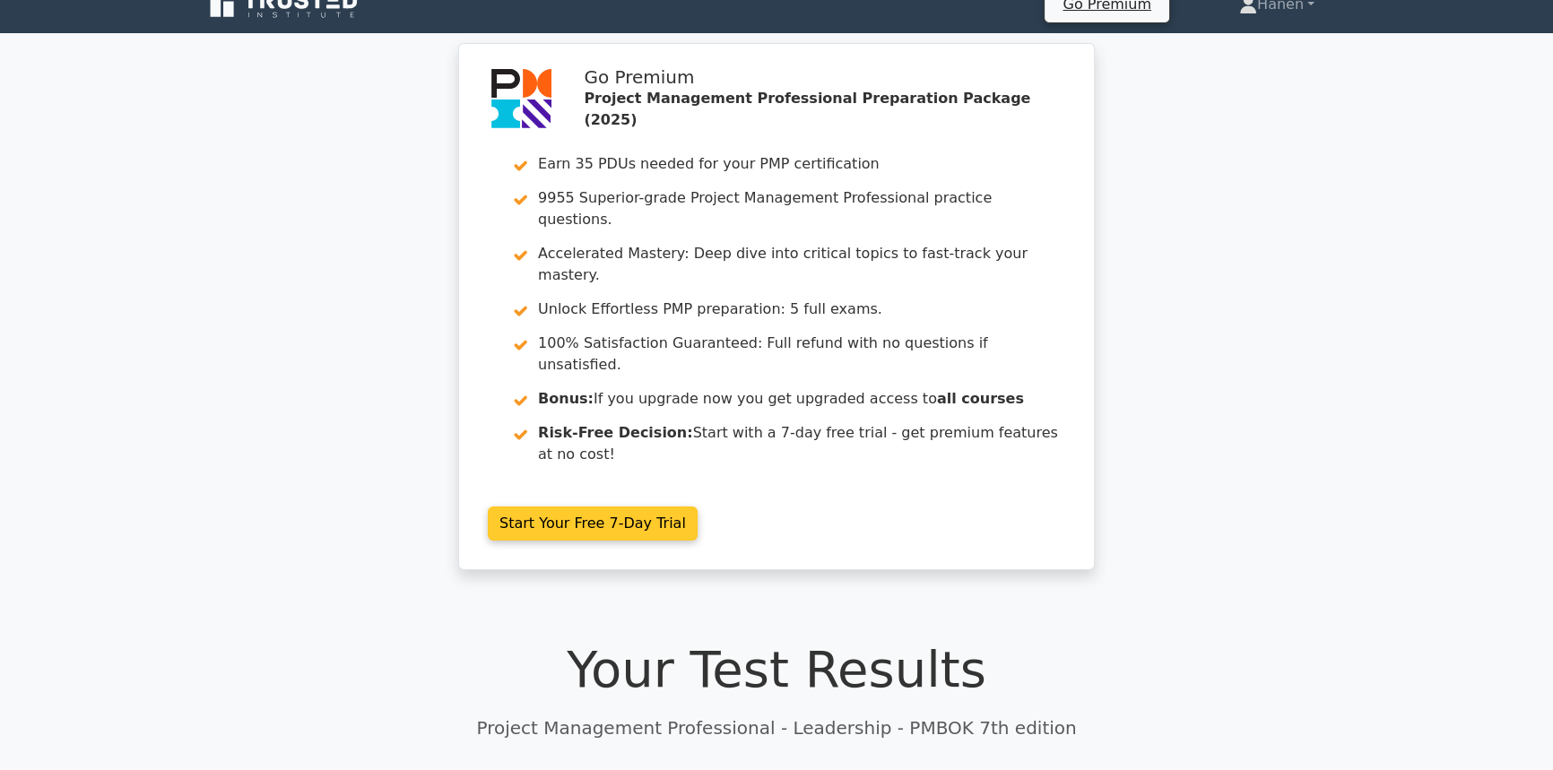
scroll to position [0, 0]
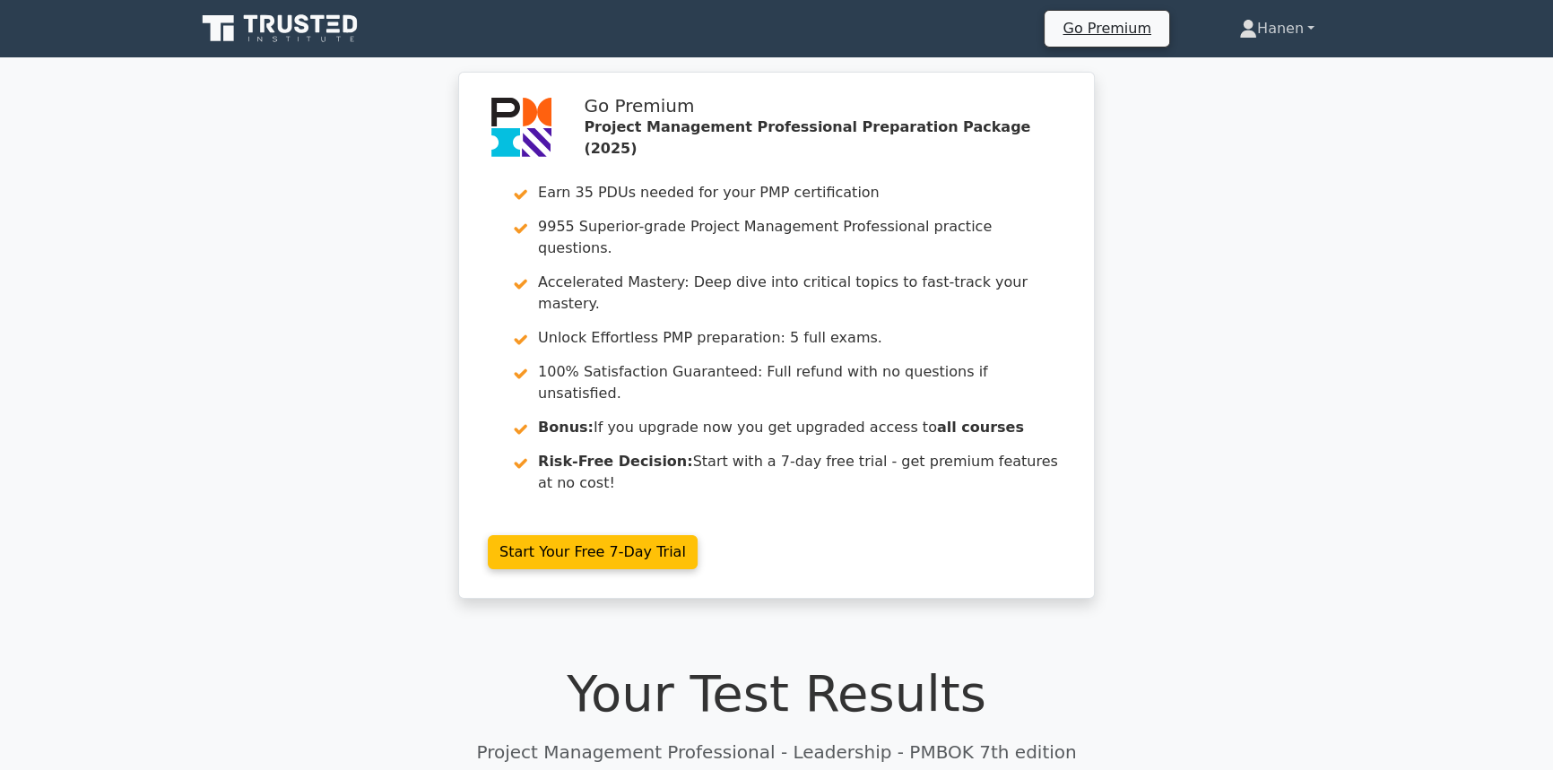
click at [1306, 37] on link "Hanen" at bounding box center [1276, 29] width 161 height 36
click at [1255, 69] on link "Profile" at bounding box center [1268, 70] width 142 height 29
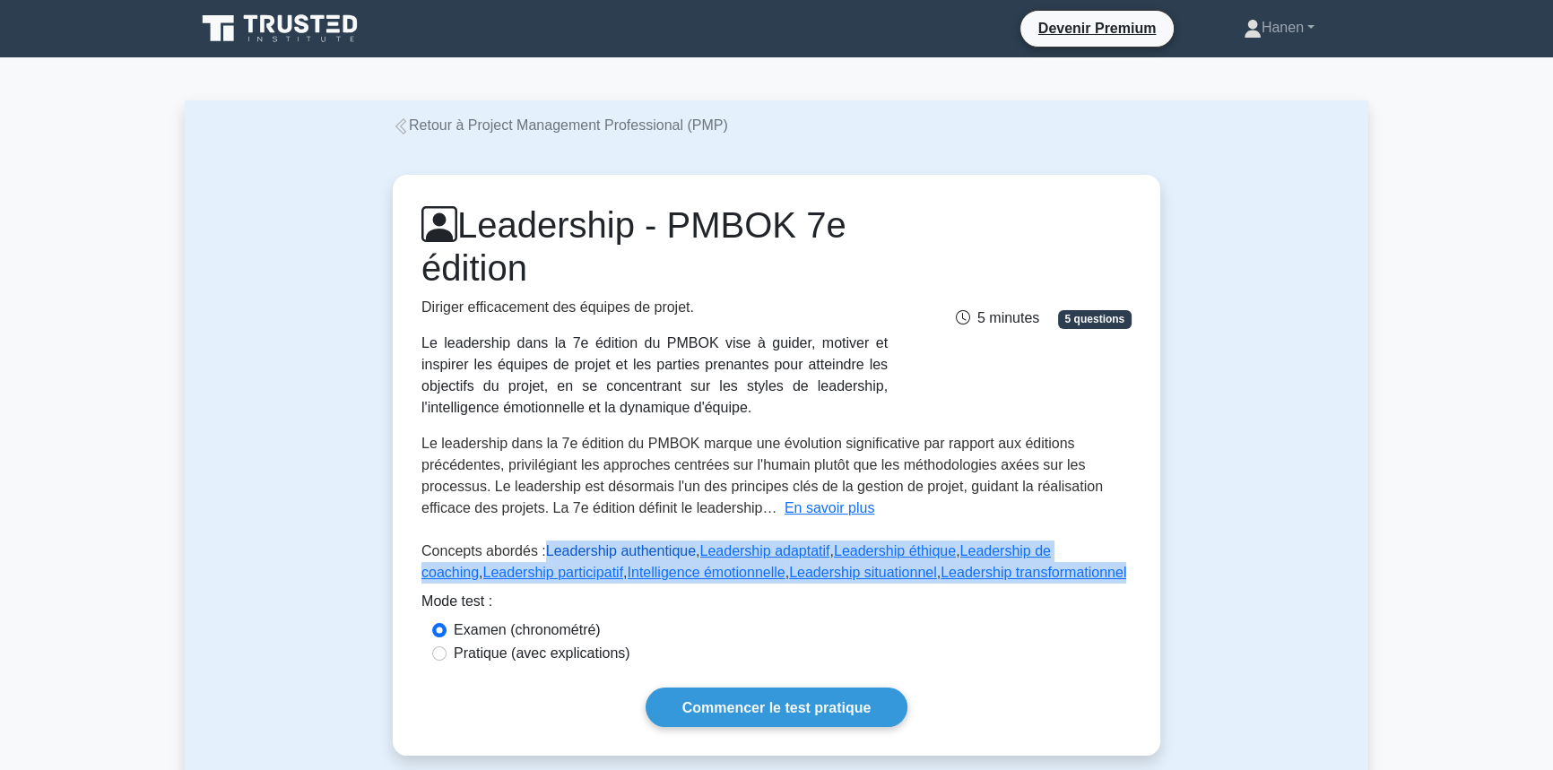
drag, startPoint x: 1074, startPoint y: 573, endPoint x: 542, endPoint y: 556, distance: 532.8
click at [542, 556] on p "Concepts abordés : Leadership authentique , Leadership adaptatif , Leadership é…" at bounding box center [776, 566] width 710 height 50
copy p "Leadership authentique , Leadership adaptatif , Leadership éthique , Leadership…"
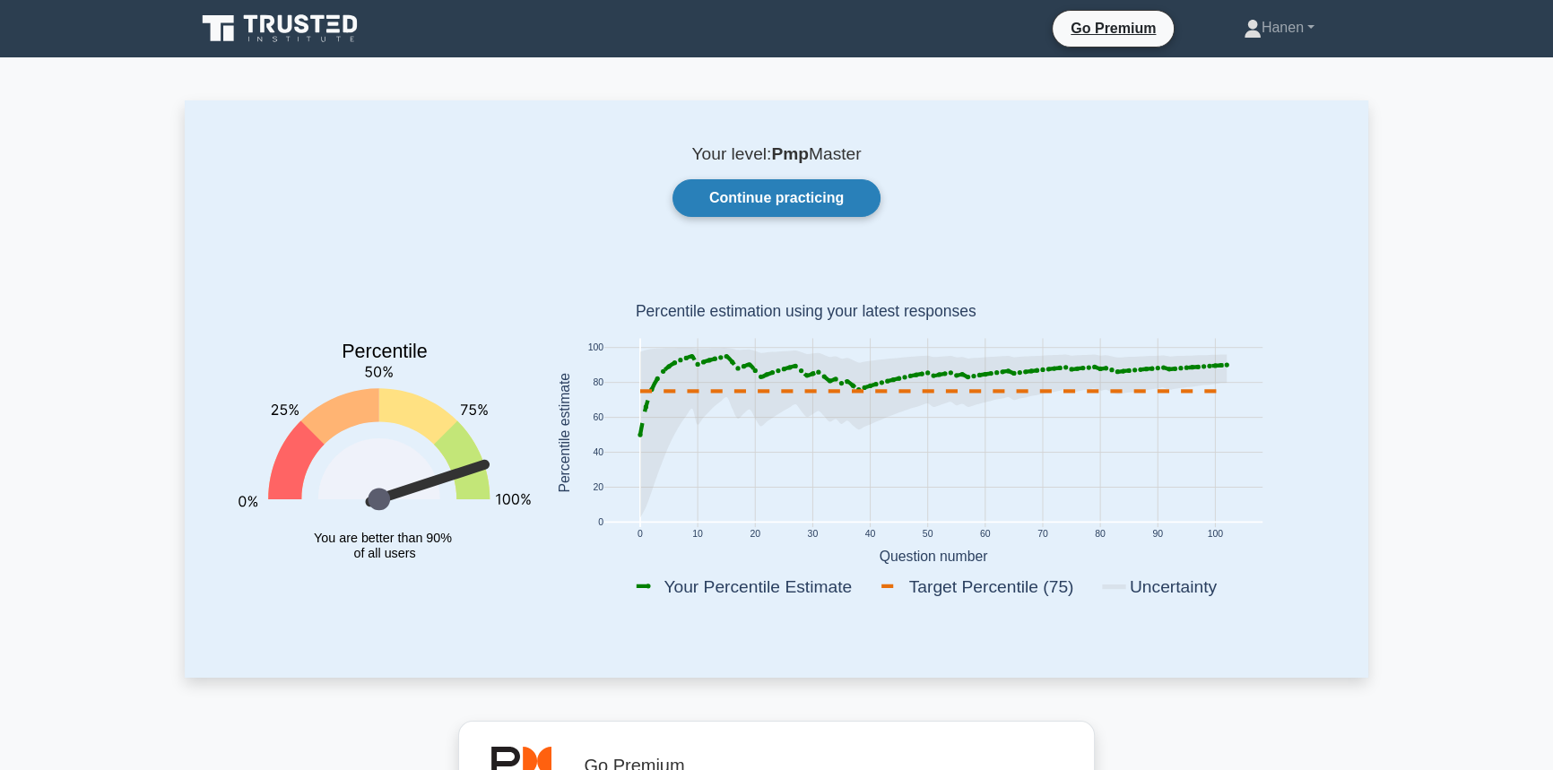
click at [782, 201] on link "Continue practicing" at bounding box center [776, 198] width 208 height 38
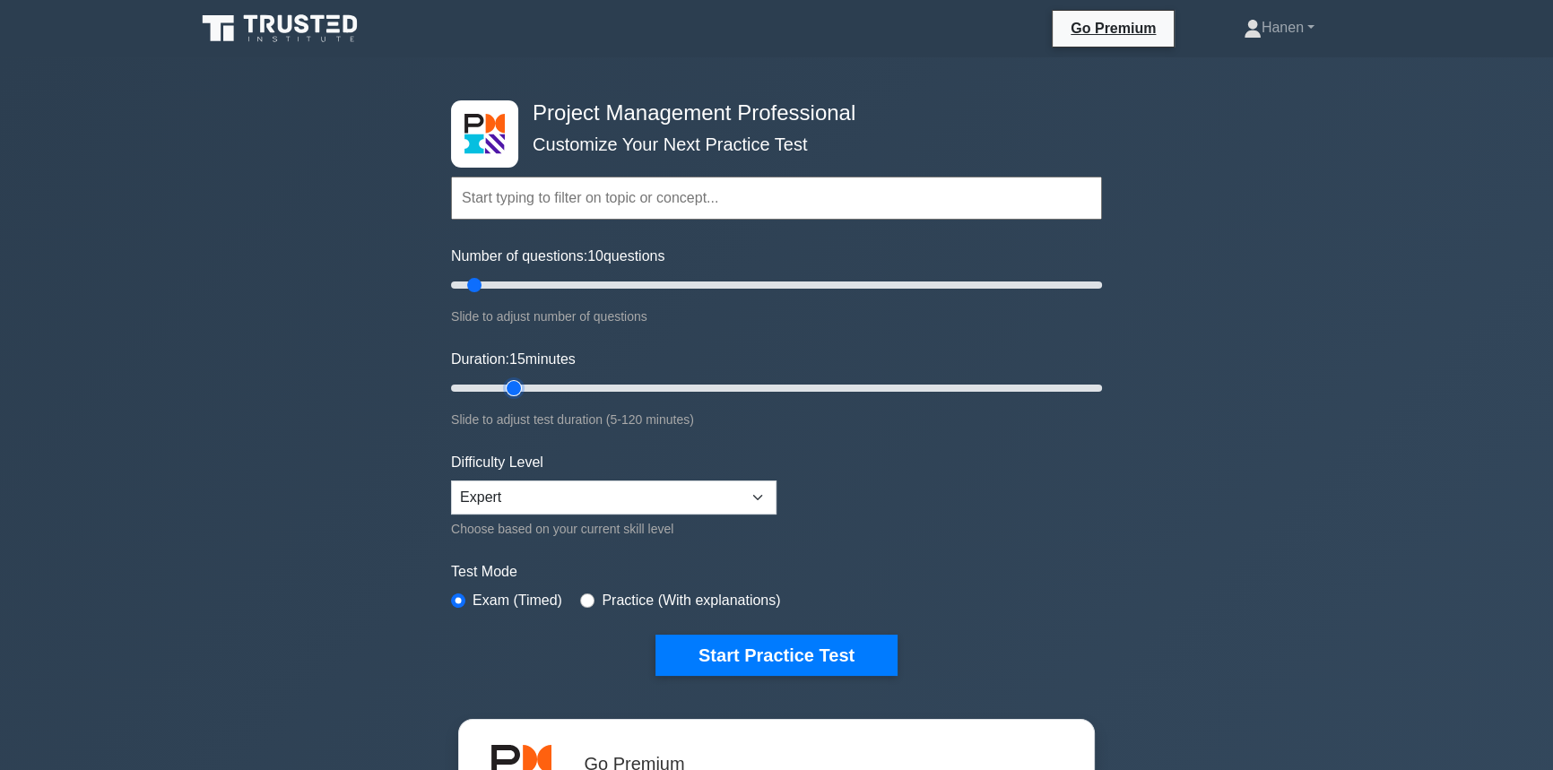
type input "15"
click at [503, 386] on input "Duration: 15 minutes" at bounding box center [776, 388] width 651 height 22
click at [559, 214] on input "text" at bounding box center [776, 198] width 651 height 43
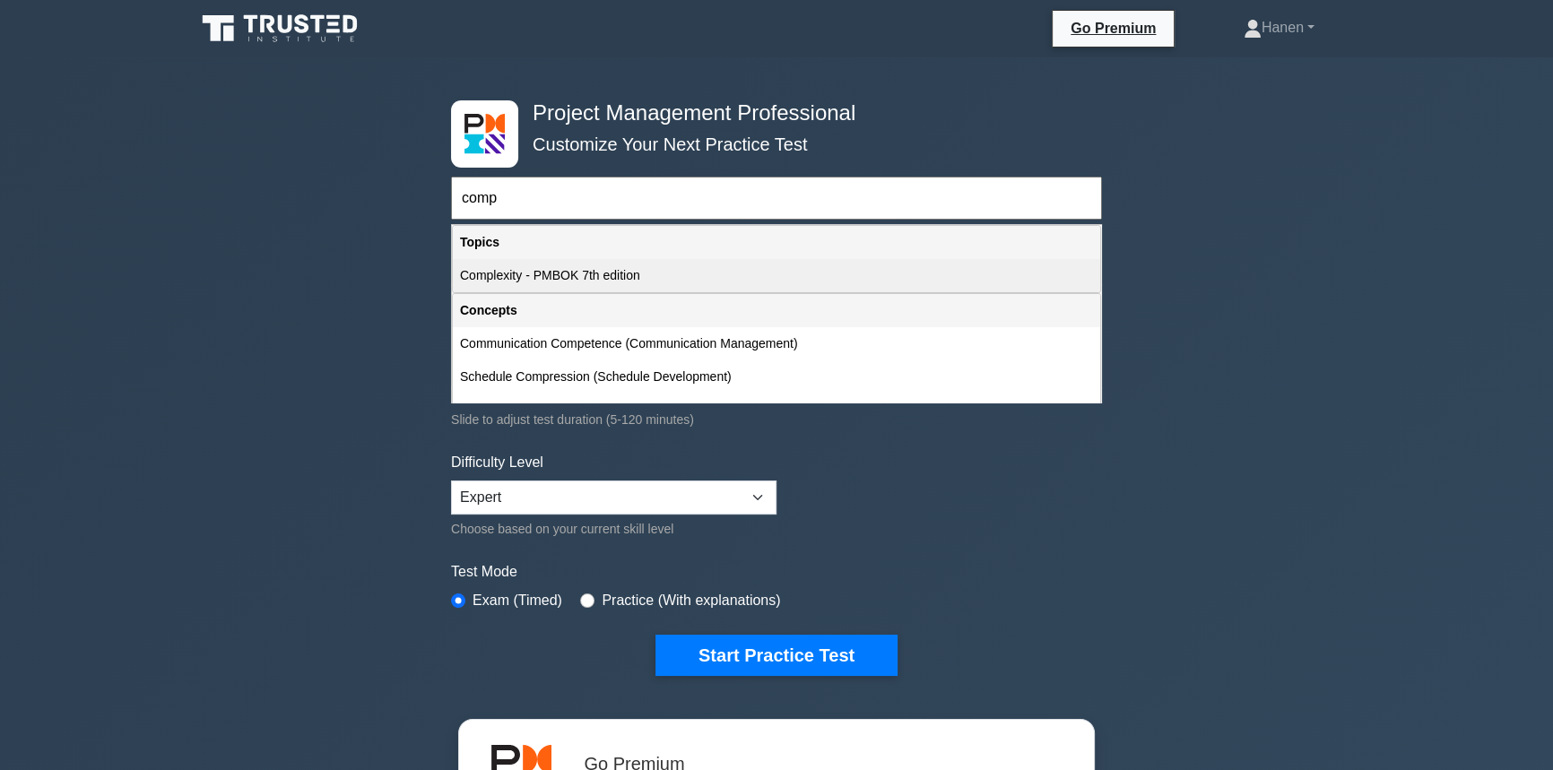
click at [542, 274] on div "Complexity - PMBOK 7th edition" at bounding box center [776, 275] width 647 height 33
type input "Complexity - PMBOK 7th edition"
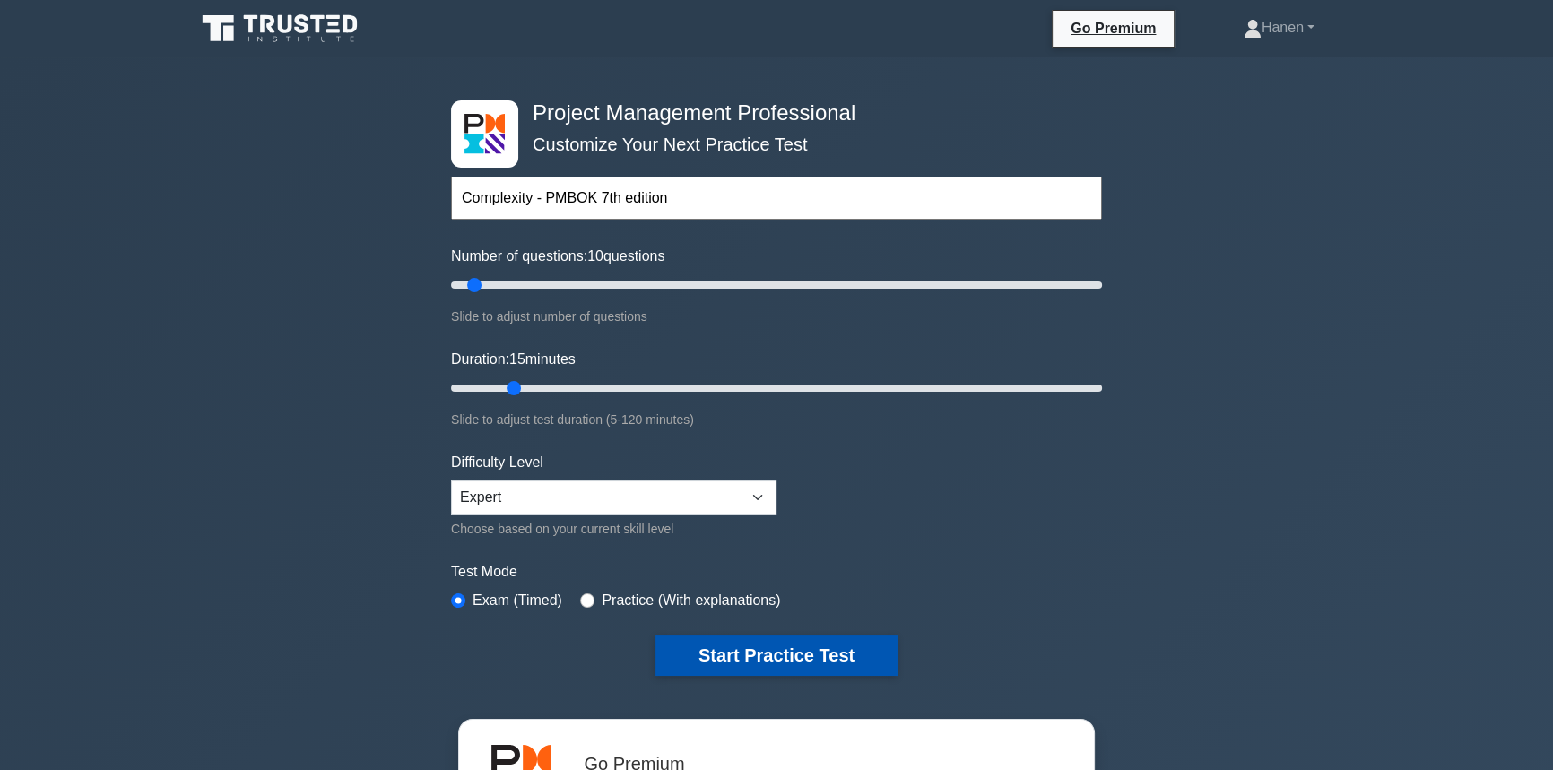
click at [743, 652] on button "Start Practice Test" at bounding box center [776, 655] width 242 height 41
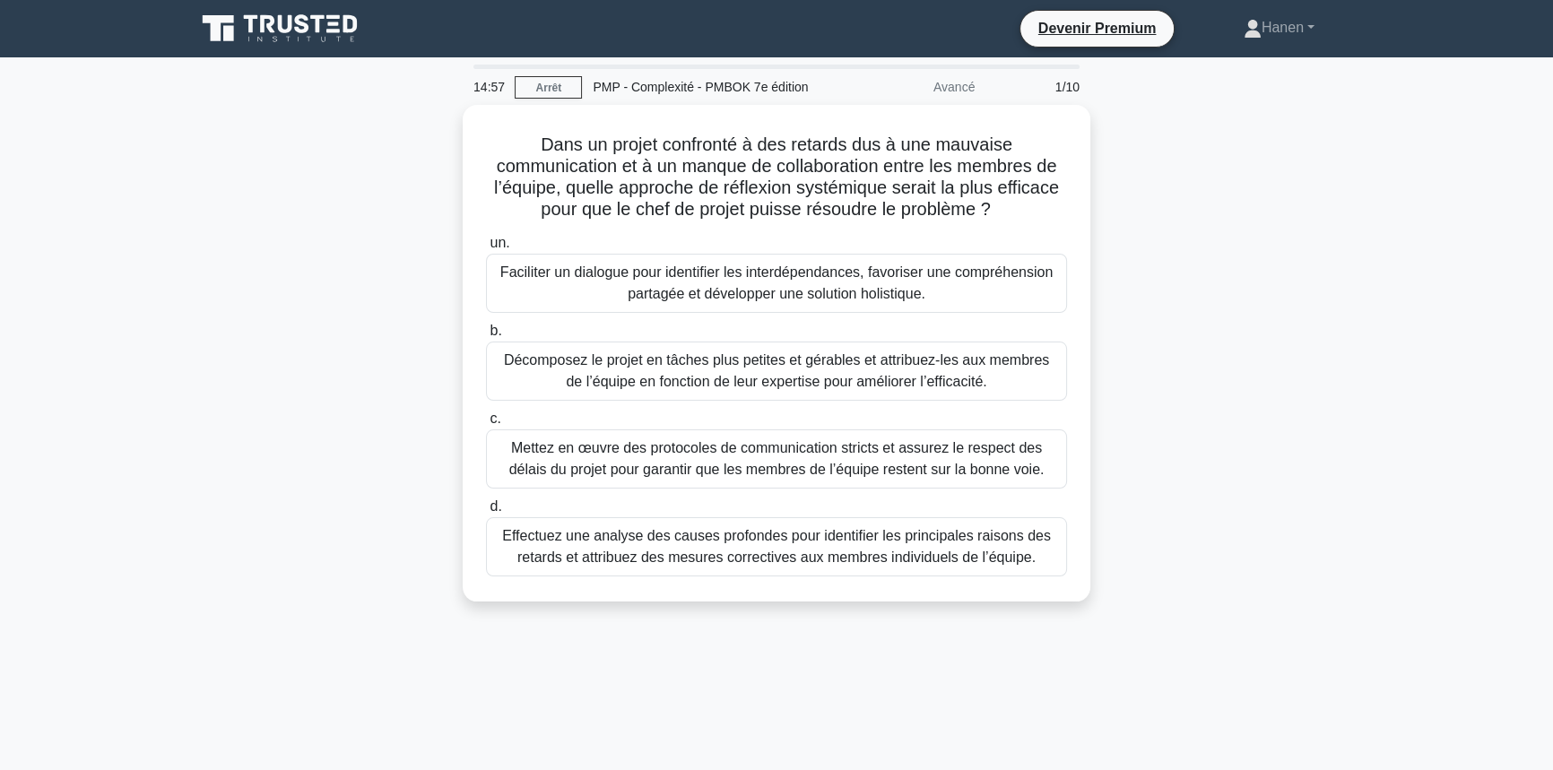
click at [1264, 299] on div "Dans un projet confronté à des retards dus à une mauvaise communication et à un…" at bounding box center [776, 364] width 1183 height 518
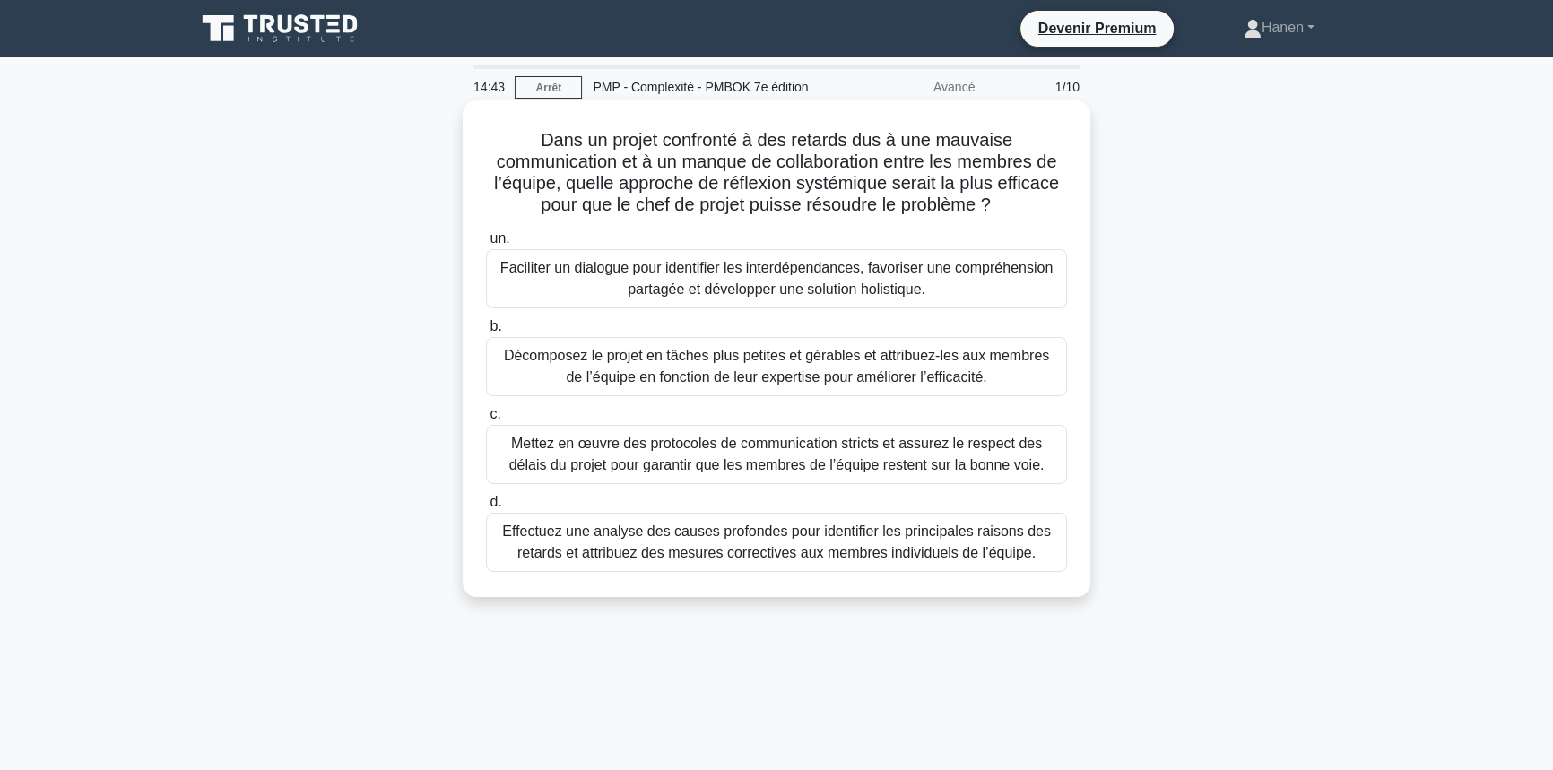
drag, startPoint x: 493, startPoint y: 182, endPoint x: 1015, endPoint y: 205, distance: 522.3
click at [1015, 205] on h5 "Dans un projet confronté à des retards dus à une mauvaise communication et à un…" at bounding box center [776, 173] width 585 height 88
drag, startPoint x: 767, startPoint y: 141, endPoint x: 815, endPoint y: 143, distance: 48.4
click at [815, 143] on font "Dans un projet confronté à des retards dus à une mauvaise communication et à un…" at bounding box center [776, 172] width 565 height 84
click at [601, 291] on font "Faciliter un dialogue pour identifier les interdépendances, favoriser une compr…" at bounding box center [776, 278] width 565 height 43
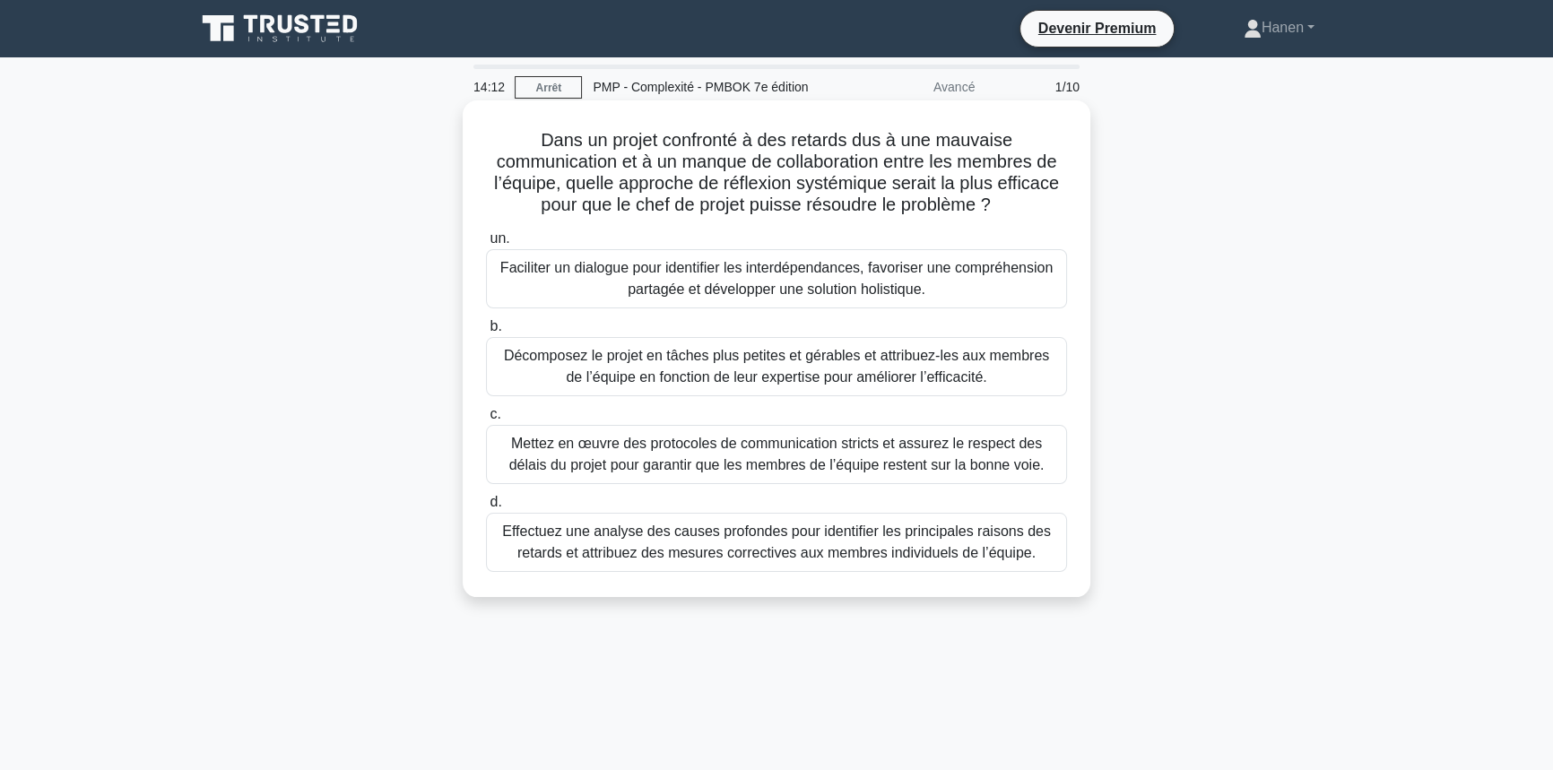
click at [486, 245] on input "un. Faciliter un dialogue pour identifier les interdépendances, favoriser une c…" at bounding box center [486, 239] width 0 height 12
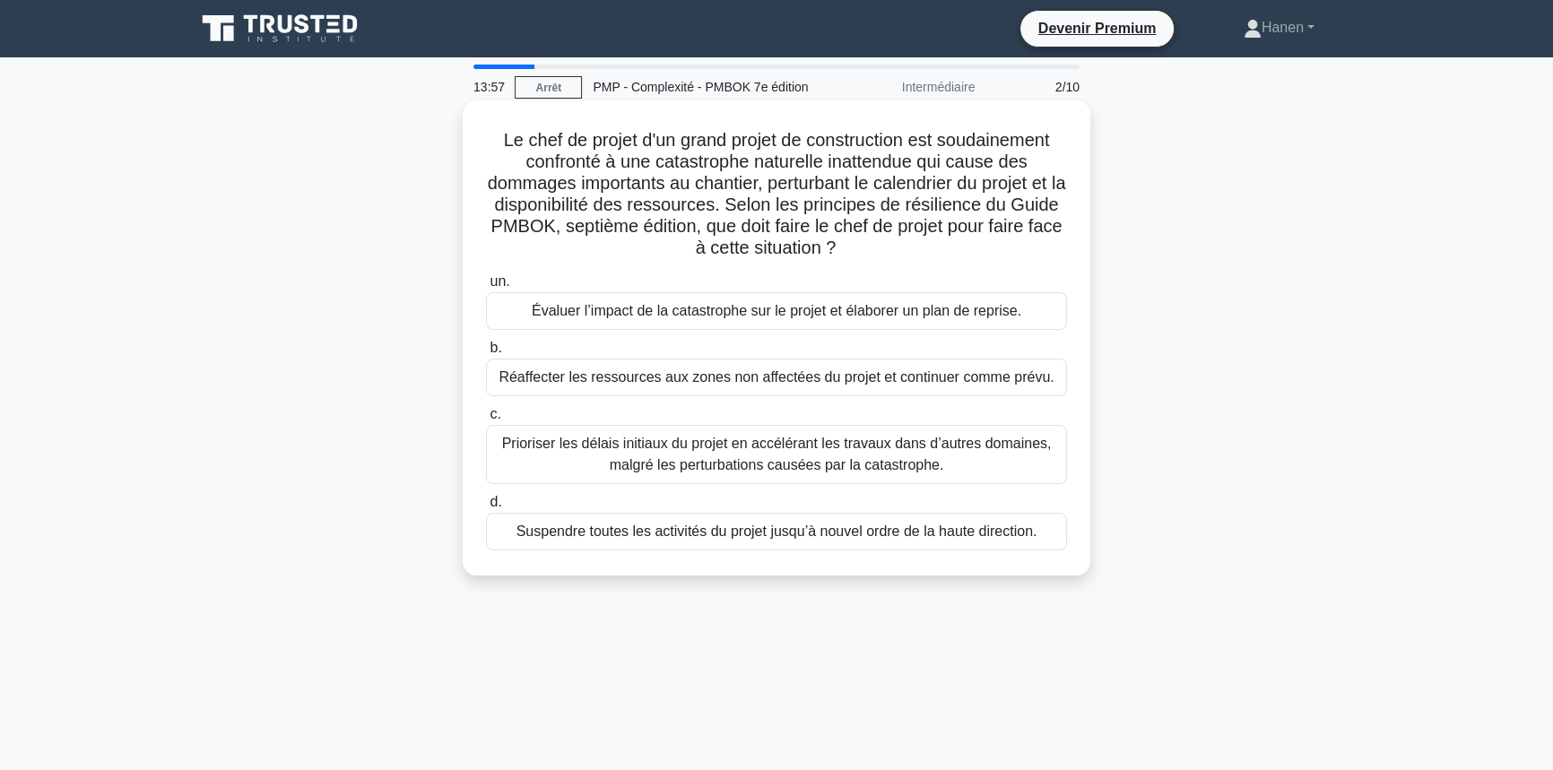
drag, startPoint x: 767, startPoint y: 204, endPoint x: 908, endPoint y: 251, distance: 149.4
click at [908, 251] on h5 "Le chef de projet d'un grand projet de construction est soudainement confronté …" at bounding box center [776, 194] width 585 height 131
click at [959, 322] on font "Évaluer l’impact de la catastrophe sur le projet et élaborer un plan de reprise." at bounding box center [777, 311] width 490 height 22
click at [486, 288] on input "un. Évaluer l’impact de la catastrophe sur le projet et élaborer un plan de rep…" at bounding box center [486, 282] width 0 height 12
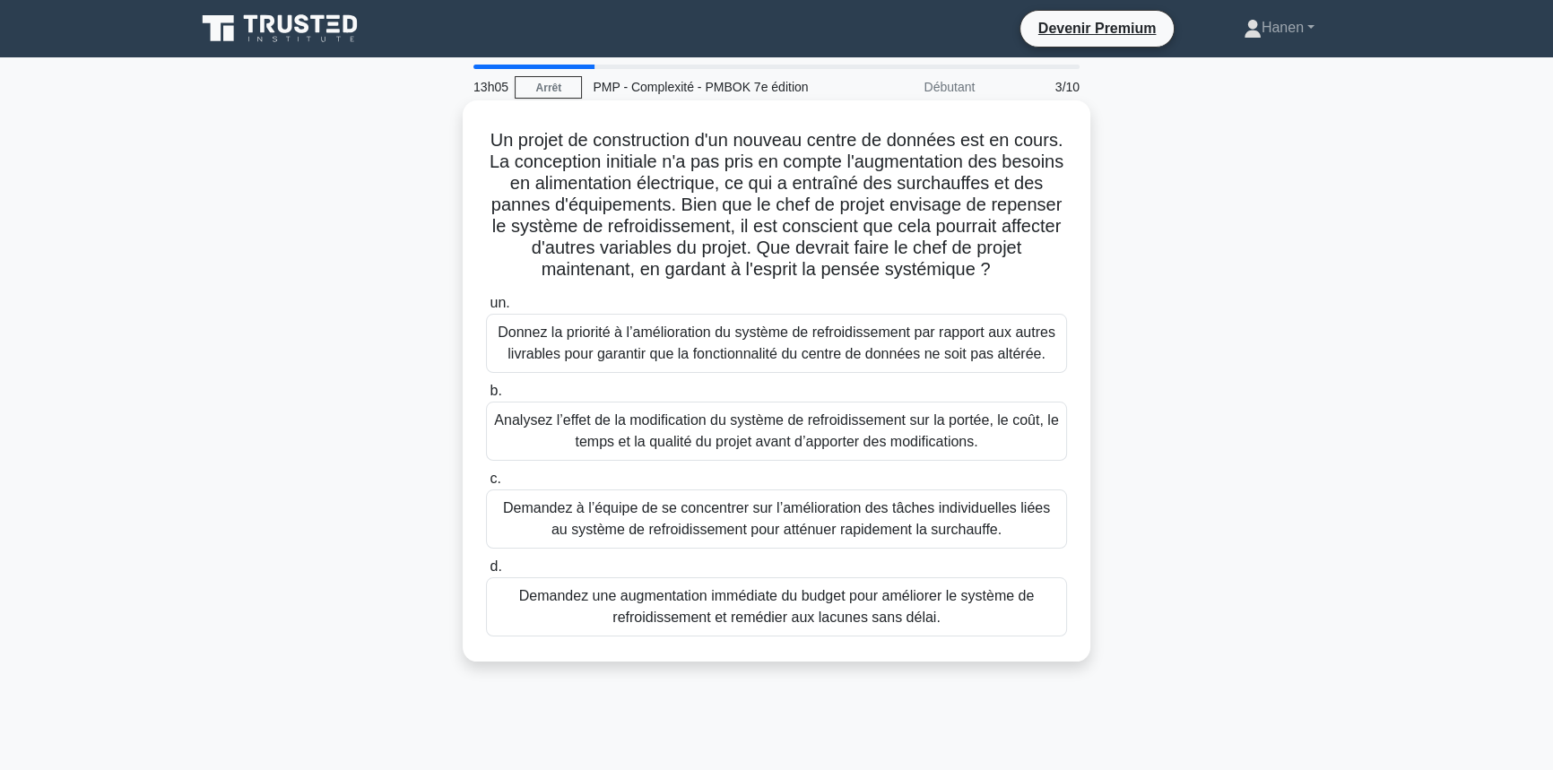
drag, startPoint x: 546, startPoint y: 164, endPoint x: 1040, endPoint y: 282, distance: 508.0
click at [1040, 282] on div "Un projet de construction d'un nouveau centre de données est en cours. La conce…" at bounding box center [776, 381] width 613 height 547
click at [538, 439] on font "Analysez l’effet de la modification du système de refroidissement sur la portée…" at bounding box center [776, 431] width 565 height 43
click at [486, 397] on input "b. Analysez l’effet de la modification du système de refroidissement sur la por…" at bounding box center [486, 392] width 0 height 12
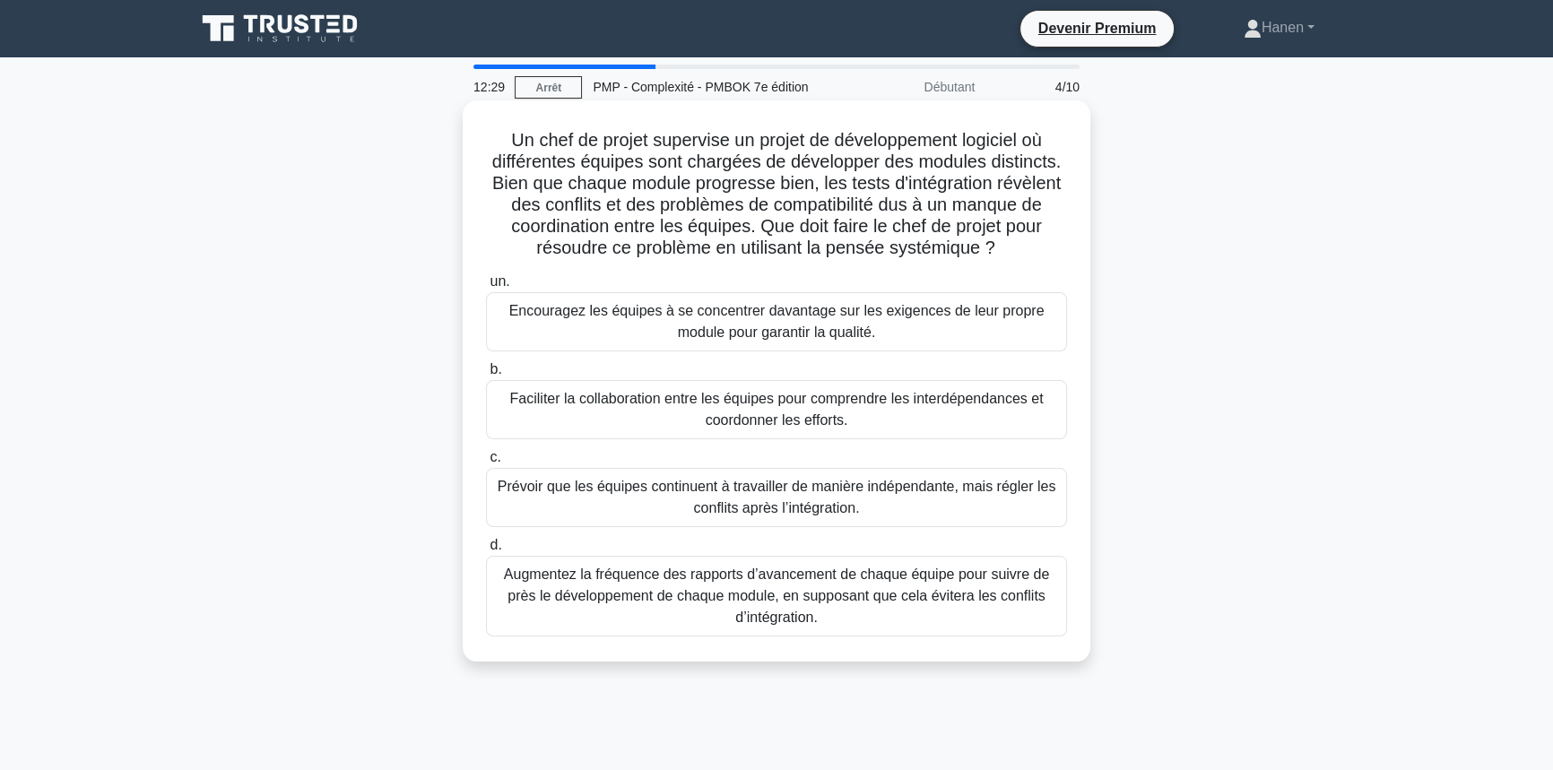
drag, startPoint x: 511, startPoint y: 183, endPoint x: 1018, endPoint y: 256, distance: 511.7
click at [1018, 256] on h5 "Un chef de projet supervise un projet de développement logiciel où différentes …" at bounding box center [776, 194] width 585 height 131
click at [916, 420] on font "Faciliter la collaboration entre les équipes pour comprendre les interdépendanc…" at bounding box center [776, 409] width 565 height 43
click at [486, 376] on input "b. Faciliter la collaboration entre les équipes pour comprendre les interdépend…" at bounding box center [486, 370] width 0 height 12
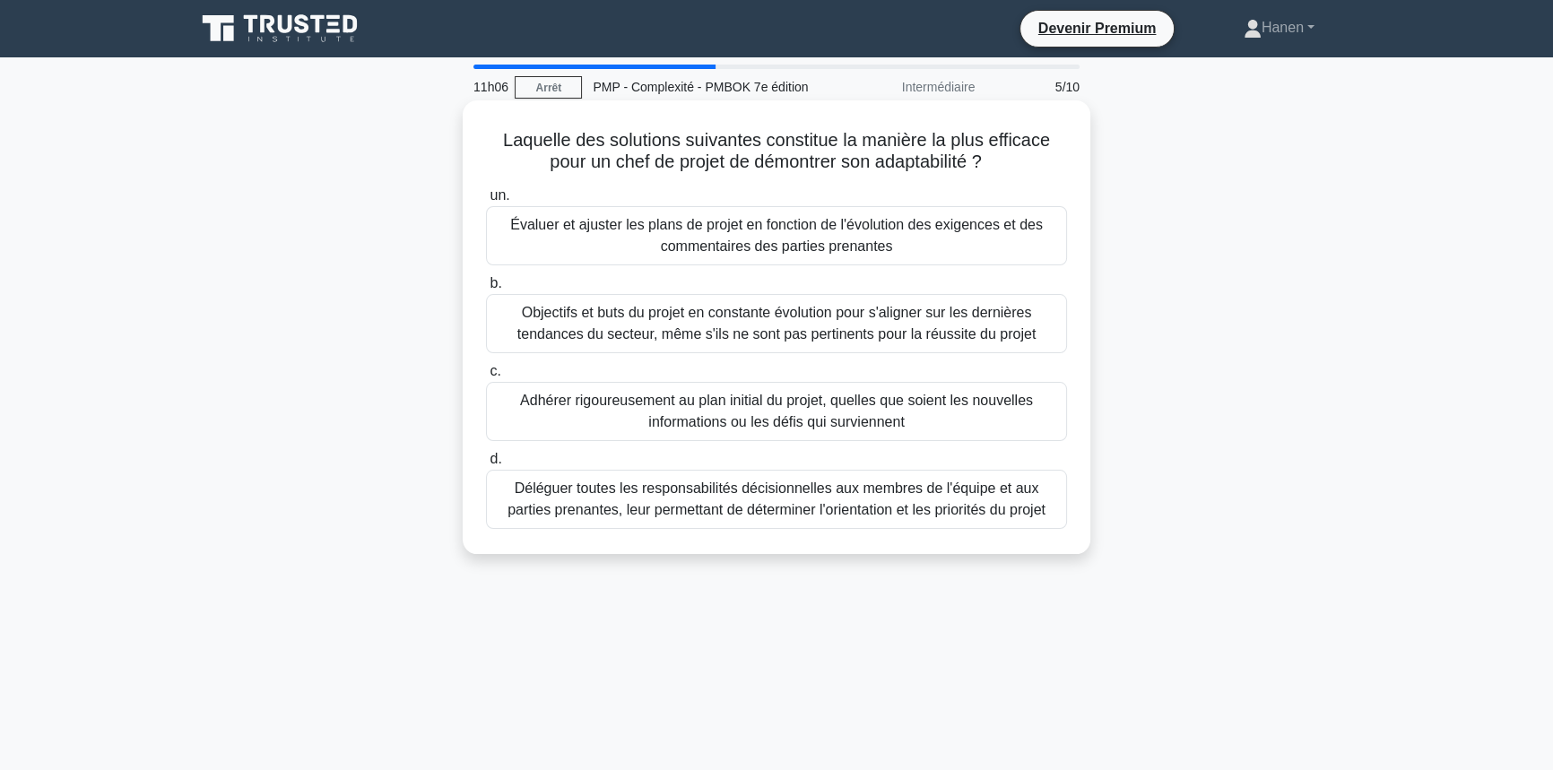
click at [586, 241] on font "Évaluer et ajuster les plans de projet en fonction de l'évolution des exigences…" at bounding box center [776, 235] width 565 height 43
click at [486, 202] on input "un. Évaluer et ajuster les plans de projet en fonction de l'évolution des exige…" at bounding box center [486, 196] width 0 height 12
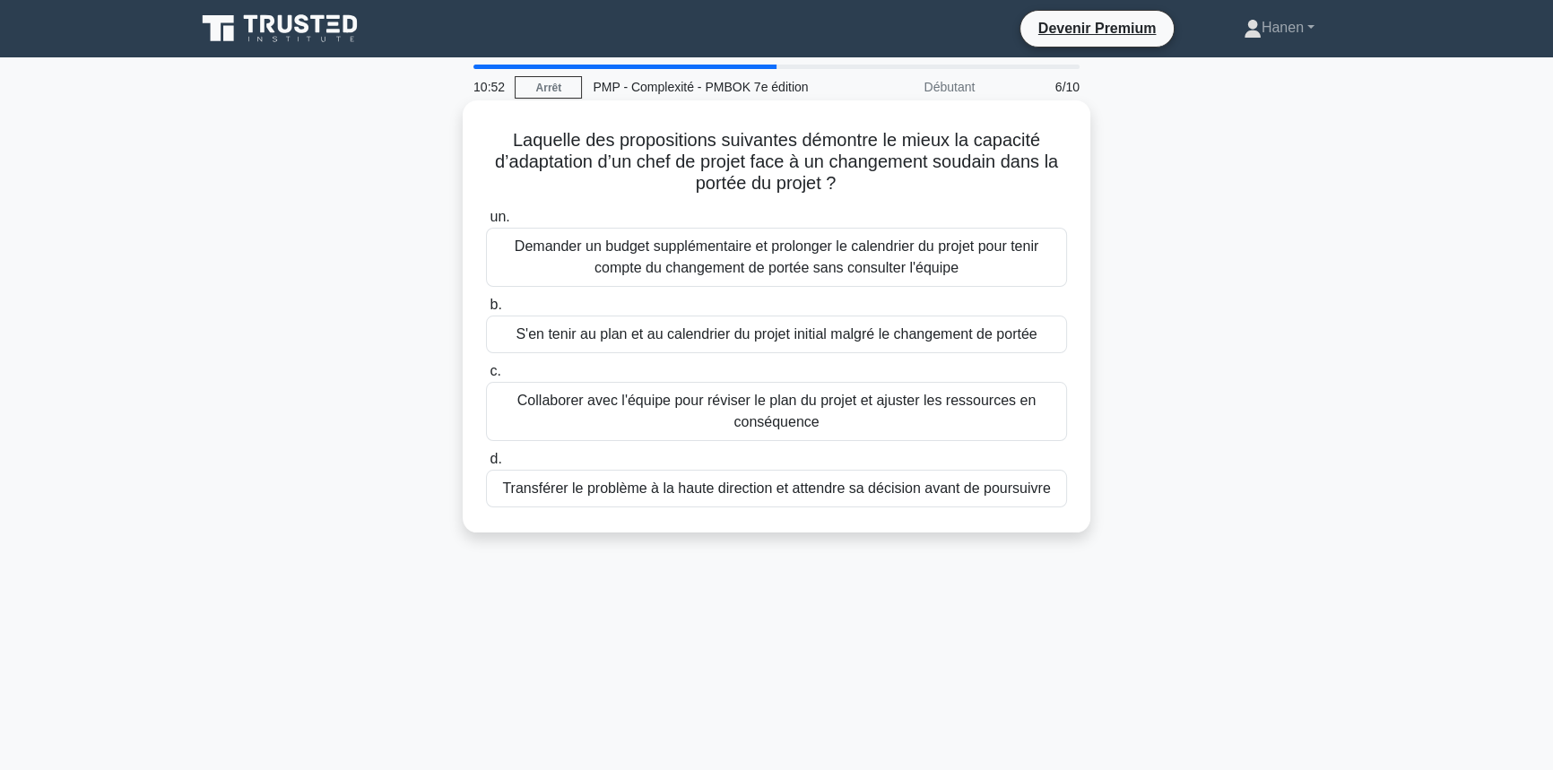
click at [709, 419] on font "Collaborer avec l'équipe pour réviser le plan du projet et ajuster les ressourc…" at bounding box center [776, 411] width 565 height 43
click at [486, 377] on input "c. Collaborer avec l'équipe pour réviser le plan du projet et ajuster les resso…" at bounding box center [486, 372] width 0 height 12
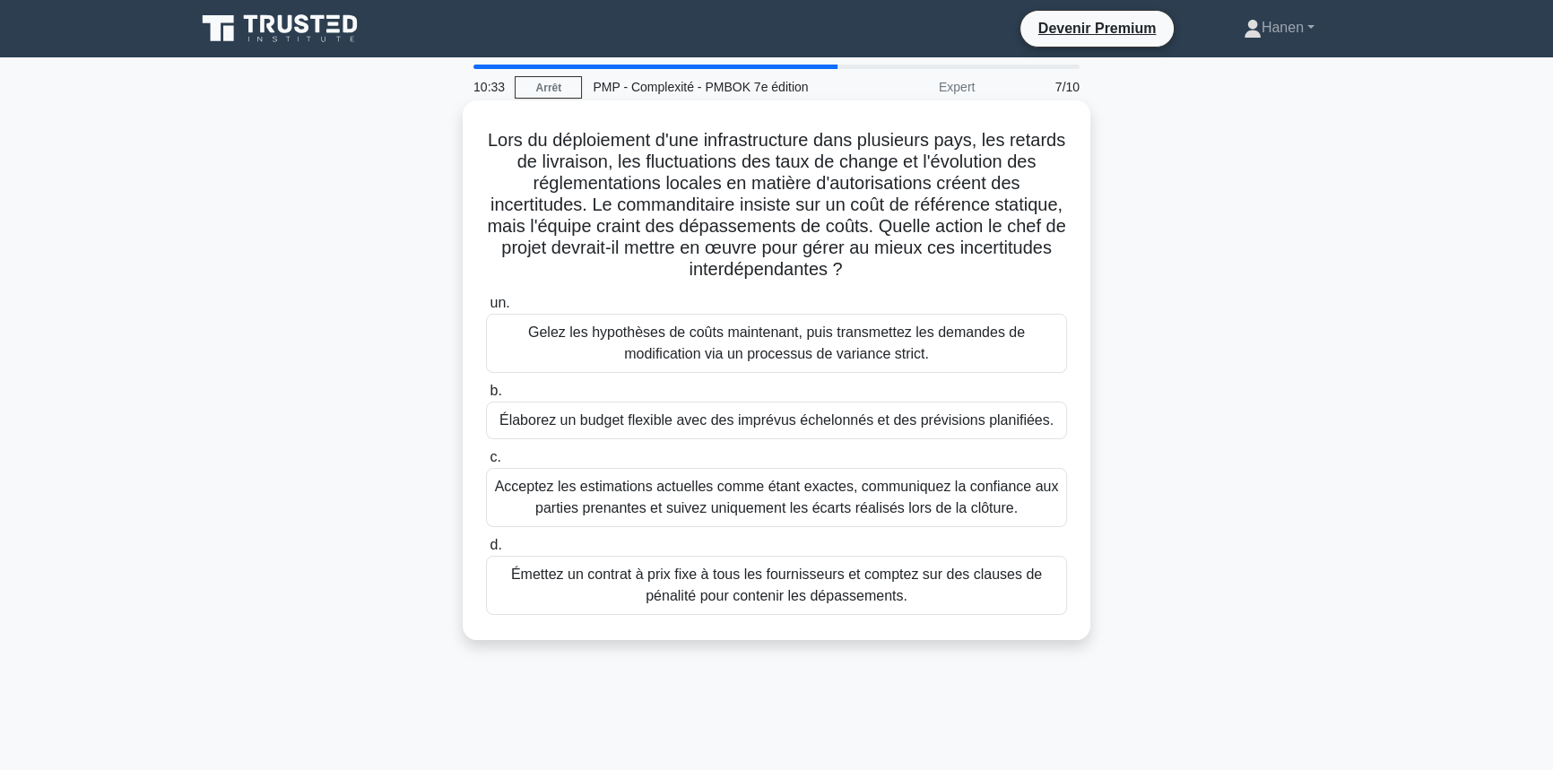
drag, startPoint x: 543, startPoint y: 140, endPoint x: 913, endPoint y: 276, distance: 393.7
click at [913, 276] on h5 "Lors du déploiement d'une infrastructure dans plusieurs pays, les retards de li…" at bounding box center [776, 205] width 585 height 152
click at [990, 428] on font "Élaborez un budget flexible avec des imprévus échelonnés et des prévisions plan…" at bounding box center [776, 419] width 554 height 15
click at [486, 397] on input "b. Élaborez un budget flexible avec des imprévus échelonnés et des prévisions p…" at bounding box center [486, 392] width 0 height 12
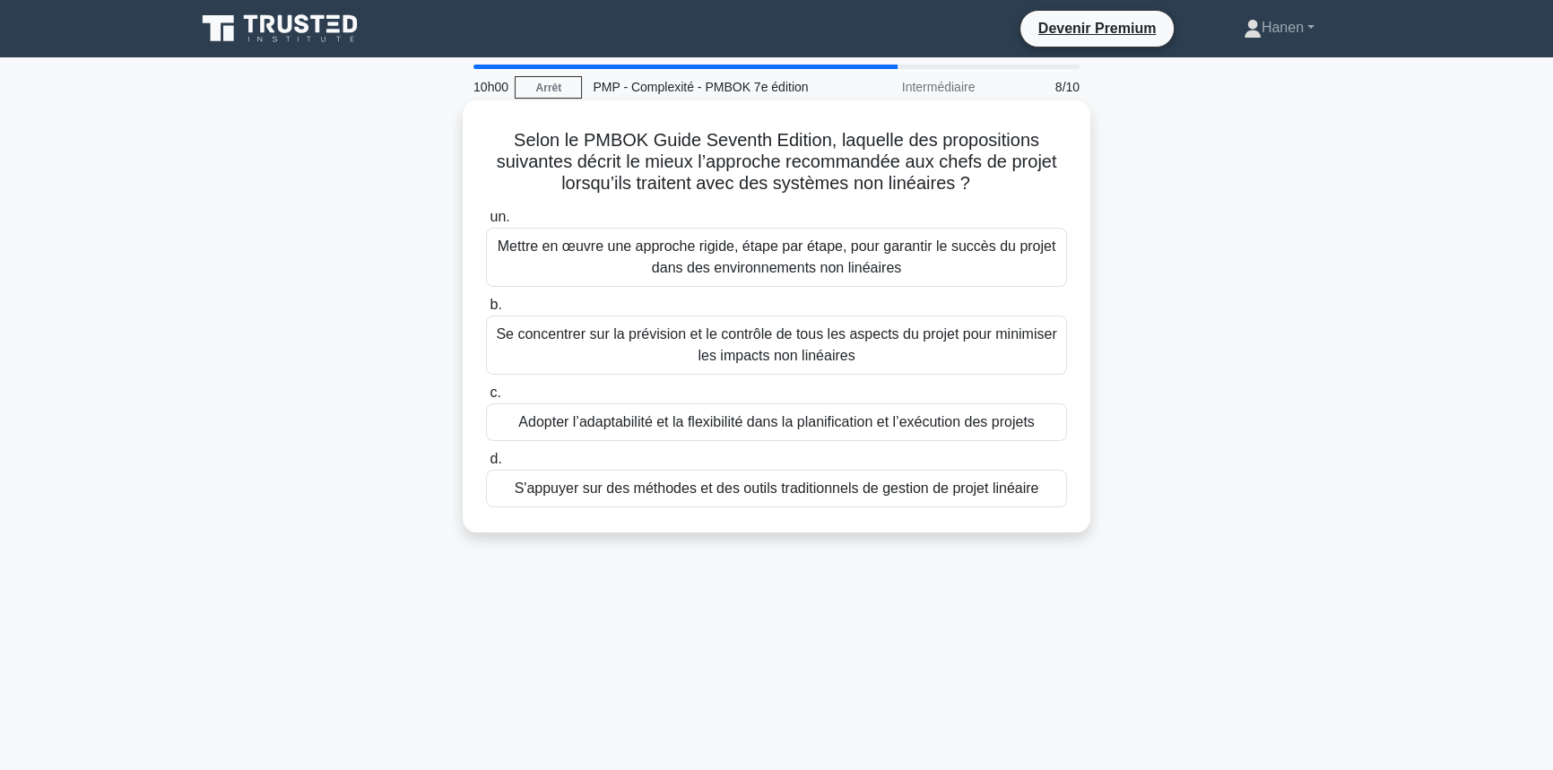
drag, startPoint x: 646, startPoint y: 186, endPoint x: 1065, endPoint y: 187, distance: 418.7
click at [1065, 187] on h5 "Selon le PMBOK Guide Seventh Edition, laquelle des propositions suivantes décri…" at bounding box center [776, 162] width 585 height 66
click at [898, 420] on font "Adopter l’adaptabilité et la flexibilité dans la planification et l’exécution d…" at bounding box center [776, 421] width 516 height 15
click at [486, 399] on input "c. Adopter l’adaptabilité et la flexibilité dans la planification et l’exécutio…" at bounding box center [486, 393] width 0 height 12
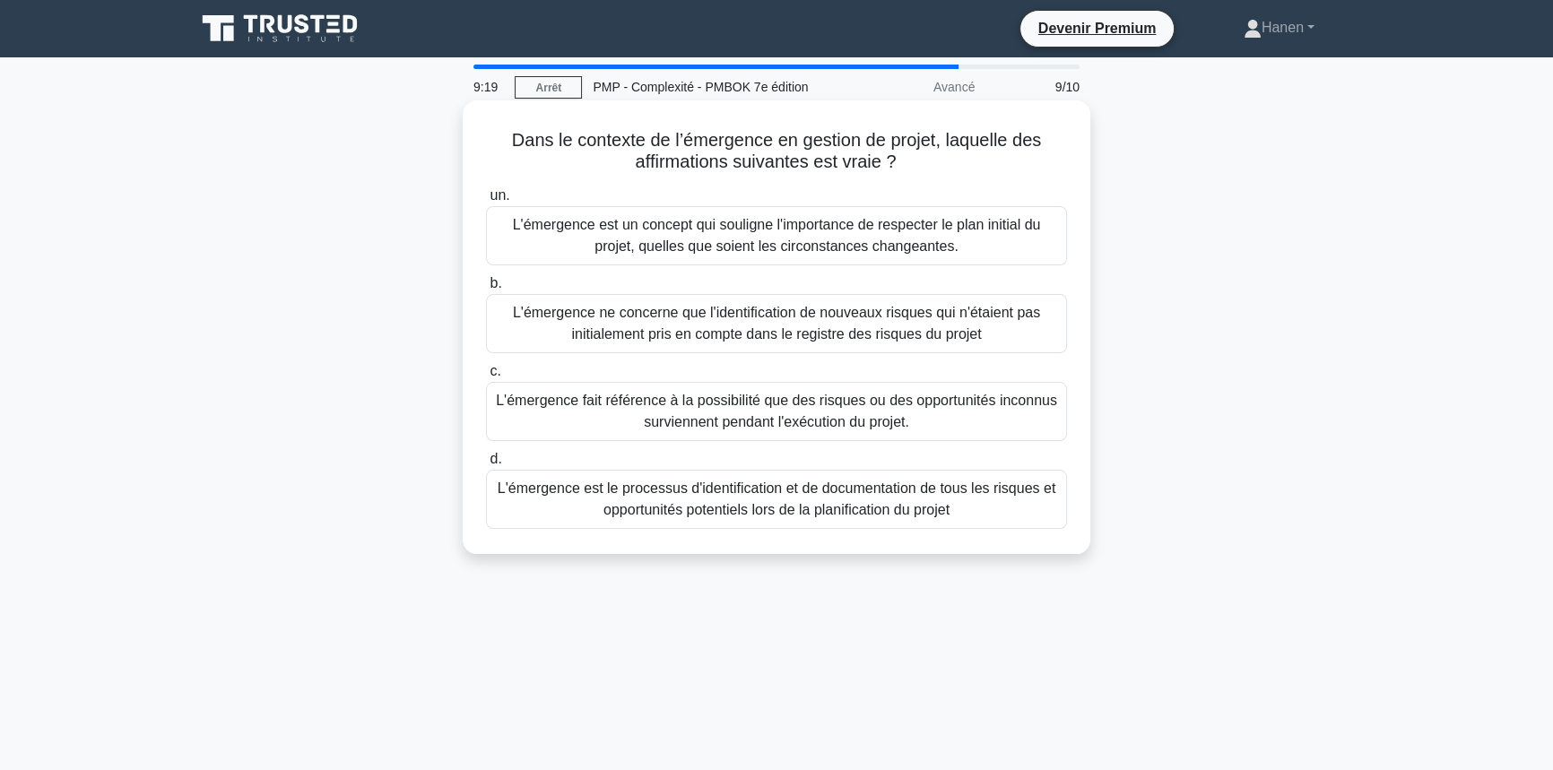
click at [746, 420] on font "L'émergence fait référence à la possibilité que des risques ou des opportunités…" at bounding box center [776, 411] width 561 height 37
click at [486, 377] on input "c. L'émergence fait référence à la possibilité que des risques ou des opportuni…" at bounding box center [486, 372] width 0 height 12
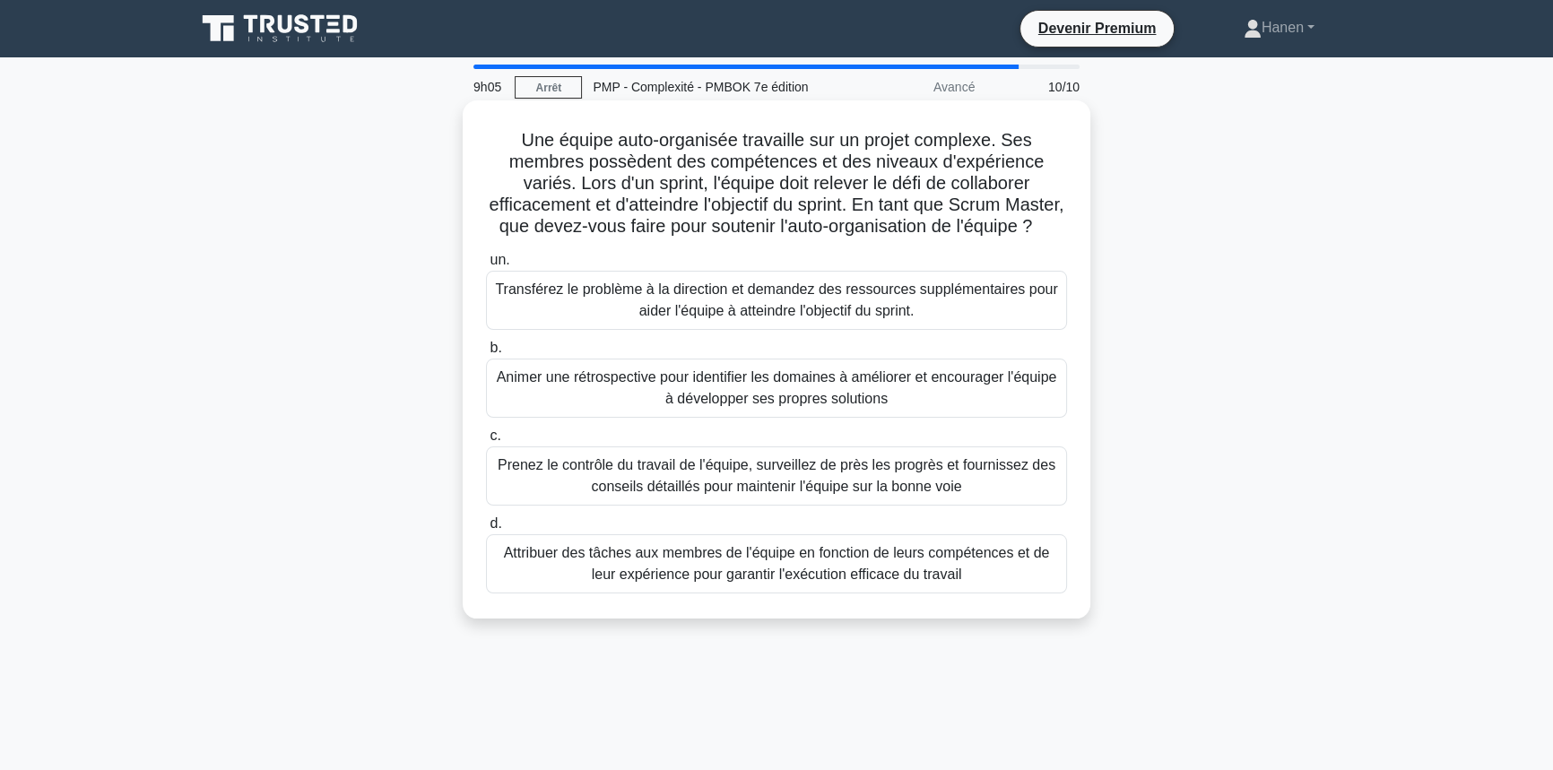
drag, startPoint x: 518, startPoint y: 143, endPoint x: 892, endPoint y: 246, distance: 387.8
click at [892, 238] on h5 "Une équipe auto-organisée travaille sur un projet complexe. Ses membres possède…" at bounding box center [776, 183] width 585 height 109
click at [739, 582] on font "Attribuer des tâches aux membres de l'équipe en fonction de leurs compétences e…" at bounding box center [777, 563] width 546 height 37
click at [486, 530] on input "d. Attribuer des tâches aux membres de l'équipe en fonction de leurs compétence…" at bounding box center [486, 524] width 0 height 12
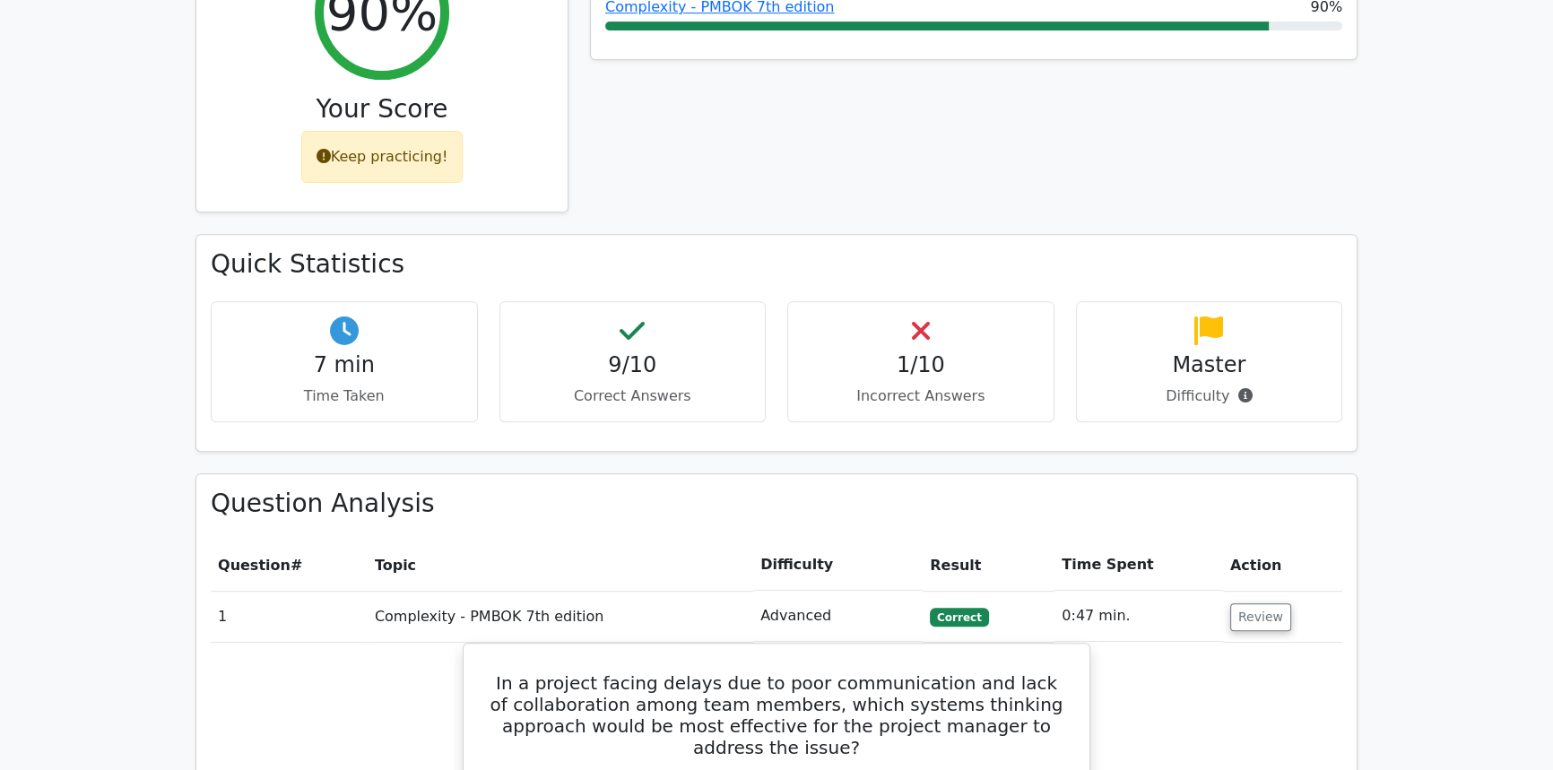
scroll to position [897, 0]
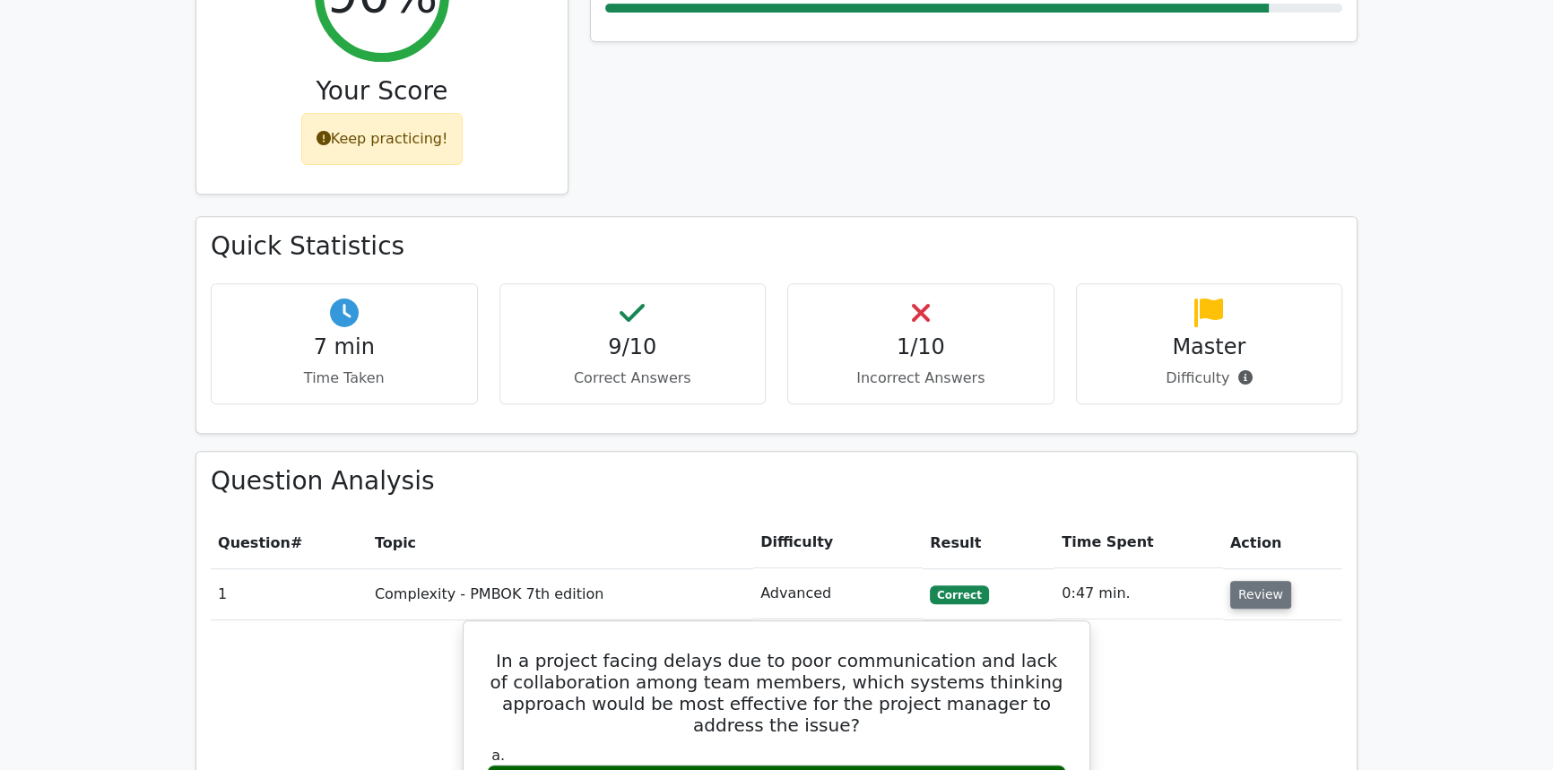
click at [1230, 581] on button "Review" at bounding box center [1260, 595] width 61 height 28
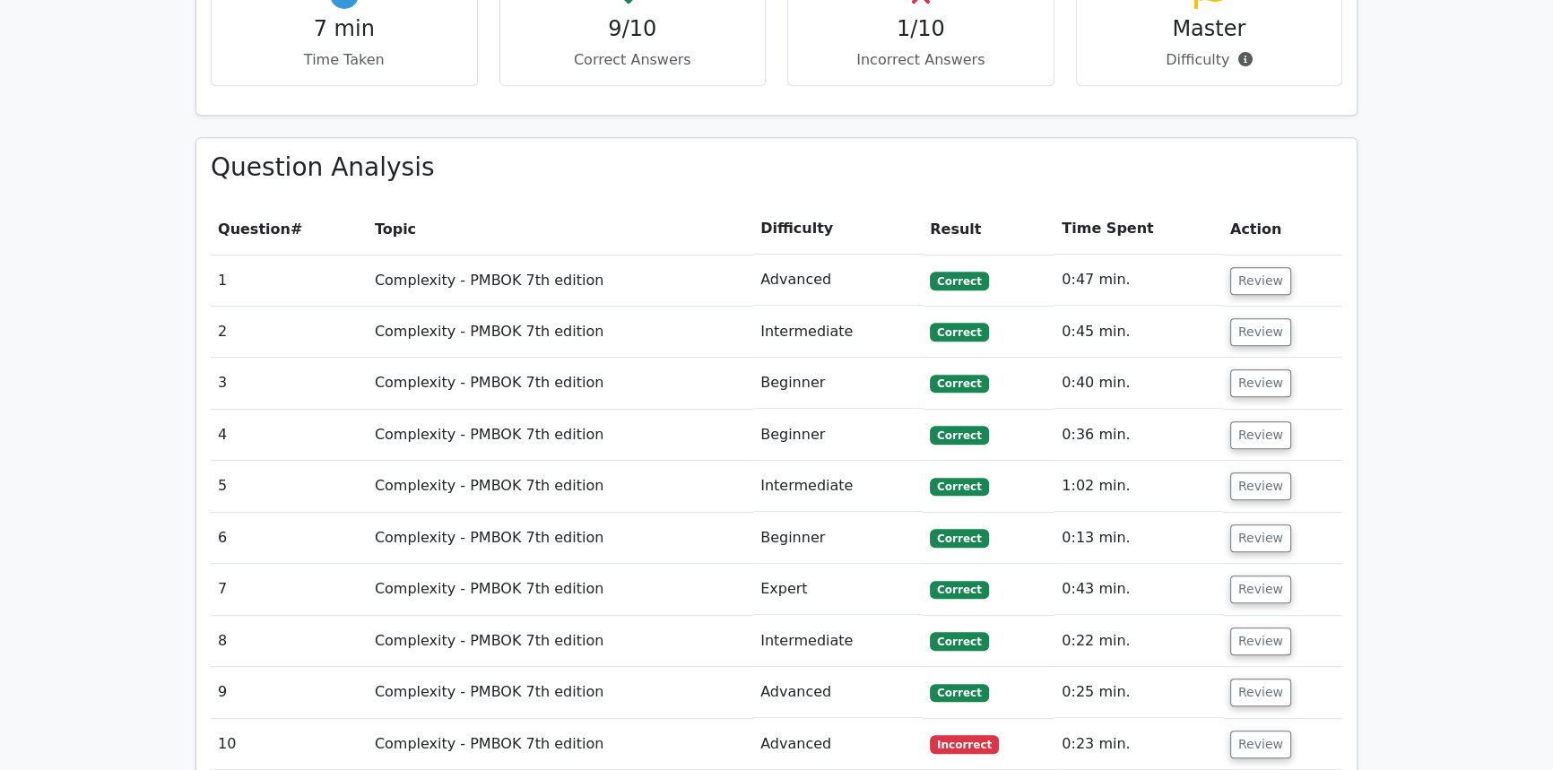
scroll to position [1467, 0]
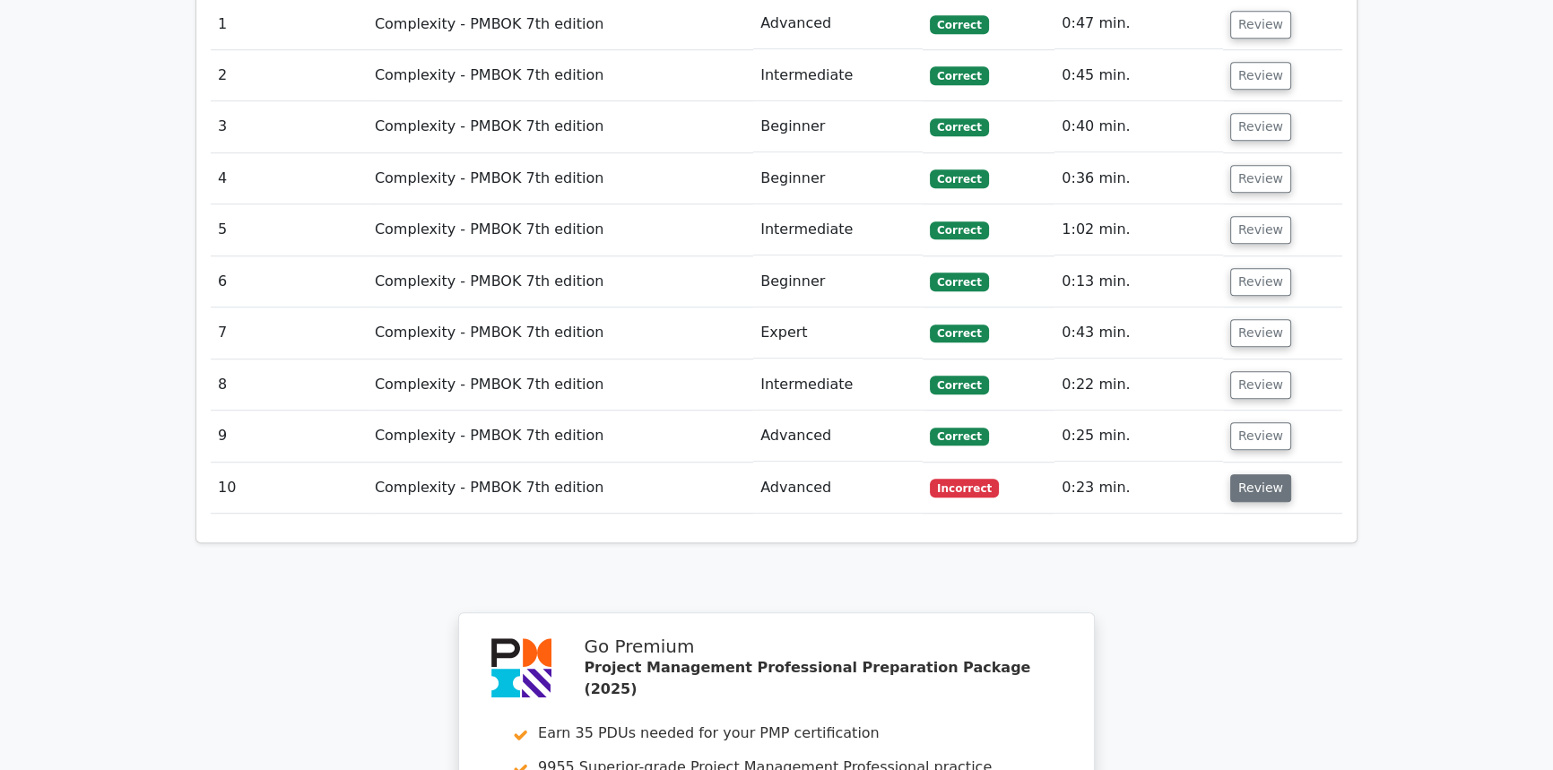
click at [1260, 474] on button "Review" at bounding box center [1260, 488] width 61 height 28
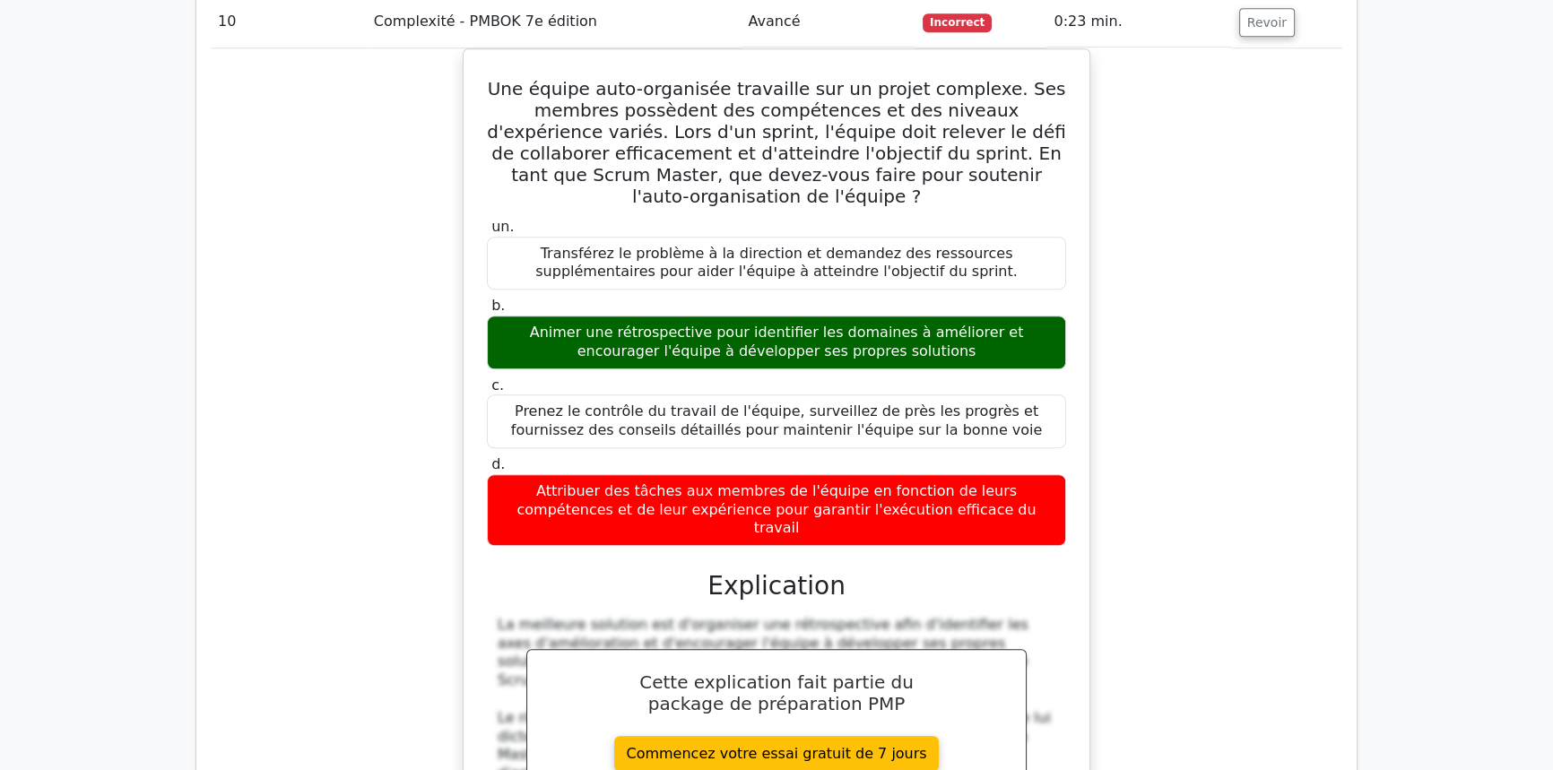
scroll to position [1955, 0]
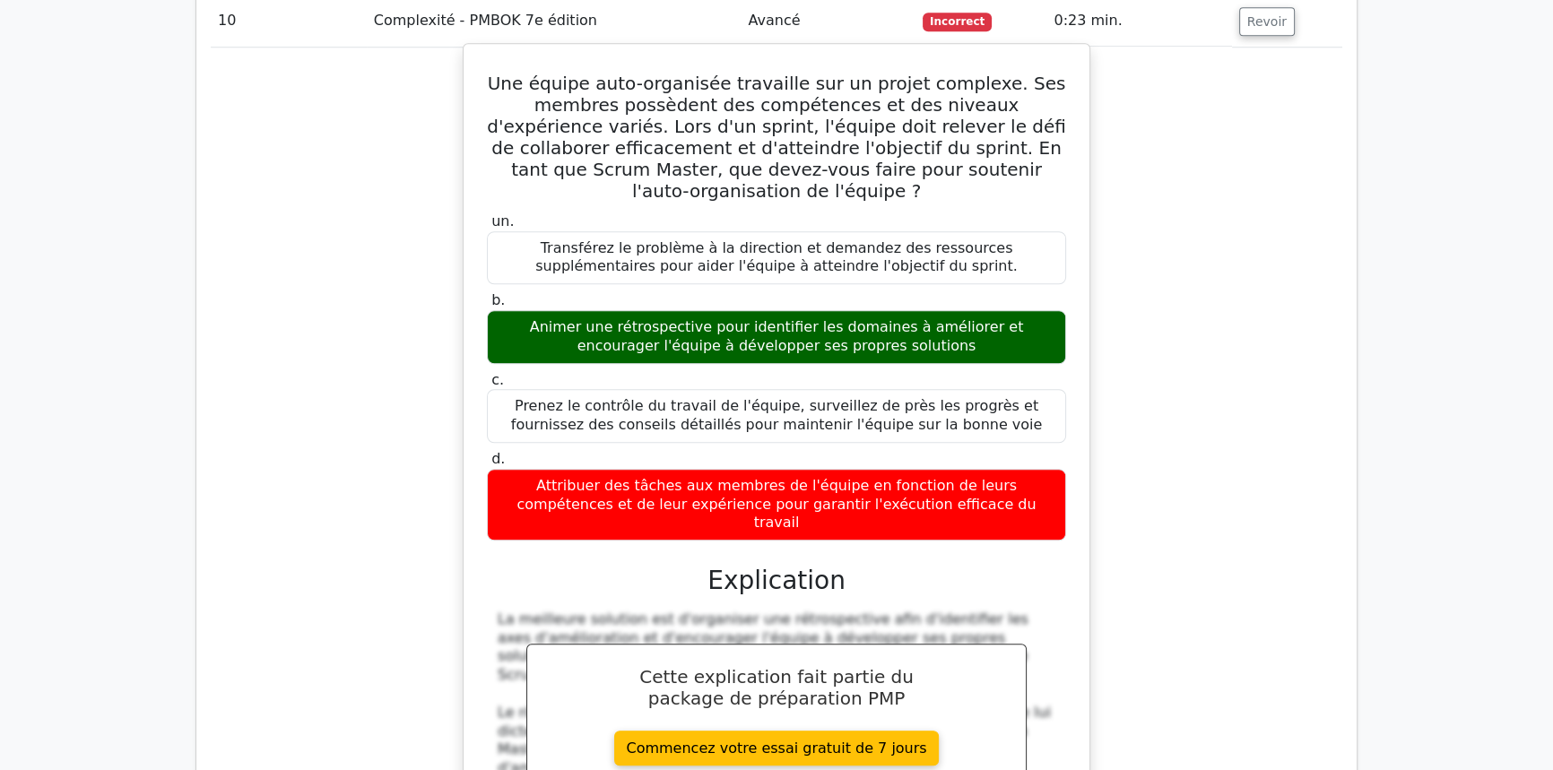
drag, startPoint x: 518, startPoint y: 56, endPoint x: 992, endPoint y: 490, distance: 642.8
click at [992, 490] on div "Une équipe auto-organisée travaille sur un projet complexe. Ses membres possède…" at bounding box center [776, 606] width 611 height 1110
copy div "Lor ipsumd sita-consectet adipiscin eli se doeius temporin. Utl etdolor magnaal…"
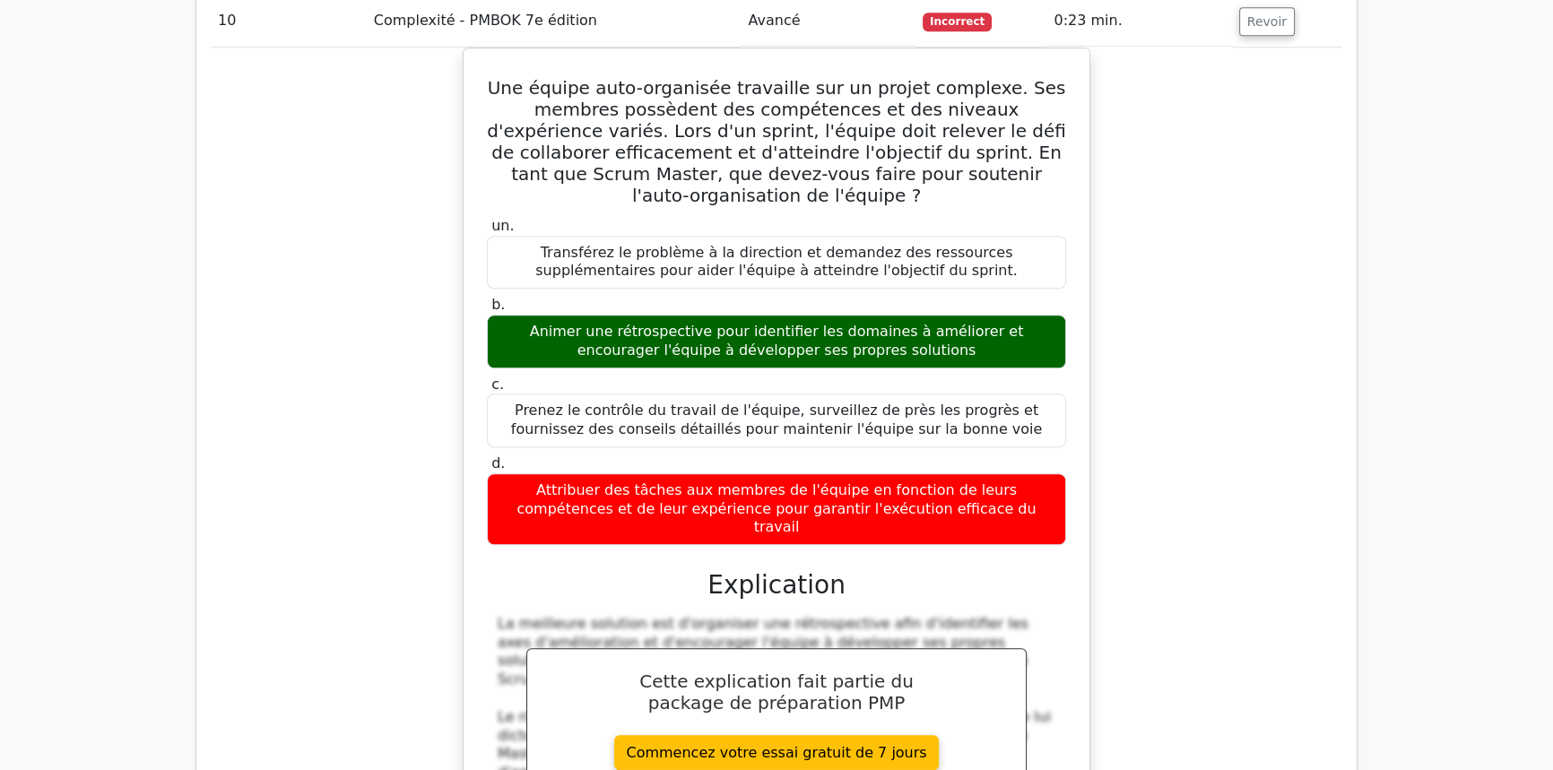
click at [1113, 309] on div "Une équipe auto-organisée travaille sur un projet complexe. Ses membres possède…" at bounding box center [776, 622] width 1131 height 1148
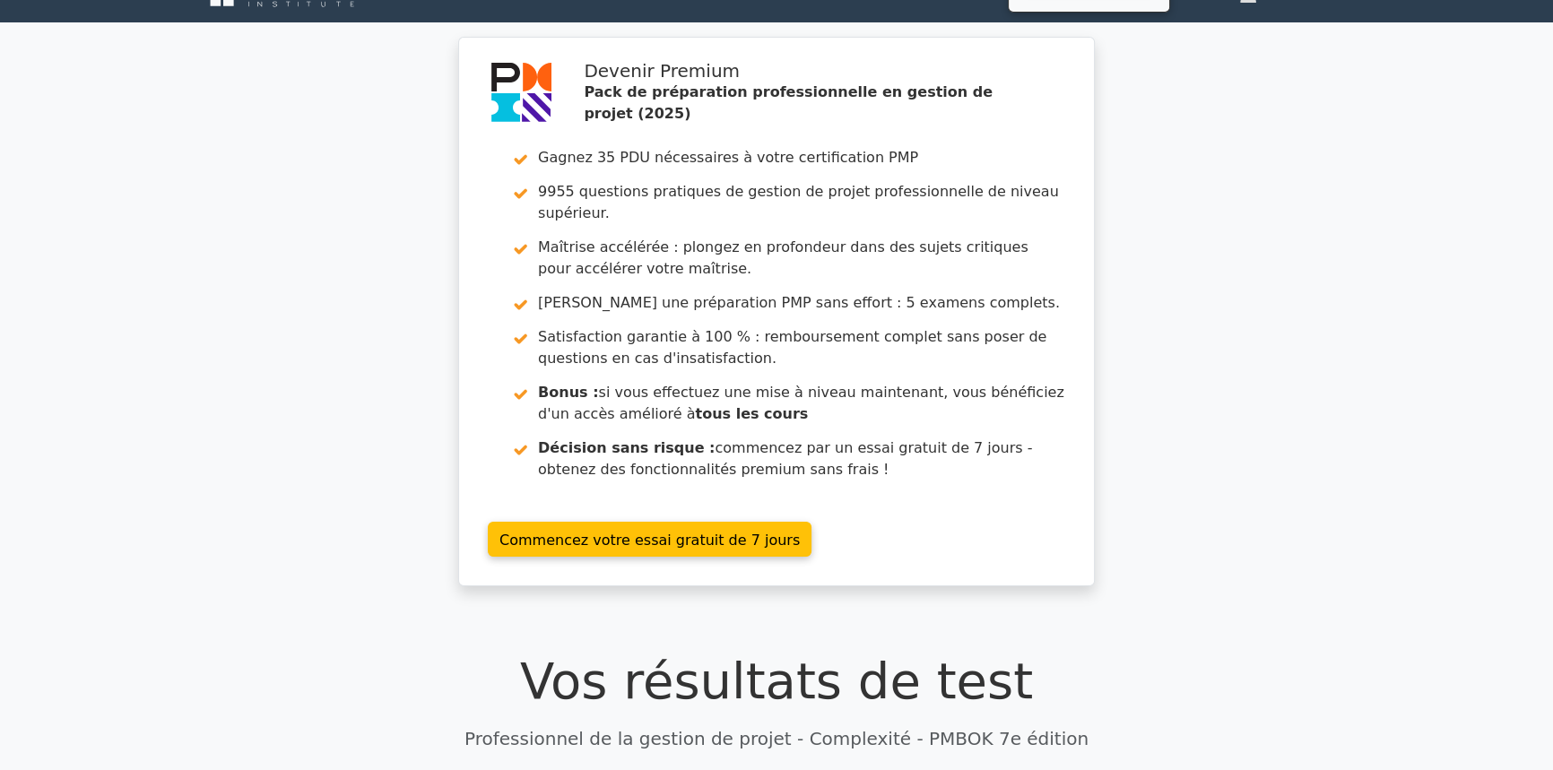
scroll to position [0, 0]
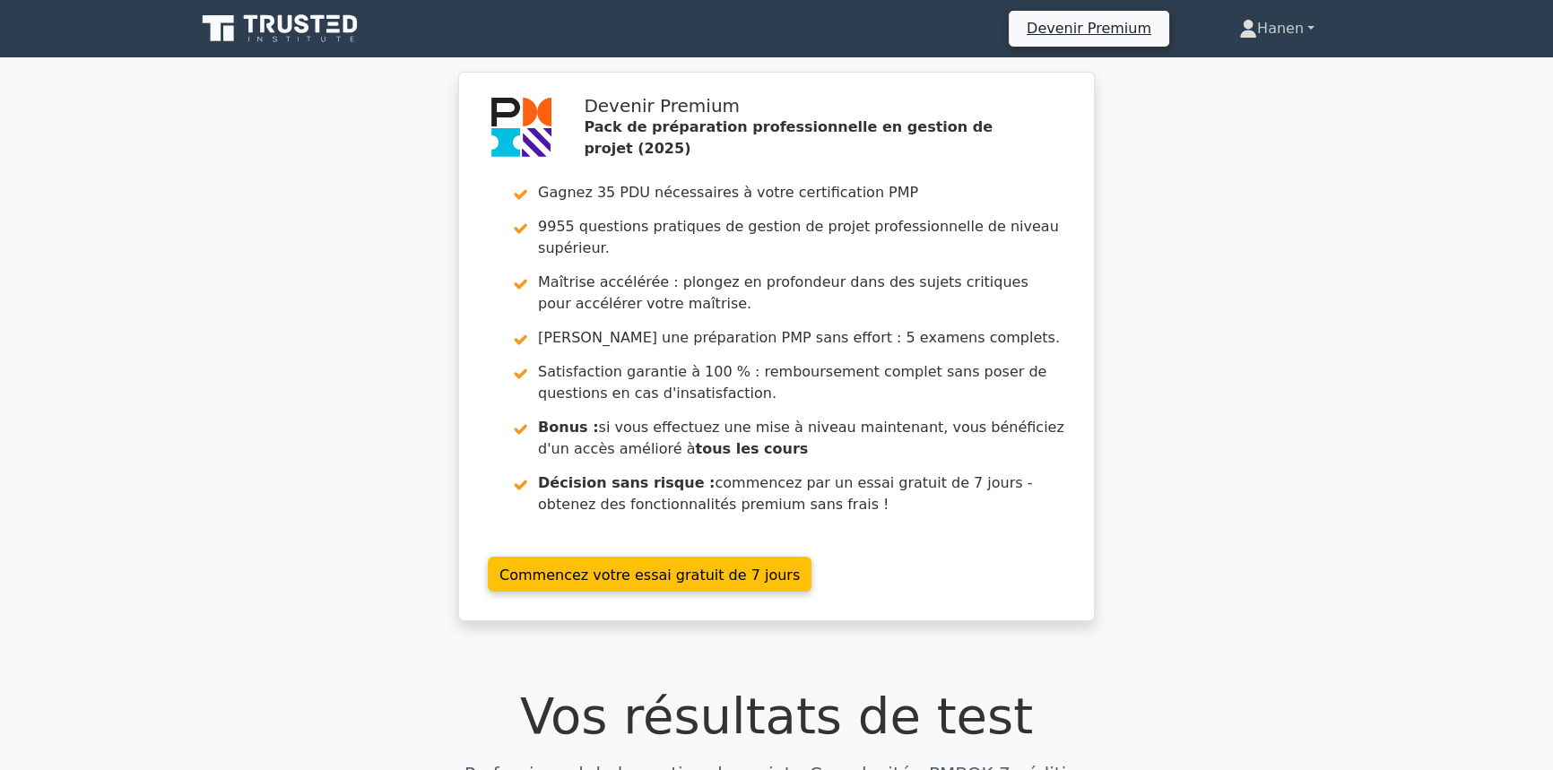
click at [1275, 29] on font "Hanen" at bounding box center [1280, 28] width 47 height 17
click at [1258, 75] on link "Profil" at bounding box center [1268, 70] width 142 height 29
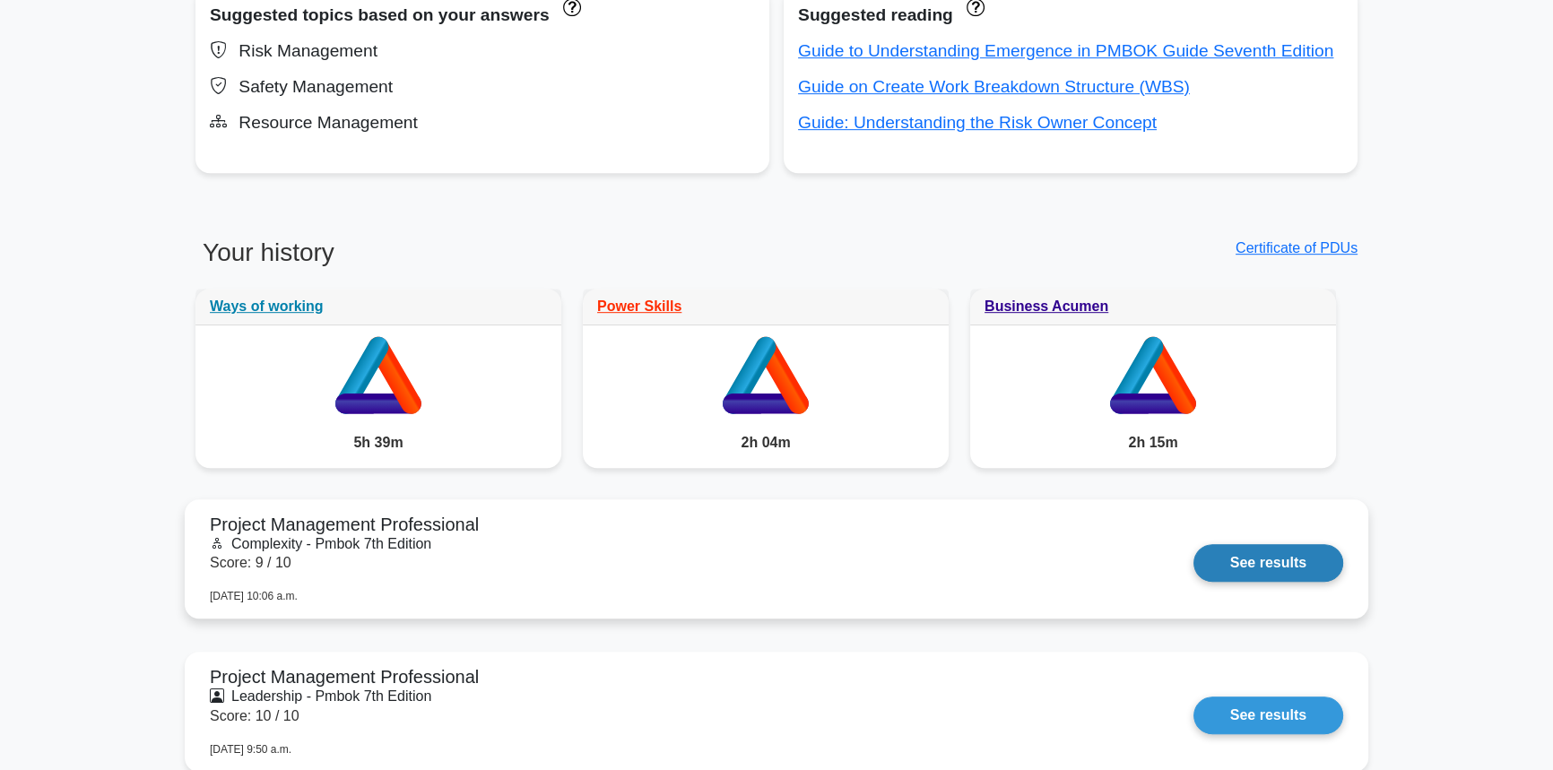
scroll to position [1467, 0]
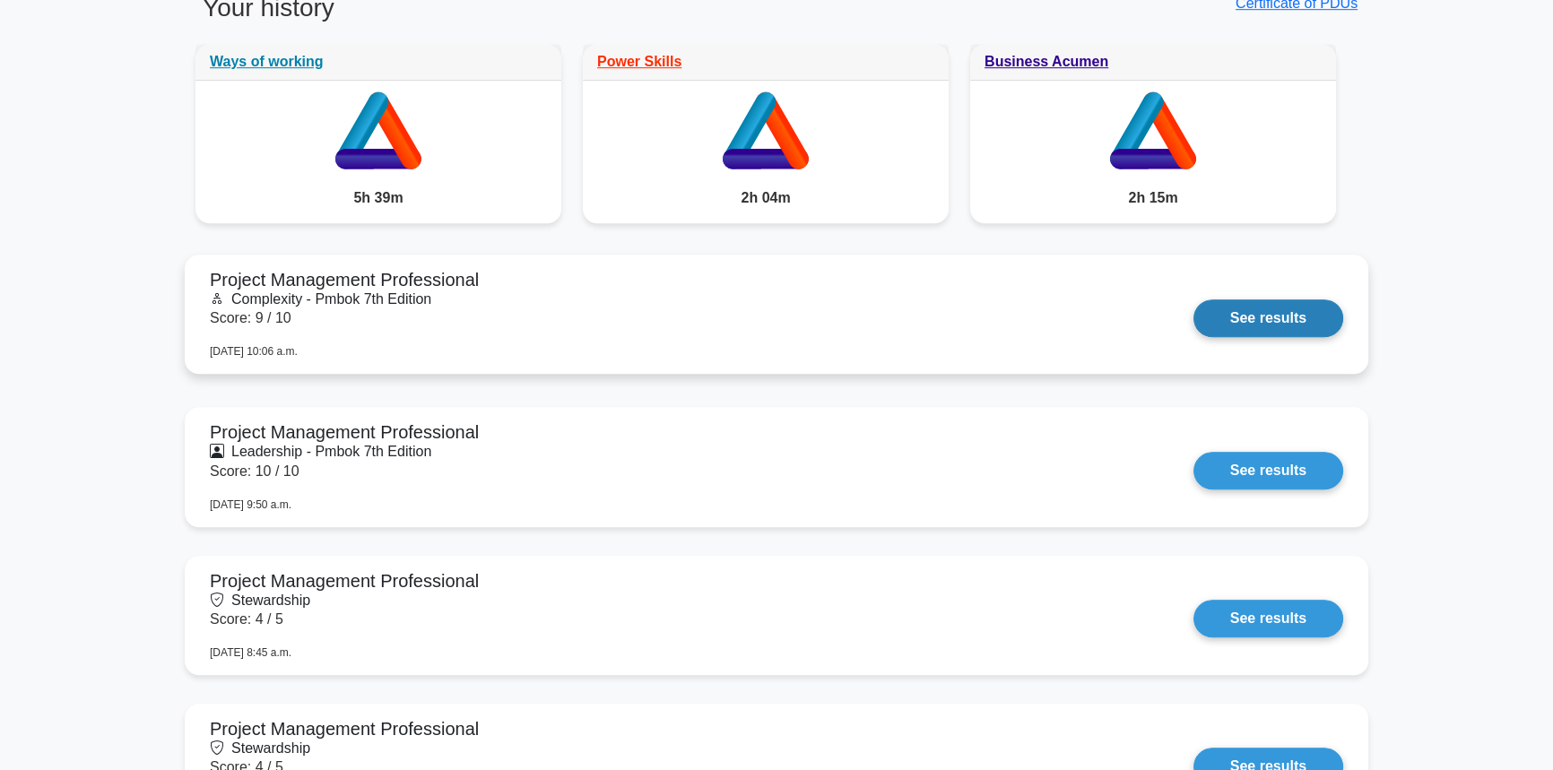
drag, startPoint x: 1262, startPoint y: 314, endPoint x: 1210, endPoint y: 325, distance: 53.1
click at [1262, 314] on link "See results" at bounding box center [1268, 318] width 150 height 38
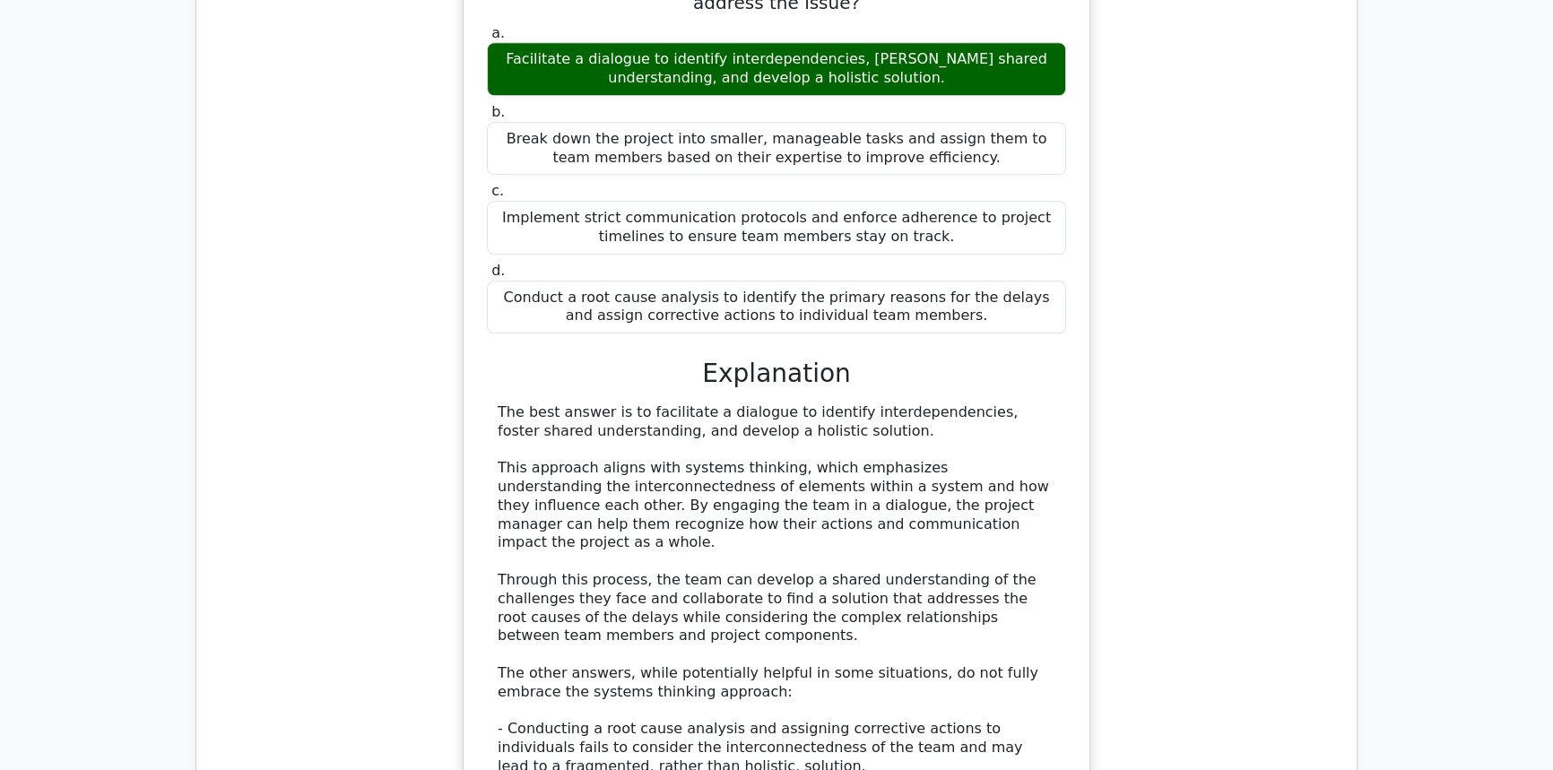
scroll to position [1874, 0]
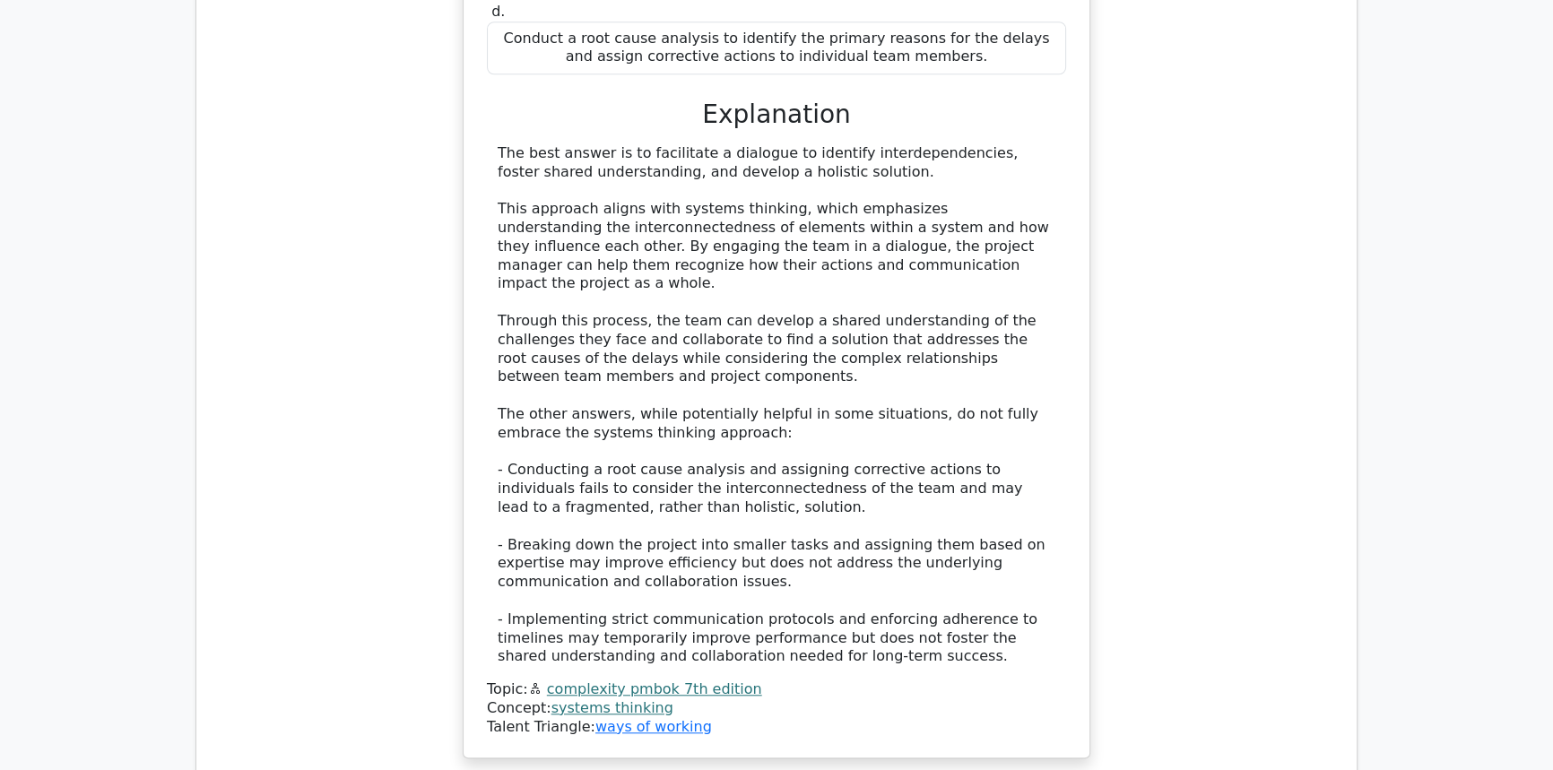
click at [585, 680] on link "complexity pmbok 7th edition" at bounding box center [654, 688] width 215 height 17
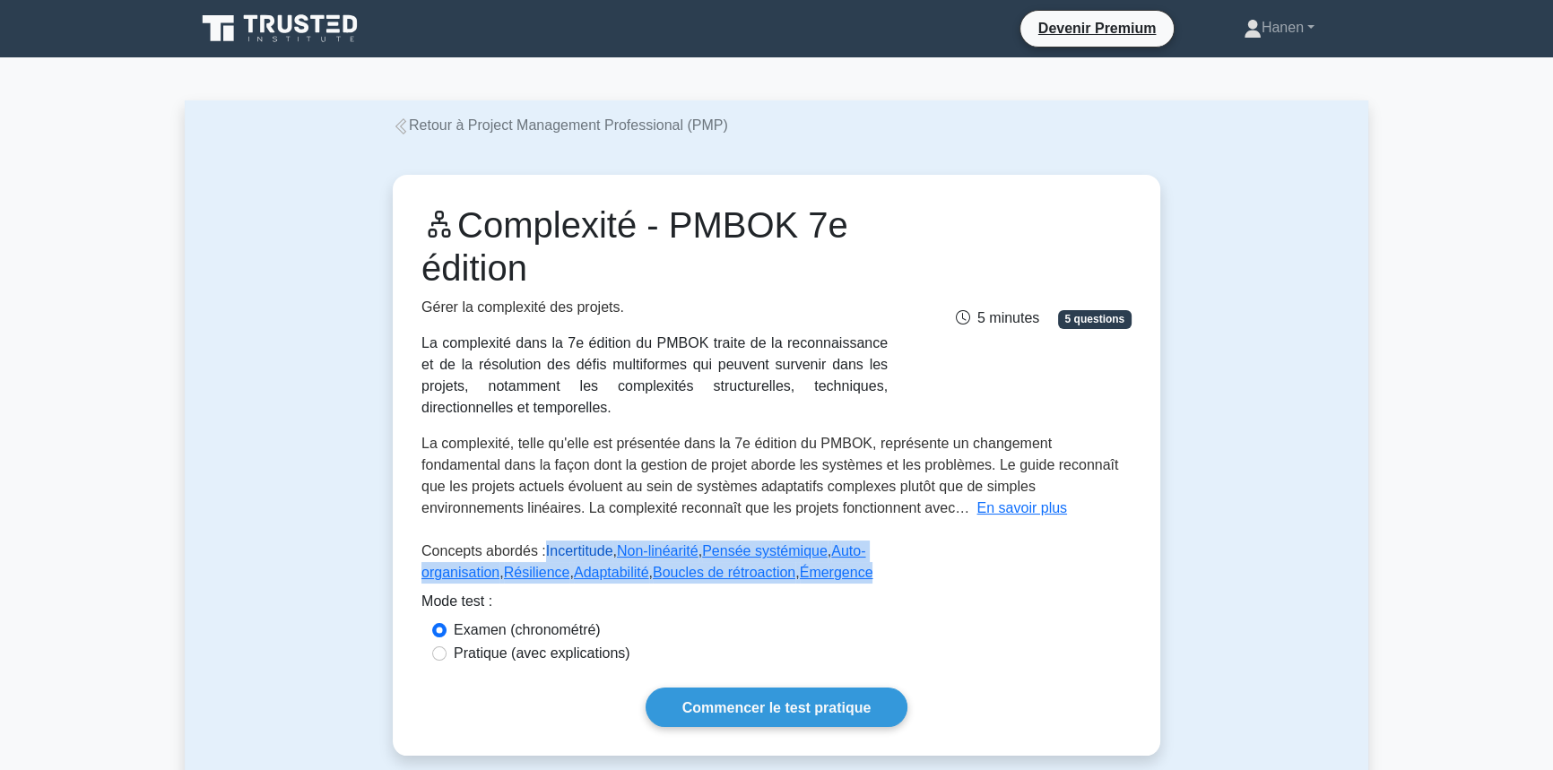
drag, startPoint x: 658, startPoint y: 584, endPoint x: 541, endPoint y: 556, distance: 120.7
click at [541, 556] on p "Concepts abordés : Incertitude , Non-linéarité , Pensée systémique , Auto-organ…" at bounding box center [776, 566] width 710 height 50
copy p "Incertitude , Non-linéarité , Pensée systémique , Auto-organisation , Résilienc…"
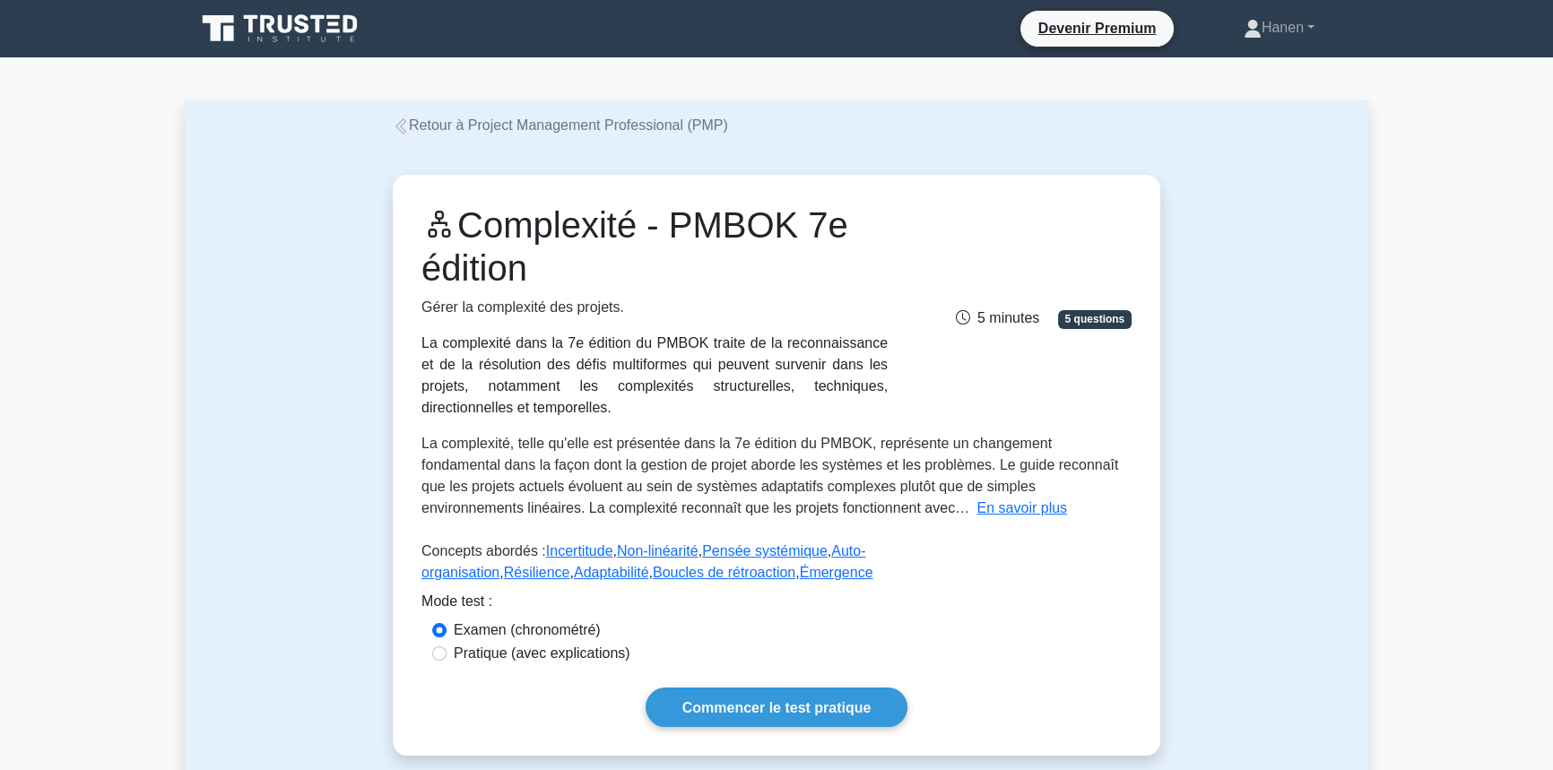
click at [698, 617] on div "Mode test :" at bounding box center [776, 605] width 710 height 29
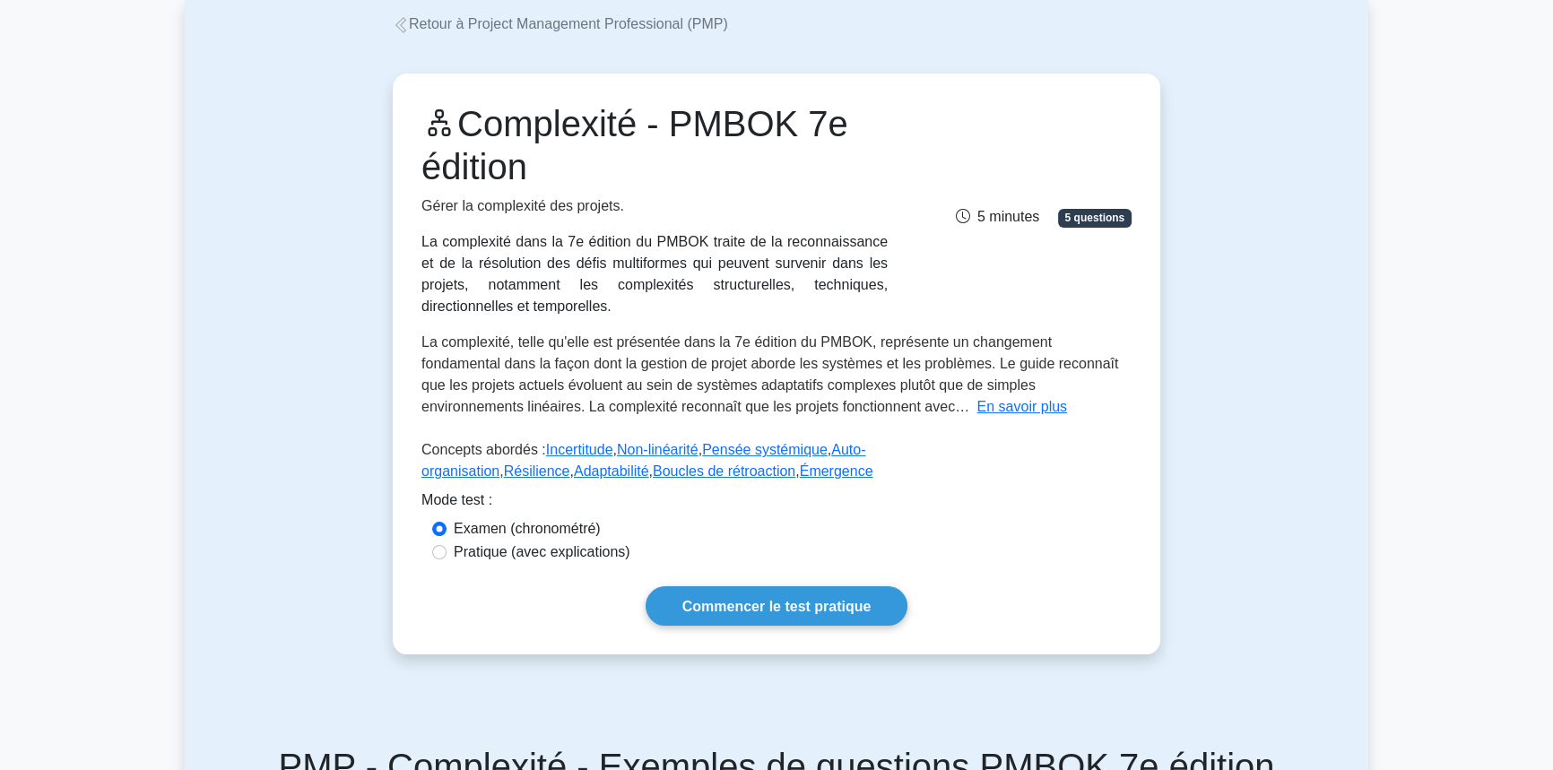
scroll to position [81, 0]
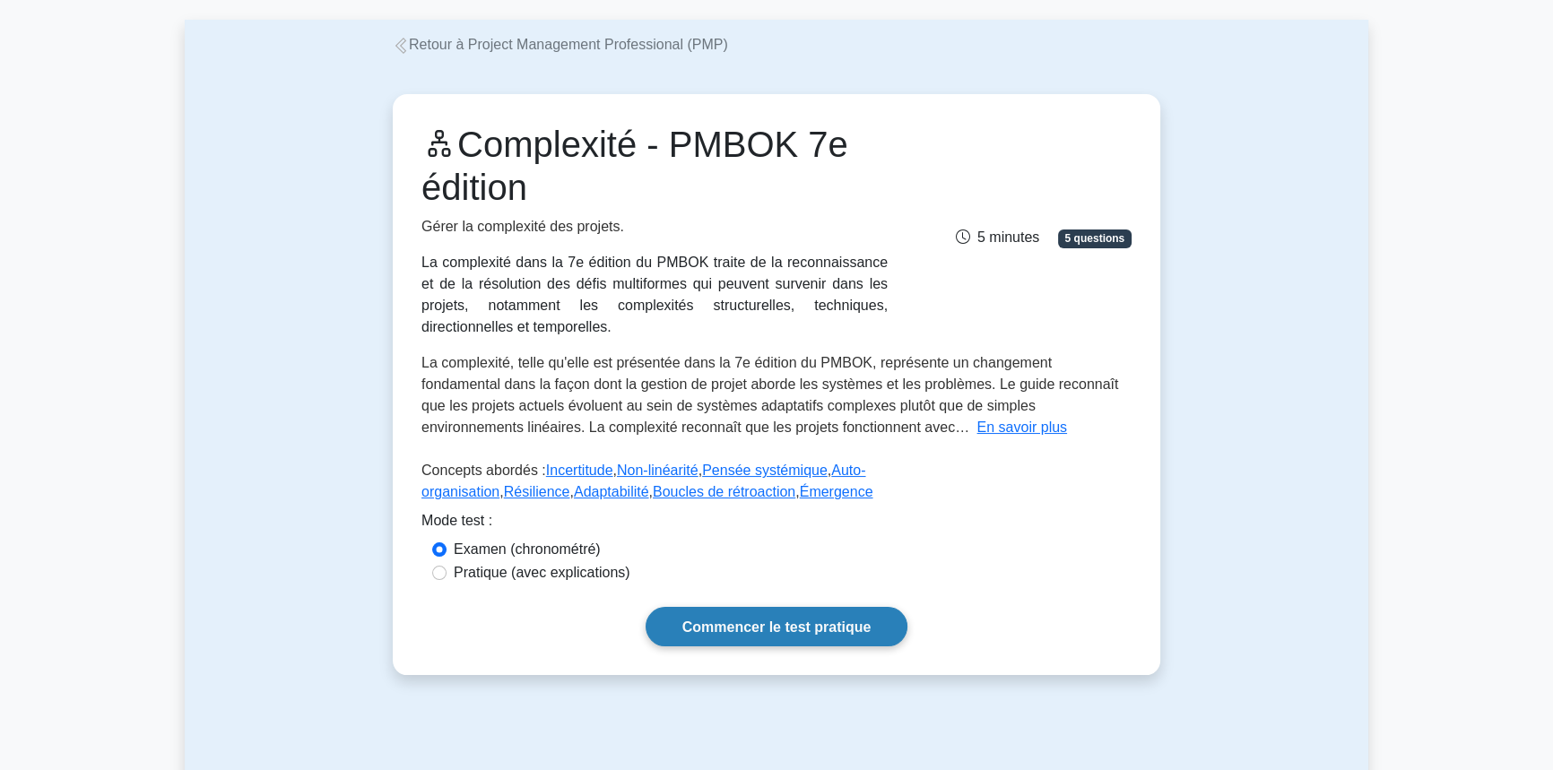
click at [765, 612] on link "Commencer le test pratique" at bounding box center [777, 626] width 263 height 39
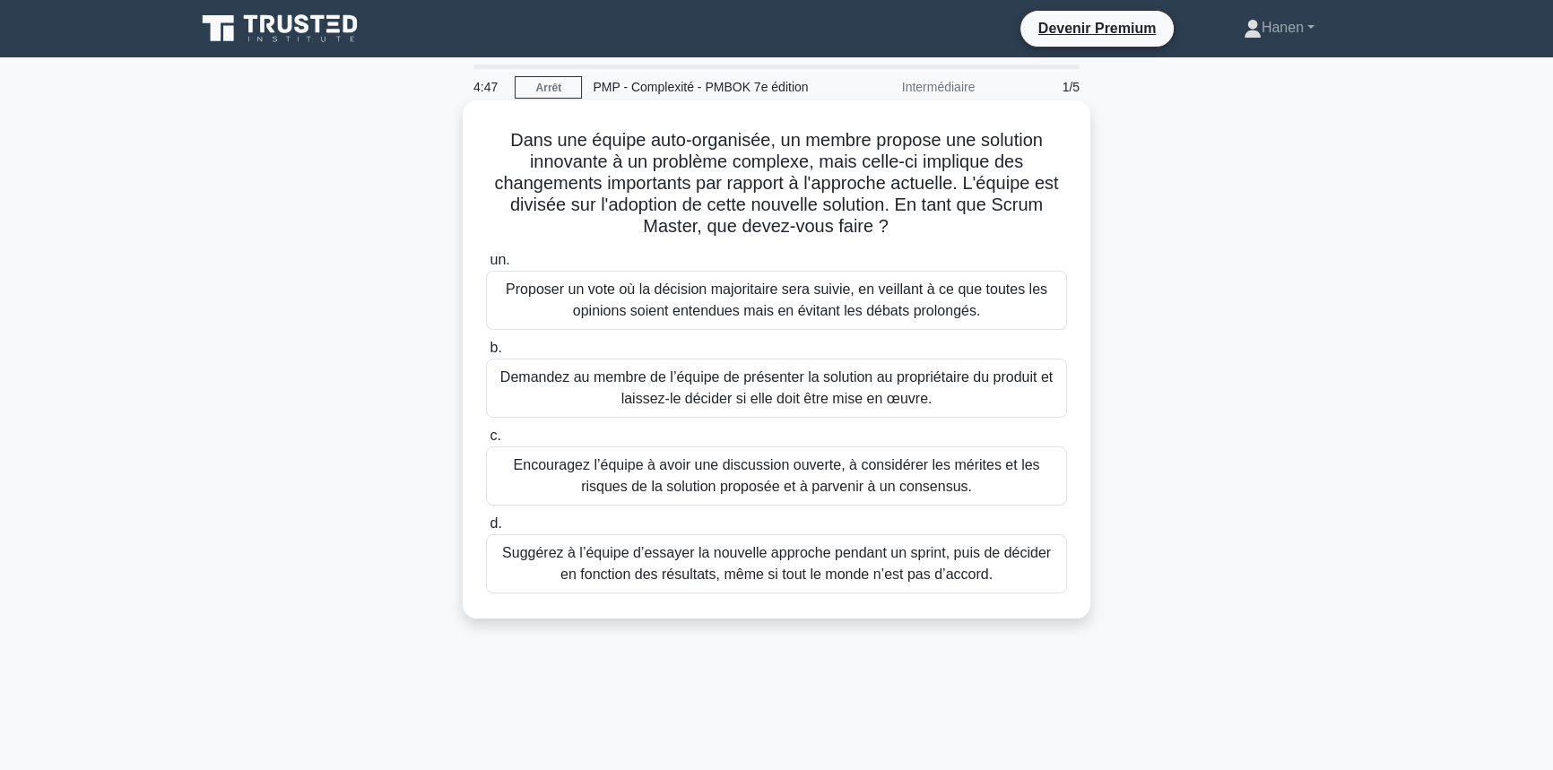
drag, startPoint x: 554, startPoint y: 208, endPoint x: 939, endPoint y: 221, distance: 384.8
click at [939, 221] on h5 "Dans une équipe auto-organisée, un membre propose une solution innovante à un p…" at bounding box center [776, 183] width 585 height 109
click at [581, 487] on font "Encouragez l’équipe à avoir une discussion ouverte, à considérer les mérites et…" at bounding box center [776, 476] width 565 height 43
click at [486, 442] on input "c. Encouragez l’équipe à avoir une discussion ouverte, à considérer les mérites…" at bounding box center [486, 436] width 0 height 12
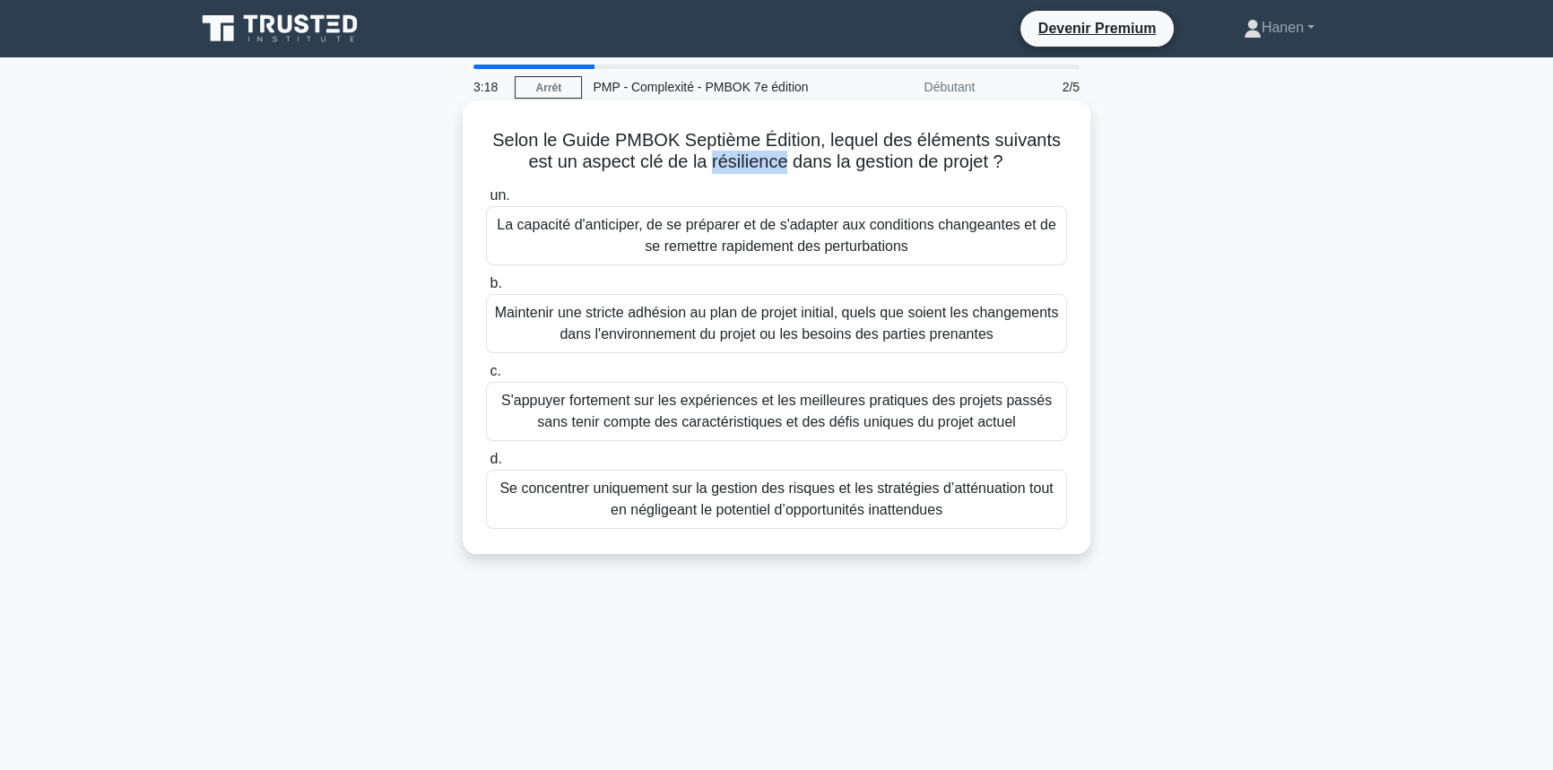
drag, startPoint x: 708, startPoint y: 160, endPoint x: 781, endPoint y: 165, distance: 72.8
click at [781, 165] on font "Selon le Guide PMBOK Septième Édition, lequel des éléments suivants est un aspe…" at bounding box center [776, 150] width 568 height 41
click at [929, 251] on font "La capacité d'anticiper, de se préparer et de s'adapter aux conditions changean…" at bounding box center [776, 235] width 565 height 43
click at [486, 202] on input "un. La capacité d'anticiper, de se préparer et de s'adapter aux conditions chan…" at bounding box center [486, 196] width 0 height 12
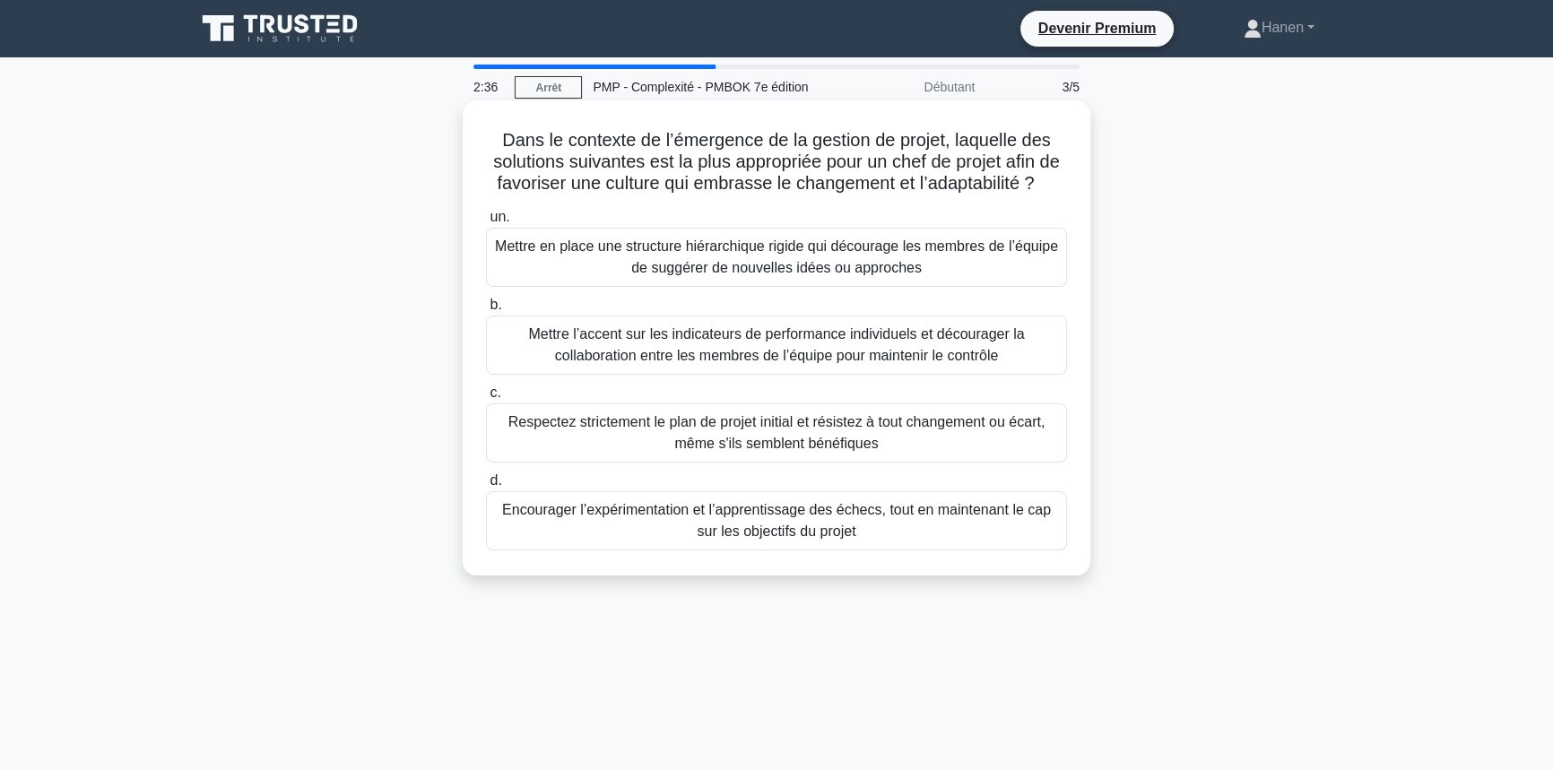
drag, startPoint x: 556, startPoint y: 185, endPoint x: 1040, endPoint y: 186, distance: 484.1
click at [1040, 186] on font "Dans le contexte de l’émergence de la gestion de projet, laquelle des solutions…" at bounding box center [776, 161] width 567 height 63
click at [657, 535] on font "Encourager l’expérimentation et l’apprentissage des échecs, tout en maintenant …" at bounding box center [776, 520] width 565 height 43
click at [486, 487] on input "d. Encourager l’expérimentation et l’apprentissage des échecs, tout en maintena…" at bounding box center [486, 481] width 0 height 12
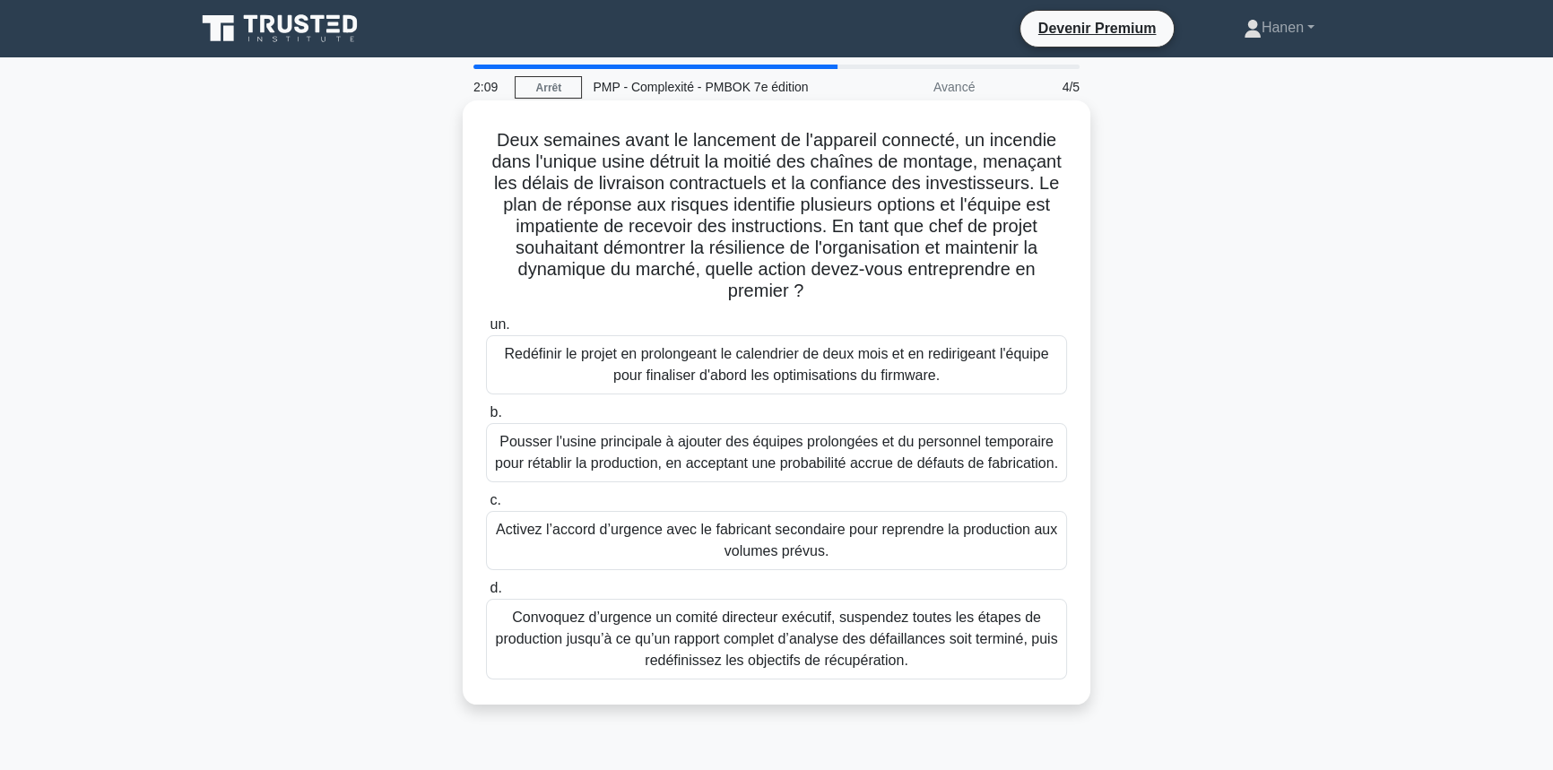
drag, startPoint x: 579, startPoint y: 160, endPoint x: 931, endPoint y: 283, distance: 373.4
click at [931, 283] on h5 "Deux semaines avant le lancement de l'appareil connecté, un incendie dans l'uni…" at bounding box center [776, 216] width 585 height 174
click at [823, 559] on font "Activez l’accord d’urgence avec le fabricant secondaire pour reprendre la produ…" at bounding box center [776, 540] width 561 height 37
click at [486, 507] on input "c. Activez l’accord d’urgence avec le fabricant secondaire pour reprendre la pr…" at bounding box center [486, 501] width 0 height 12
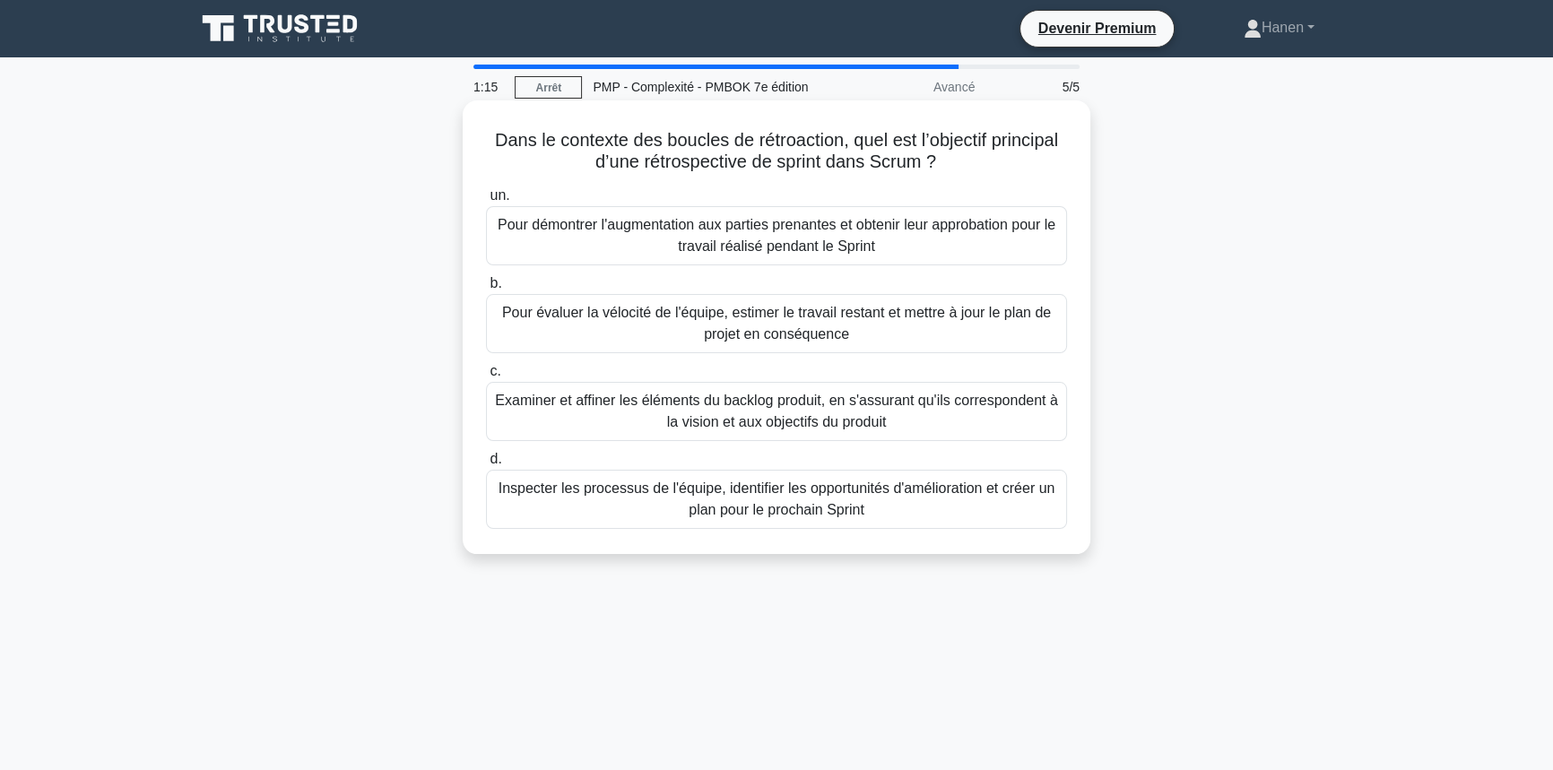
click at [636, 513] on font "Inspecter les processus de l'équipe, identifier les opportunités d'amélioration…" at bounding box center [776, 499] width 565 height 43
click at [486, 465] on input "d. Inspecter les processus de l'équipe, identifier les opportunités d'améliorat…" at bounding box center [486, 460] width 0 height 12
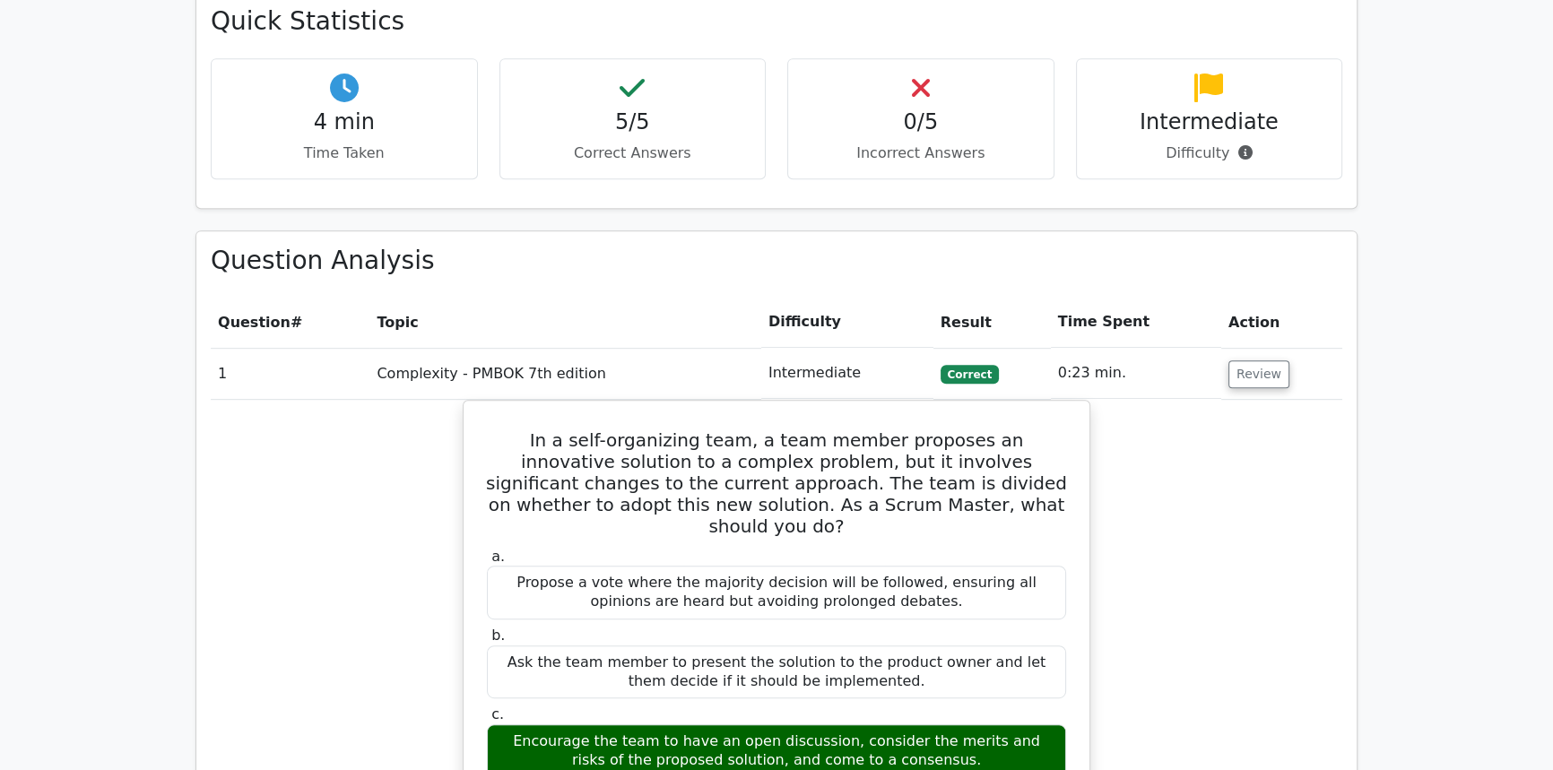
scroll to position [1222, 0]
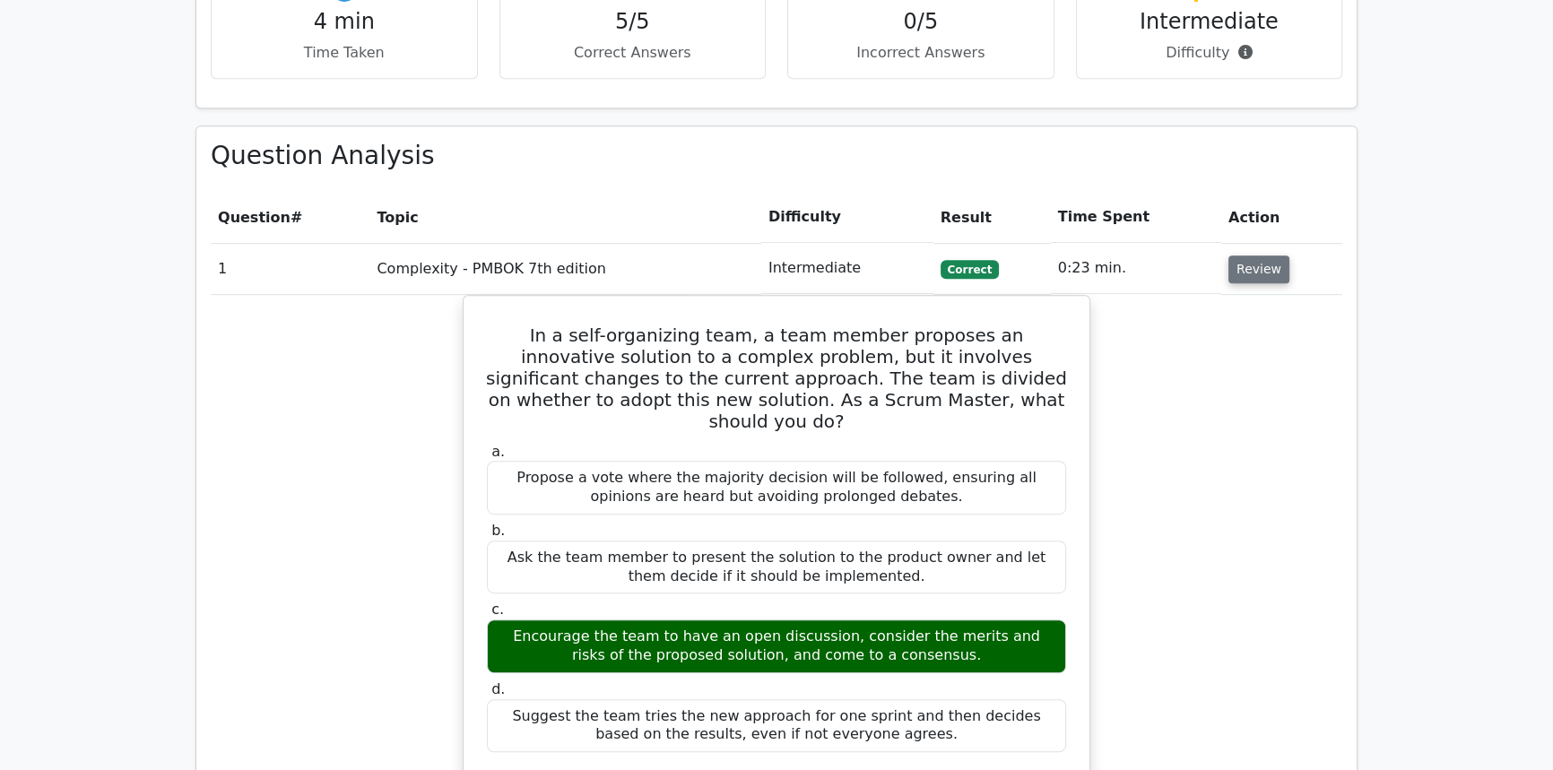
click at [1240, 256] on button "Review" at bounding box center [1258, 270] width 61 height 28
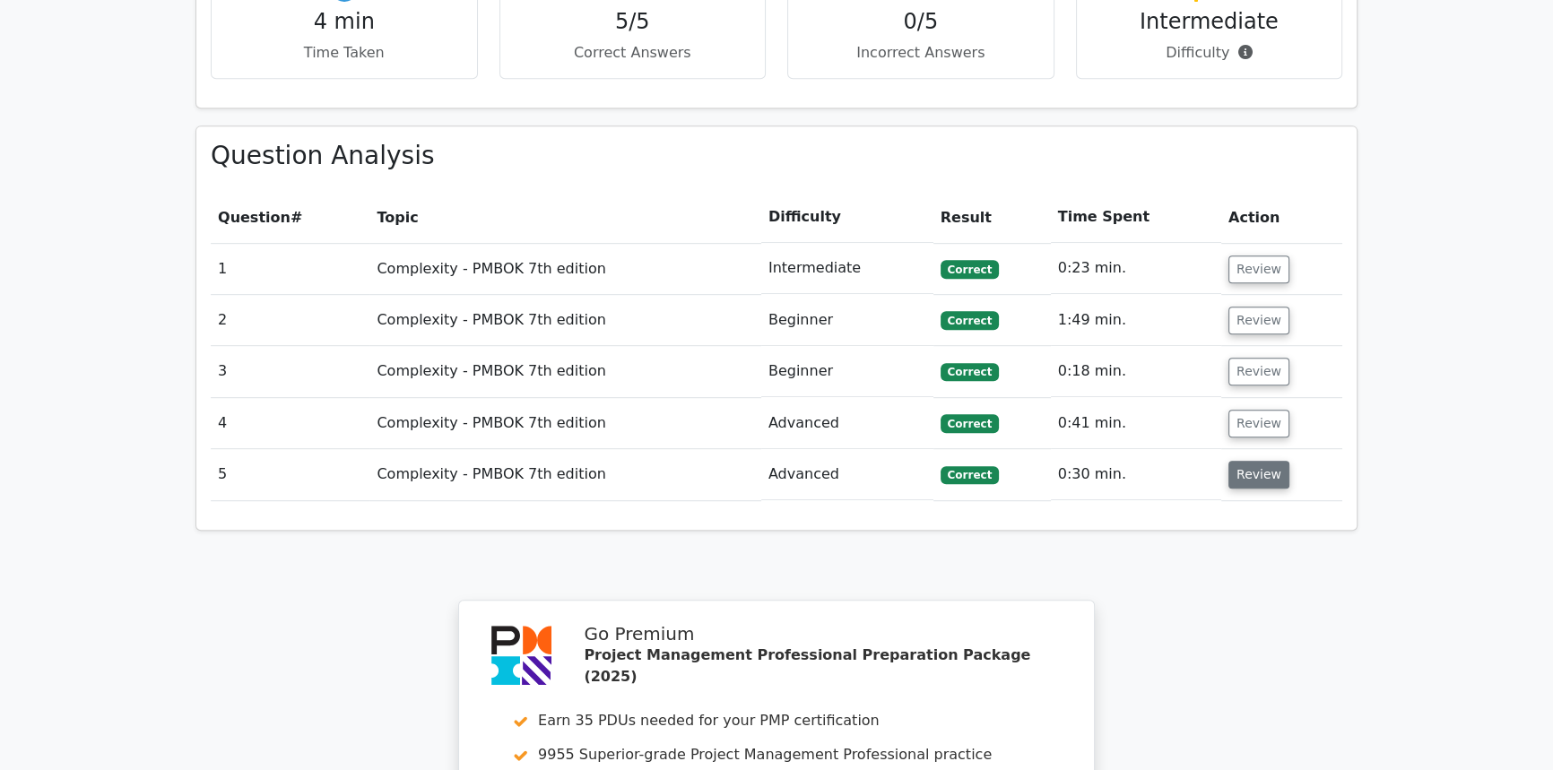
drag, startPoint x: 1243, startPoint y: 397, endPoint x: 1252, endPoint y: 389, distance: 12.7
click at [1244, 461] on button "Review" at bounding box center [1258, 475] width 61 height 28
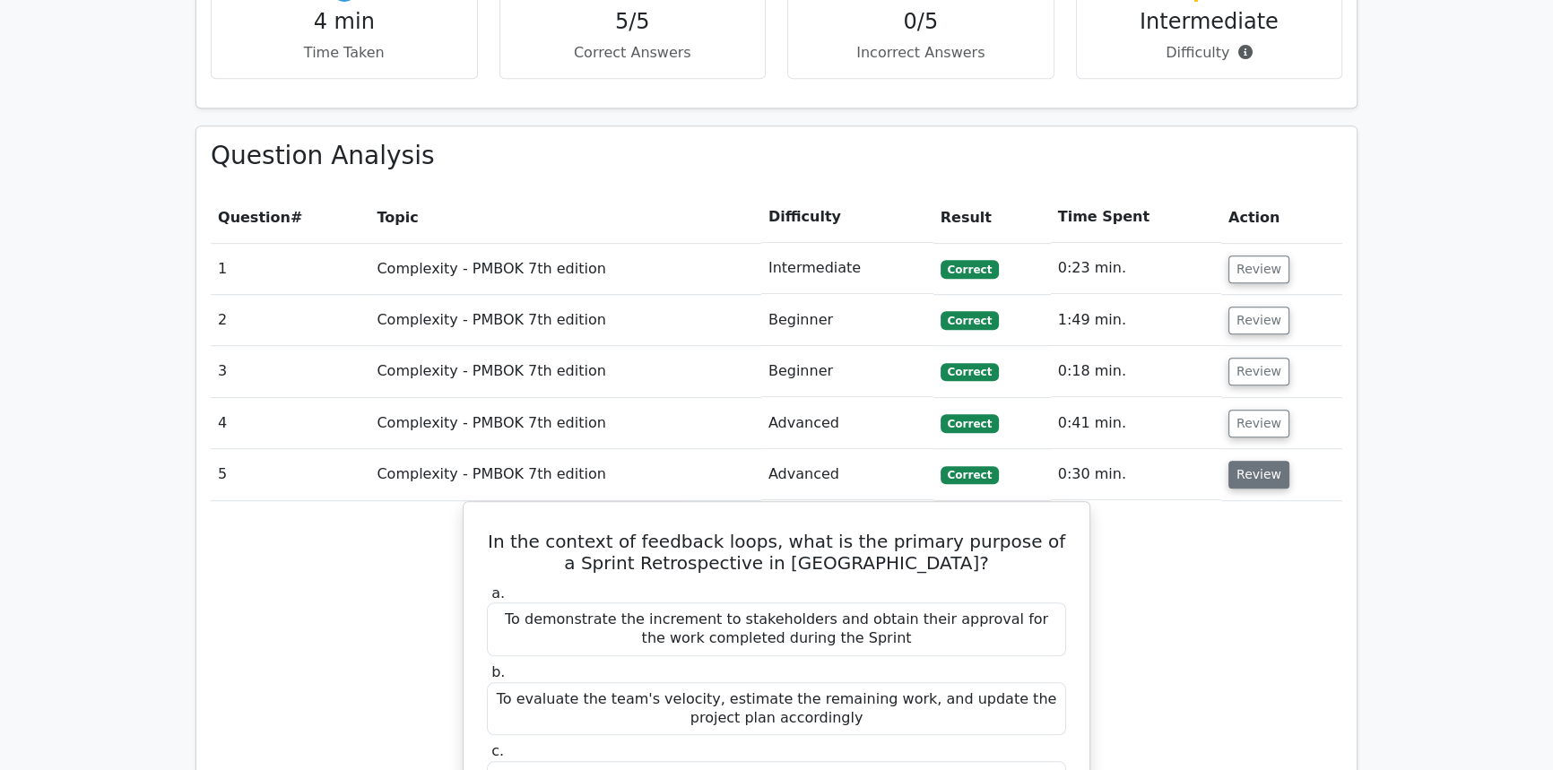
click at [1252, 461] on button "Review" at bounding box center [1258, 475] width 61 height 28
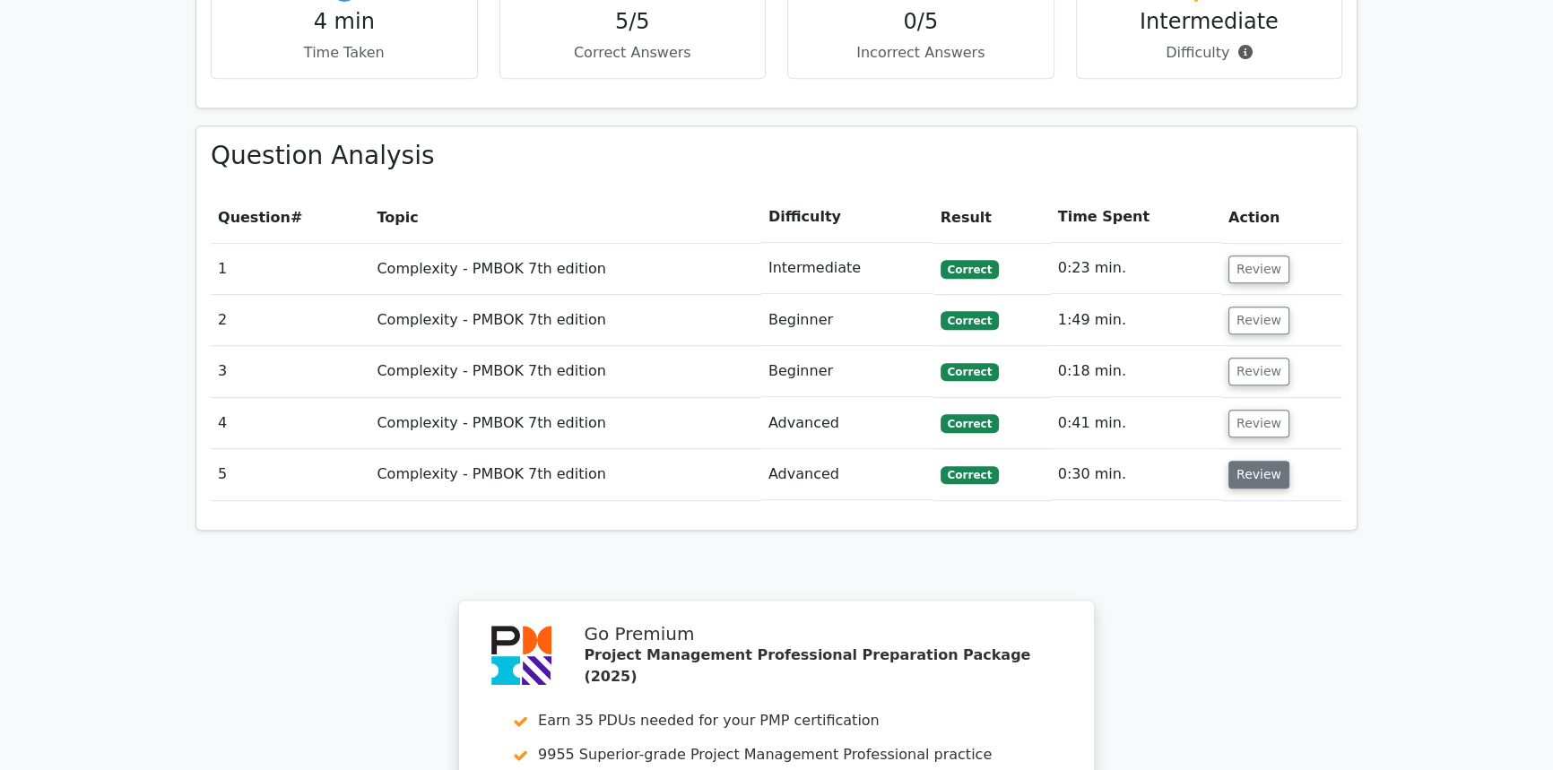
click at [1252, 461] on button "Review" at bounding box center [1258, 475] width 61 height 28
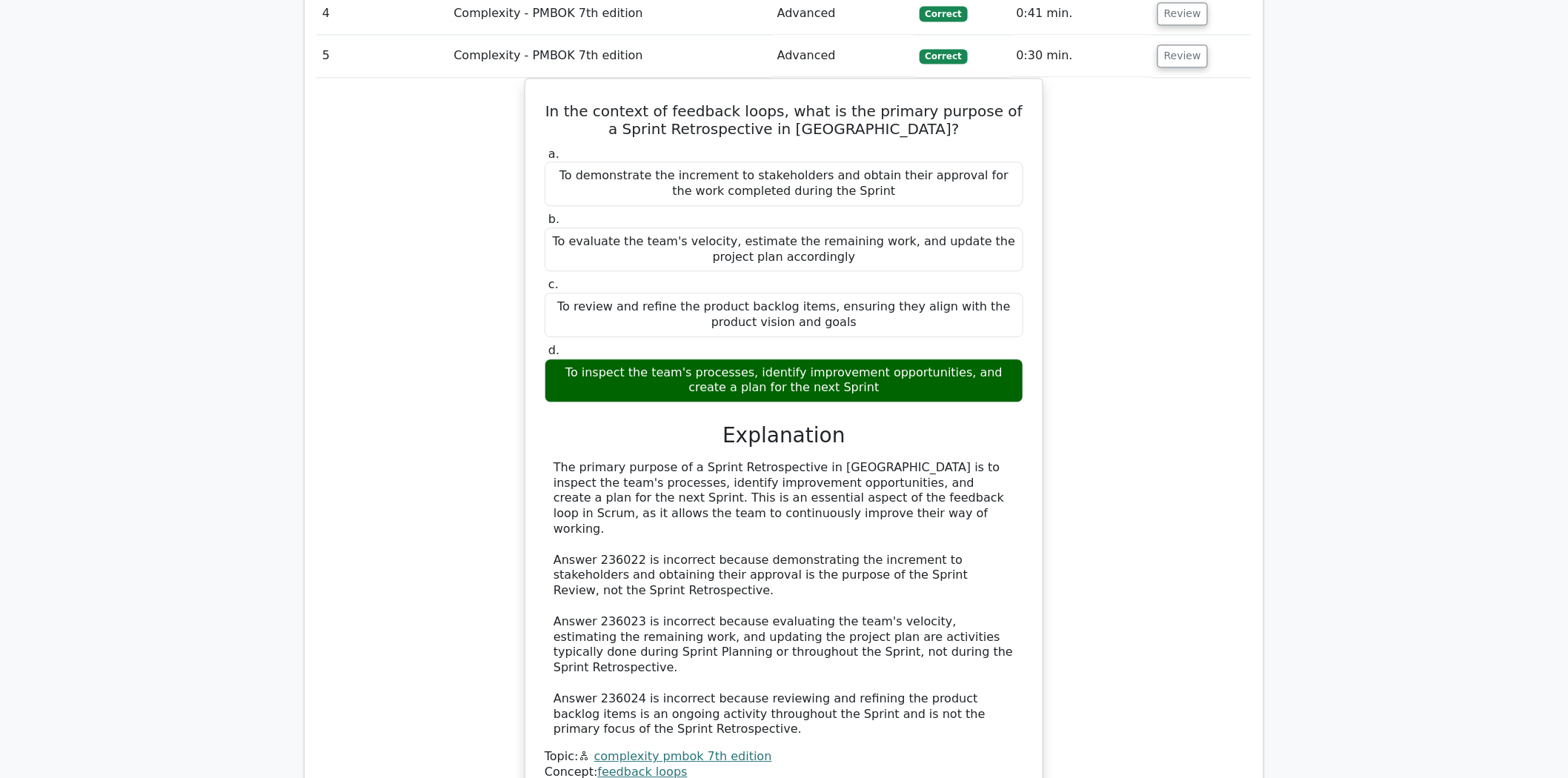
scroll to position [1420, 0]
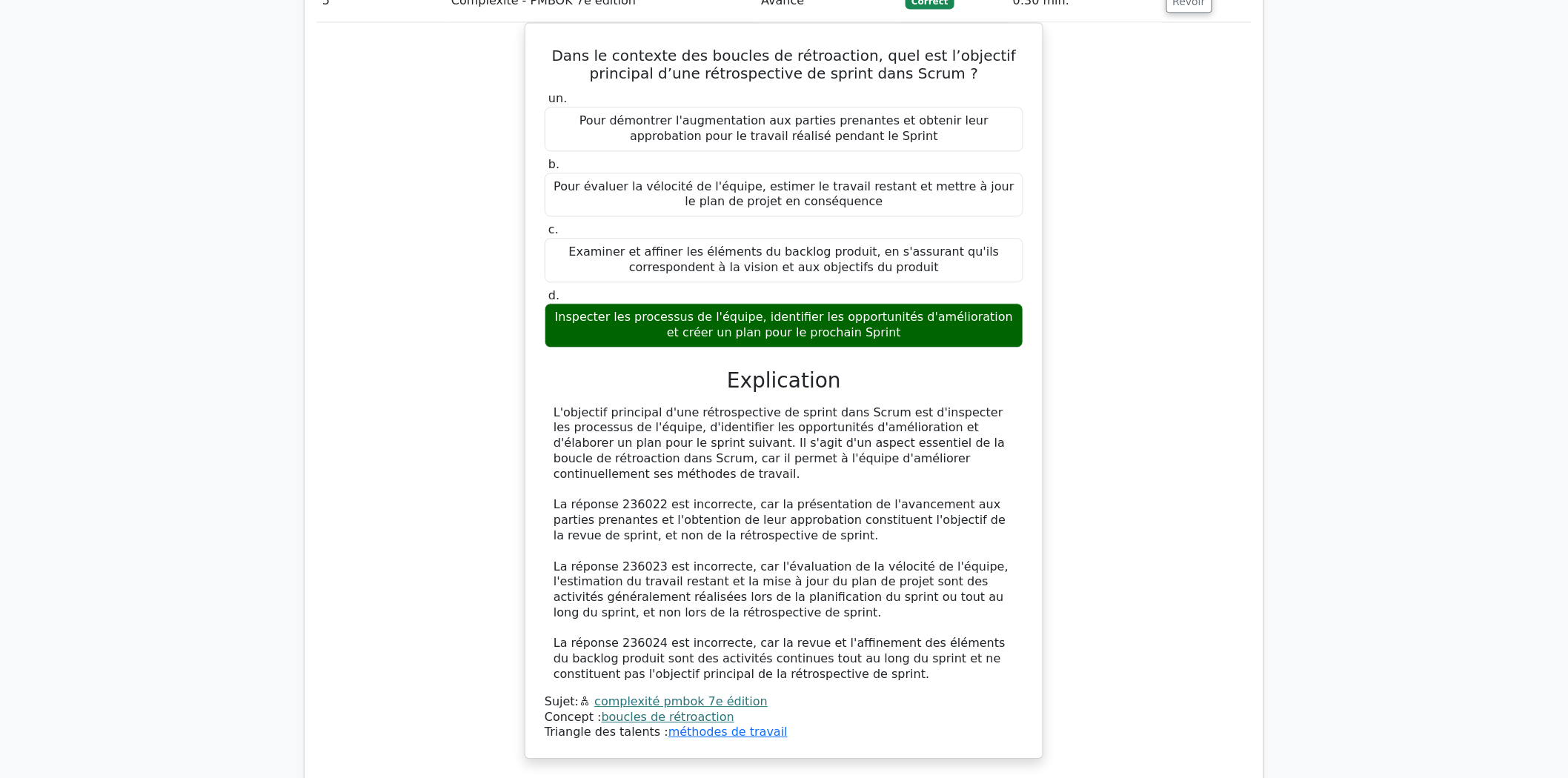
click at [784, 636] on font "Des commentaires sur cette question ?" at bounding box center [790, 790] width 233 height 14
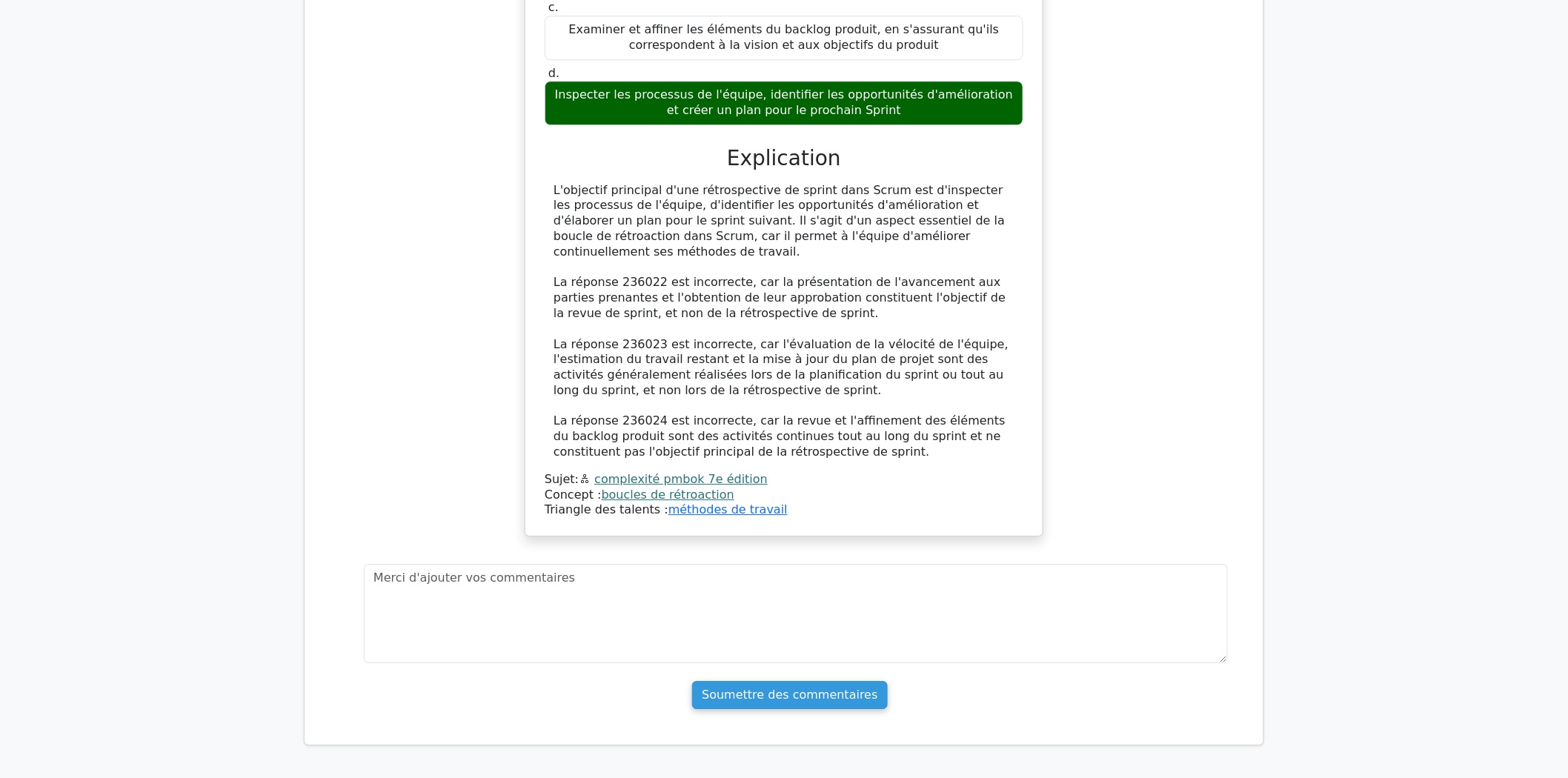
scroll to position [1668, 0]
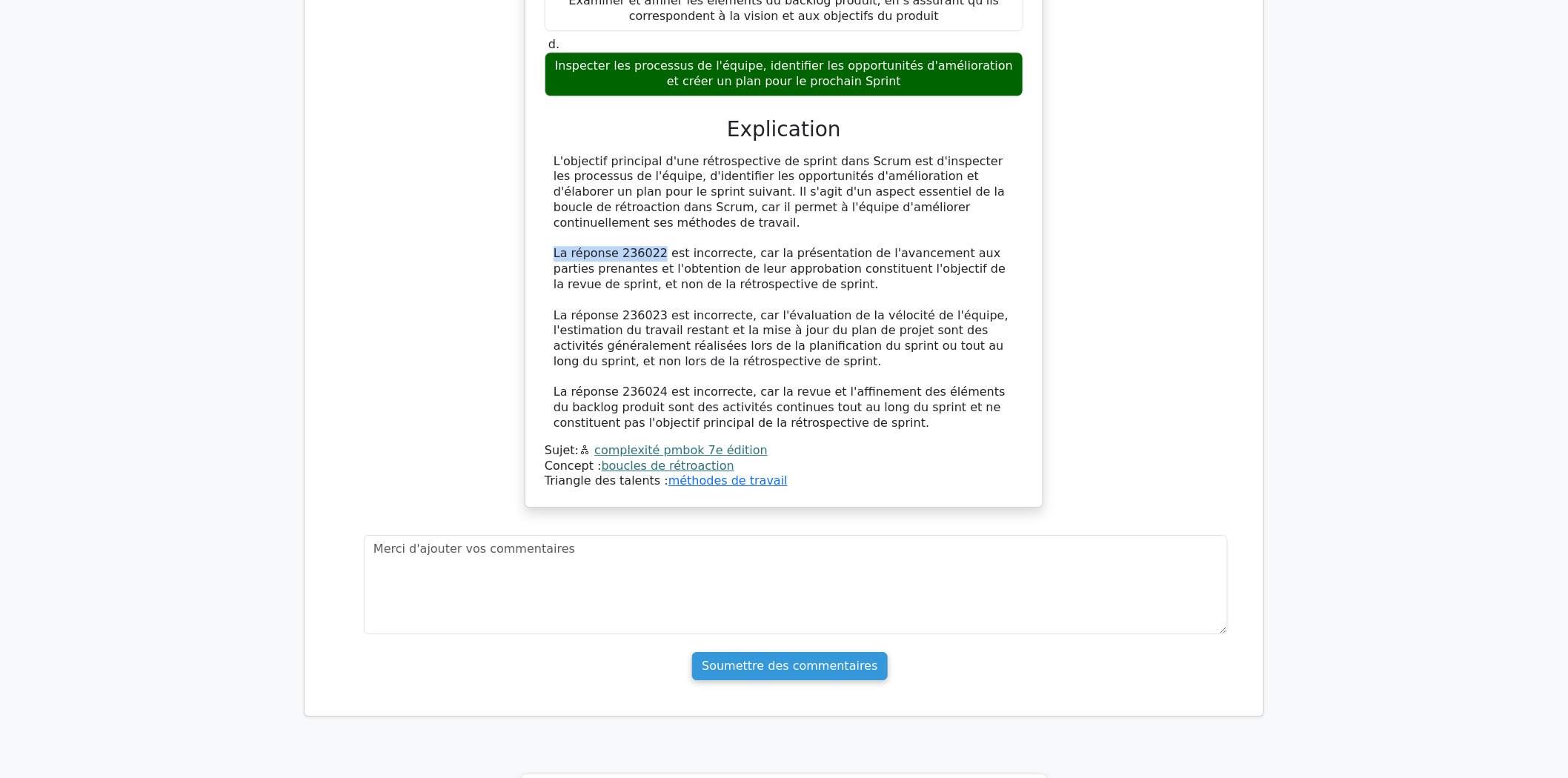
drag, startPoint x: 554, startPoint y: 224, endPoint x: 651, endPoint y: 225, distance: 97.0
click at [651, 246] on font "La réponse 236022 est incorrecte, car la présentation de l'avancement aux parti…" at bounding box center [779, 269] width 452 height 45
copy font "La réponse 236022"
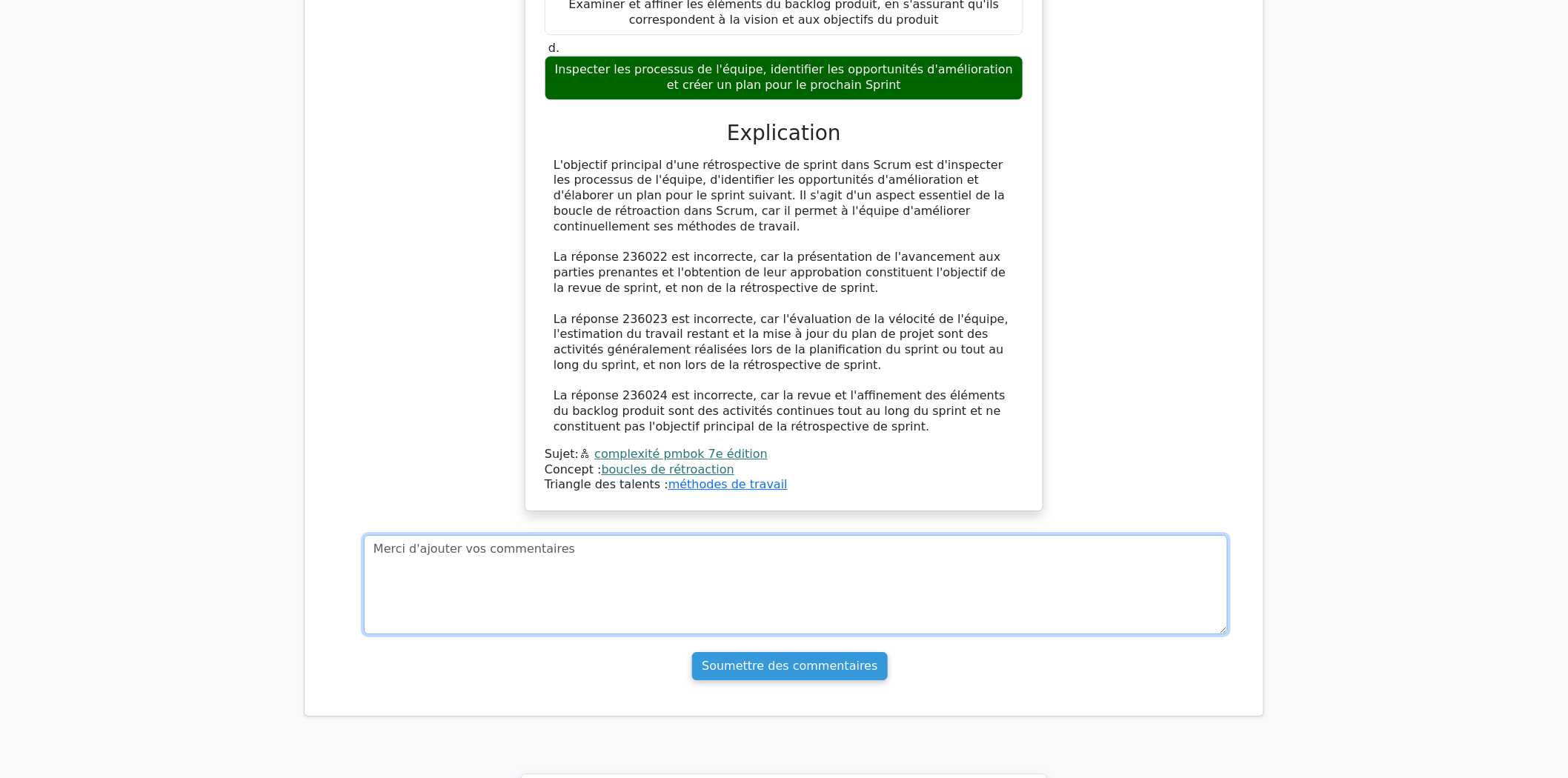
click at [469, 535] on textarea at bounding box center [795, 585] width 864 height 99
paste textarea "La réponse 236022"
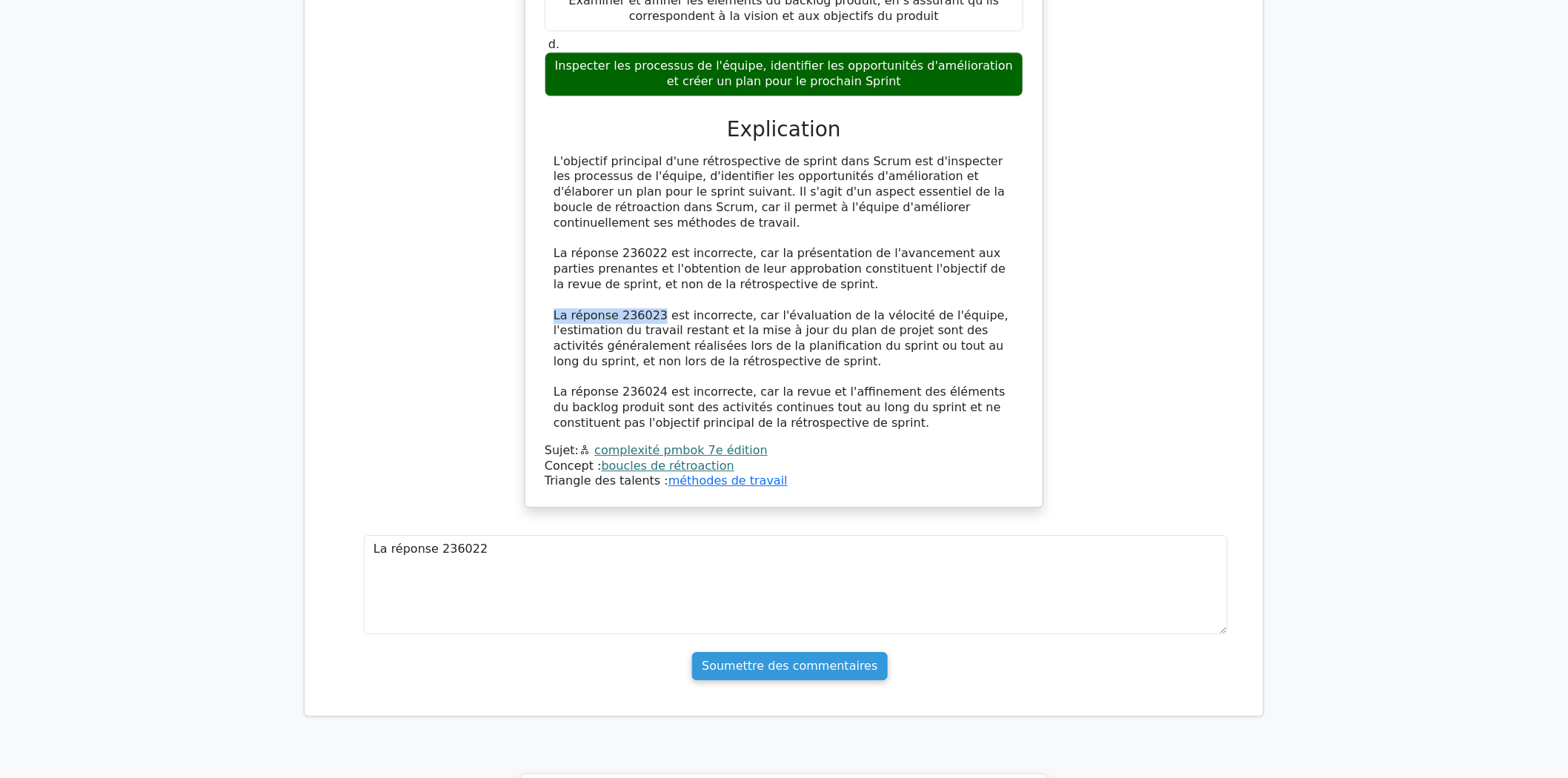
drag, startPoint x: 555, startPoint y: 284, endPoint x: 650, endPoint y: 283, distance: 95.0
click at [650, 308] on font "La réponse 236023 est incorrecte, car l'évaluation de la vélocité de l'équipe, …" at bounding box center [781, 338] width 455 height 60
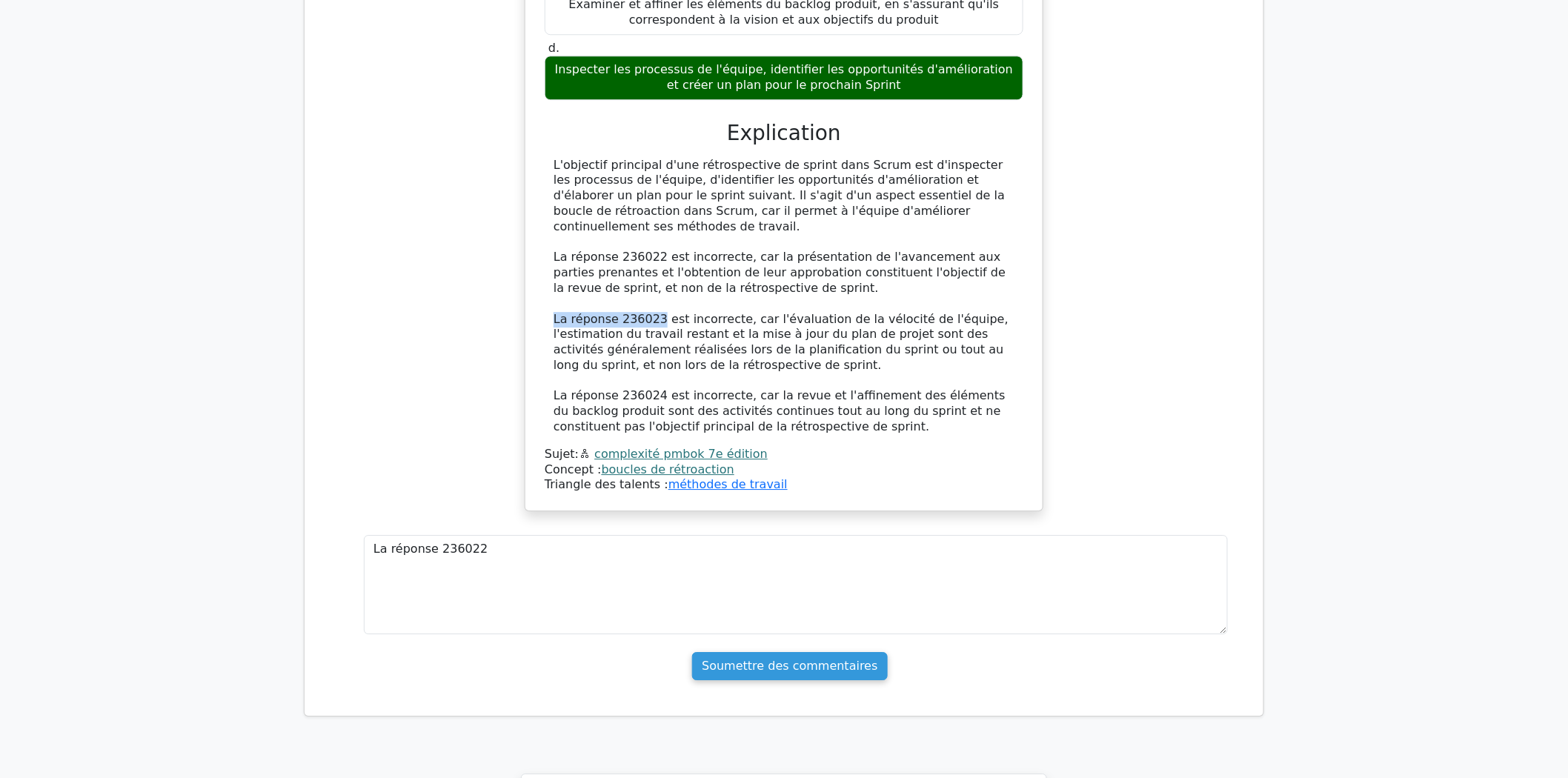
copy font "La réponse 236023"
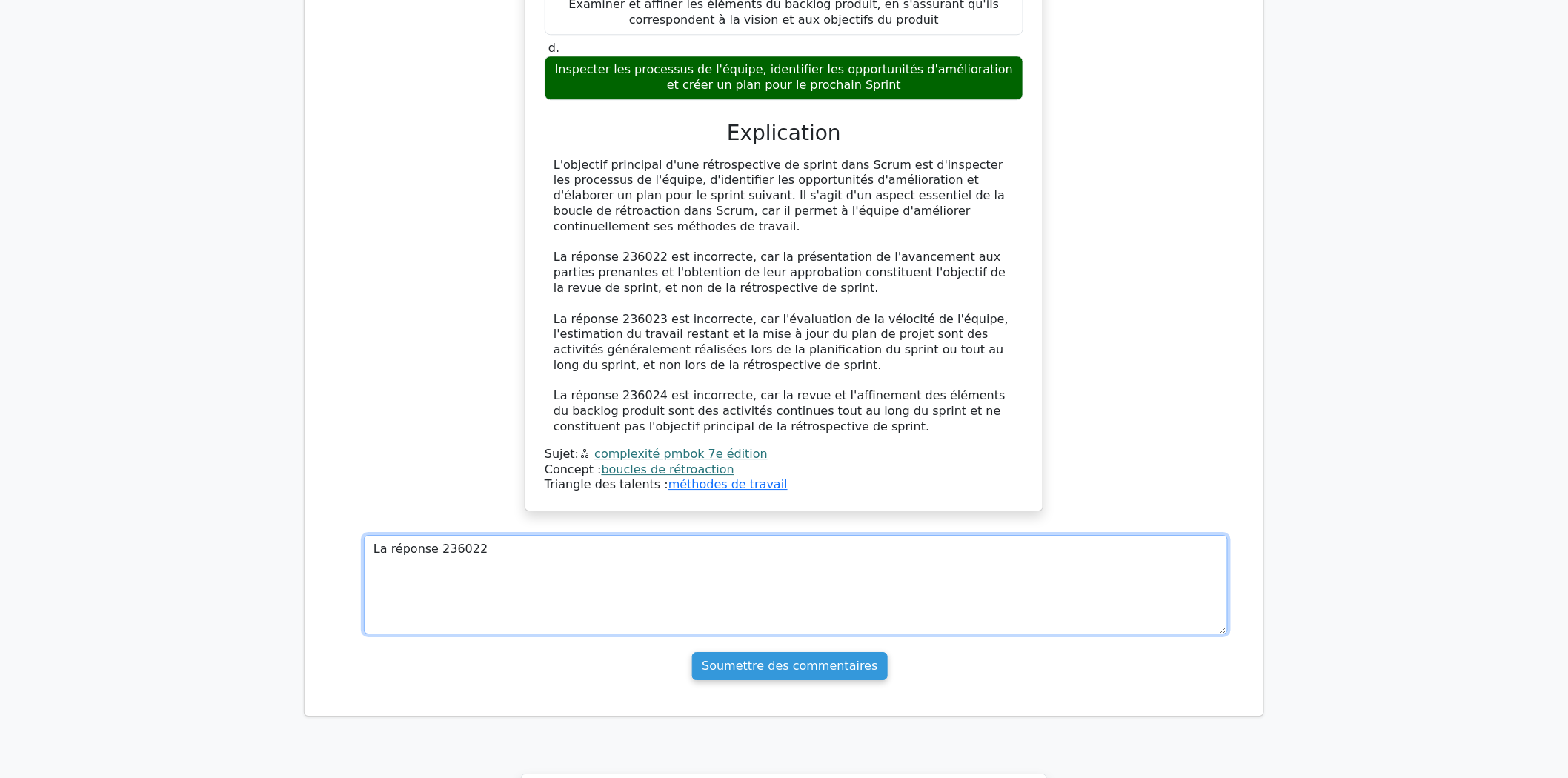
click at [406, 537] on textarea "La réponse 236022" at bounding box center [795, 585] width 864 height 99
click at [506, 535] on textarea "La réponse 236022" at bounding box center [795, 585] width 864 height 99
paste textarea "La réponse 236023"
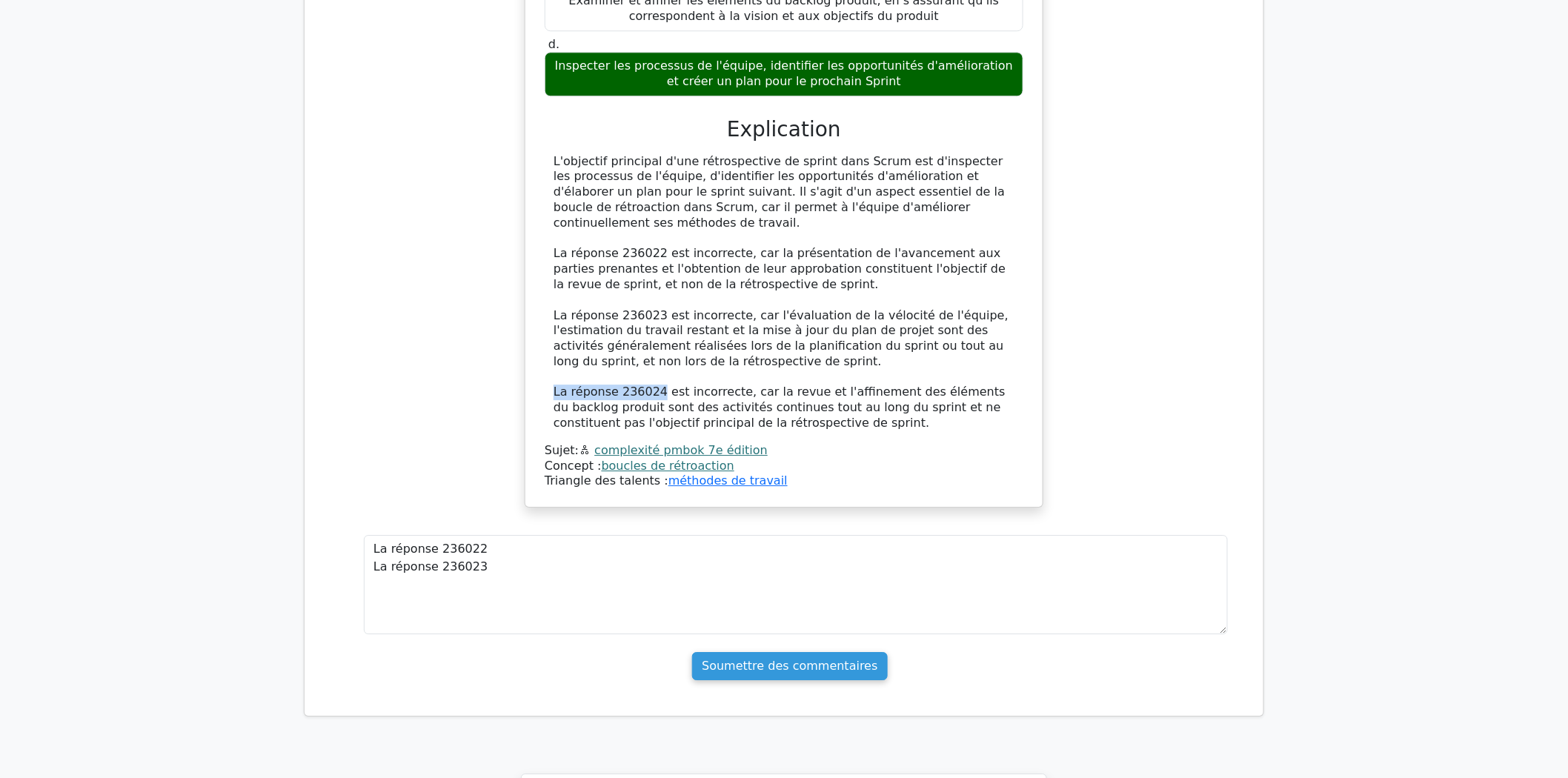
drag, startPoint x: 555, startPoint y: 363, endPoint x: 650, endPoint y: 361, distance: 95.0
click at [650, 384] on font "La réponse 236024 est incorrecte, car la revue et l'affinement des éléments du …" at bounding box center [779, 407] width 452 height 45
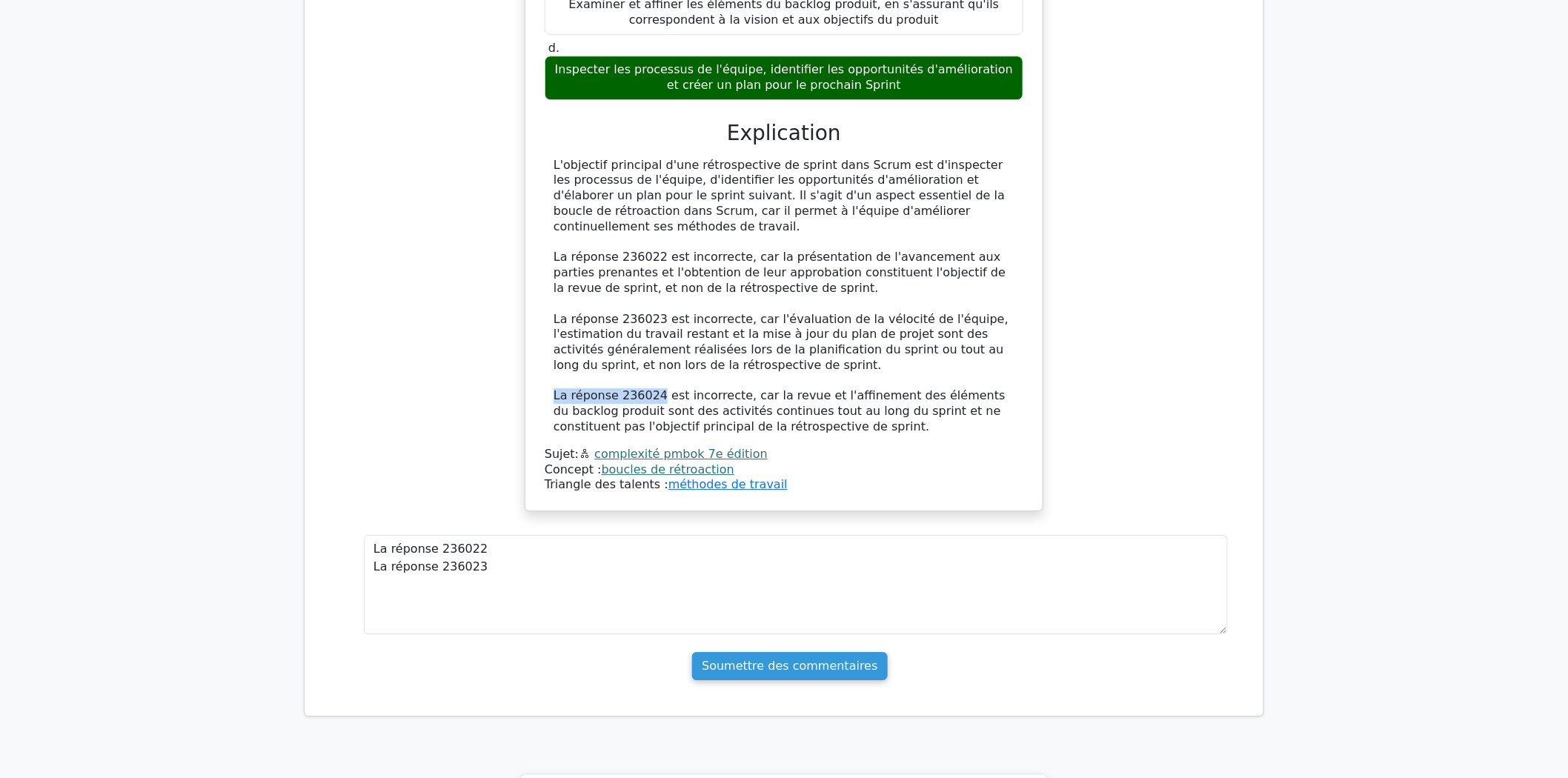
copy font "La réponse 236024"
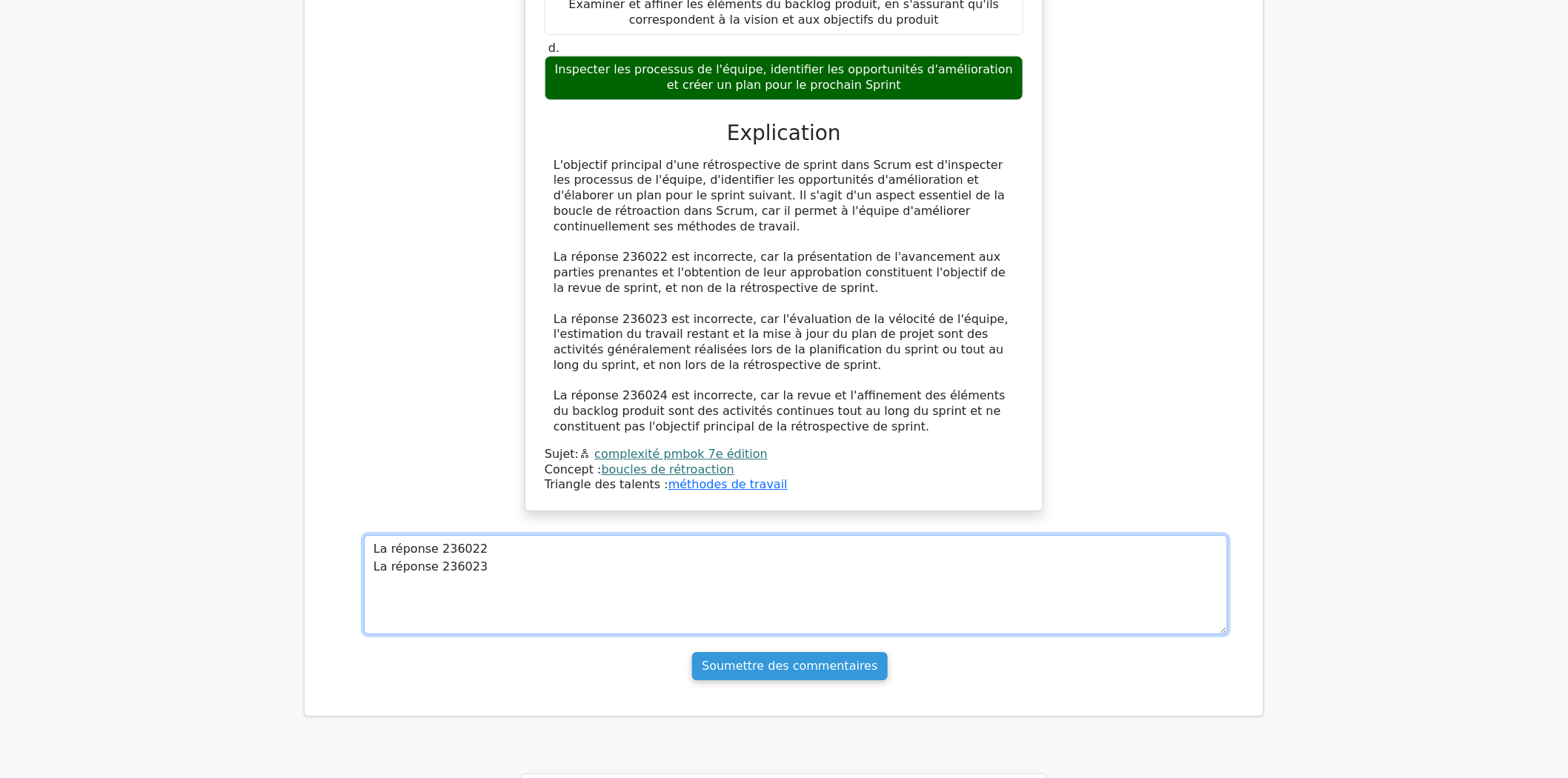
click at [376, 563] on textarea "La réponse 236022 La réponse 236023" at bounding box center [795, 585] width 864 height 99
click at [504, 535] on textarea "La réponse 236022 La réponse 236023" at bounding box center [795, 585] width 864 height 99
paste textarea "La réponse 236024"
click at [524, 556] on textarea "La réponse 236022 La réponse 236023 La réponse 236024 DANS L4EXPLICATION" at bounding box center [795, 585] width 864 height 99
click at [586, 568] on textarea "La réponse 236022 La réponse 236023 La réponse 236024 DANS L'EXPLICATION" at bounding box center [795, 585] width 864 height 99
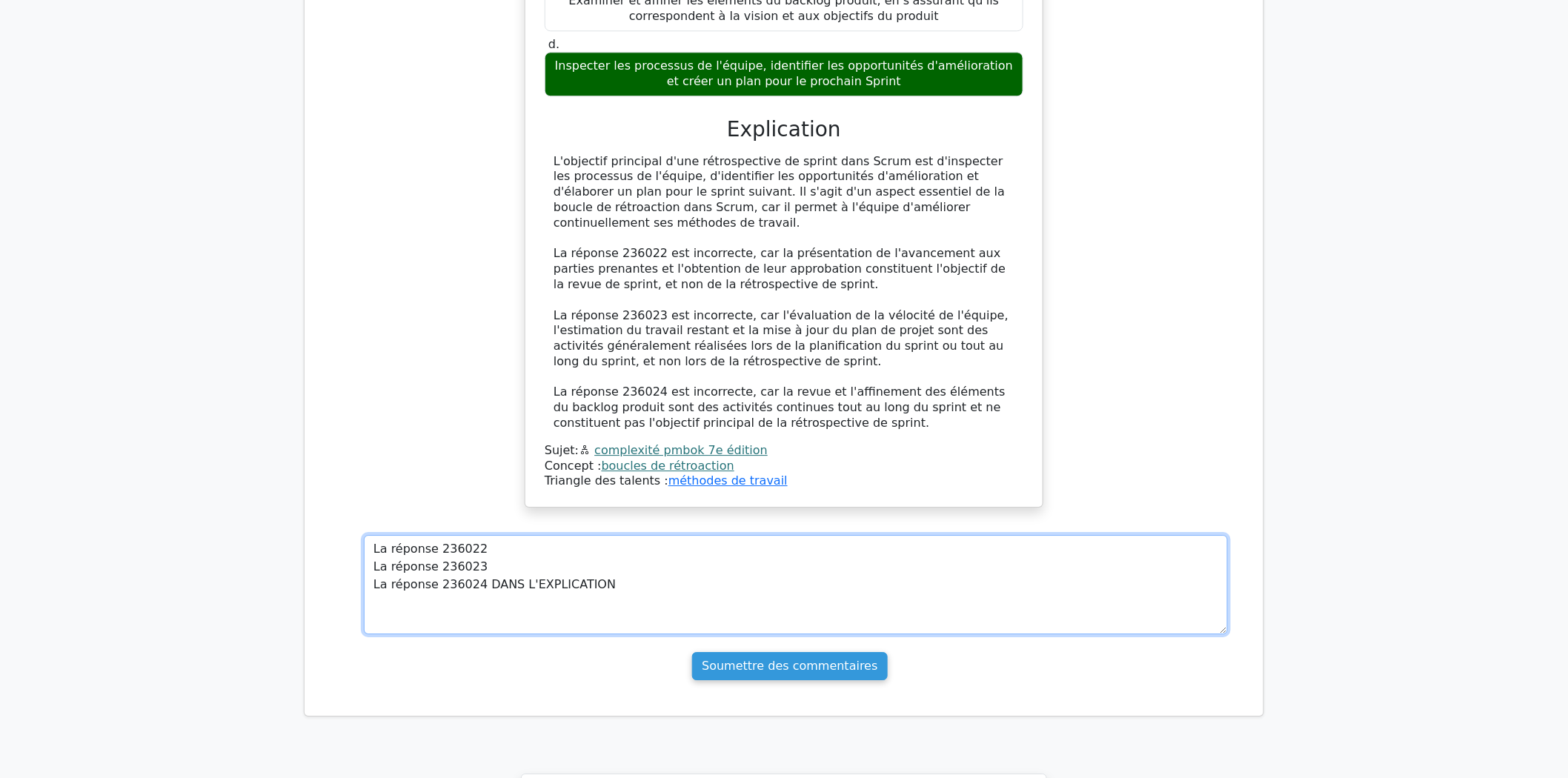
type textarea "La réponse 236022 La réponse 236023 La réponse 236024 DANS L'EXPLICATION"
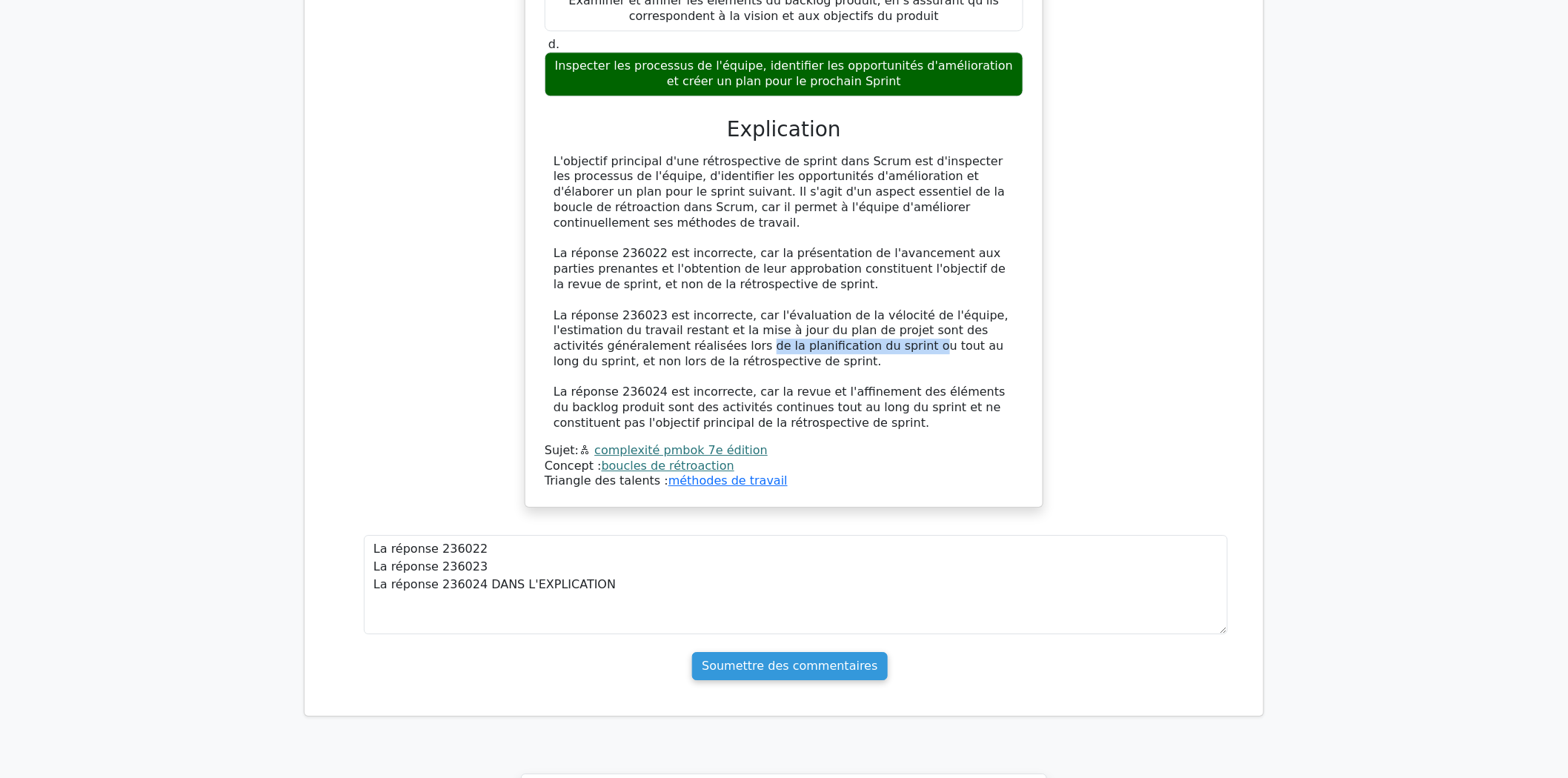
drag, startPoint x: 624, startPoint y: 320, endPoint x: 777, endPoint y: 320, distance: 153.0
click at [777, 320] on font "La réponse 236023 est incorrecte, car l'évaluation de la vélocité de l'équipe, …" at bounding box center [781, 338] width 455 height 60
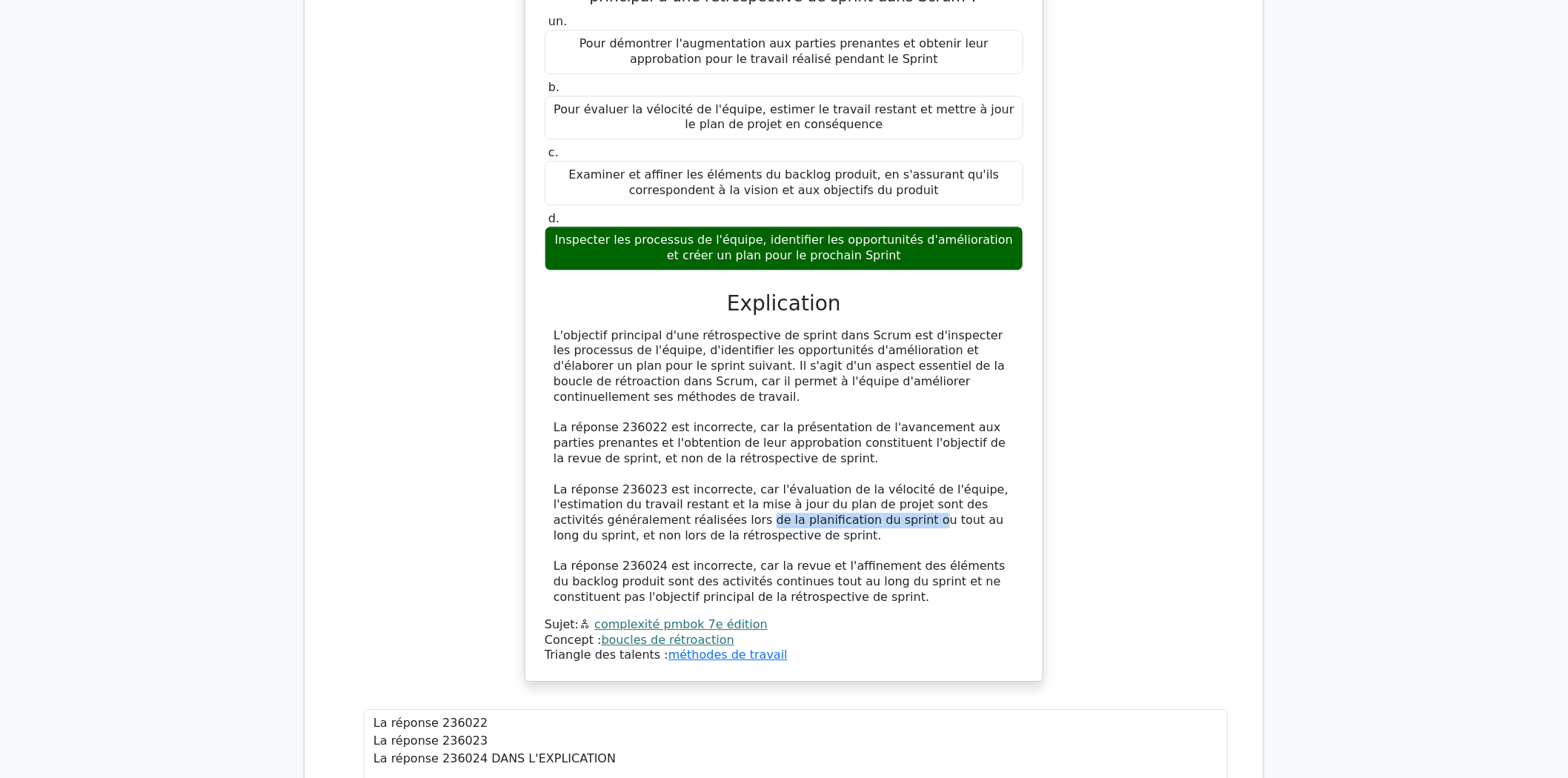
scroll to position [1420, 0]
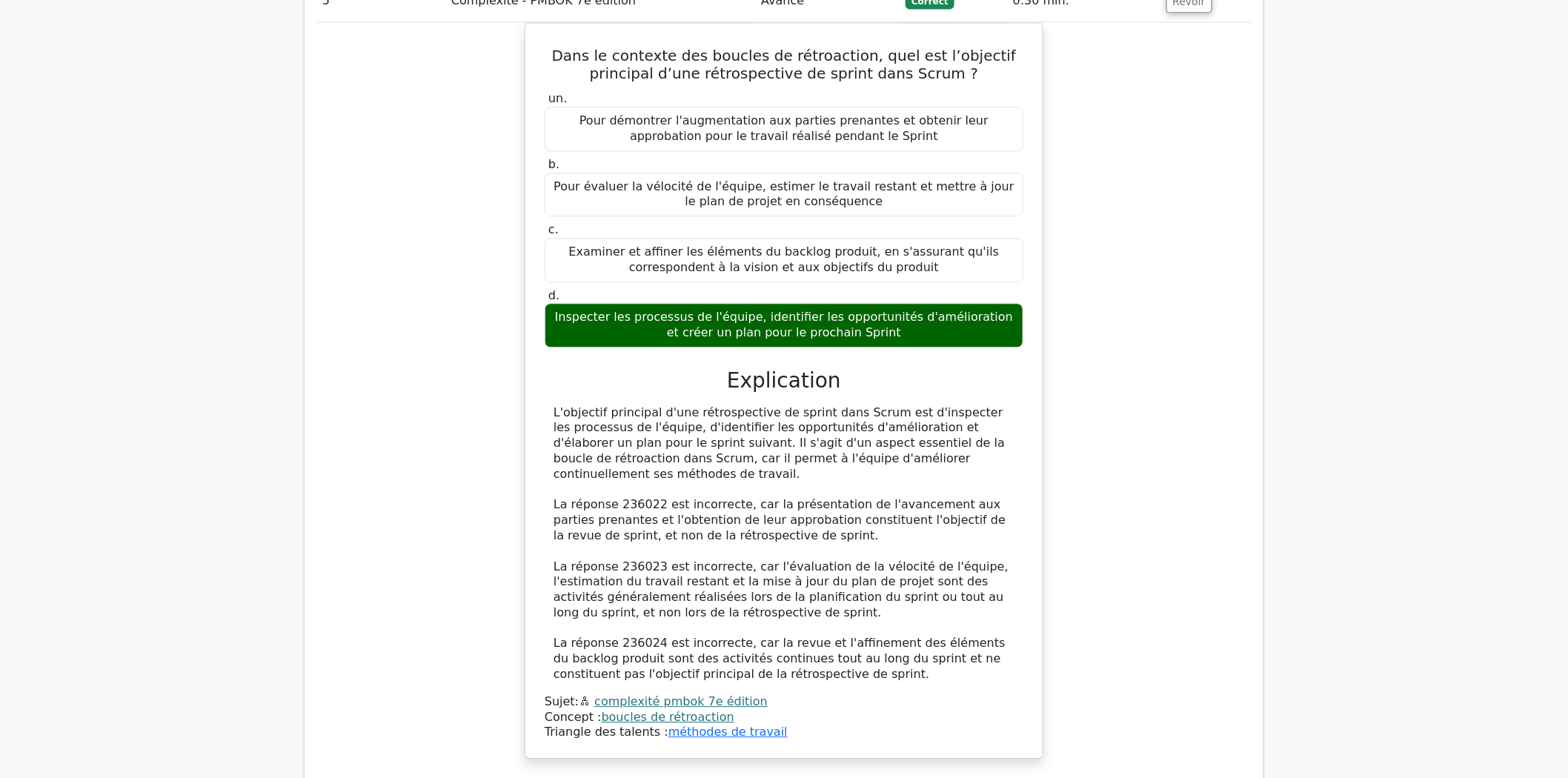
click at [1214, 606] on div "Dans le contexte des boucles de rétroaction, quel est l’objectif principal d’un…" at bounding box center [784, 399] width 935 height 755
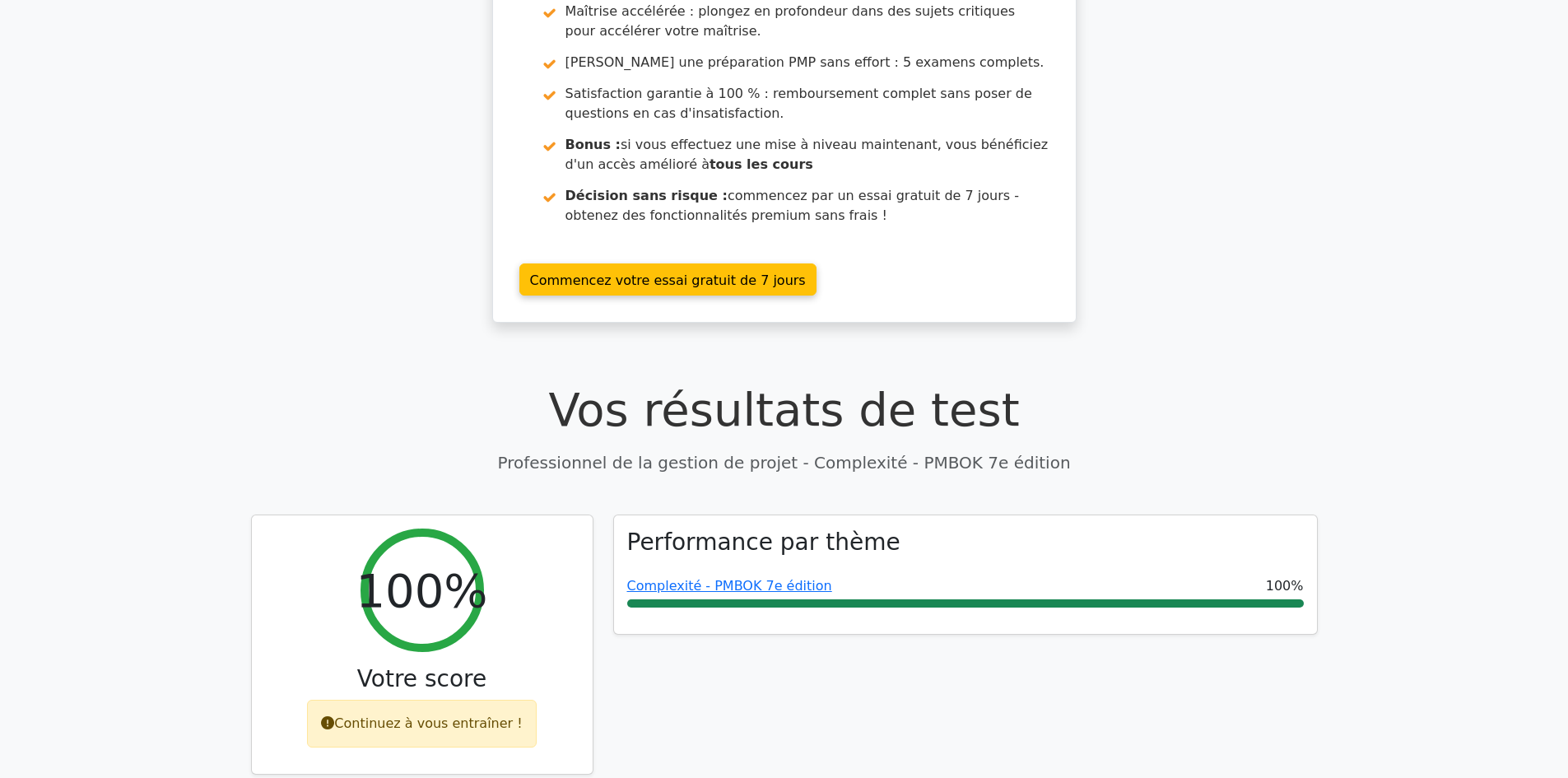
scroll to position [0, 0]
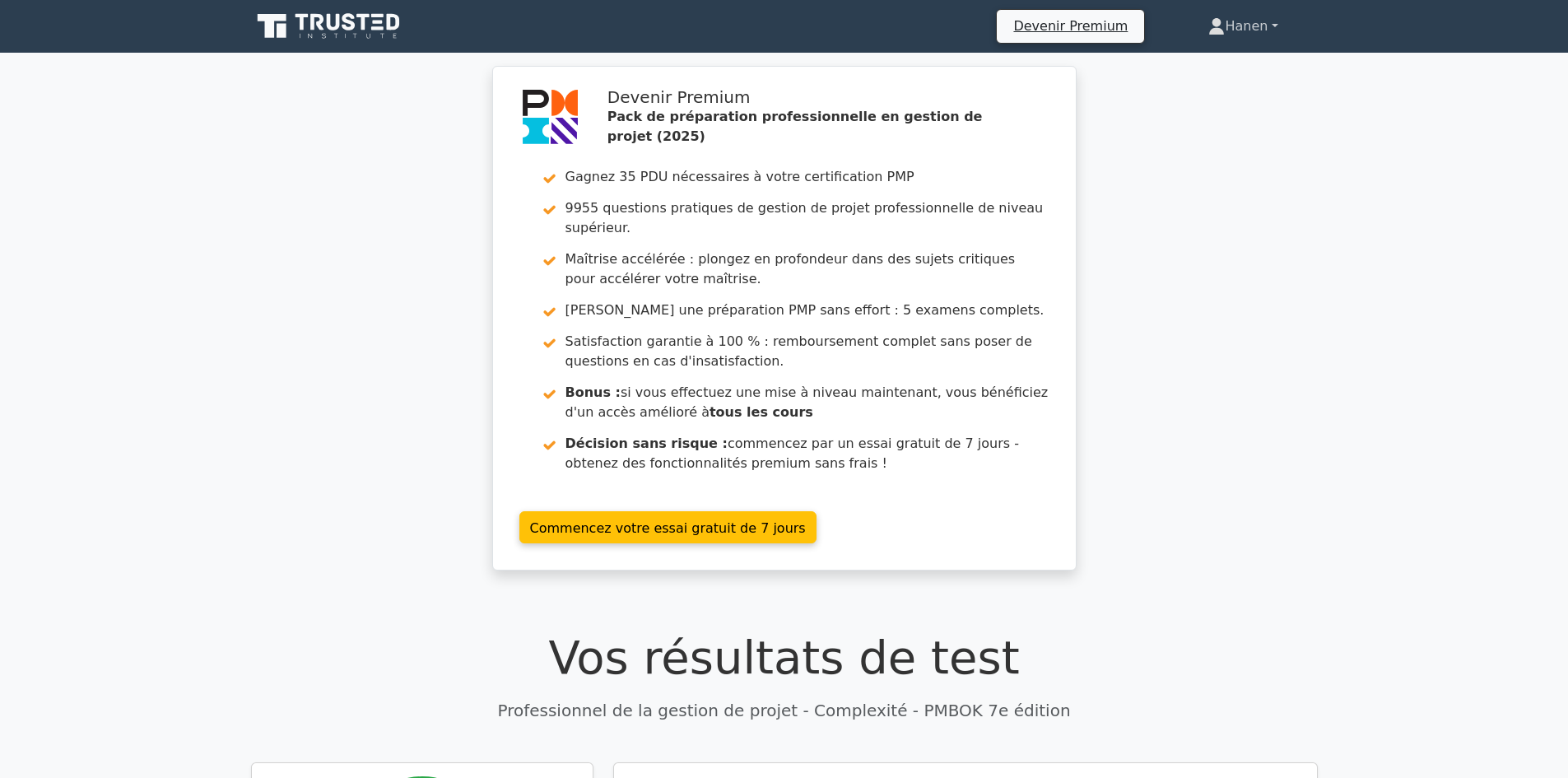
click at [1246, 25] on font "Hanen" at bounding box center [1246, 26] width 43 height 16
click at [1235, 59] on link "Profil" at bounding box center [1235, 64] width 130 height 27
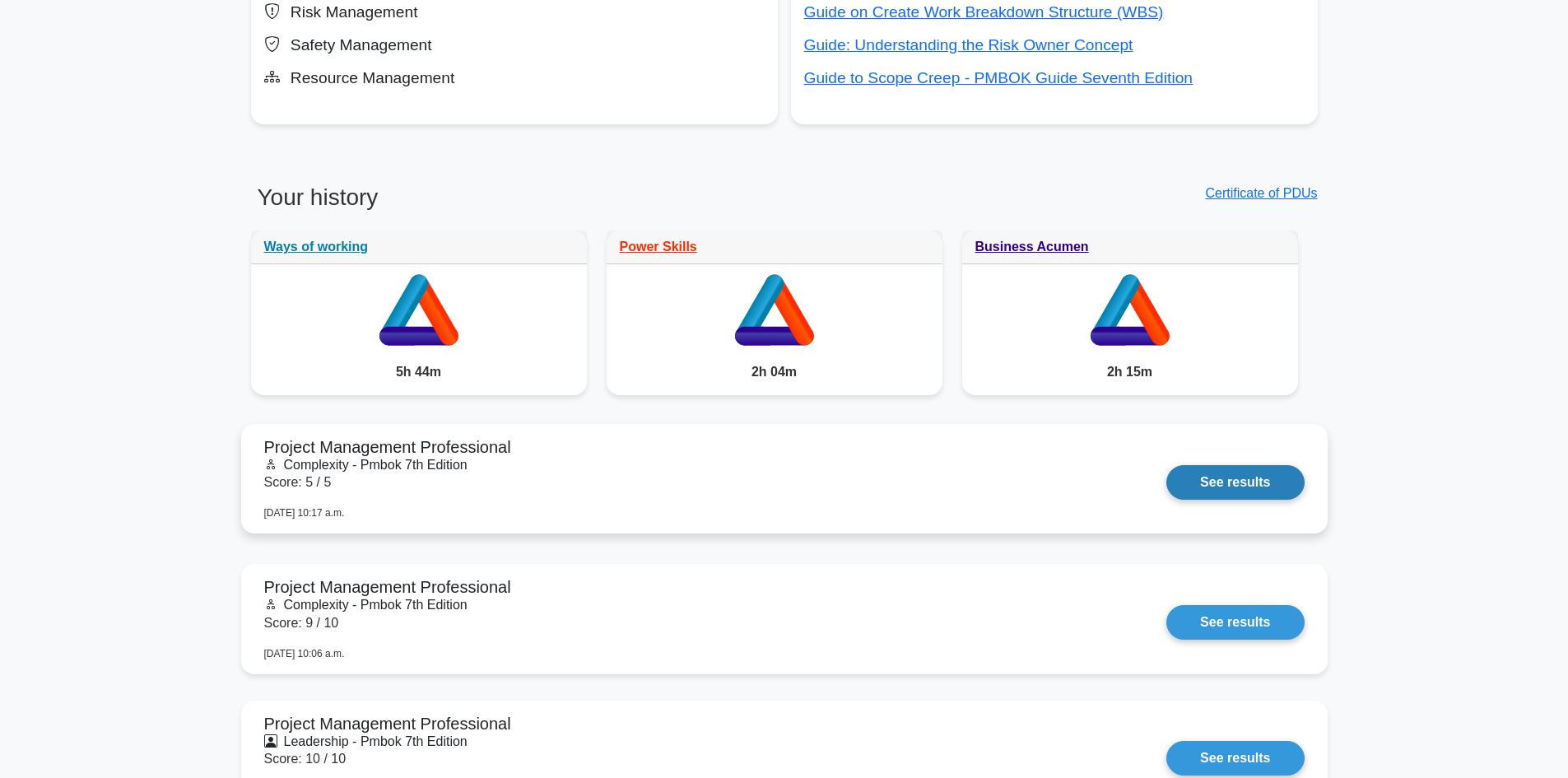
scroll to position [1235, 0]
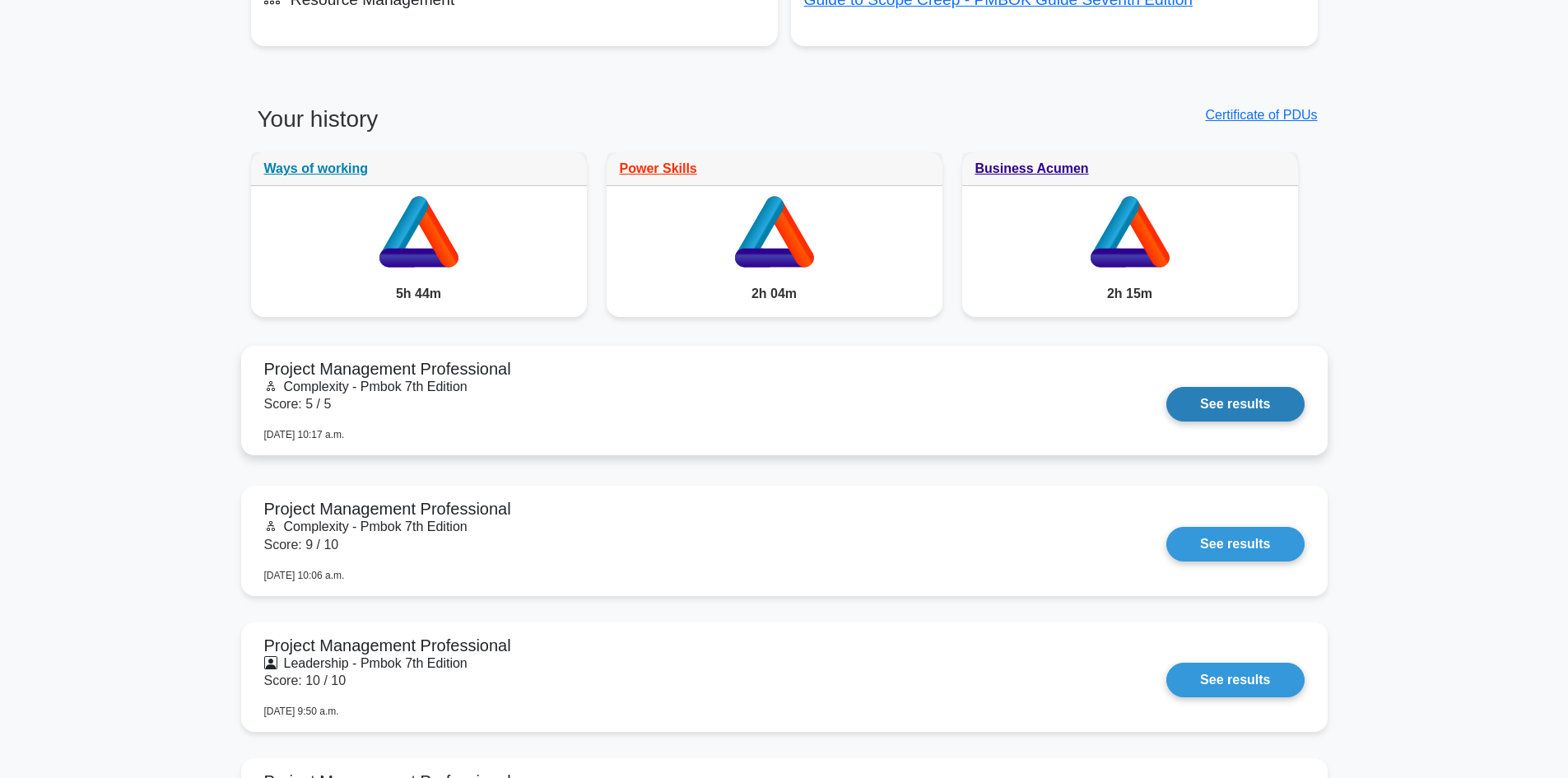
click at [1263, 403] on link "See results" at bounding box center [1235, 404] width 138 height 35
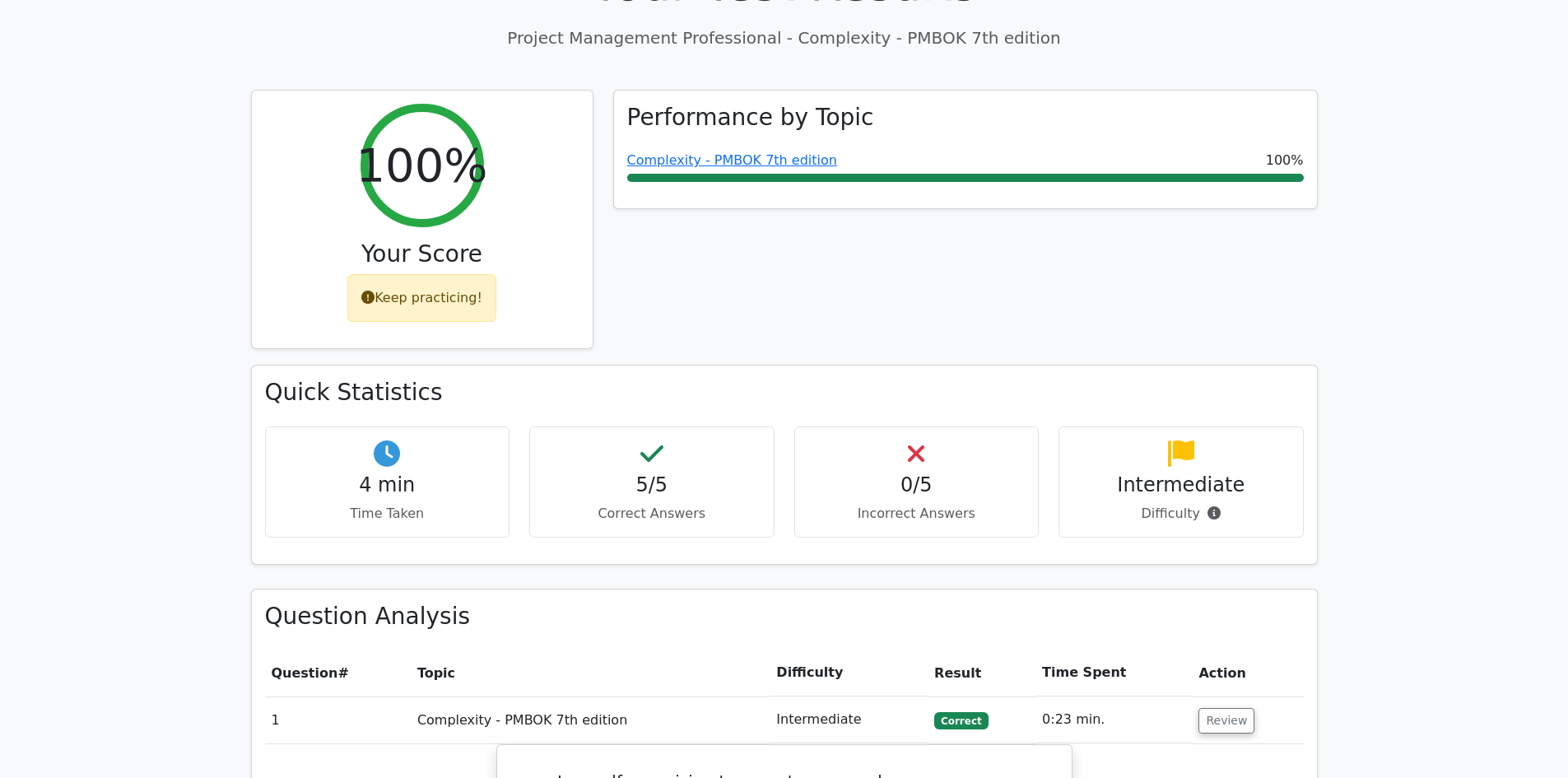
scroll to position [906, 0]
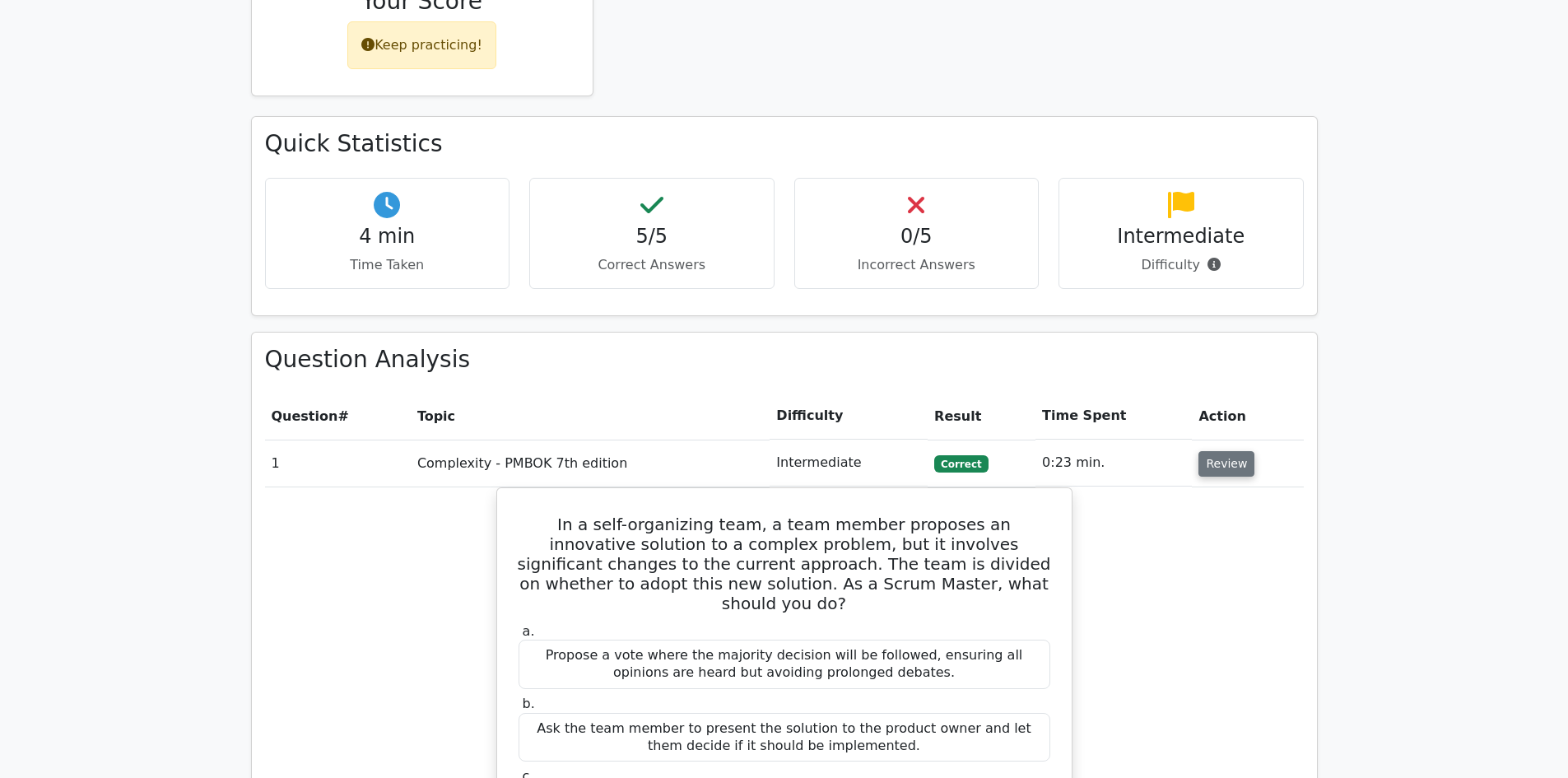
click at [1221, 451] on button "Review" at bounding box center [1226, 464] width 56 height 26
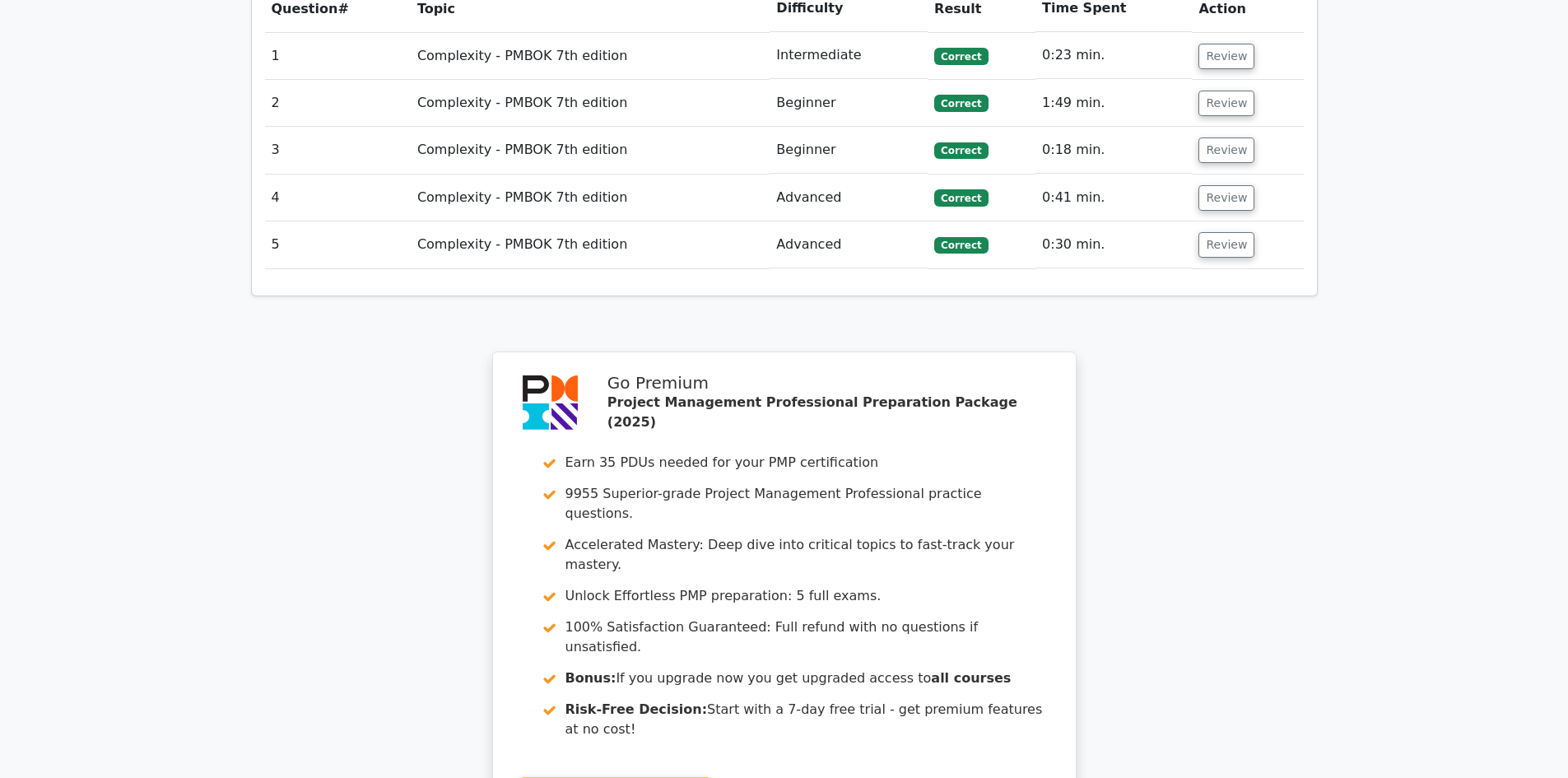
scroll to position [1546, 0]
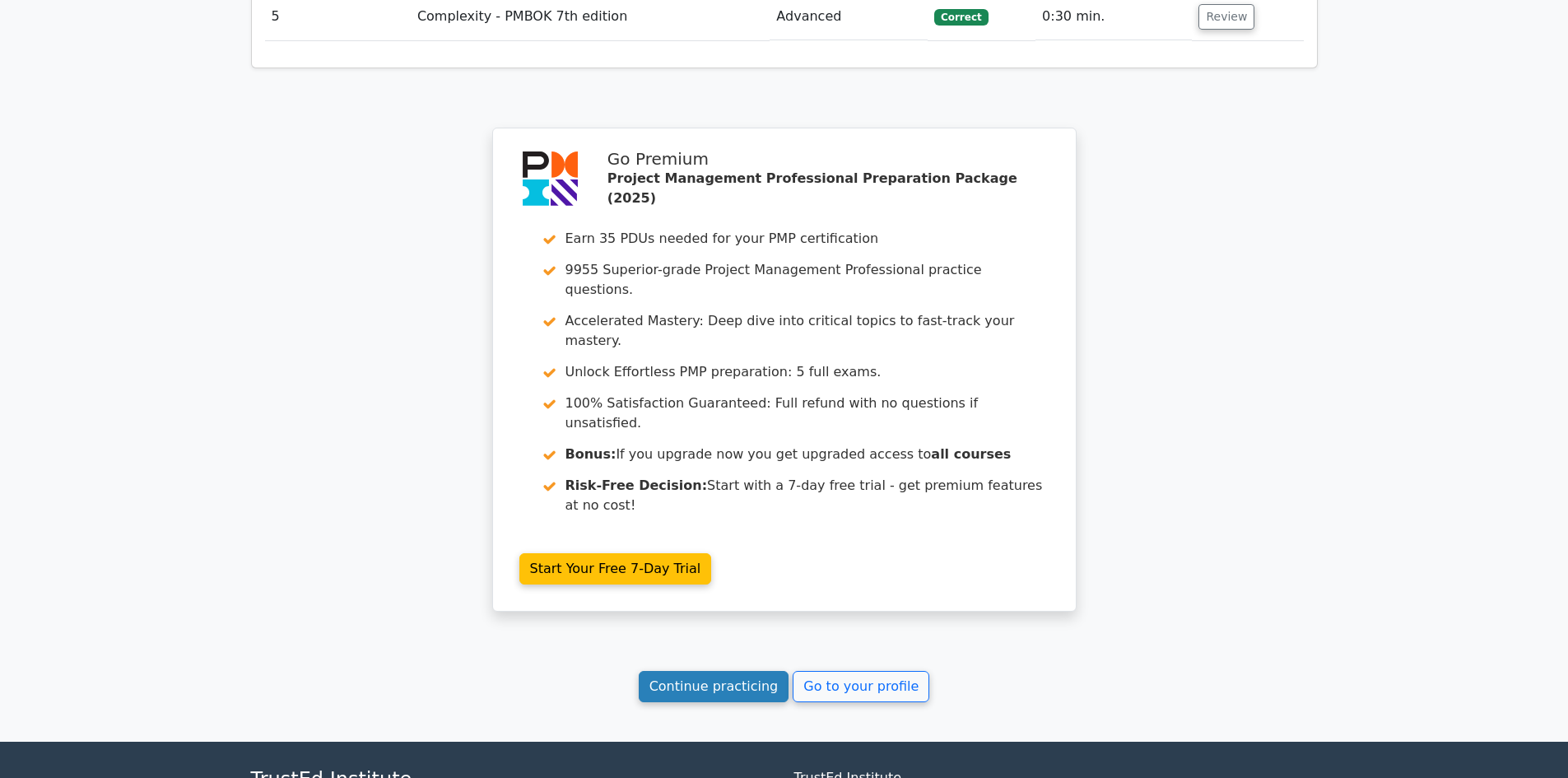
click at [703, 671] on link "Continue practicing" at bounding box center [714, 687] width 151 height 31
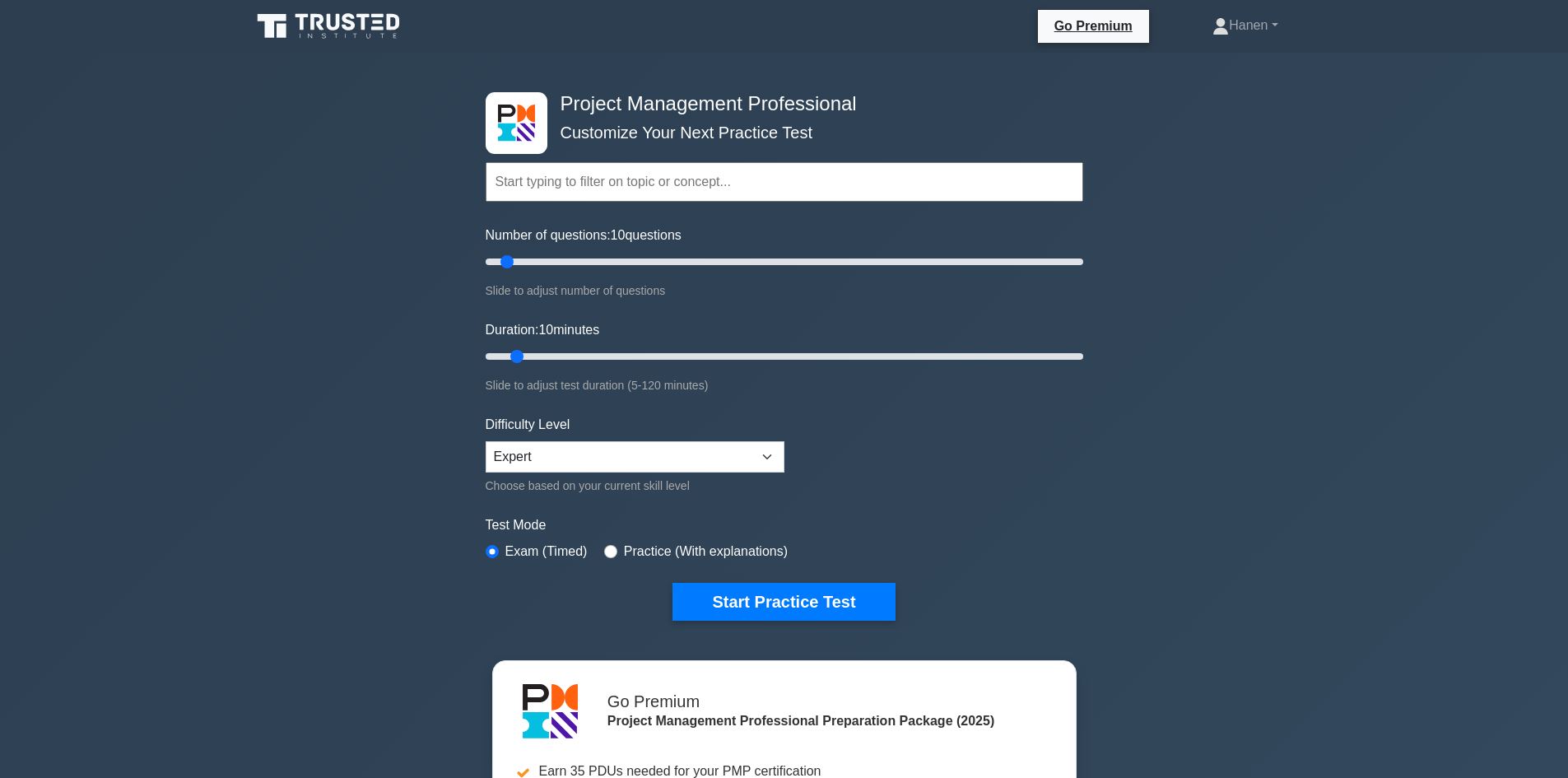
click at [599, 200] on input "text" at bounding box center [784, 182] width 598 height 39
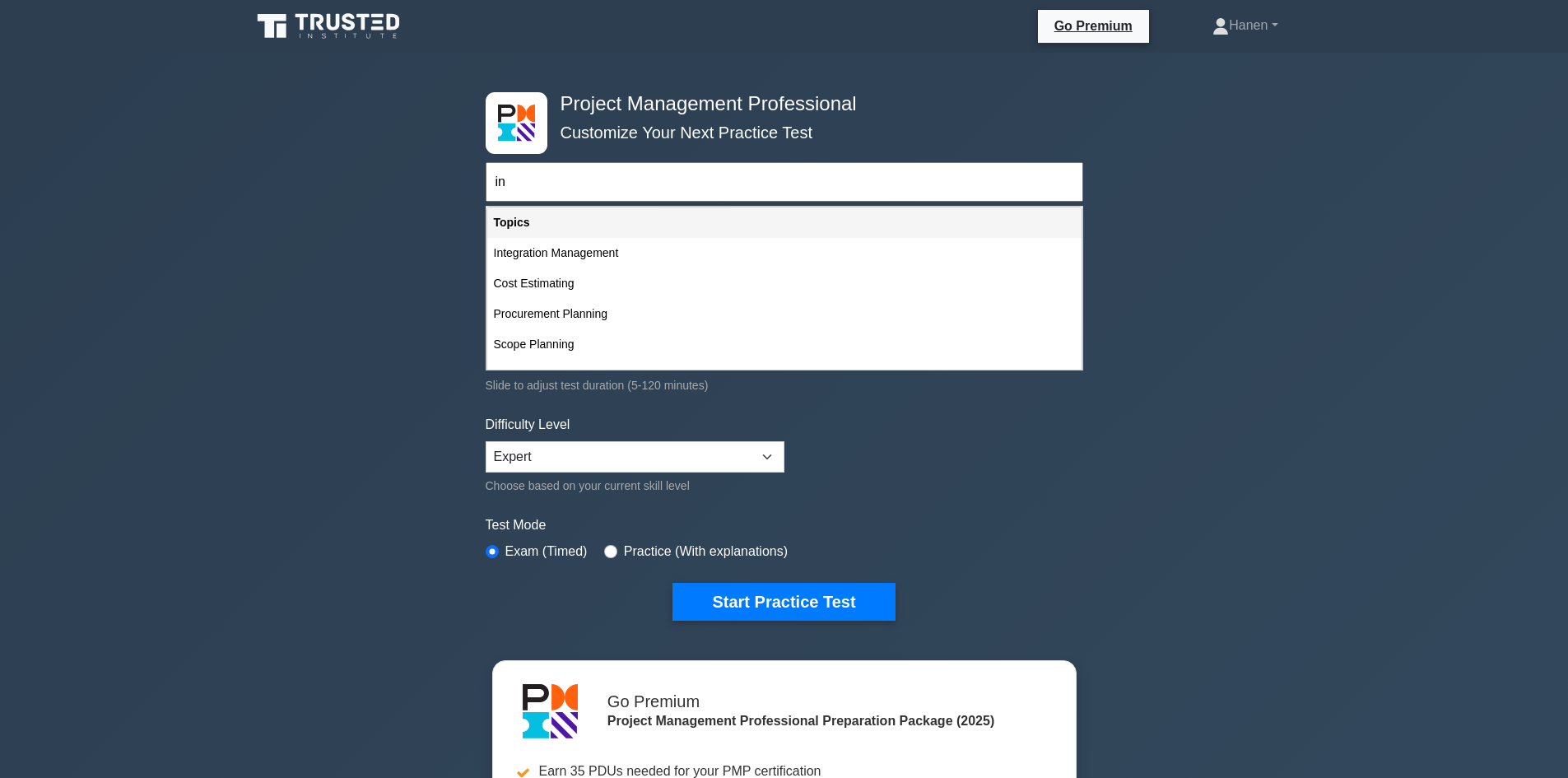
type input "in"
click at [561, 463] on select "Beginner Intermediate Expert" at bounding box center [634, 457] width 298 height 31
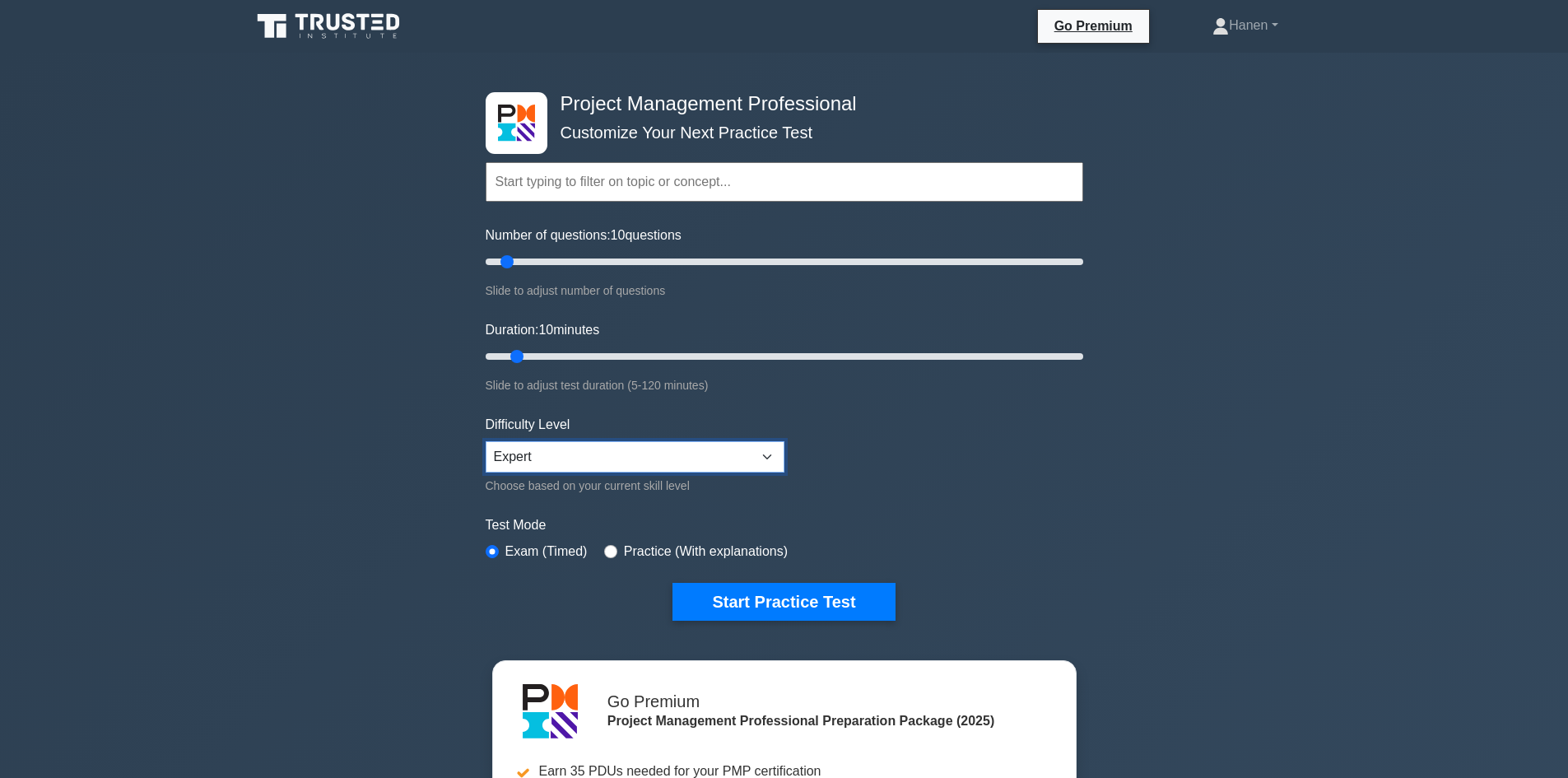
click at [486, 442] on select "Beginner Intermediate Expert" at bounding box center [634, 457] width 298 height 31
click at [577, 191] on input "text" at bounding box center [784, 182] width 598 height 39
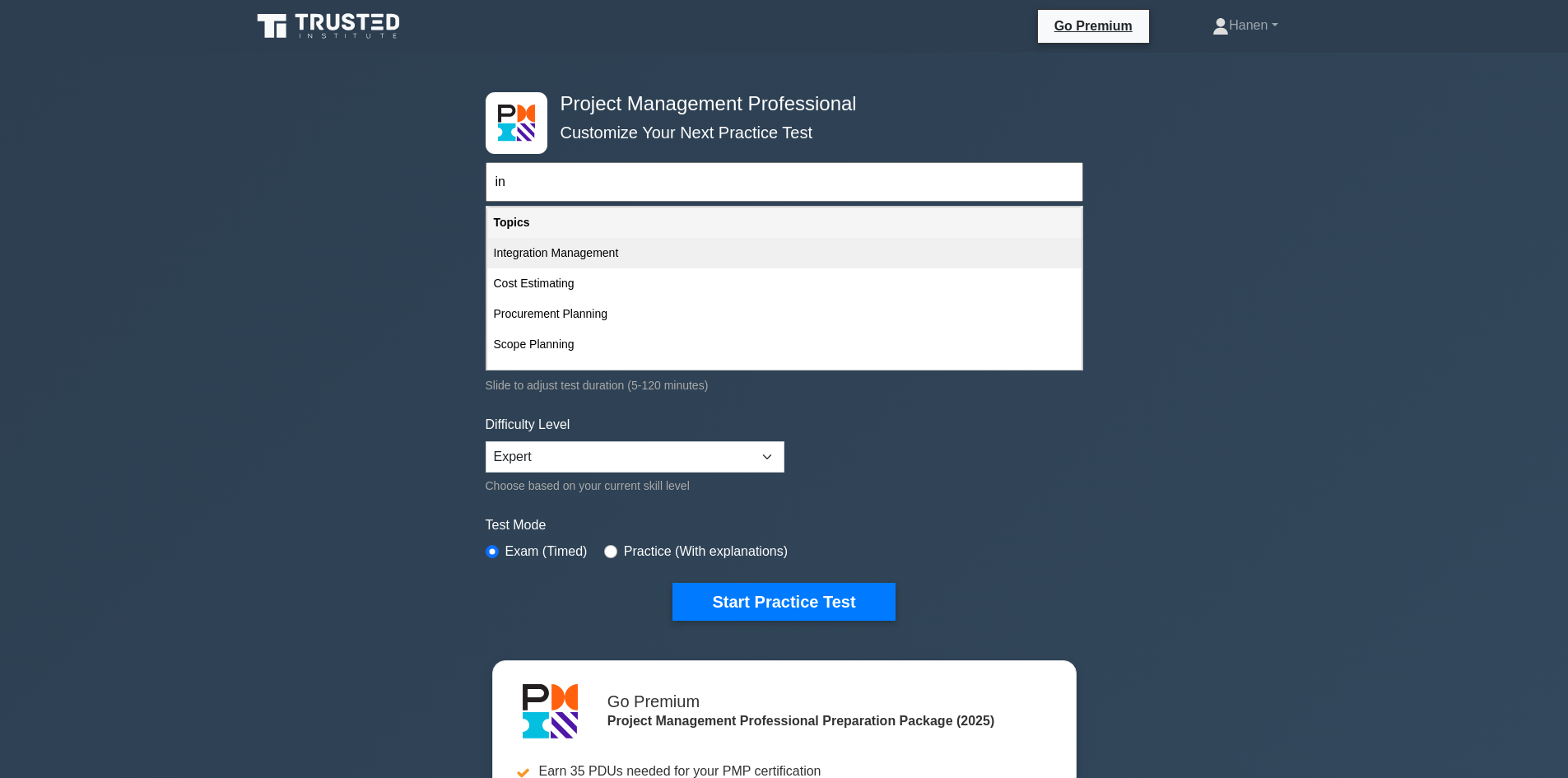
click at [551, 258] on div "Integration Management" at bounding box center [784, 253] width 594 height 30
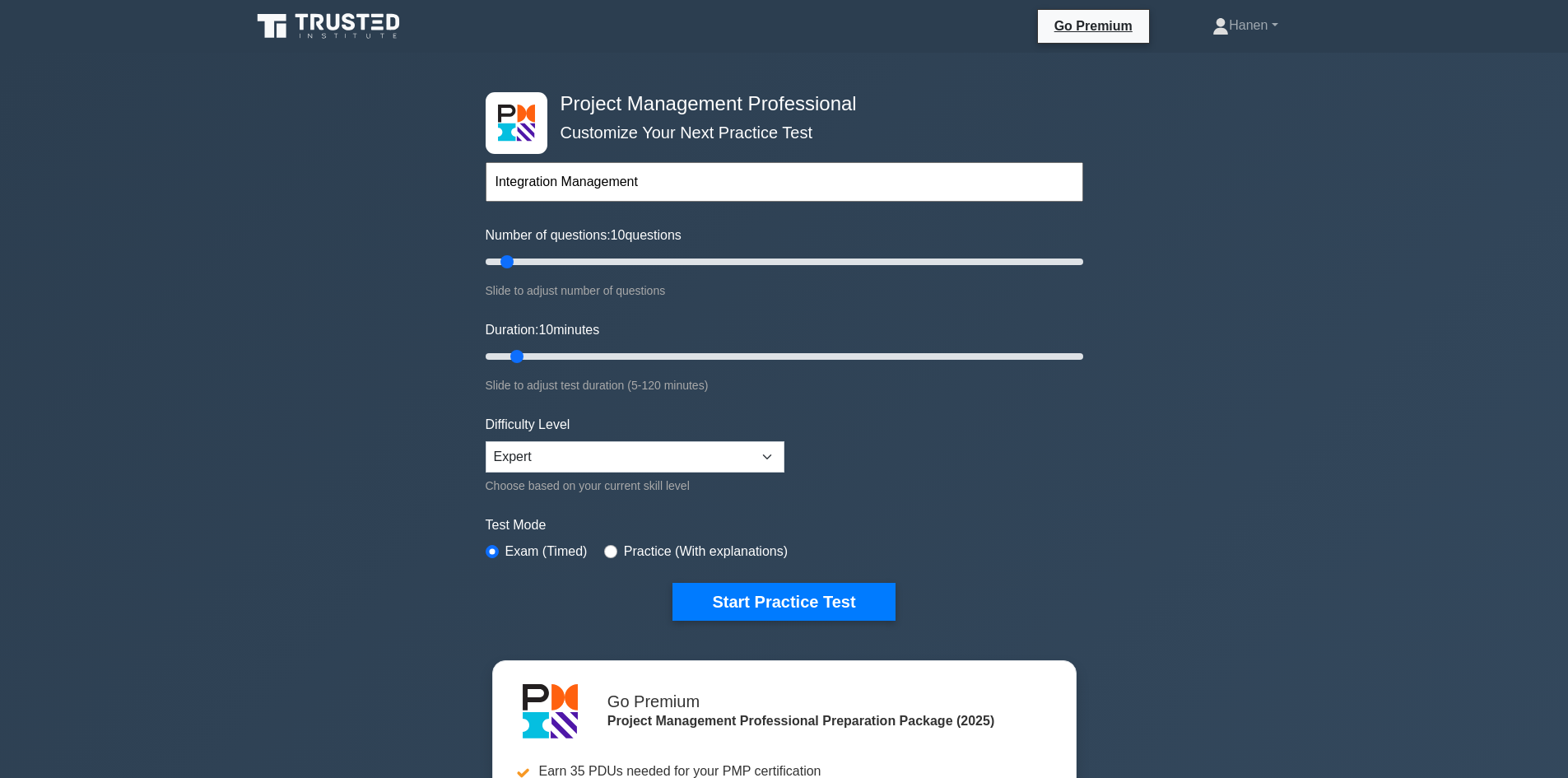
click at [545, 191] on input "Integration Management" at bounding box center [784, 182] width 598 height 39
drag, startPoint x: 651, startPoint y: 193, endPoint x: 561, endPoint y: 187, distance: 90.2
click at [561, 187] on input "Integration Management" at bounding box center [784, 182] width 598 height 39
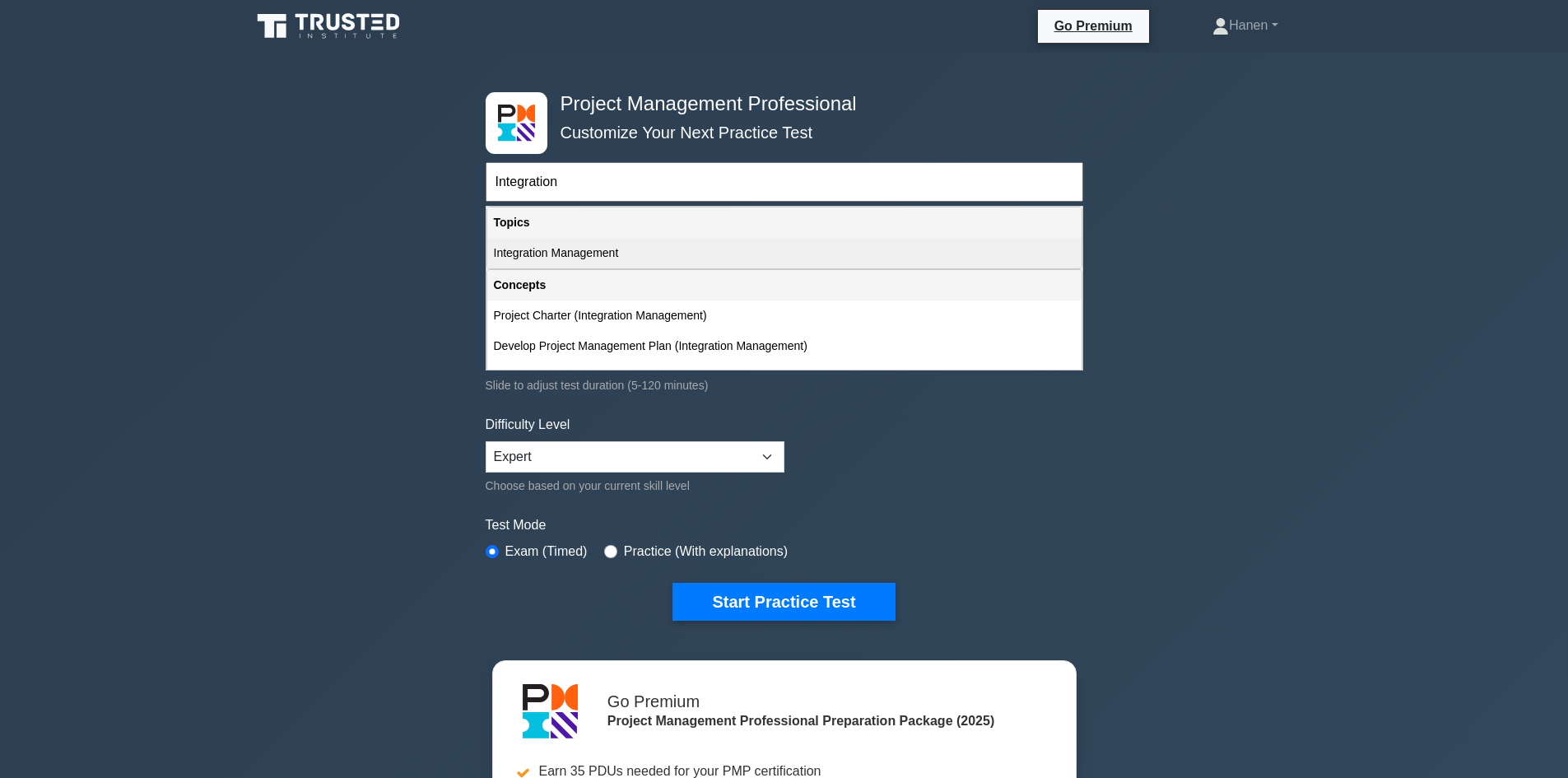
click at [522, 254] on div "Integration Management" at bounding box center [784, 253] width 594 height 30
type input "Integration Management"
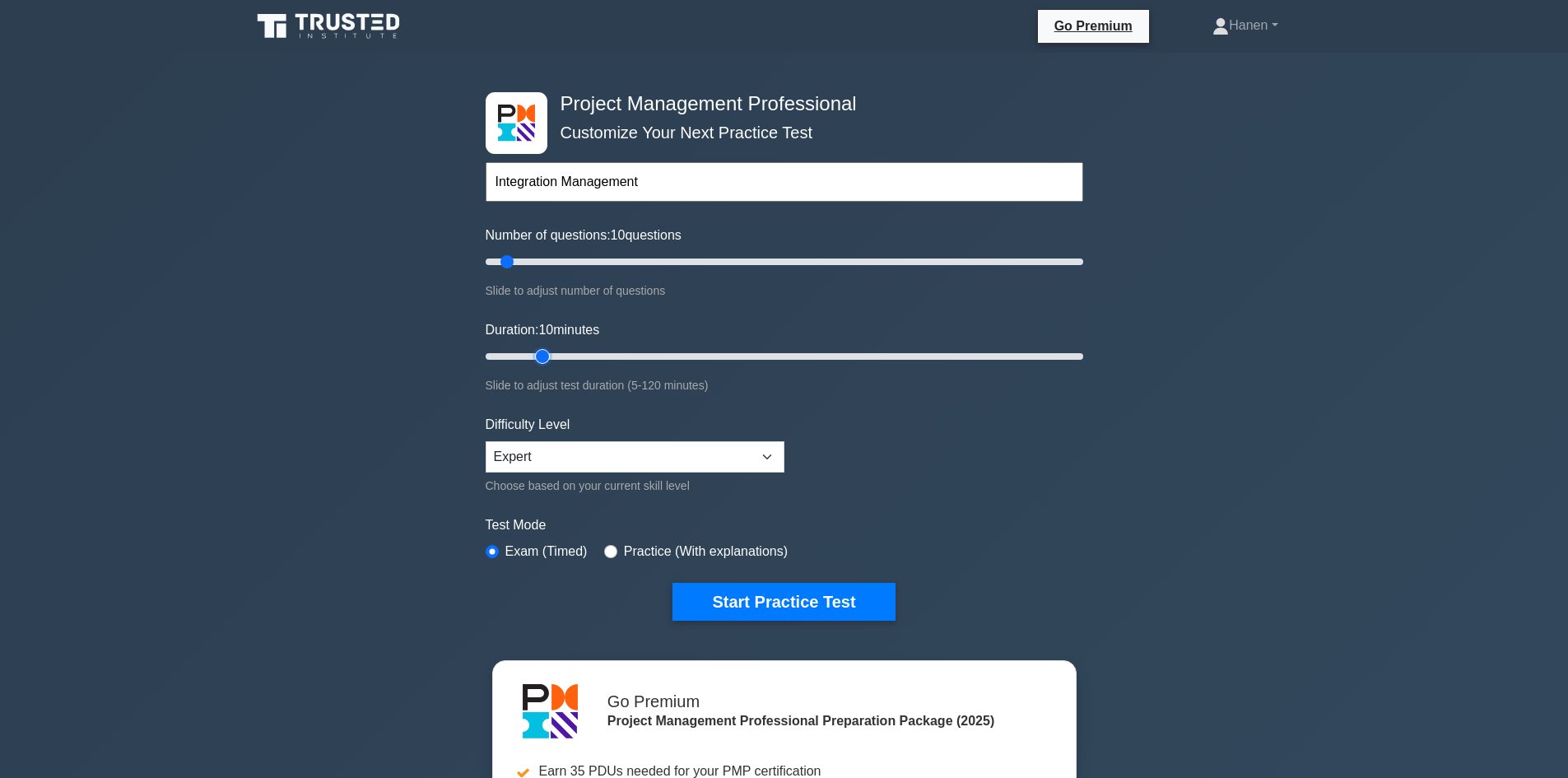
type input "15"
click at [532, 353] on input "Duration: 10 minutes" at bounding box center [784, 356] width 598 height 20
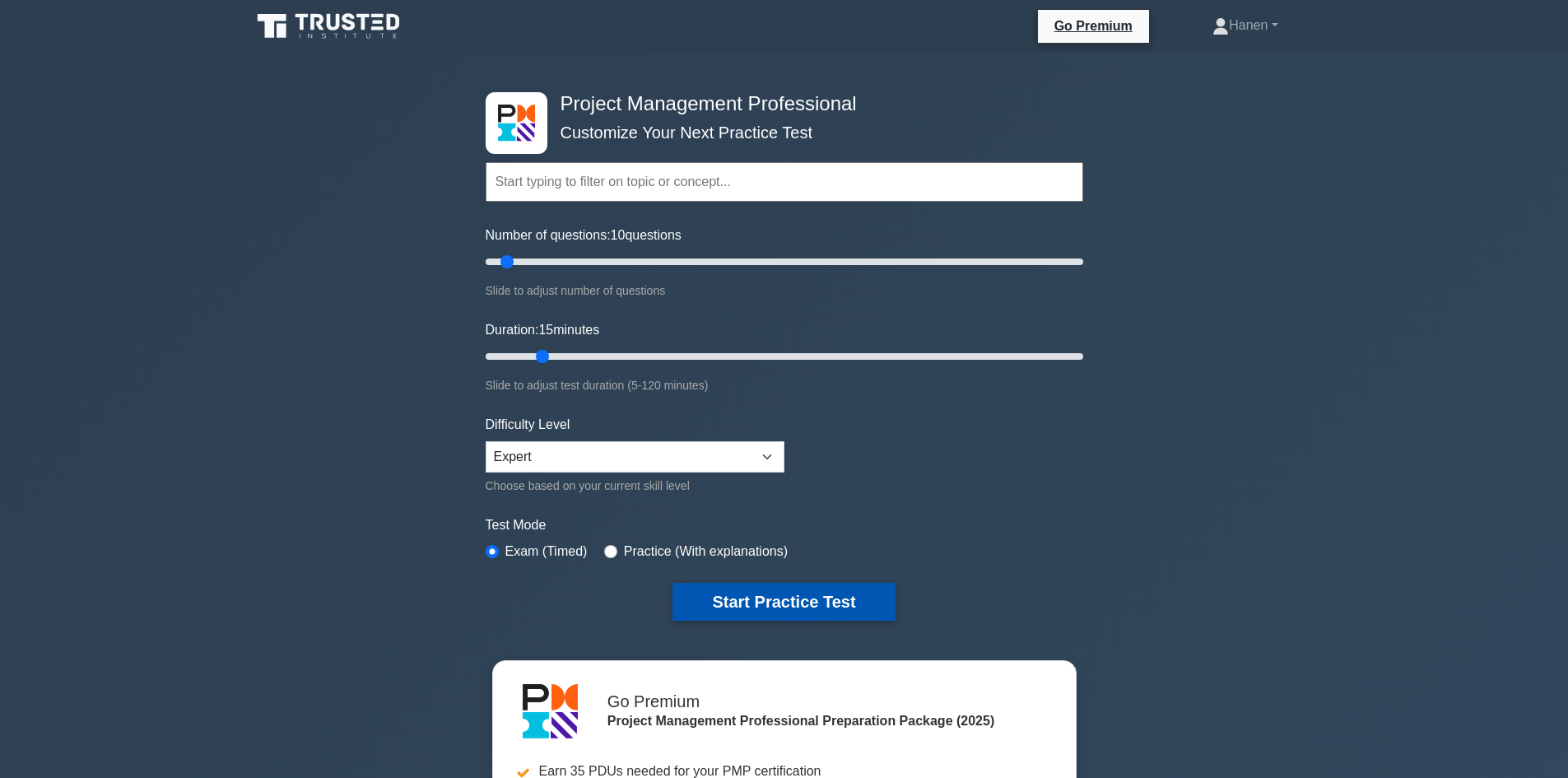
click at [794, 601] on button "Start Practice Test" at bounding box center [783, 602] width 222 height 38
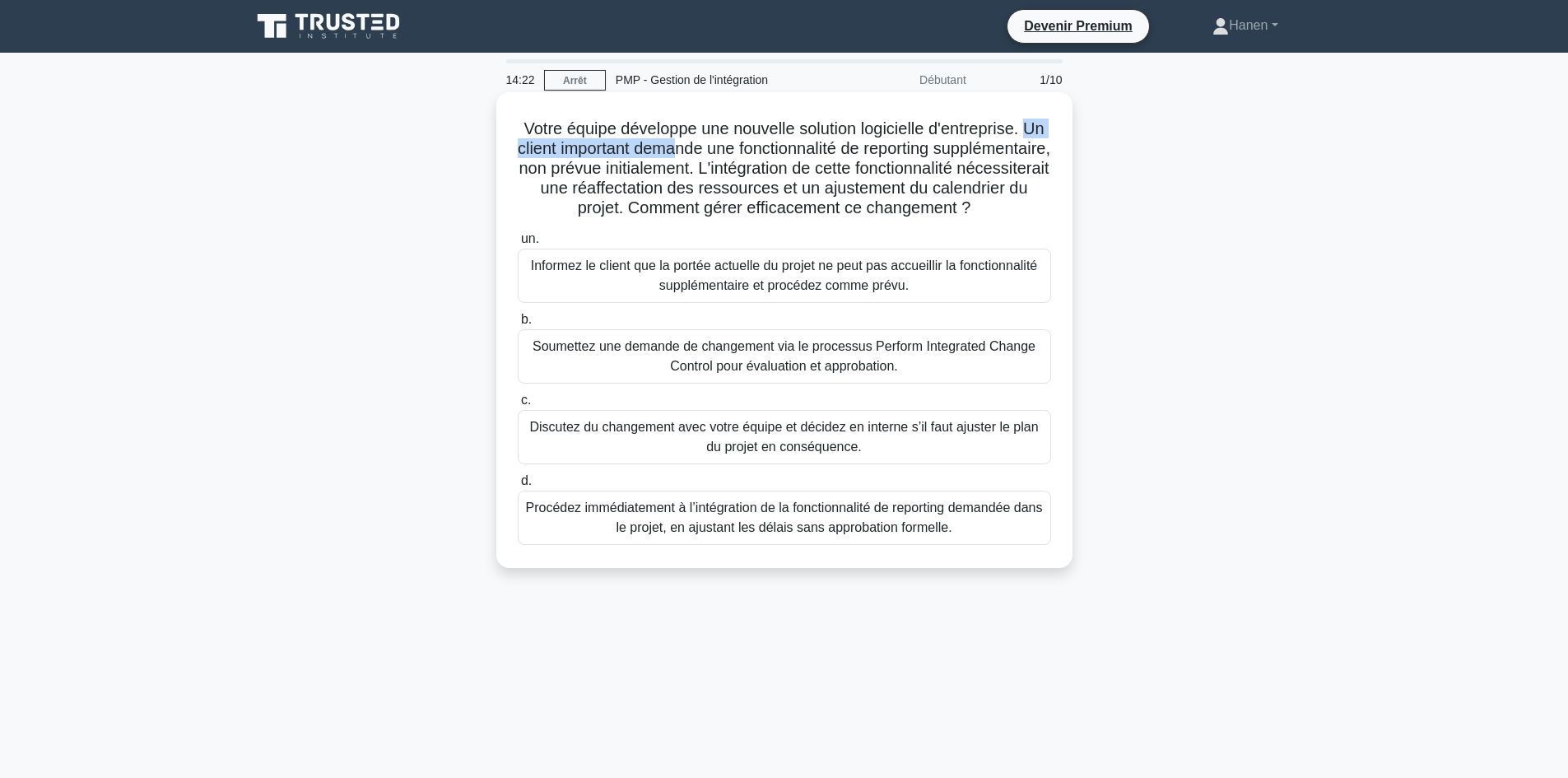
drag, startPoint x: 558, startPoint y: 150, endPoint x: 745, endPoint y: 152, distance: 187.0
click at [745, 152] on font "Votre équipe développe une nouvelle solution logicielle d'entreprise. Un client…" at bounding box center [784, 168] width 532 height 97
drag, startPoint x: 558, startPoint y: 171, endPoint x: 831, endPoint y: 227, distance: 278.7
click at [831, 219] on h5 "Votre équipe développe une nouvelle solution logicielle d'entreprise. Un client…" at bounding box center [784, 168] width 537 height 100
click at [939, 377] on font "Soumettez une demande de changement via le processus Perform Integrated Change …" at bounding box center [784, 356] width 519 height 39
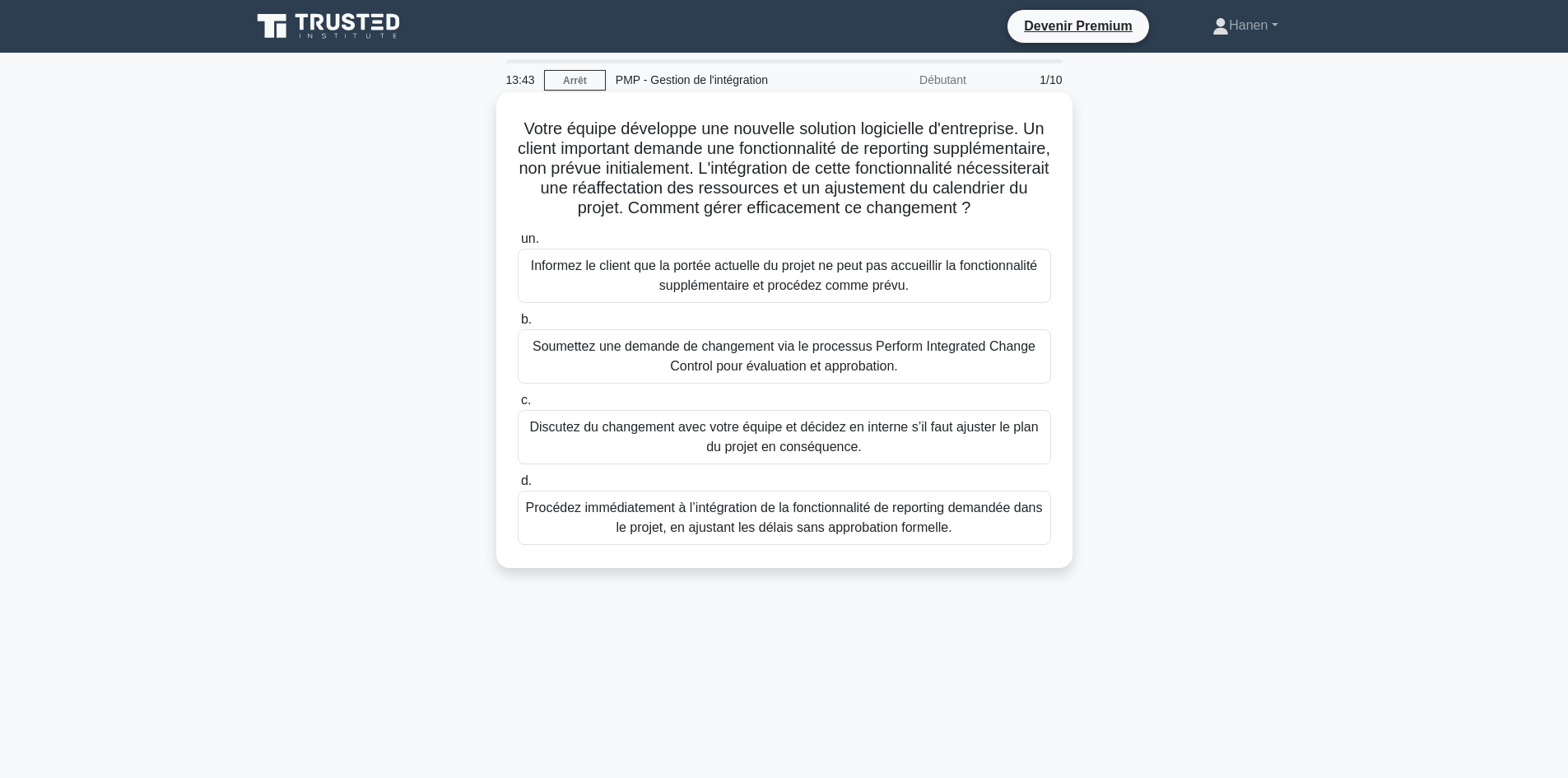
click at [518, 325] on input "b. Soumettez une demande de changement via le processus Perform Integrated Chan…" at bounding box center [518, 320] width 0 height 11
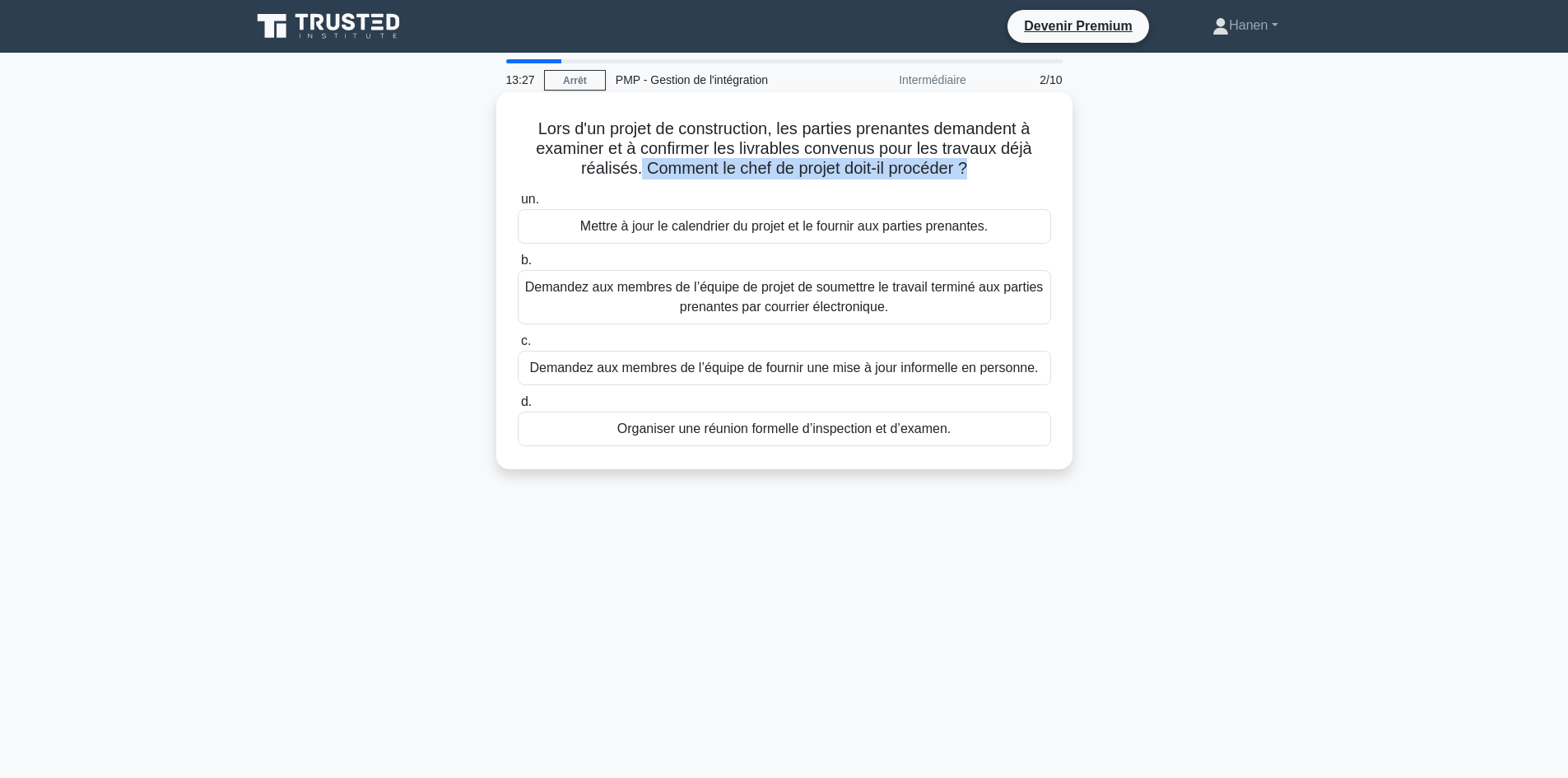
drag, startPoint x: 632, startPoint y: 167, endPoint x: 968, endPoint y: 163, distance: 336.0
click at [968, 163] on font "Lors d'un projet de construction, les parties prenantes demandent à examiner et…" at bounding box center [784, 148] width 497 height 58
click at [839, 434] on font "Organiser une réunion formelle d’inspection et d’examen." at bounding box center [784, 428] width 334 height 14
click at [518, 408] on input "d. Organiser une réunion formelle d’inspection et d’examen." at bounding box center [518, 402] width 0 height 11
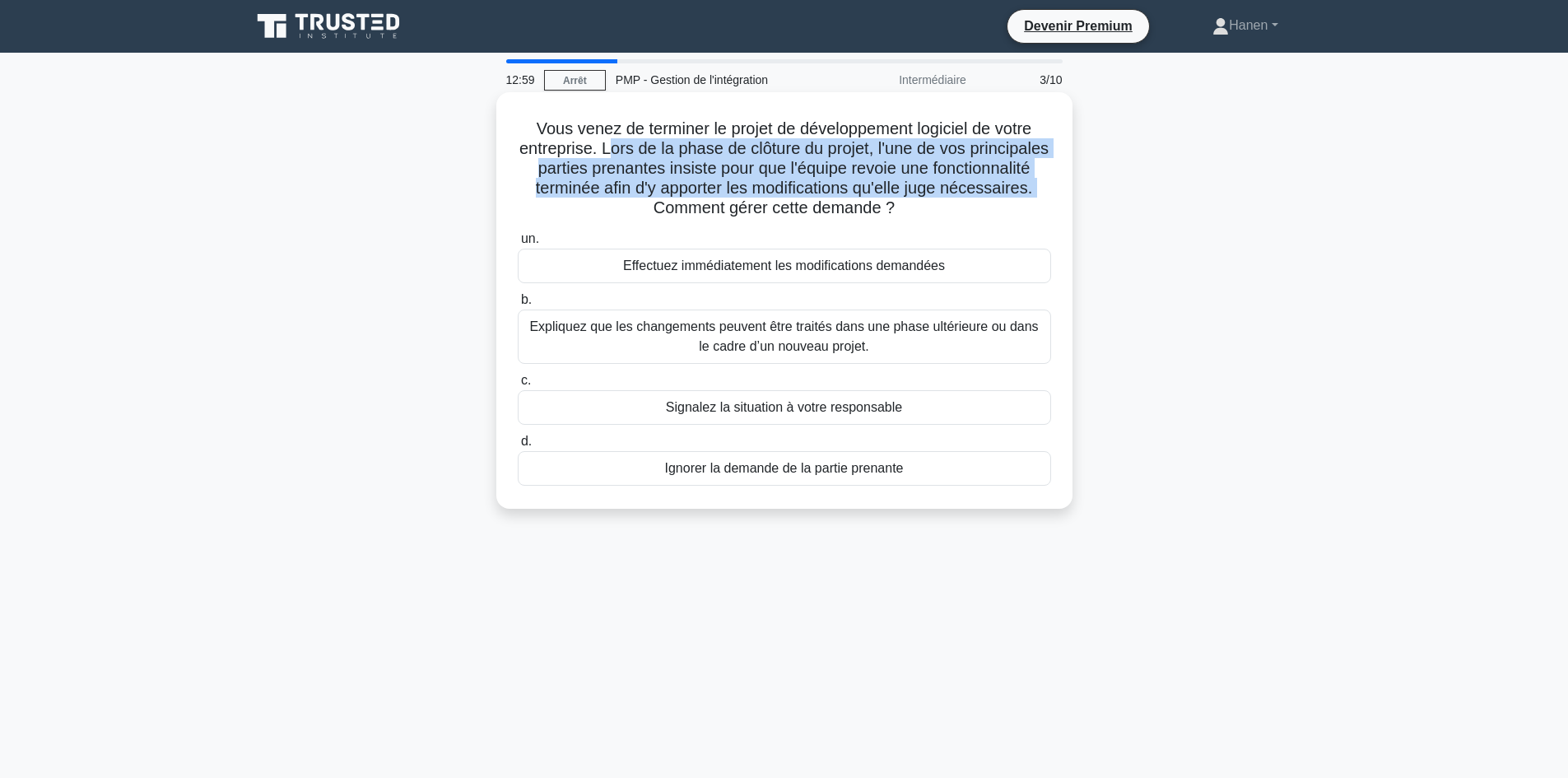
drag, startPoint x: 650, startPoint y: 149, endPoint x: 693, endPoint y: 207, distance: 72.2
click at [693, 207] on font "Vous venez de terminer le projet de développement logiciel de votre entreprise.…" at bounding box center [784, 168] width 529 height 97
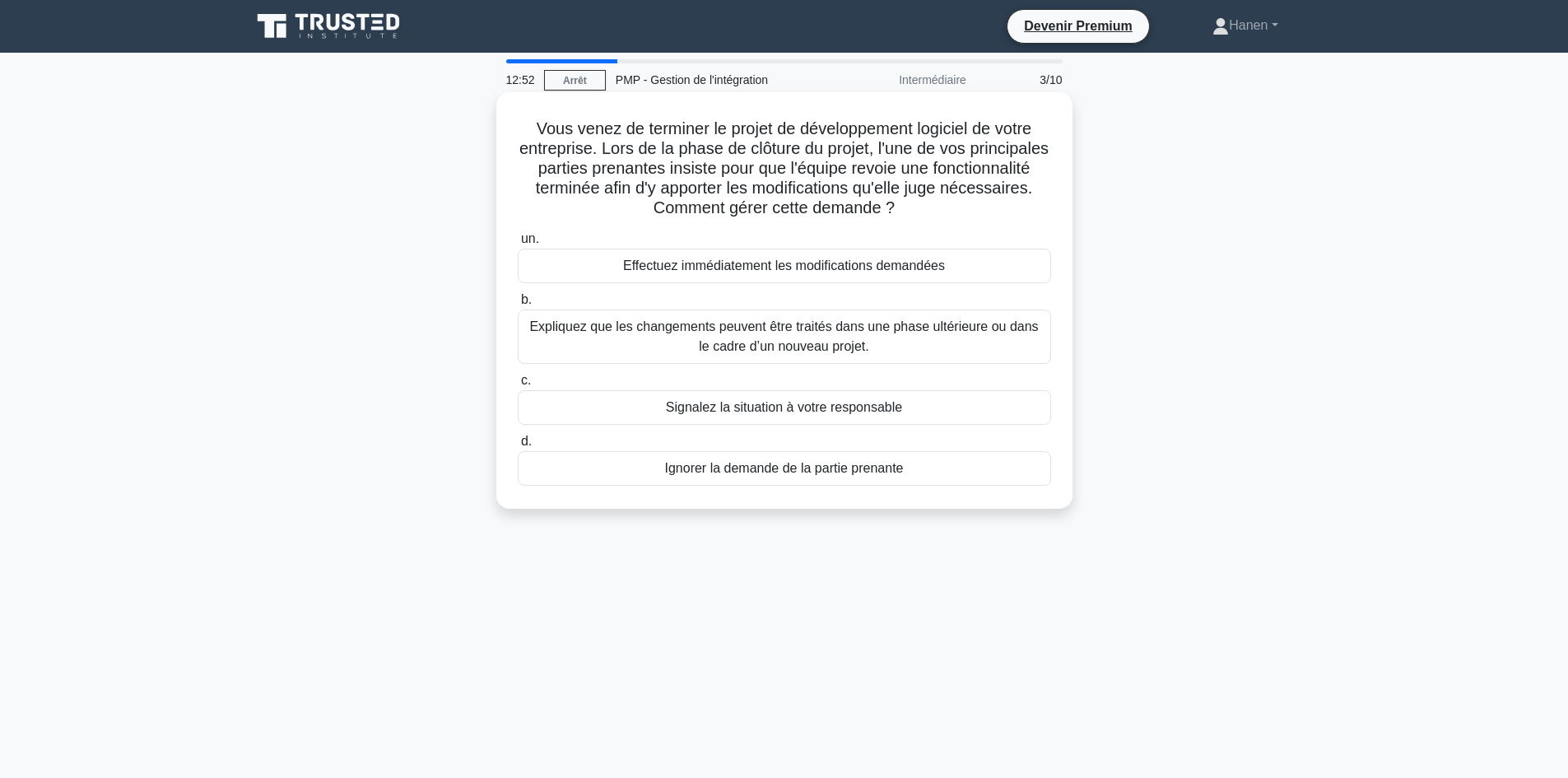
click at [950, 352] on font "Expliquez que les changements peuvent être traités dans une phase ultérieure ou…" at bounding box center [784, 336] width 519 height 39
click at [518, 306] on input "b. Expliquez que les changements peuvent être traités dans une phase ultérieure…" at bounding box center [518, 300] width 0 height 11
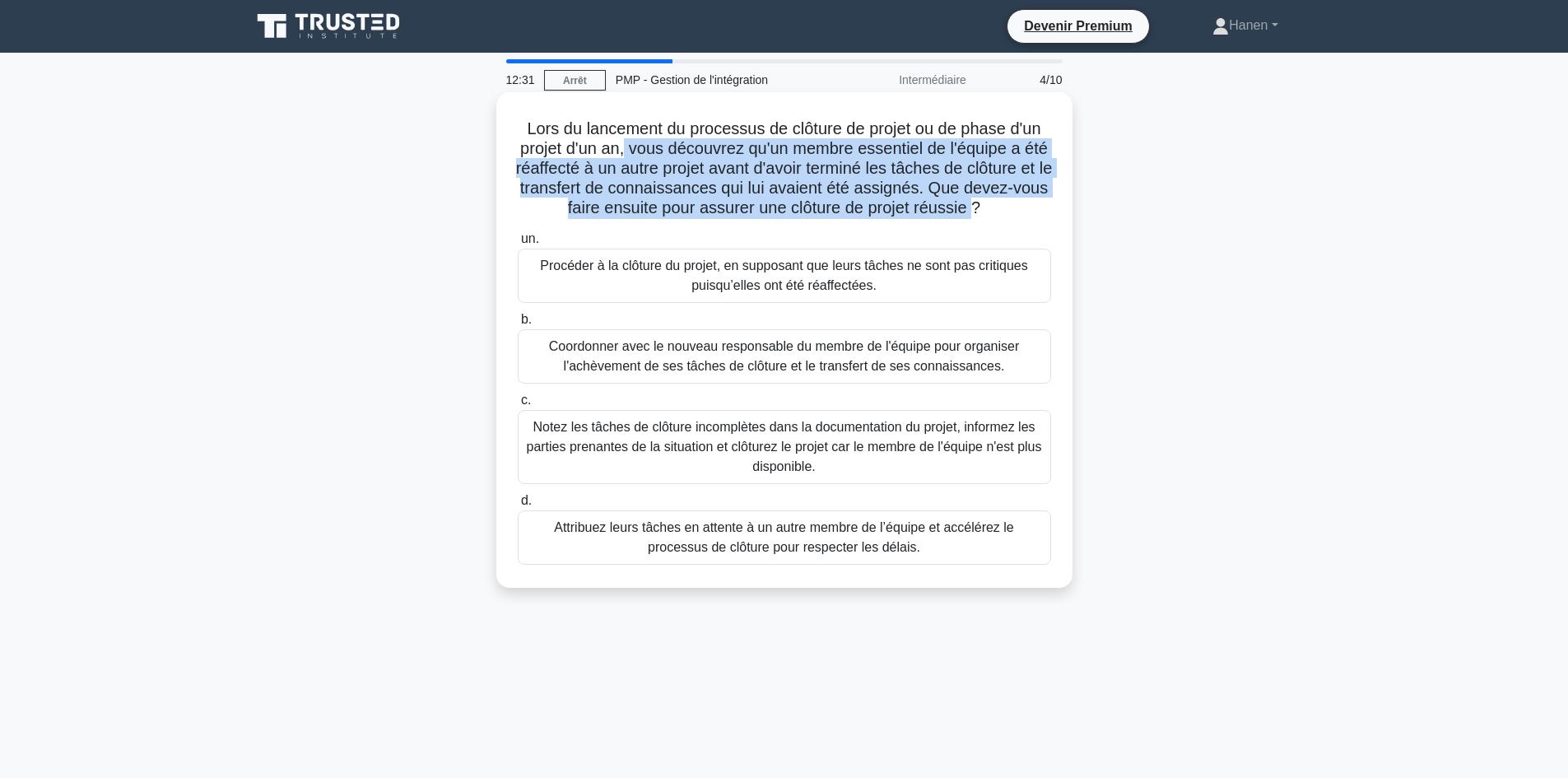
drag, startPoint x: 637, startPoint y: 152, endPoint x: 1022, endPoint y: 210, distance: 389.3
click at [1022, 210] on font "Lors du lancement du processus de clôture de projet ou de phase d'un projet d'u…" at bounding box center [784, 168] width 537 height 97
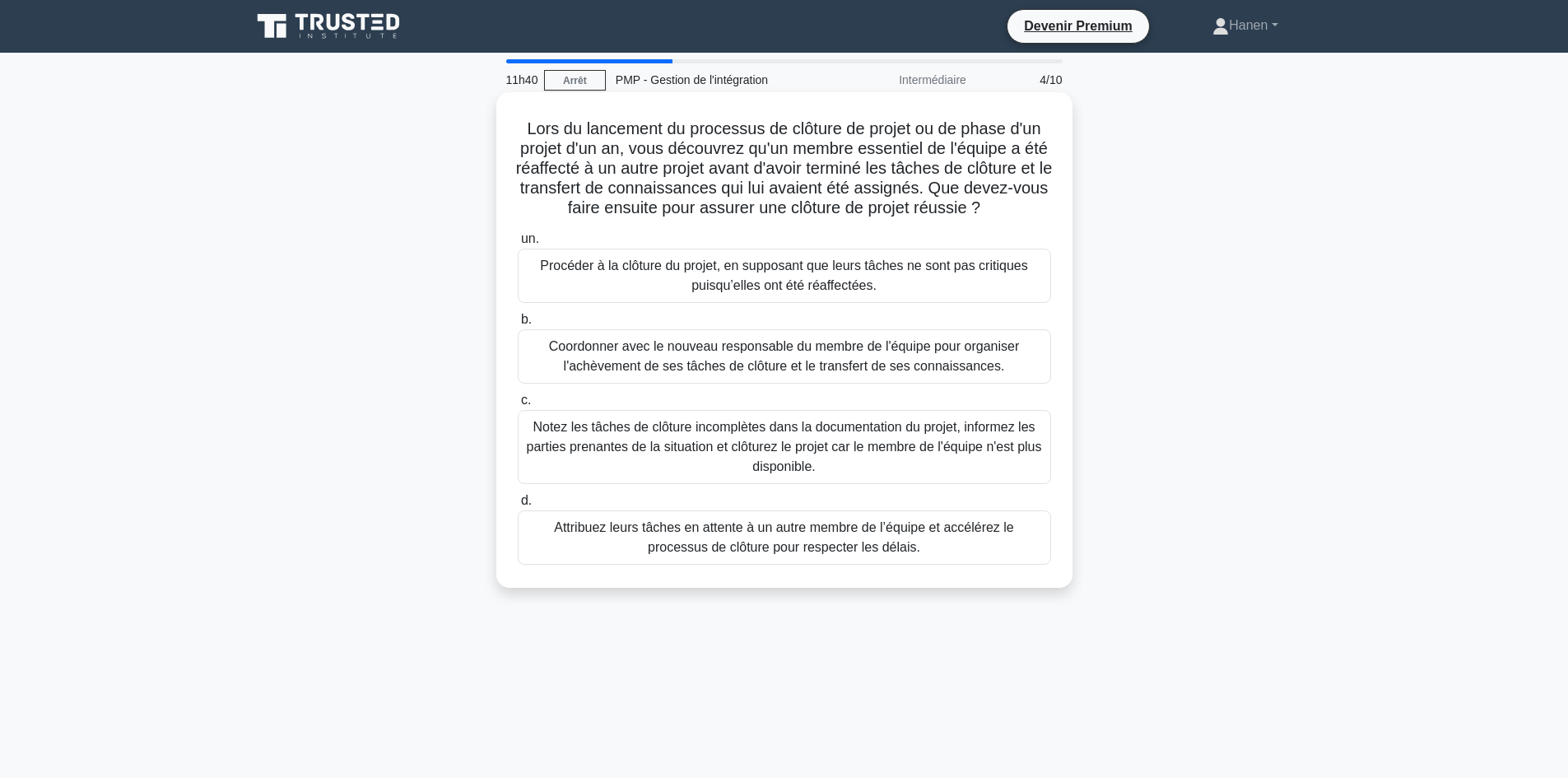
click at [630, 547] on font "Attribuez leurs tâches en attente à un autre membre de l’équipe et accélérez le…" at bounding box center [784, 537] width 519 height 39
click at [518, 506] on input "d. Attribuez leurs tâches en attente à un autre membre de l’équipe et accélérez…" at bounding box center [518, 502] width 0 height 11
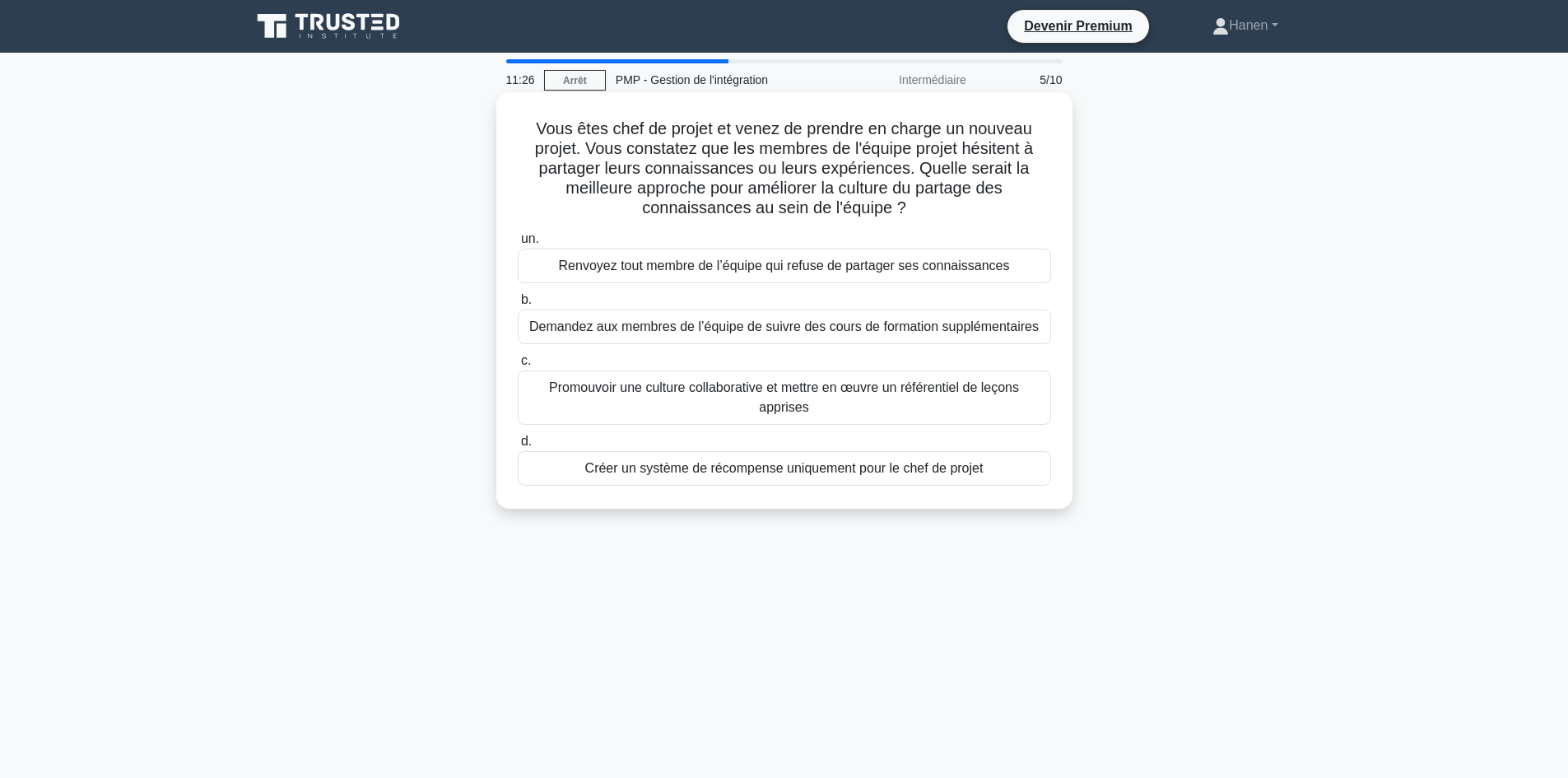
drag, startPoint x: 589, startPoint y: 143, endPoint x: 913, endPoint y: 216, distance: 332.1
click at [913, 216] on h5 "Vous êtes chef de projet et venez de prendre en charge un nouveau projet. Vous …" at bounding box center [784, 168] width 537 height 100
drag, startPoint x: 583, startPoint y: 150, endPoint x: 926, endPoint y: 220, distance: 350.1
click at [926, 220] on div "Vous êtes chef de projet et venez de prendre en charge un nouveau projet. Vous …" at bounding box center [784, 300] width 563 height 403
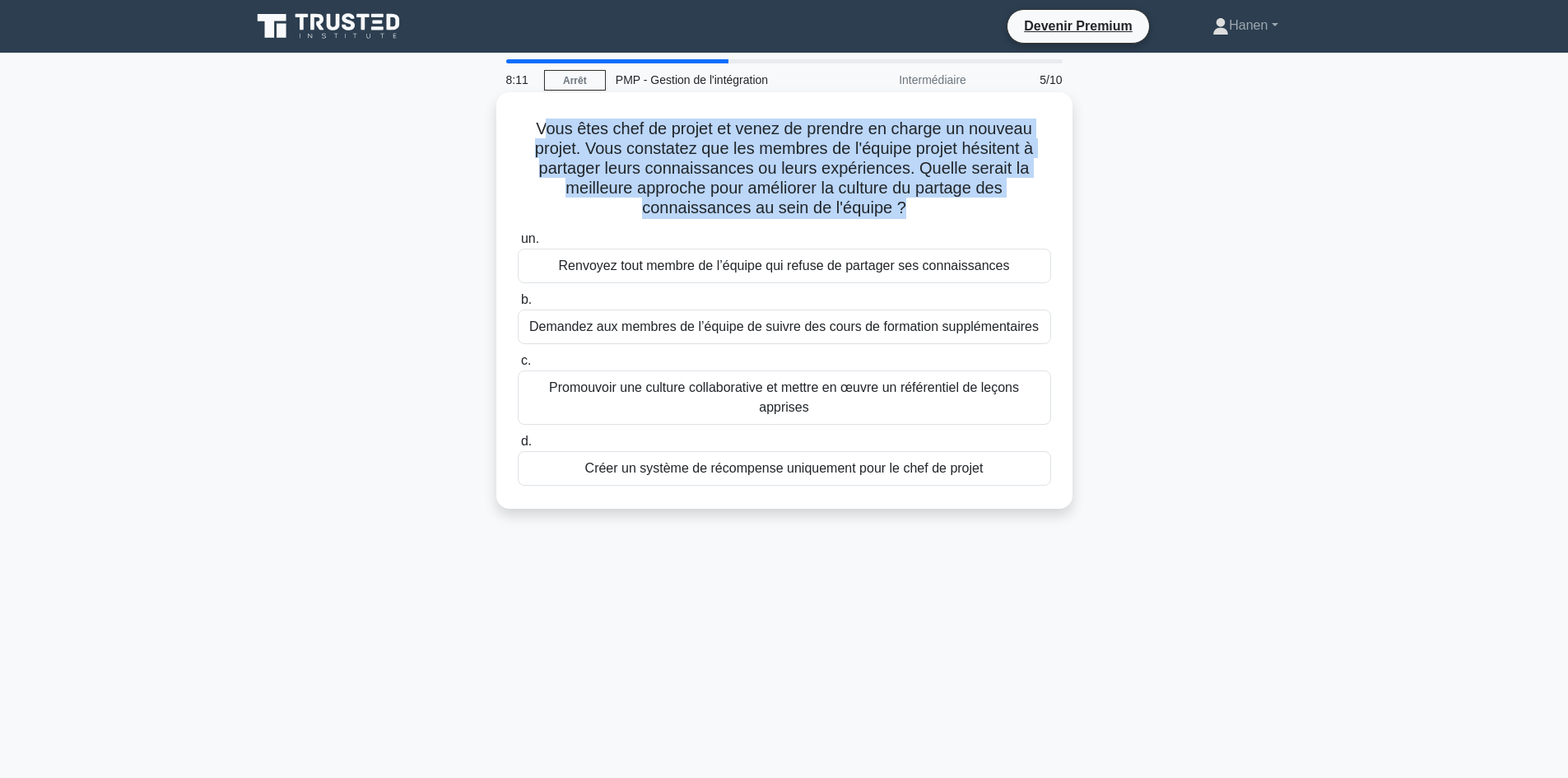
drag, startPoint x: 537, startPoint y: 126, endPoint x: 904, endPoint y: 214, distance: 377.4
click at [904, 214] on font "Vous êtes chef de projet et venez de prendre en charge un nouveau projet. Vous …" at bounding box center [784, 168] width 498 height 97
drag, startPoint x: 532, startPoint y: 128, endPoint x: 913, endPoint y: 219, distance: 391.7
click at [913, 219] on h5 "Vous êtes chef de projet et venez de prendre en charge un nouveau projet. Vous …" at bounding box center [784, 168] width 537 height 100
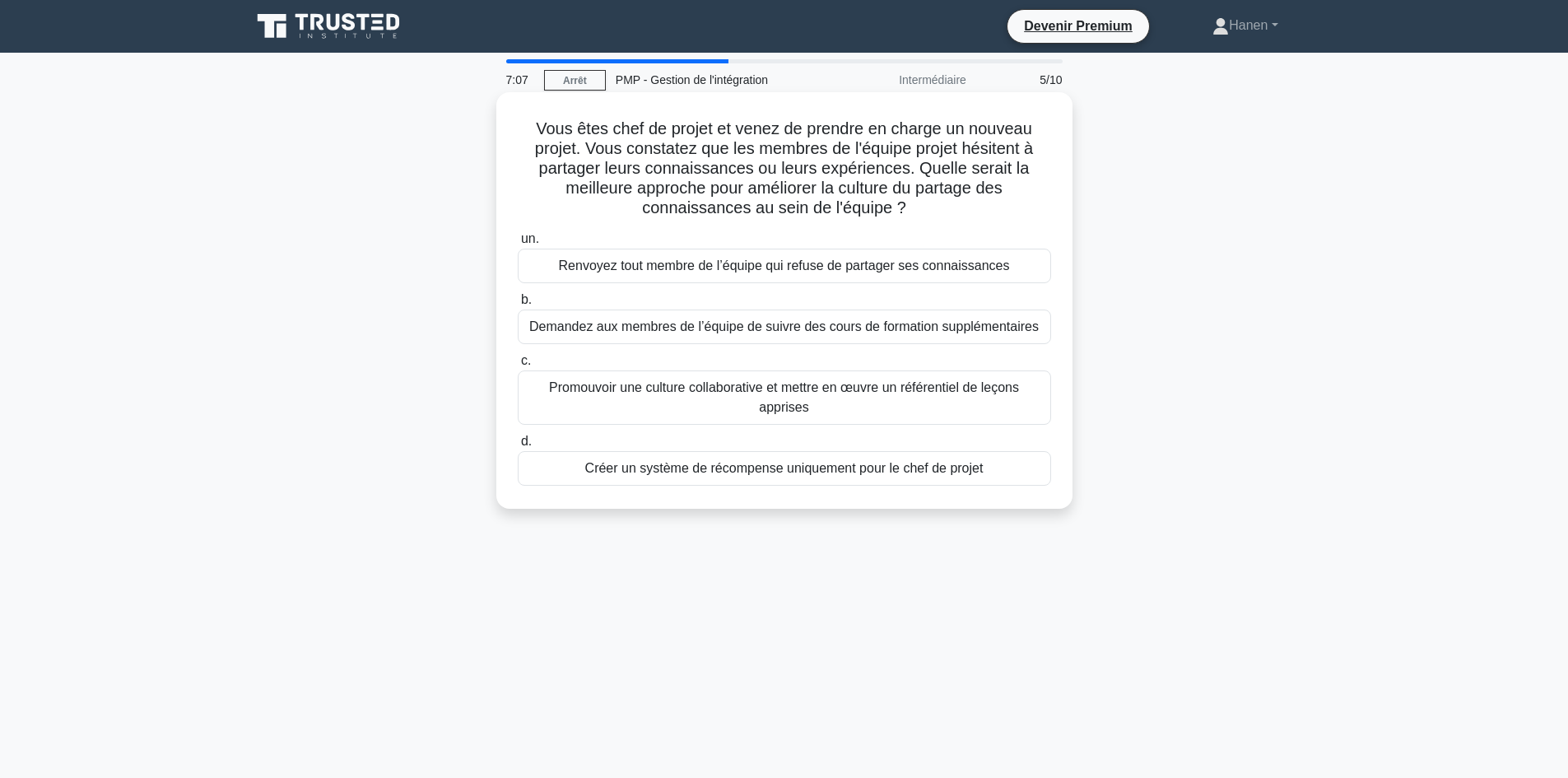
click at [842, 407] on font "Promouvoir une culture collaborative et mettre en œuvre un référentiel de leçon…" at bounding box center [784, 398] width 519 height 39
click at [518, 366] on input "c. Promouvoir une culture collaborative et mettre en œuvre un référentiel de le…" at bounding box center [518, 361] width 0 height 11
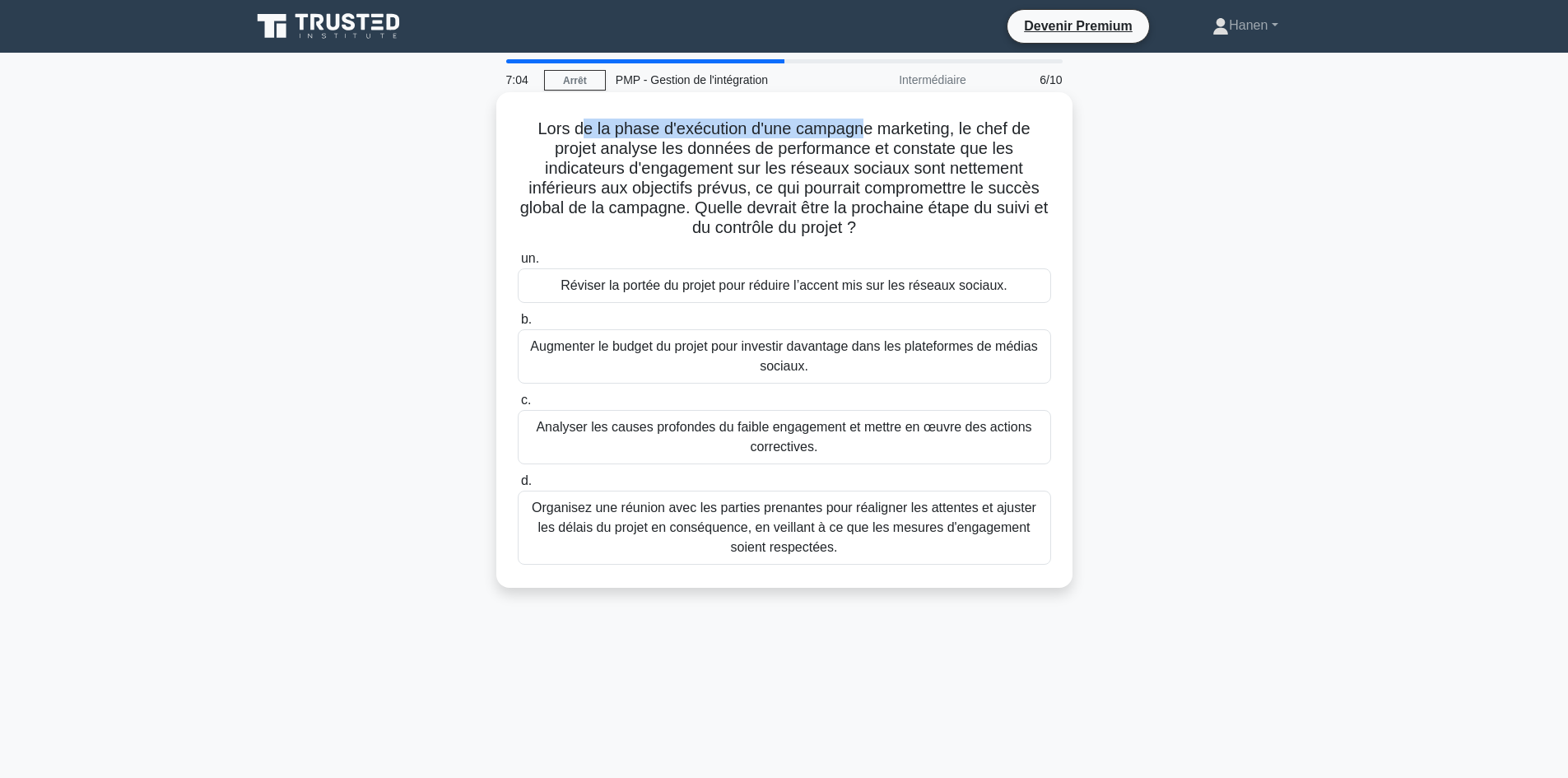
drag, startPoint x: 578, startPoint y: 131, endPoint x: 866, endPoint y: 140, distance: 288.1
click at [866, 140] on font "Lors de la phase d'exécution d'une campagne marketing, le chef de projet analys…" at bounding box center [785, 177] width 529 height 117
drag, startPoint x: 750, startPoint y: 190, endPoint x: 905, endPoint y: 226, distance: 159.1
click at [905, 226] on h5 "Lors de la phase d'exécution d'une campagne marketing, le chef de projet analys…" at bounding box center [784, 178] width 537 height 120
click at [721, 449] on font "Analyser les causes profondes du faible engagement et mettre en œuvre des actio…" at bounding box center [784, 437] width 519 height 39
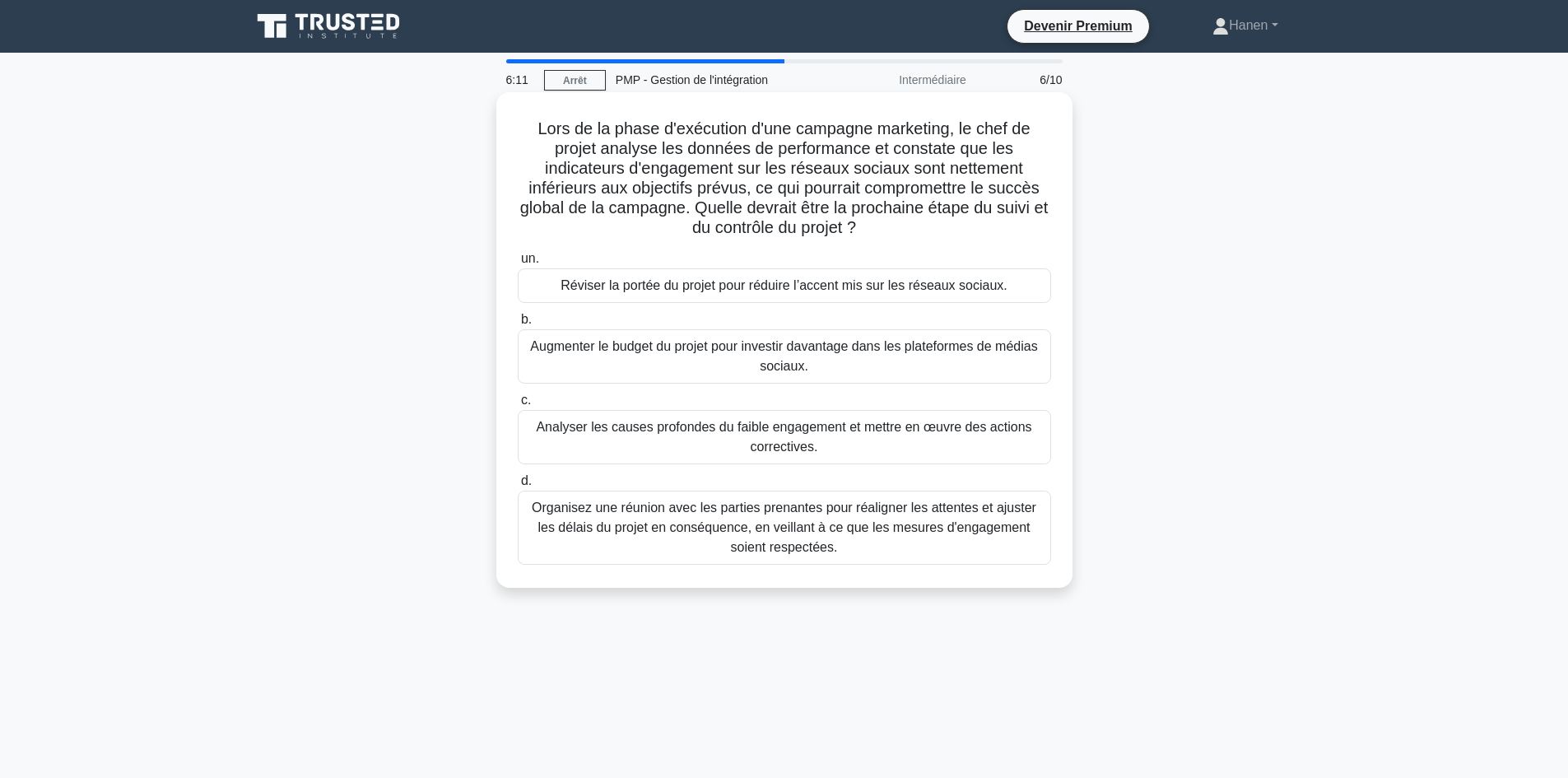
click at [518, 406] on input "c. Analyser les causes profondes du faible engagement et mettre en œuvre des ac…" at bounding box center [518, 400] width 0 height 11
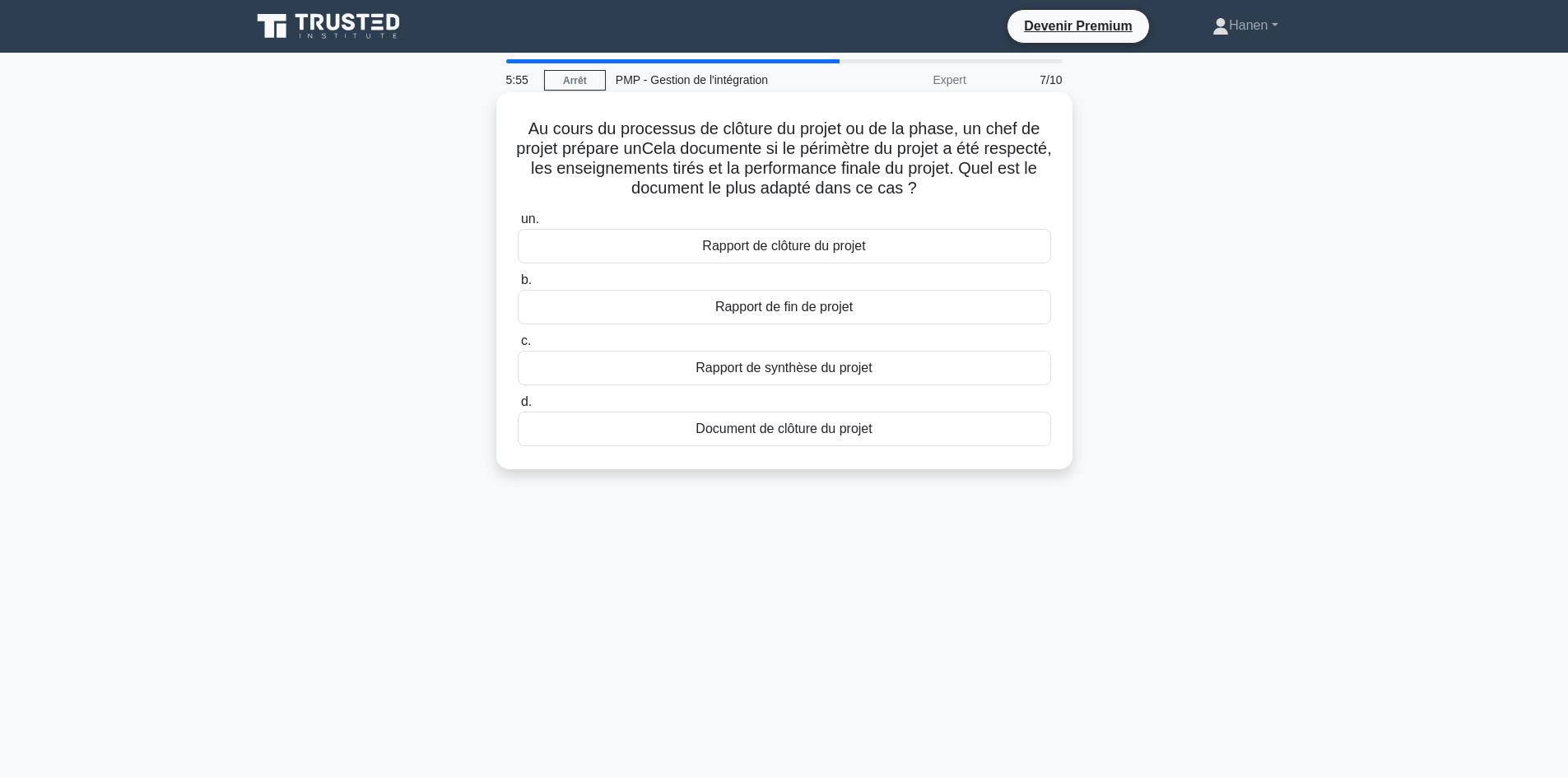
drag, startPoint x: 598, startPoint y: 195, endPoint x: 978, endPoint y: 191, distance: 380.0
click at [978, 191] on blank "Cela documente si le périmètre du projet a été respecté, les enseignements tiré…" at bounding box center [791, 168] width 521 height 58
click at [807, 253] on div "Project closure report" at bounding box center [784, 246] width 533 height 35
click at [518, 225] on input "a. Project closure report" at bounding box center [518, 220] width 0 height 11
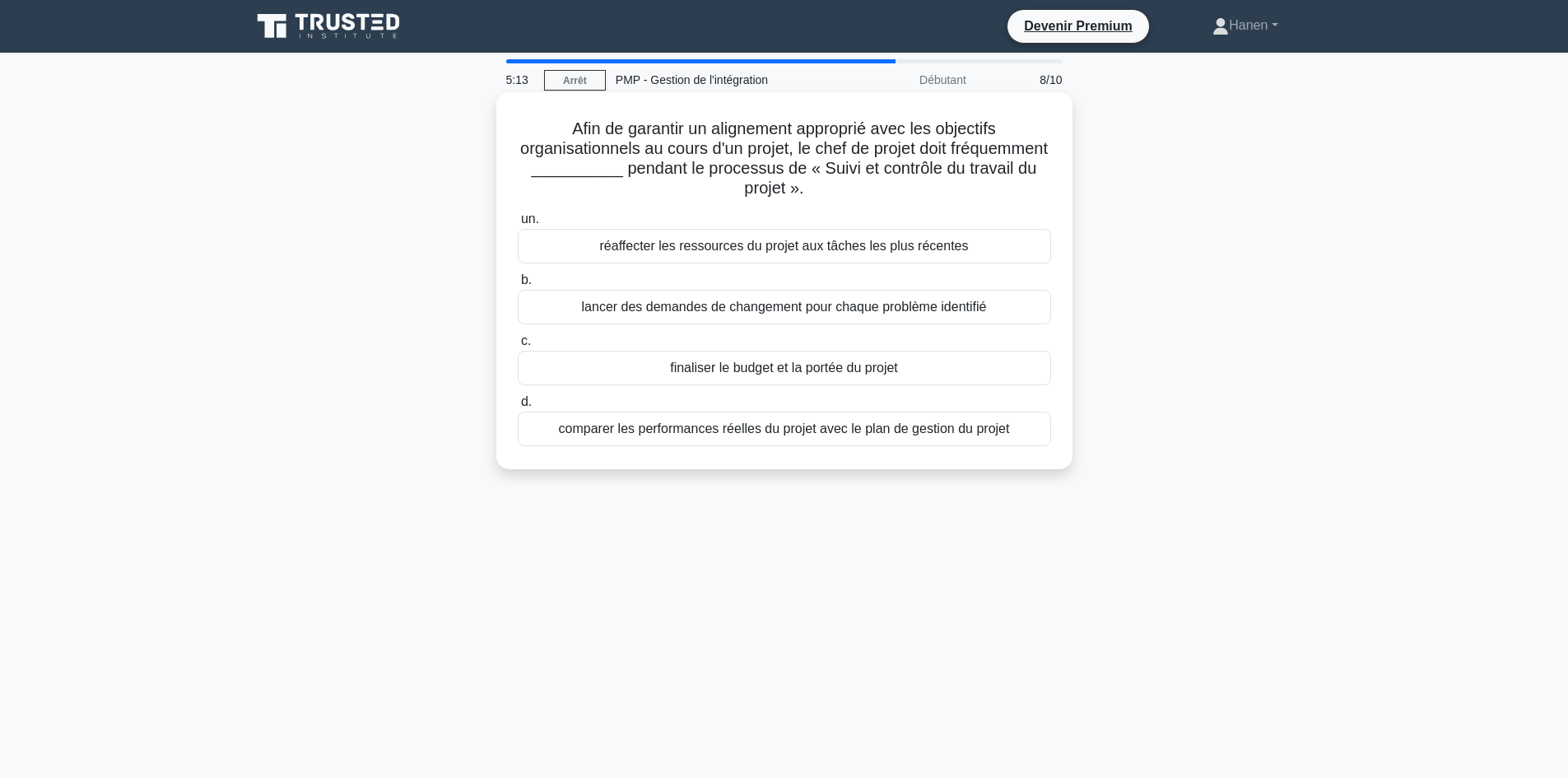
drag, startPoint x: 806, startPoint y: 430, endPoint x: 687, endPoint y: 437, distance: 119.2
click at [792, 435] on font "comparer les performances réelles du projet avec le plan de gestion du projet" at bounding box center [784, 428] width 451 height 14
click at [597, 435] on font "comparer les performances réelles du projet avec le plan de gestion du projet" at bounding box center [784, 428] width 451 height 14
click at [518, 408] on input "d. comparer les performances réelles du projet avec le plan de gestion du projet" at bounding box center [518, 402] width 0 height 11
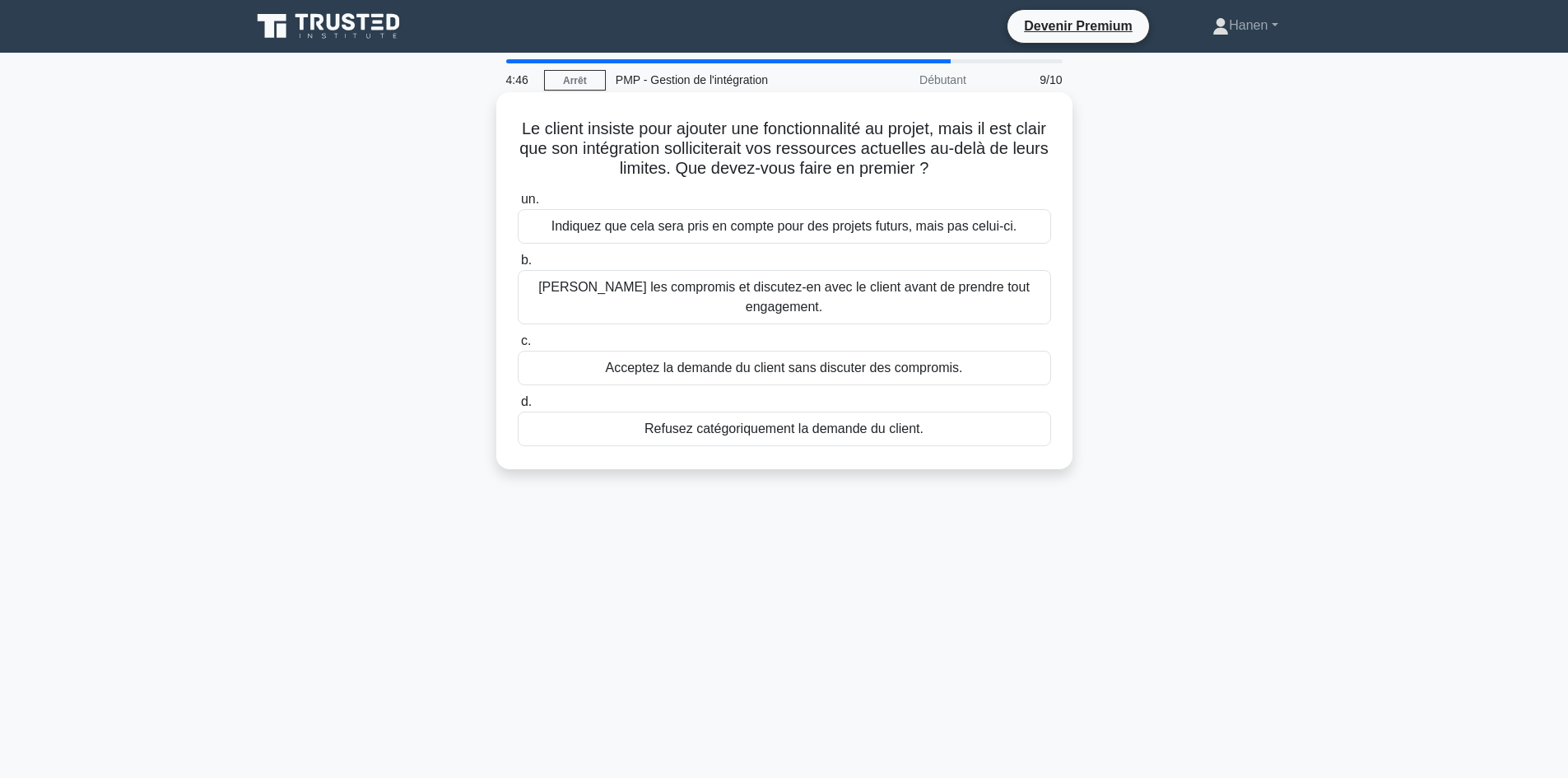
drag, startPoint x: 533, startPoint y: 128, endPoint x: 964, endPoint y: 167, distance: 432.8
click at [964, 167] on h5 "Le client insiste pour ajouter une fonctionnalité au projet, mais il est clair …" at bounding box center [784, 149] width 537 height 61
click at [927, 315] on font "[PERSON_NAME] les compromis et discutez-en avec le client avant de prendre tout…" at bounding box center [784, 297] width 519 height 39
click at [518, 266] on input "b. Déterminez les compromis et discutez-en avec le client avant de prendre tout…" at bounding box center [518, 261] width 0 height 11
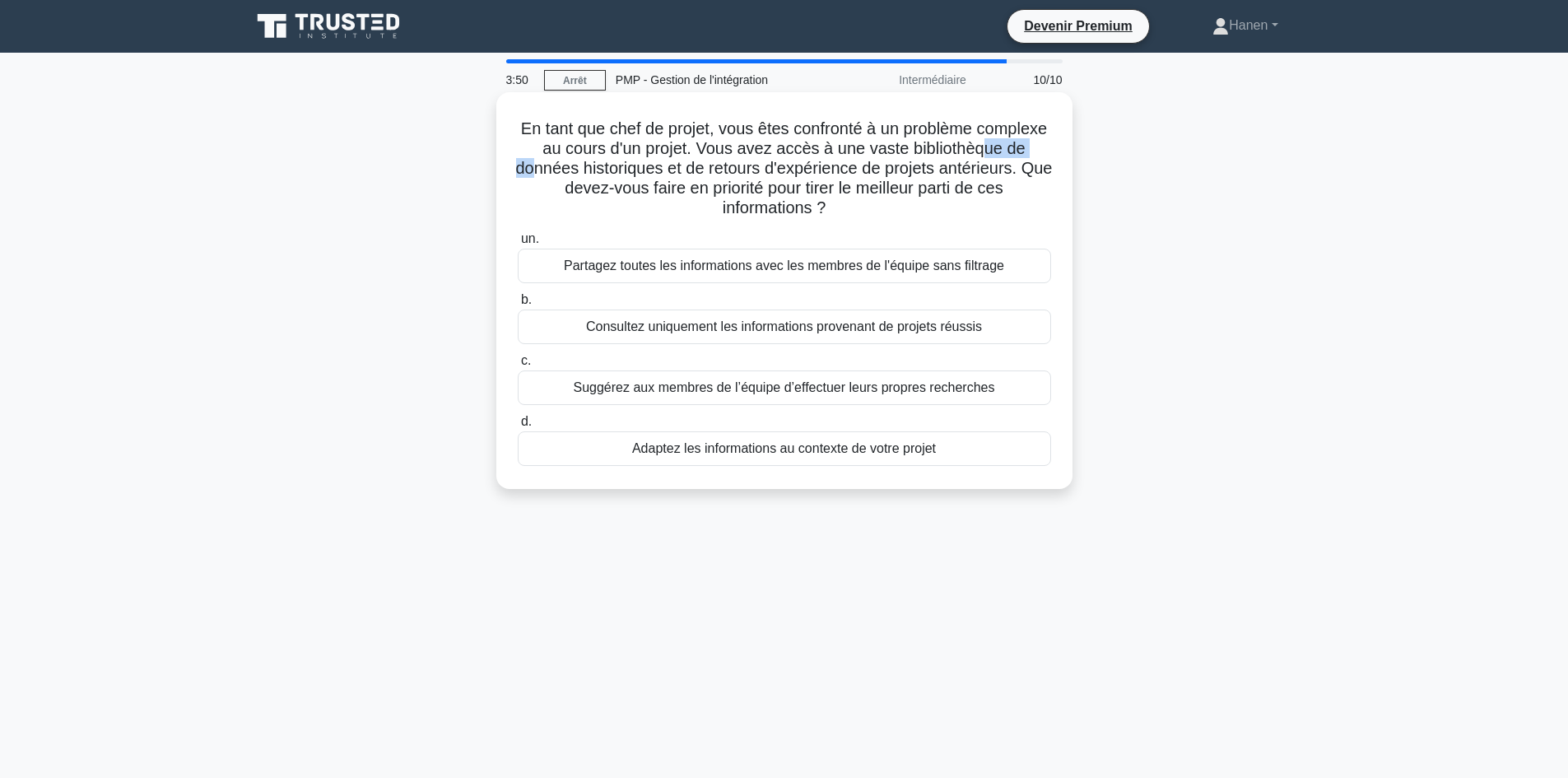
drag, startPoint x: 609, startPoint y: 169, endPoint x: 677, endPoint y: 171, distance: 68.0
click at [677, 171] on font "En tant que chef de projet, vous êtes confronté à un problème complexe au cours…" at bounding box center [784, 168] width 537 height 97
click at [901, 456] on font "Adaptez les informations au contexte de votre projet" at bounding box center [784, 448] width 304 height 14
click at [518, 427] on input "d. Adaptez les informations au contexte de votre projet" at bounding box center [518, 423] width 0 height 11
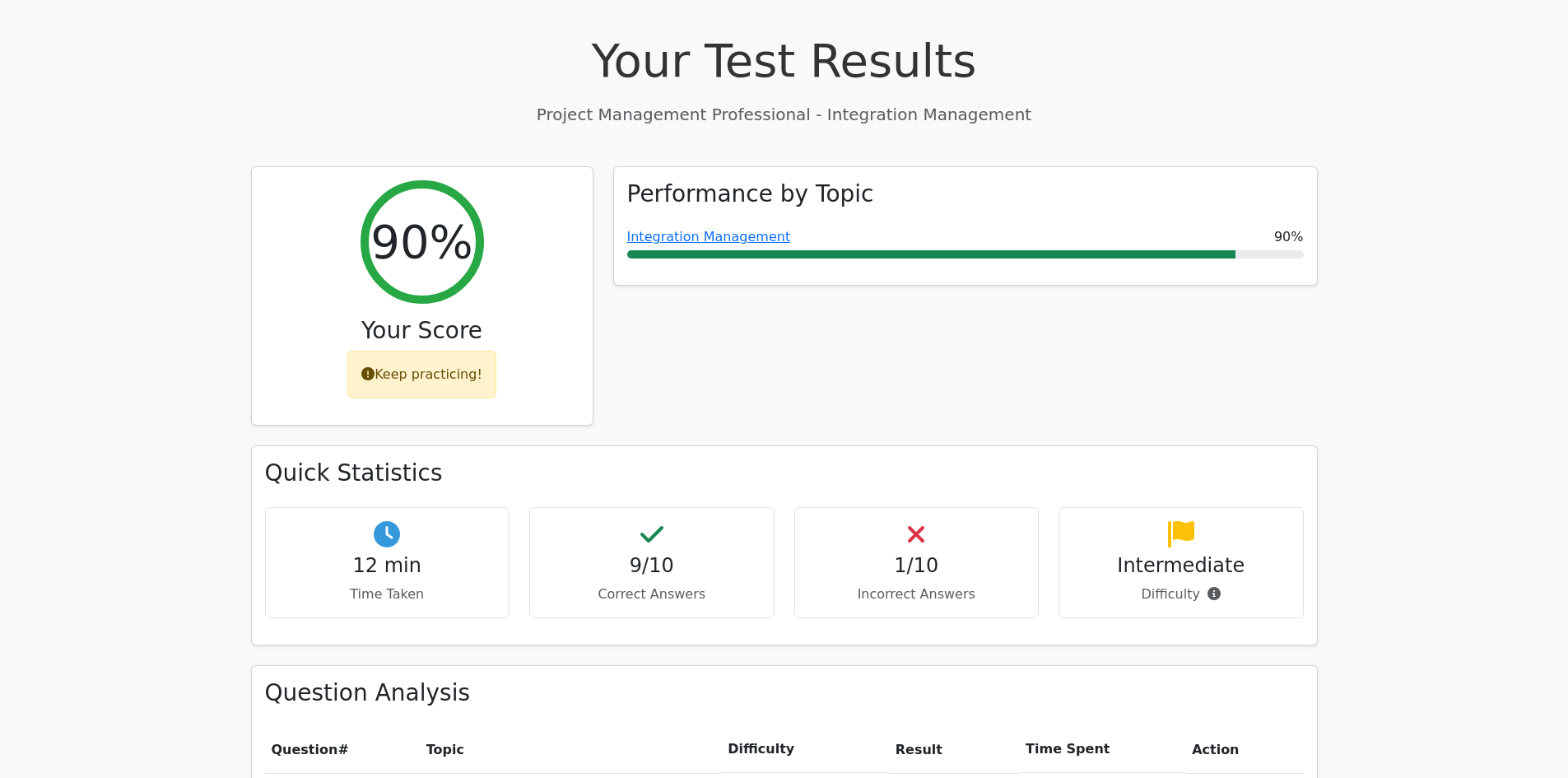
scroll to position [988, 0]
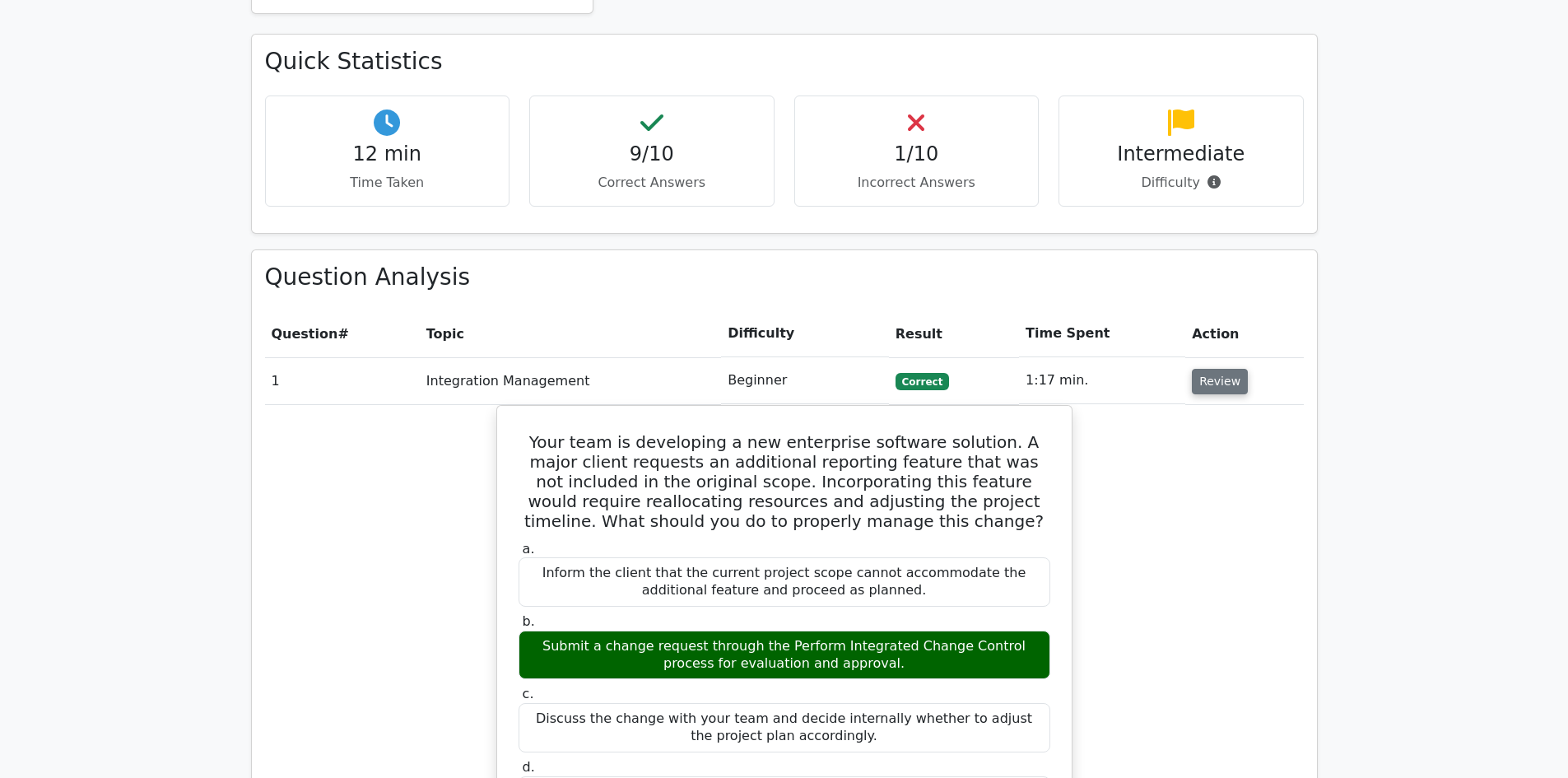
click at [1225, 369] on button "Review" at bounding box center [1219, 382] width 56 height 26
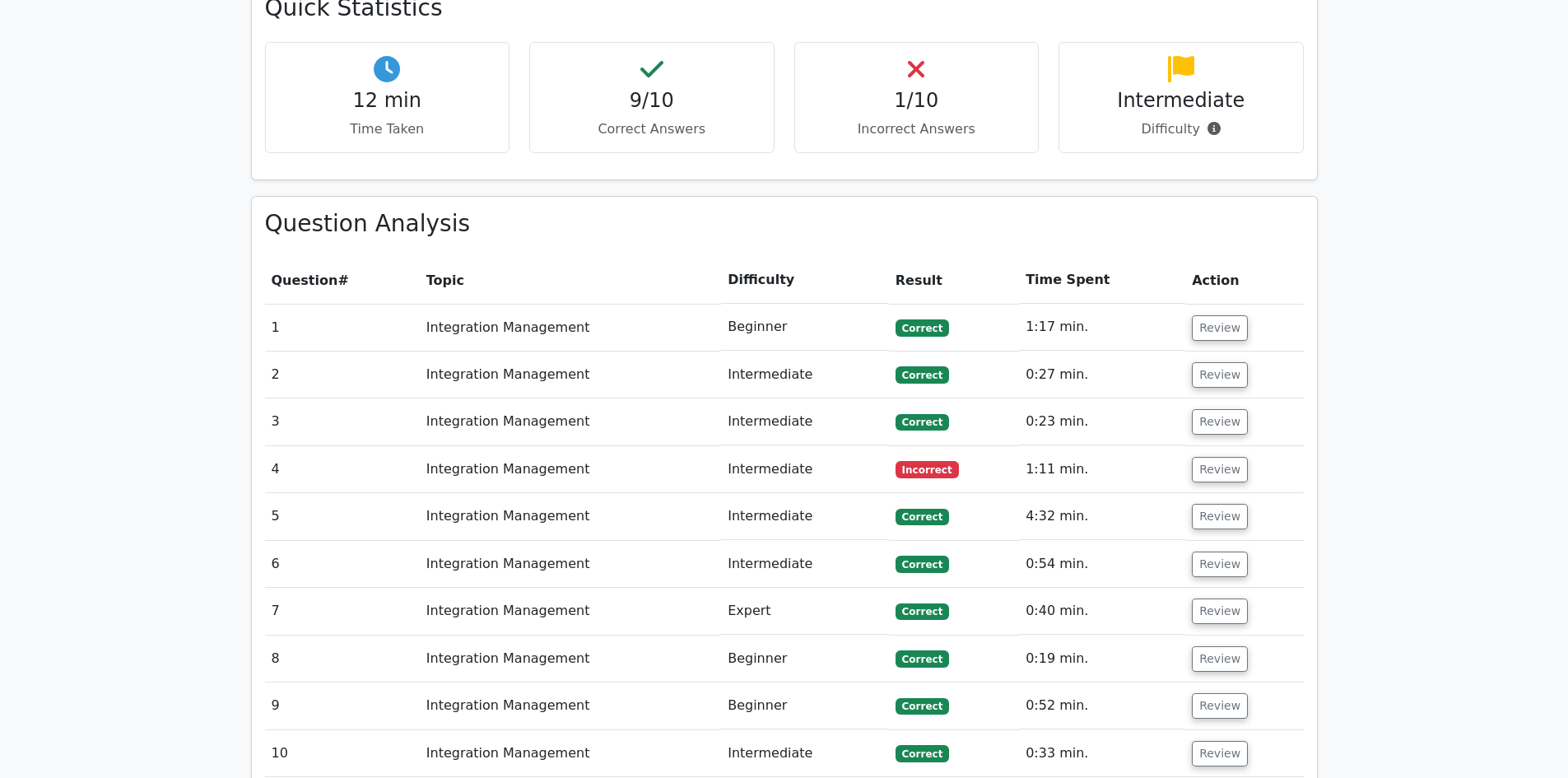
scroll to position [1070, 0]
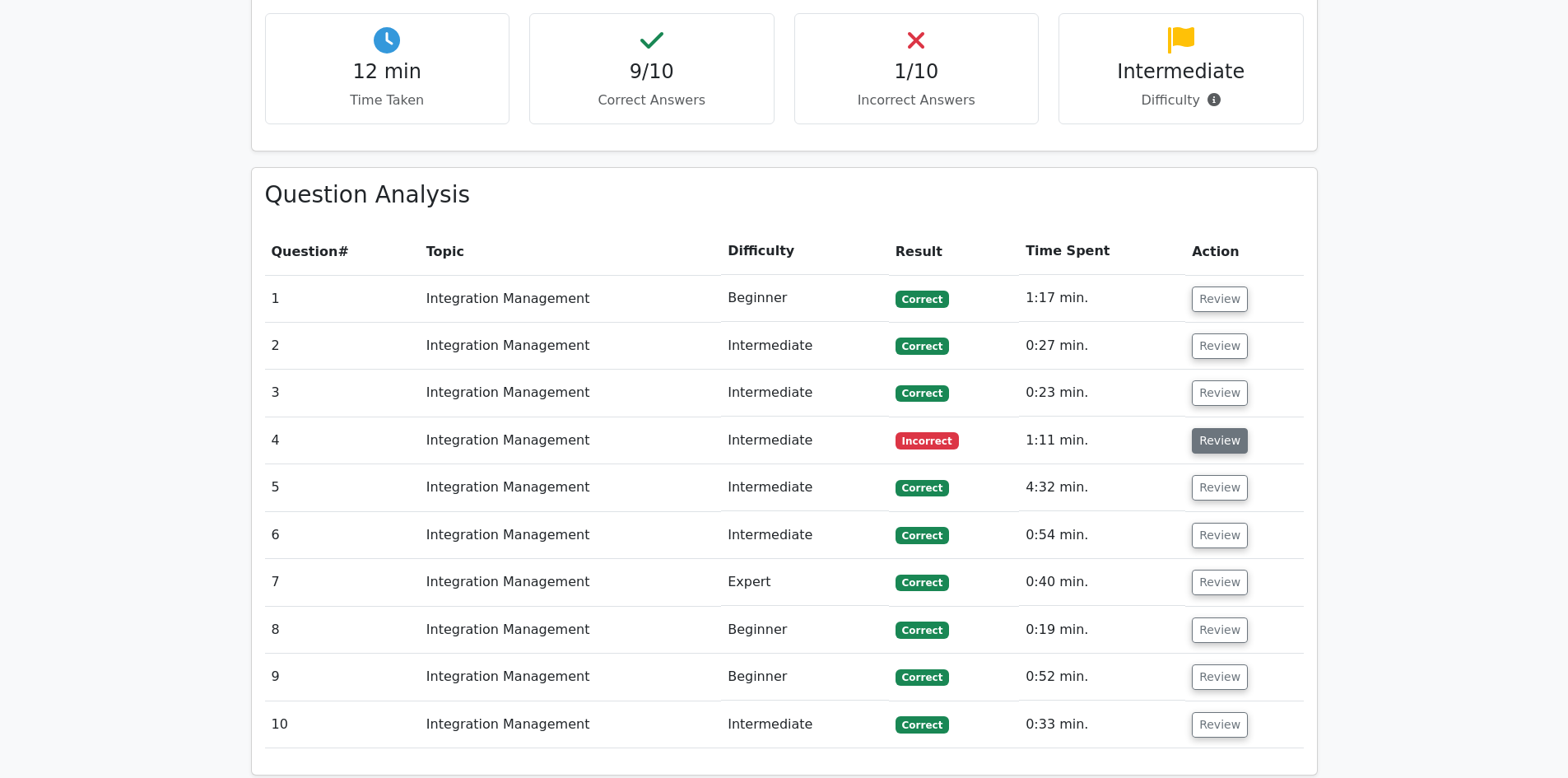
click at [1214, 428] on button "Review" at bounding box center [1219, 441] width 56 height 26
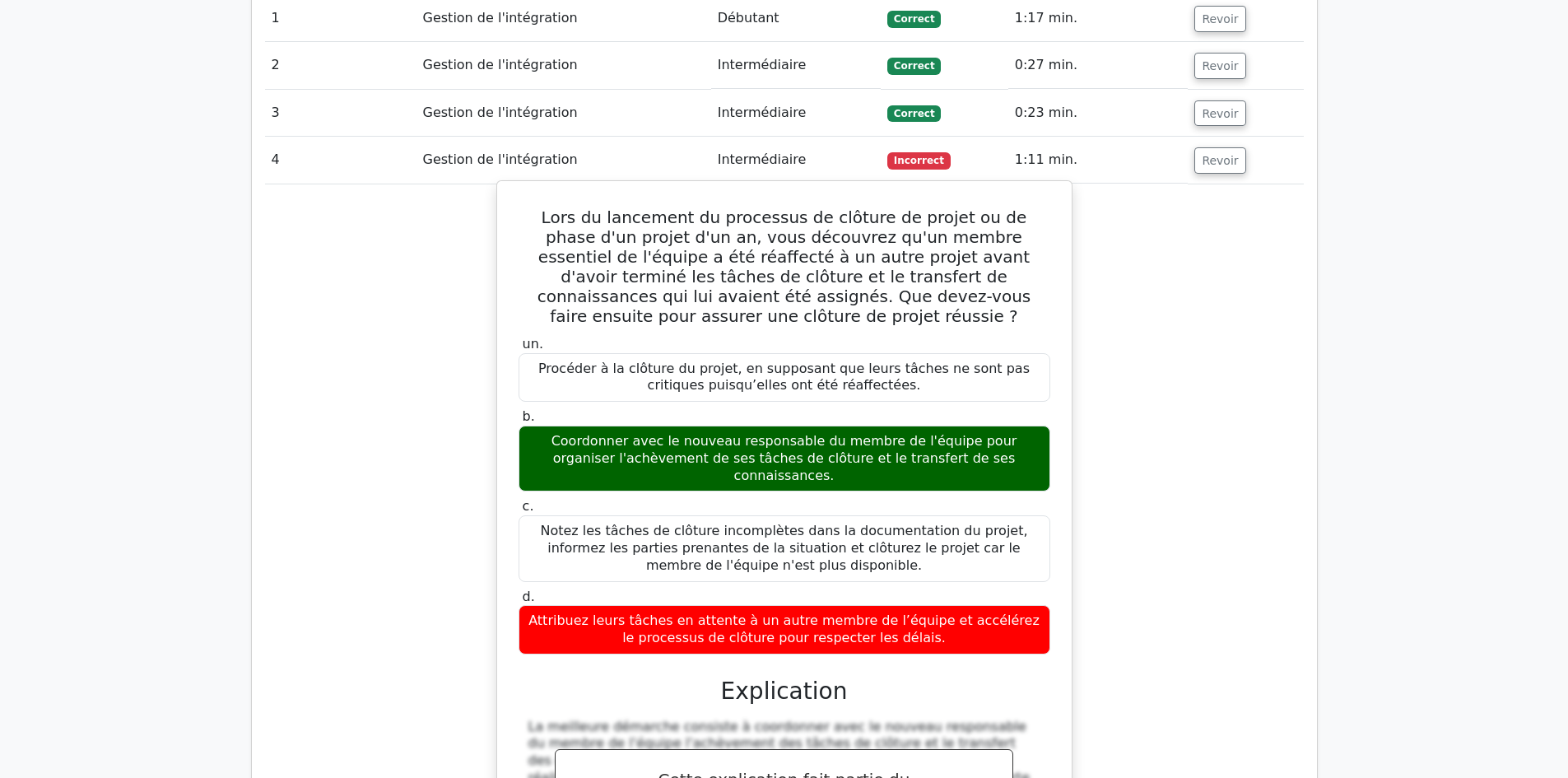
scroll to position [1399, 0]
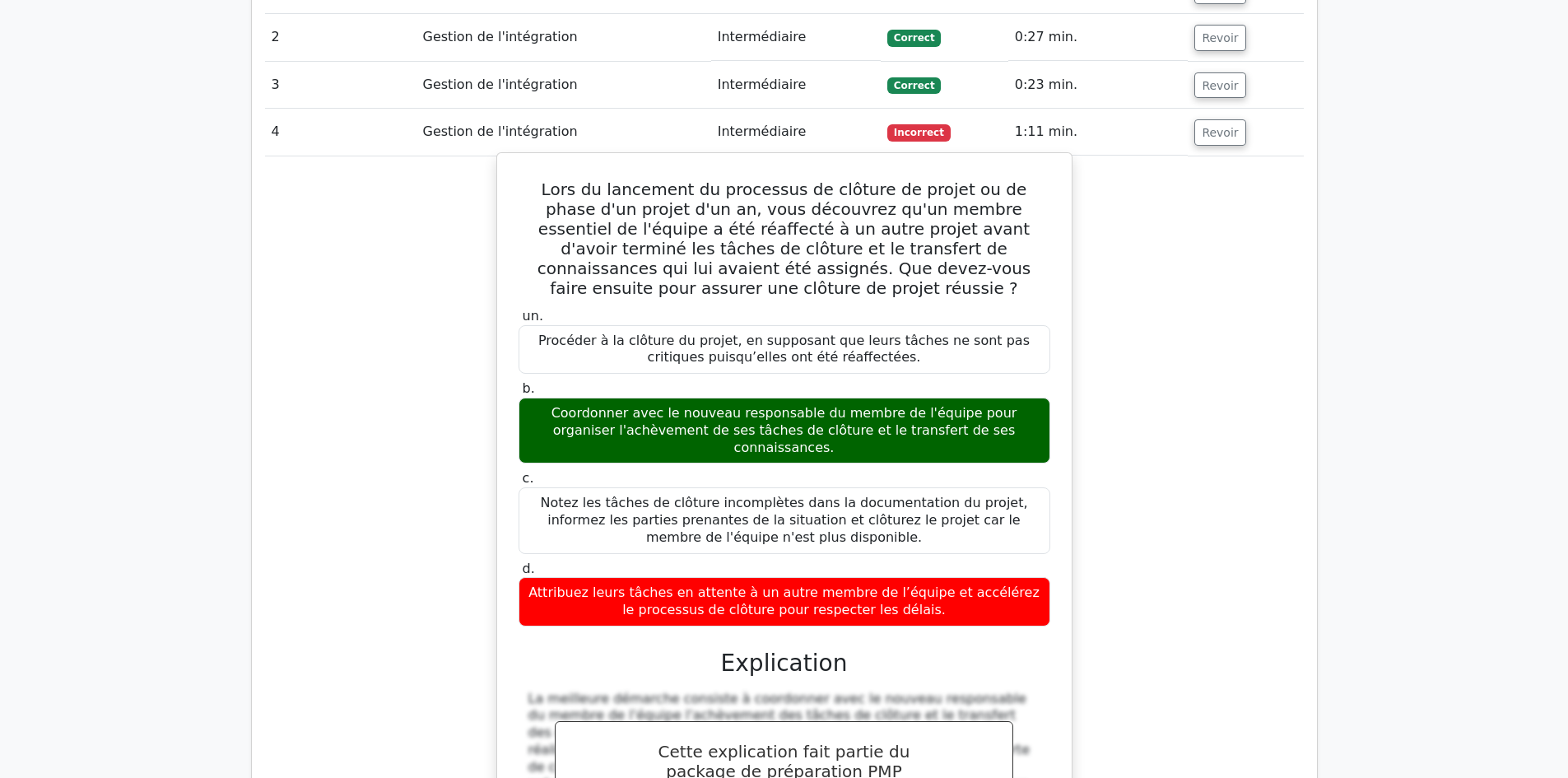
drag, startPoint x: 523, startPoint y: 168, endPoint x: 924, endPoint y: 568, distance: 566.4
click at [924, 568] on div "Lors du lancement du processus de clôture de projet ou de phase d'un projet d'u…" at bounding box center [784, 592] width 561 height 865
copy div "Lors du lancement du processus de clôture de projet ou de phase d'un projet d'u…"
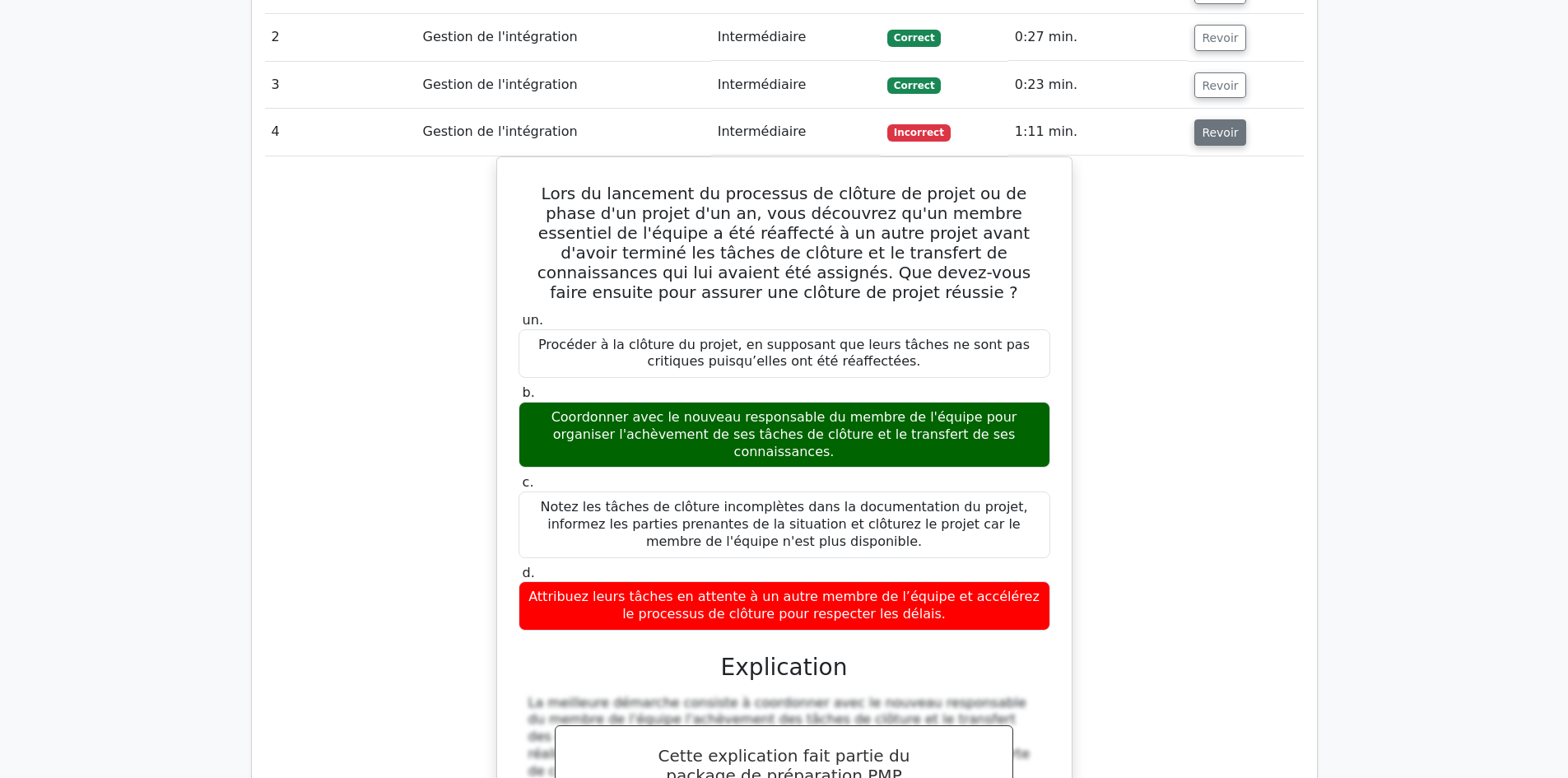
click at [1208, 126] on font "Revoir" at bounding box center [1219, 132] width 36 height 13
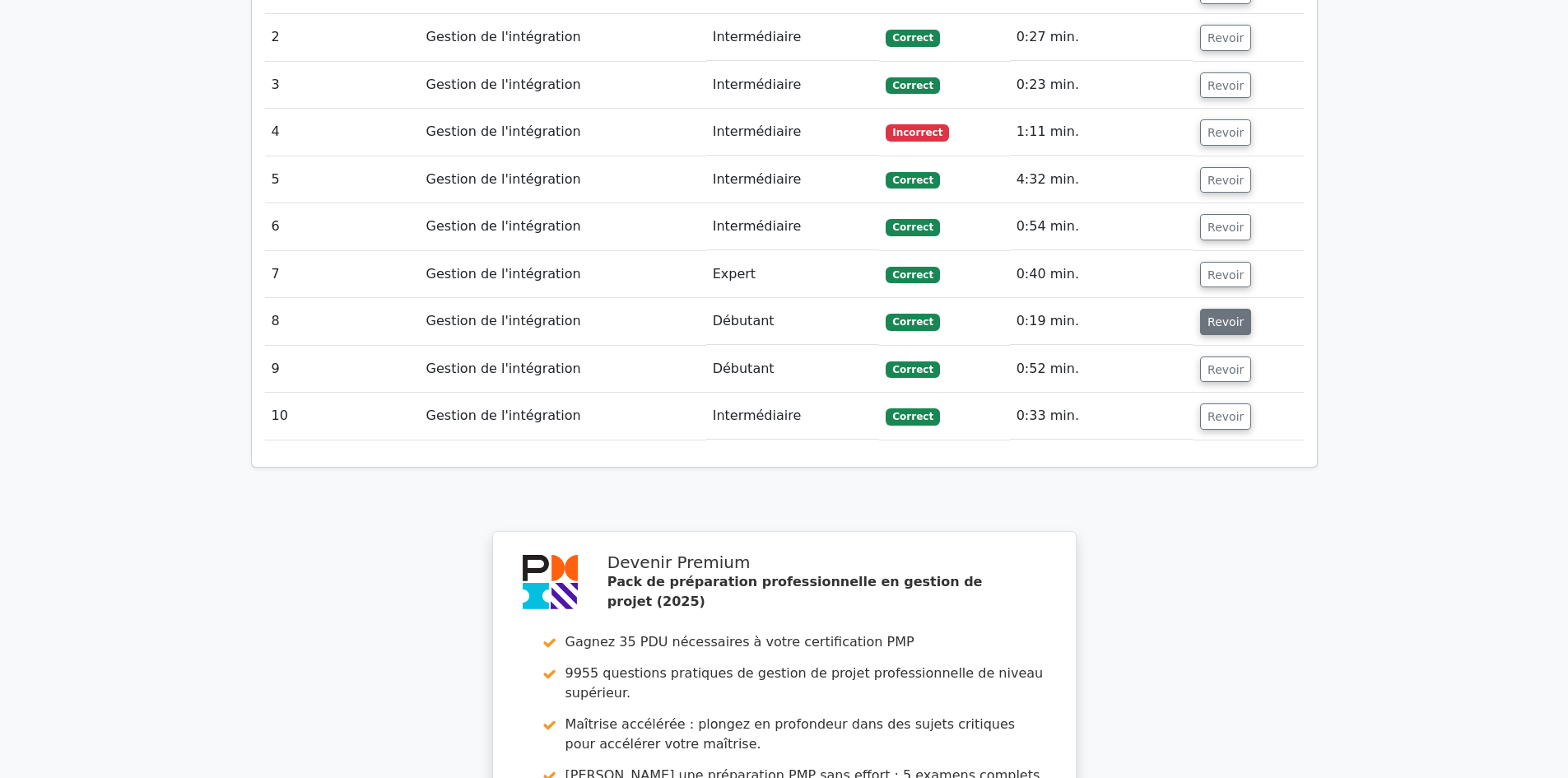
click at [1232, 315] on font "Revoir" at bounding box center [1225, 321] width 36 height 13
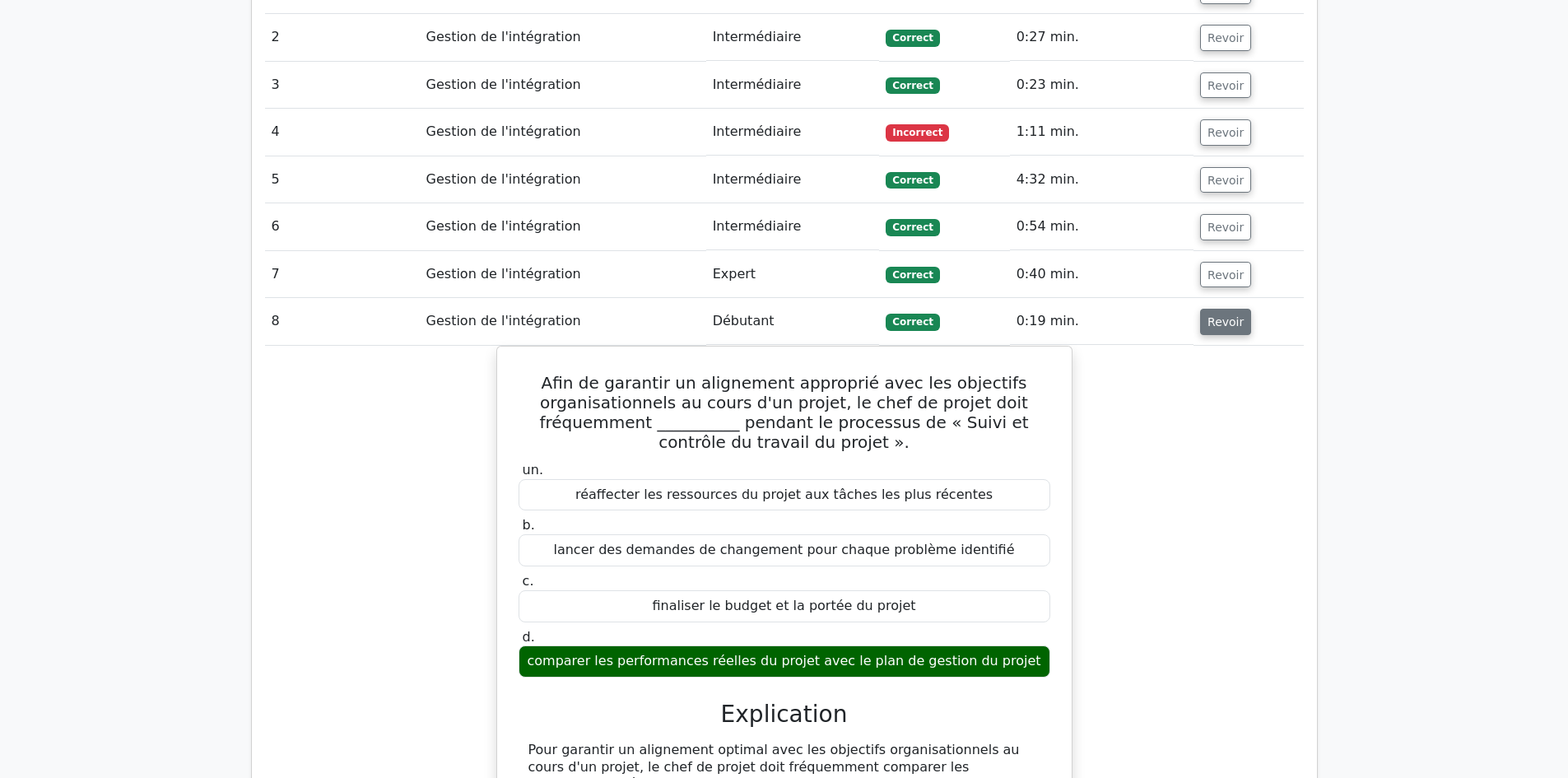
click at [1231, 315] on font "Revoir" at bounding box center [1225, 321] width 36 height 13
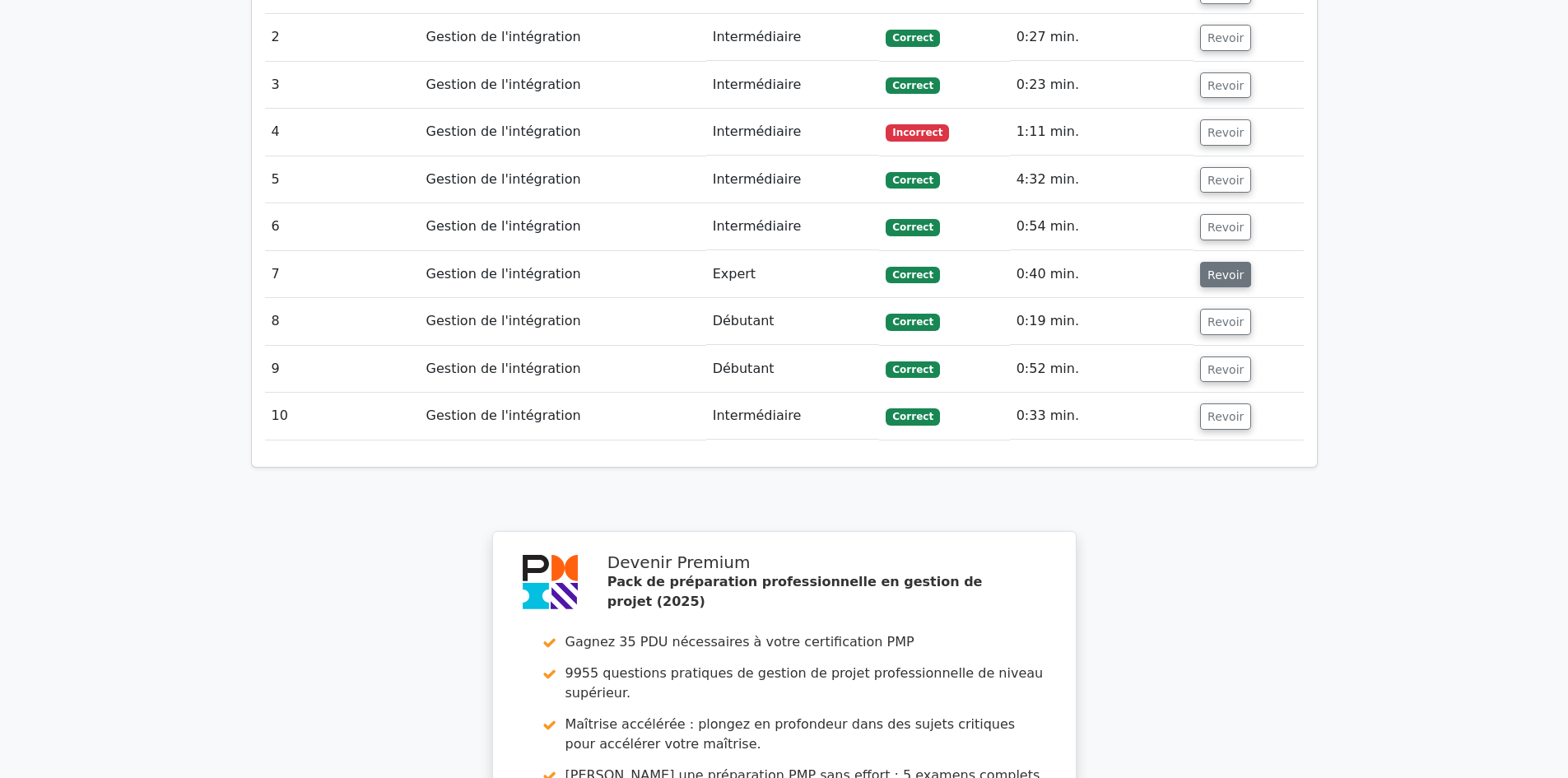
click at [1231, 267] on font "Revoir" at bounding box center [1225, 274] width 36 height 13
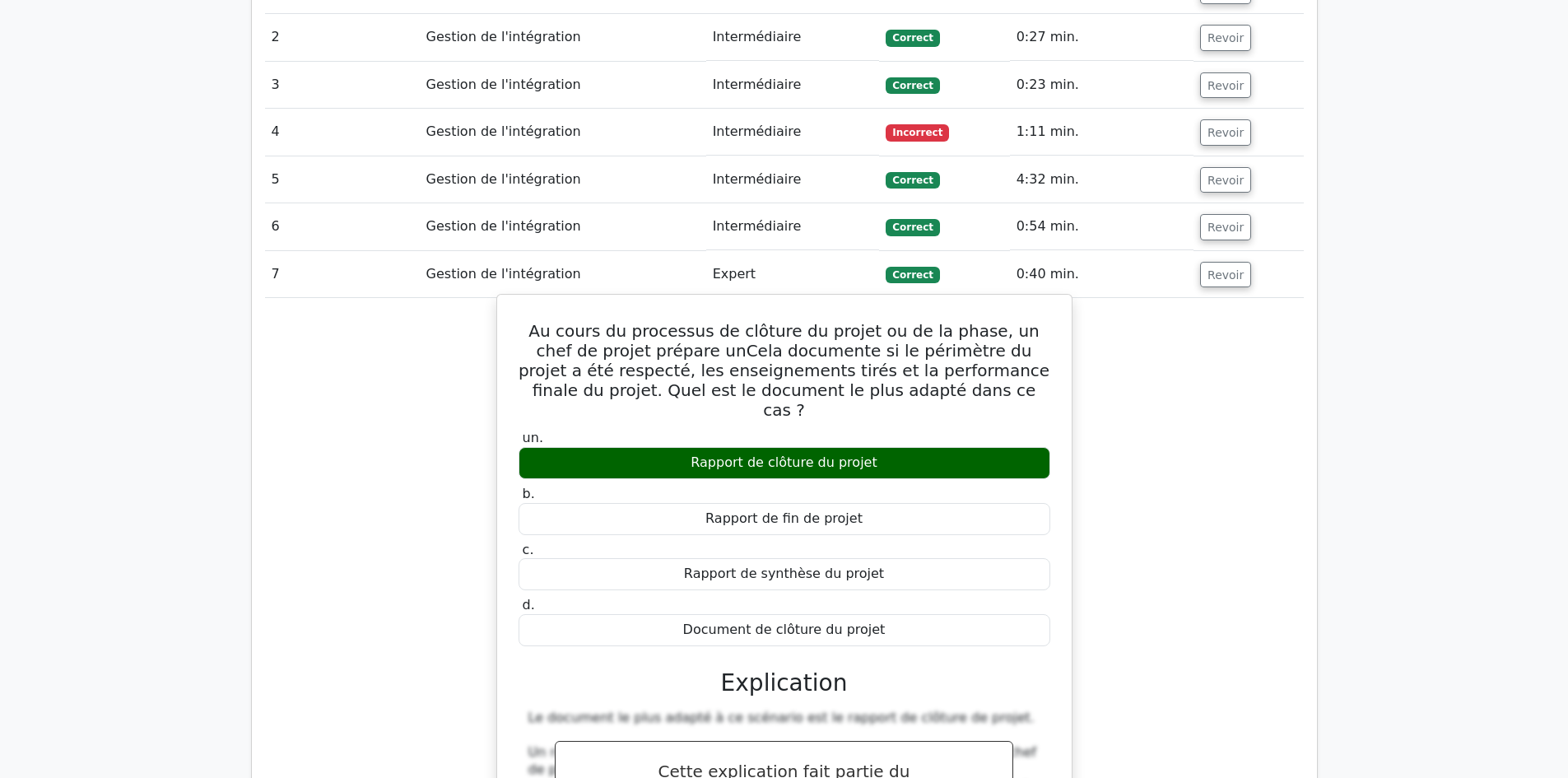
drag, startPoint x: 527, startPoint y: 310, endPoint x: 907, endPoint y: 596, distance: 475.6
click at [907, 596] on div "Au cours du processus de clôture du projet ou de la phase, un chef de projet pr…" at bounding box center [784, 647] width 561 height 692
copy div "Au cours du processus de clôture du projet ou de la phase, un chef de projet pr…"
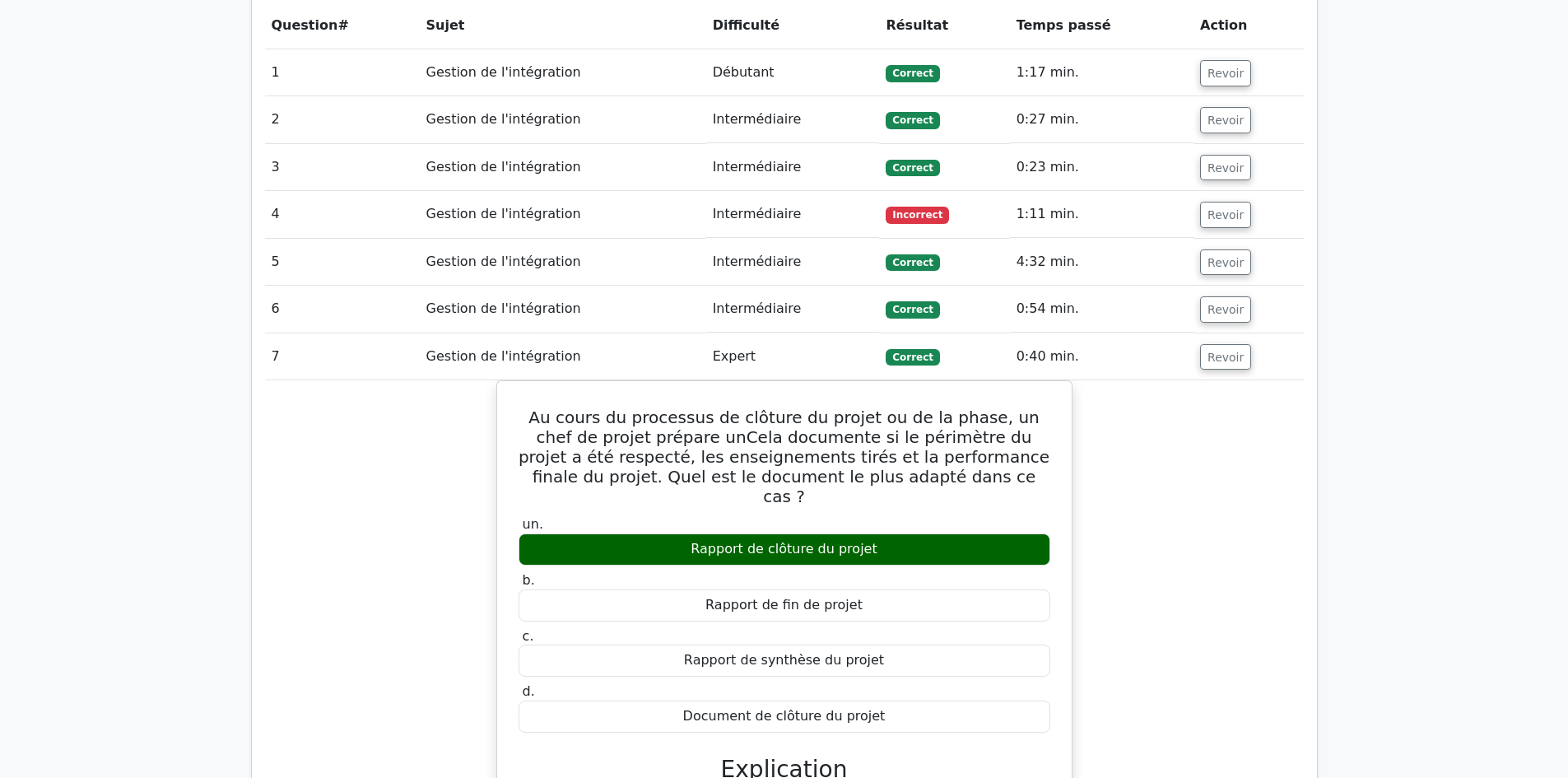
scroll to position [905, 0]
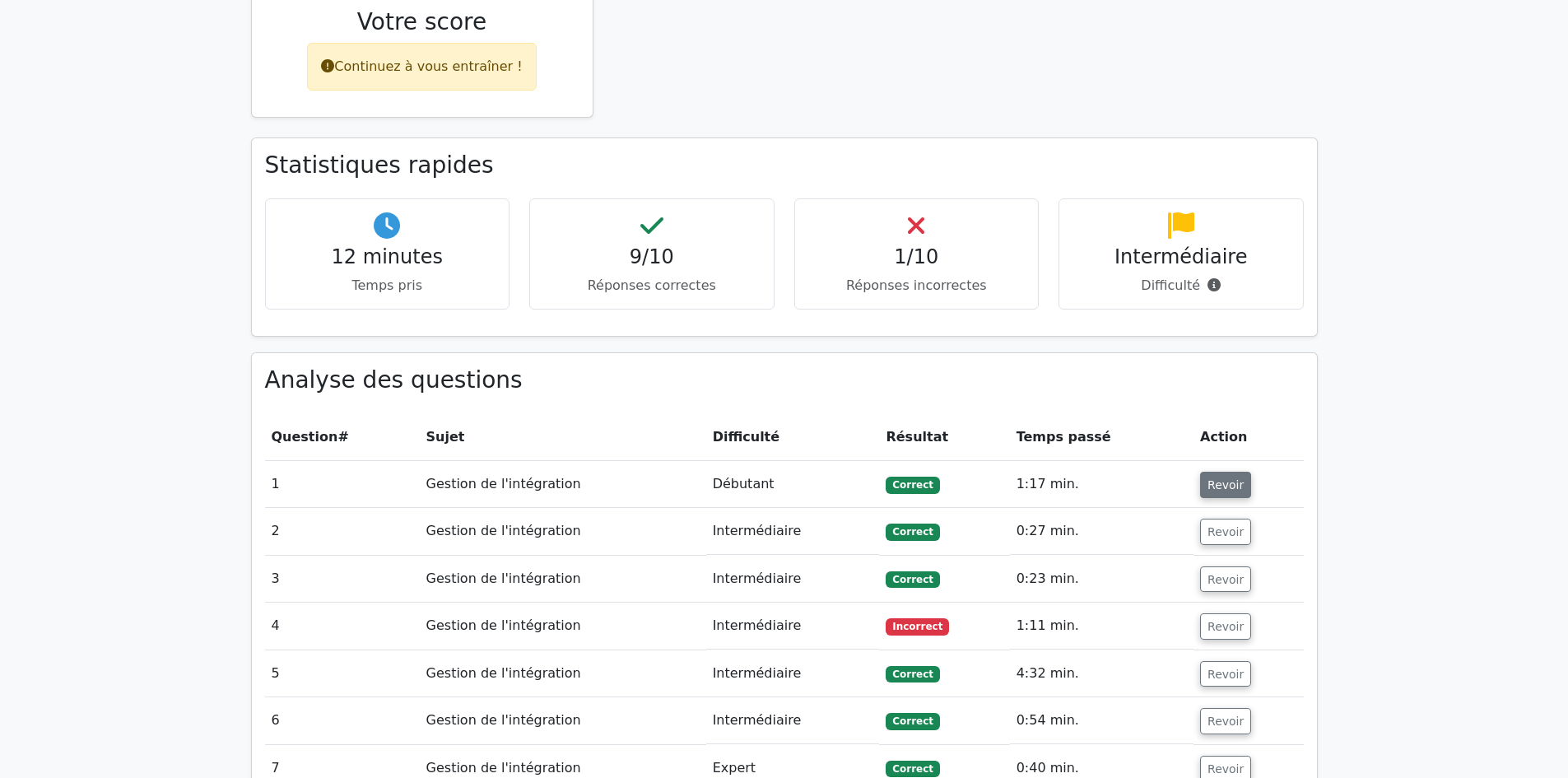
click at [1219, 479] on font "Revoir" at bounding box center [1225, 485] width 36 height 13
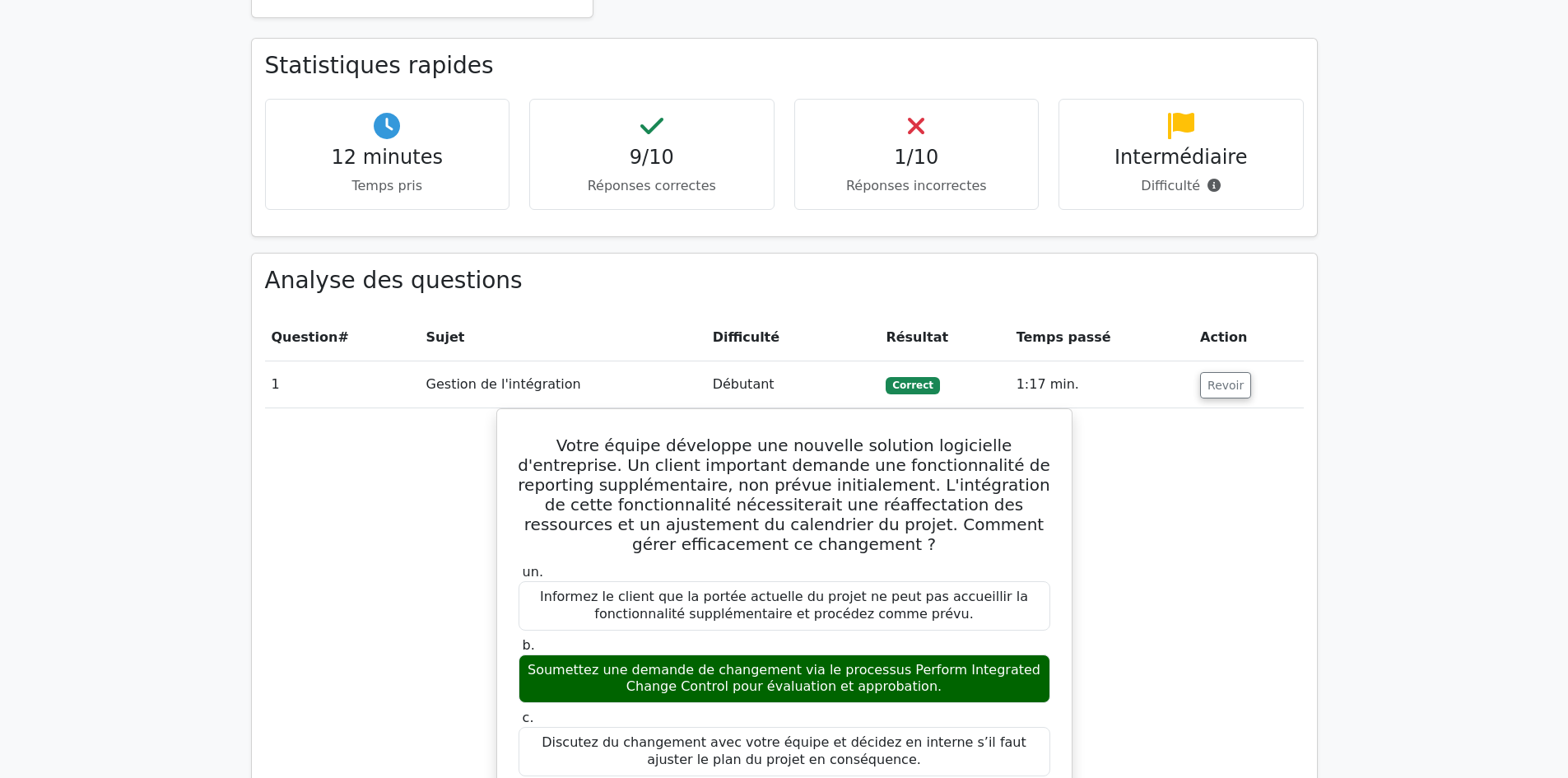
scroll to position [1152, 0]
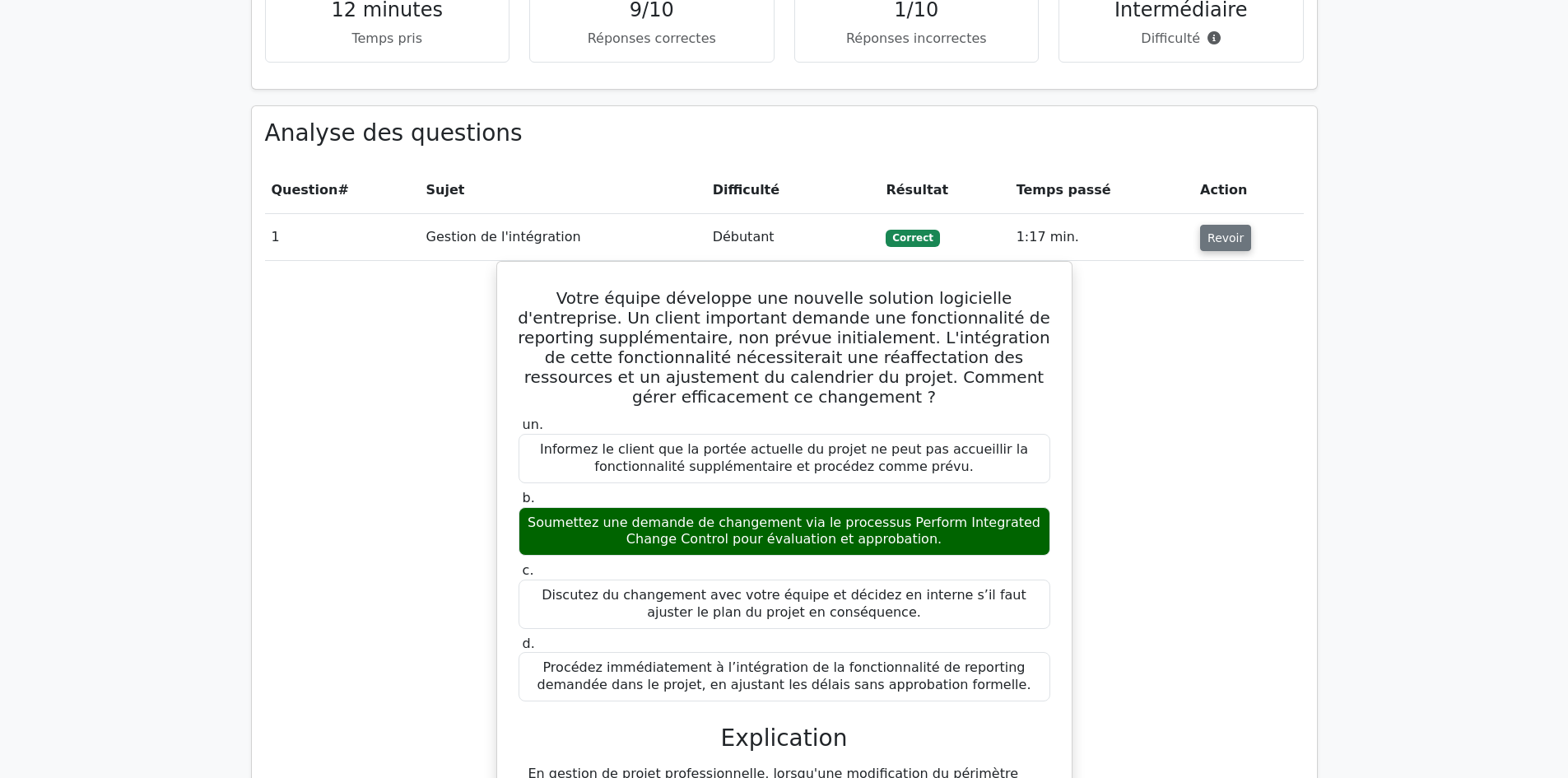
click at [1218, 231] on font "Revoir" at bounding box center [1225, 238] width 36 height 13
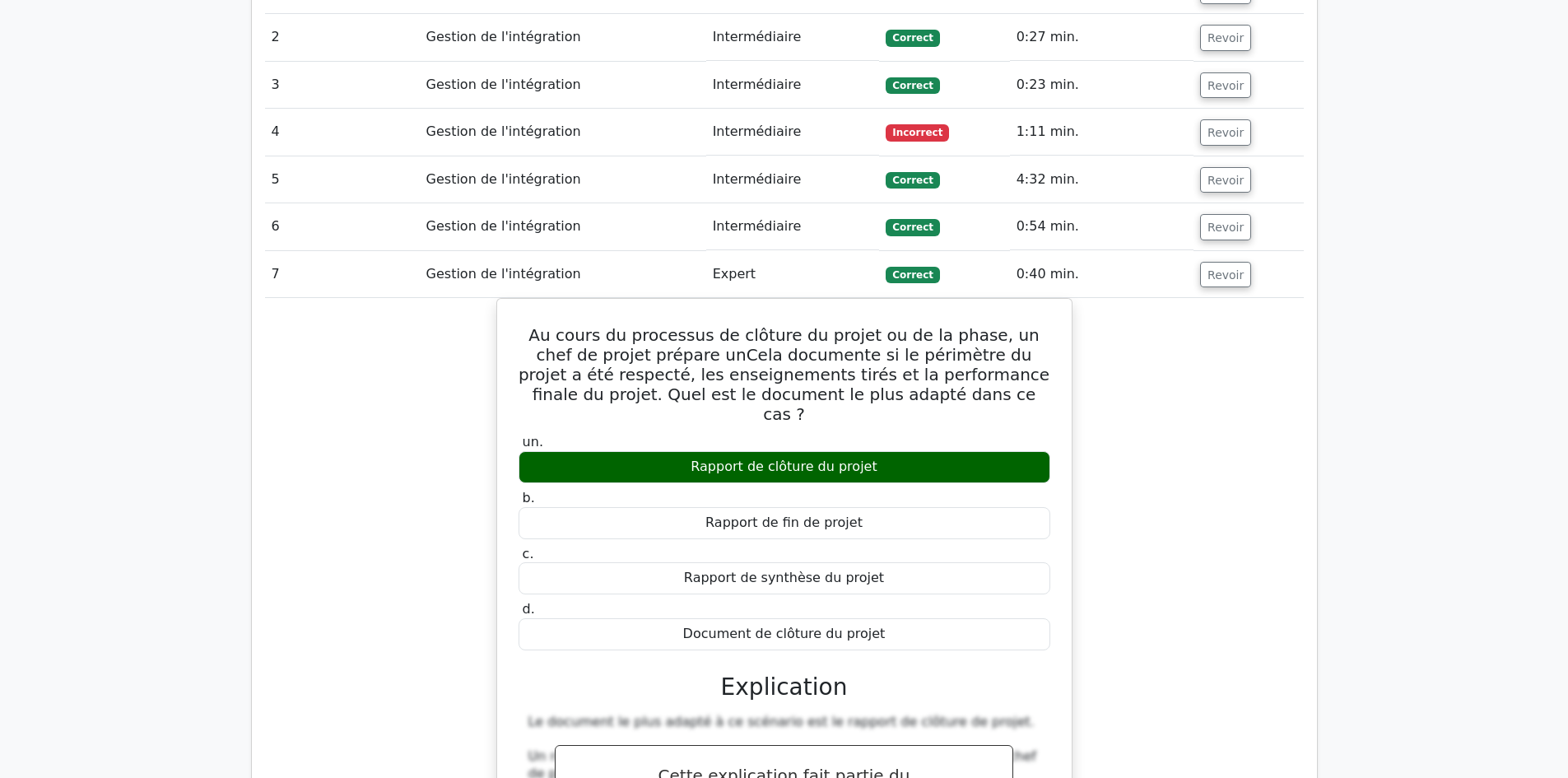
scroll to position [1482, 0]
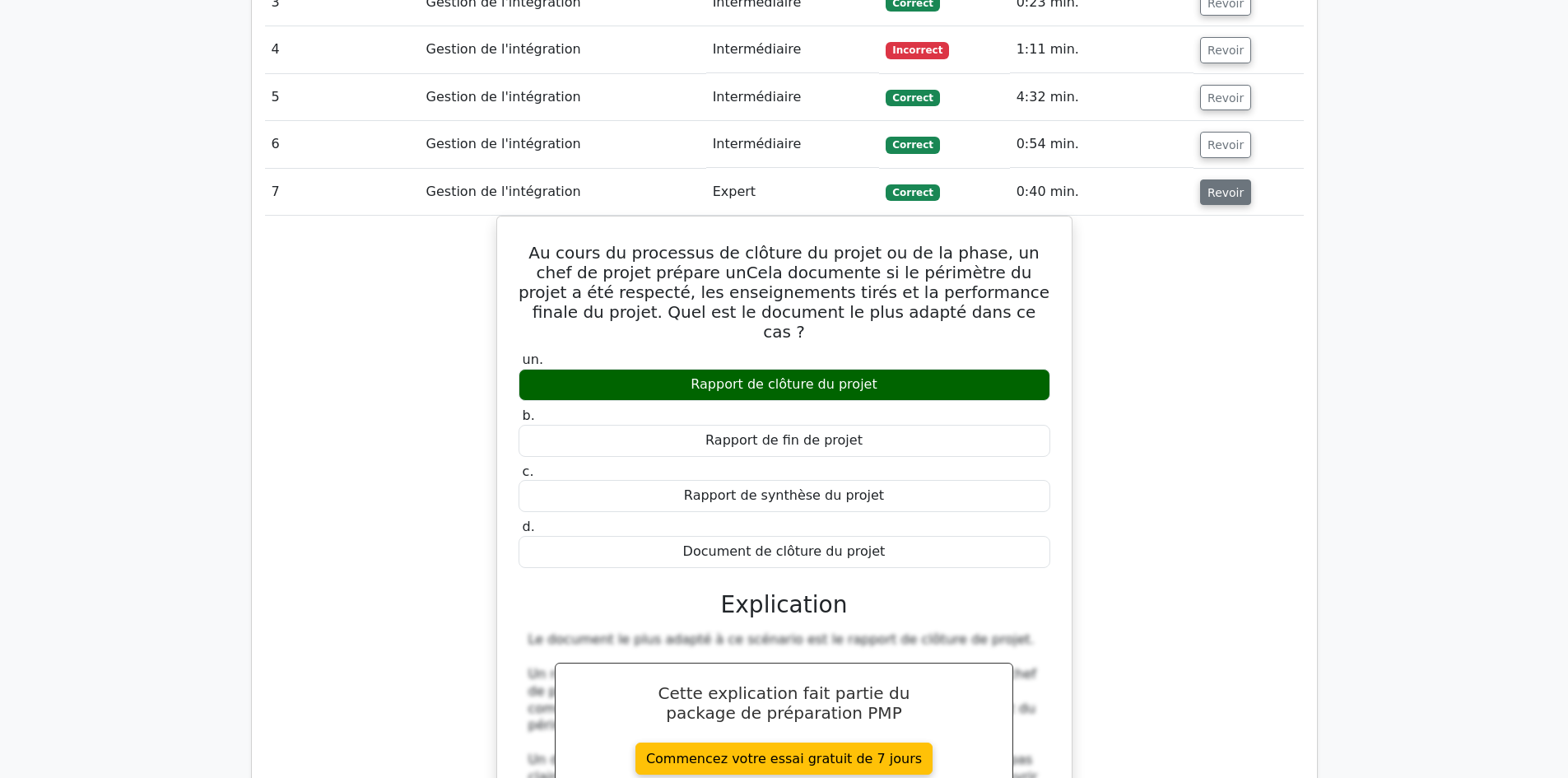
click at [1226, 186] on font "Revoir" at bounding box center [1225, 192] width 36 height 13
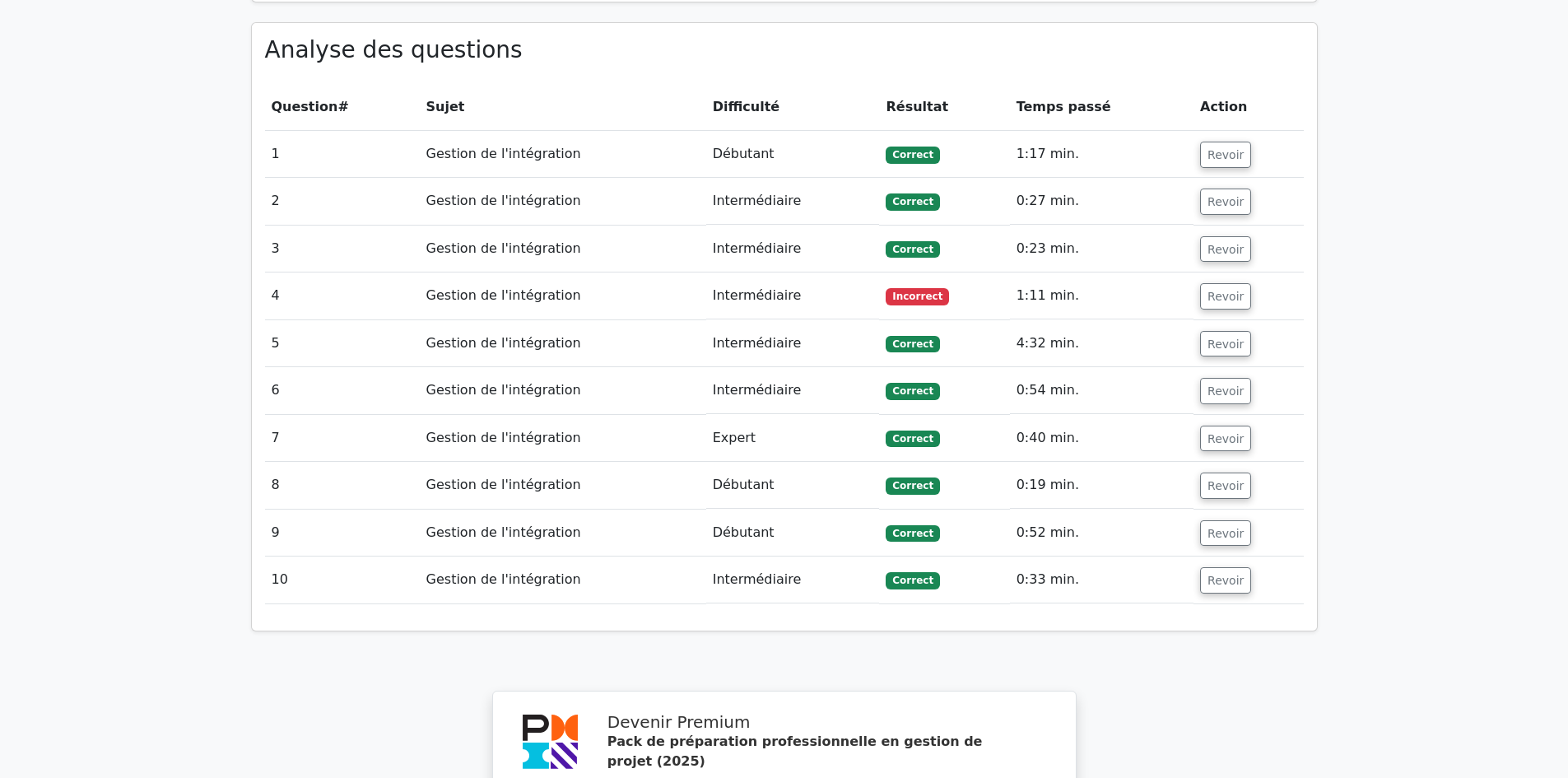
scroll to position [1235, 0]
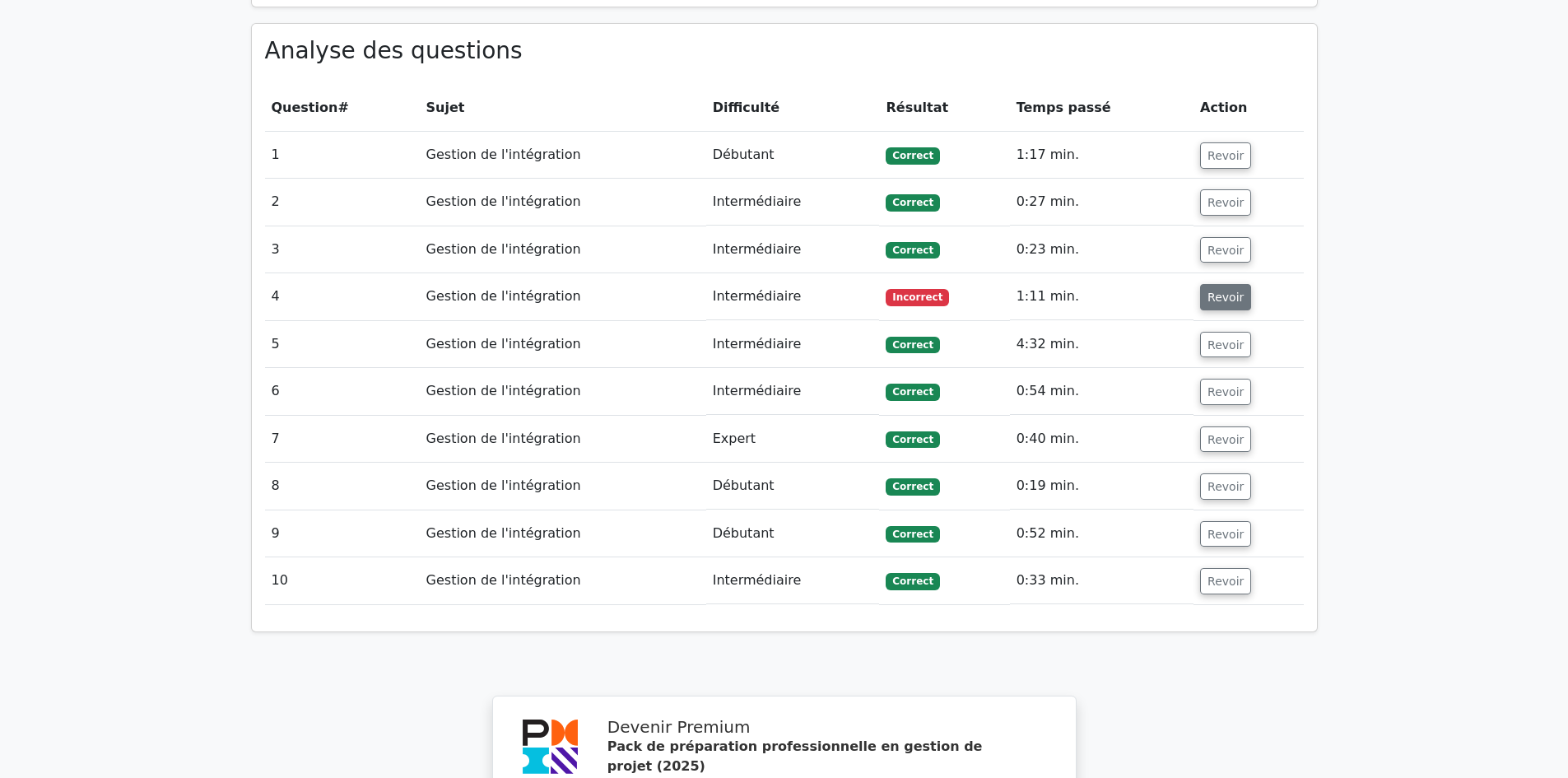
click at [1224, 290] on font "Revoir" at bounding box center [1225, 297] width 36 height 13
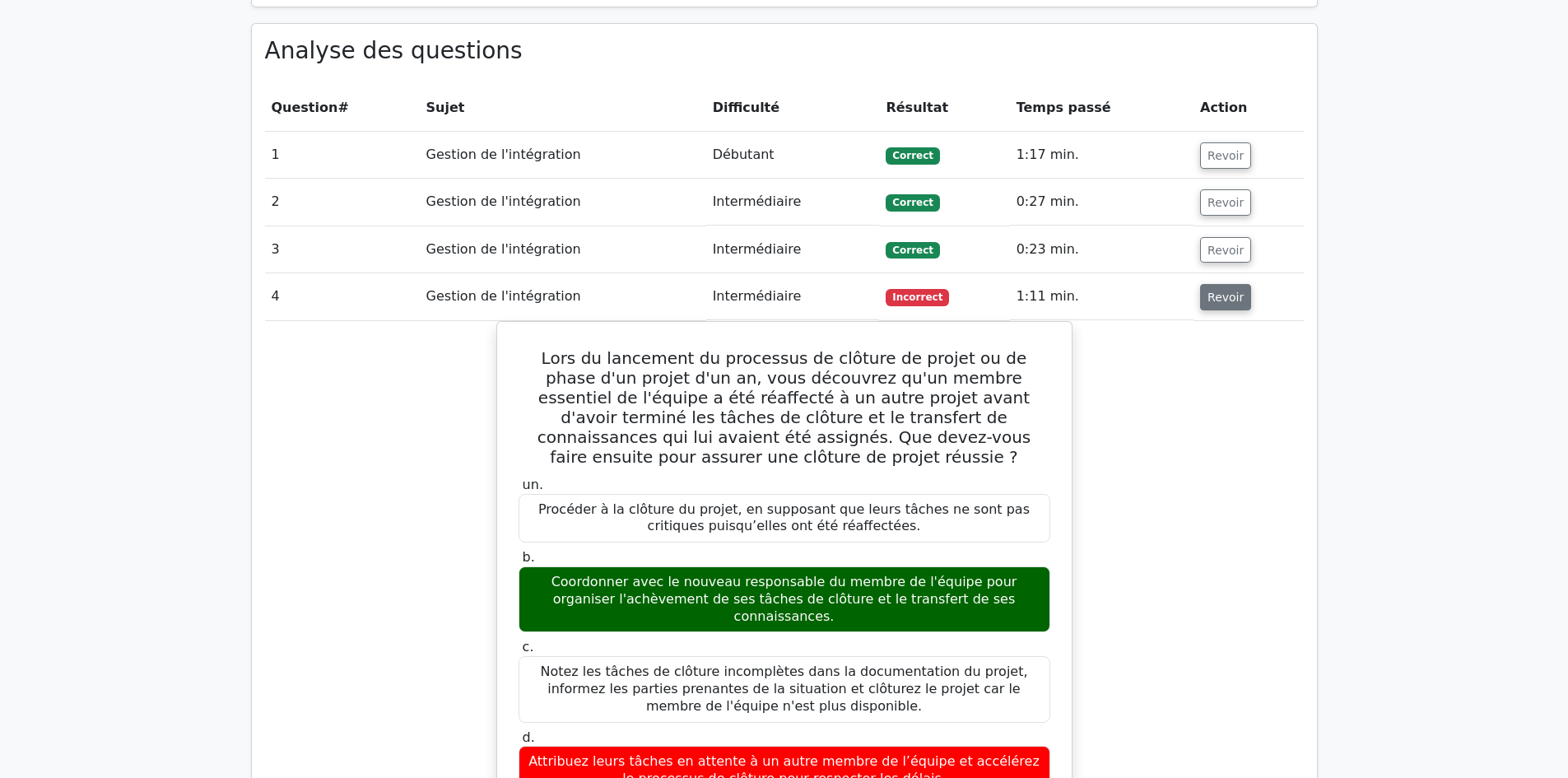
click at [1207, 290] on font "Revoir" at bounding box center [1225, 297] width 36 height 13
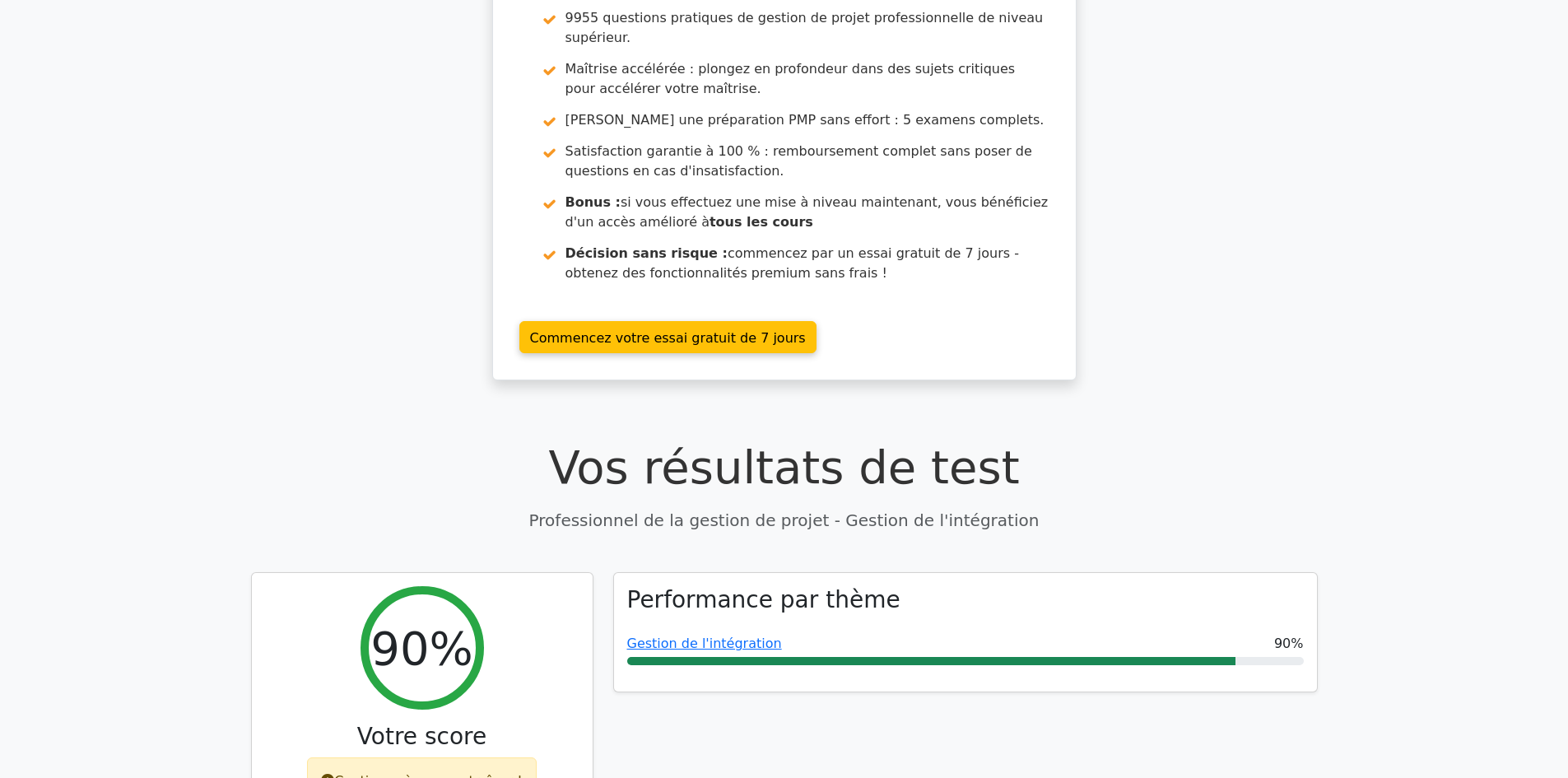
scroll to position [0, 0]
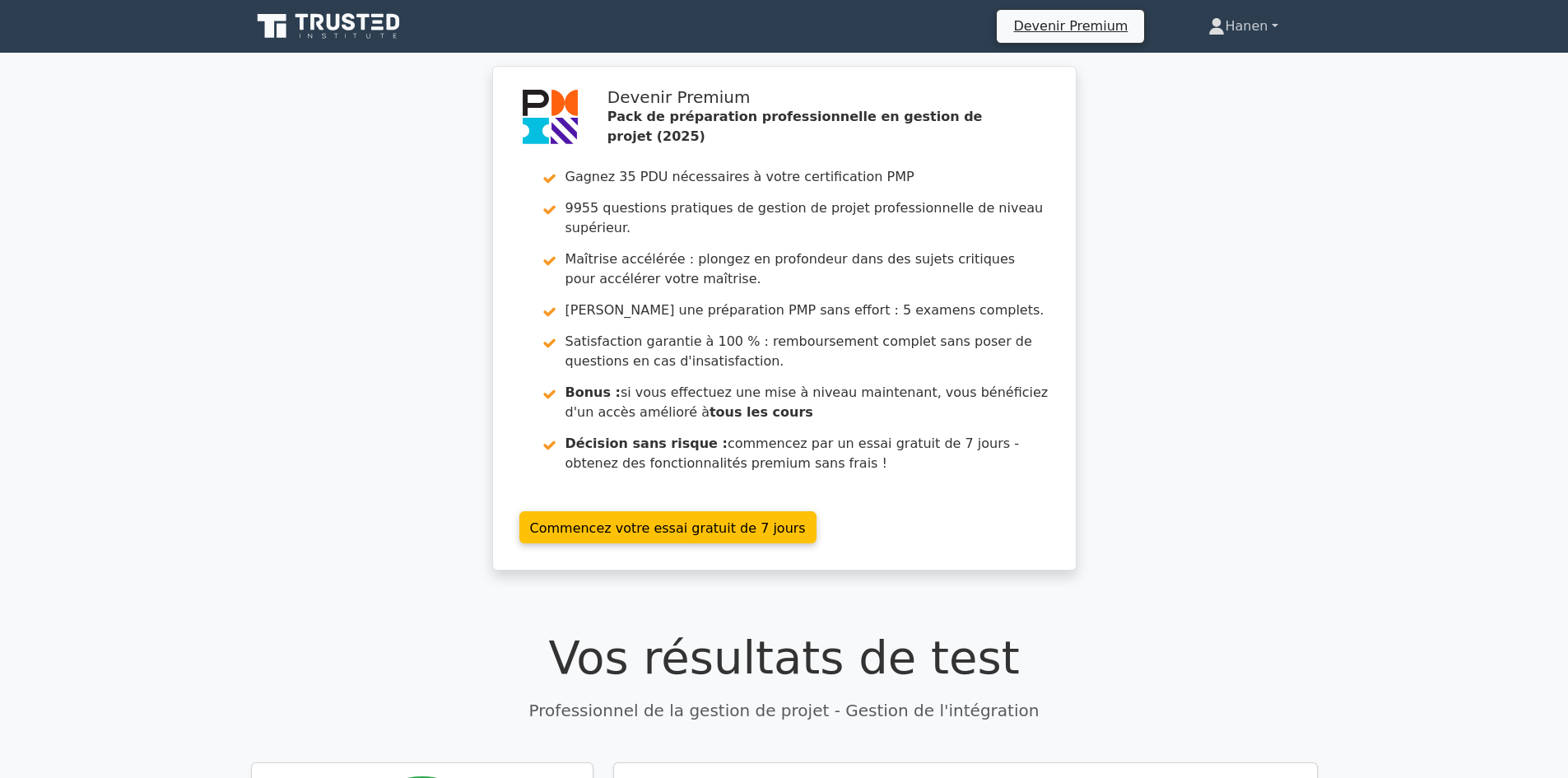
drag, startPoint x: 1235, startPoint y: 20, endPoint x: 1237, endPoint y: 65, distance: 45.0
click at [1235, 20] on font "Hanen" at bounding box center [1246, 26] width 43 height 16
click at [1210, 58] on link "Profil" at bounding box center [1235, 64] width 130 height 27
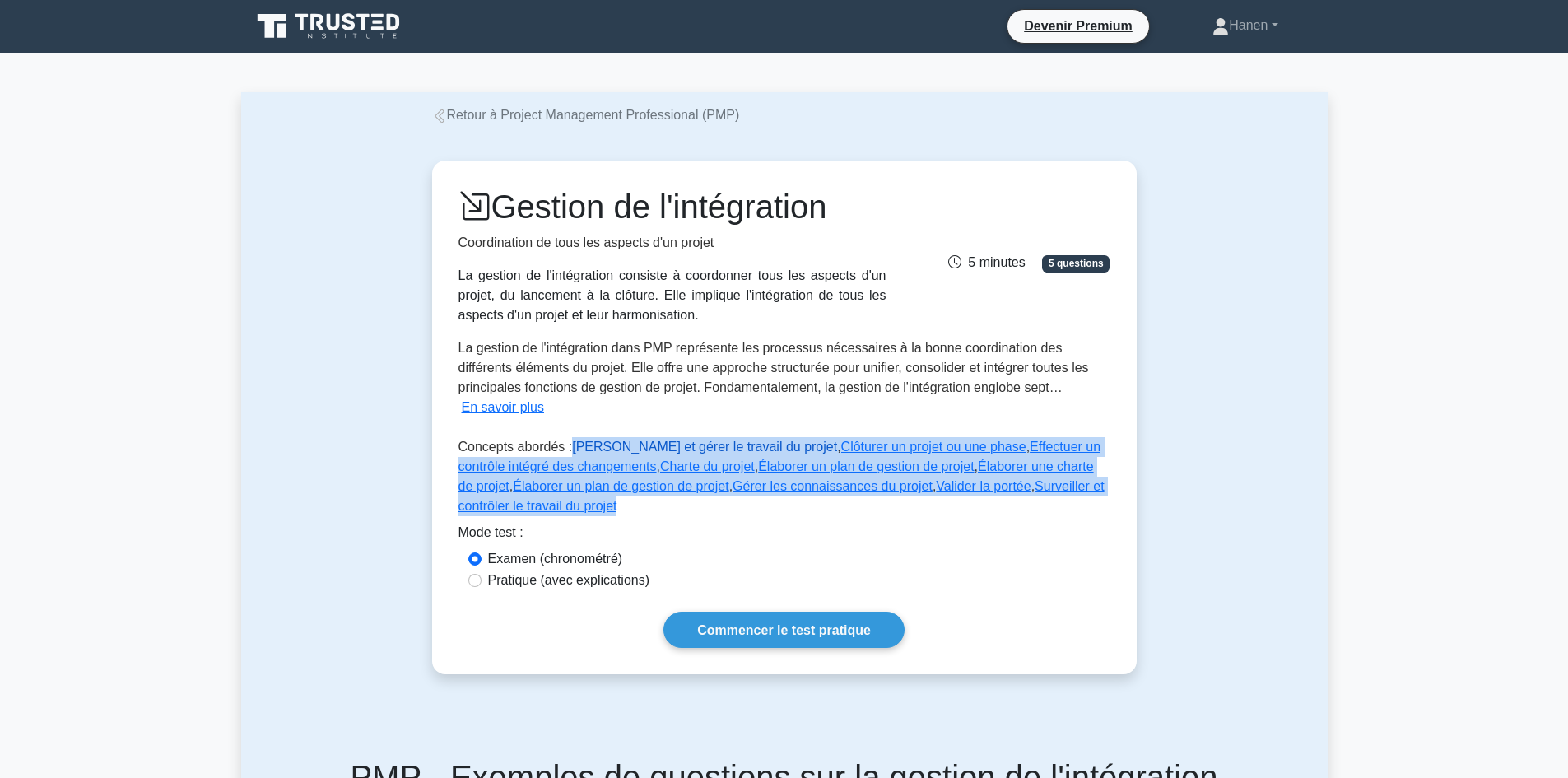
drag, startPoint x: 507, startPoint y: 510, endPoint x: 569, endPoint y: 451, distance: 85.6
click at [569, 451] on p "Concepts abordés : Diriger et gérer le travail du projet , Clôturer un projet o…" at bounding box center [784, 479] width 652 height 85
copy p "Diriger et gérer le travail du projet , Clôturer un projet ou une phase , Effec…"
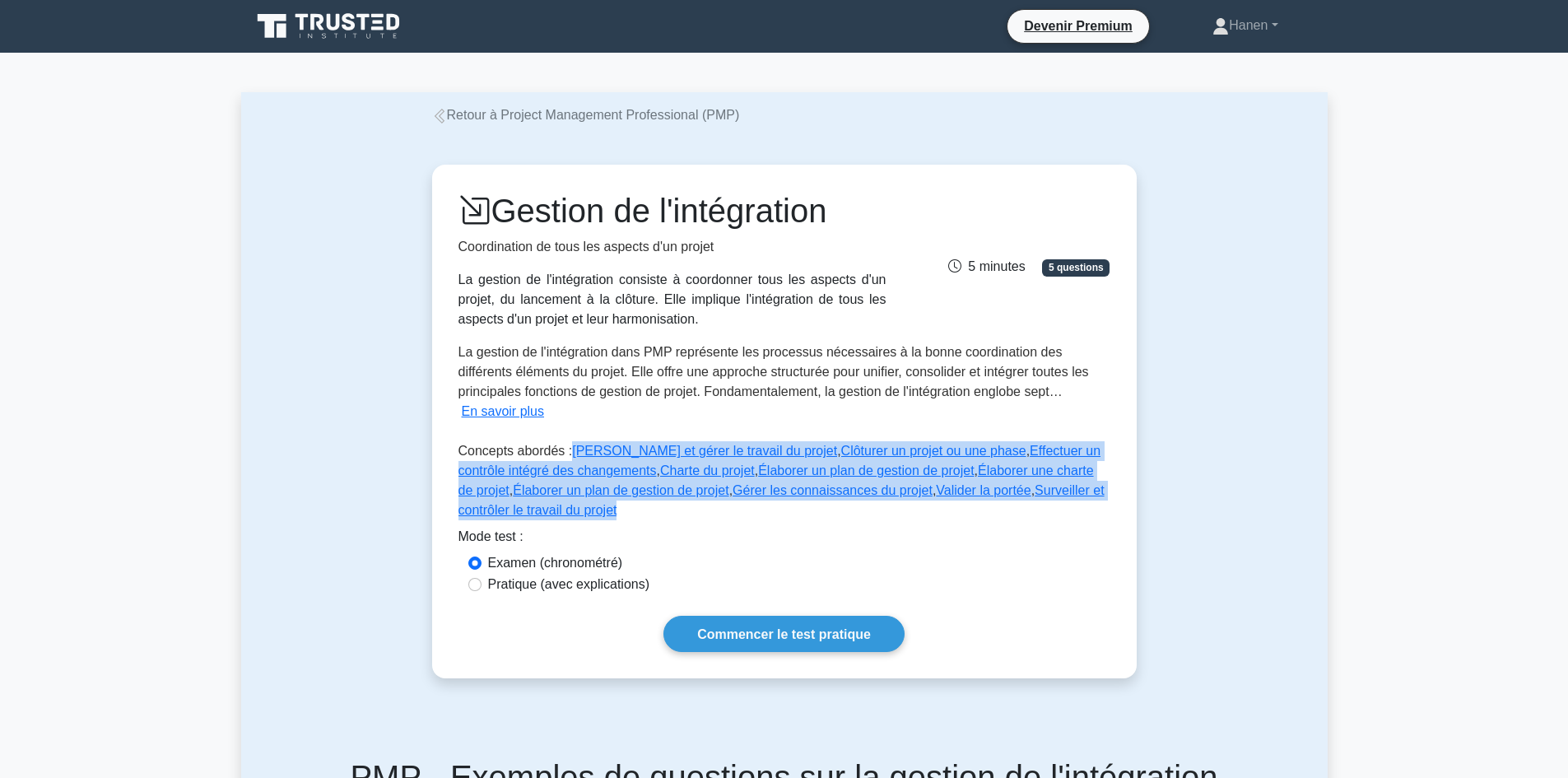
click at [400, 492] on div "Gestion de l'intégration Coordination de tous les aspects d'un projet La gestio…" at bounding box center [784, 421] width 1086 height 592
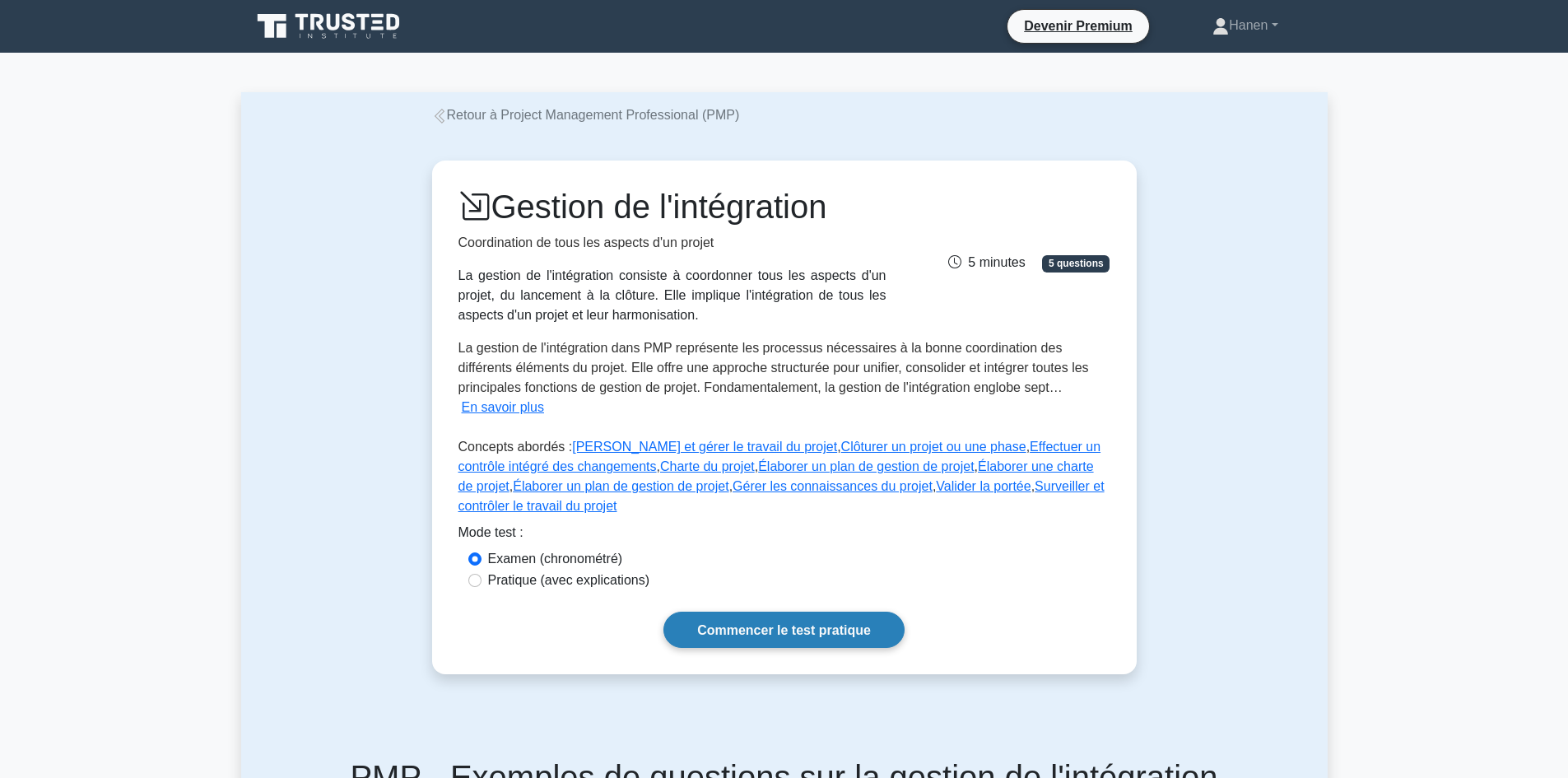
click at [759, 637] on font "Commencer le test pratique" at bounding box center [783, 630] width 174 height 14
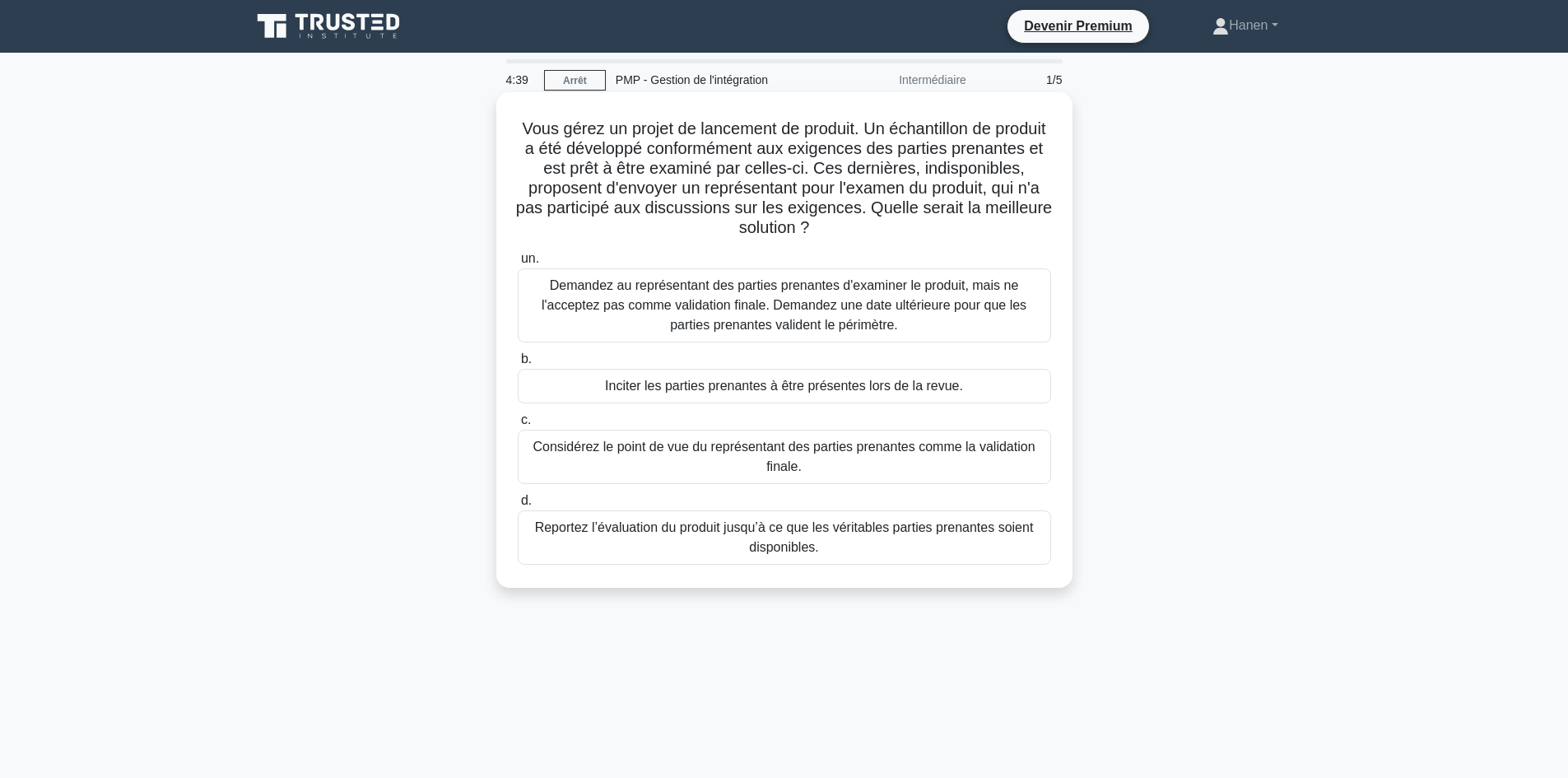
drag, startPoint x: 580, startPoint y: 211, endPoint x: 970, endPoint y: 233, distance: 390.6
click at [970, 233] on h5 "Vous gérez un projet de lancement de produit. Un échantillon de produit a été d…" at bounding box center [784, 178] width 537 height 120
click at [926, 330] on font "Demandez au représentant des parties prenantes d'examiner le produit, mais ne l…" at bounding box center [784, 305] width 519 height 60
click at [518, 265] on input "un. Demandez au représentant des parties prenantes d'examiner le produit, mais …" at bounding box center [518, 259] width 0 height 11
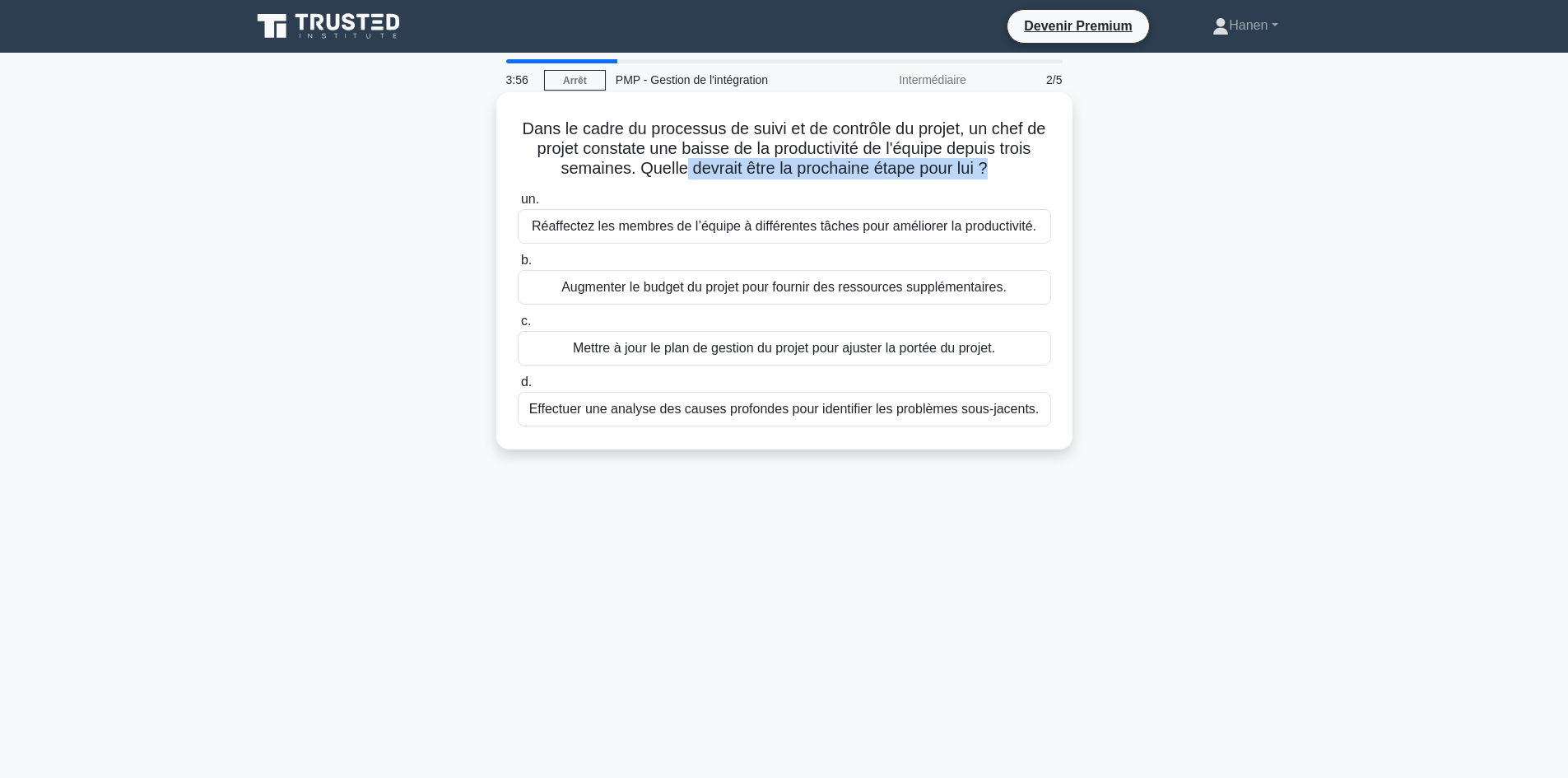
drag, startPoint x: 677, startPoint y: 173, endPoint x: 990, endPoint y: 172, distance: 313.0
click at [990, 172] on font "Dans le cadre du processus de suivi et de contrôle du projet, un chef de projet…" at bounding box center [784, 148] width 523 height 58
click at [773, 416] on font "Effectuer une analyse des causes profondes pour identifier les problèmes sous-j…" at bounding box center [784, 409] width 510 height 14
click at [518, 388] on input "d. Effectuer une analyse des causes profondes pour identifier les problèmes sou…" at bounding box center [518, 383] width 0 height 11
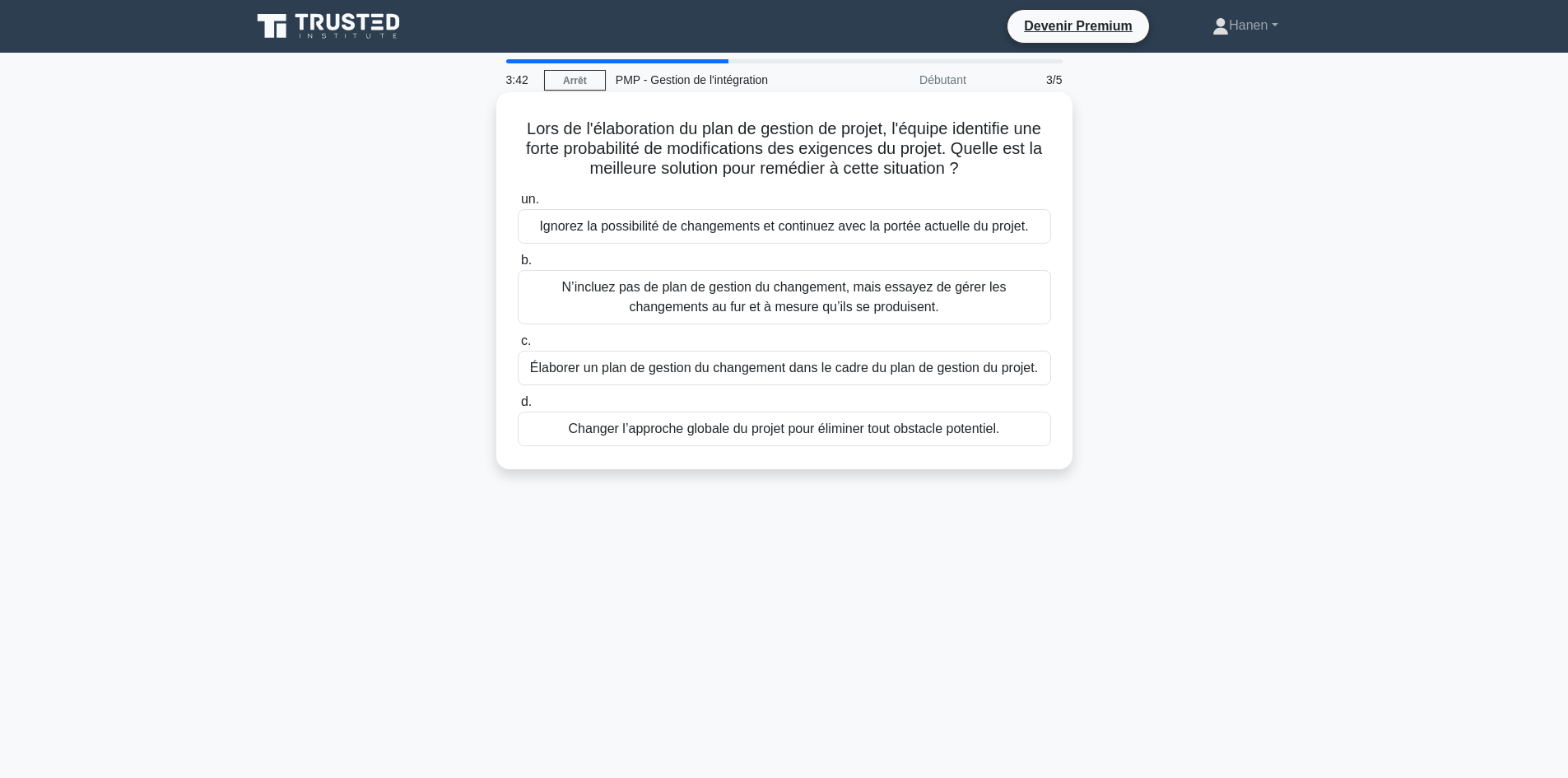
drag, startPoint x: 540, startPoint y: 131, endPoint x: 967, endPoint y: 171, distance: 428.9
click at [967, 171] on font "Lors de l'élaboration du plan de gestion de projet, l'équipe identifie une fort…" at bounding box center [784, 148] width 516 height 58
click at [647, 375] on font "Élaborer un plan de gestion du changement dans le cadre du plan de gestion du p…" at bounding box center [783, 367] width 508 height 14
click at [518, 346] on input "c. Élaborer un plan de gestion du changement dans le cadre du plan de gestion d…" at bounding box center [518, 342] width 0 height 11
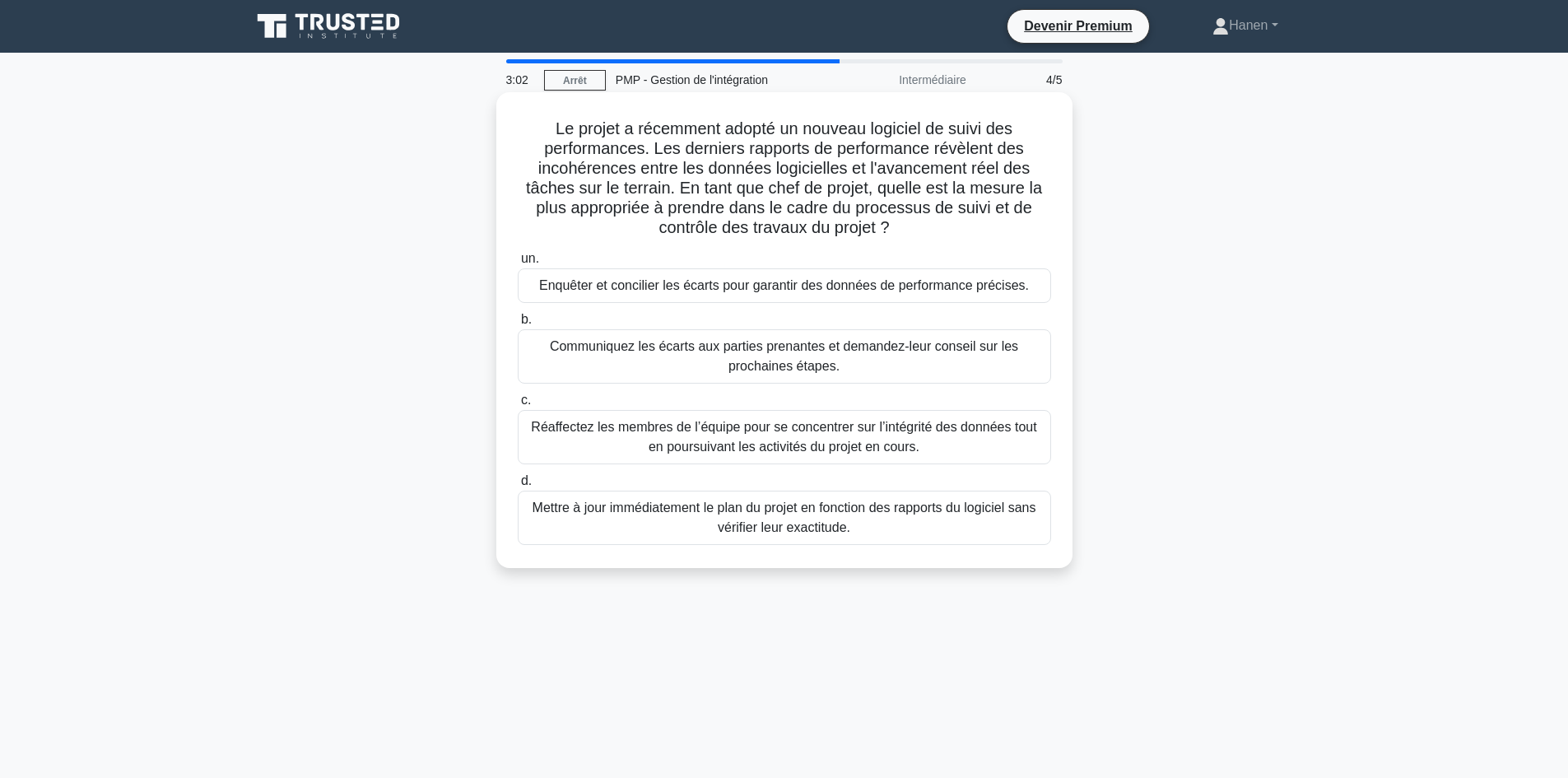
drag, startPoint x: 597, startPoint y: 171, endPoint x: 895, endPoint y: 233, distance: 304.4
click at [895, 233] on h5 "Le projet a récemment adopté un nouveau logiciel de suivi des performances. Les…" at bounding box center [784, 178] width 537 height 120
click at [1033, 297] on div "Enquêter et concilier les écarts pour garantir des données de performance préci…" at bounding box center [784, 286] width 533 height 35
click at [518, 265] on input "un. Enquêter et concilier les écarts pour garantir des données de performance p…" at bounding box center [518, 259] width 0 height 11
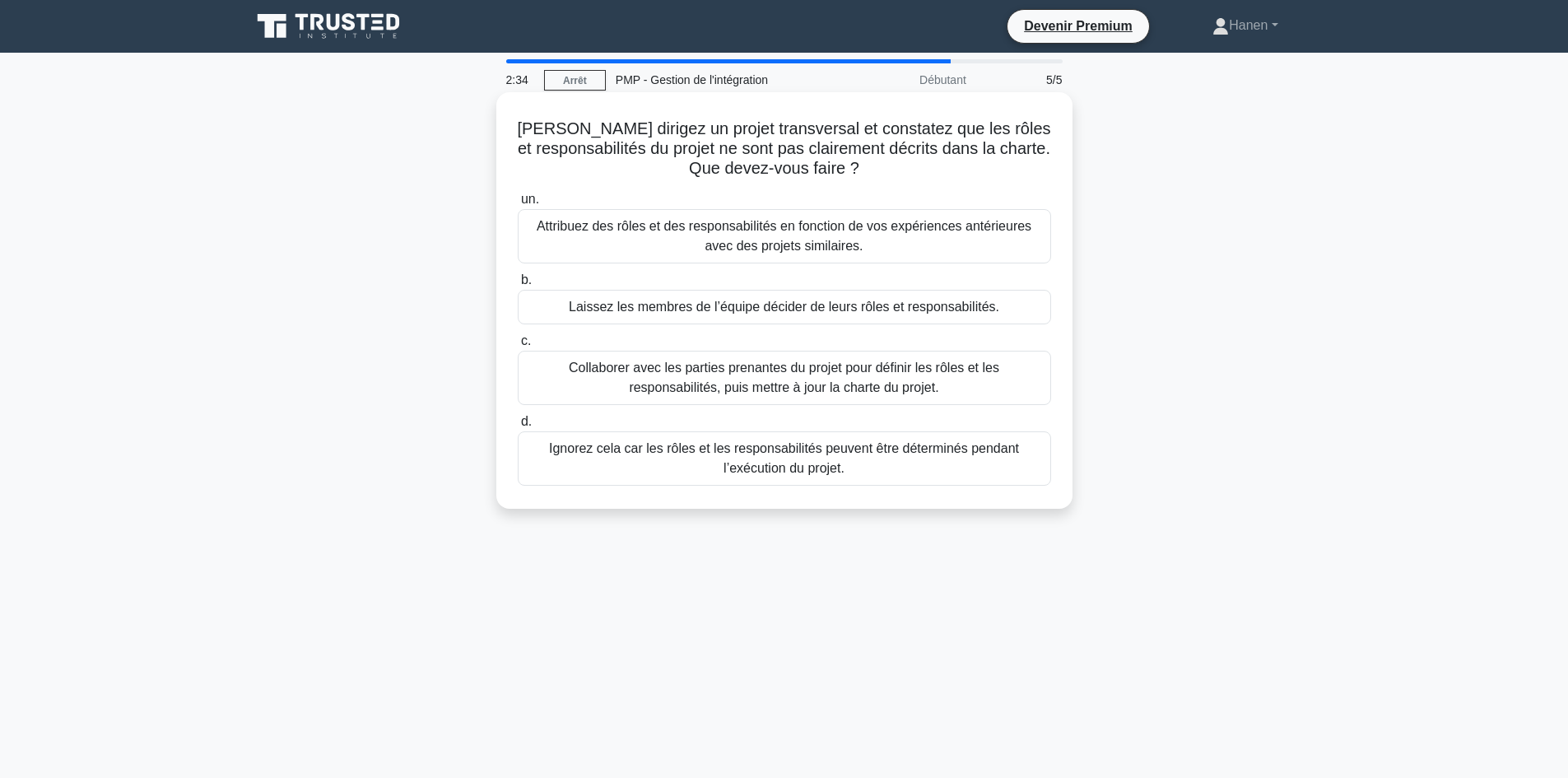
click at [963, 393] on font "Collaborer avec les parties prenantes du projet pour définir les rôles et les r…" at bounding box center [784, 378] width 519 height 39
click at [518, 346] on input "c. Collaborer avec les parties prenantes du projet pour définir les rôles et le…" at bounding box center [518, 342] width 0 height 11
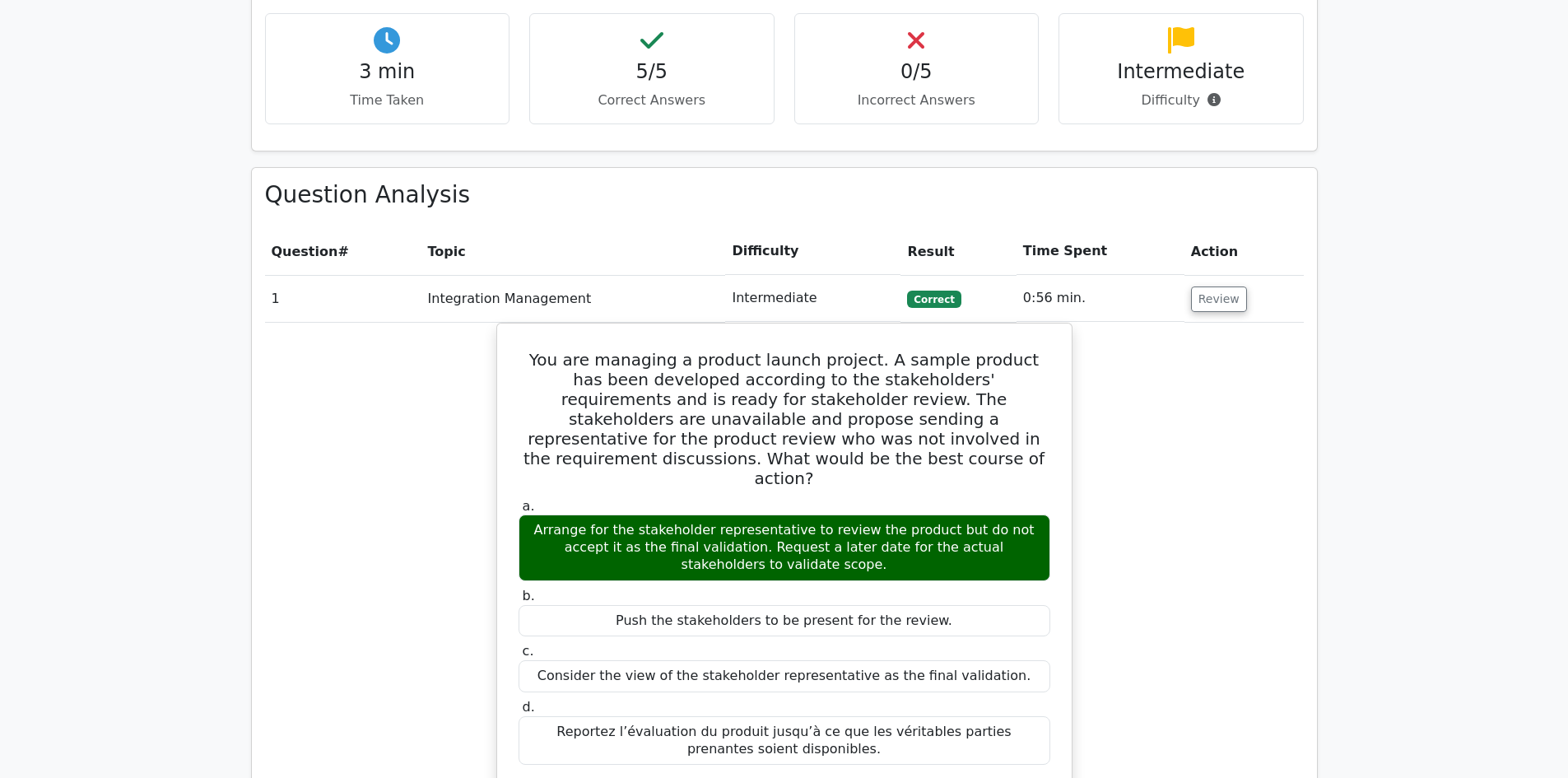
scroll to position [1152, 0]
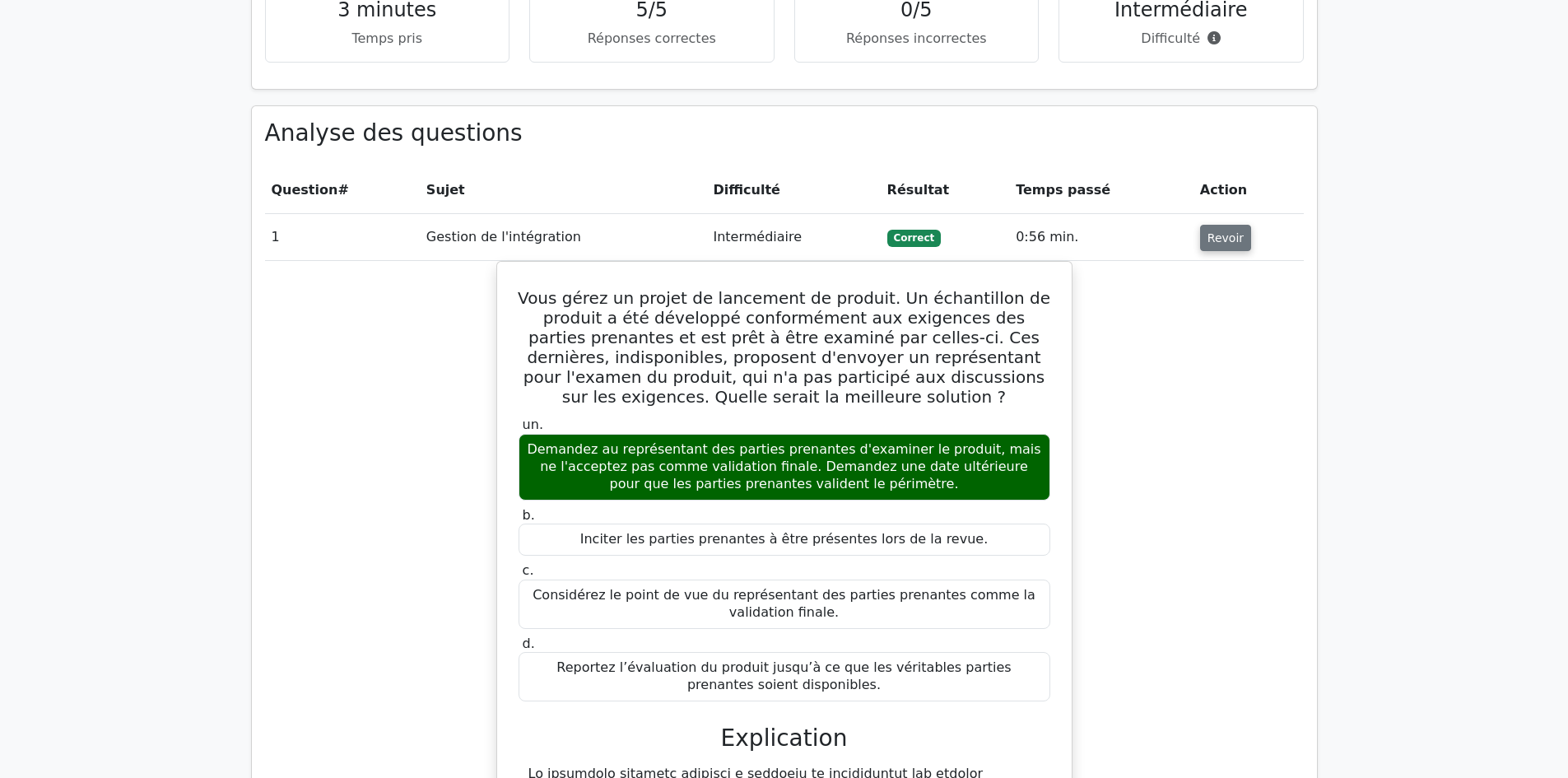
click at [1233, 225] on button "Revoir" at bounding box center [1226, 238] width 51 height 27
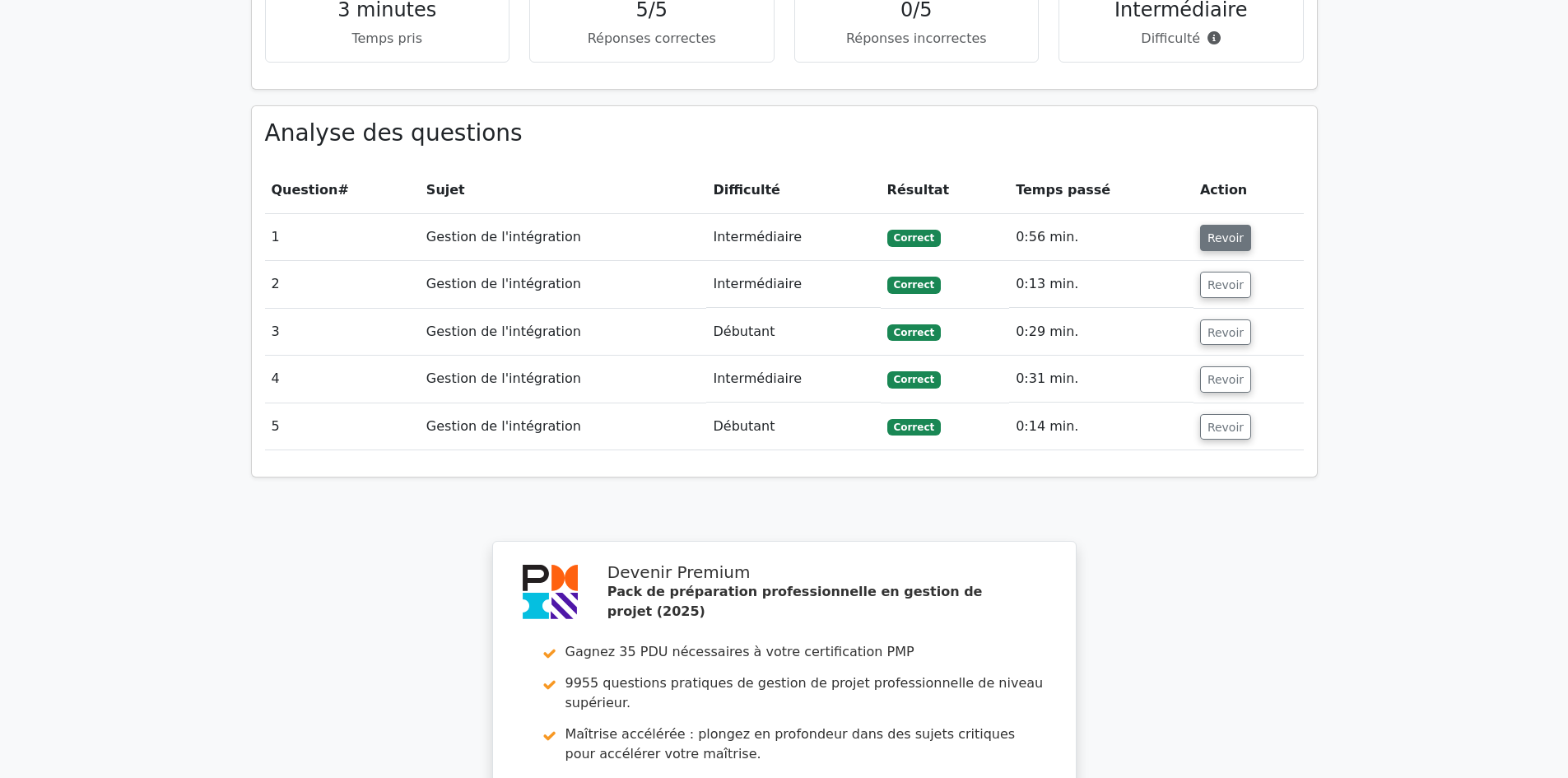
click at [1229, 231] on font "Revoir" at bounding box center [1225, 238] width 36 height 13
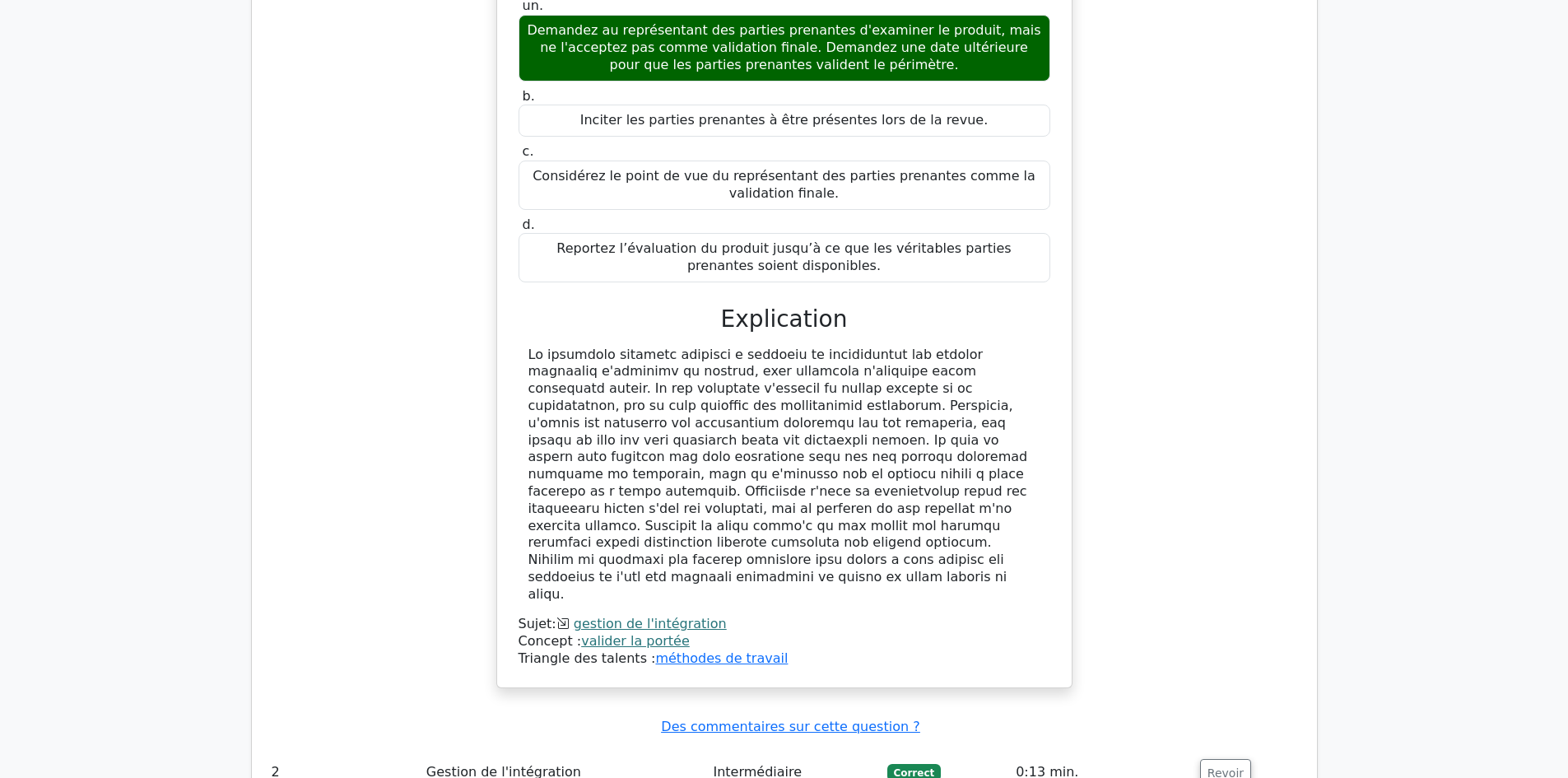
scroll to position [1646, 0]
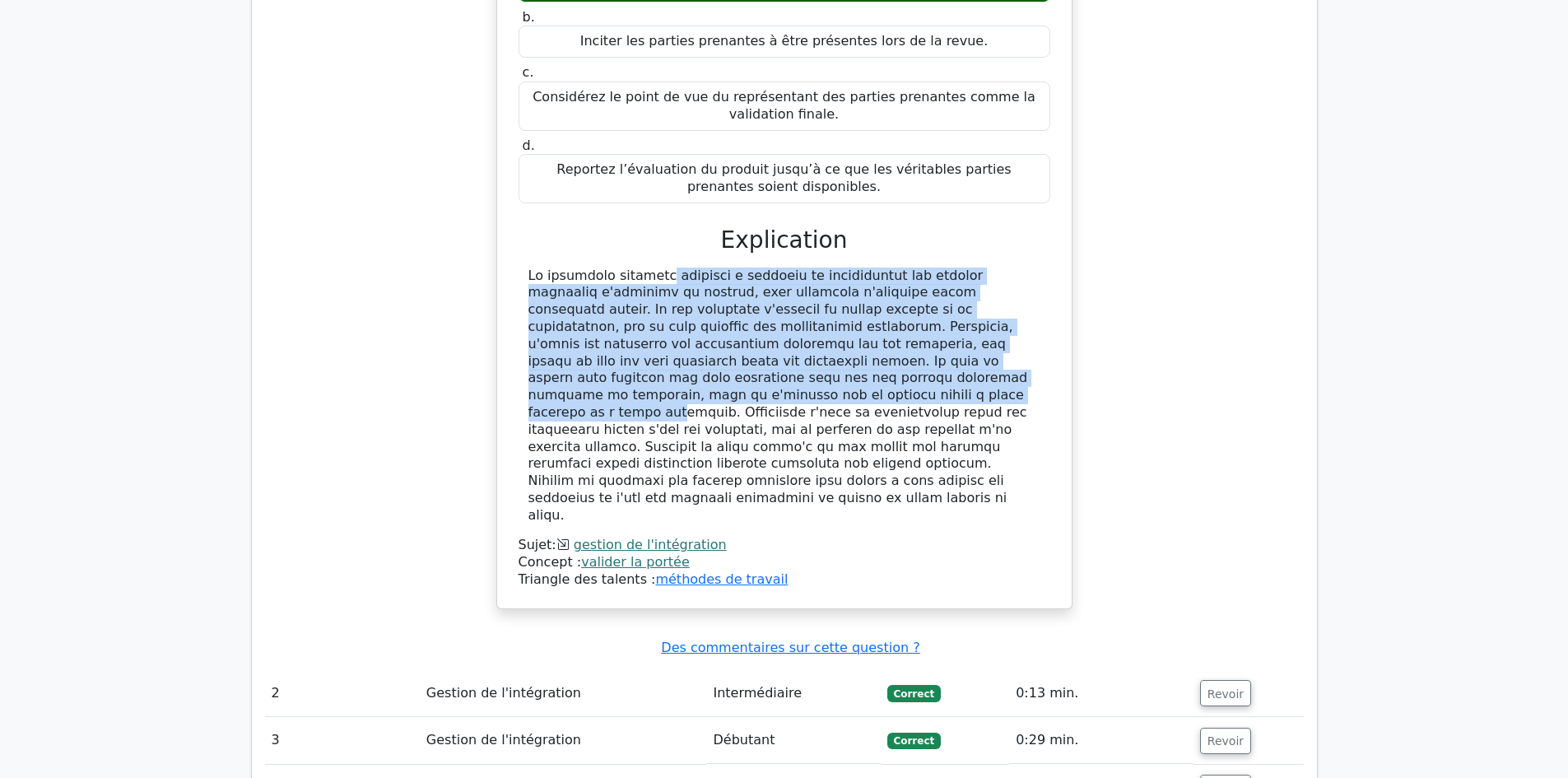
drag, startPoint x: 559, startPoint y: 262, endPoint x: 833, endPoint y: 356, distance: 289.7
click at [833, 356] on font at bounding box center [778, 395] width 499 height 255
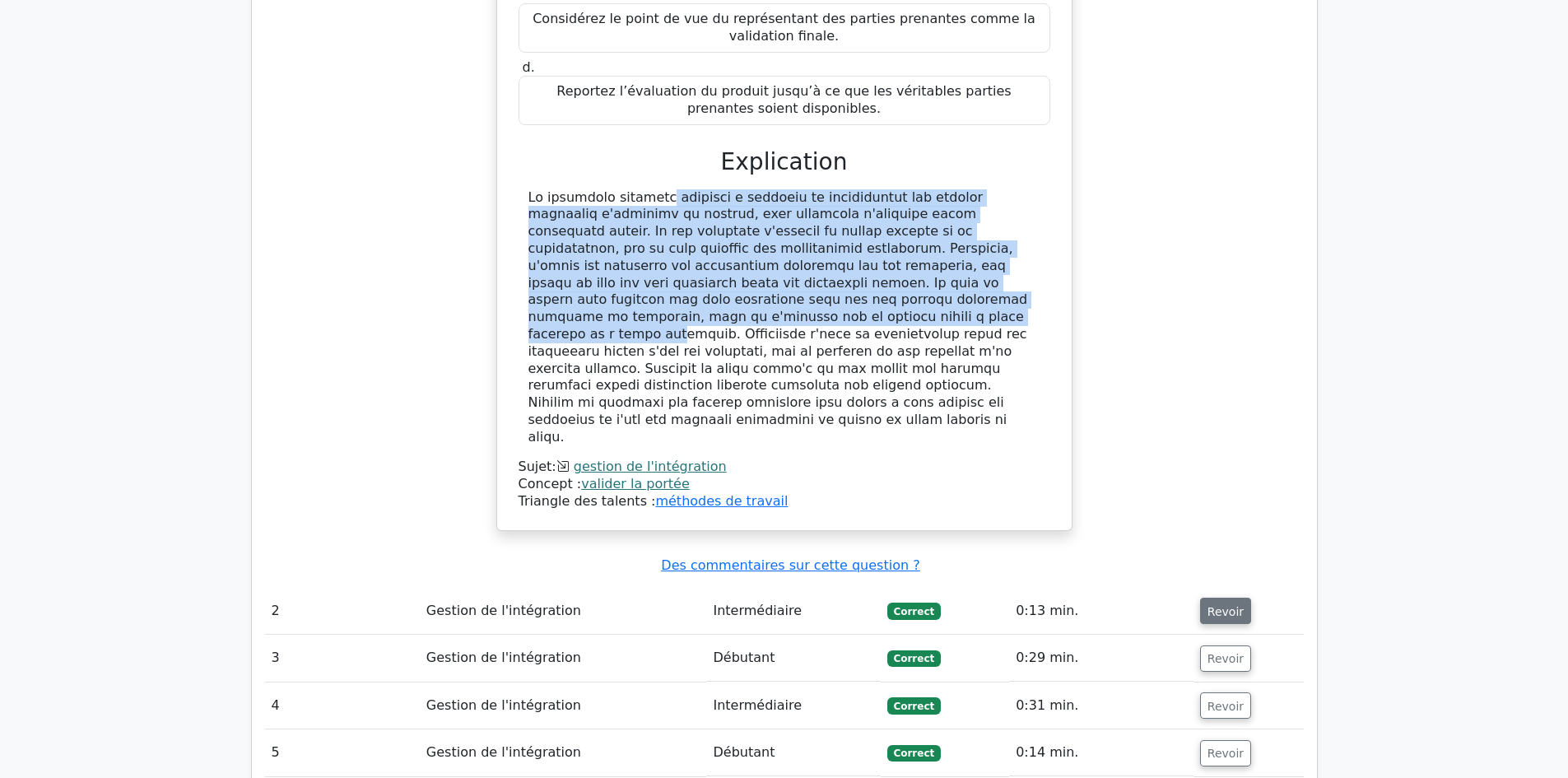
click at [1217, 604] on font "Revoir" at bounding box center [1225, 611] width 36 height 13
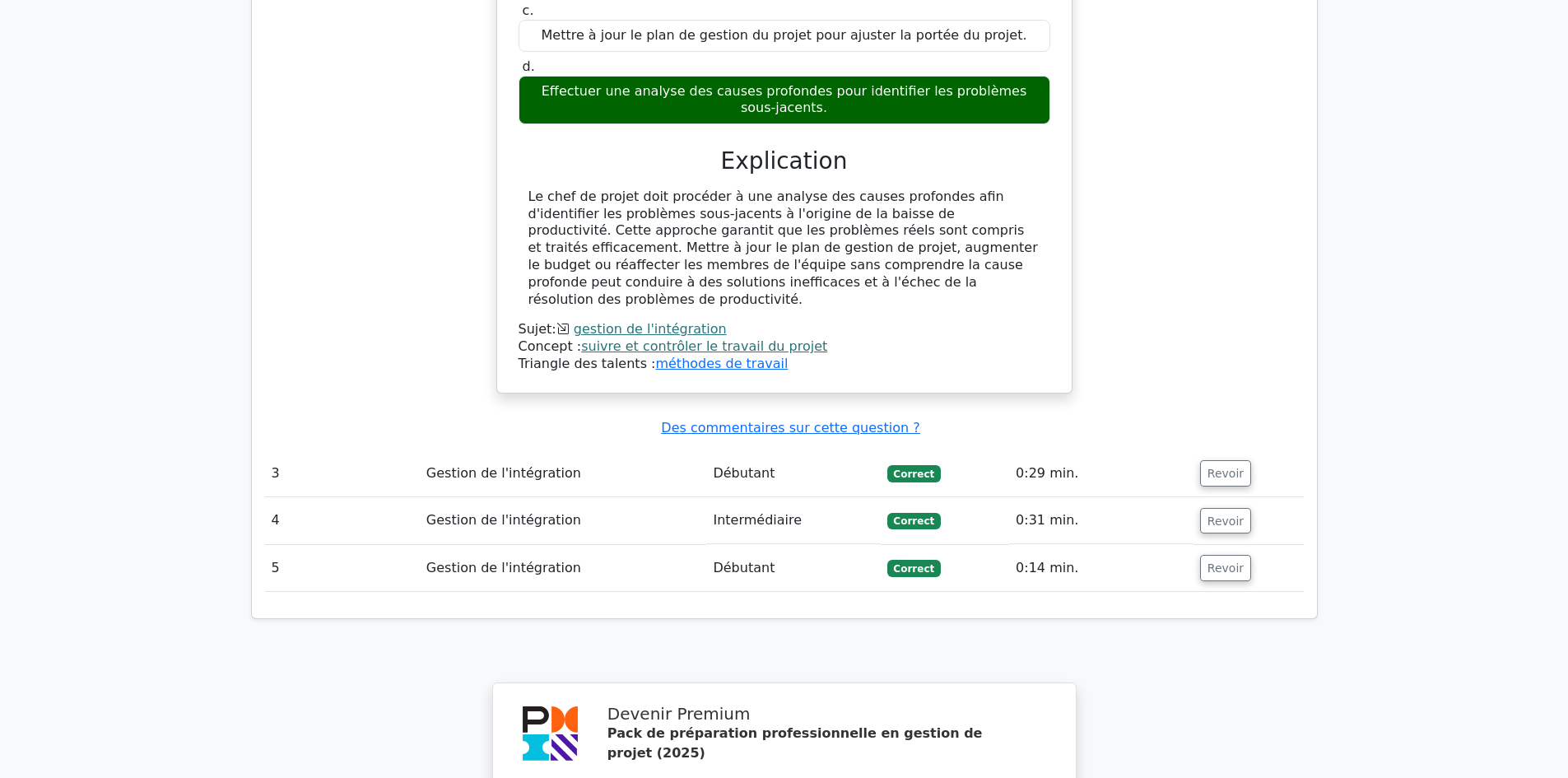
scroll to position [2634, 0]
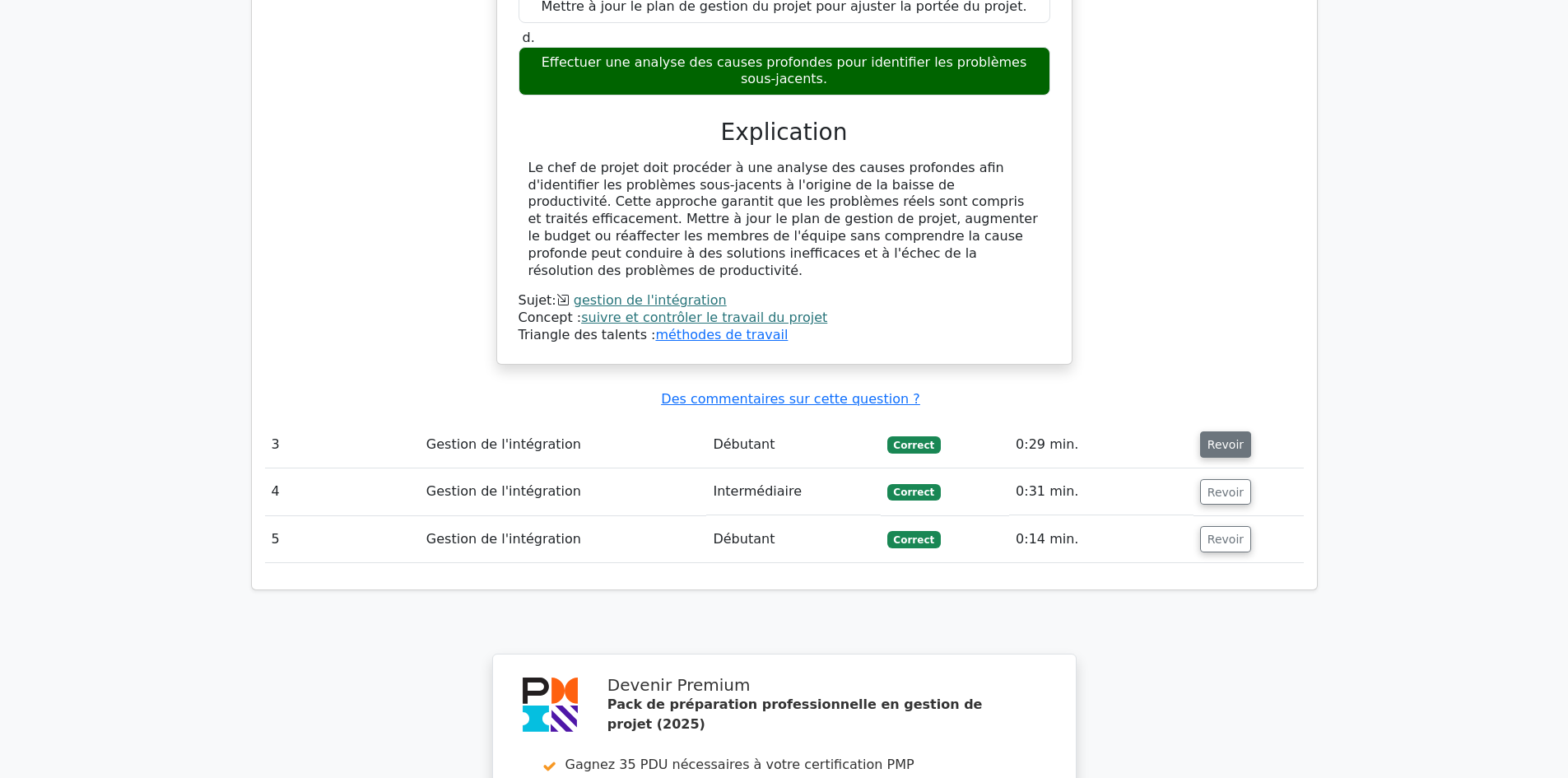
click at [1213, 438] on font "Revoir" at bounding box center [1225, 445] width 36 height 13
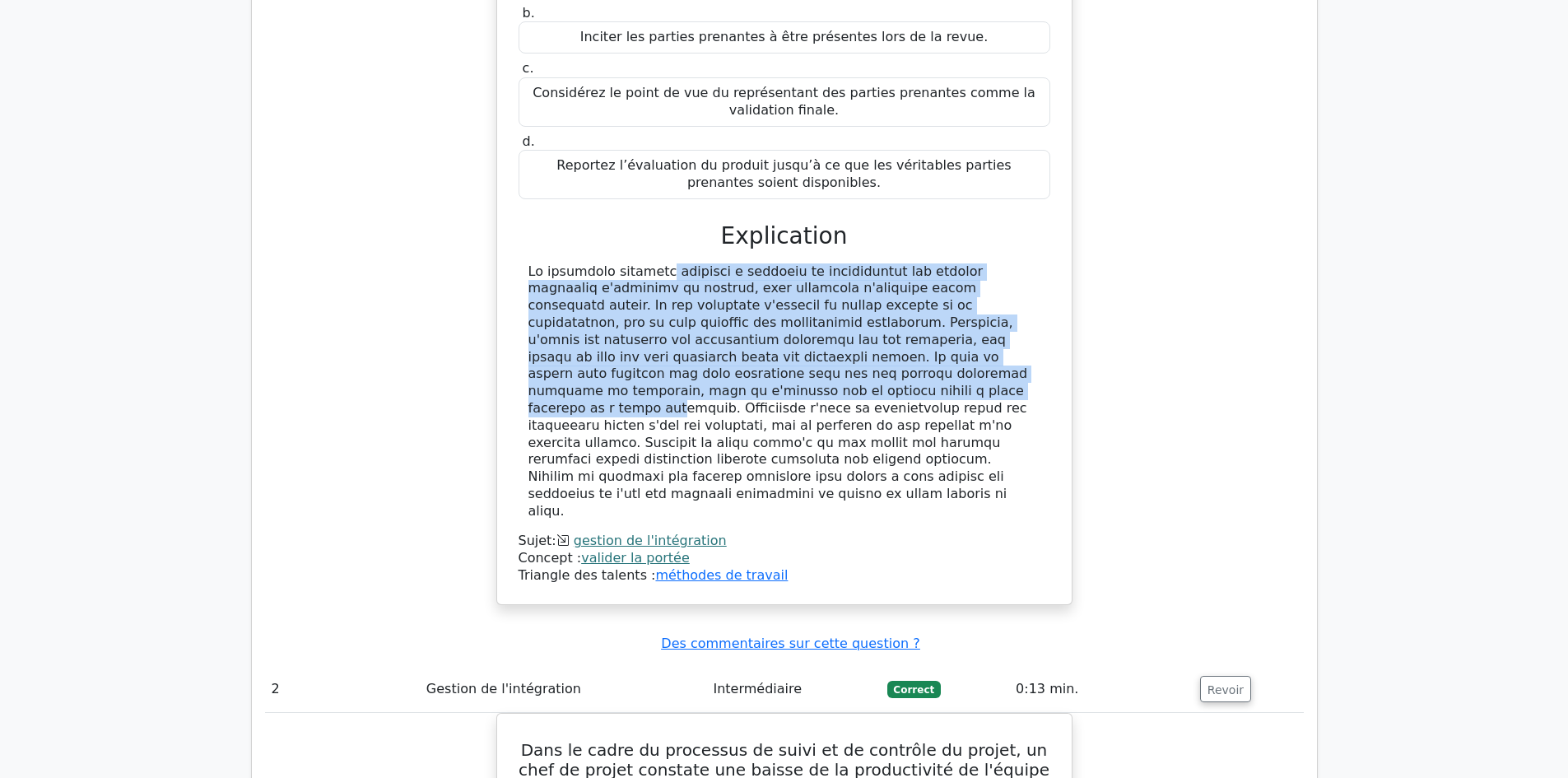
scroll to position [1646, 0]
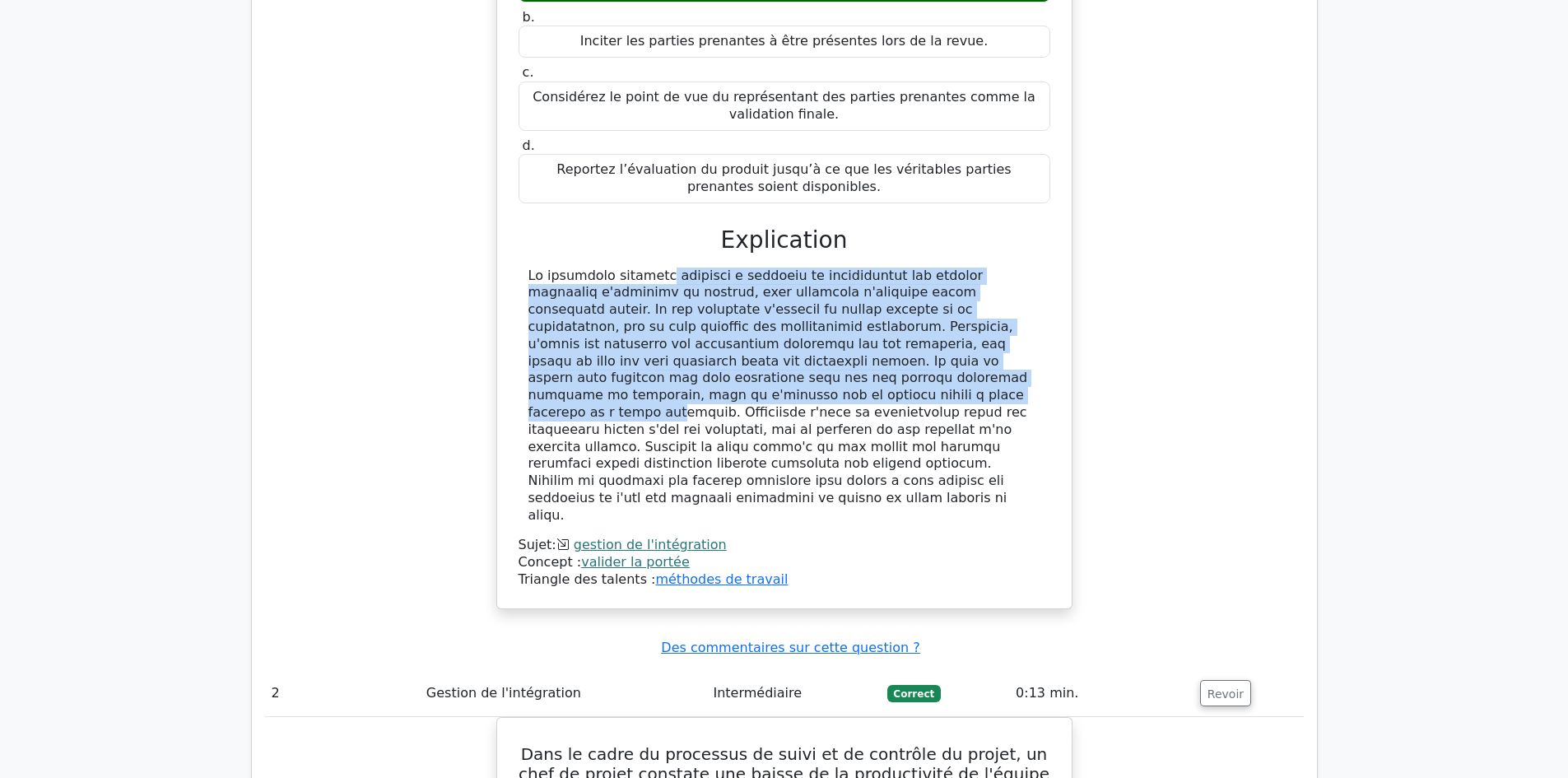
click at [686, 274] on font at bounding box center [778, 395] width 499 height 255
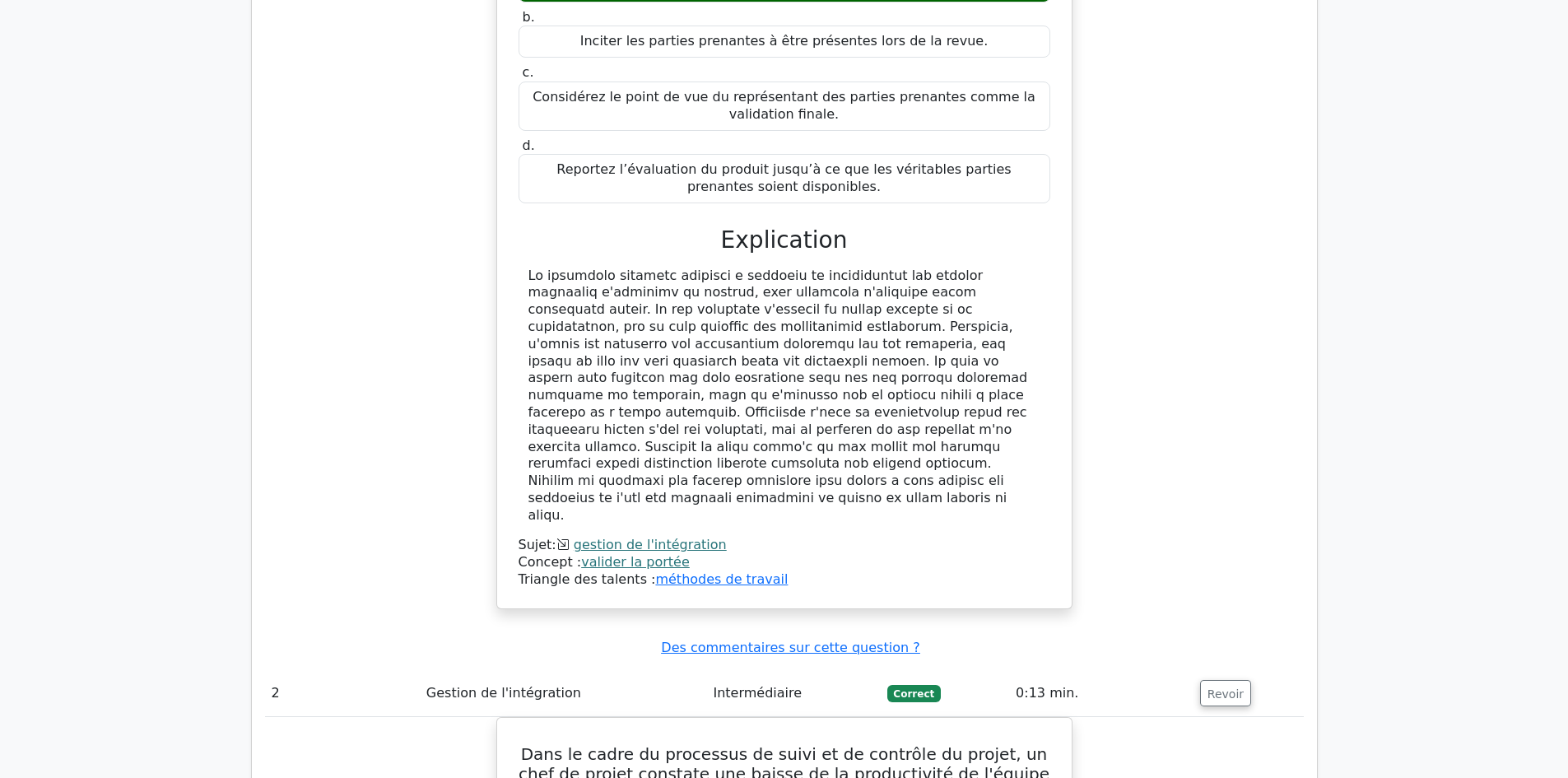
drag, startPoint x: 686, startPoint y: 274, endPoint x: 880, endPoint y: 449, distance: 261.3
click at [880, 449] on div at bounding box center [785, 396] width 512 height 257
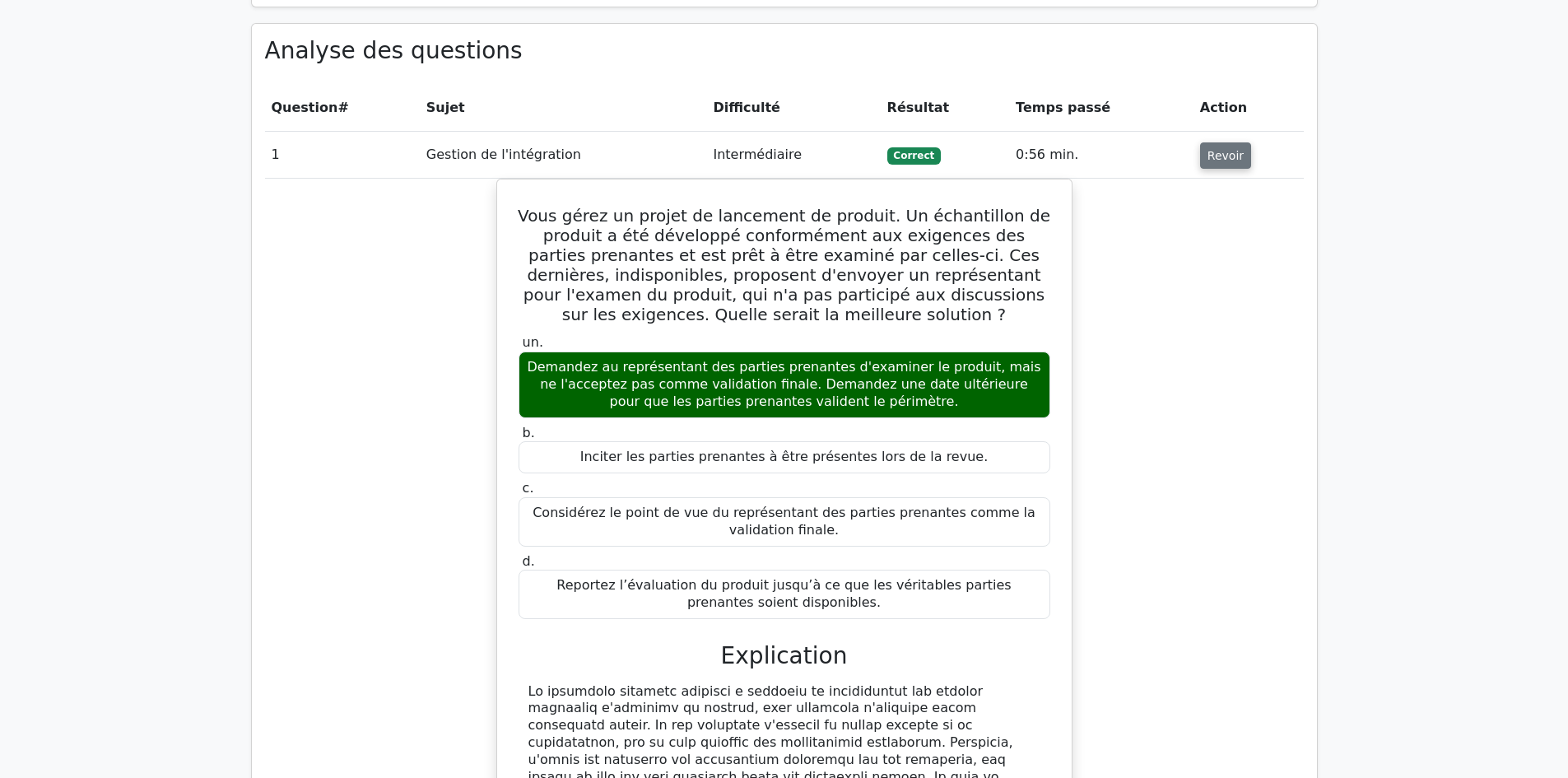
click at [1237, 142] on button "Revoir" at bounding box center [1226, 155] width 51 height 27
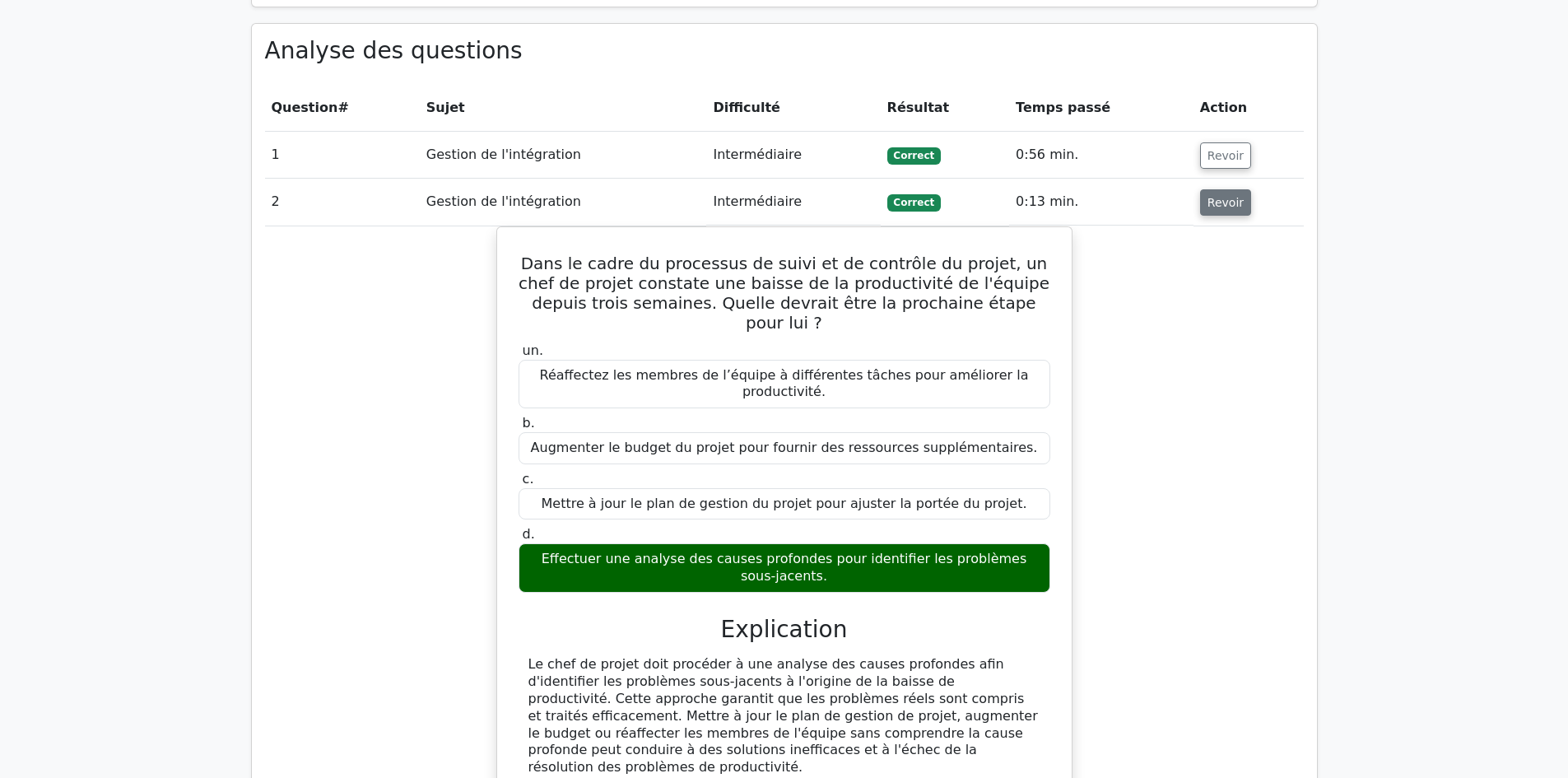
click at [1227, 196] on font "Revoir" at bounding box center [1225, 202] width 36 height 13
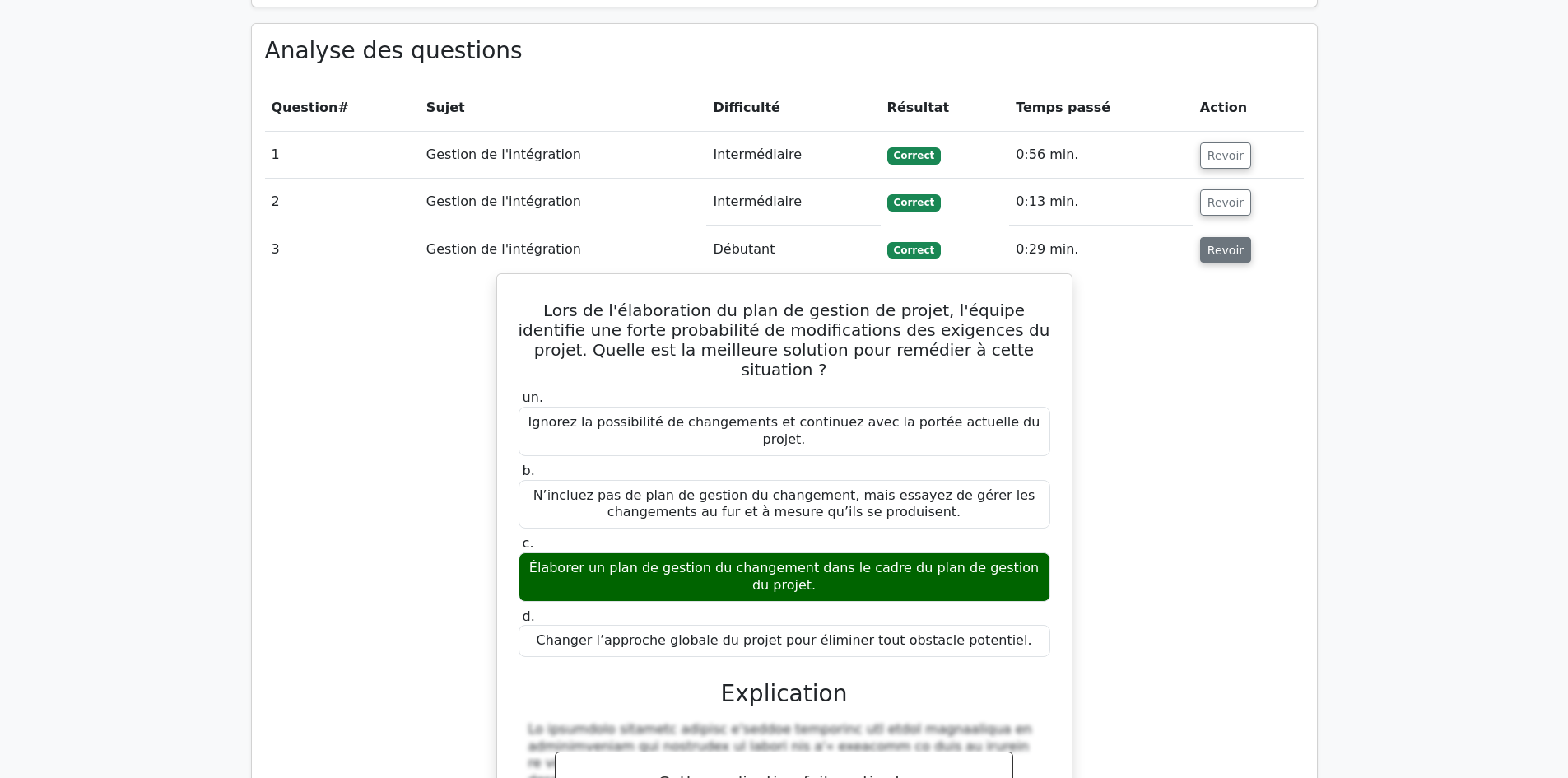
click at [1218, 242] on font "Revoir" at bounding box center [1225, 249] width 36 height 13
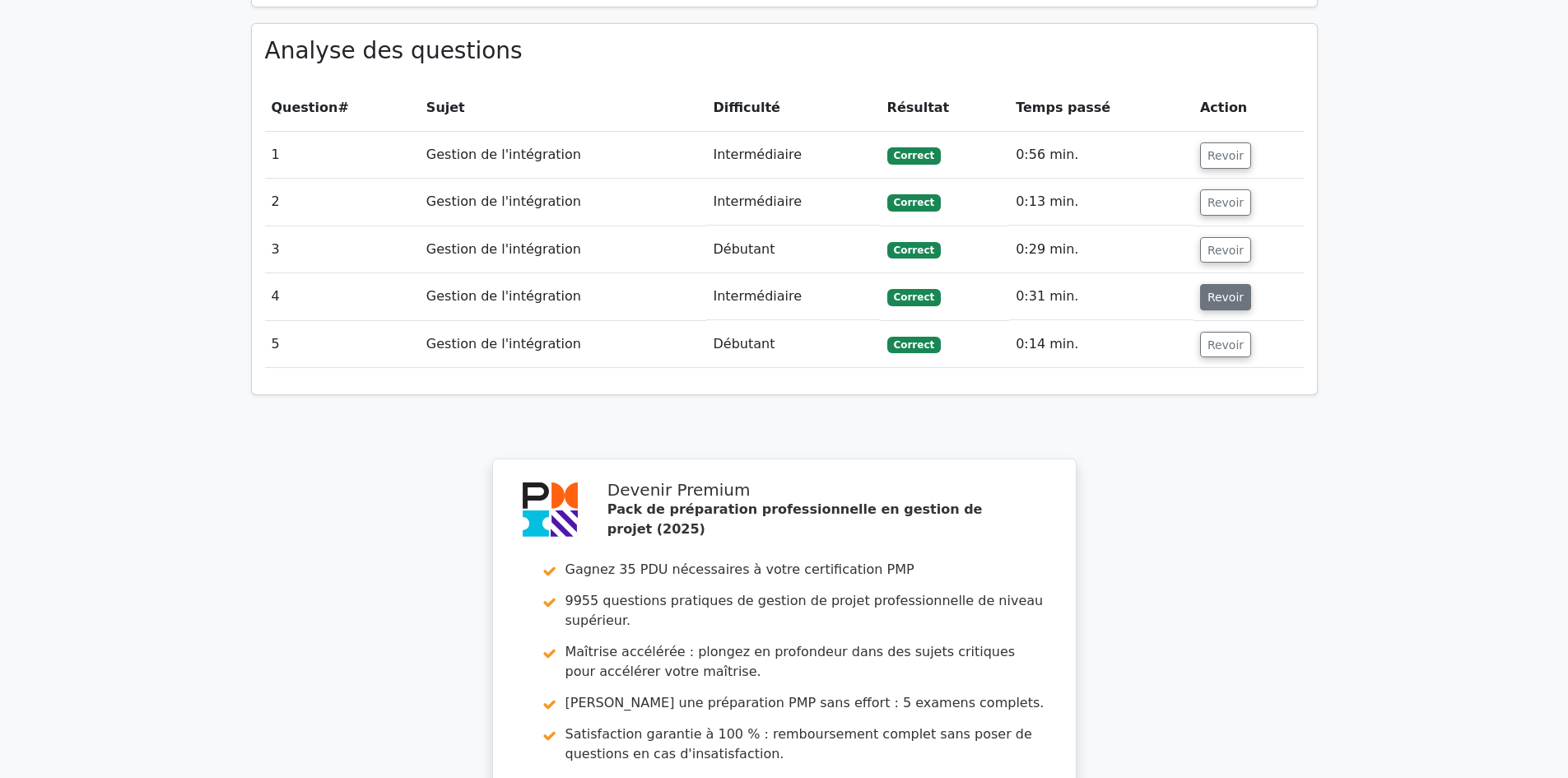
click at [1215, 290] on font "Revoir" at bounding box center [1225, 297] width 36 height 13
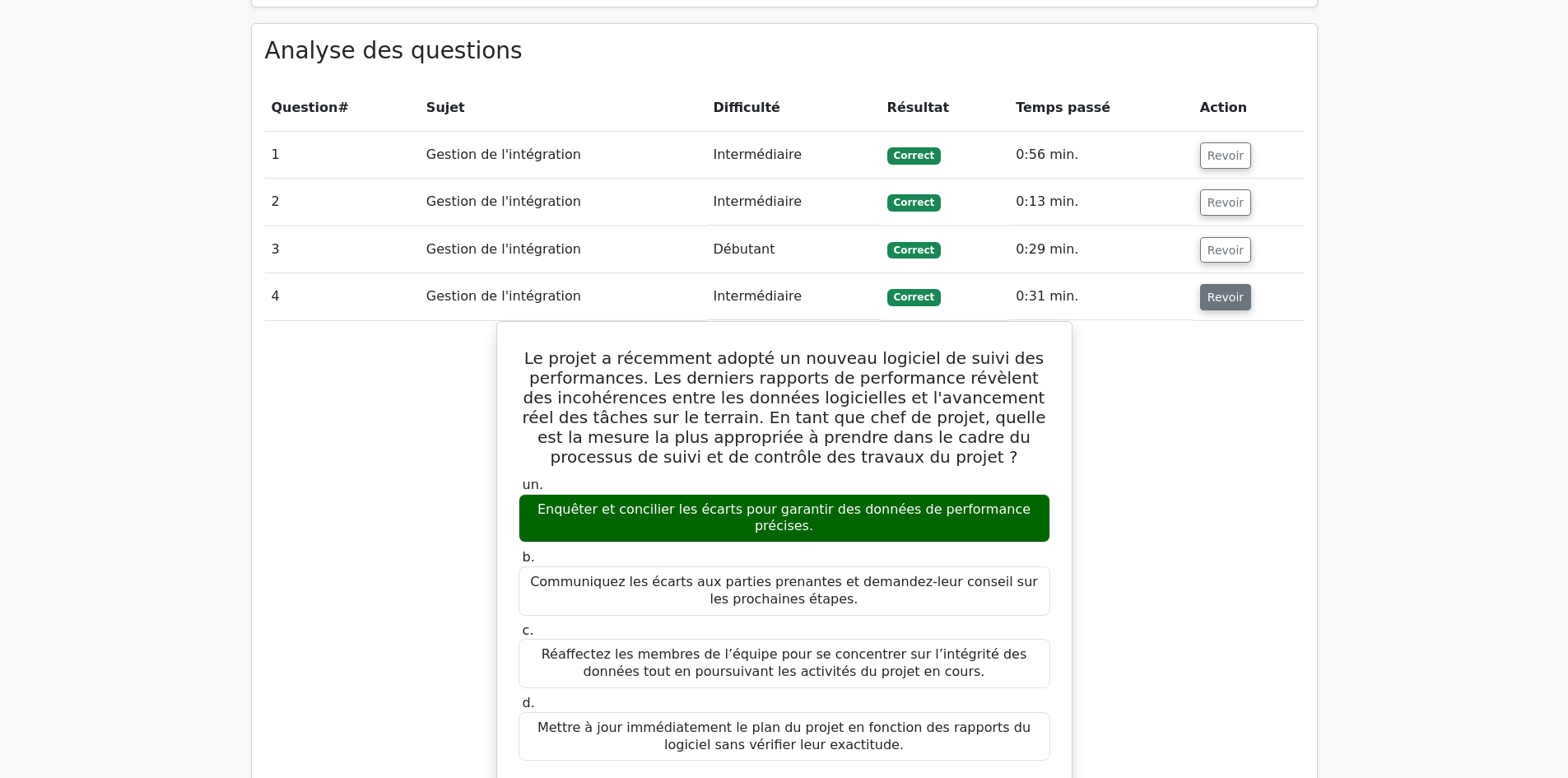
click at [1215, 290] on font "Revoir" at bounding box center [1225, 297] width 36 height 13
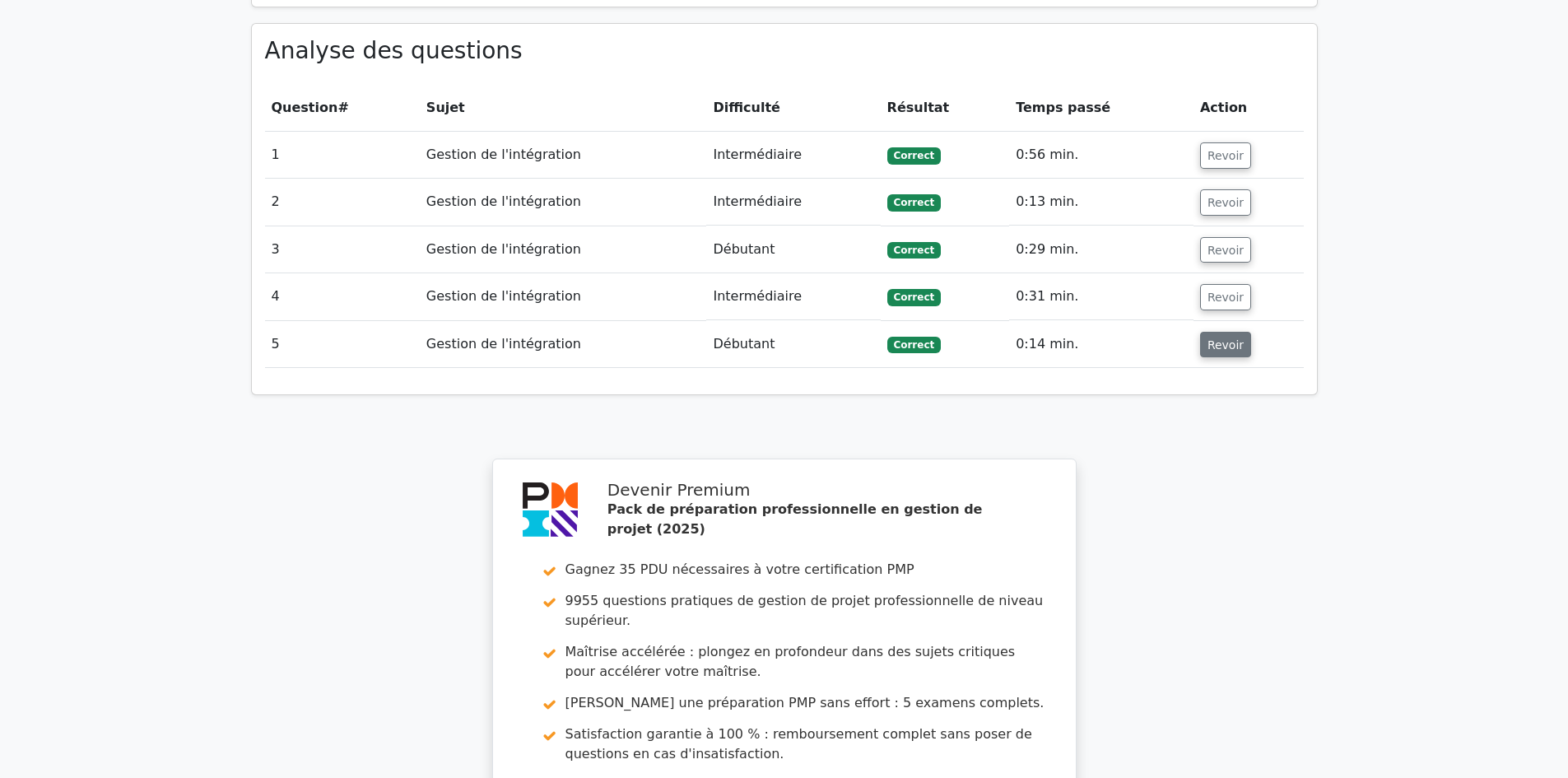
click at [1221, 338] on font "Revoir" at bounding box center [1225, 344] width 36 height 13
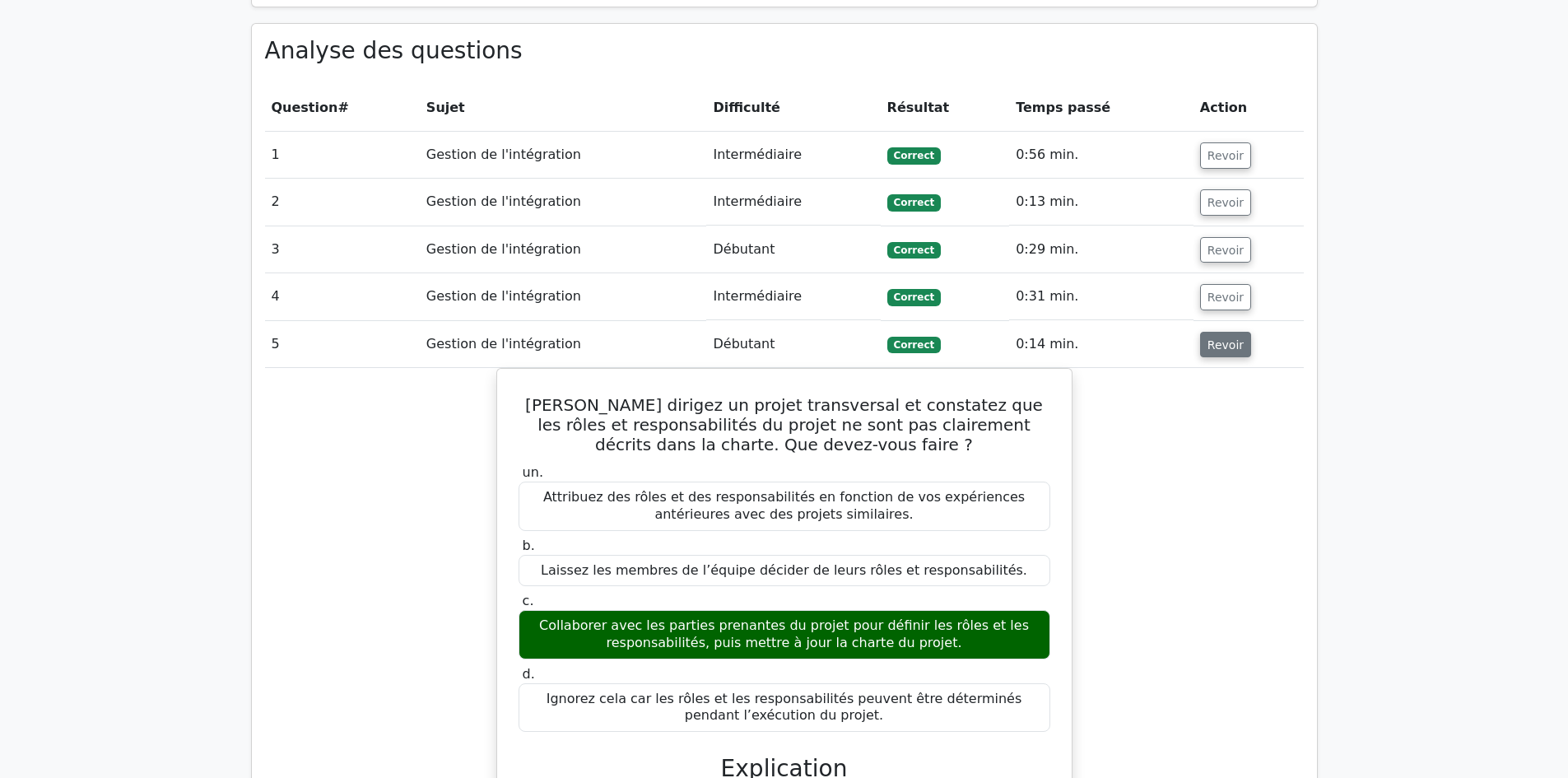
drag, startPoint x: 1212, startPoint y: 322, endPoint x: 699, endPoint y: 299, distance: 513.5
click at [1211, 338] on font "Revoir" at bounding box center [1225, 344] width 36 height 13
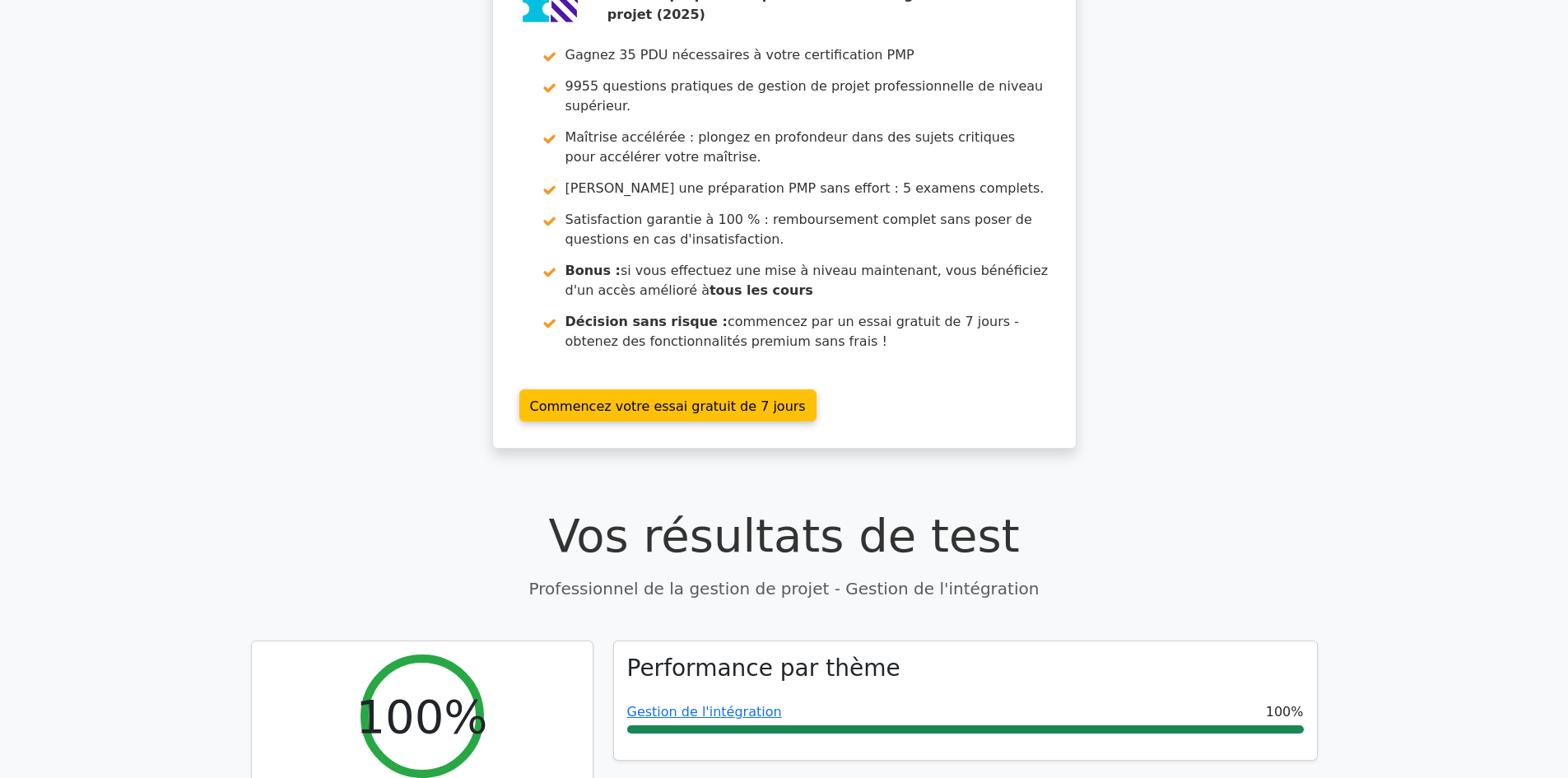
scroll to position [330, 0]
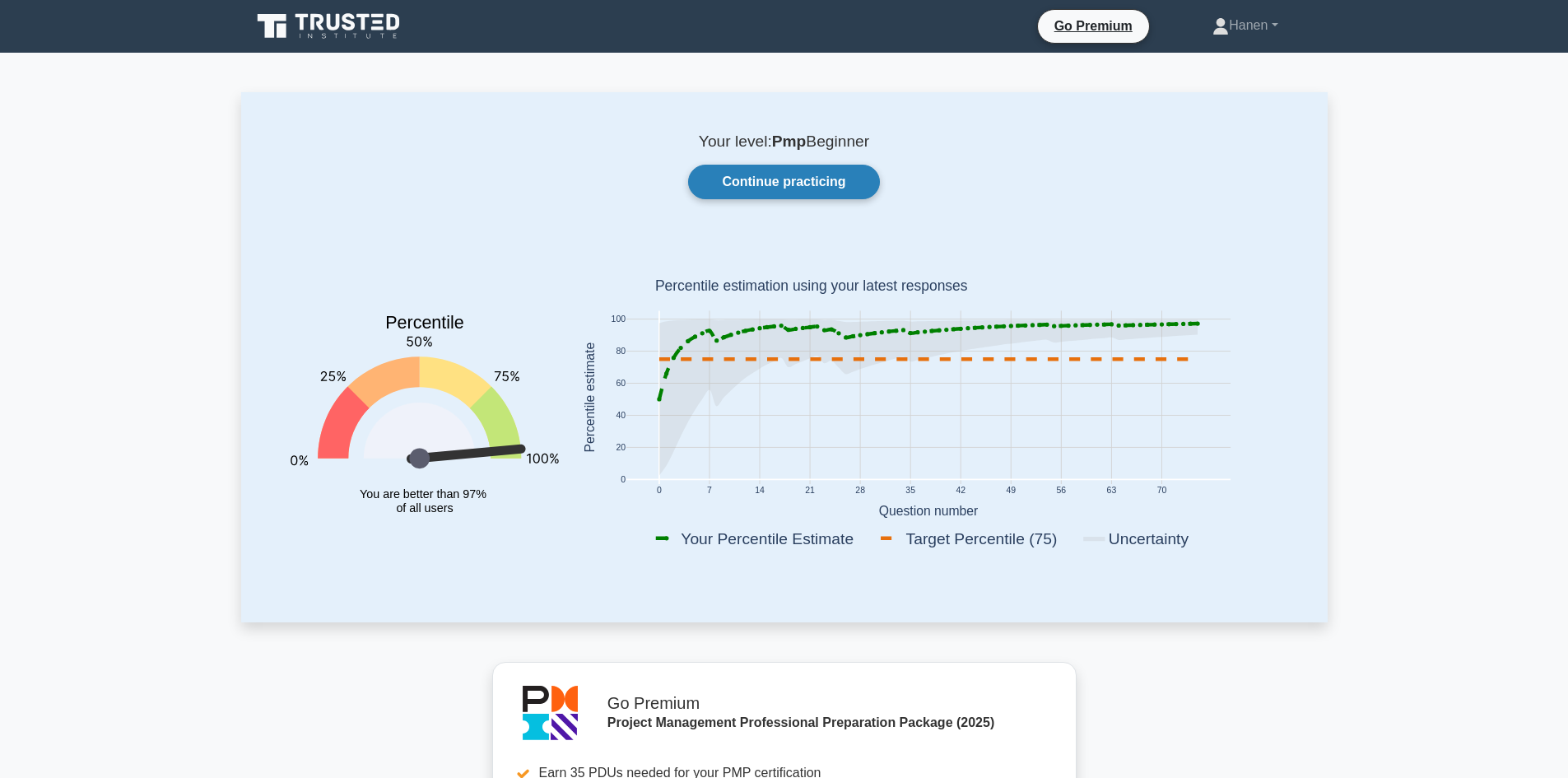
click at [762, 187] on link "Continue practicing" at bounding box center [784, 182] width 191 height 35
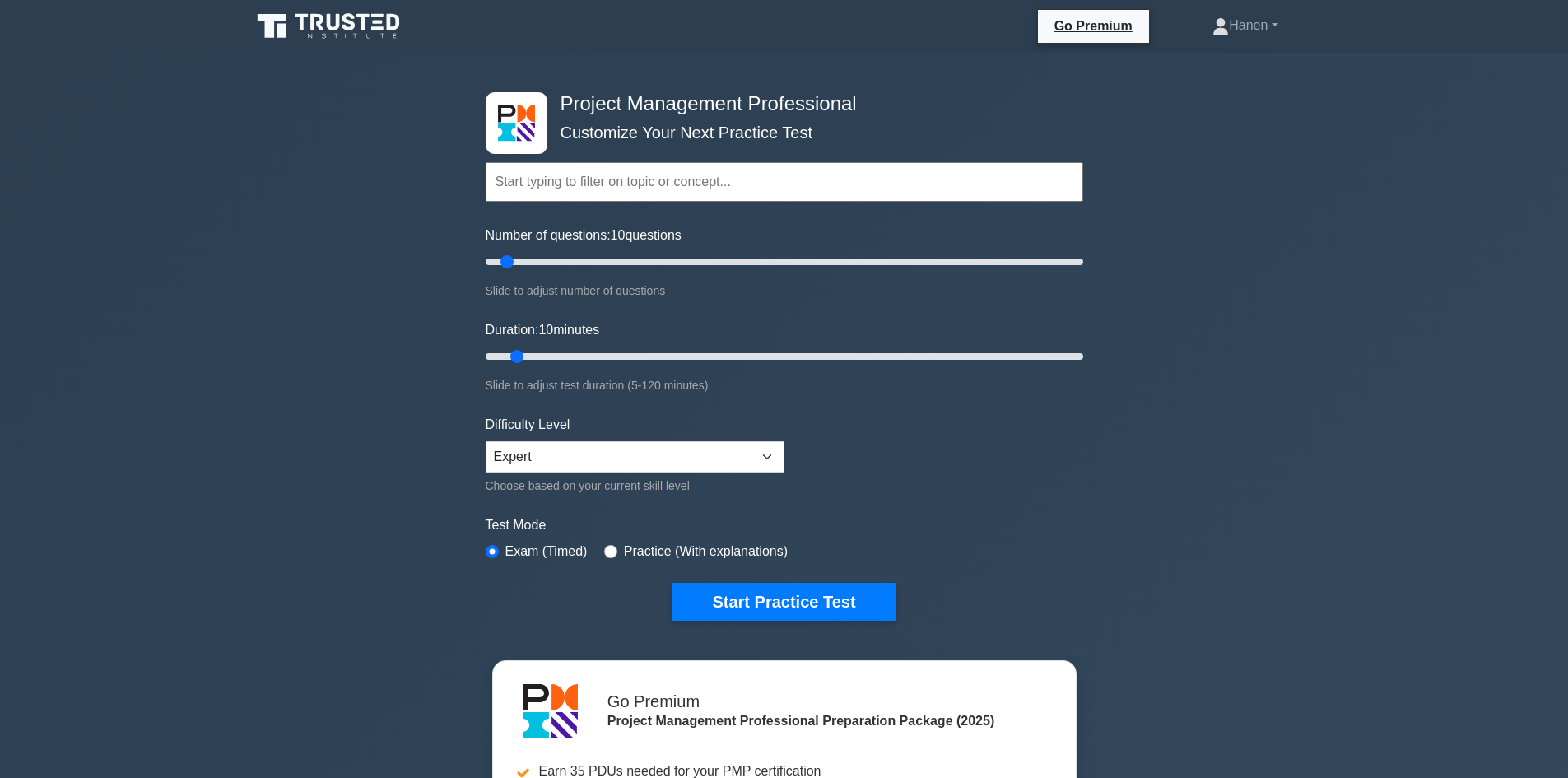
click at [519, 180] on input "text" at bounding box center [784, 182] width 598 height 39
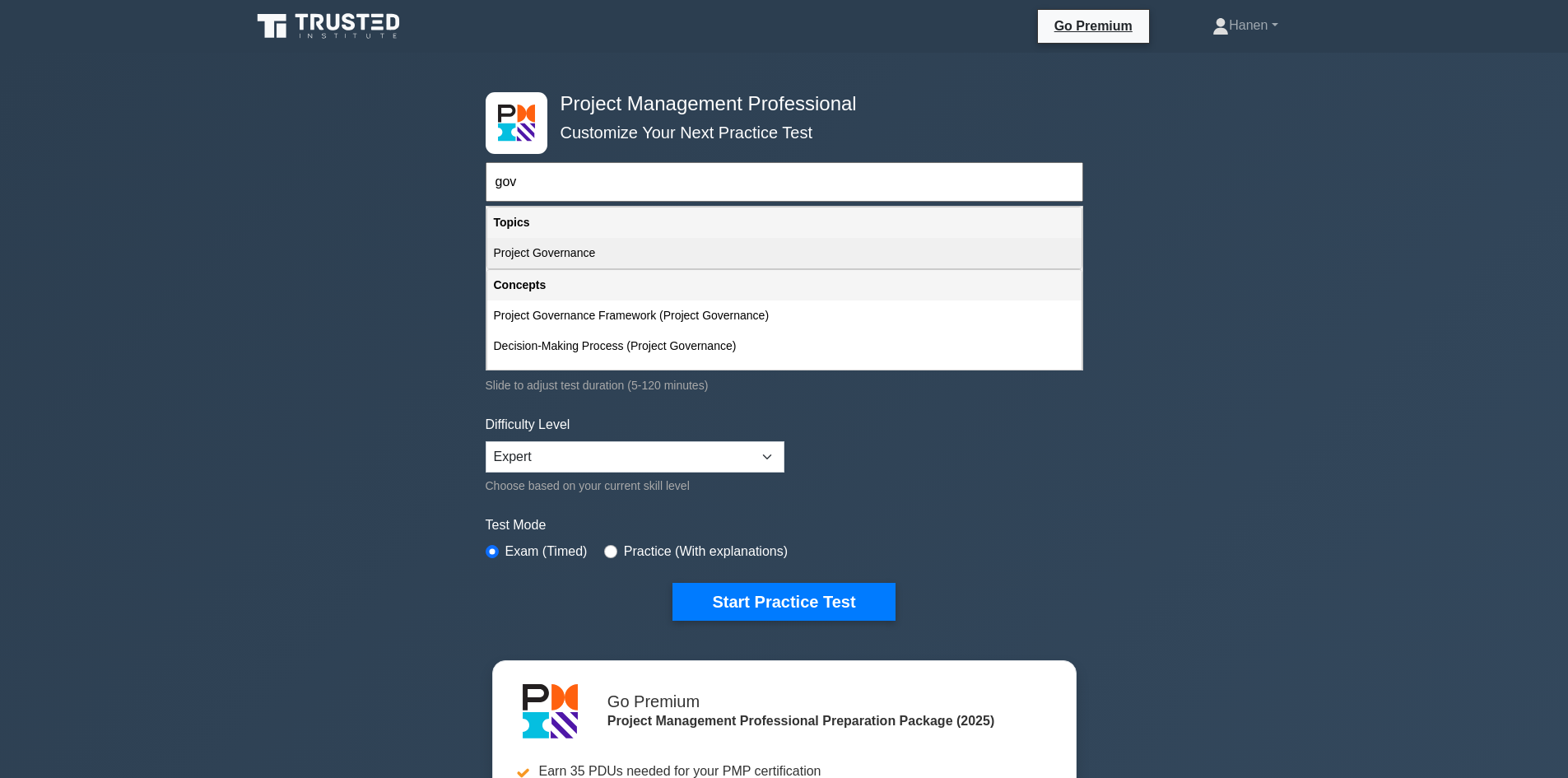
click at [598, 252] on div "Project Governance" at bounding box center [784, 253] width 594 height 30
type input "Project Governance"
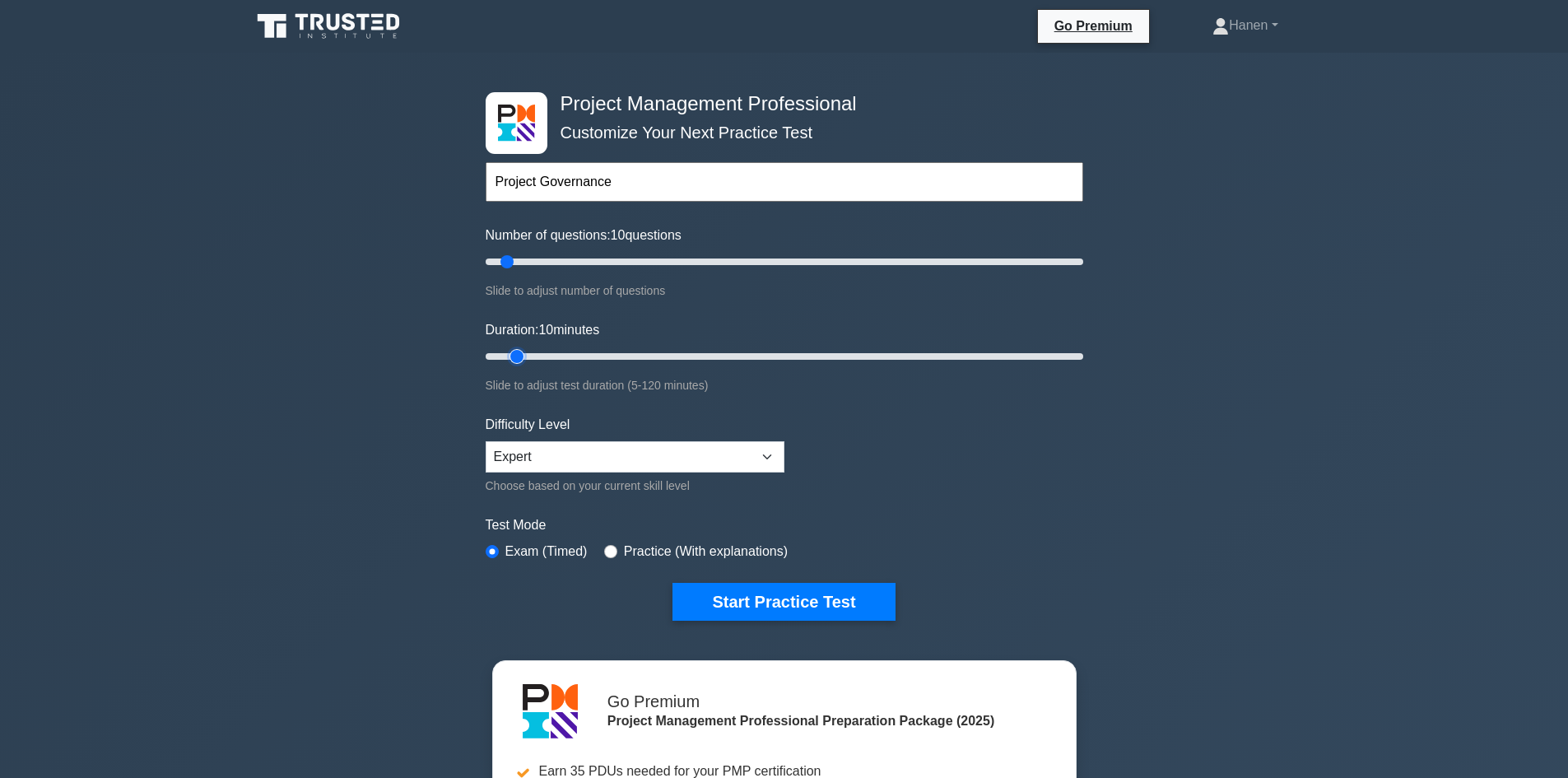
click at [527, 355] on input "Duration: 10 minutes" at bounding box center [784, 356] width 598 height 20
drag, startPoint x: 516, startPoint y: 352, endPoint x: 533, endPoint y: 355, distance: 17.3
type input "15"
click at [533, 355] on input "Duration: 15 minutes" at bounding box center [784, 356] width 598 height 20
click at [542, 185] on input "text" at bounding box center [784, 182] width 598 height 39
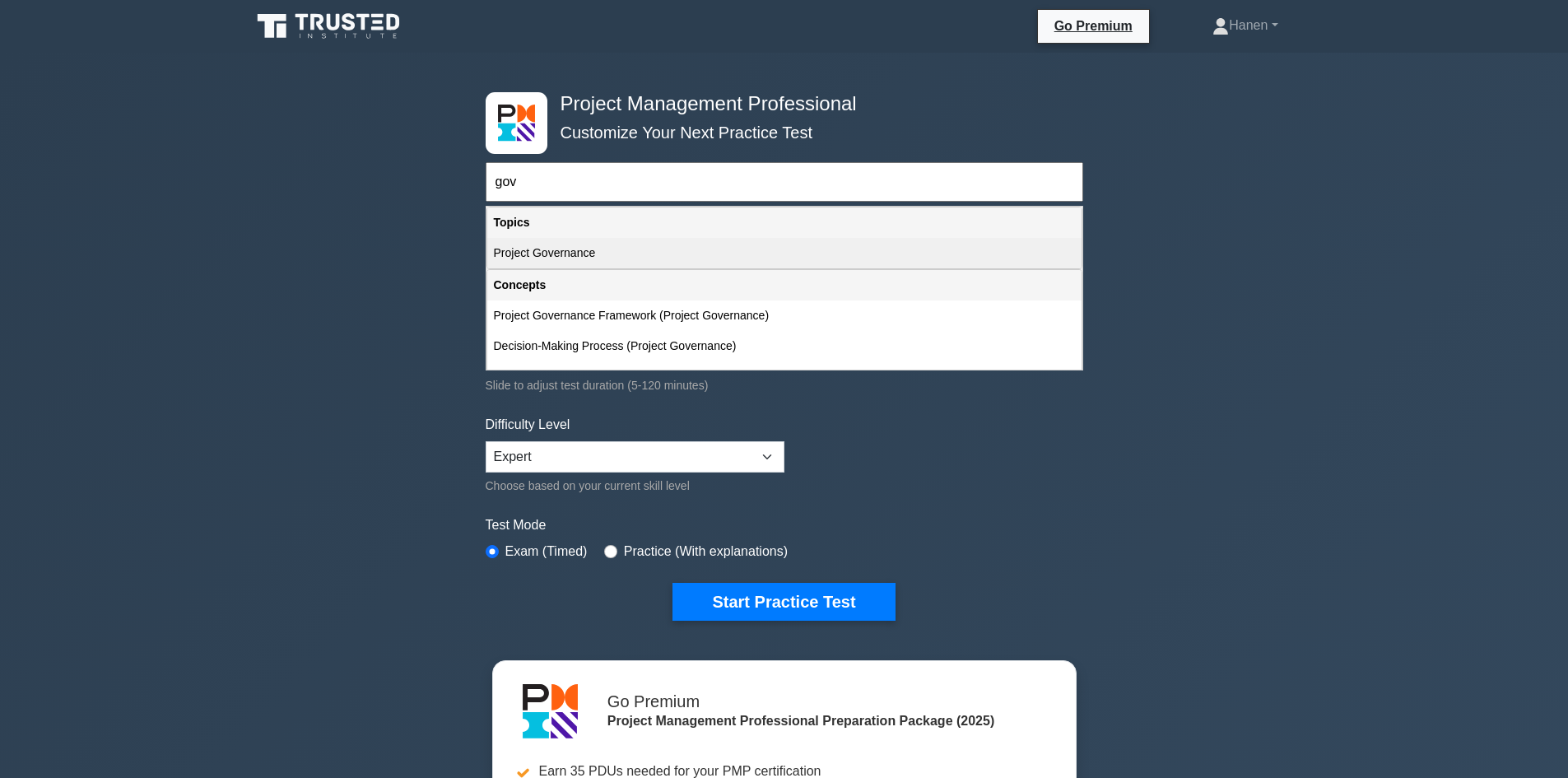
click at [547, 255] on div "Project Governance" at bounding box center [784, 253] width 594 height 30
type input "Project Governance"
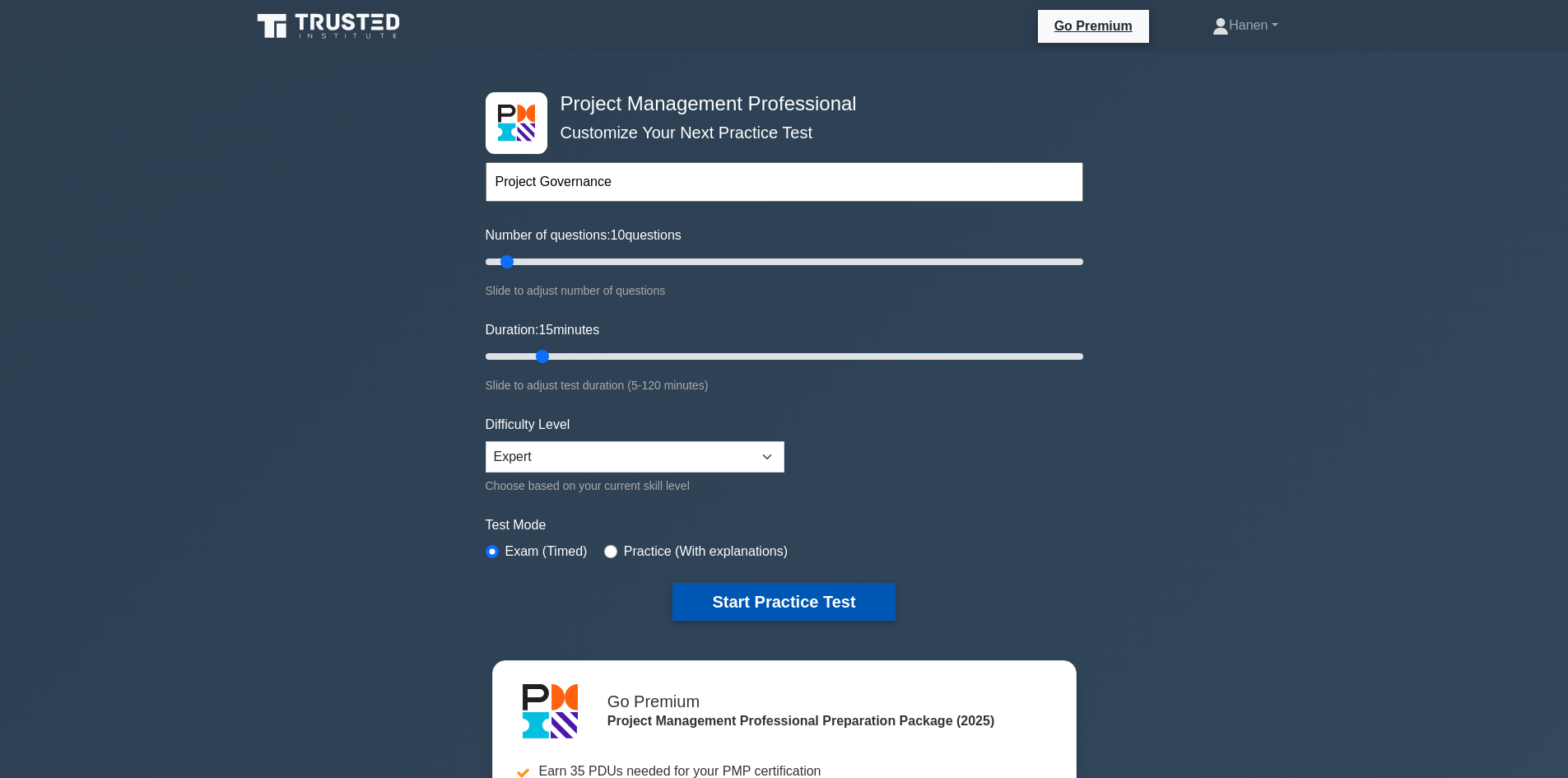
click at [782, 606] on button "Start Practice Test" at bounding box center [783, 602] width 222 height 38
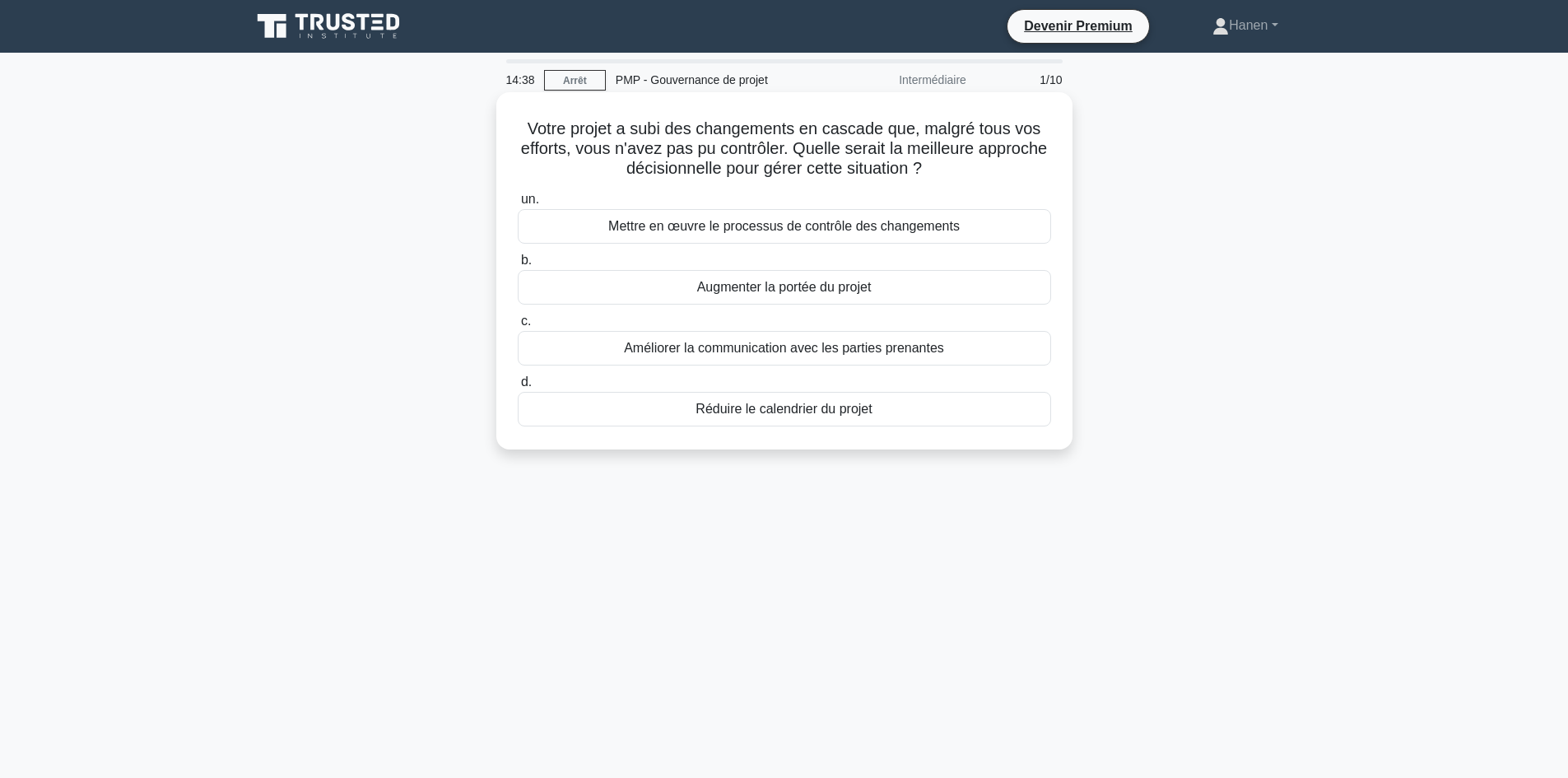
click at [670, 232] on font "Mettre en œuvre le processus de contrôle des changements" at bounding box center [784, 225] width 352 height 14
click at [518, 205] on input "un. Mettre en œuvre le processus de contrôle des changements" at bounding box center [518, 200] width 0 height 11
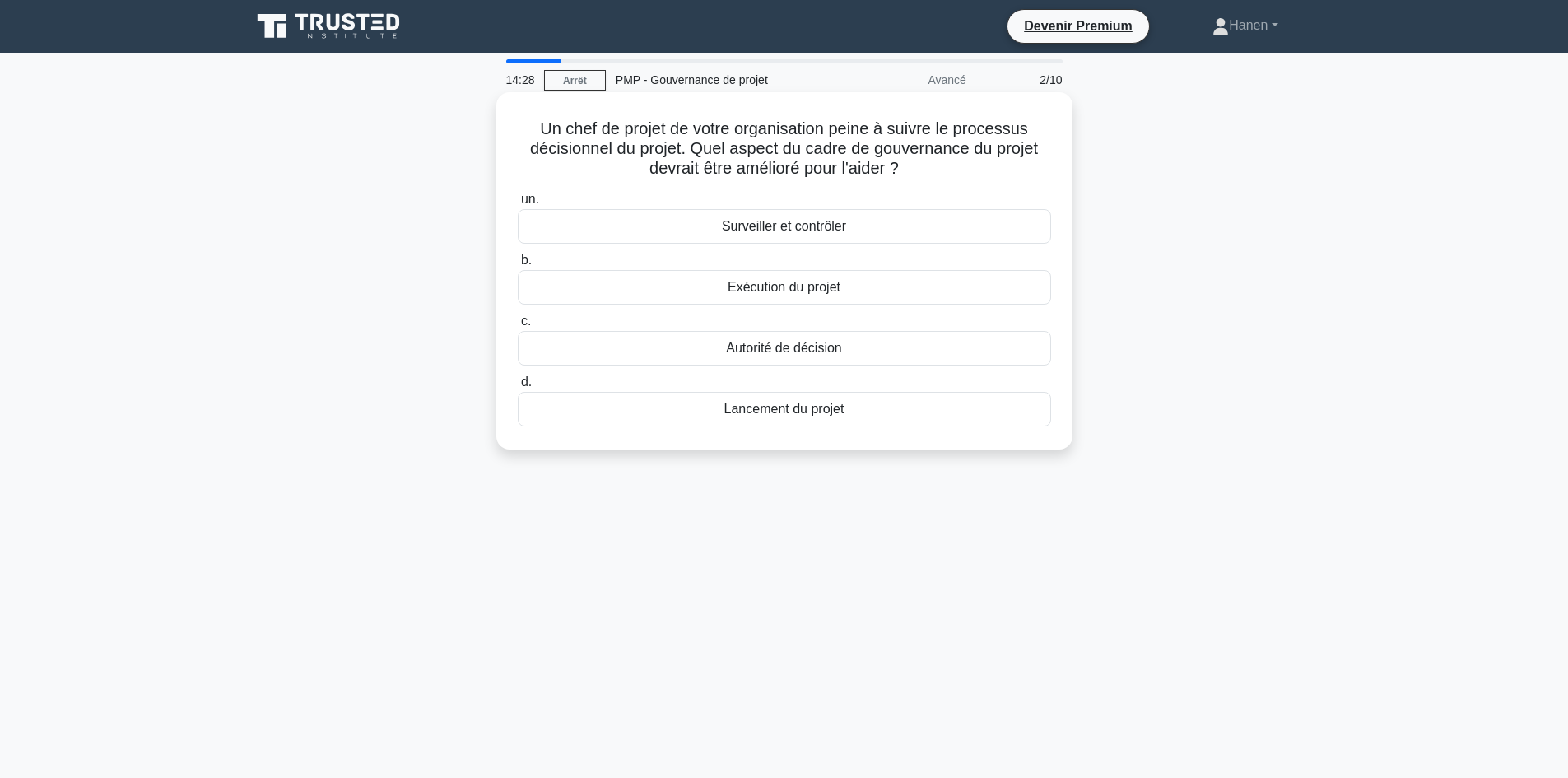
drag, startPoint x: 710, startPoint y: 150, endPoint x: 930, endPoint y: 170, distance: 220.9
click at [930, 170] on h5 "Un chef de projet de votre organisation peine à suivre le processus décisionnel…" at bounding box center [784, 149] width 537 height 61
click at [782, 355] on font "Autorité de décision" at bounding box center [784, 347] width 116 height 14
click at [518, 327] on input "c. Autorité de décision" at bounding box center [518, 321] width 0 height 11
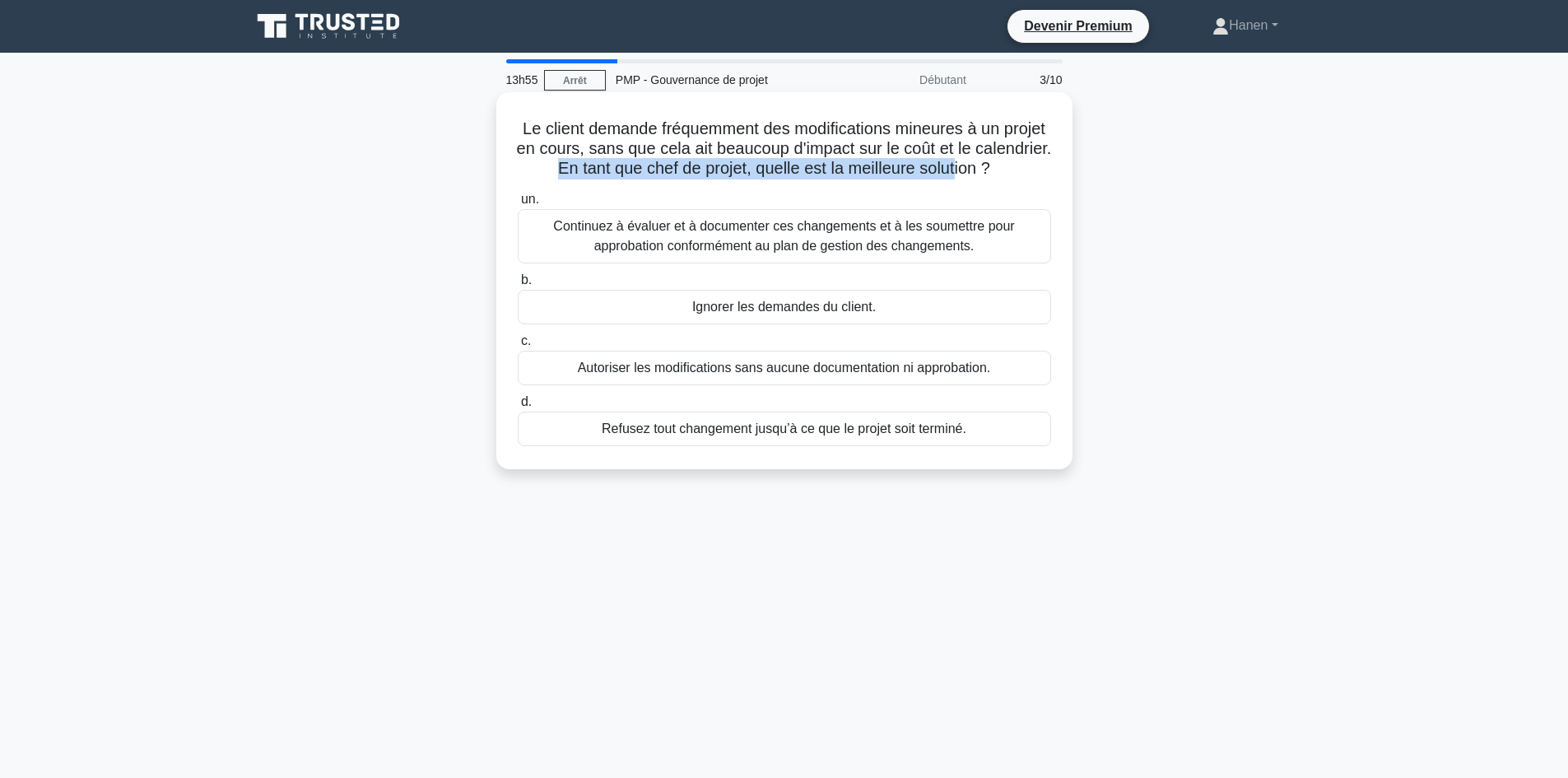
drag, startPoint x: 599, startPoint y: 171, endPoint x: 1012, endPoint y: 172, distance: 413.0
click at [1012, 172] on font "Le client demande fréquemment des modifications mineures à un projet en cours, …" at bounding box center [784, 148] width 535 height 58
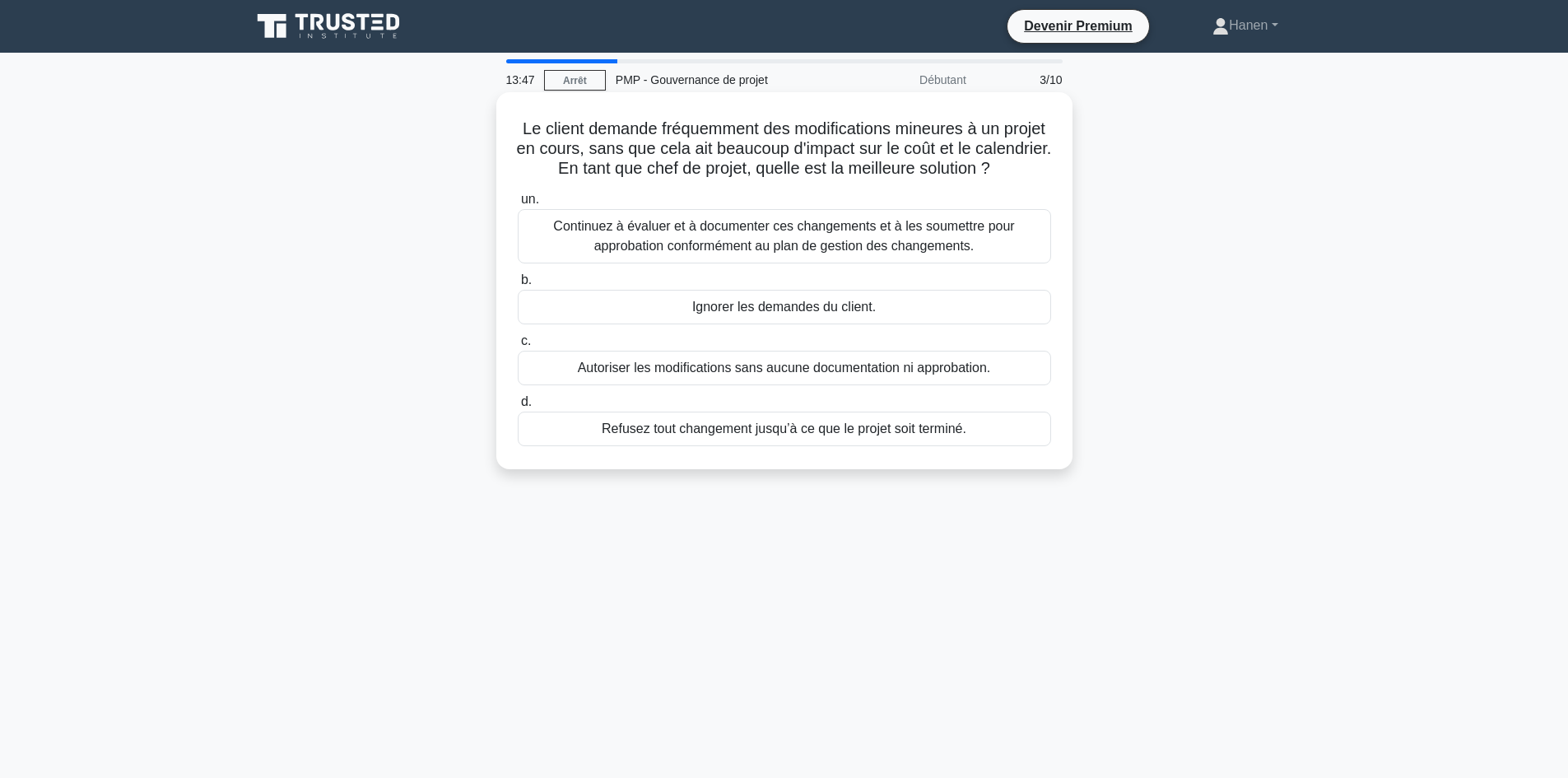
click at [969, 256] on font "Continuez à évaluer et à documenter ces changements et à les soumettre pour app…" at bounding box center [784, 236] width 519 height 39
click at [518, 205] on input "un. Continuez à évaluer et à documenter ces changements et à les soumettre pour…" at bounding box center [518, 200] width 0 height 11
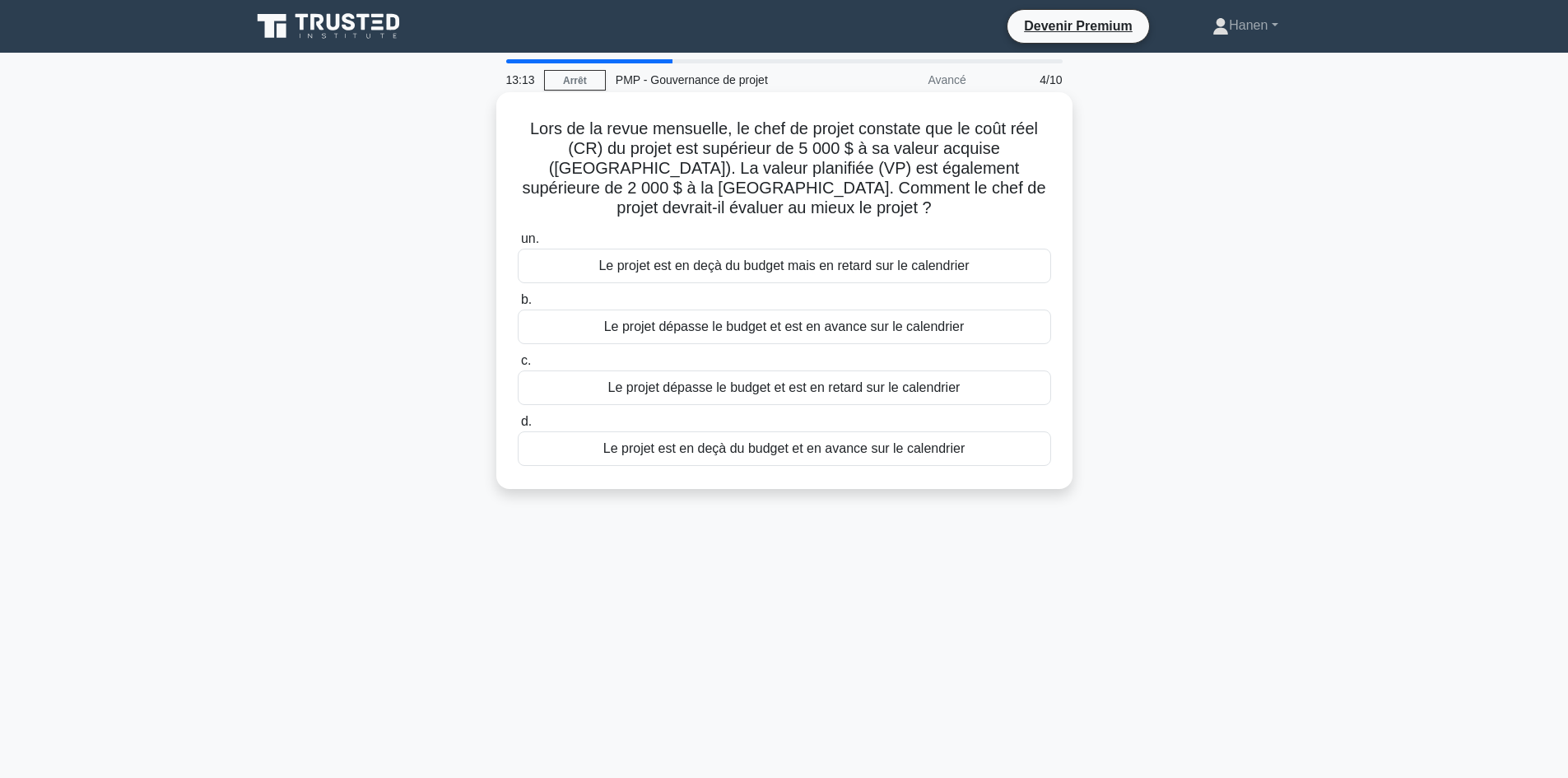
click at [767, 380] on font "Le projet dépasse le budget et est en retard sur le calendrier" at bounding box center [785, 387] width 353 height 14
click at [518, 366] on input "c. Le projet dépasse le budget et est en retard sur le calendrier" at bounding box center [518, 361] width 0 height 11
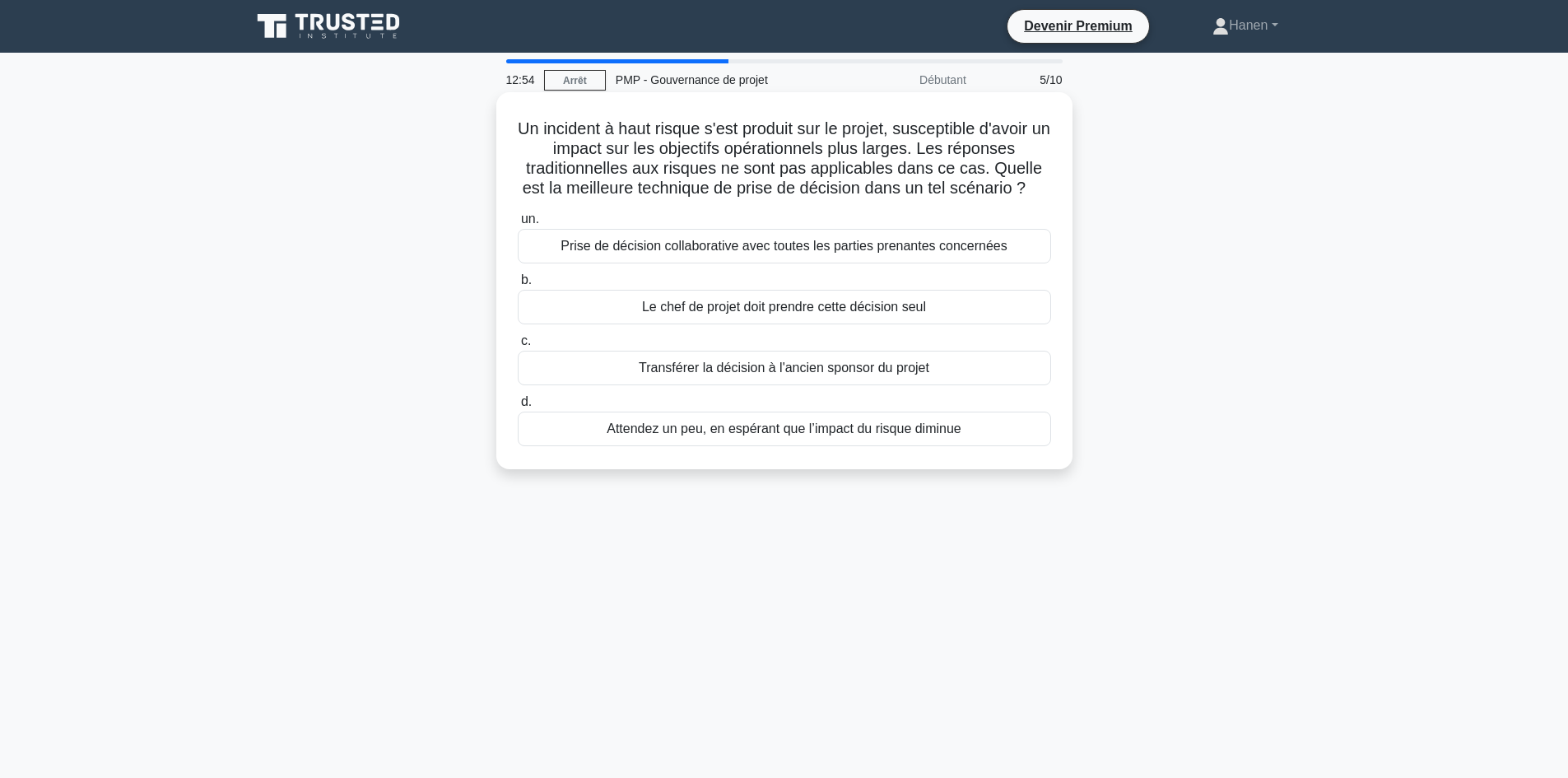
drag, startPoint x: 579, startPoint y: 173, endPoint x: 1045, endPoint y: 184, distance: 466.1
click at [1045, 184] on h5 "Un incident à haut risque s'est produit sur le projet, susceptible d'avoir un i…" at bounding box center [784, 159] width 537 height 81
click at [706, 251] on font "Prise de décision collaborative avec toutes les parties prenantes concernées" at bounding box center [784, 245] width 447 height 14
click at [518, 225] on input "un. Prise de décision collaborative avec toutes les parties prenantes concernées" at bounding box center [518, 220] width 0 height 11
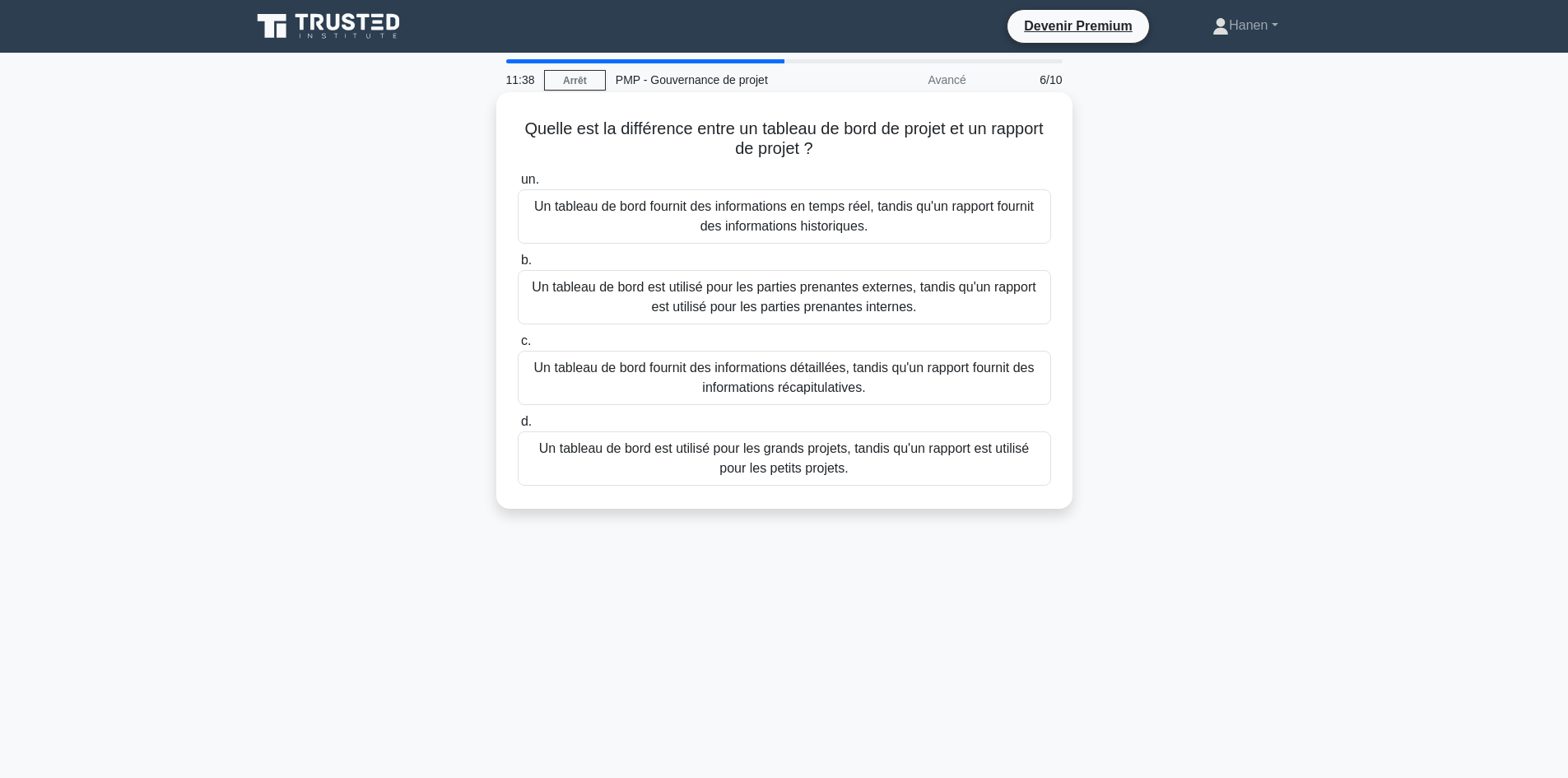
click at [813, 231] on font "Un tableau de bord fournit des informations en temps réel, tandis qu'un rapport…" at bounding box center [784, 216] width 499 height 34
click at [518, 186] on input "un. Un tableau de bord fournit des informations en temps réel, tandis qu'un rap…" at bounding box center [518, 180] width 0 height 11
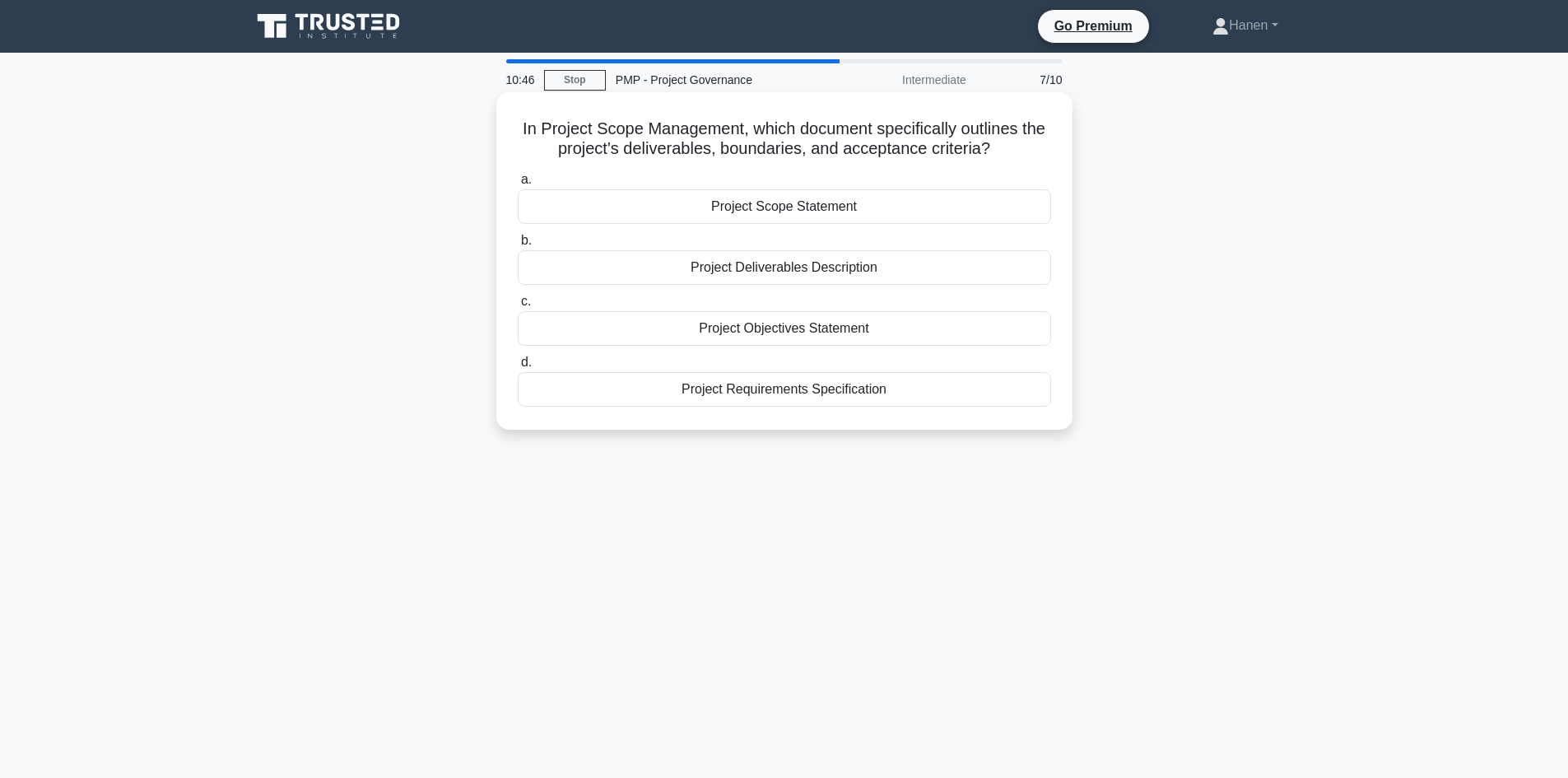
click at [782, 208] on div "Project Scope Statement" at bounding box center [784, 207] width 533 height 35
click at [518, 186] on input "a. Project Scope Statement" at bounding box center [518, 180] width 0 height 11
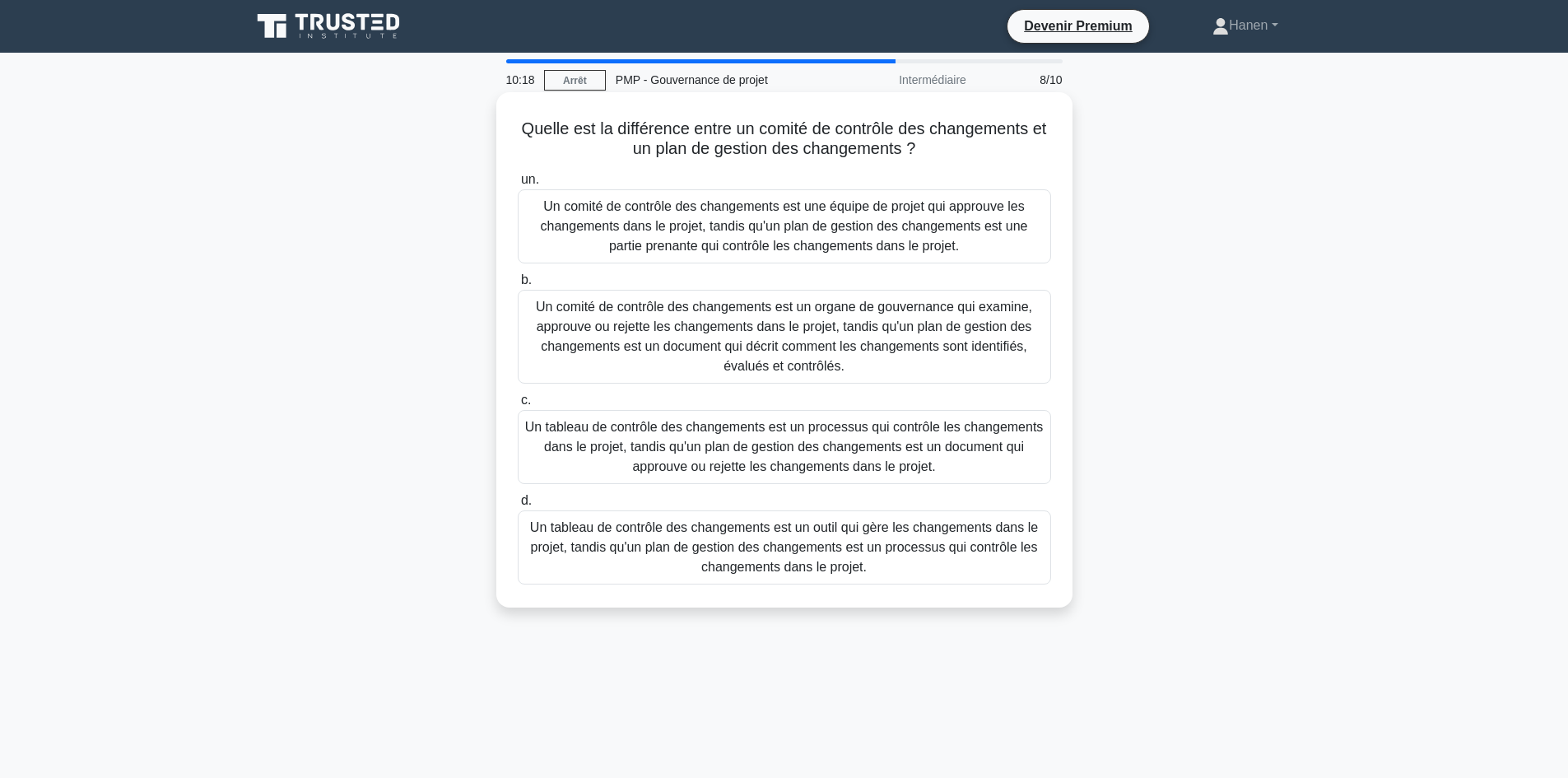
click at [828, 347] on font "Un comité de contrôle des changements est un organe de gouvernance qui examine,…" at bounding box center [784, 336] width 497 height 73
click at [518, 286] on input "b. Un comité de contrôle des changements est un organe de gouvernance qui exami…" at bounding box center [518, 280] width 0 height 11
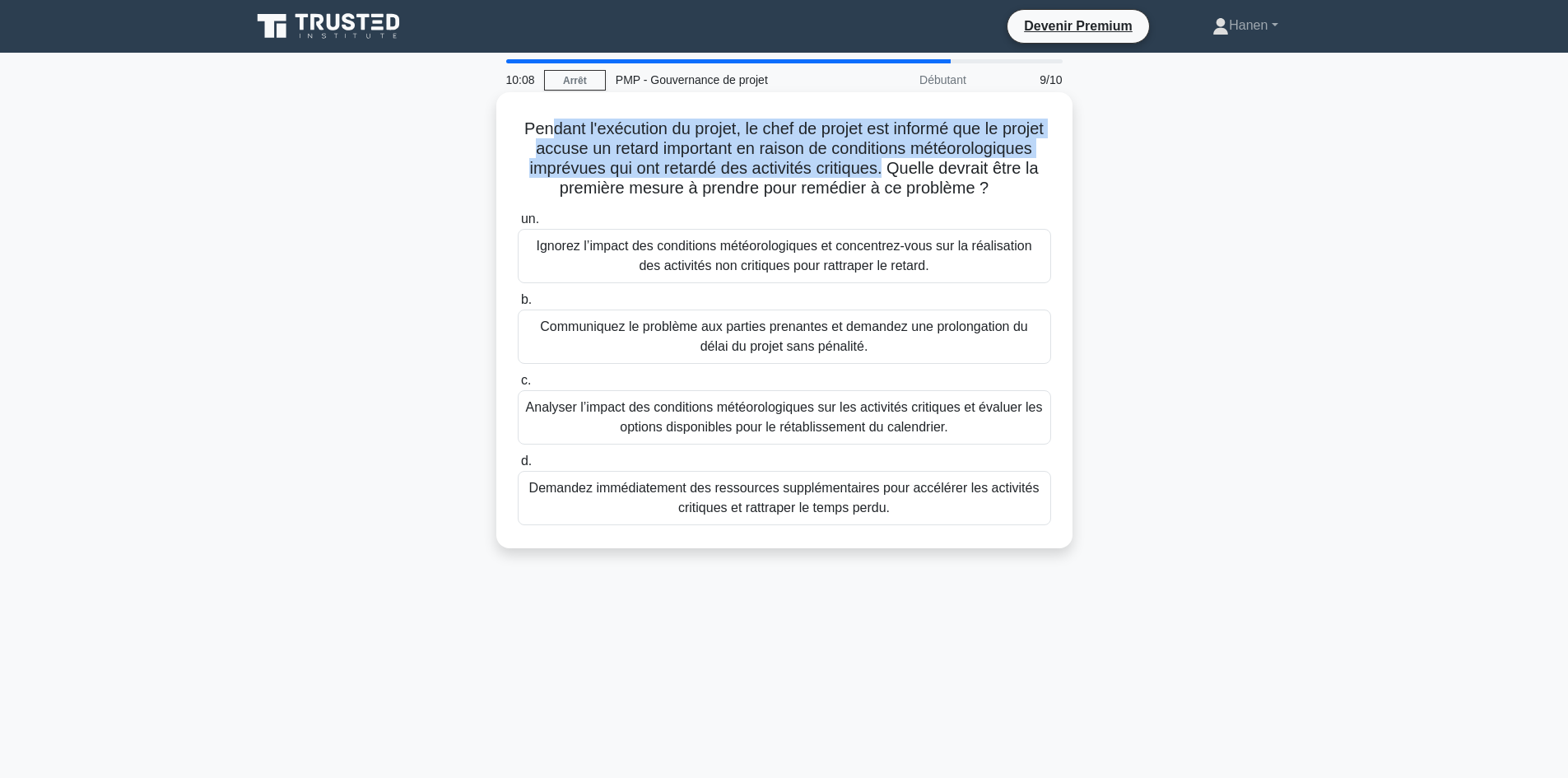
drag, startPoint x: 563, startPoint y: 131, endPoint x: 1048, endPoint y: 159, distance: 485.8
click at [1048, 159] on h5 "Pendant l'exécution du projet, le chef de projet est informé que le projet accu…" at bounding box center [784, 159] width 537 height 81
drag, startPoint x: 831, startPoint y: 214, endPoint x: 538, endPoint y: 126, distance: 305.9
click at [538, 126] on h5 "Pendant l'exécution du projet, le chef de projet est informé que le projet accu…" at bounding box center [784, 159] width 537 height 81
click at [586, 154] on font "Pendant l'exécution du projet, le chef de projet est informé que le projet accu…" at bounding box center [784, 158] width 520 height 77
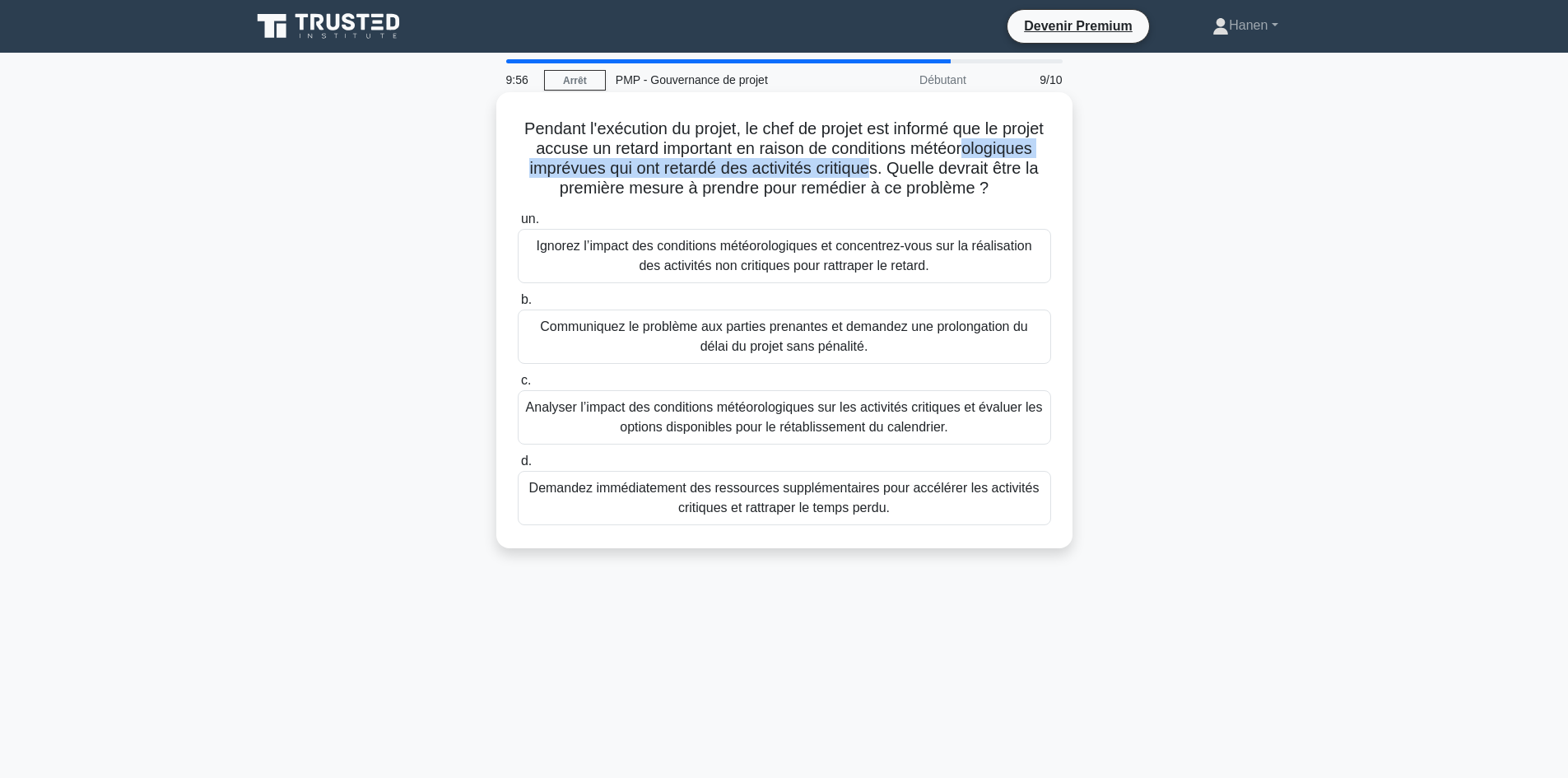
drag, startPoint x: 592, startPoint y: 172, endPoint x: 1016, endPoint y: 170, distance: 424.0
click at [1016, 170] on font "Pendant l'exécution du projet, le chef de projet est informé que le projet accu…" at bounding box center [784, 158] width 520 height 77
click at [975, 437] on font "Analyser l’impact des conditions météorologiques sur les activités critiques et…" at bounding box center [784, 417] width 519 height 39
click at [518, 386] on input "c. Analyser l’impact des conditions météorologiques sur les activités critiques…" at bounding box center [518, 381] width 0 height 11
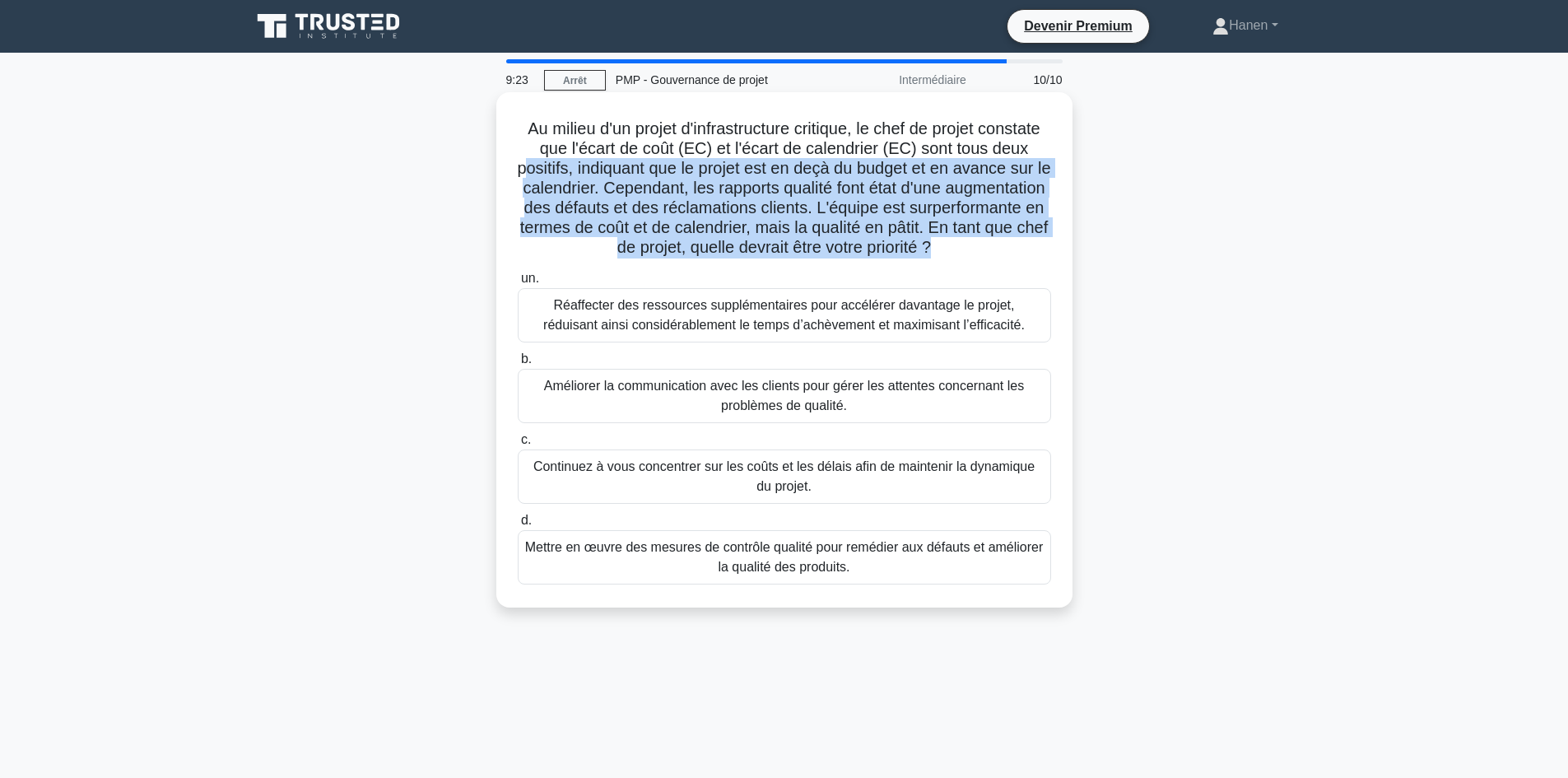
drag, startPoint x: 593, startPoint y: 171, endPoint x: 1022, endPoint y: 251, distance: 436.4
click at [1022, 251] on font "Au milieu d'un projet d'infrastructure critique, le chef de projet constate que…" at bounding box center [783, 187] width 533 height 137
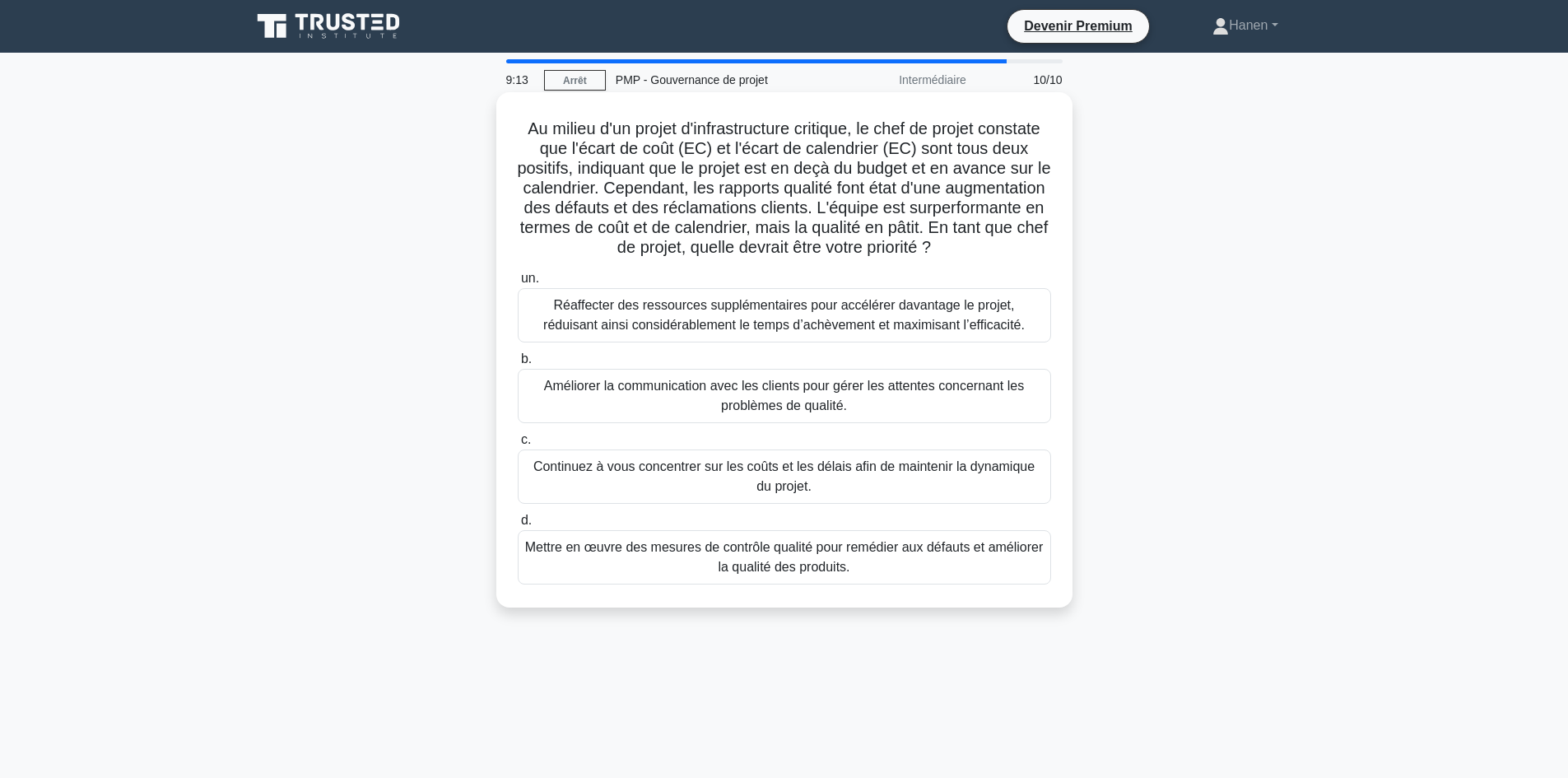
click at [915, 568] on font "Mettre en œuvre des mesures de contrôle qualité pour remédier aux défauts et am…" at bounding box center [784, 557] width 519 height 39
click at [518, 526] on input "d. Mettre en œuvre des mesures de contrôle qualité pour remédier aux défauts et…" at bounding box center [518, 521] width 0 height 11
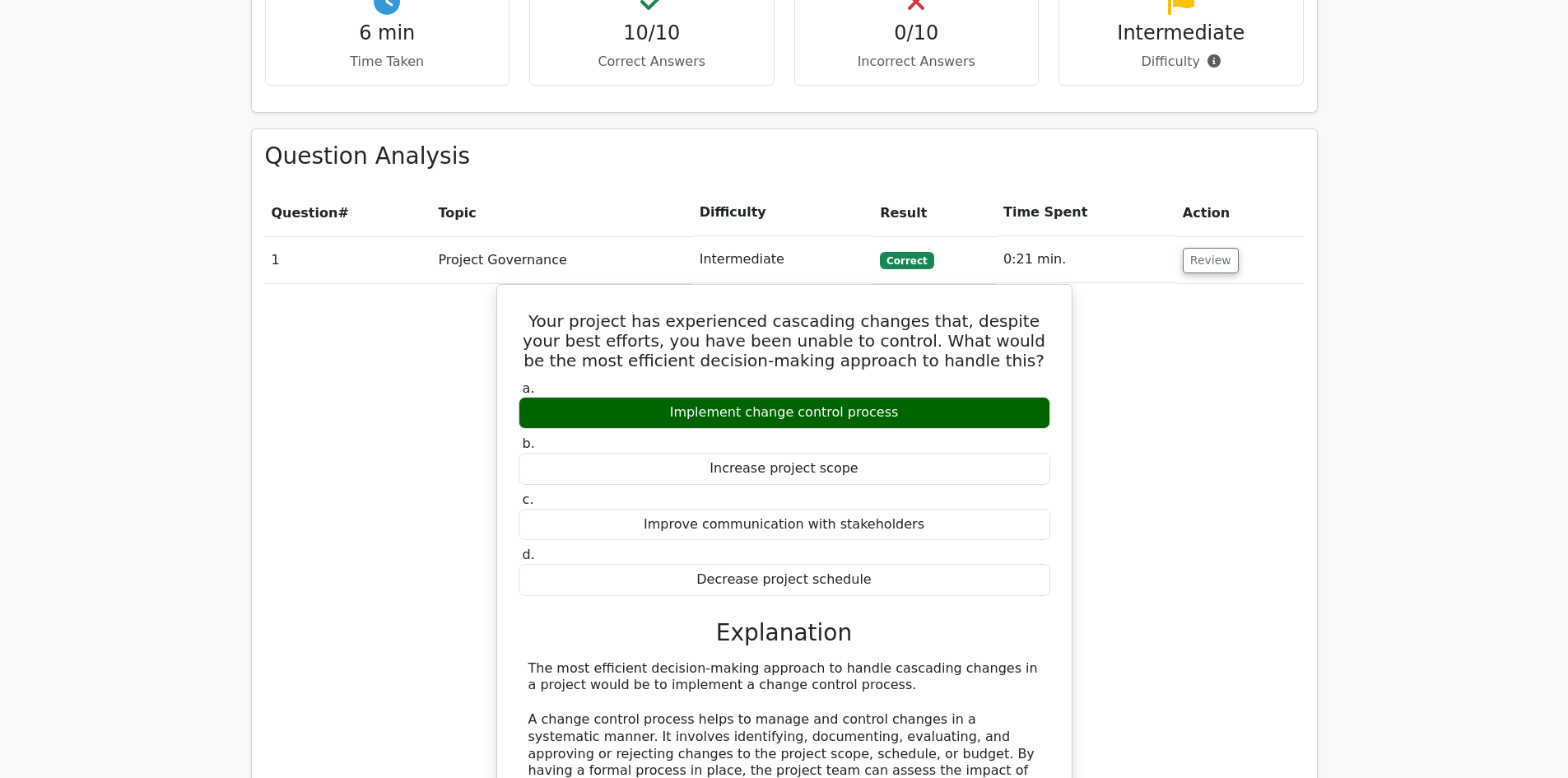
scroll to position [1070, 0]
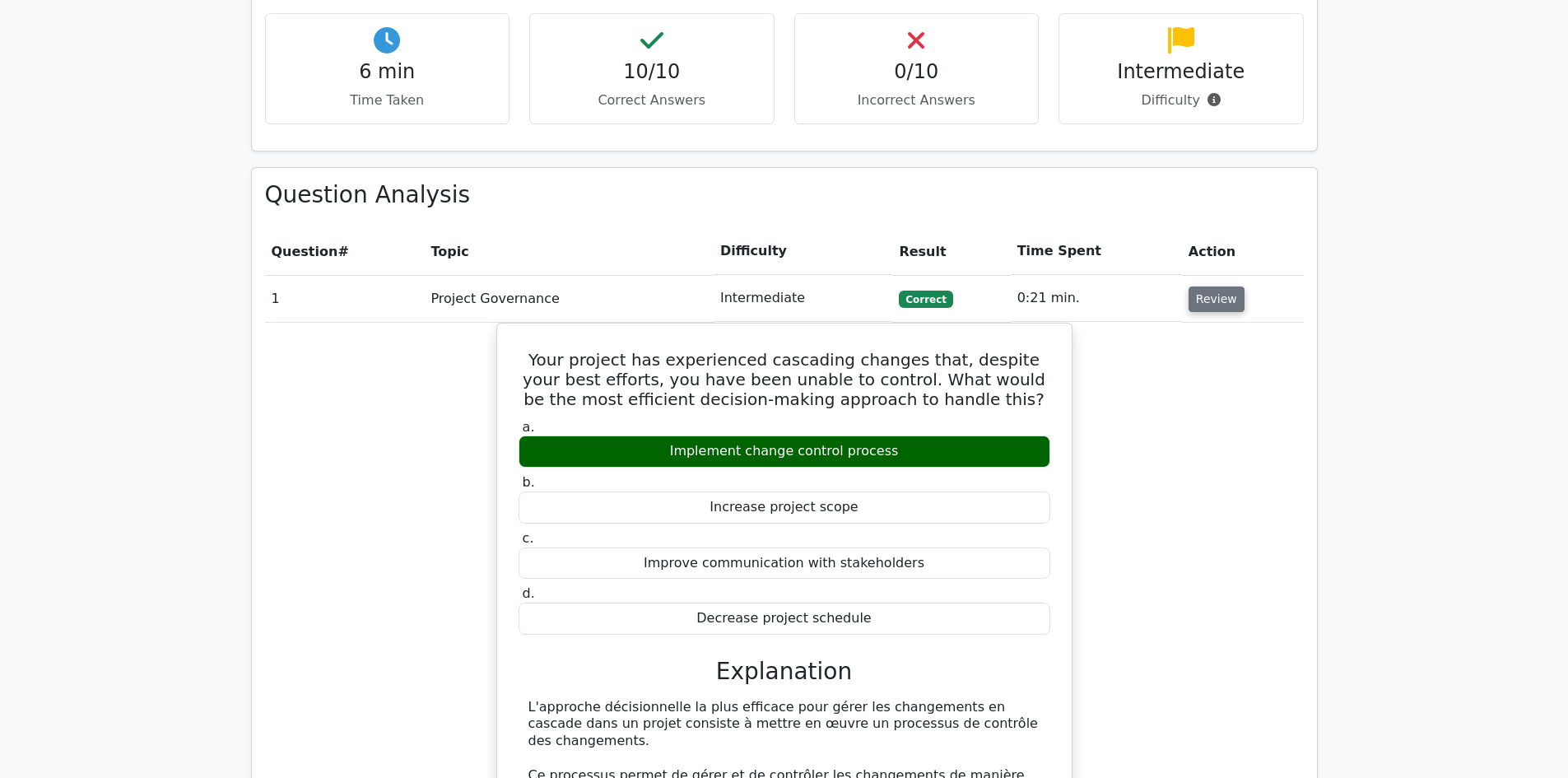
click at [1204, 287] on button "Review" at bounding box center [1216, 299] width 56 height 26
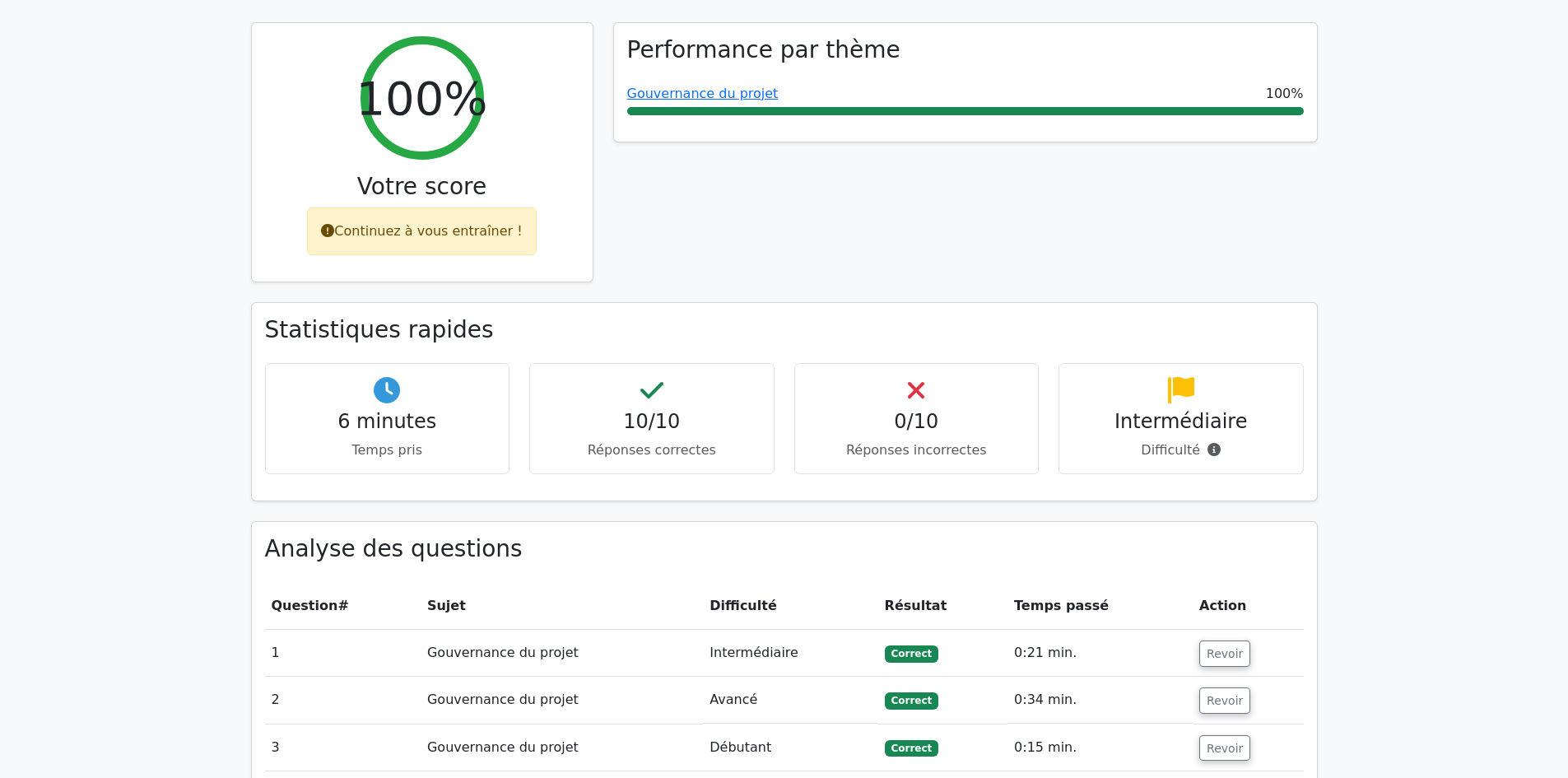
scroll to position [1152, 0]
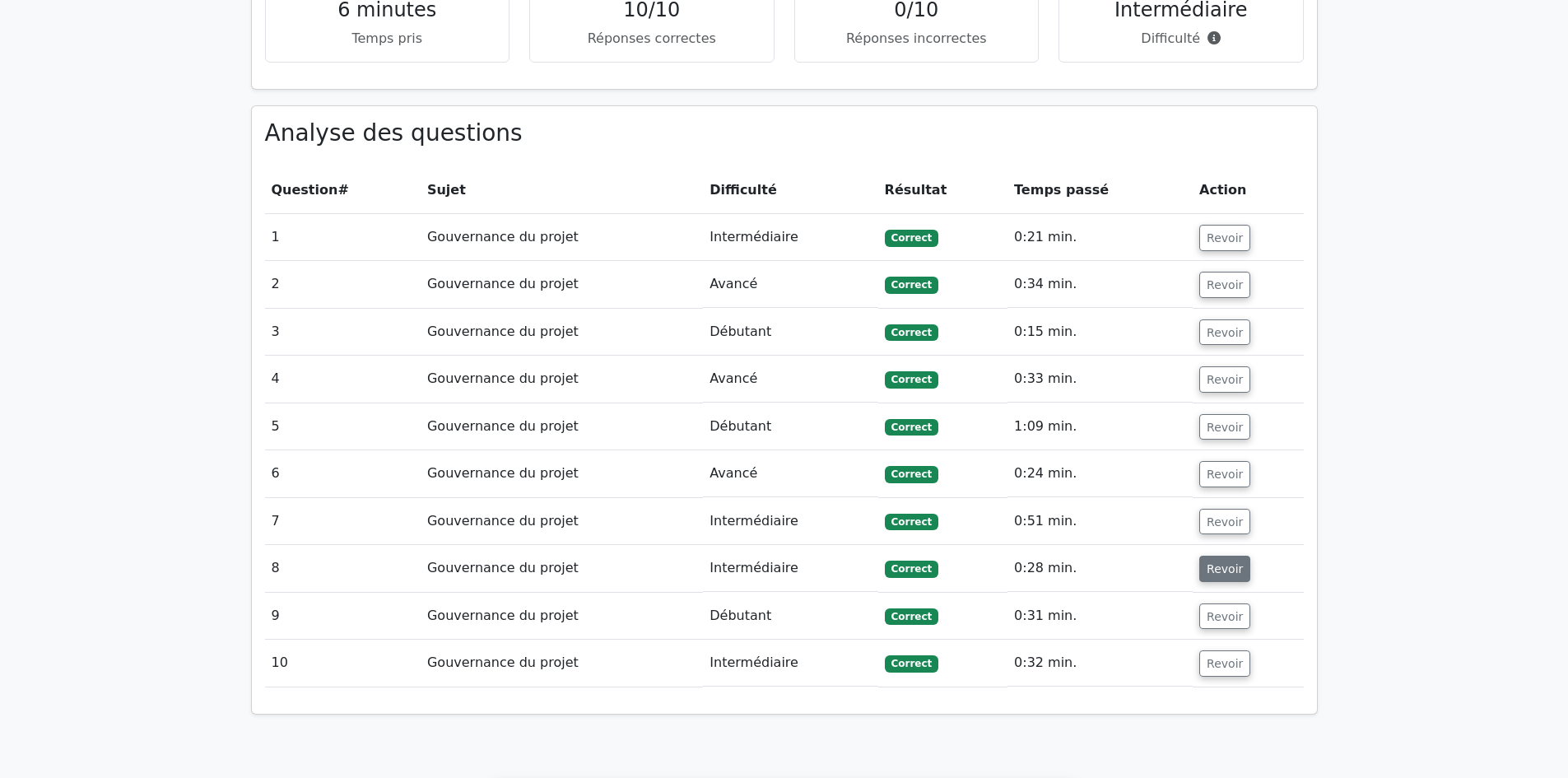
click at [1222, 562] on font "Revoir" at bounding box center [1224, 569] width 36 height 13
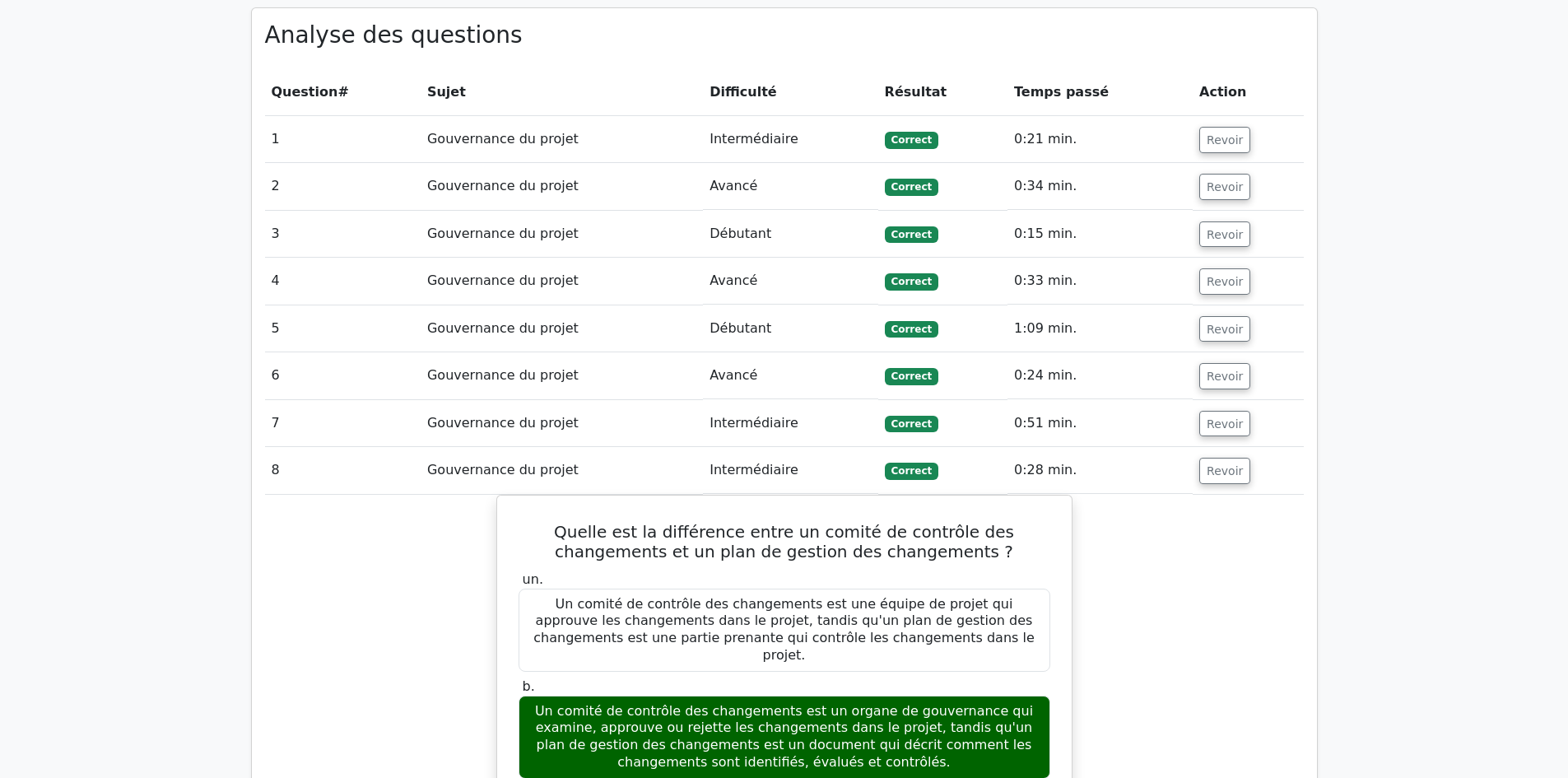
scroll to position [1399, 0]
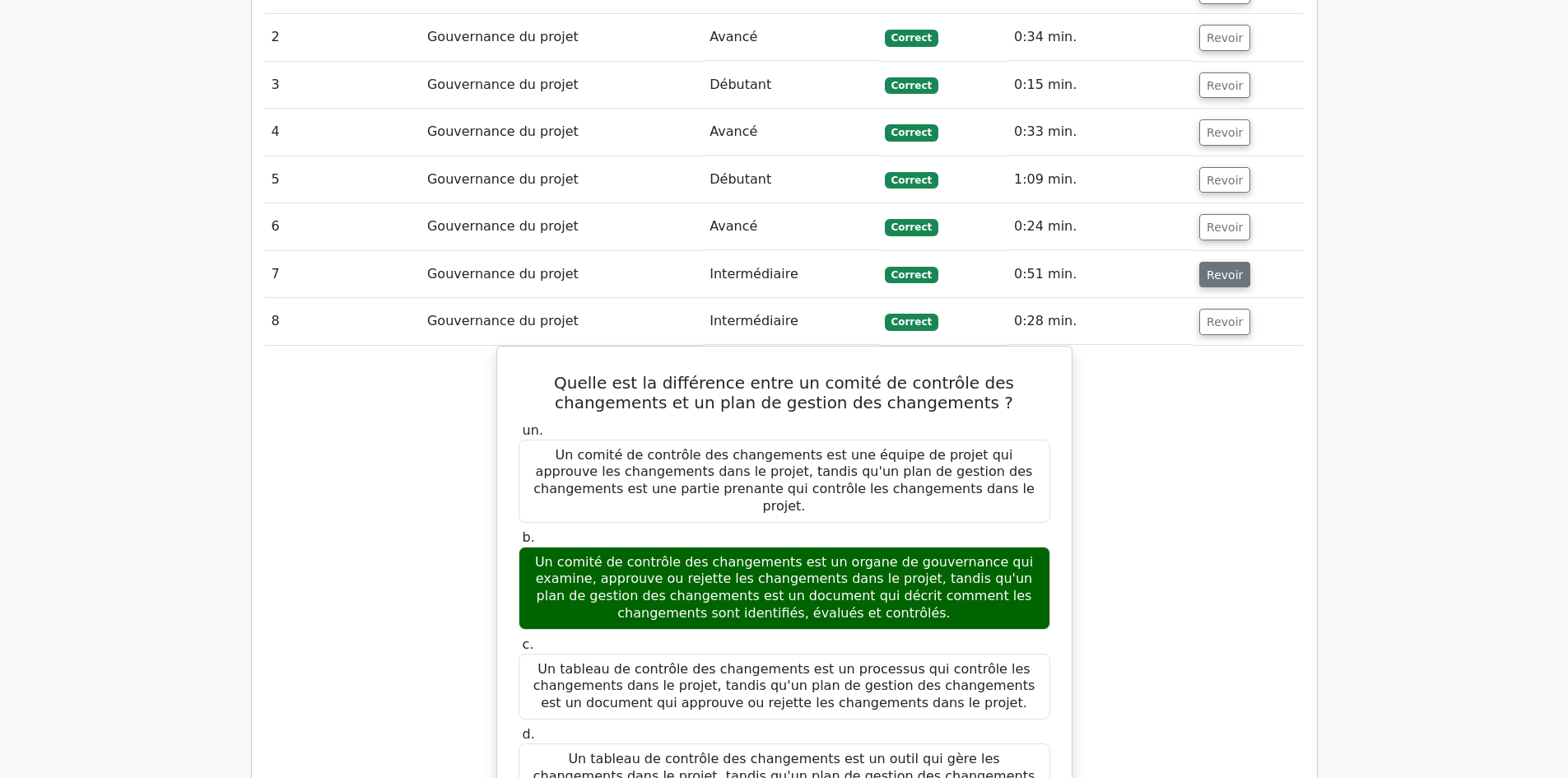
click at [1210, 262] on button "Revoir" at bounding box center [1225, 275] width 51 height 27
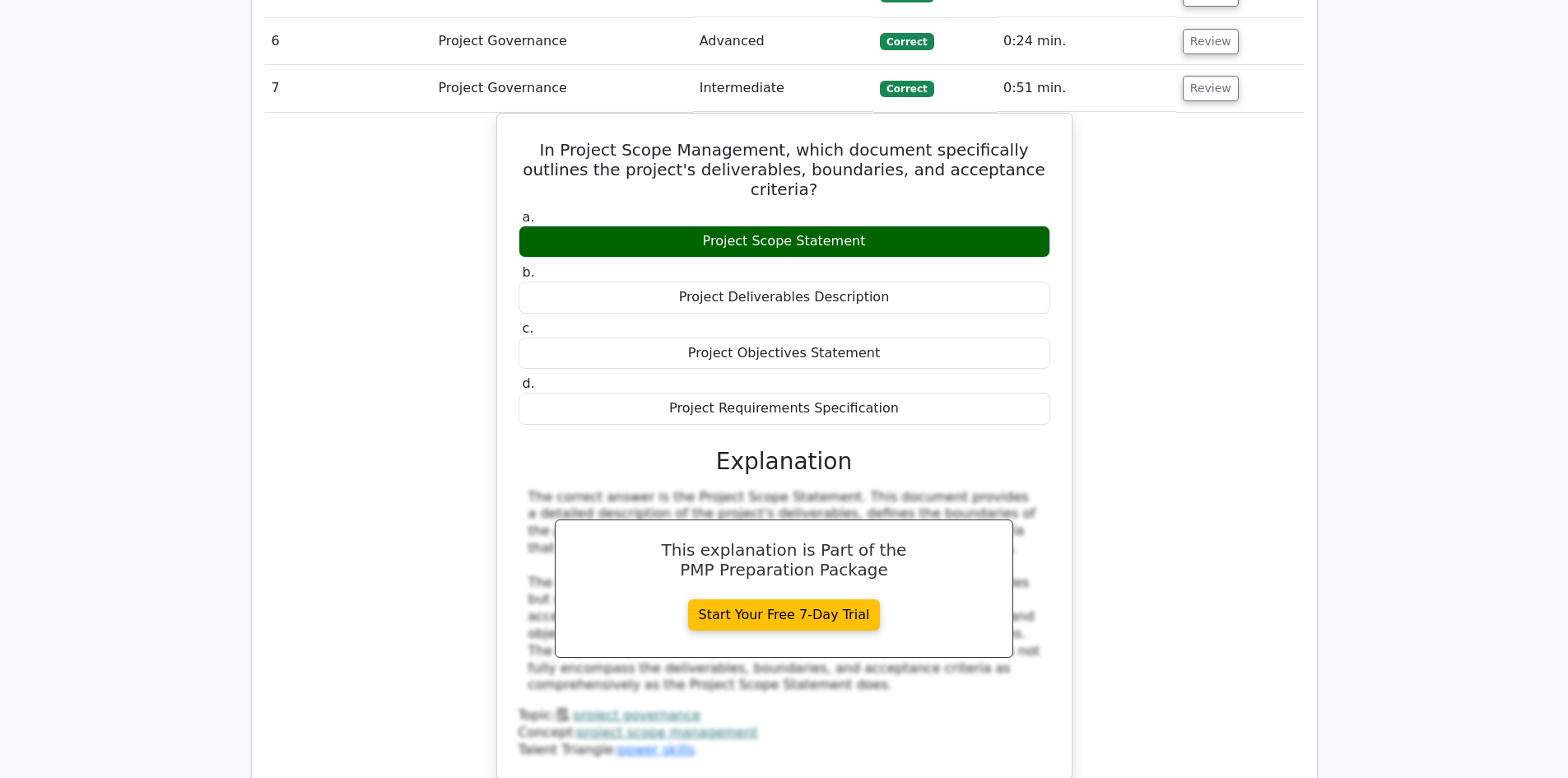
scroll to position [1646, 0]
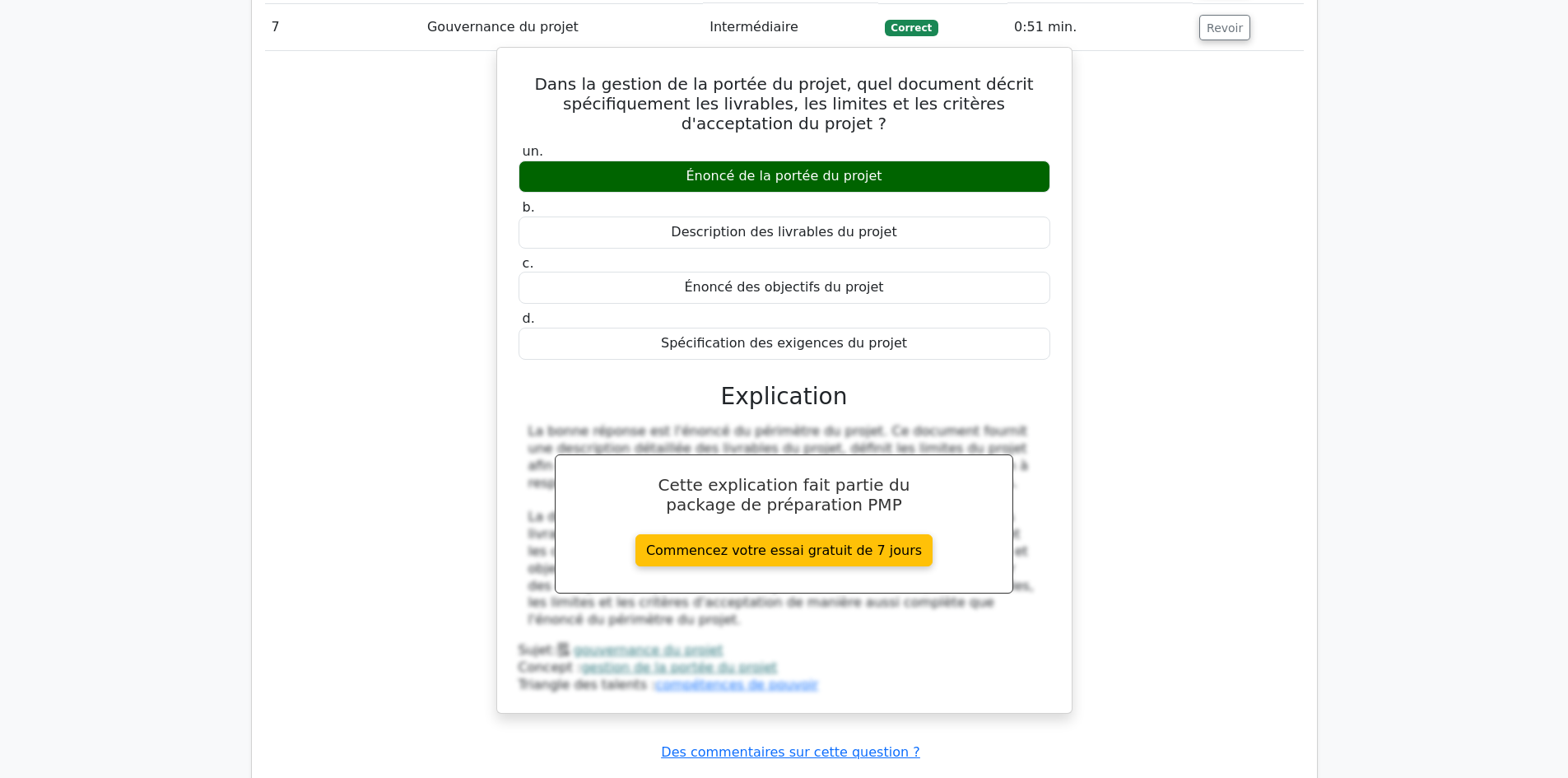
drag, startPoint x: 560, startPoint y: 64, endPoint x: 945, endPoint y: 329, distance: 467.4
click at [945, 329] on div "Dans la gestion de la portée du projet, quel document décrit spécifiquement les…" at bounding box center [784, 380] width 561 height 652
copy div "Dans la gestion de la portée du projet, quel document décrit spécifiquement les…"
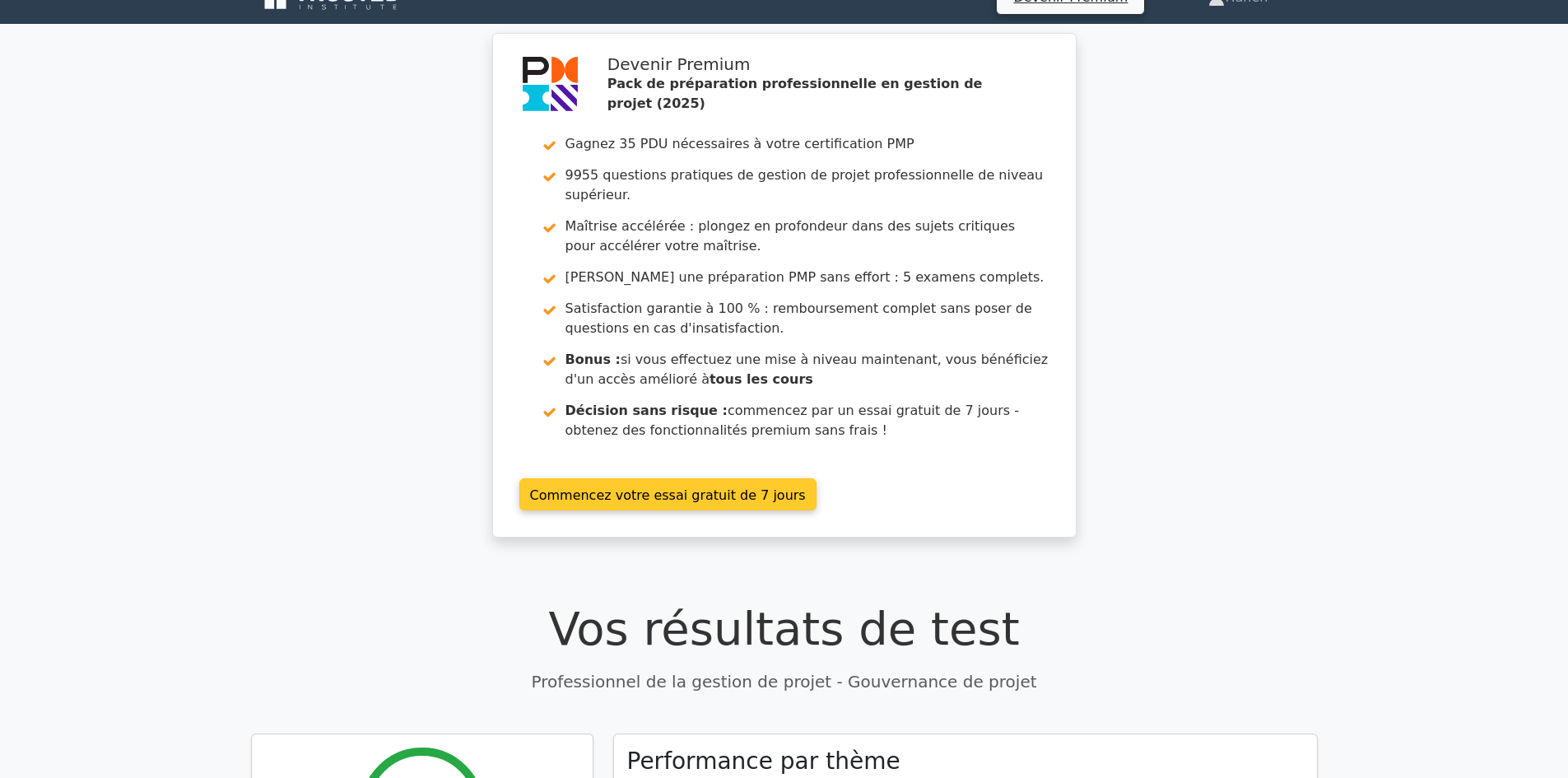
scroll to position [0, 0]
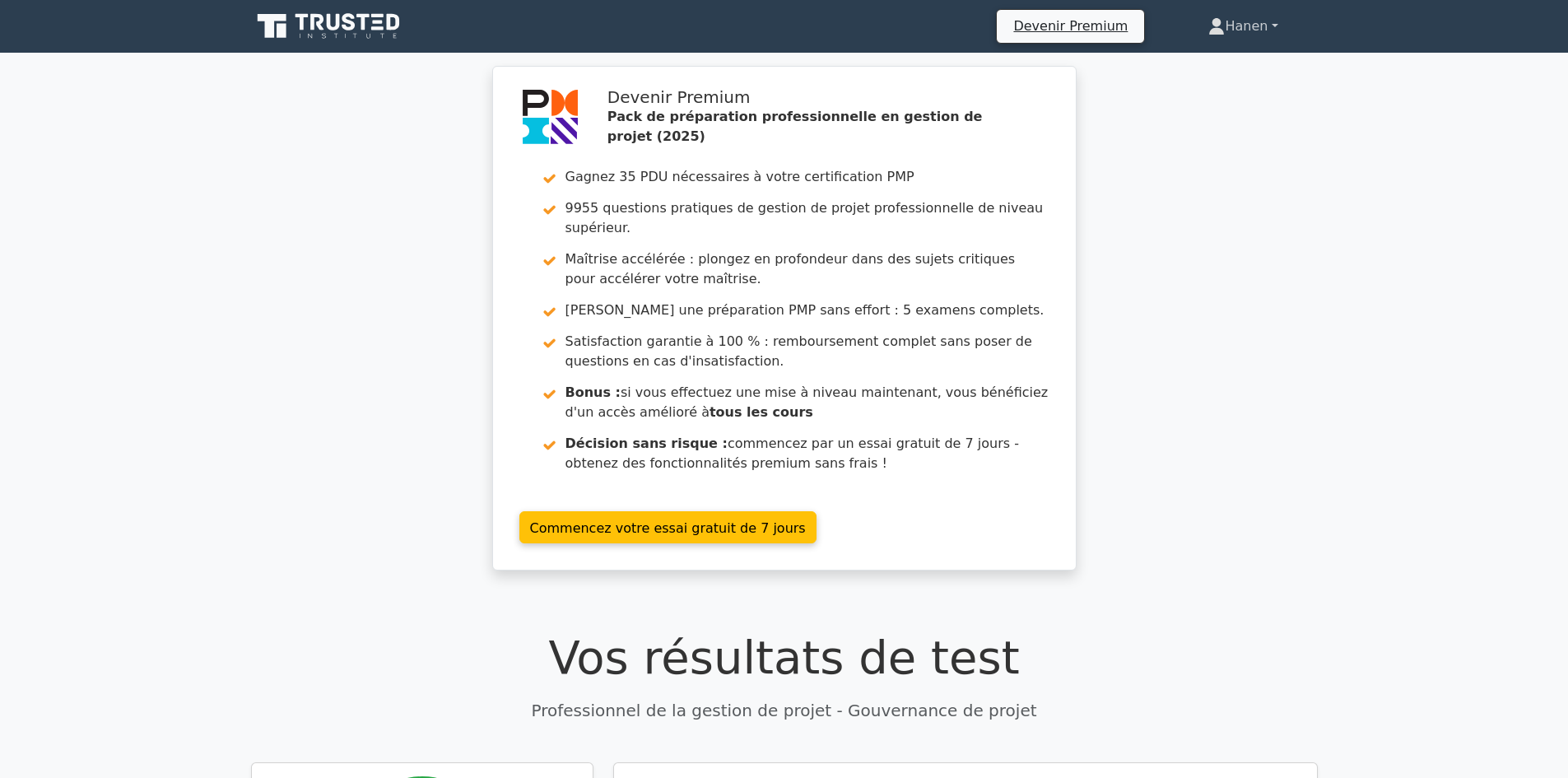
click at [1249, 30] on font "Hanen" at bounding box center [1246, 26] width 43 height 16
drag, startPoint x: 1244, startPoint y: 67, endPoint x: 1106, endPoint y: 107, distance: 143.7
click at [1243, 67] on link "Profil" at bounding box center [1235, 64] width 130 height 27
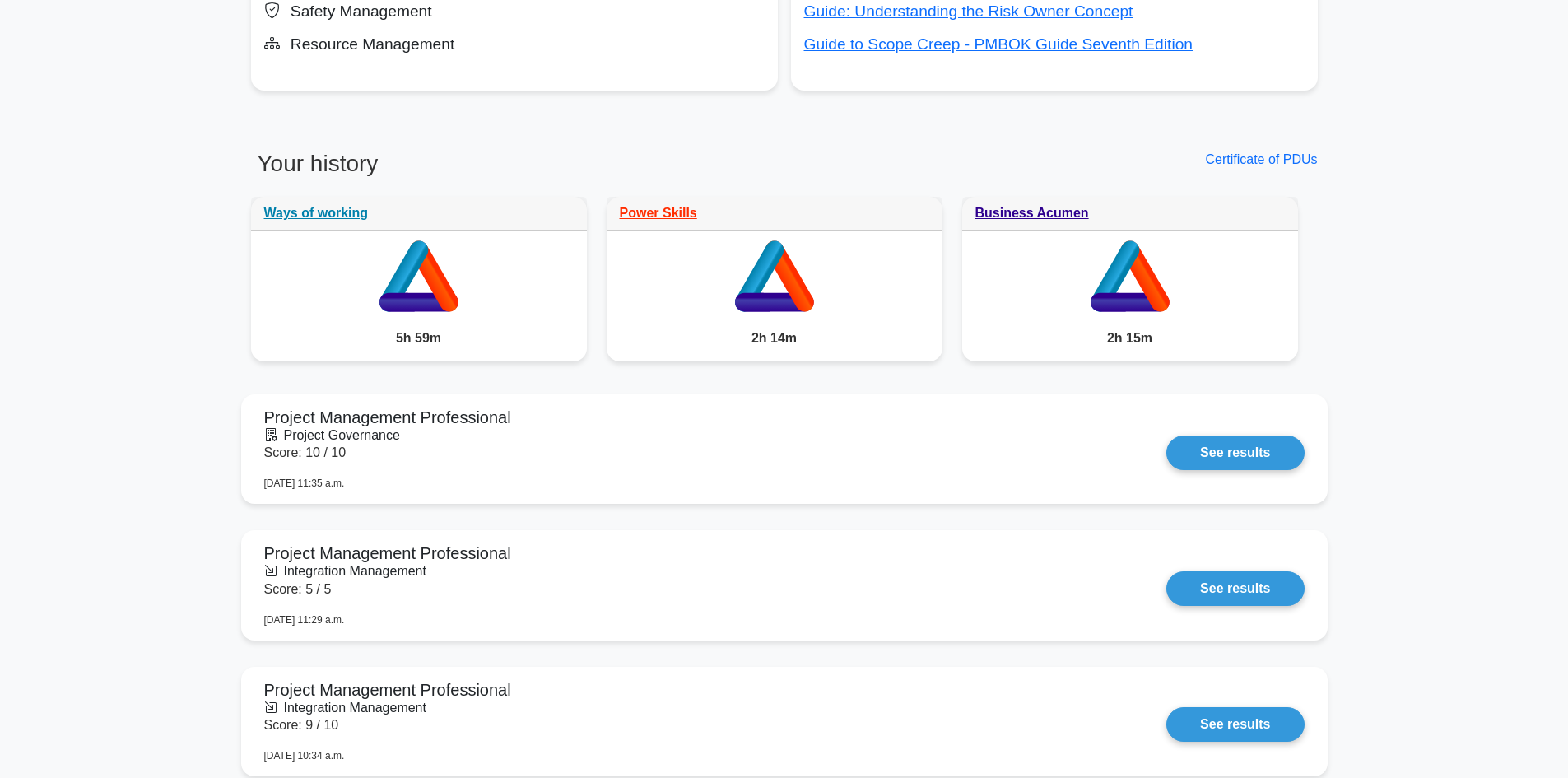
scroll to position [1483, 0]
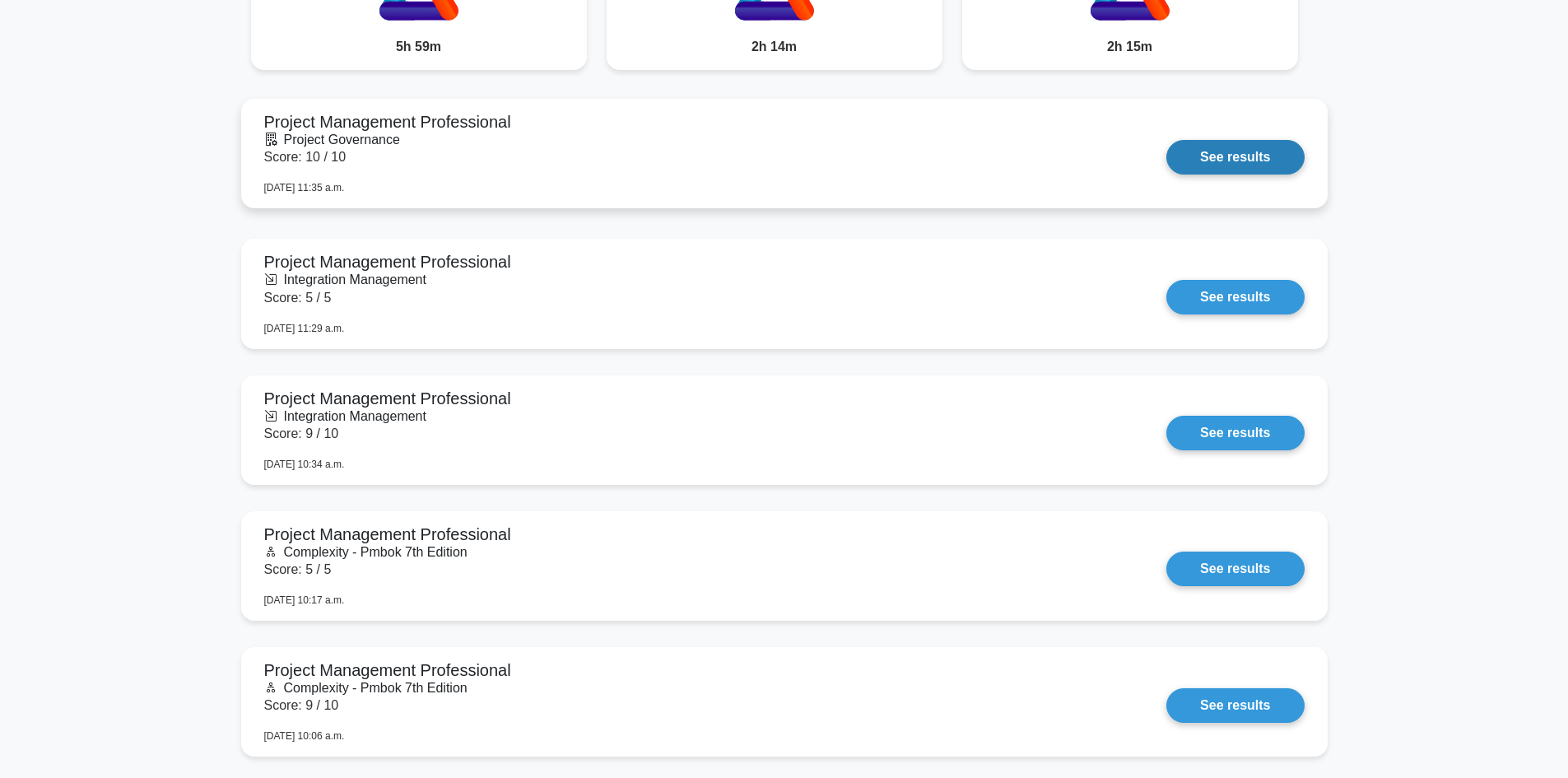
click at [1166, 145] on link "See results" at bounding box center [1235, 157] width 138 height 35
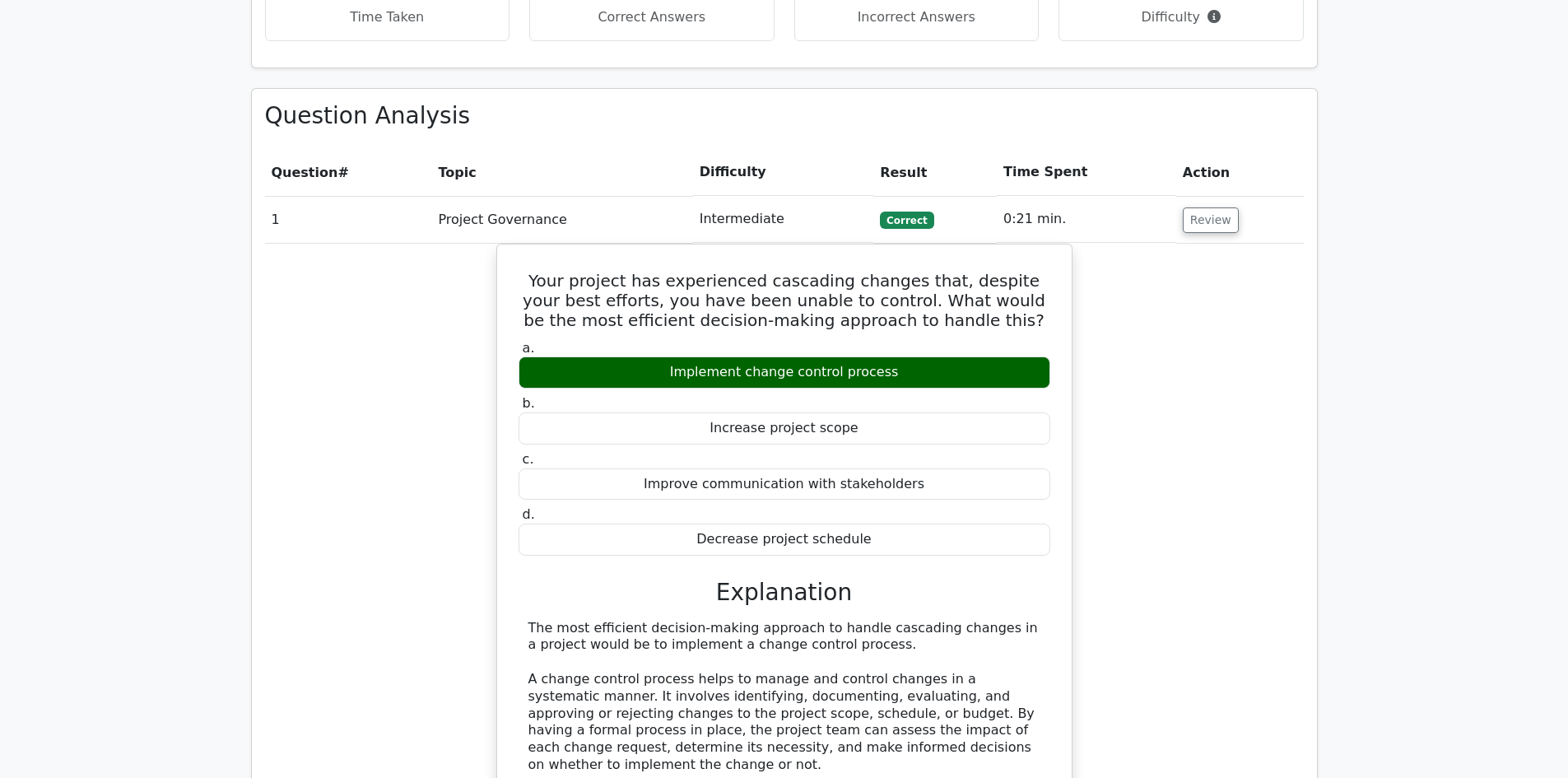
scroll to position [1400, 0]
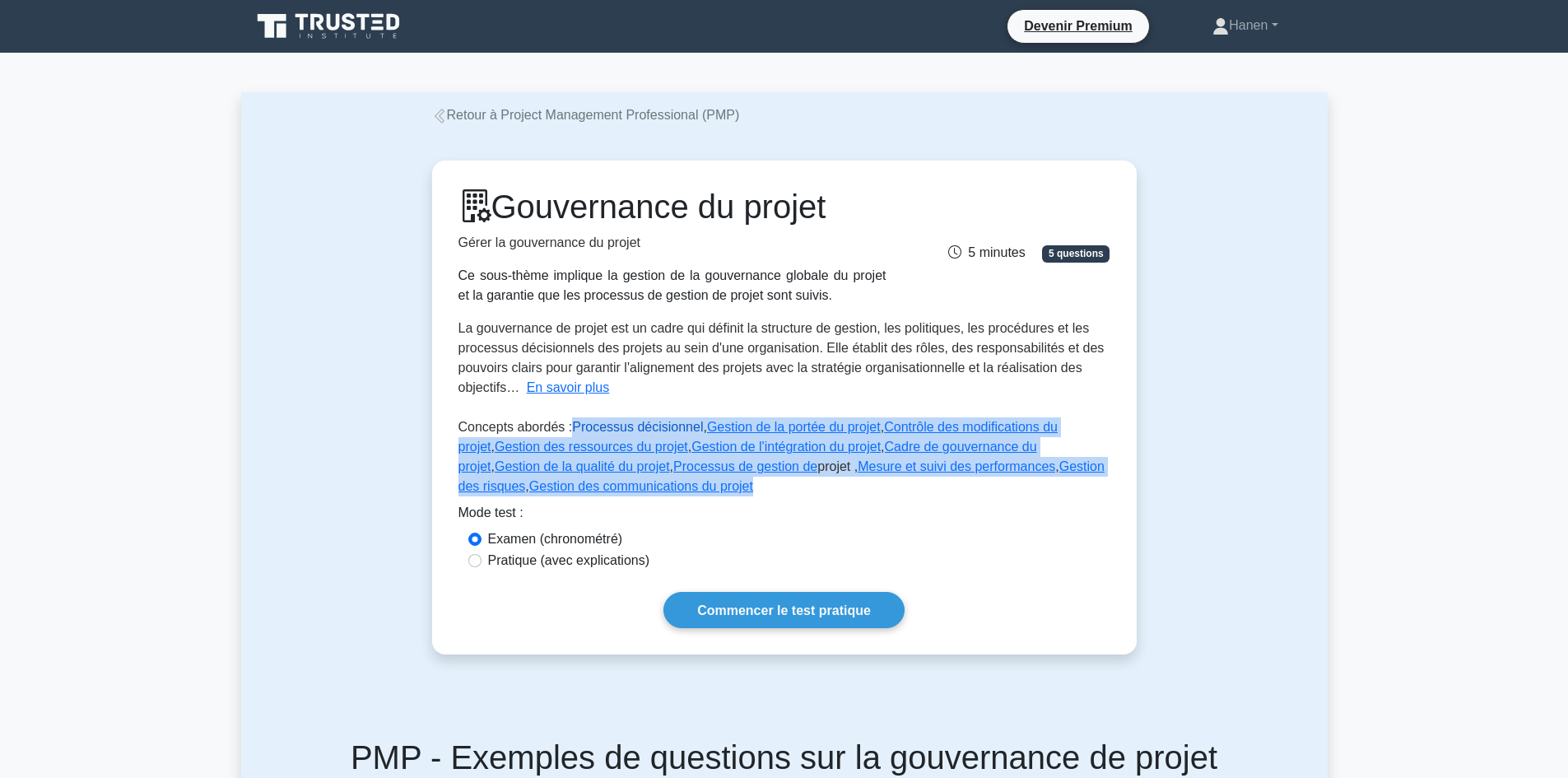
drag, startPoint x: 655, startPoint y: 490, endPoint x: 570, endPoint y: 430, distance: 104.0
click at [570, 430] on p "Concepts abordés : Processus décisionnel , Gestion de la portée du projet , Con…" at bounding box center [784, 460] width 652 height 85
copy p "Processus décisionnel , Gestion de la portée du projet , Contrôle des modificat…"
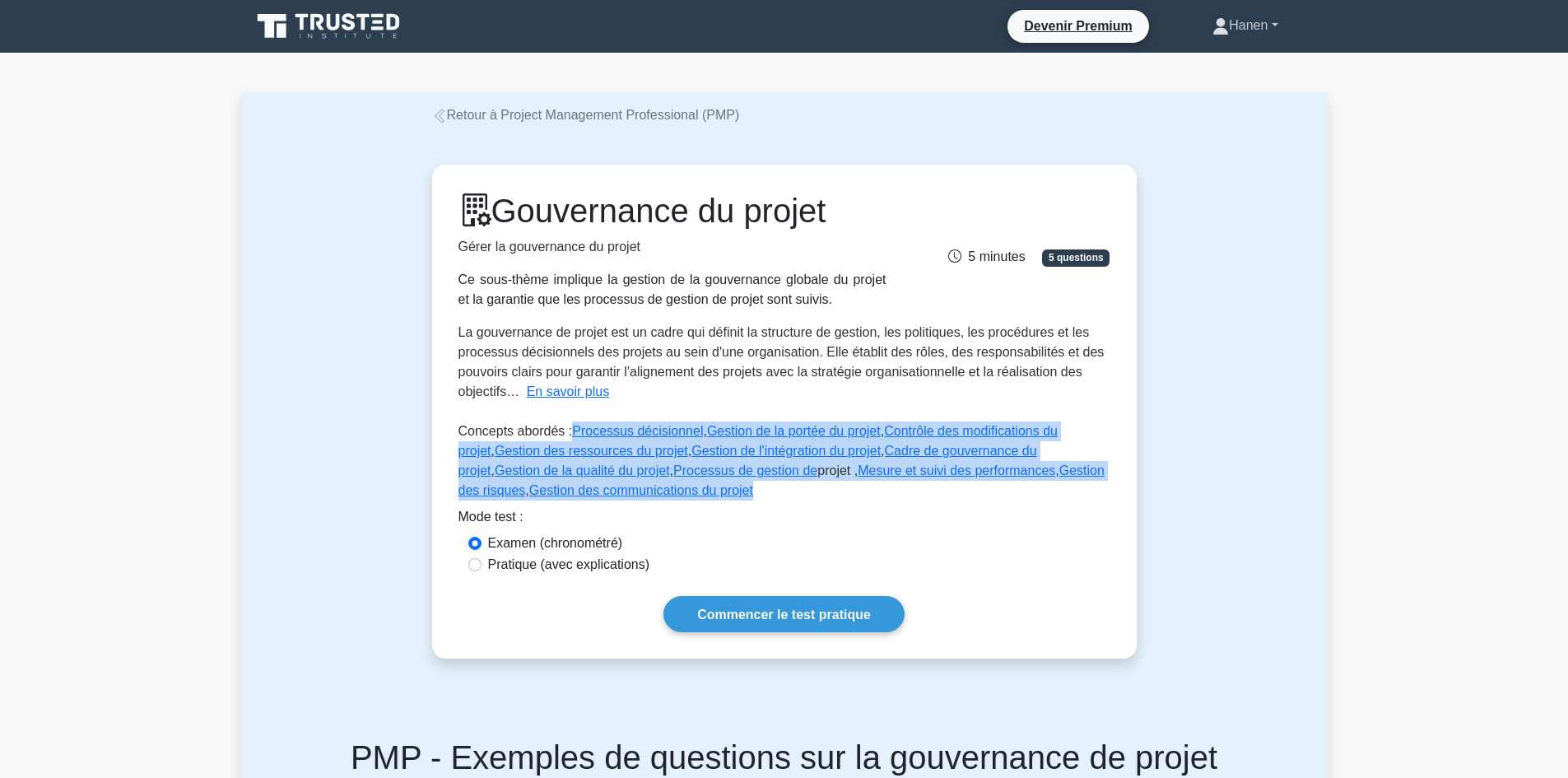
click at [1248, 31] on font "Hanen" at bounding box center [1249, 25] width 39 height 14
click at [1238, 62] on link "Profil" at bounding box center [1238, 64] width 130 height 27
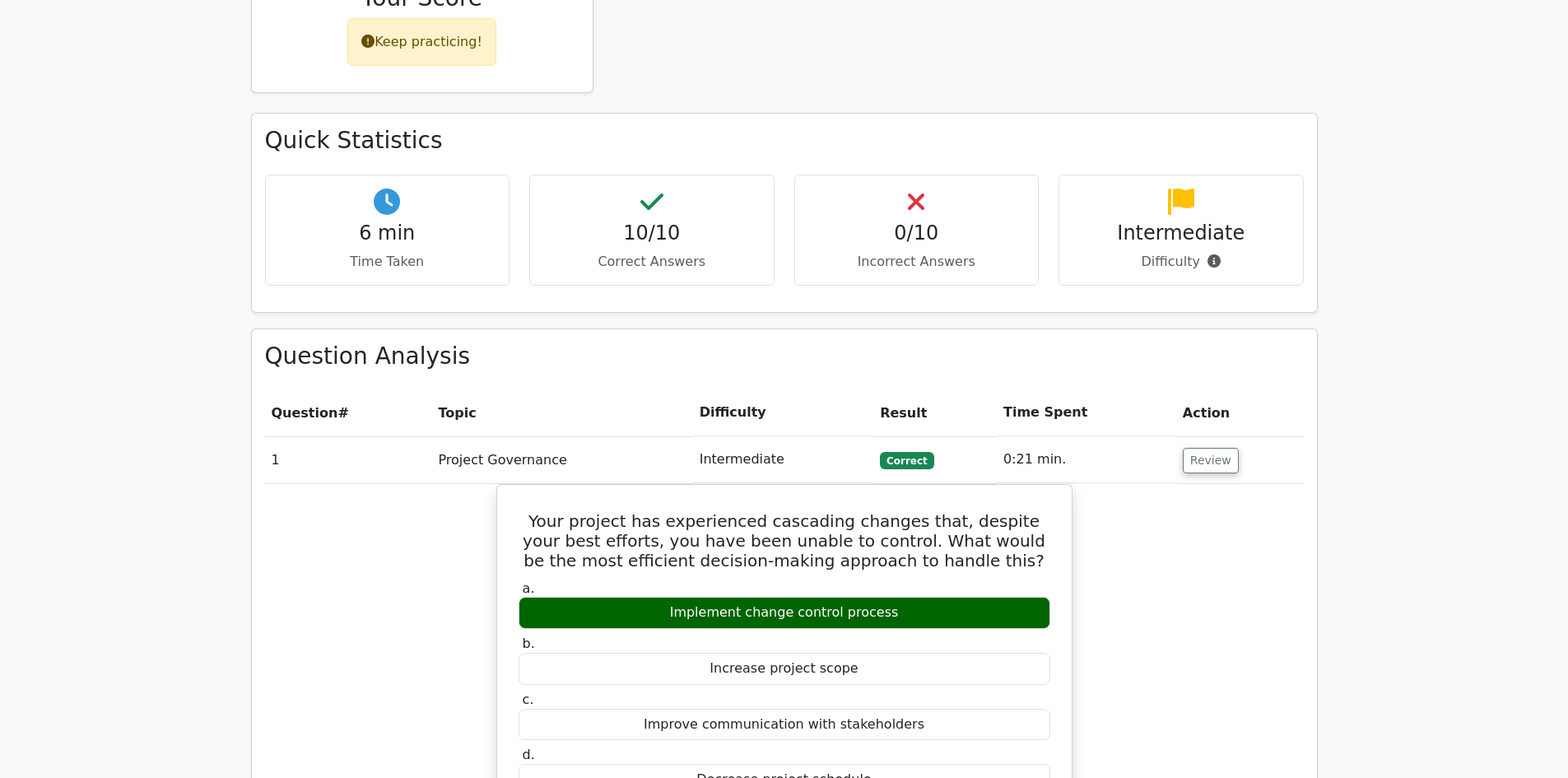
scroll to position [906, 0]
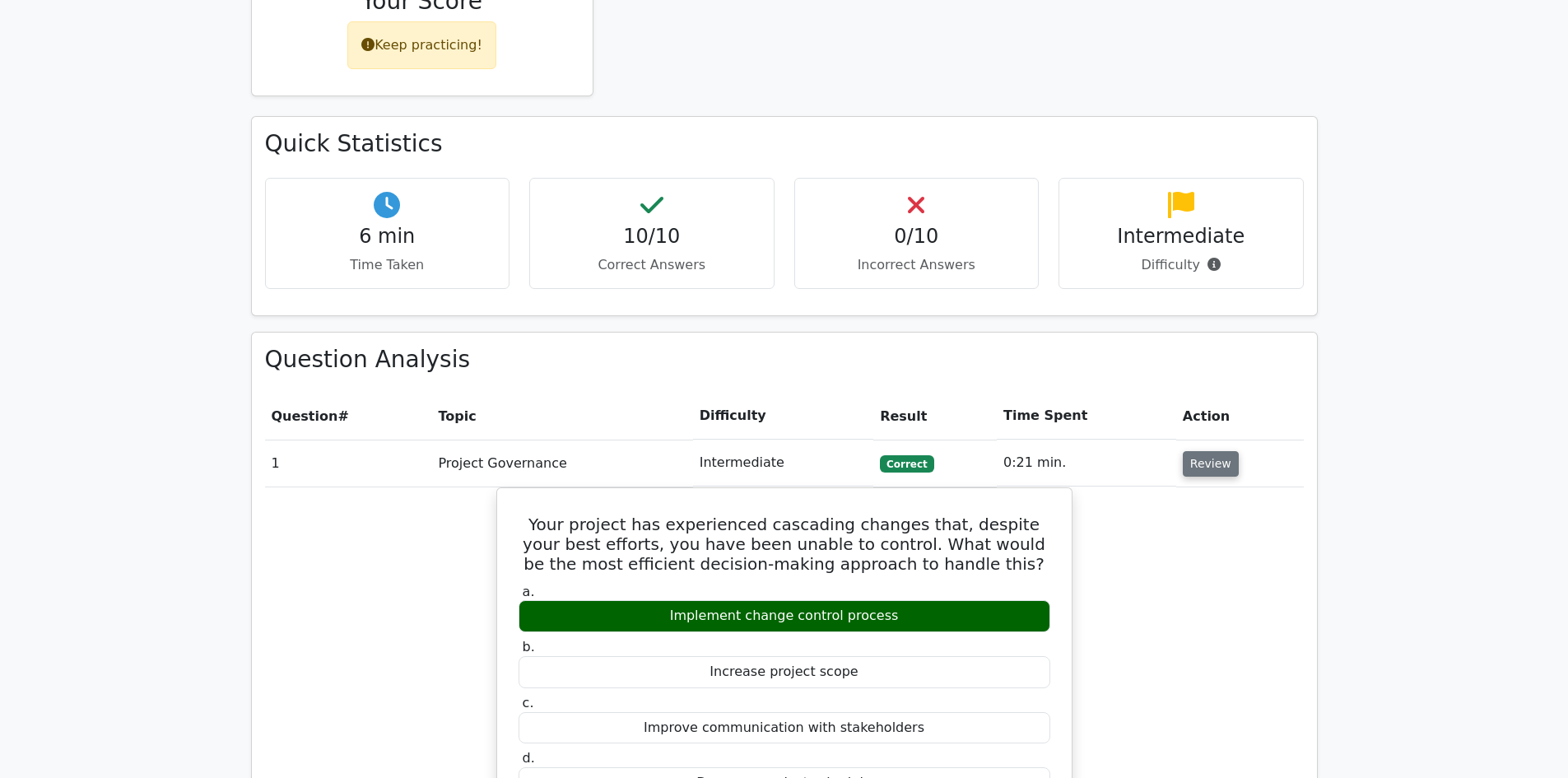
click at [1226, 451] on button "Review" at bounding box center [1210, 464] width 56 height 26
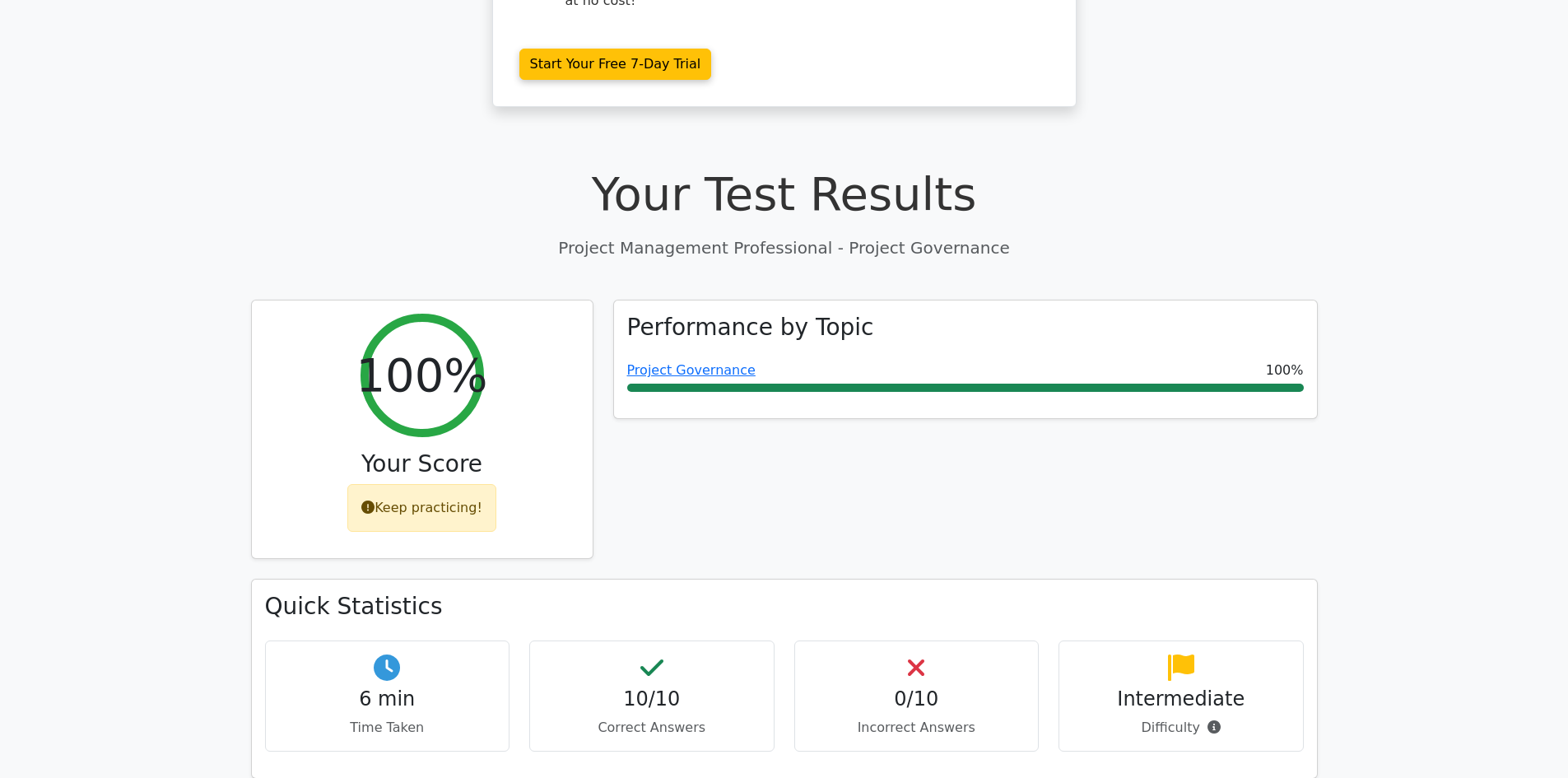
scroll to position [247, 0]
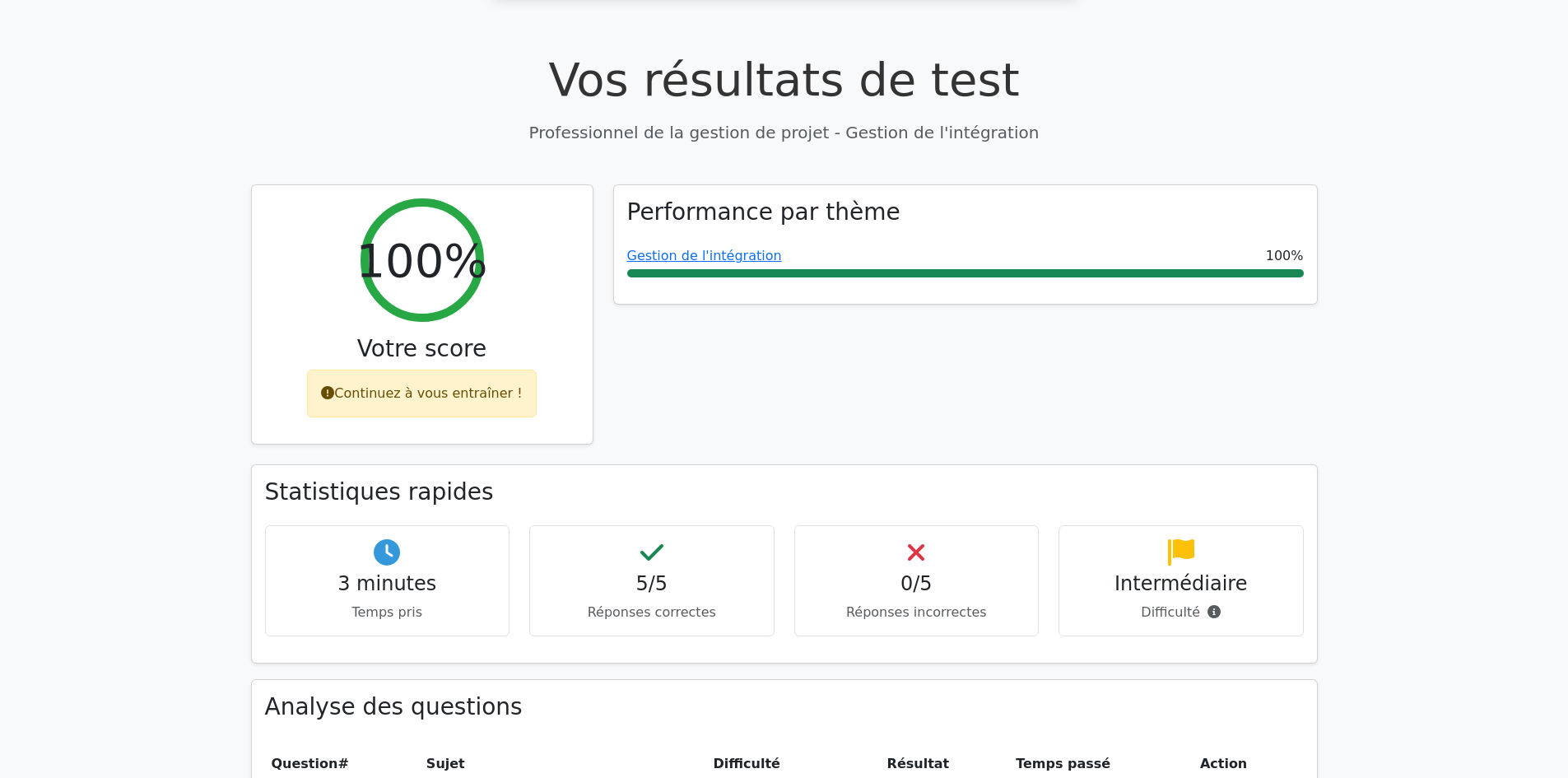
scroll to position [906, 0]
